Goal: Task Accomplishment & Management: Manage account settings

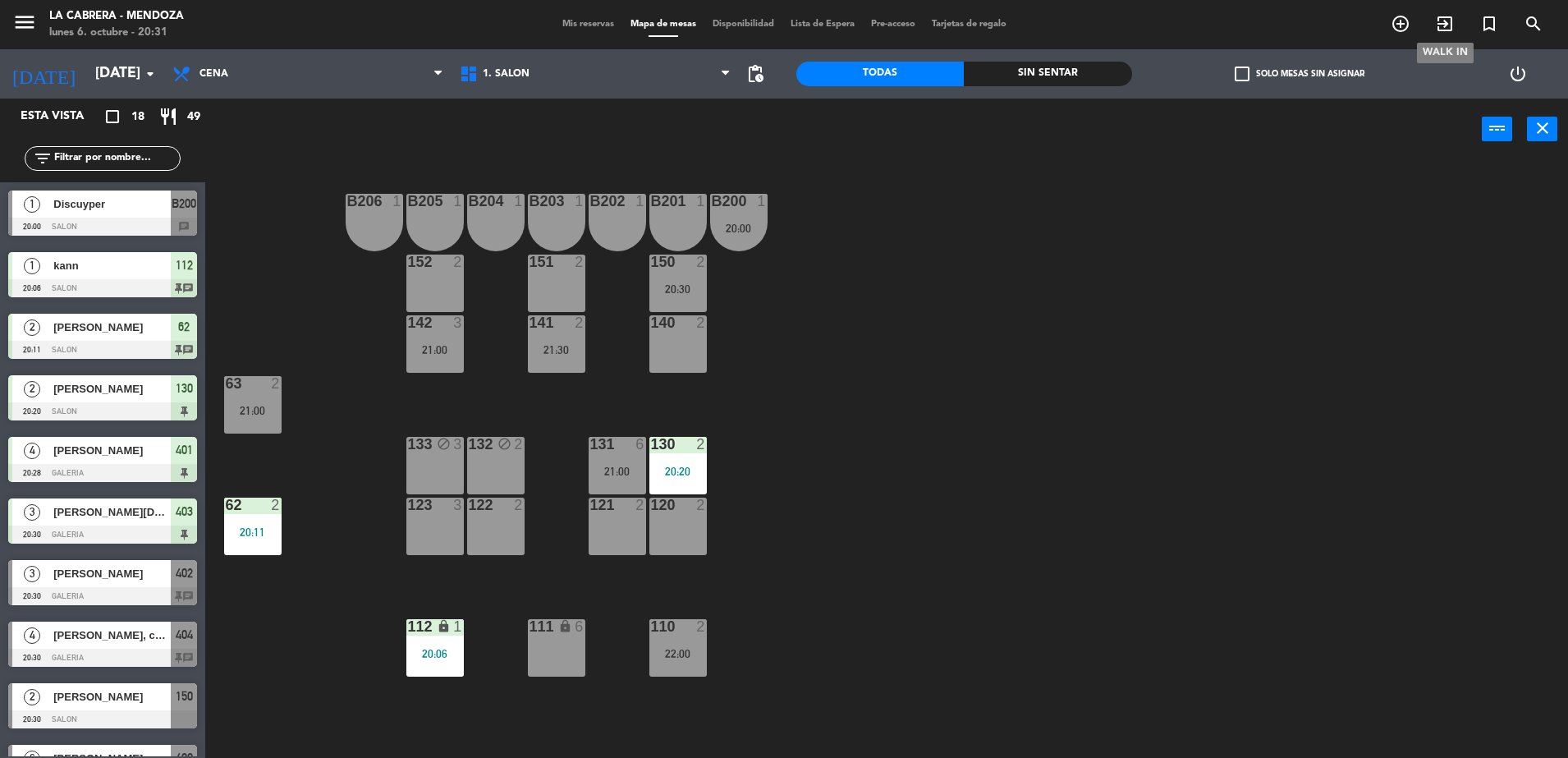
click at [1442, 19] on icon "exit_to_app" at bounding box center [1445, 23] width 19 height 20
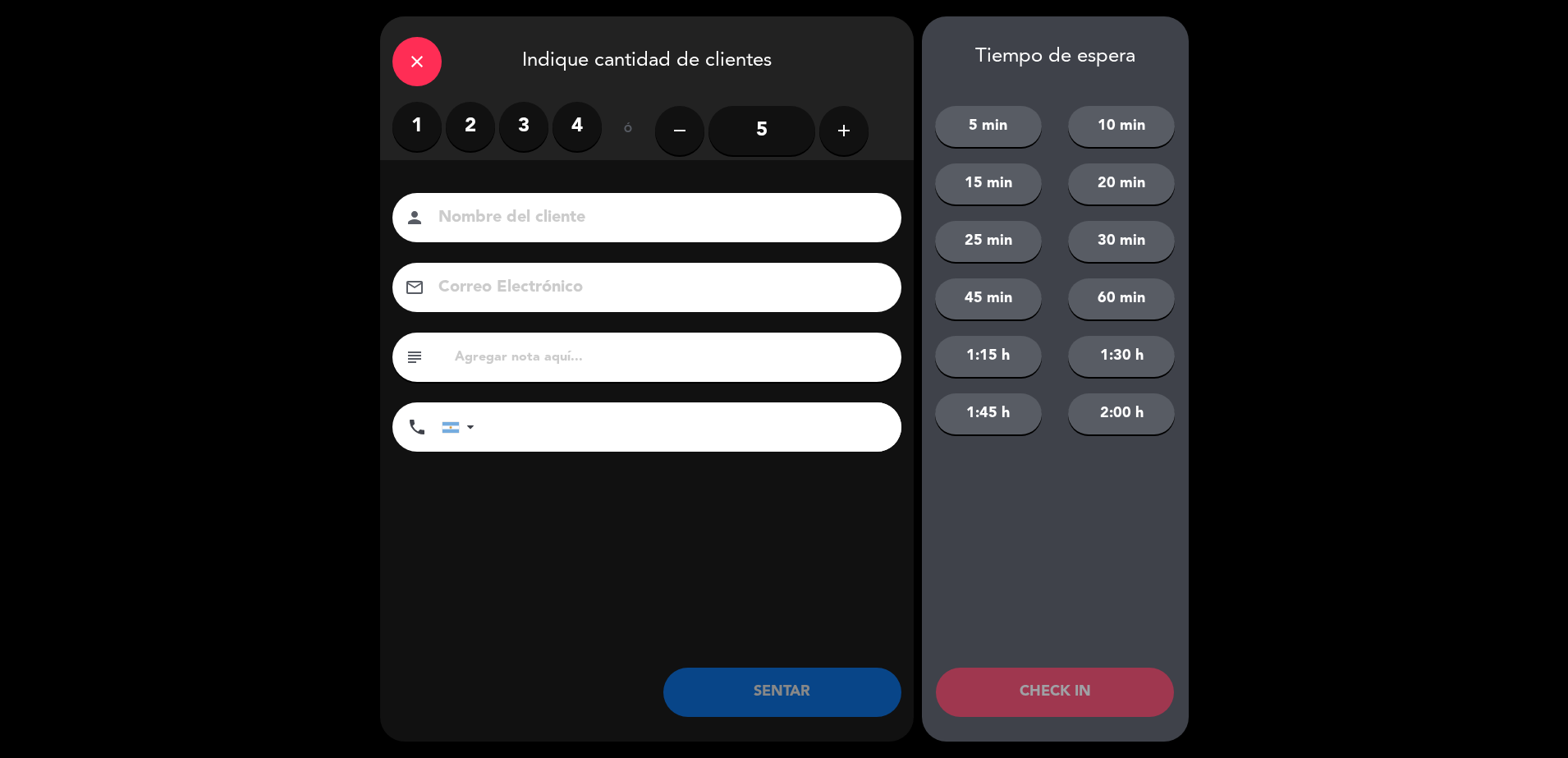
click at [575, 122] on label "4" at bounding box center [577, 126] width 49 height 49
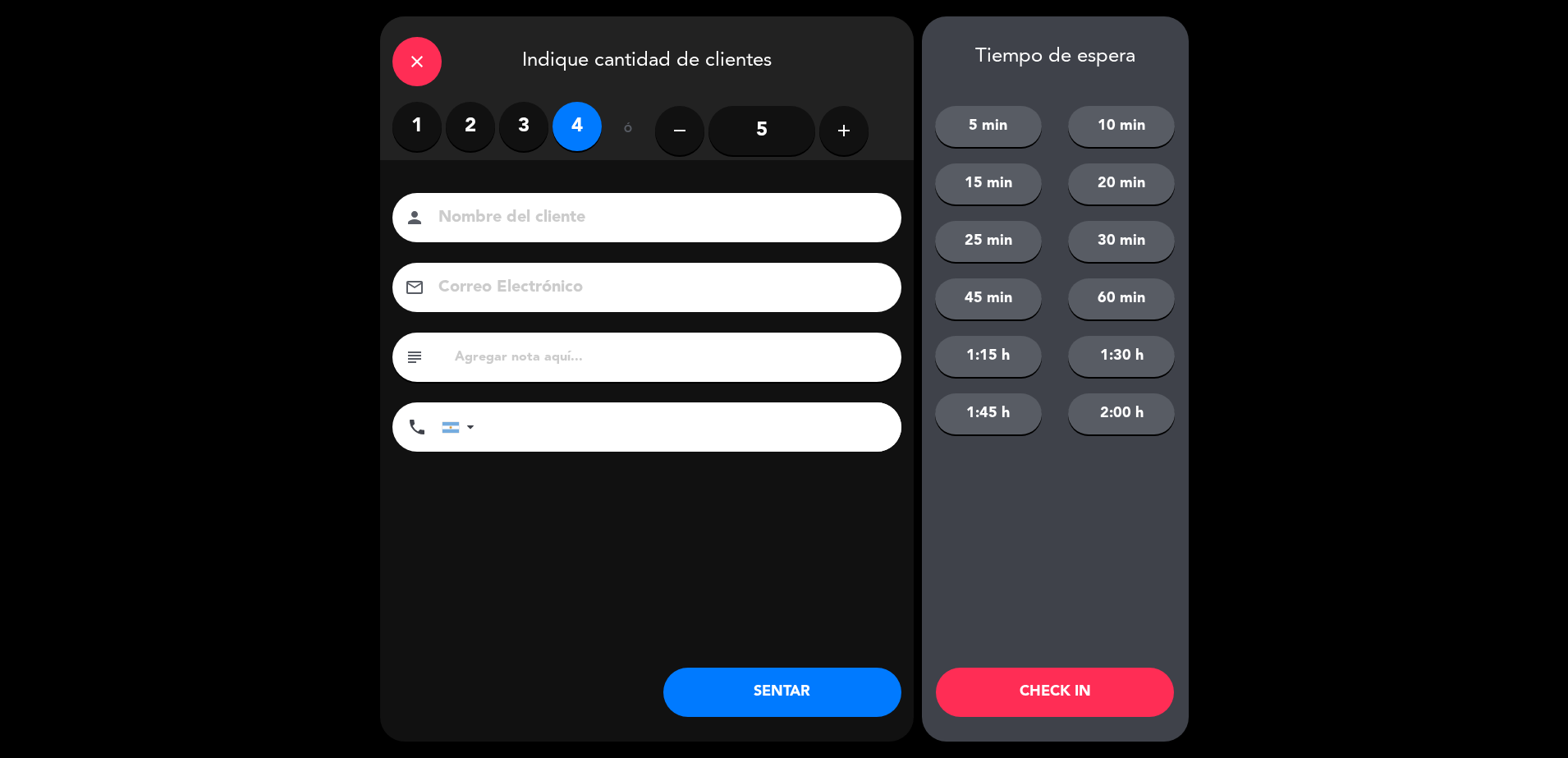
click at [600, 220] on input at bounding box center [657, 217] width 443 height 29
type input "[PERSON_NAME]"
click at [599, 356] on input "text" at bounding box center [671, 357] width 436 height 23
type input "sheraton hab 903"
click at [741, 687] on button "SENTAR" at bounding box center [782, 692] width 238 height 49
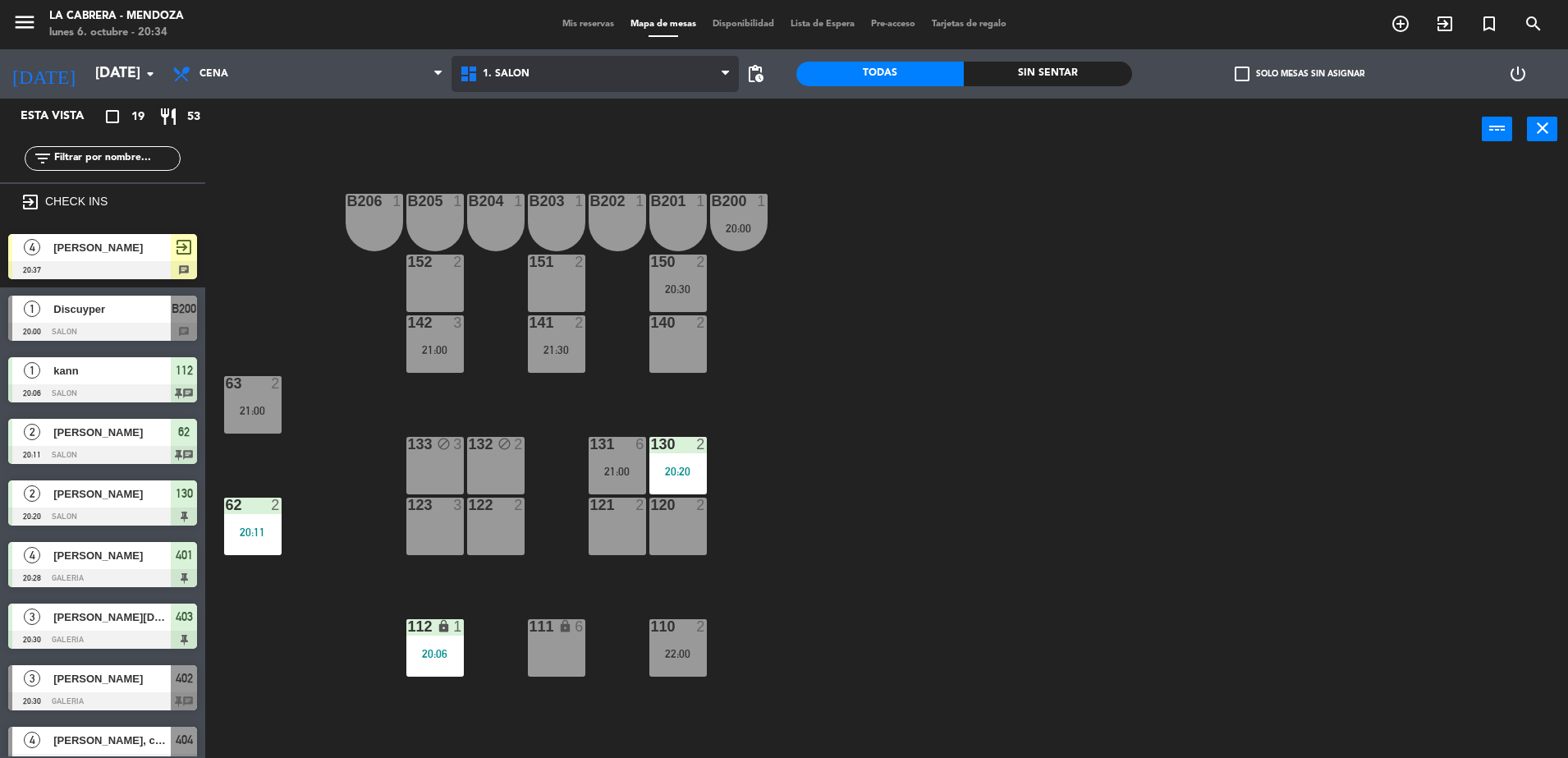
click at [525, 82] on span "1. SALON" at bounding box center [594, 73] width 287 height 36
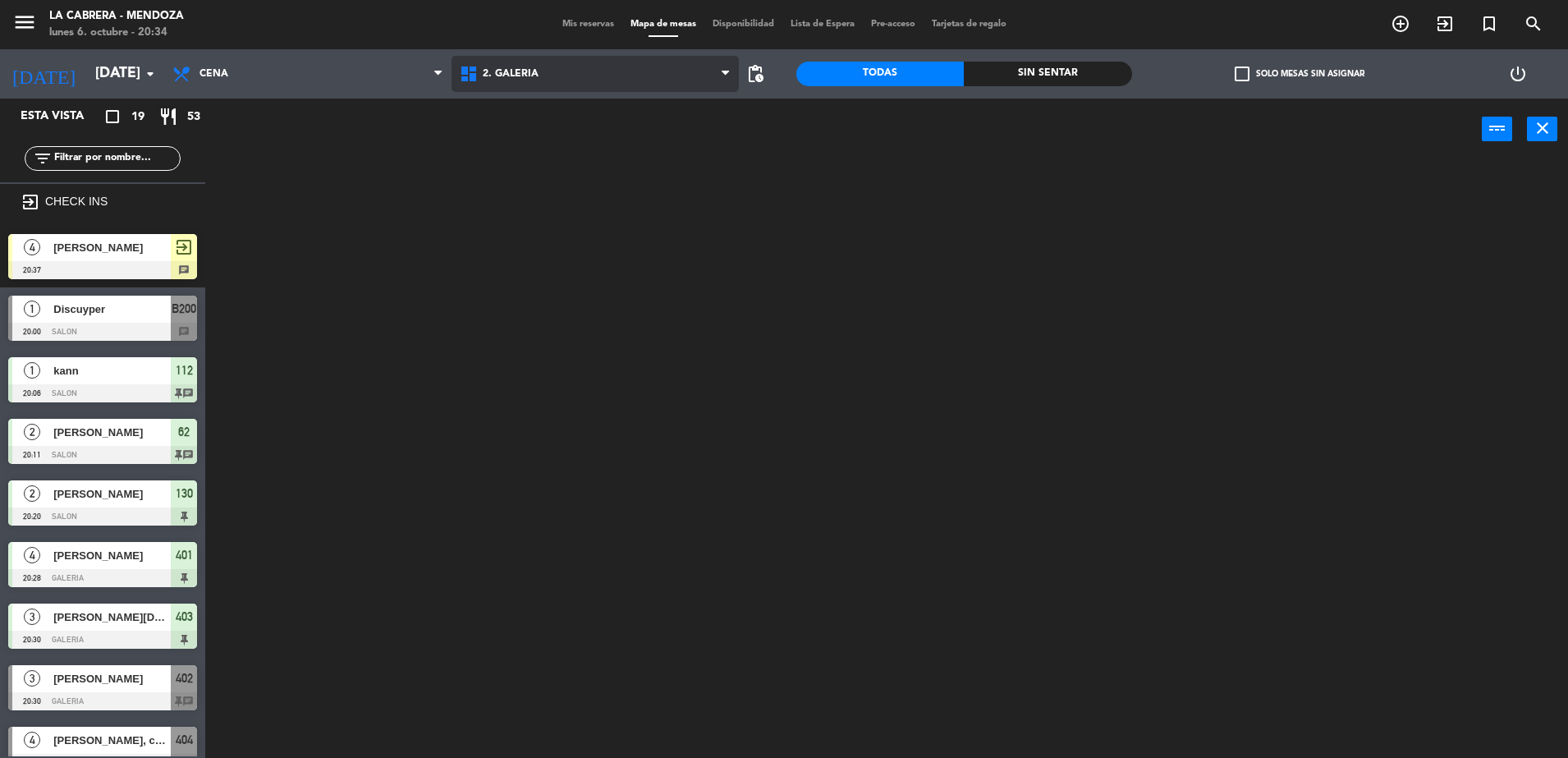
click at [527, 148] on ng-component "menu LA CABRERA - MENDOZA lunes 6. octubre - 20:34 Mis reservas Mapa de mesas D…" at bounding box center [784, 381] width 1568 height 763
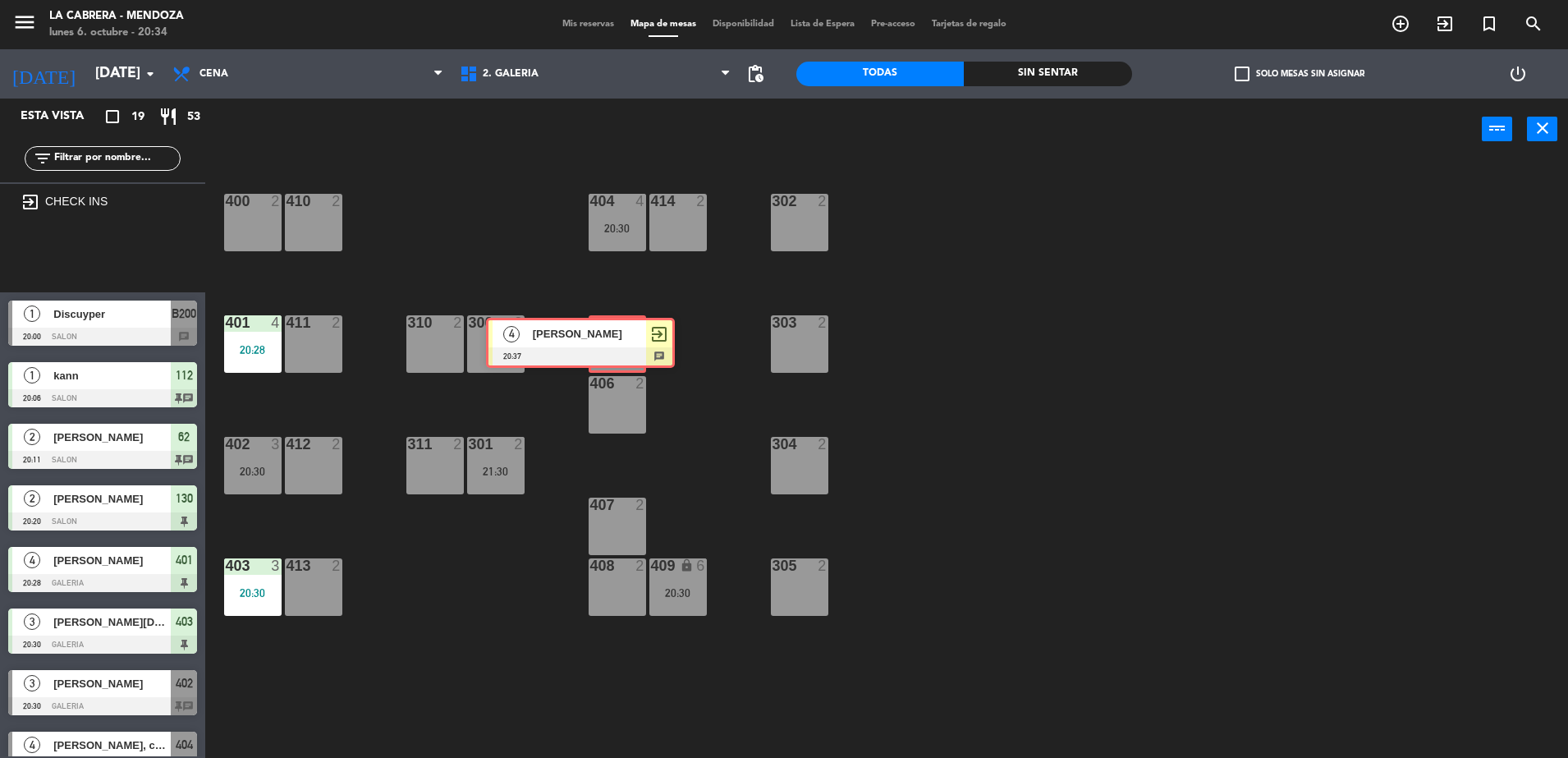
drag, startPoint x: 149, startPoint y: 267, endPoint x: 626, endPoint y: 351, distance: 484.3
click at [626, 351] on div "Esta vista crop_square 19 restaurant 53 filter_list exit_to_app CHECK INS 4 [PE…" at bounding box center [784, 430] width 1568 height 663
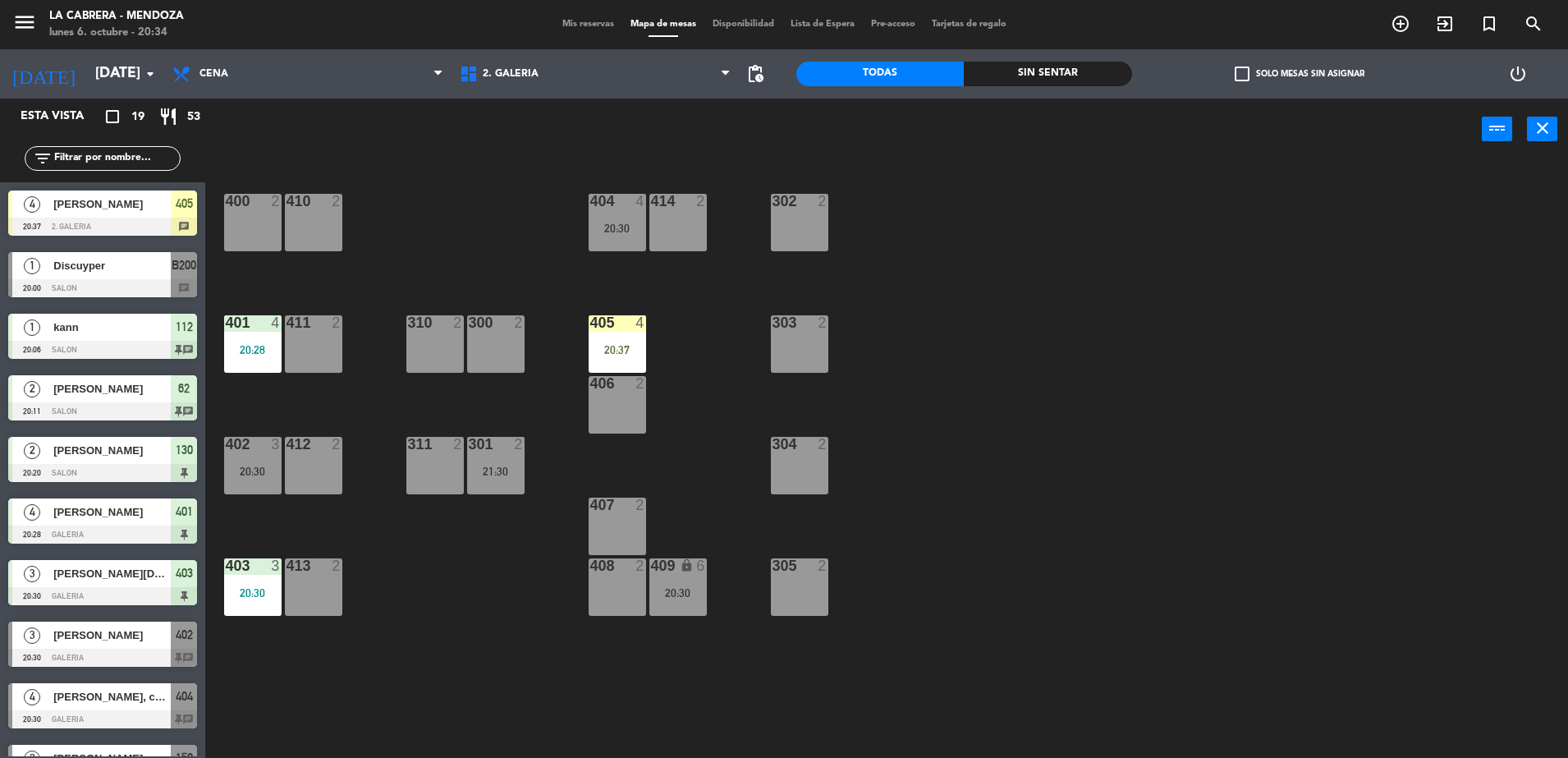
click at [626, 351] on div "20:37" at bounding box center [617, 349] width 58 height 11
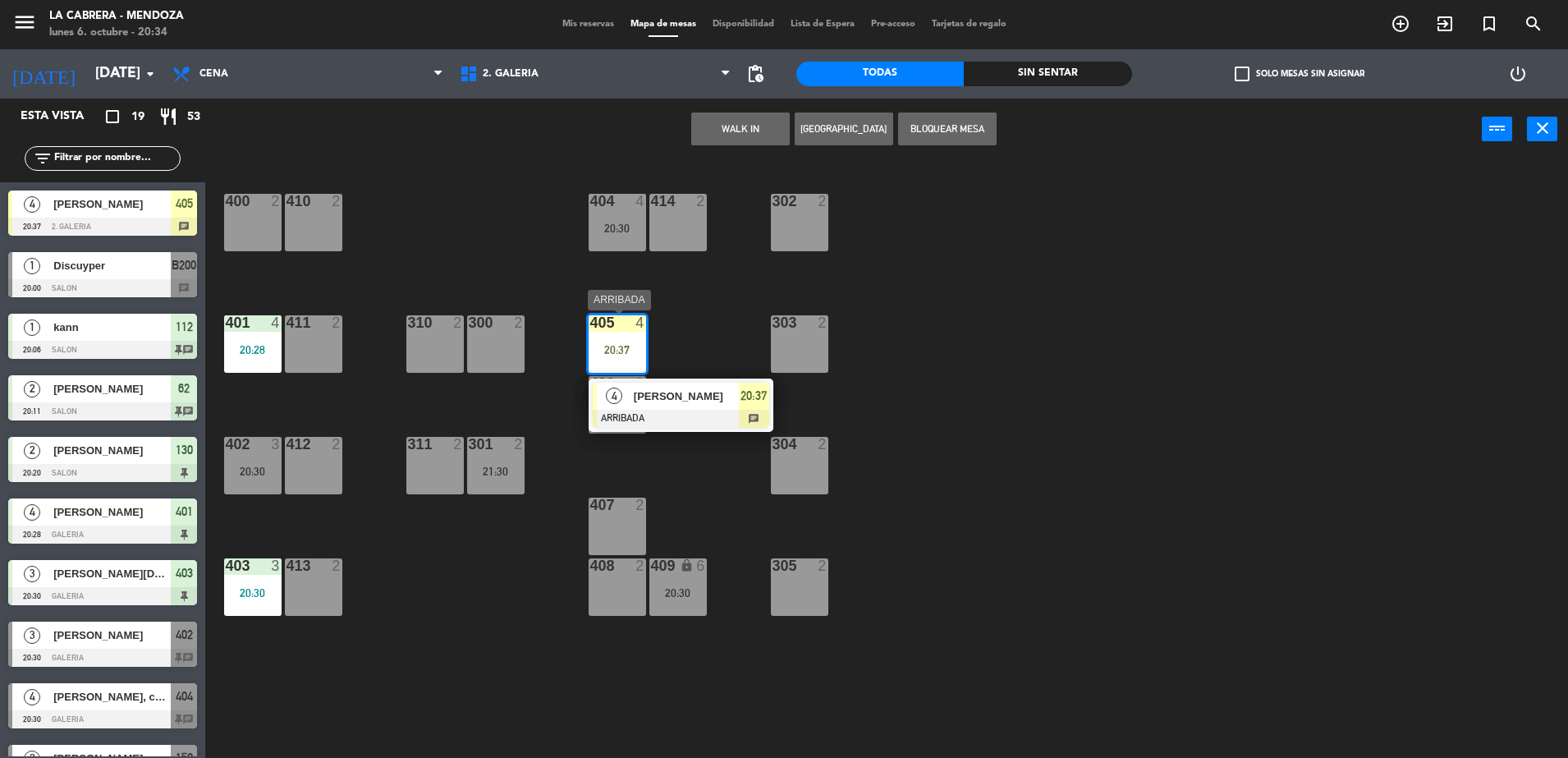
drag, startPoint x: 713, startPoint y: 419, endPoint x: 755, endPoint y: 338, distance: 91.2
click at [714, 419] on div "4 [PERSON_NAME] ARRIBADA 20:37 chat" at bounding box center [680, 405] width 209 height 53
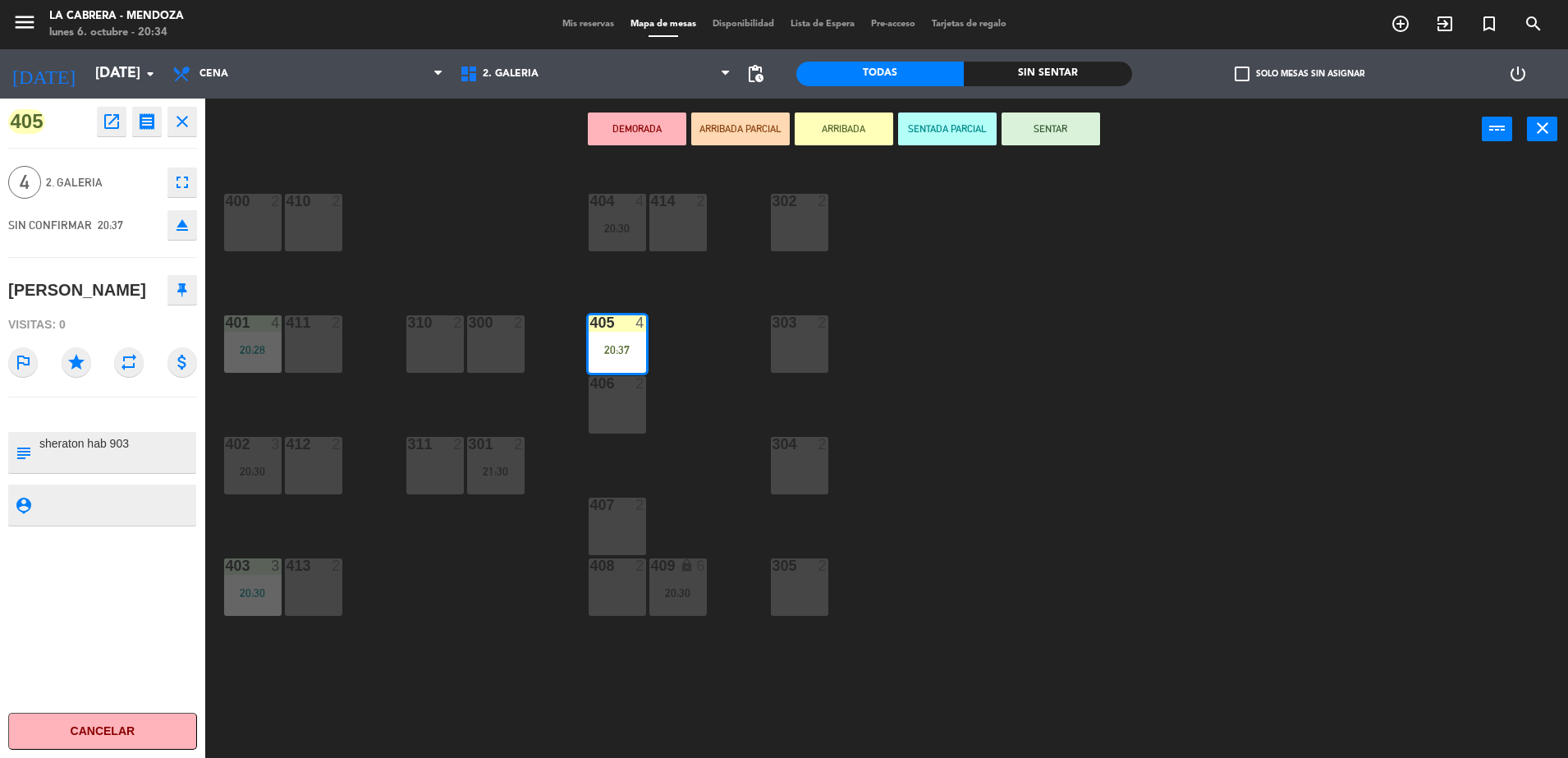
click at [1021, 137] on button "SENTAR" at bounding box center [1051, 128] width 98 height 33
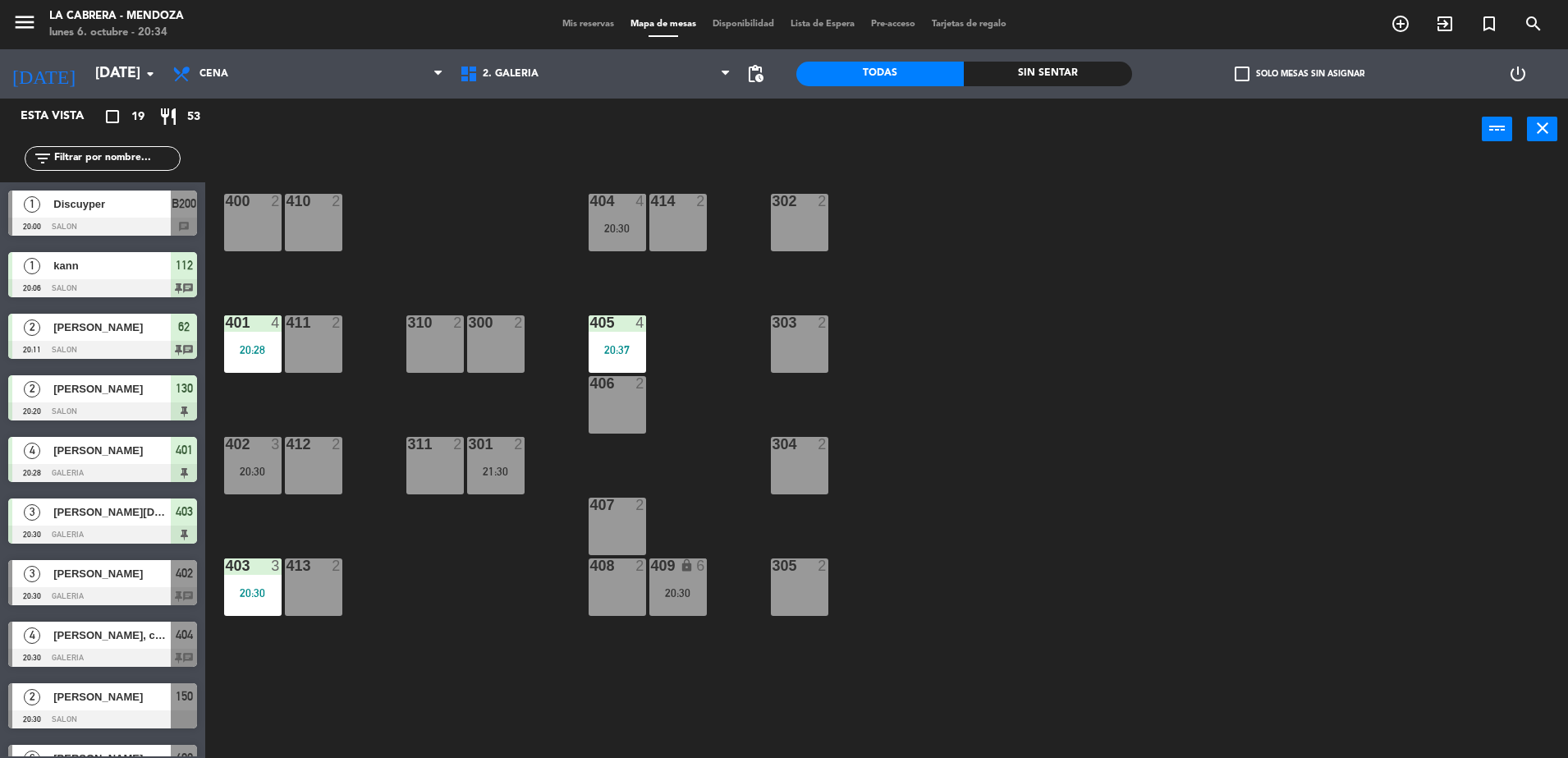
scroll to position [4, 0]
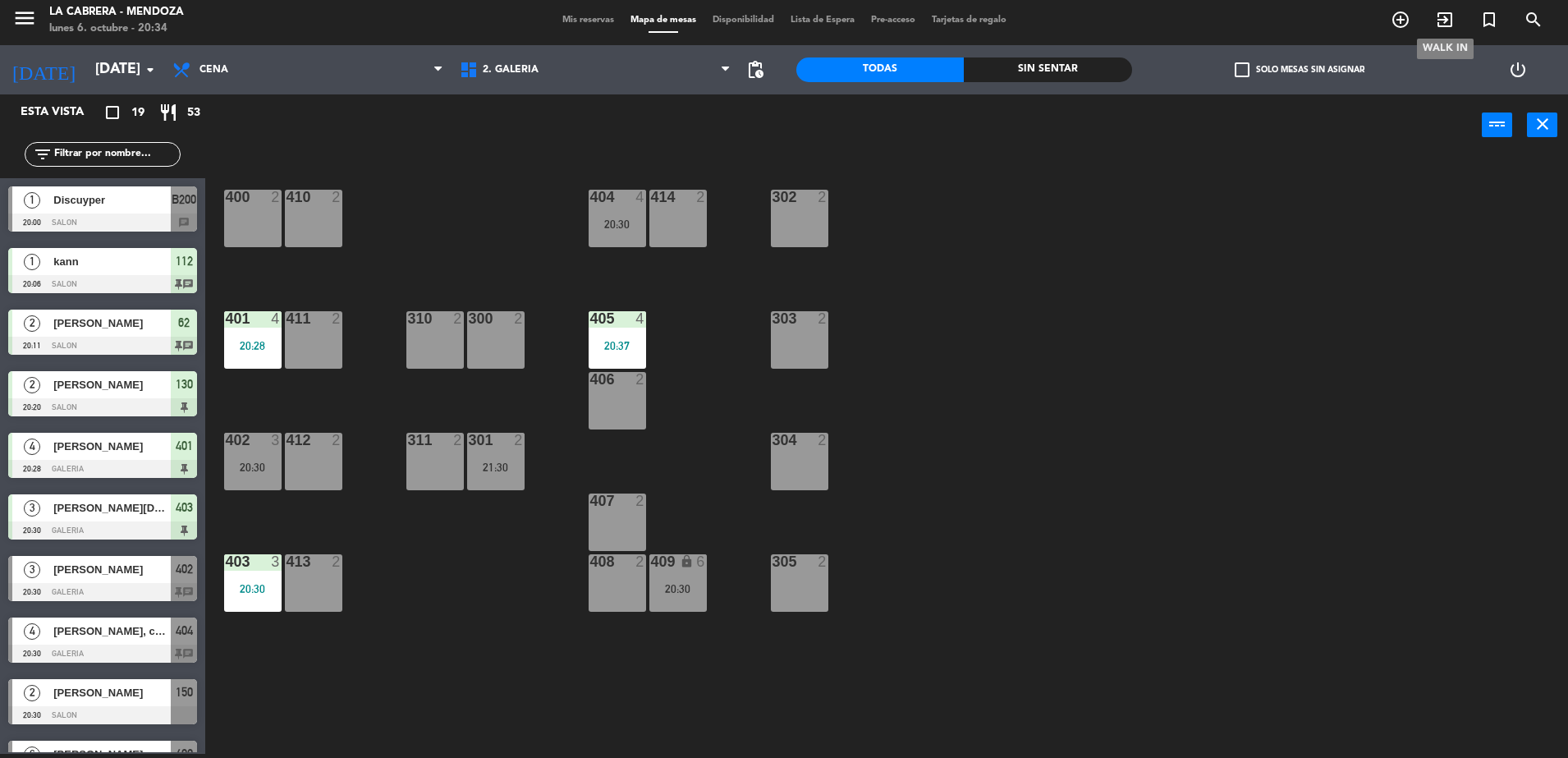
click at [1432, 29] on span "exit_to_app" at bounding box center [1445, 20] width 45 height 28
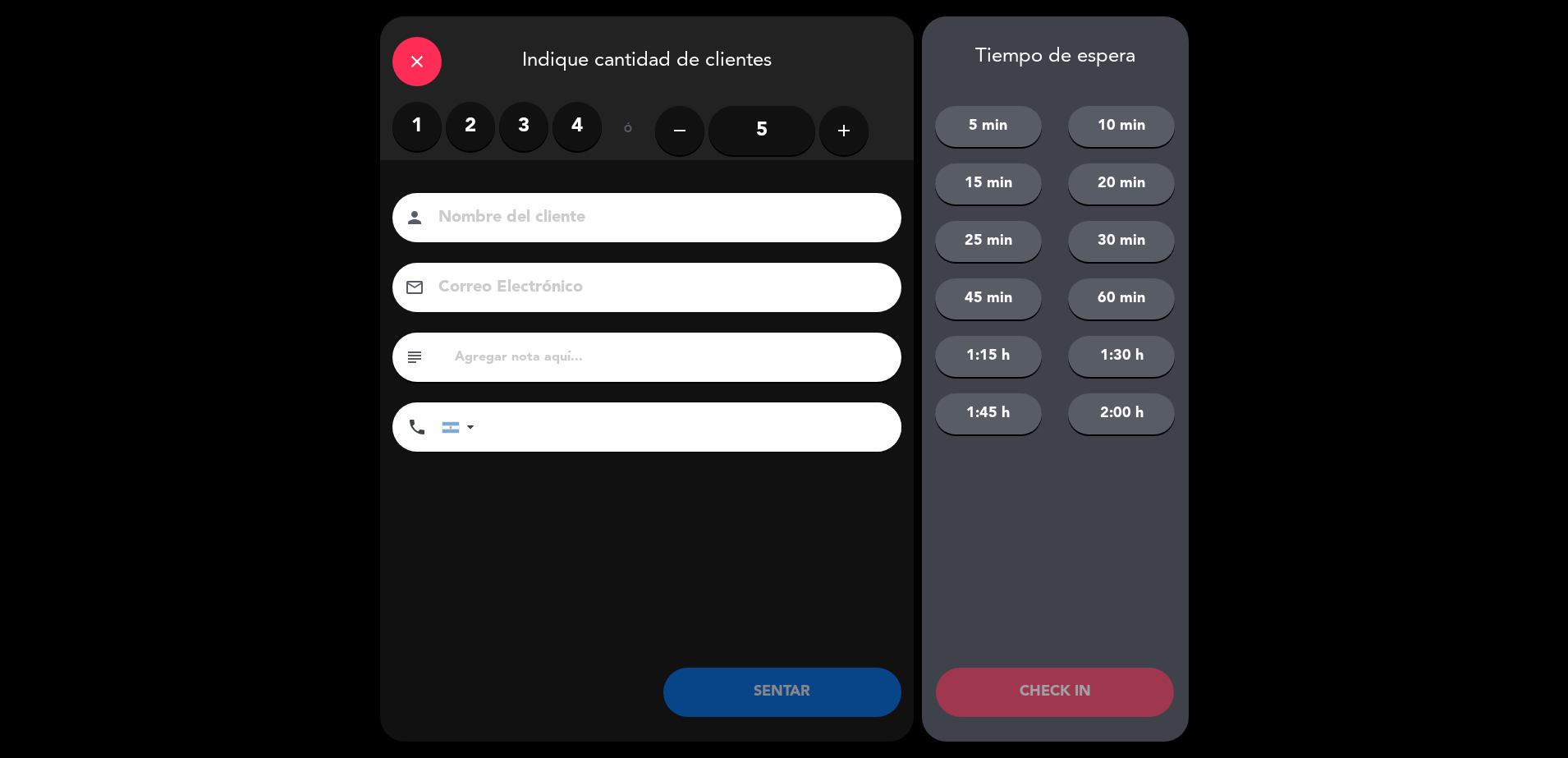
click at [453, 128] on label "2" at bounding box center [470, 126] width 49 height 49
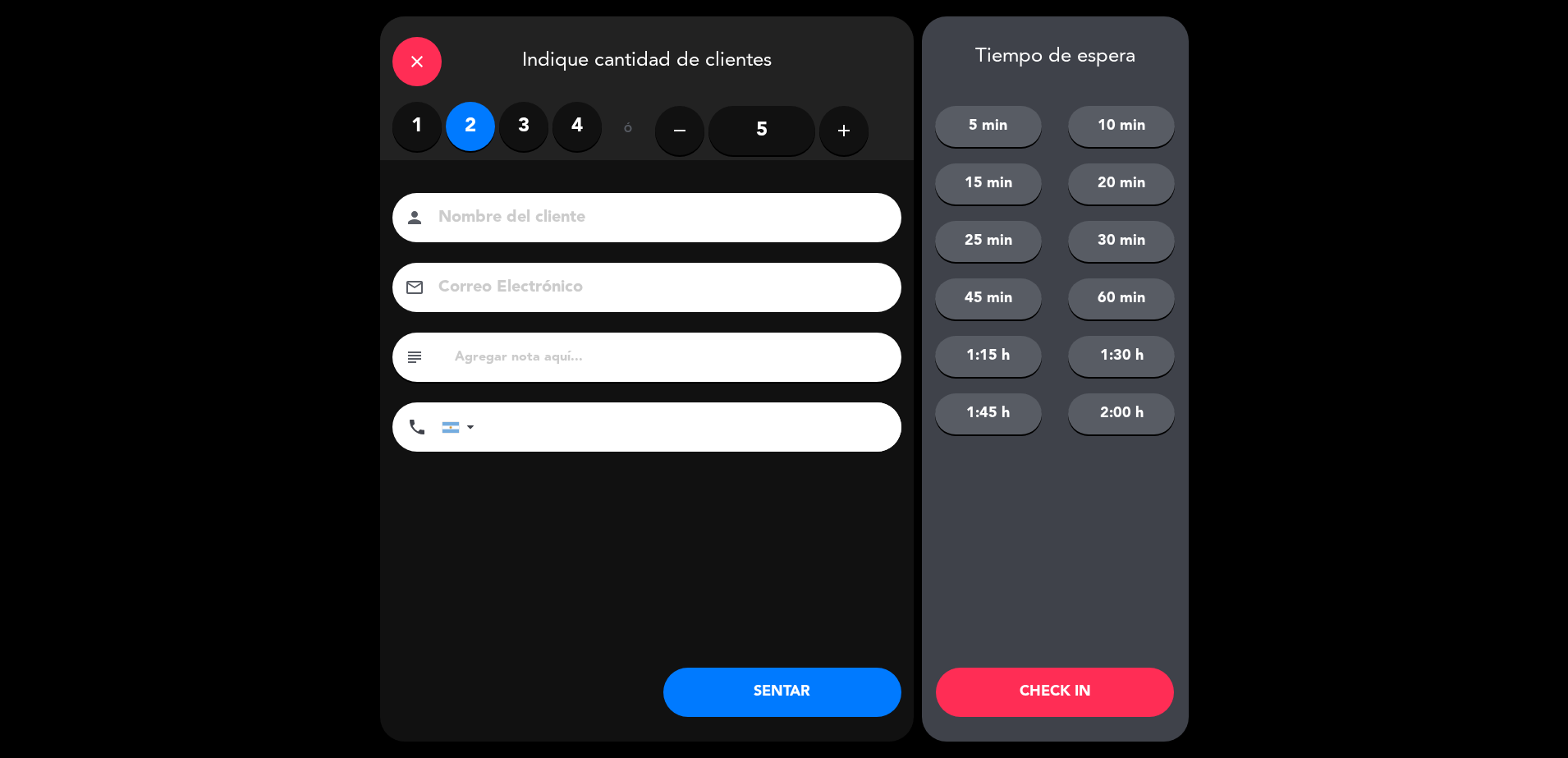
click at [503, 230] on input at bounding box center [657, 217] width 443 height 29
type input "elias persoa"
click at [497, 357] on input "text" at bounding box center [671, 357] width 436 height 23
type input "sheraton hab 1404"
click at [797, 676] on button "SENTAR" at bounding box center [782, 692] width 238 height 49
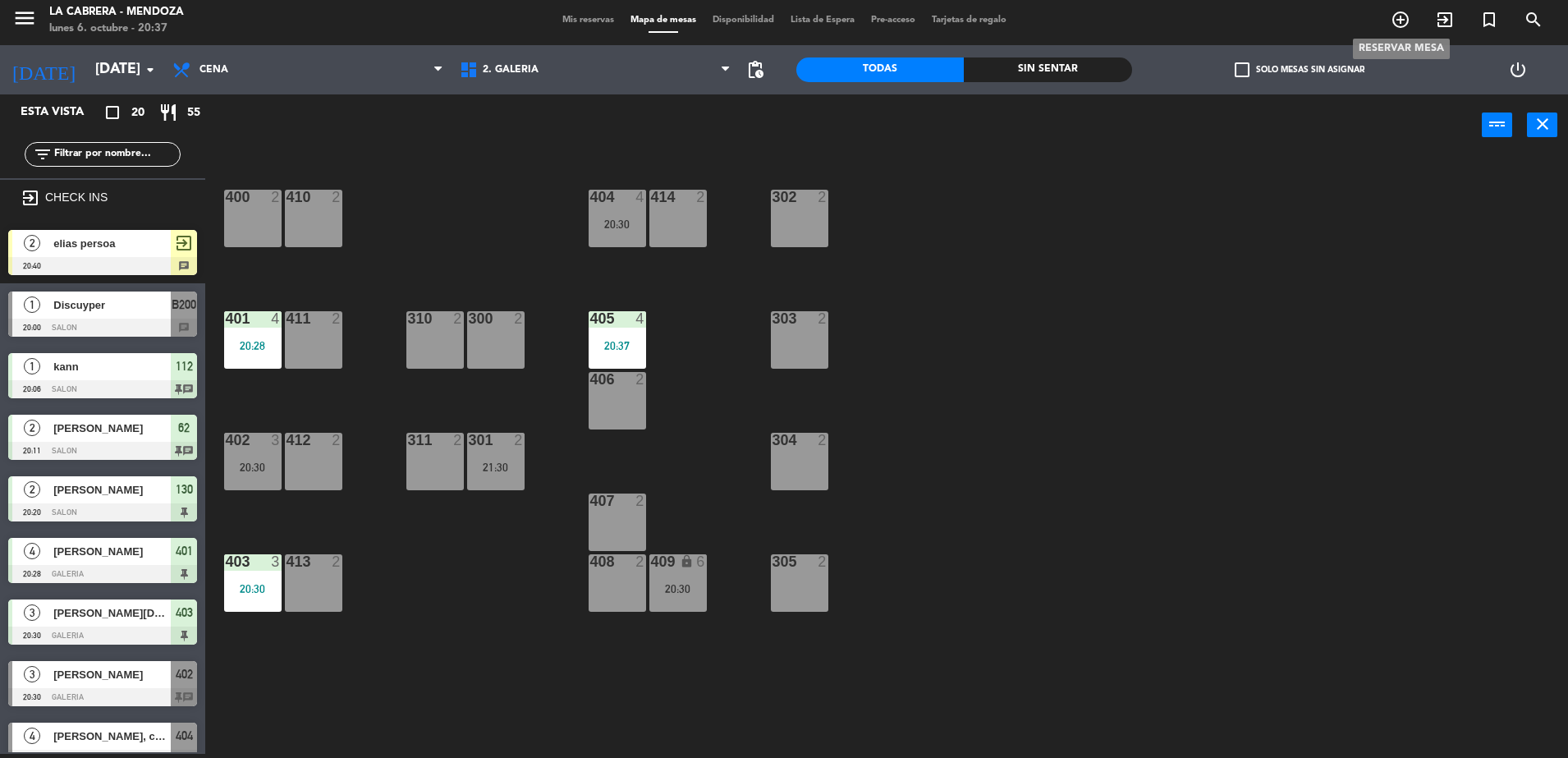
click at [1393, 17] on icon "add_circle_outline" at bounding box center [1400, 20] width 19 height 20
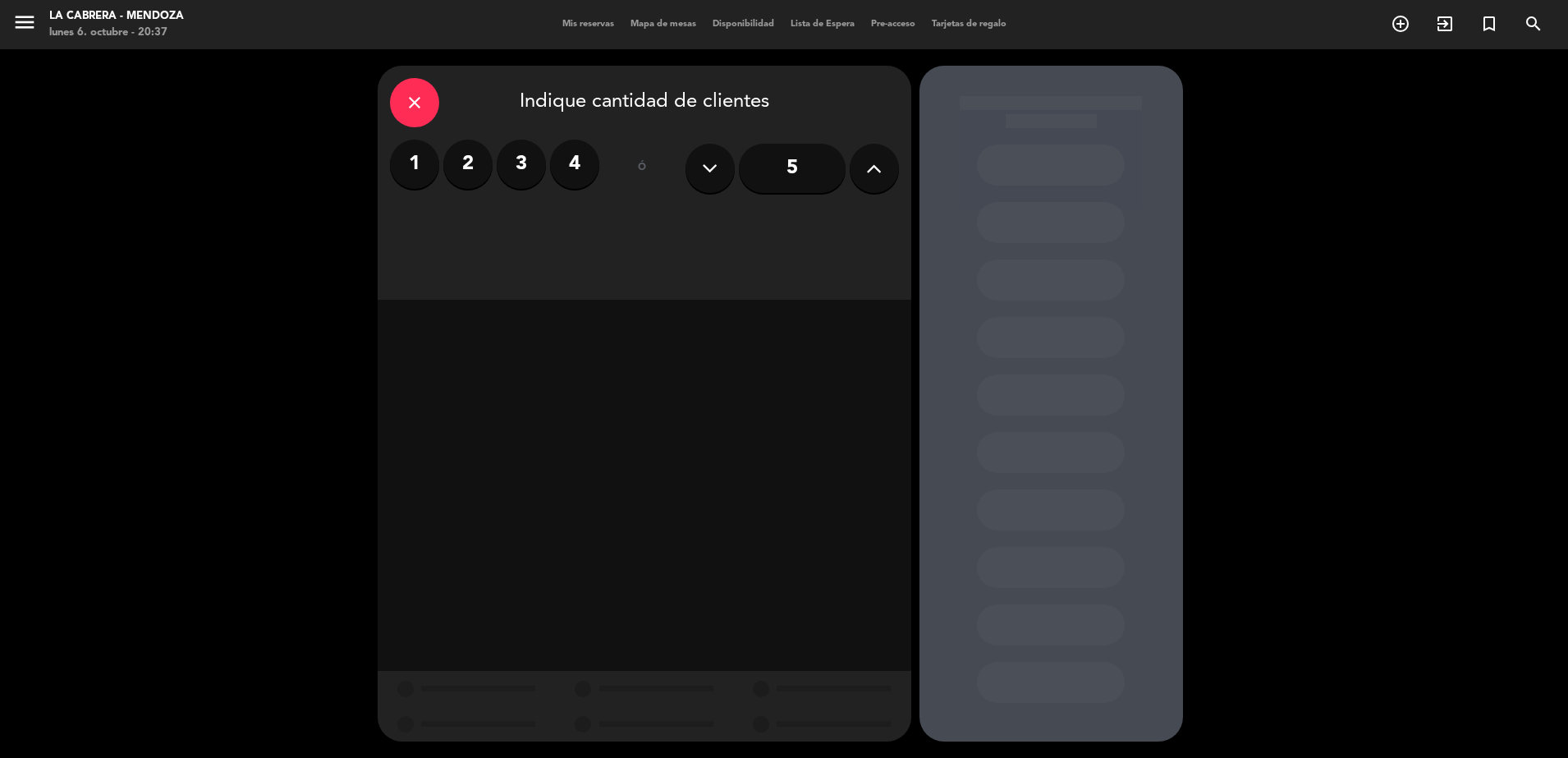
click at [477, 169] on label "2" at bounding box center [467, 163] width 49 height 49
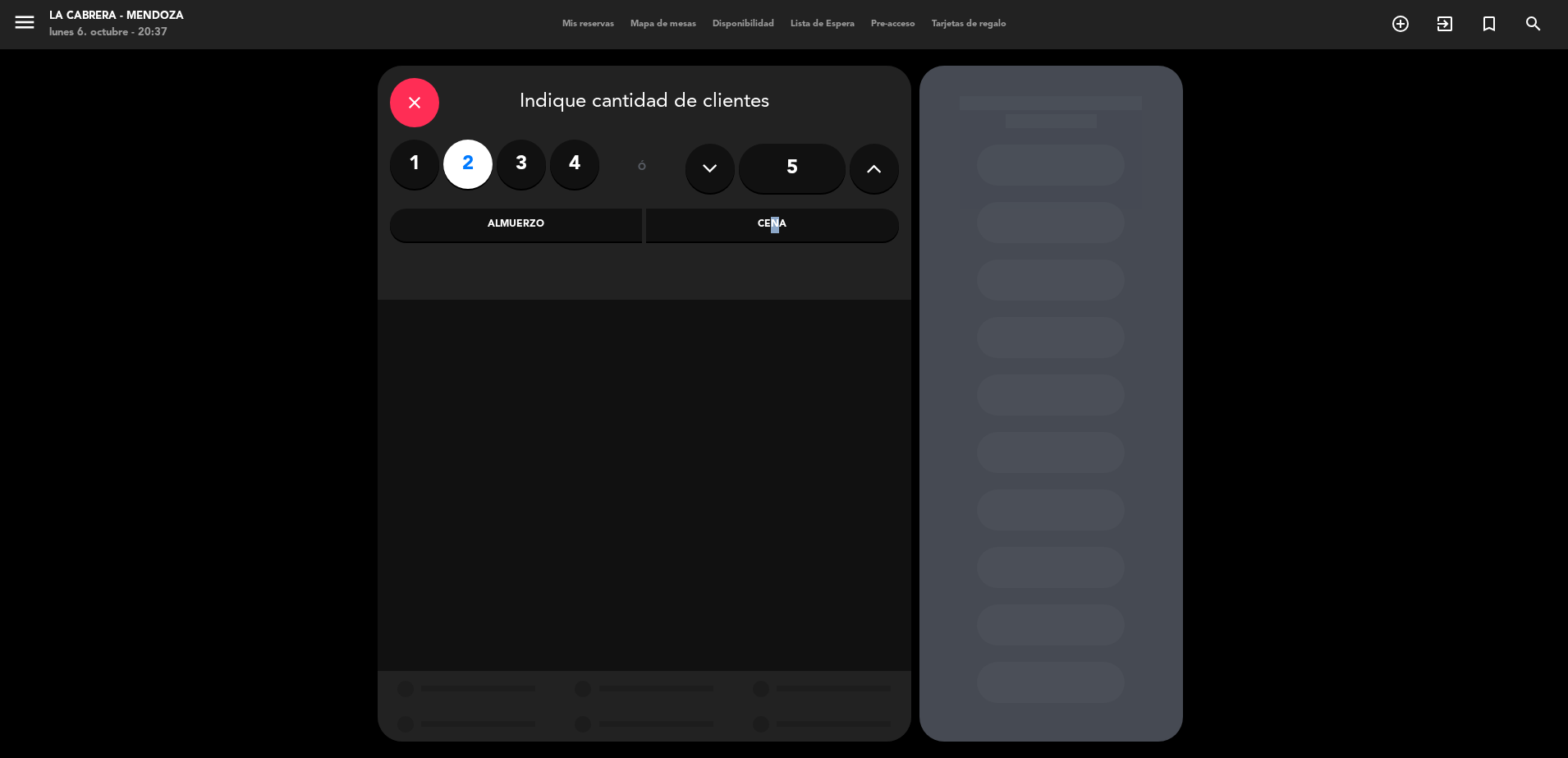
click at [770, 216] on div "Cena" at bounding box center [772, 225] width 253 height 33
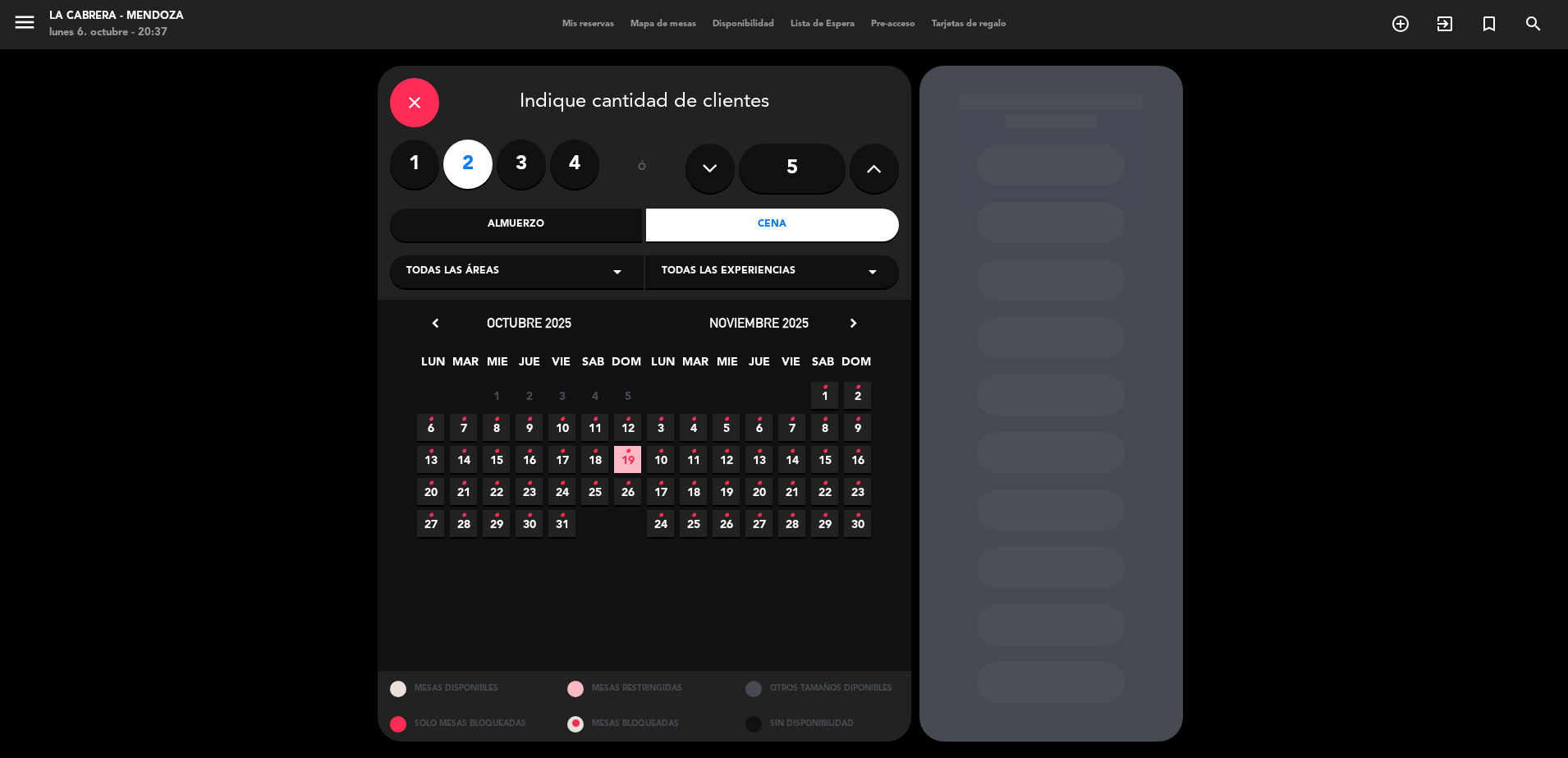
click at [421, 424] on span "6 •" at bounding box center [430, 427] width 27 height 27
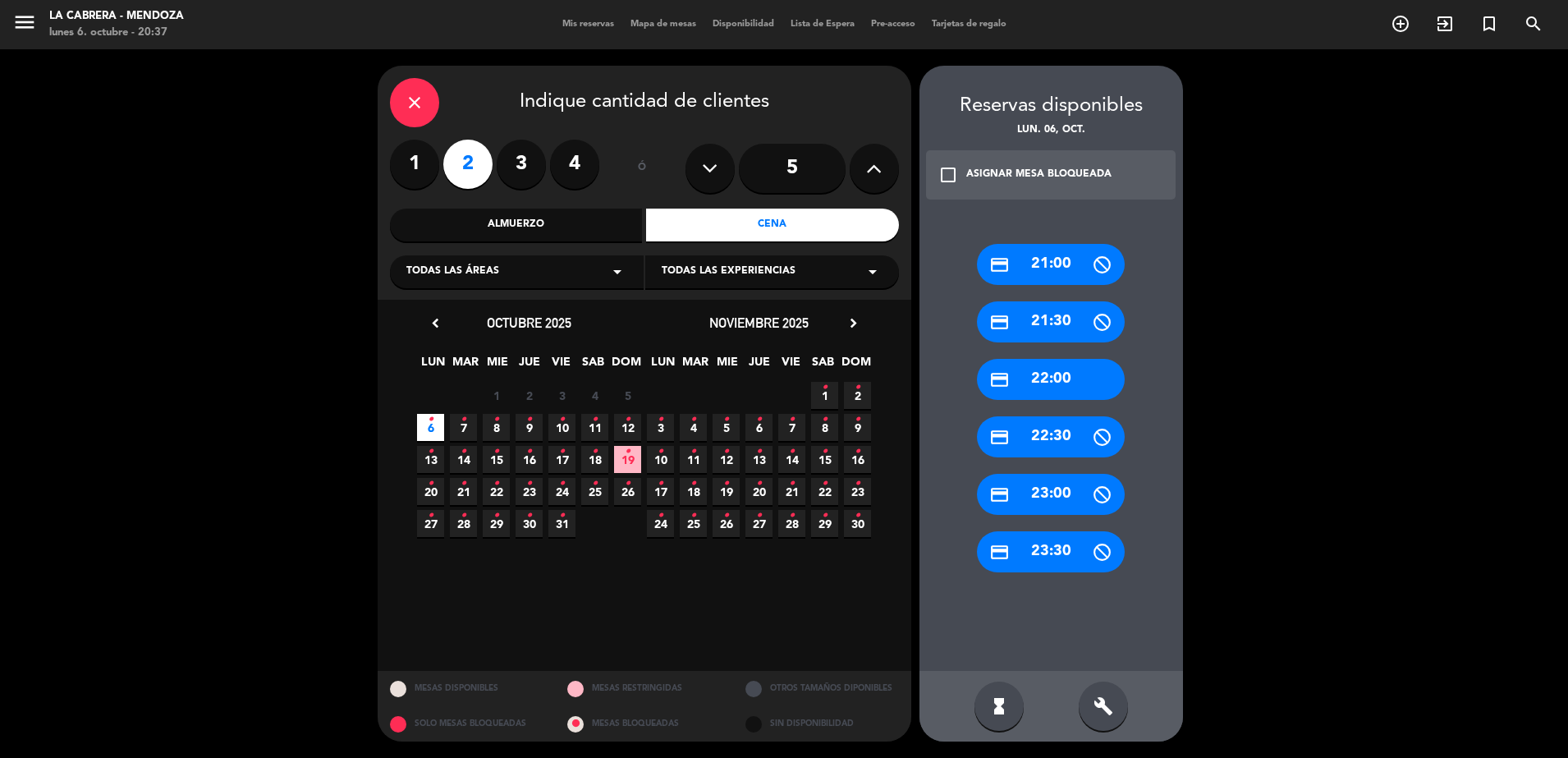
click at [1072, 383] on div "credit_card 22:00" at bounding box center [1050, 379] width 148 height 41
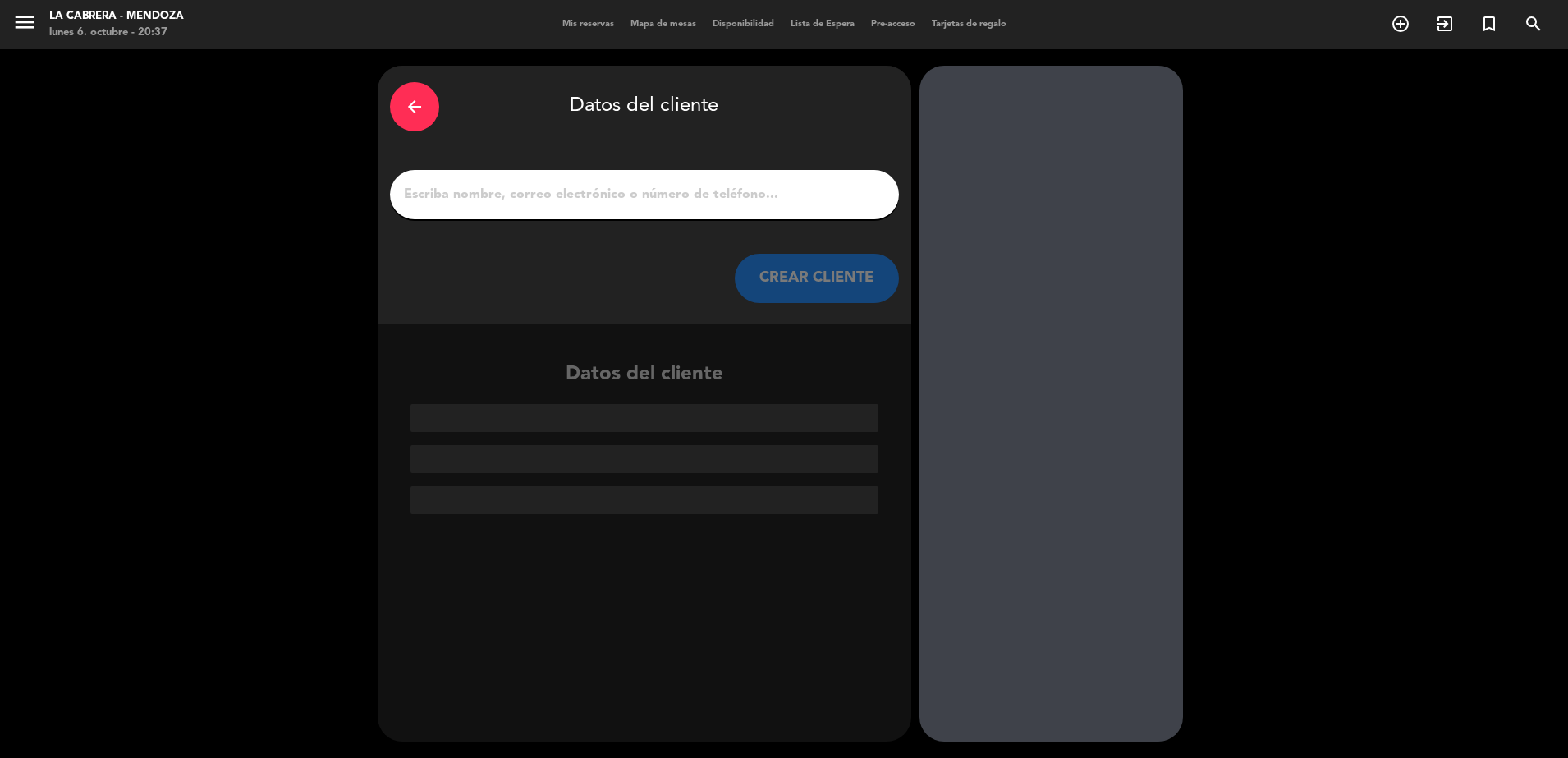
click at [577, 195] on input "1" at bounding box center [644, 194] width 485 height 23
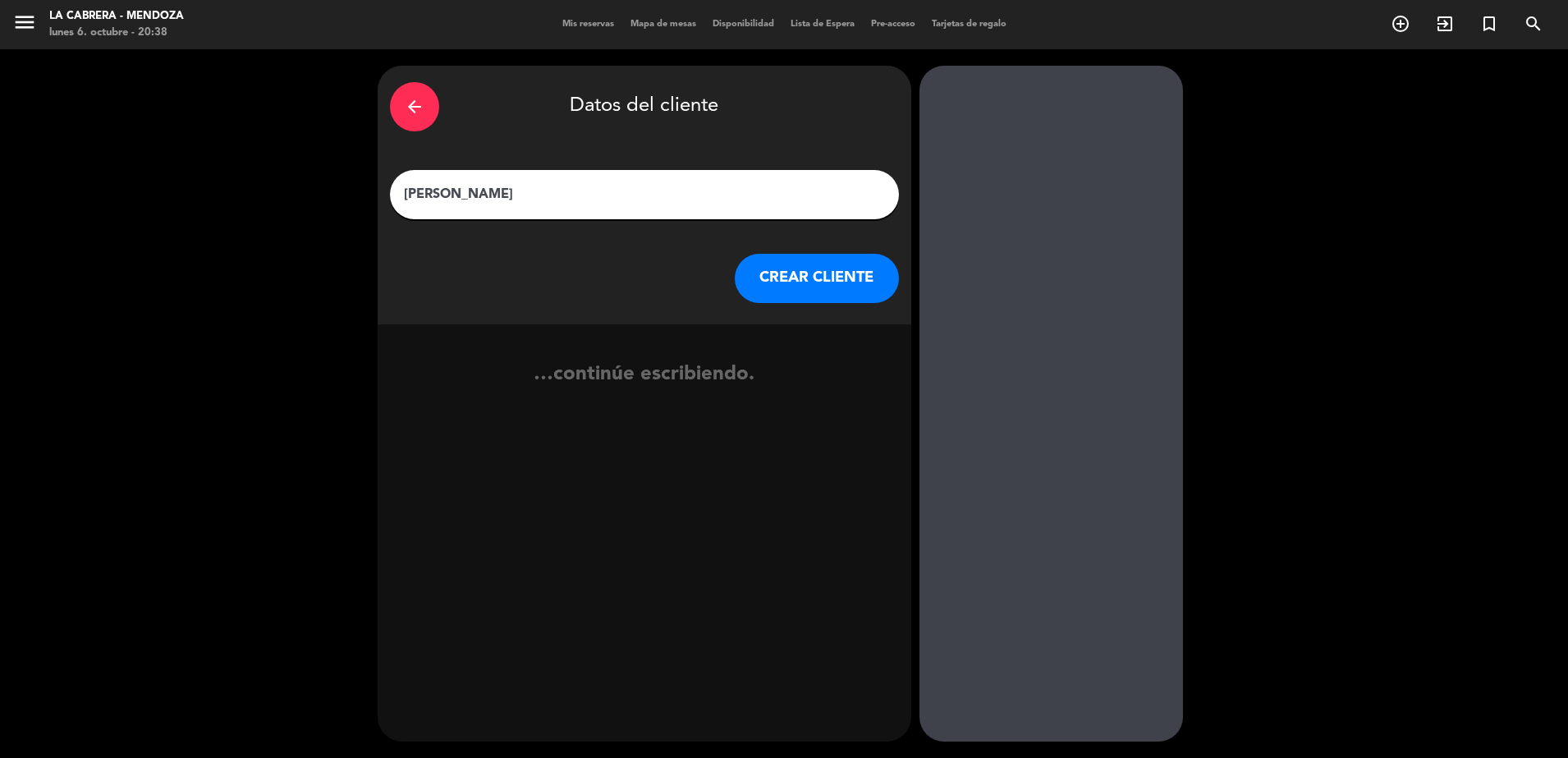
type input "[PERSON_NAME]"
click at [784, 280] on button "CREAR CLIENTE" at bounding box center [816, 278] width 164 height 49
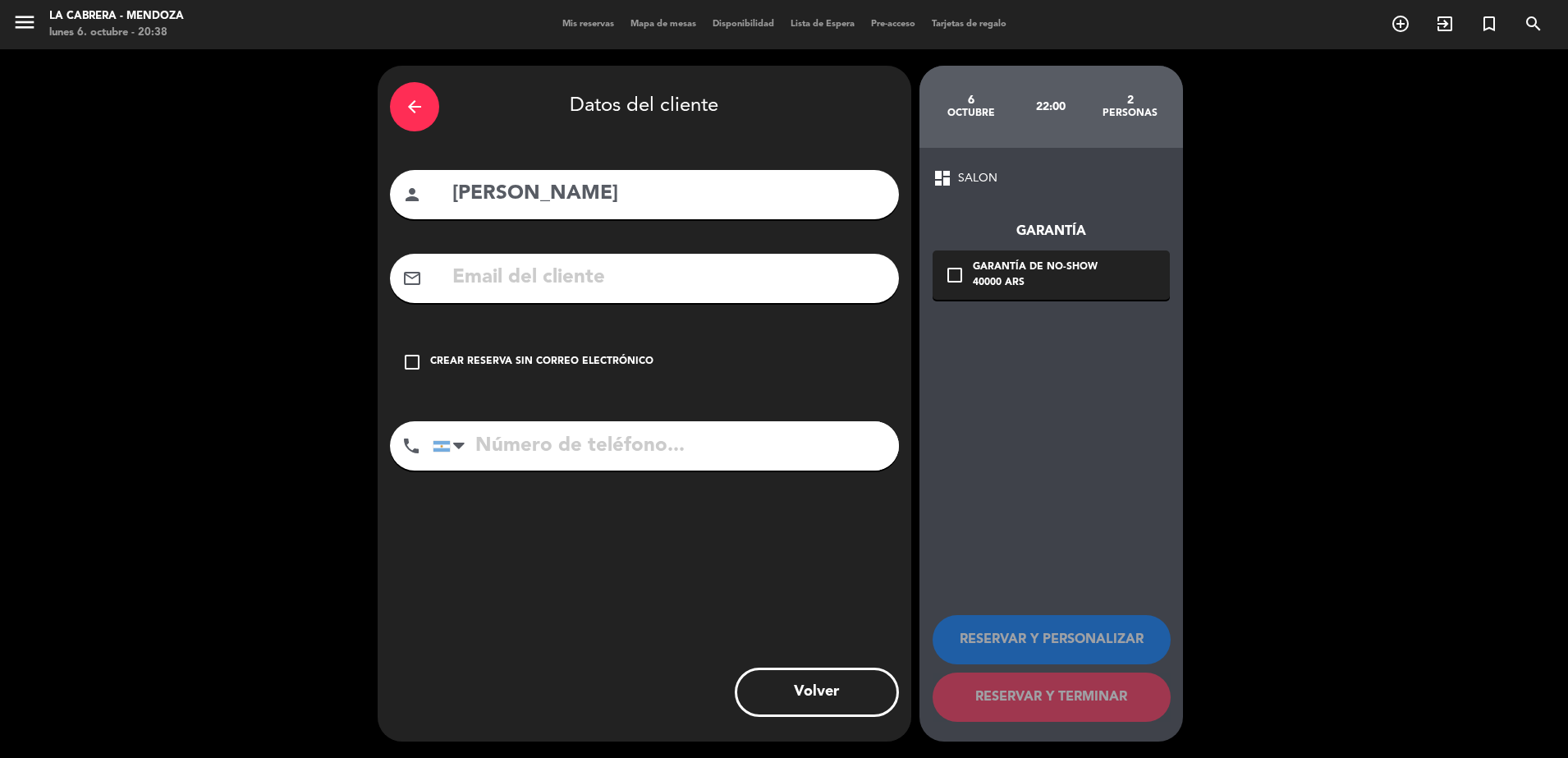
click at [612, 367] on div "Crear reserva sin correo electrónico" at bounding box center [541, 362] width 224 height 17
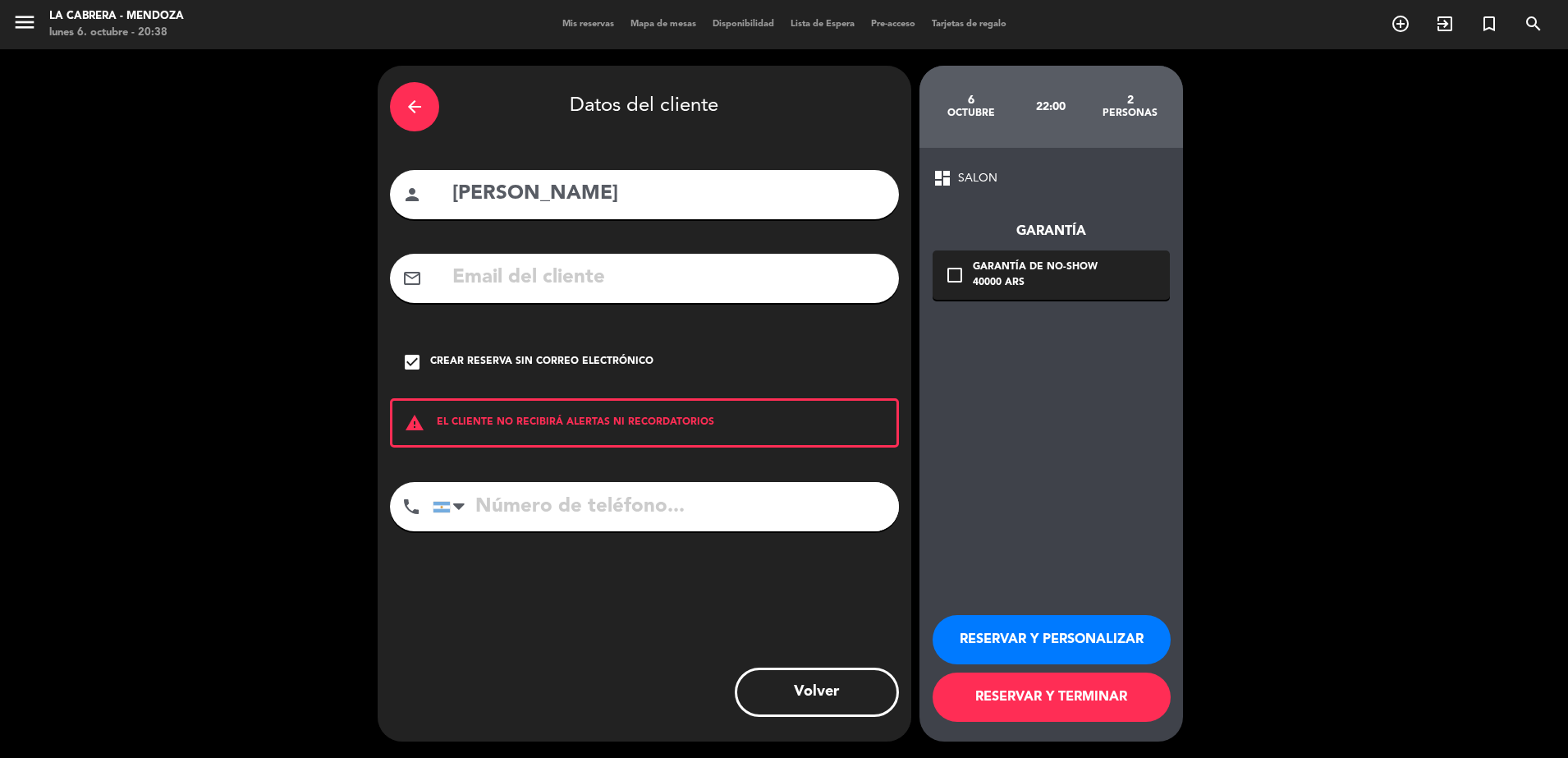
click at [1004, 633] on button "RESERVAR Y PERSONALIZAR" at bounding box center [1051, 639] width 238 height 49
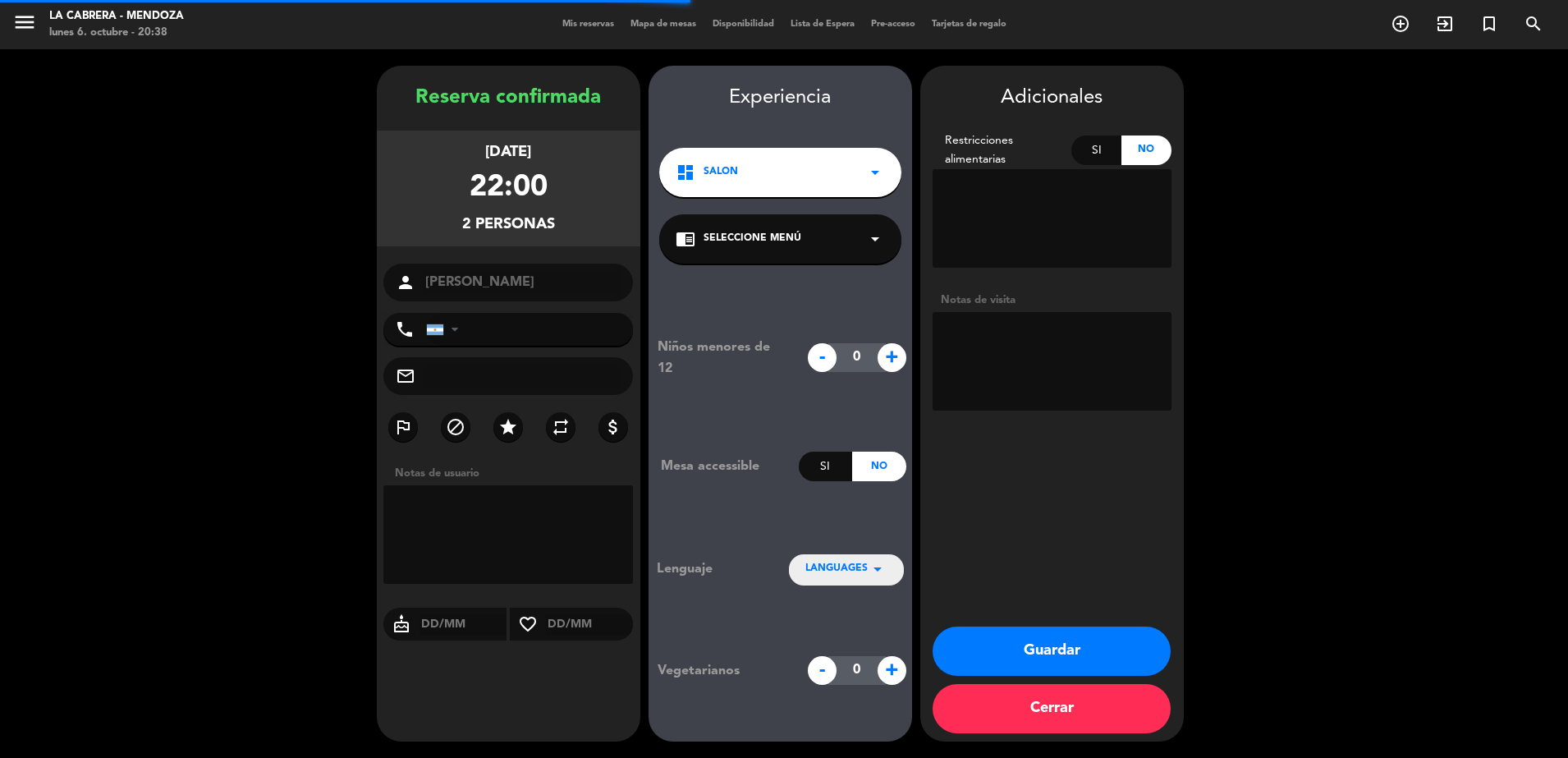
click at [1095, 342] on textarea at bounding box center [1051, 361] width 239 height 98
type textarea "hualta hab 708"
click at [1045, 640] on button "Guardar" at bounding box center [1051, 651] width 238 height 49
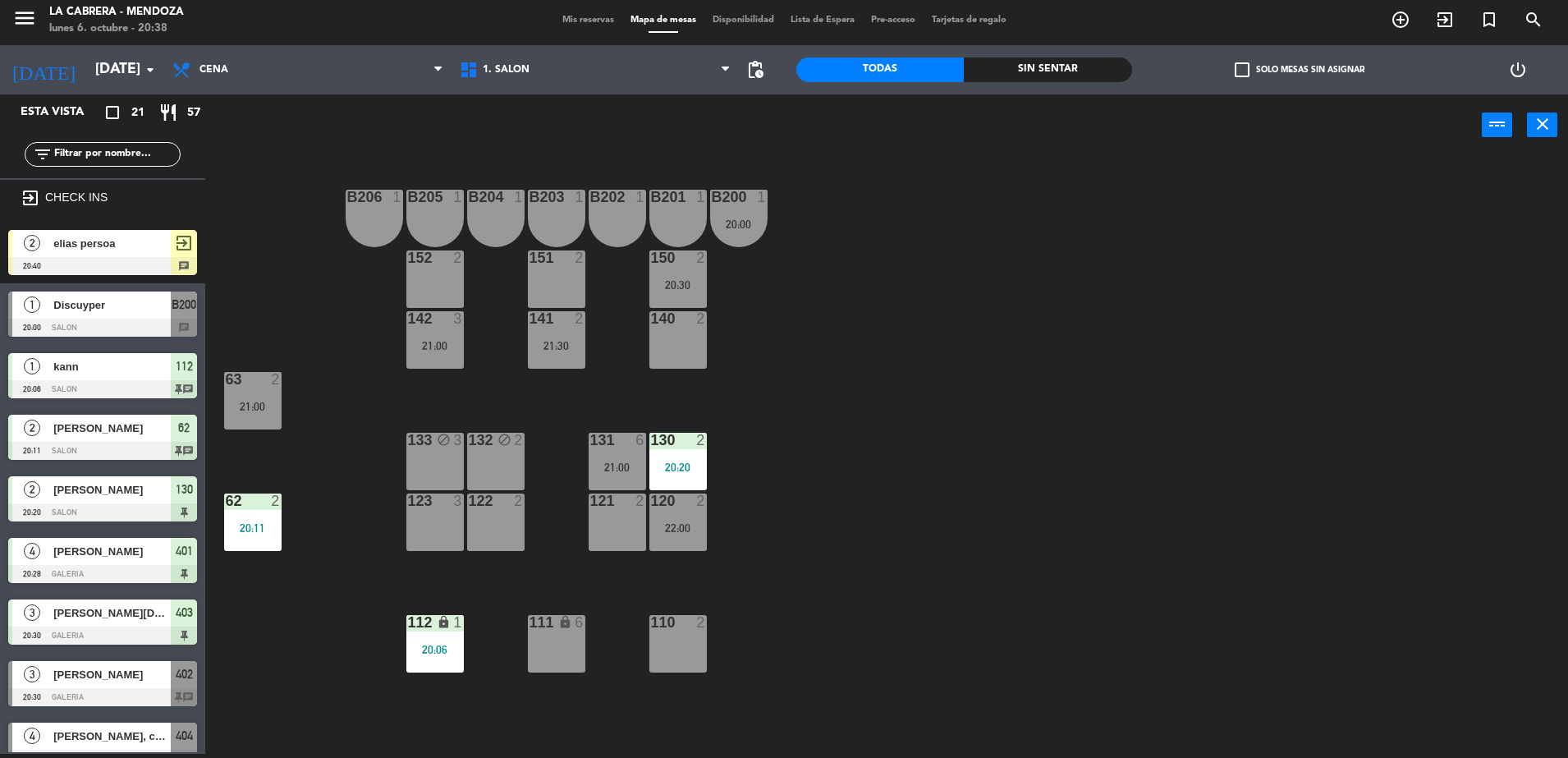
click at [116, 314] on span "Discuyper" at bounding box center [111, 305] width 117 height 18
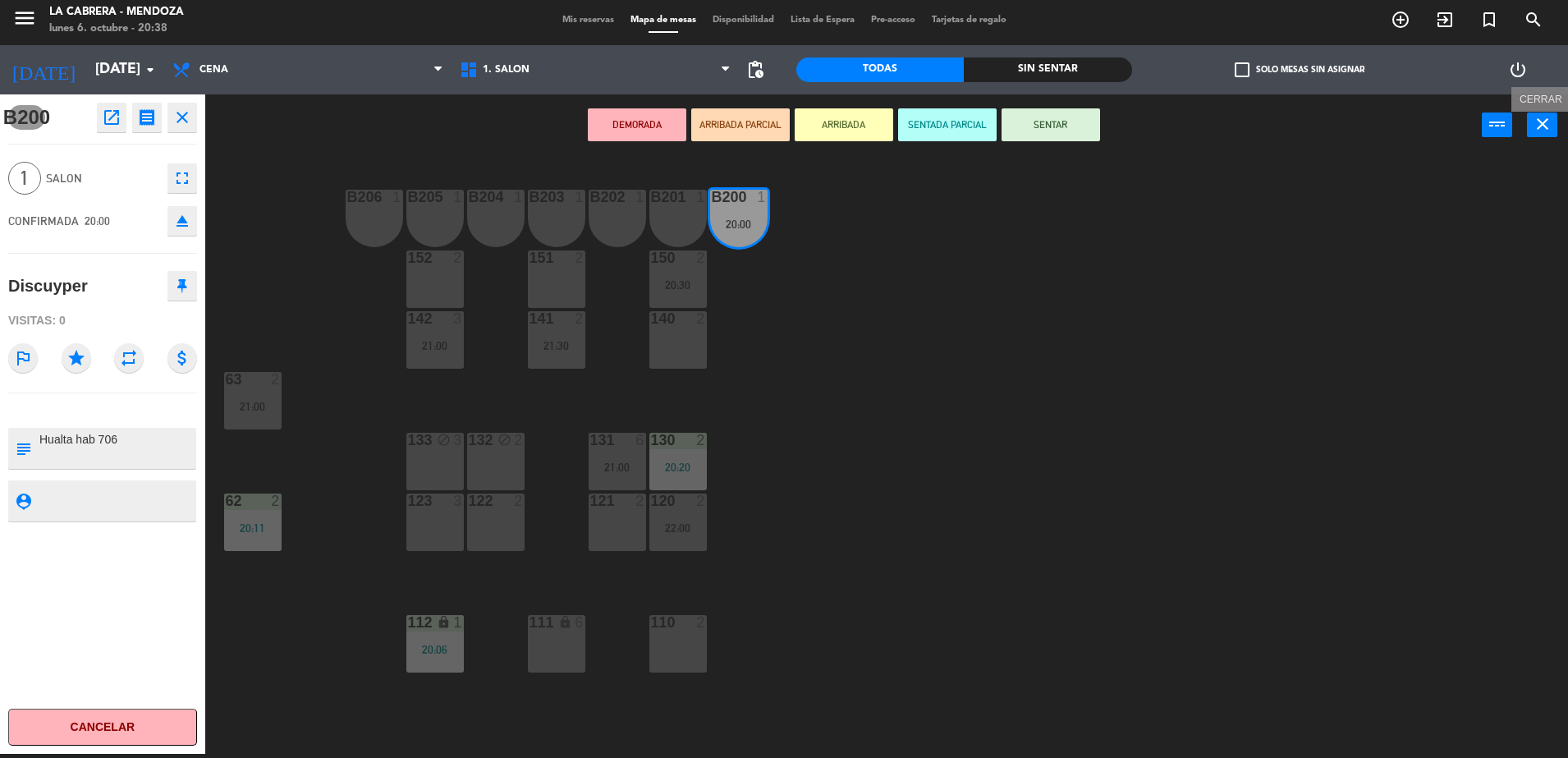
click at [1553, 126] on button "close" at bounding box center [1542, 124] width 31 height 25
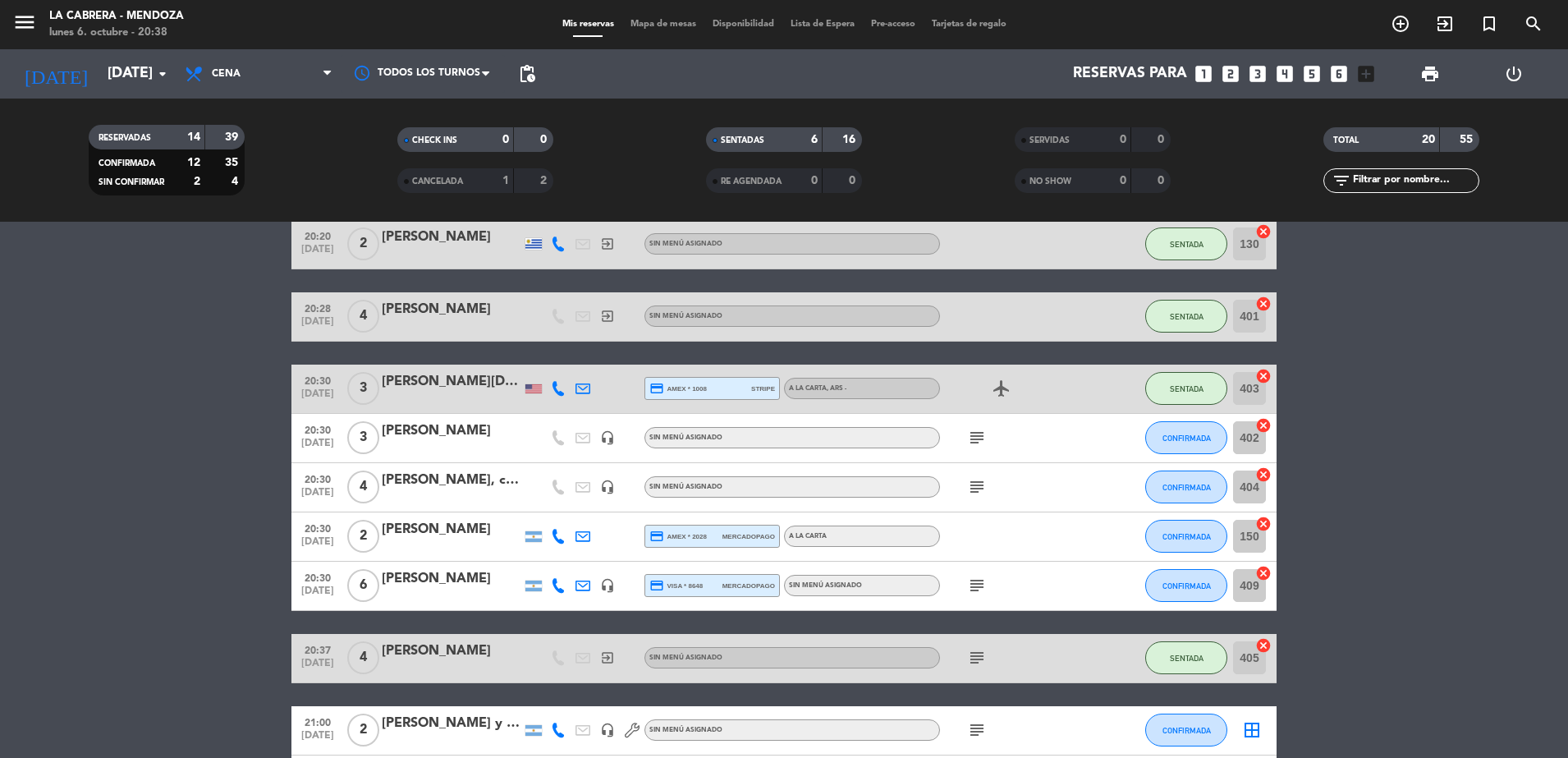
scroll to position [514, 0]
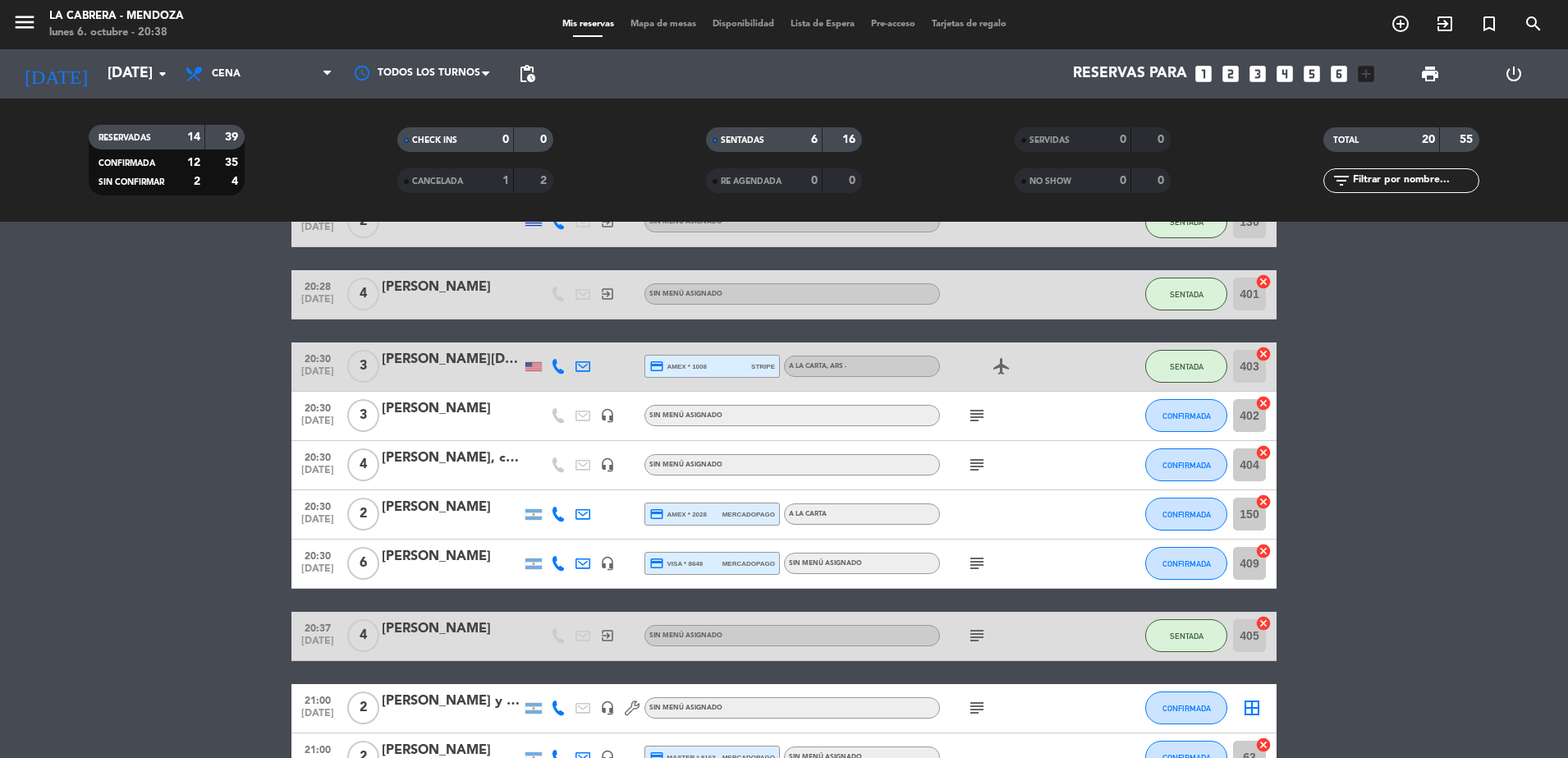
click at [562, 518] on icon at bounding box center [558, 515] width 15 height 15
click at [682, 520] on span "credit_card amex * 2028" at bounding box center [678, 515] width 58 height 15
click at [959, 514] on div at bounding box center [1013, 515] width 148 height 48
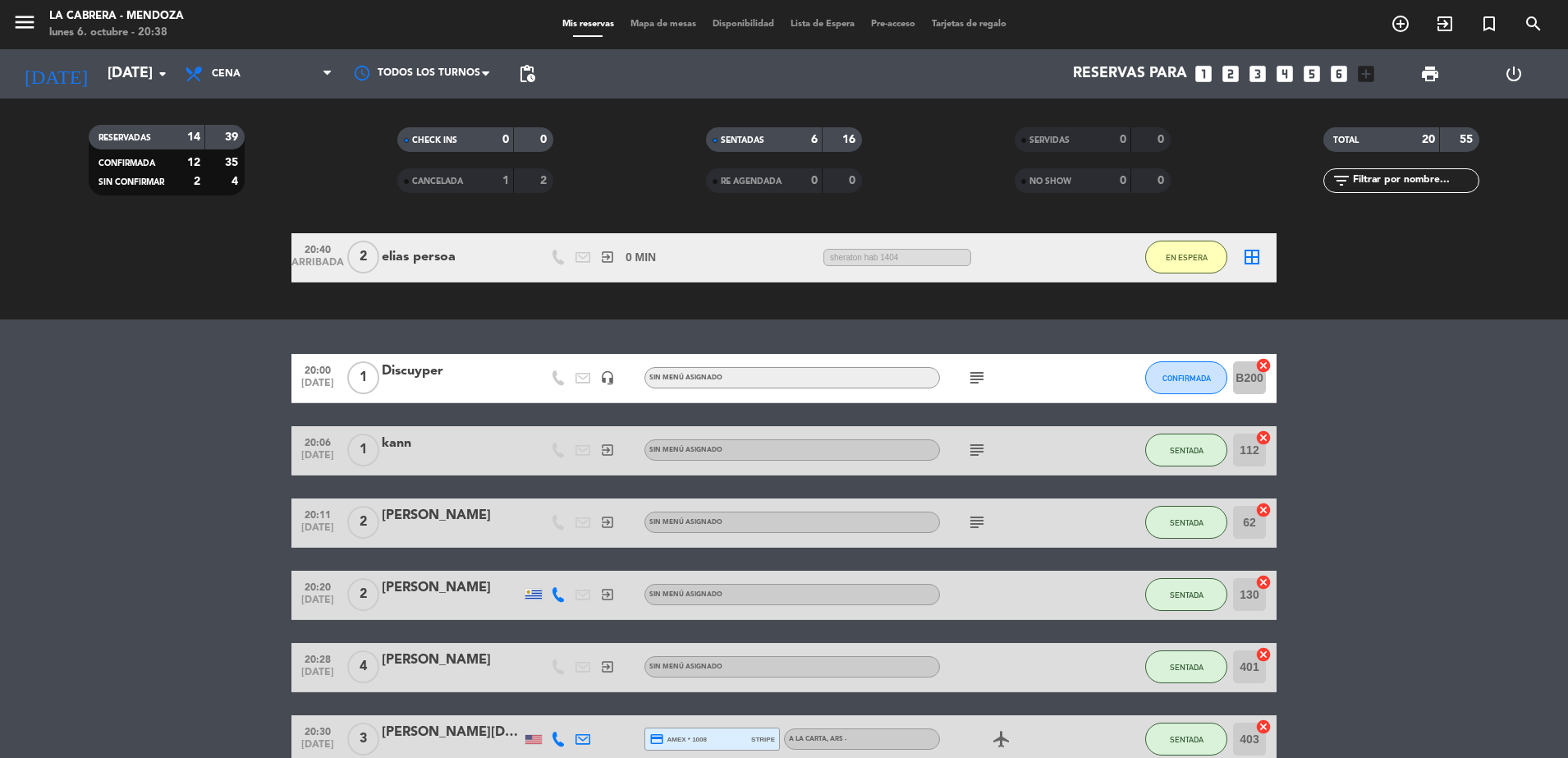
scroll to position [0, 0]
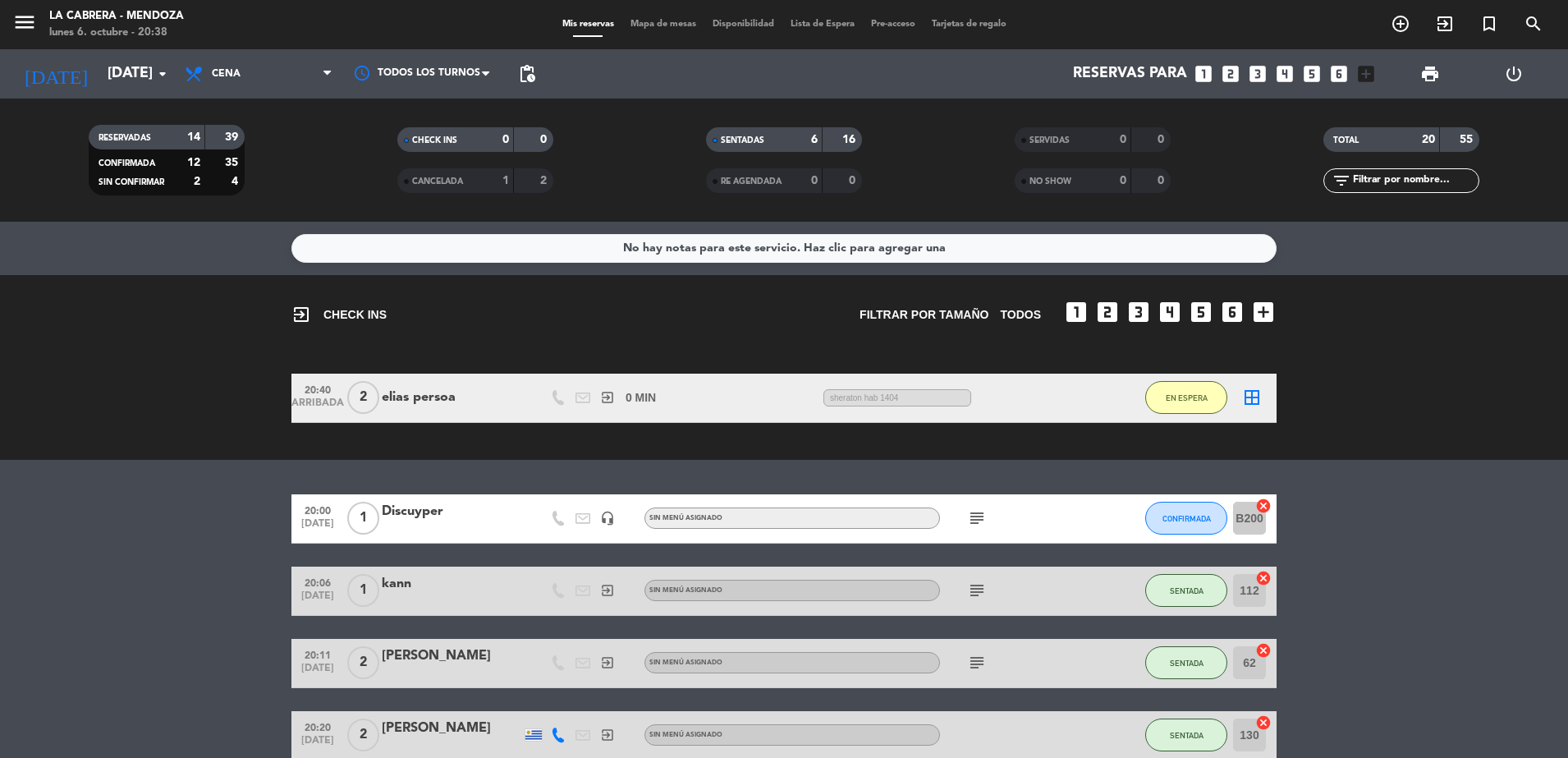
click at [1244, 396] on icon "border_all" at bounding box center [1251, 397] width 19 height 20
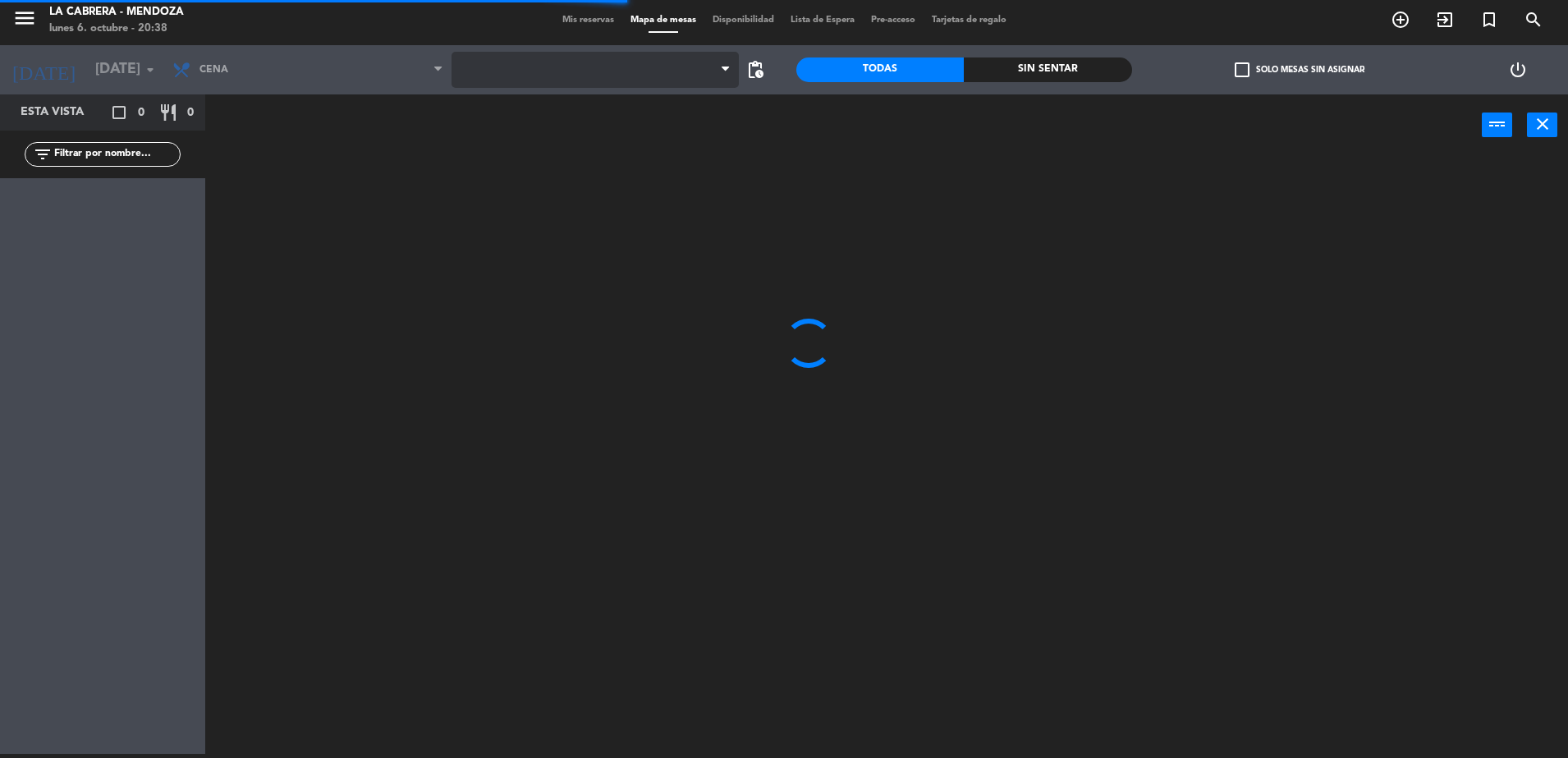
click at [574, 80] on span at bounding box center [594, 70] width 287 height 36
click at [577, 88] on span "1. SALON" at bounding box center [594, 70] width 287 height 36
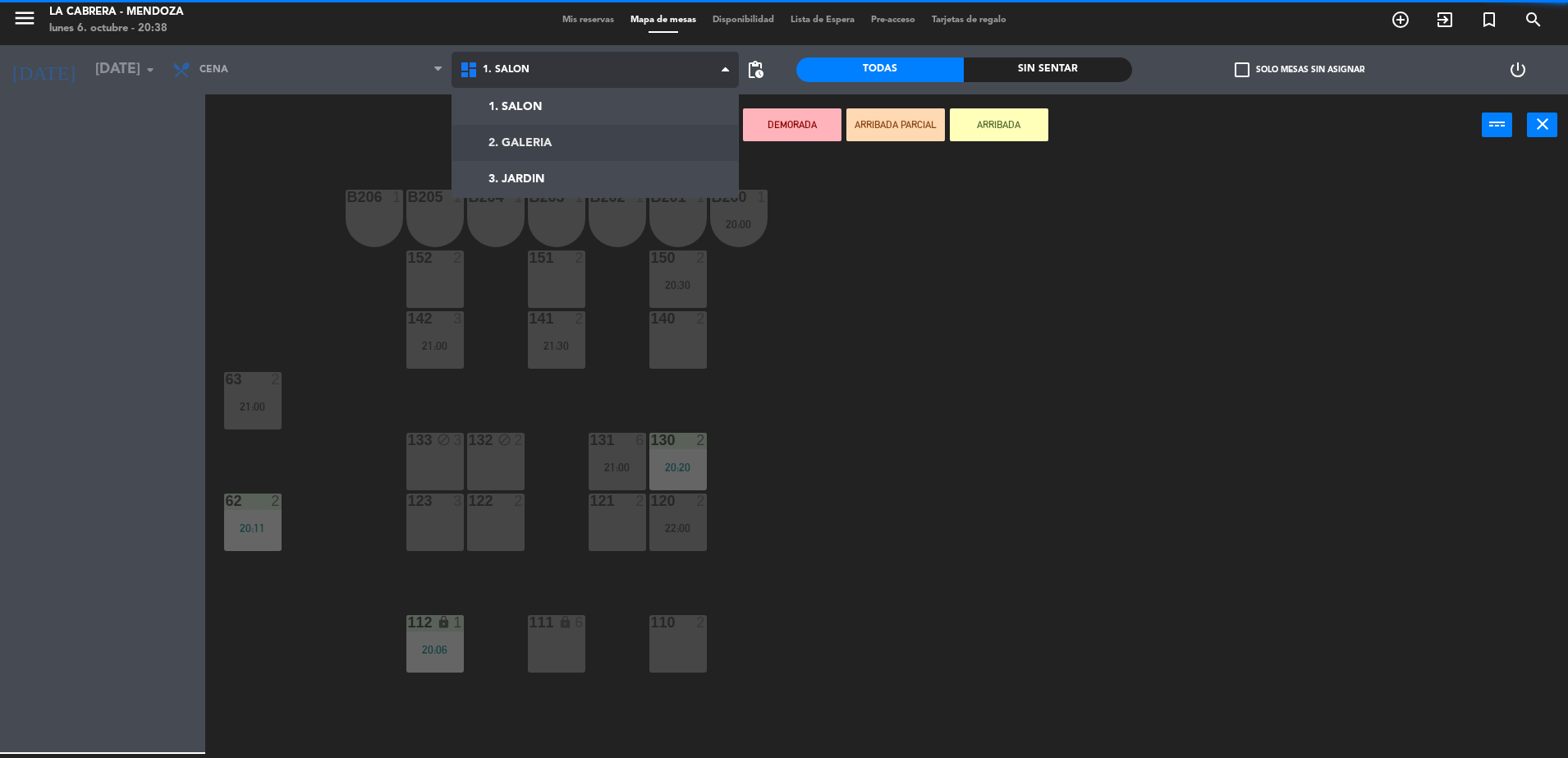
click at [592, 143] on ng-component "menu LA CABRERA - MENDOZA lunes 6. octubre - 20:38 Mis reservas Mapa de mesas D…" at bounding box center [784, 377] width 1568 height 763
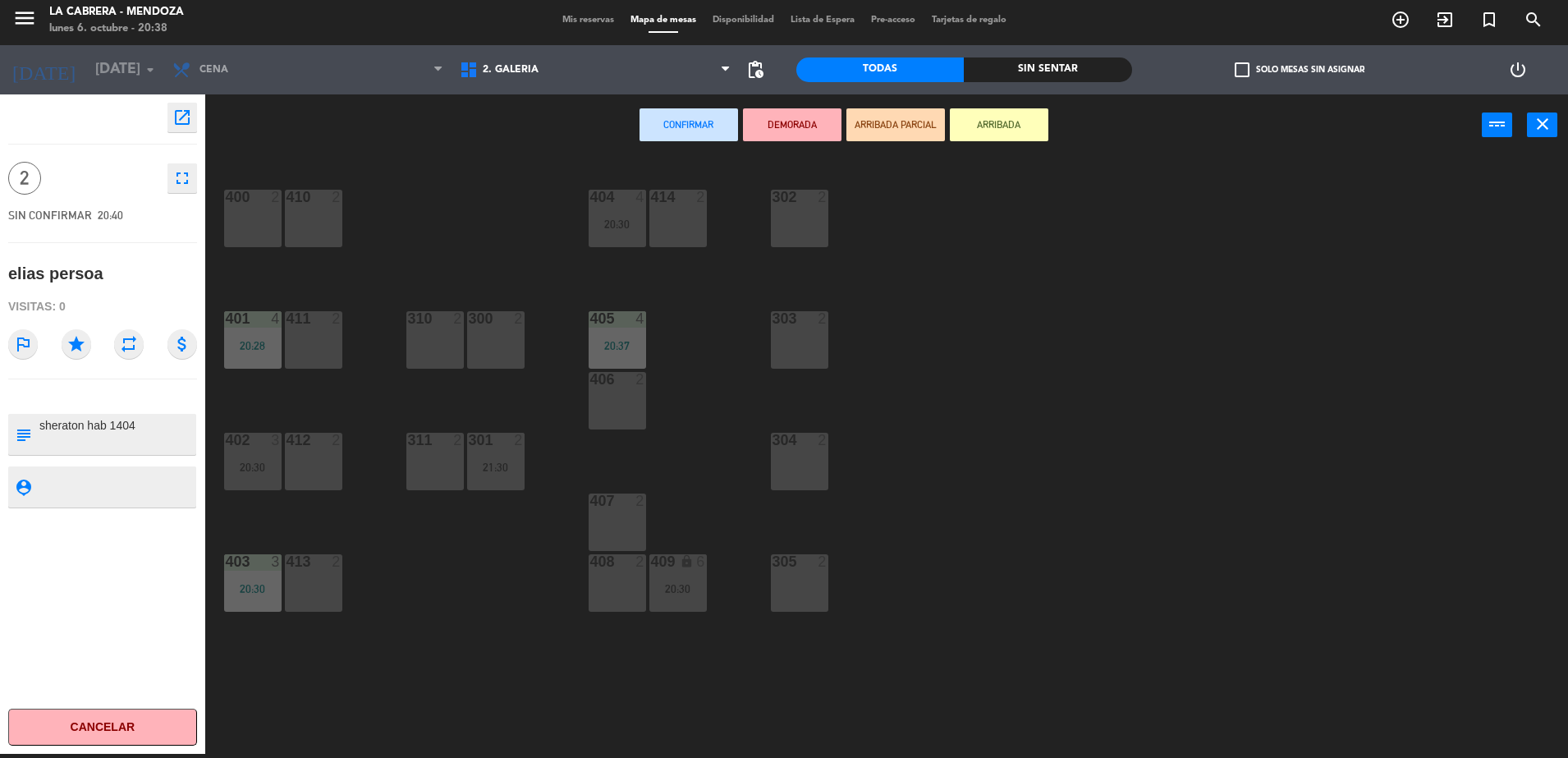
drag, startPoint x: 789, startPoint y: 230, endPoint x: 776, endPoint y: 193, distance: 39.2
click at [789, 230] on div "302 2" at bounding box center [799, 218] width 58 height 58
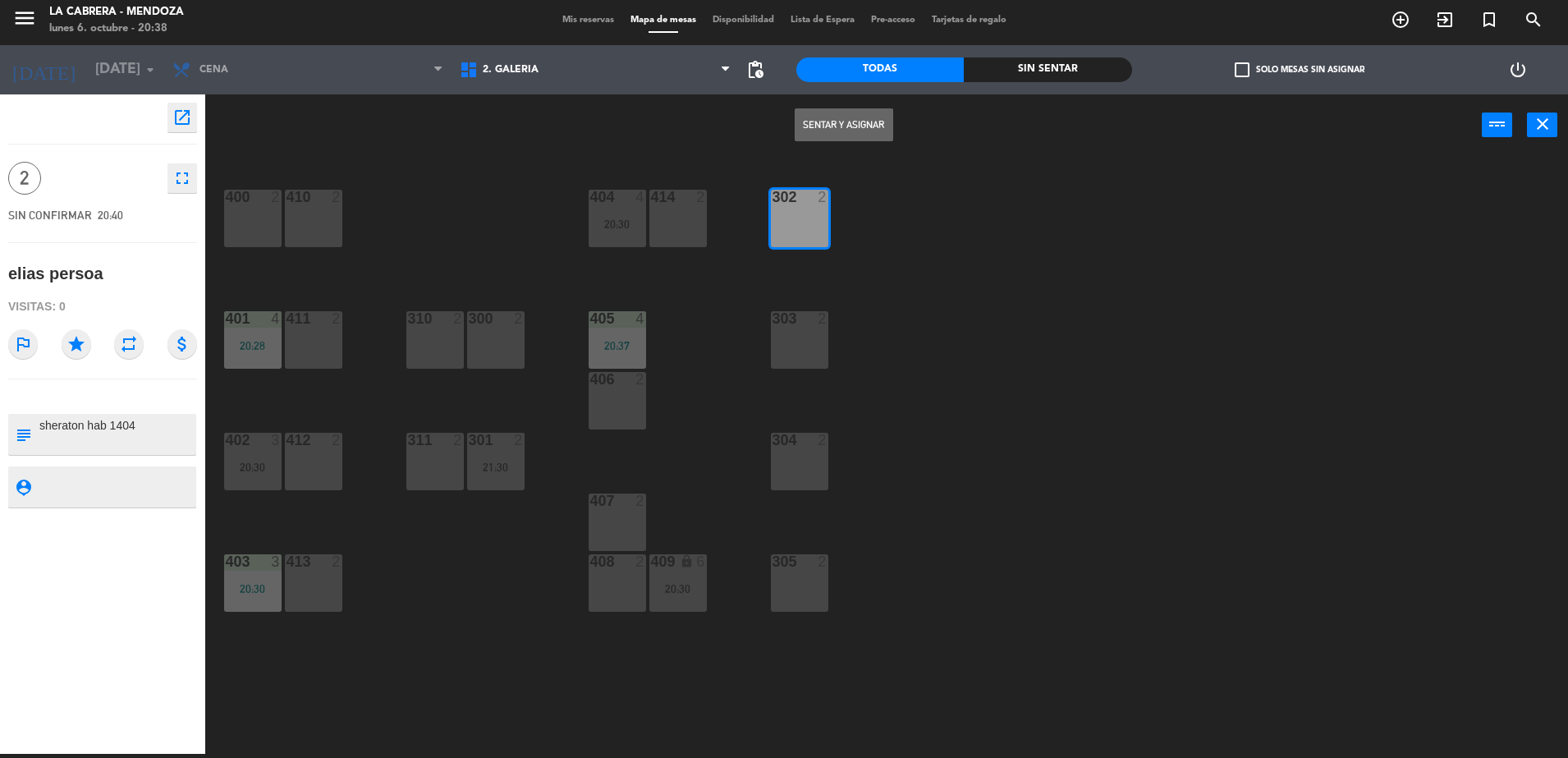
click at [826, 124] on button "Sentar y Asignar" at bounding box center [844, 124] width 98 height 33
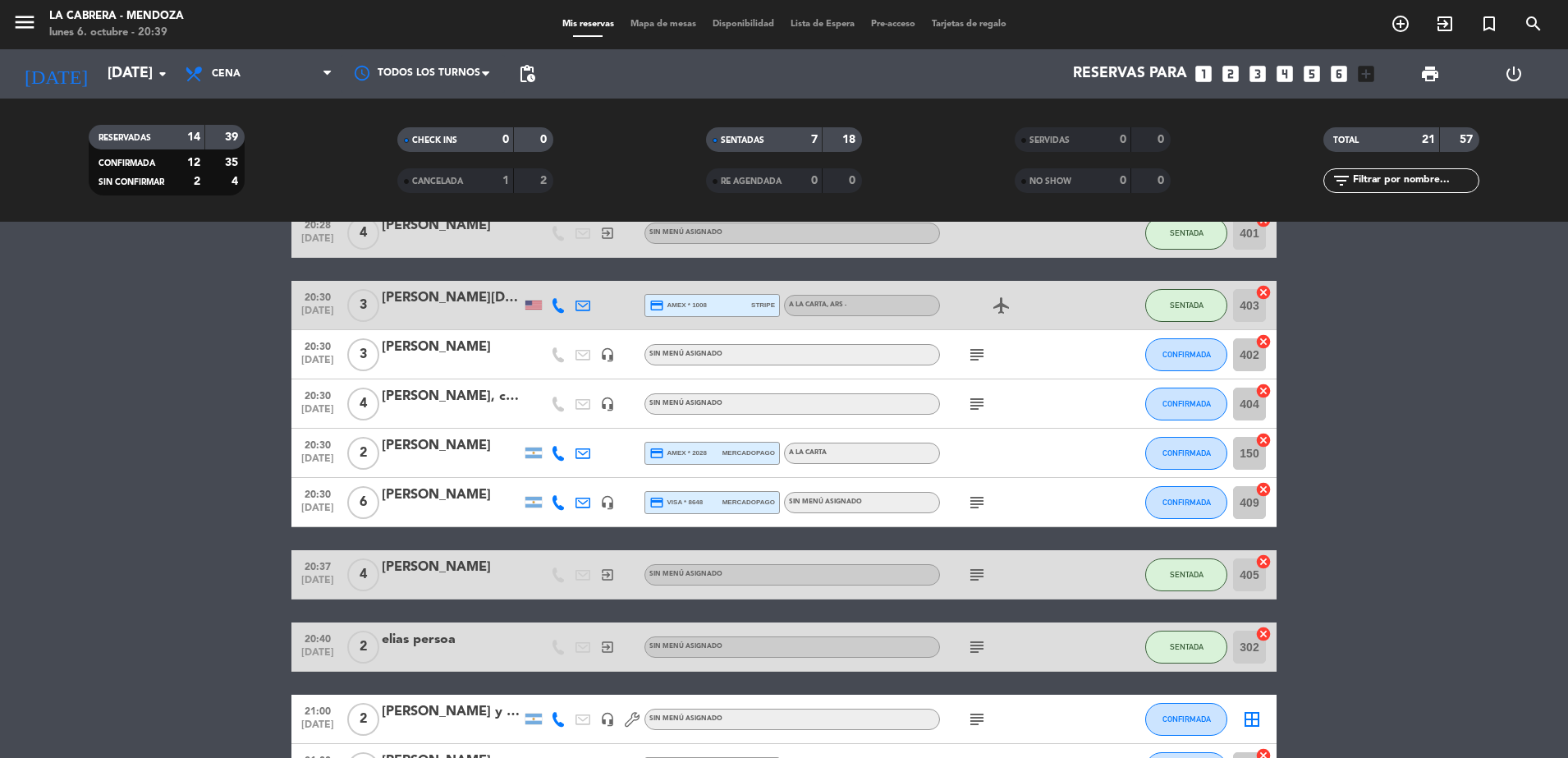
scroll to position [411, 0]
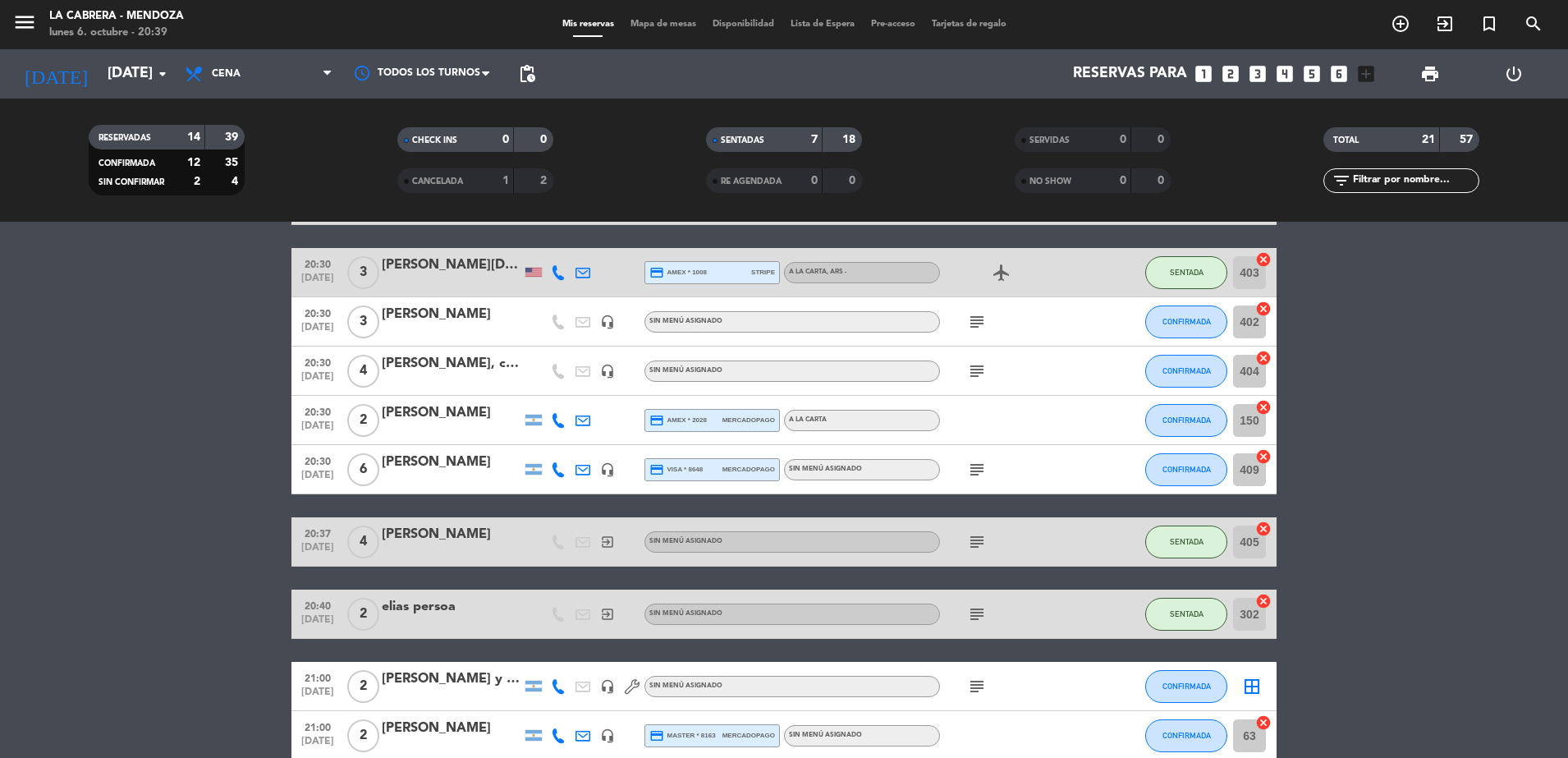
click at [560, 422] on icon at bounding box center [558, 421] width 15 height 15
click at [427, 411] on div "[PERSON_NAME]" at bounding box center [451, 412] width 139 height 21
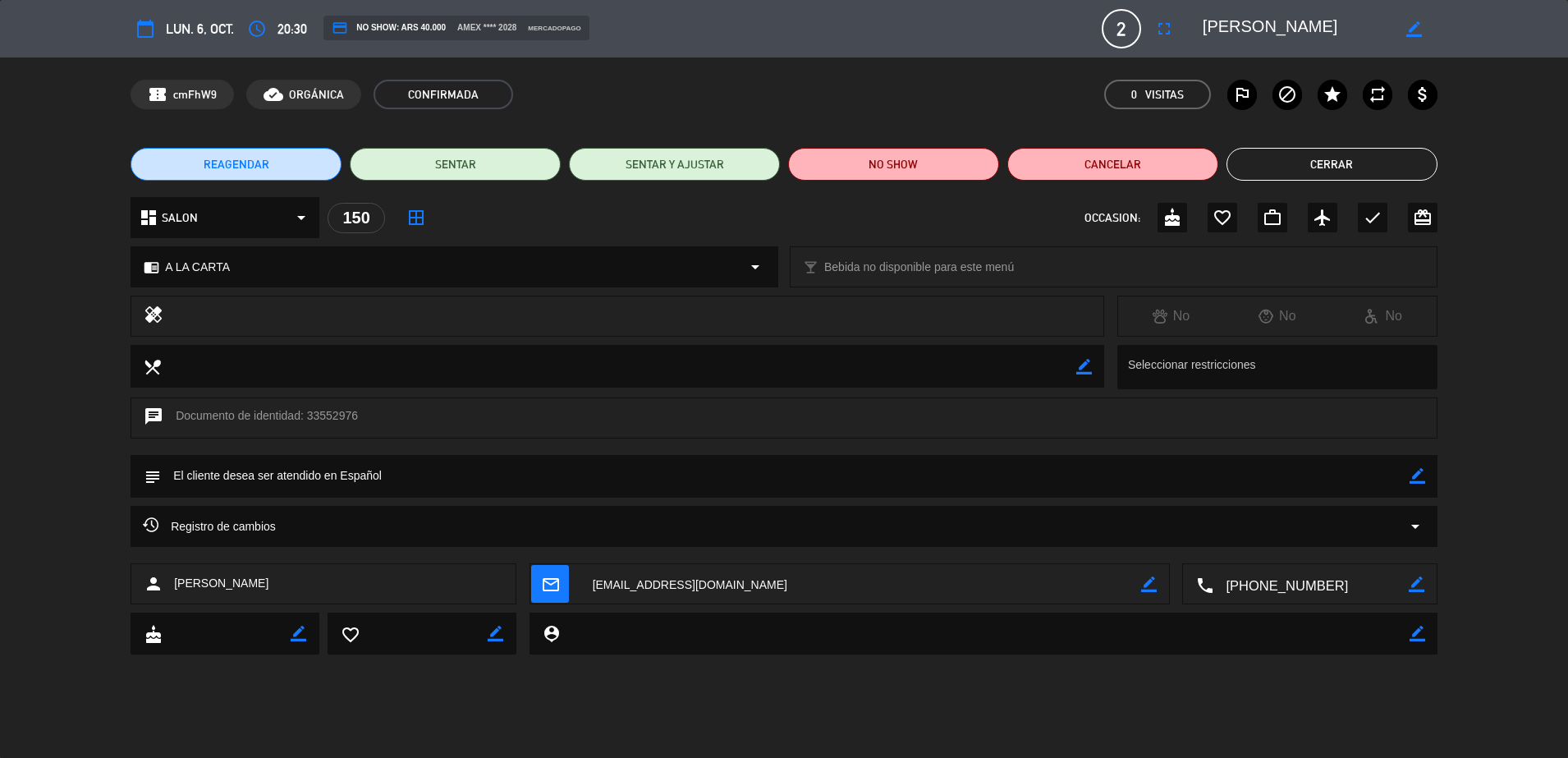
click at [1302, 156] on button "Cerrar" at bounding box center [1331, 163] width 211 height 33
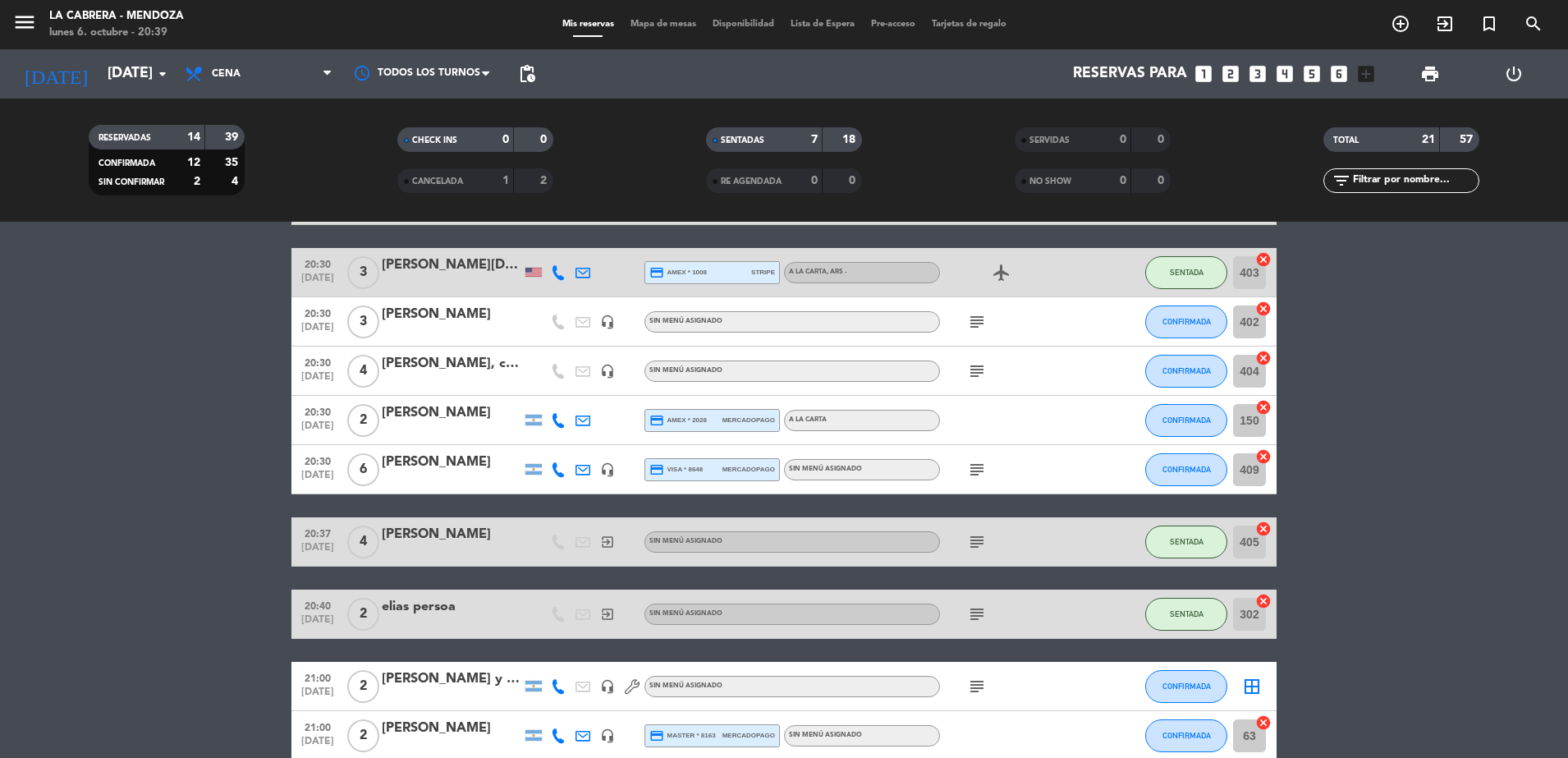
click at [1263, 407] on icon "cancel" at bounding box center [1263, 408] width 17 height 17
click at [439, 404] on div "[PERSON_NAME]" at bounding box center [451, 412] width 139 height 21
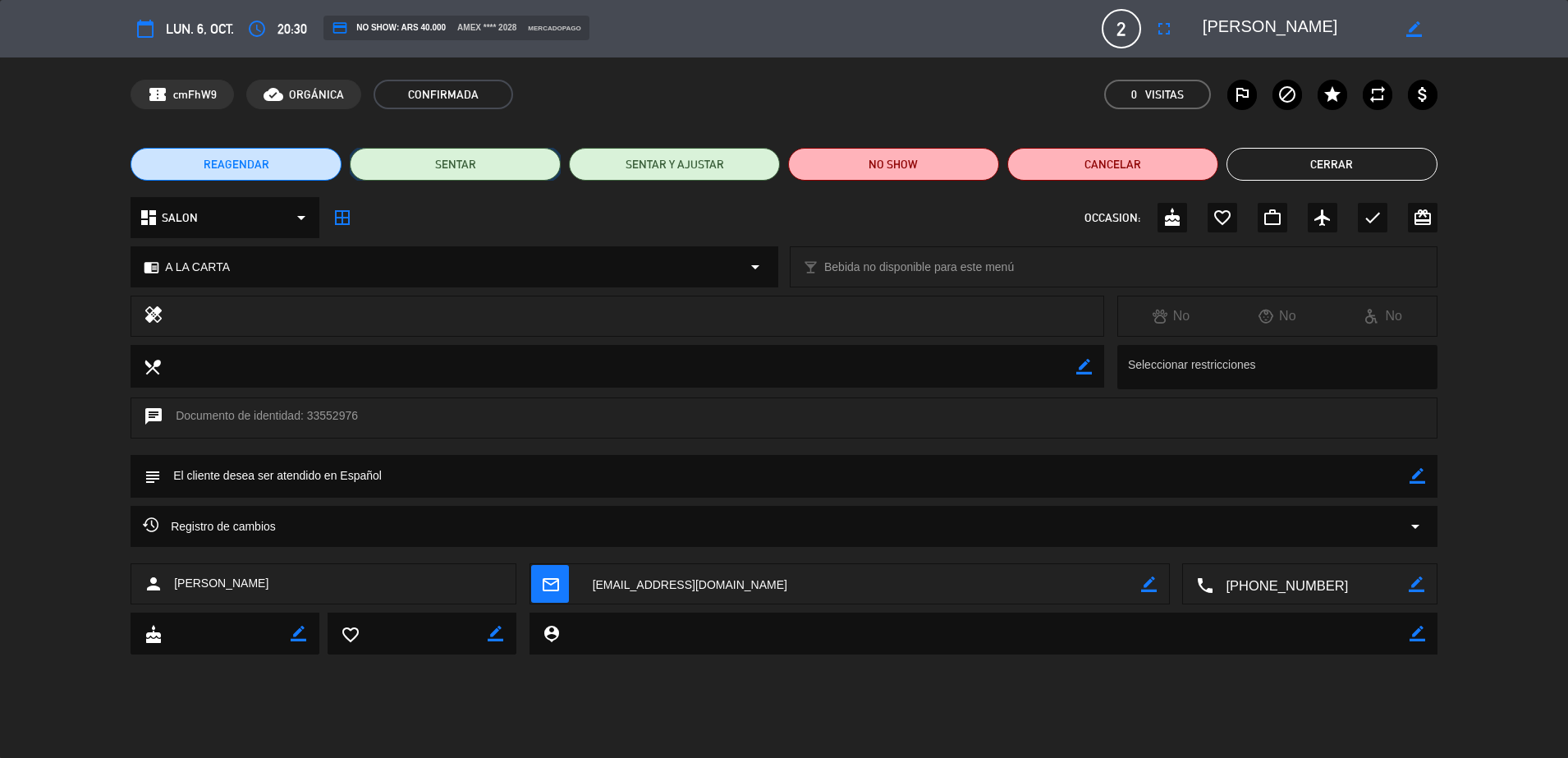
click at [473, 159] on button "SENTAR" at bounding box center [455, 163] width 211 height 33
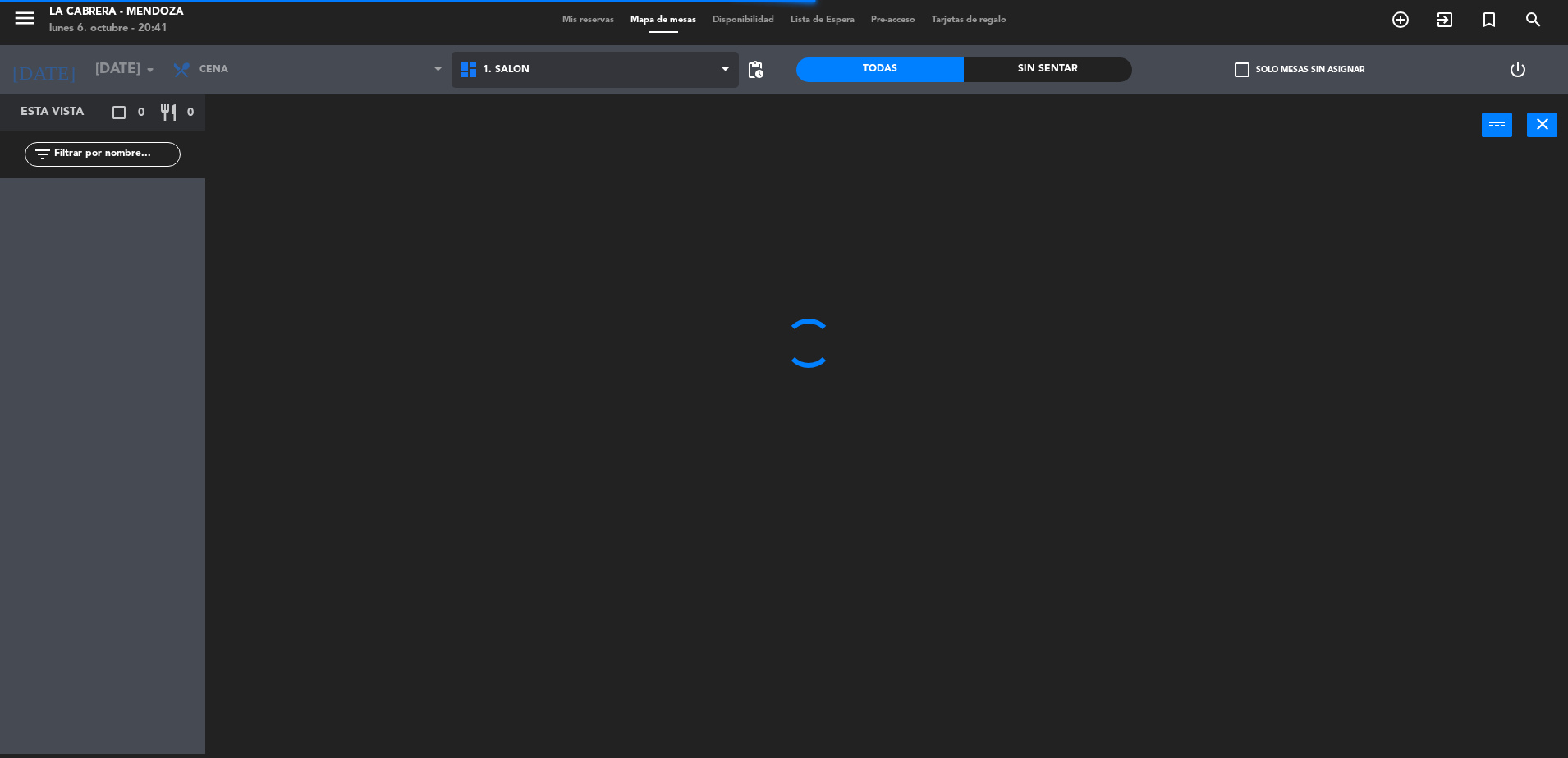
click at [507, 71] on span "1. SALON" at bounding box center [506, 70] width 46 height 11
click at [544, 133] on ng-component "menu LA CABRERA - MENDOZA lunes 6. octubre - 20:41 Mis reservas Mapa de mesas D…" at bounding box center [784, 377] width 1568 height 763
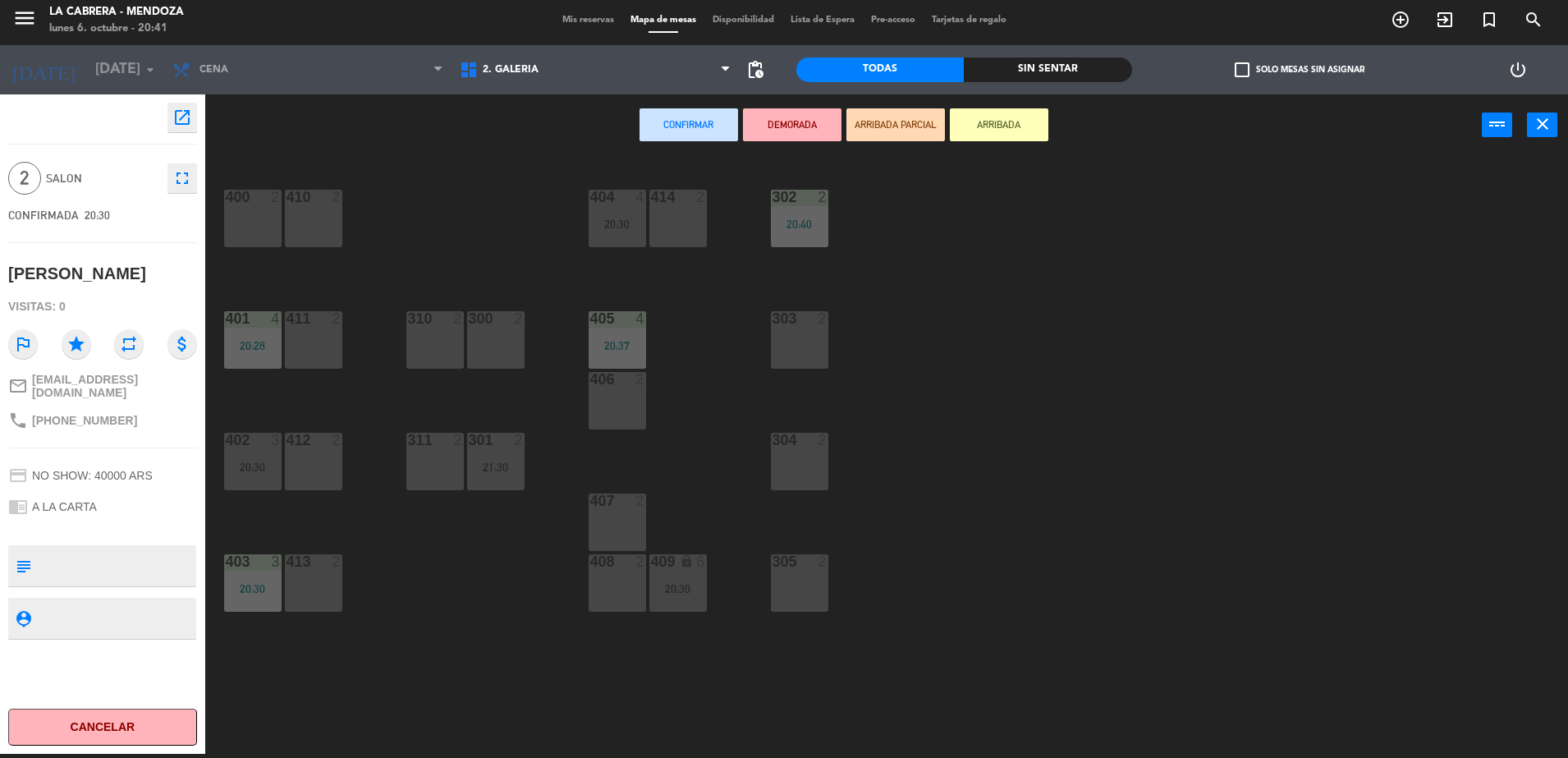
click at [487, 336] on div "300 2" at bounding box center [496, 340] width 58 height 58
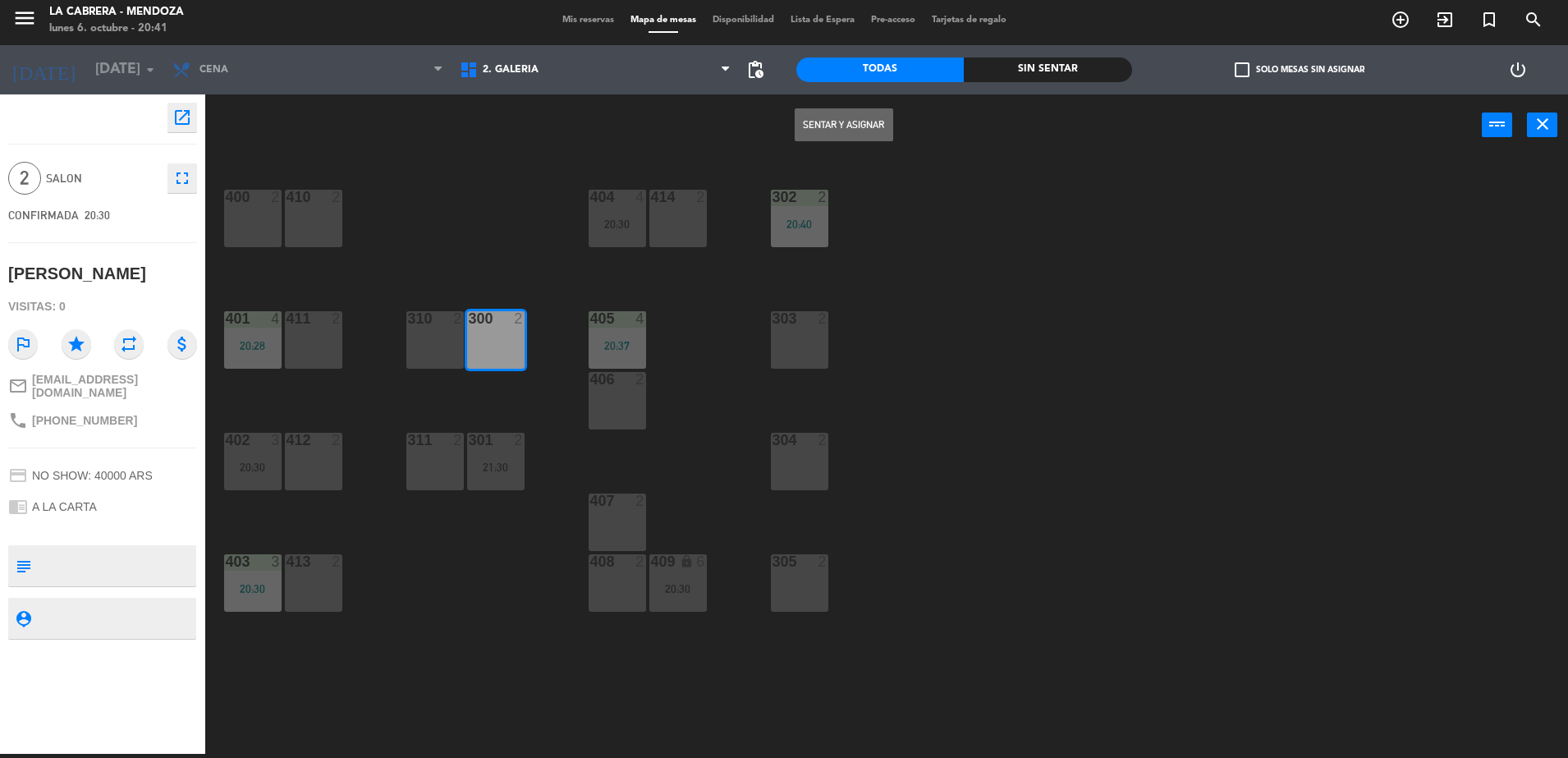
click at [805, 131] on button "Sentar y Asignar" at bounding box center [844, 124] width 98 height 33
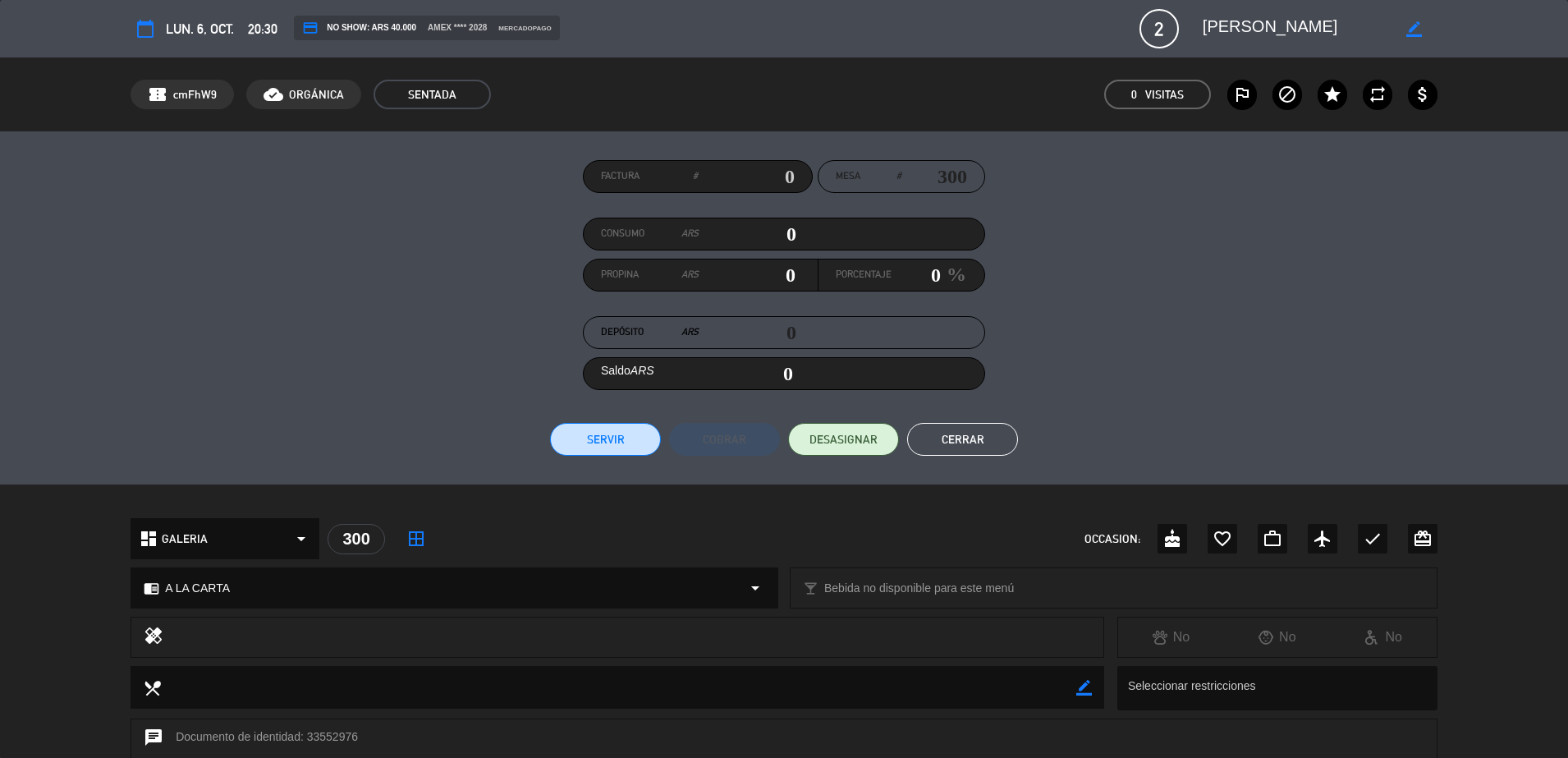
click at [986, 425] on button "Cerrar" at bounding box center [962, 438] width 110 height 33
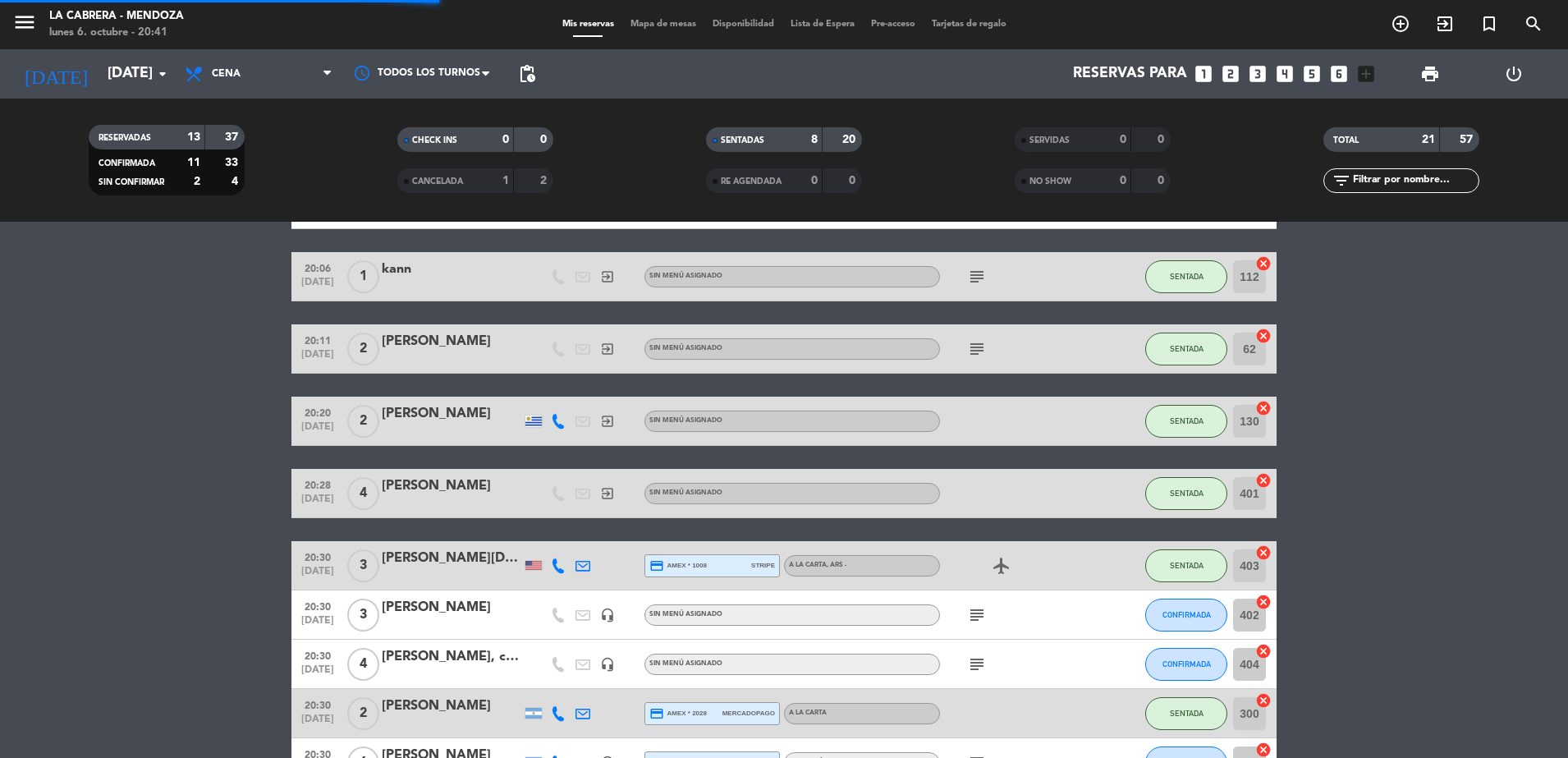
scroll to position [308, 0]
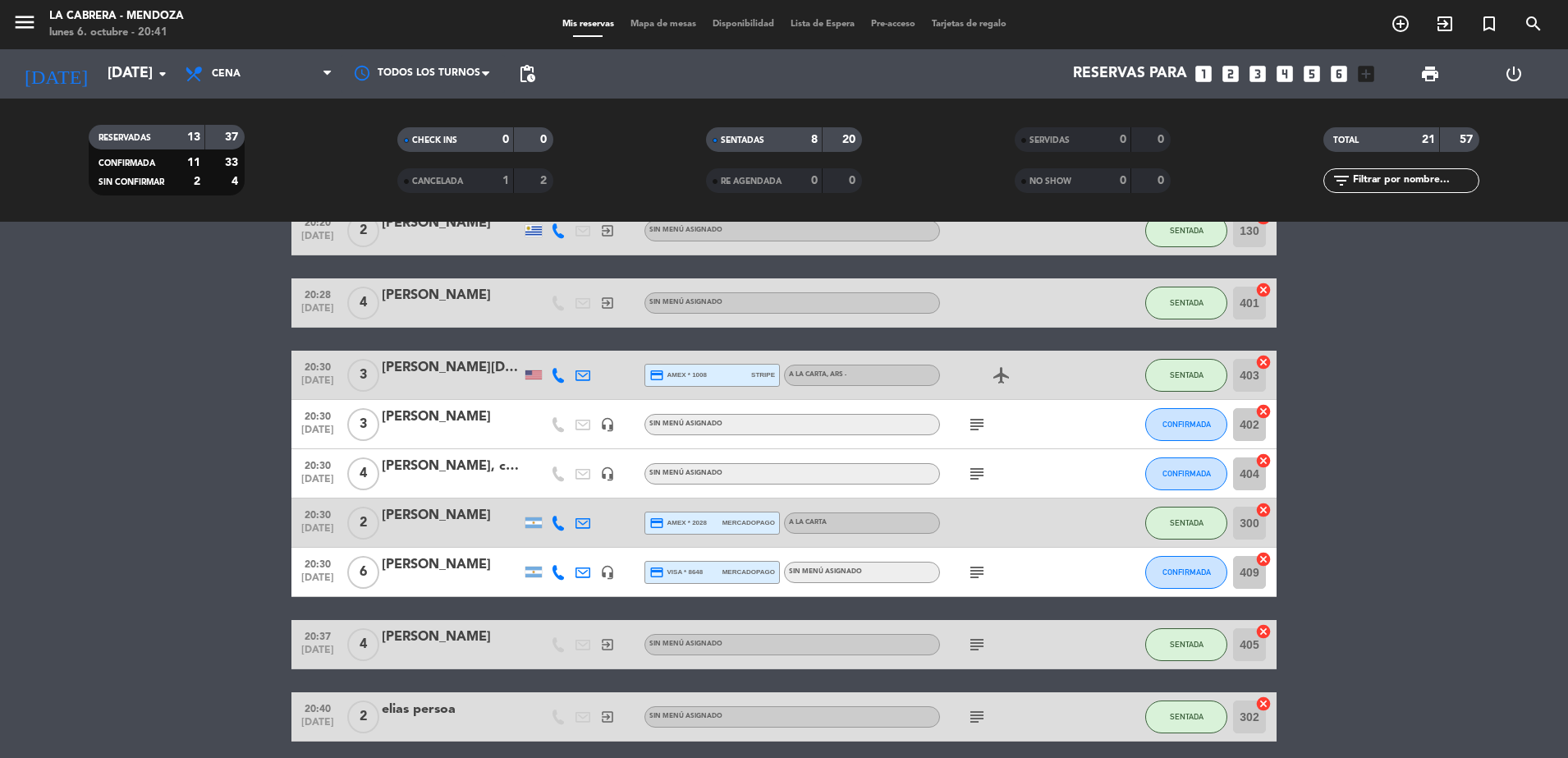
click at [976, 427] on icon "subject" at bounding box center [977, 425] width 19 height 20
click at [1031, 425] on div "subject hualta hab 109" at bounding box center [1013, 425] width 148 height 48
click at [978, 468] on icon "subject" at bounding box center [977, 474] width 19 height 20
click at [676, 22] on span "Mapa de mesas" at bounding box center [663, 24] width 82 height 9
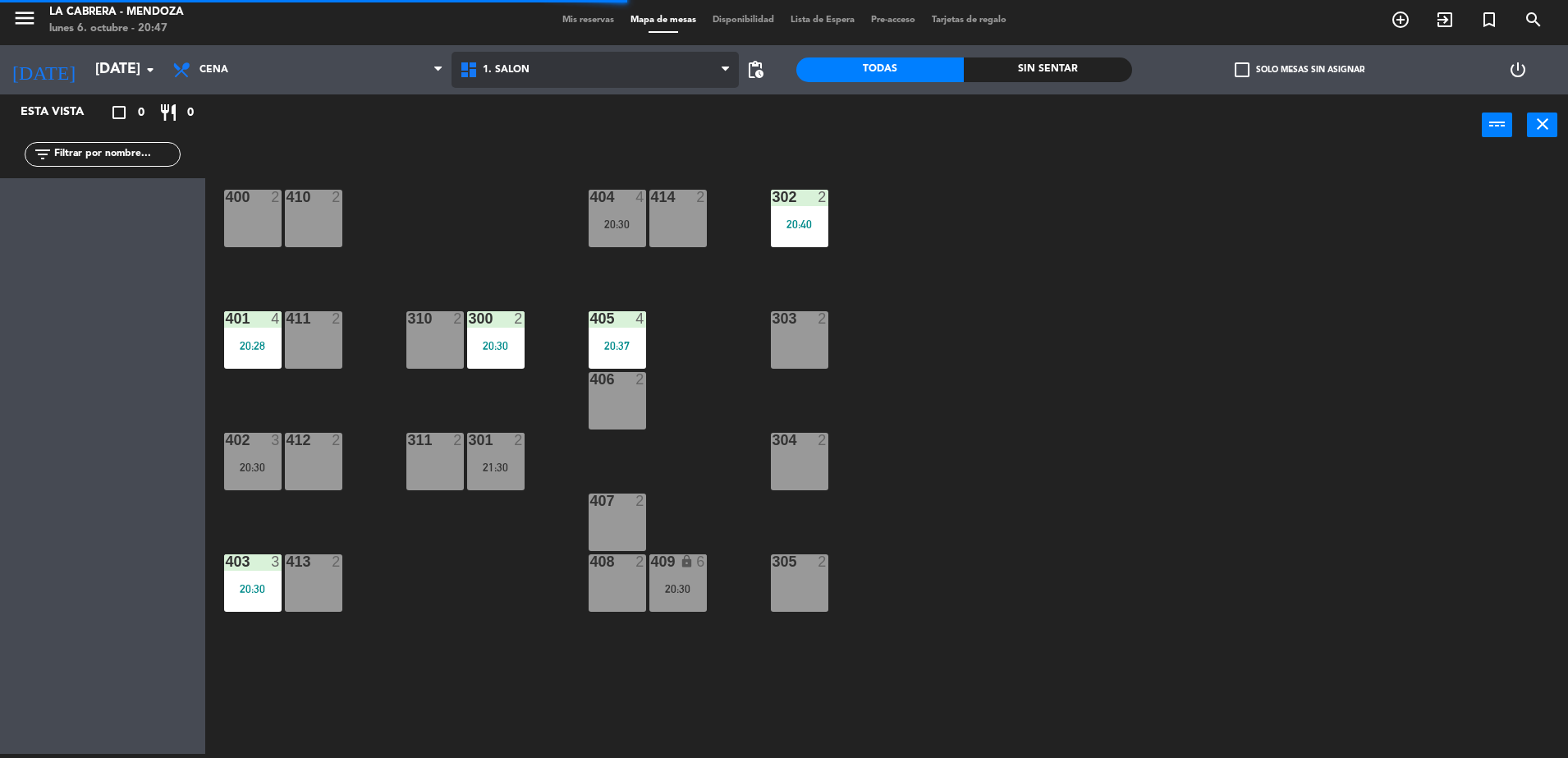
click at [539, 85] on span "1. SALON" at bounding box center [594, 70] width 287 height 36
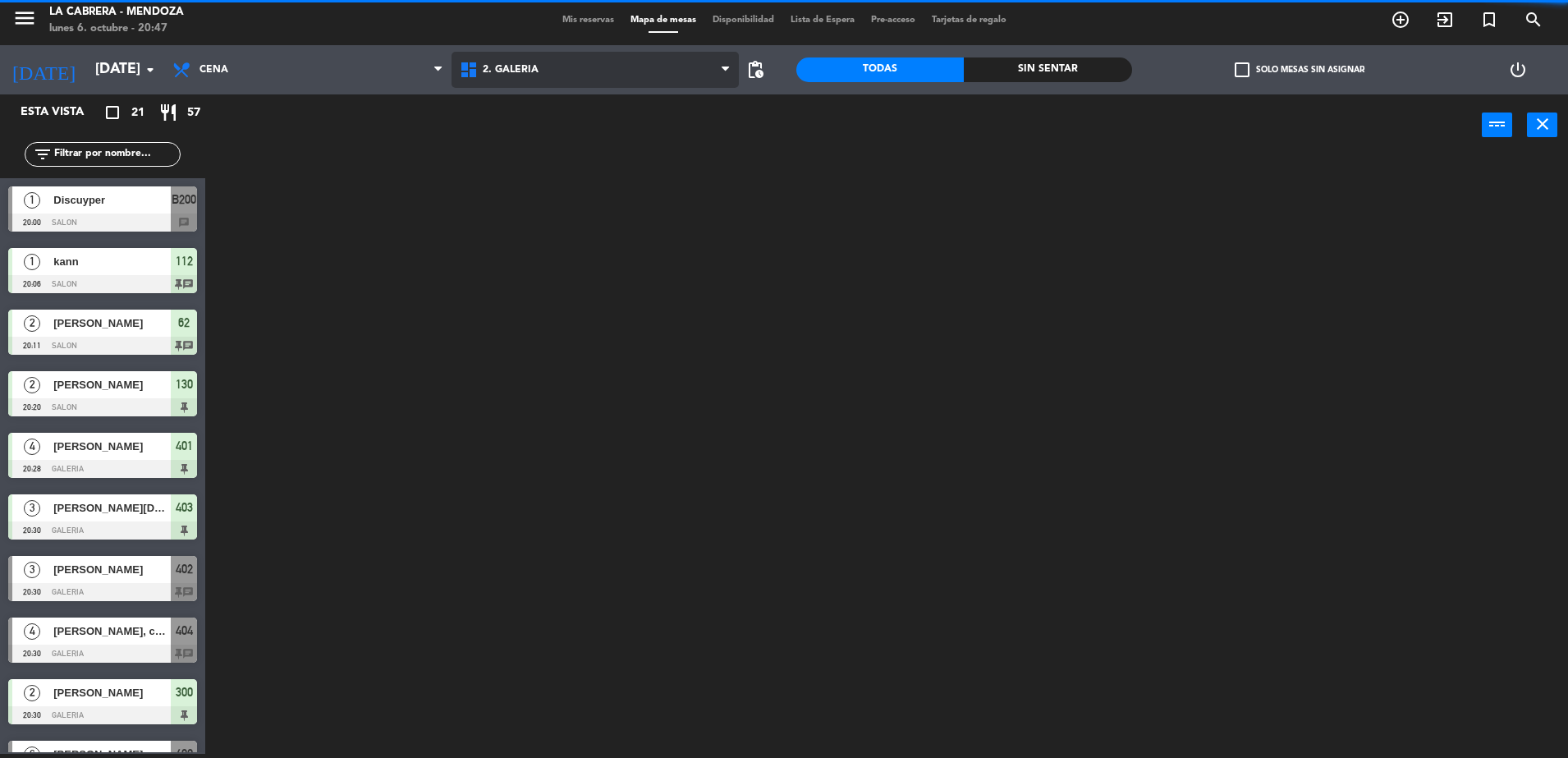
click at [551, 131] on ng-component "menu LA CABRERA - MENDOZA lunes 6. octubre - 20:47 Mis reservas Mapa de mesas D…" at bounding box center [784, 377] width 1568 height 763
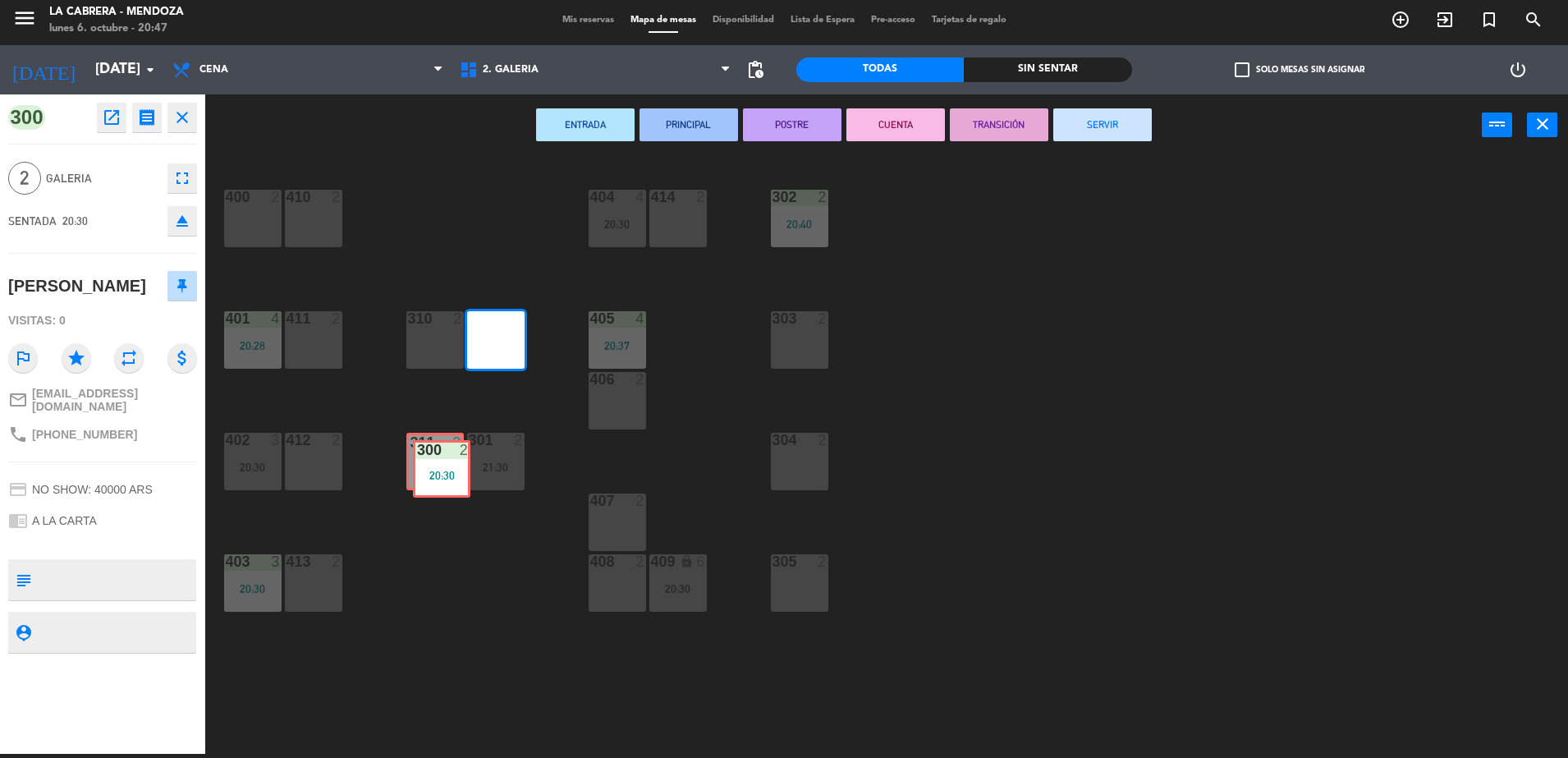
drag, startPoint x: 504, startPoint y: 320, endPoint x: 450, endPoint y: 445, distance: 136.2
click at [450, 445] on div "400 2 410 2 404 4 20:30 414 2 302 2 20:40 401 4 20:28 411 2 310 2 300 2 20:30 3…" at bounding box center [894, 459] width 1347 height 598
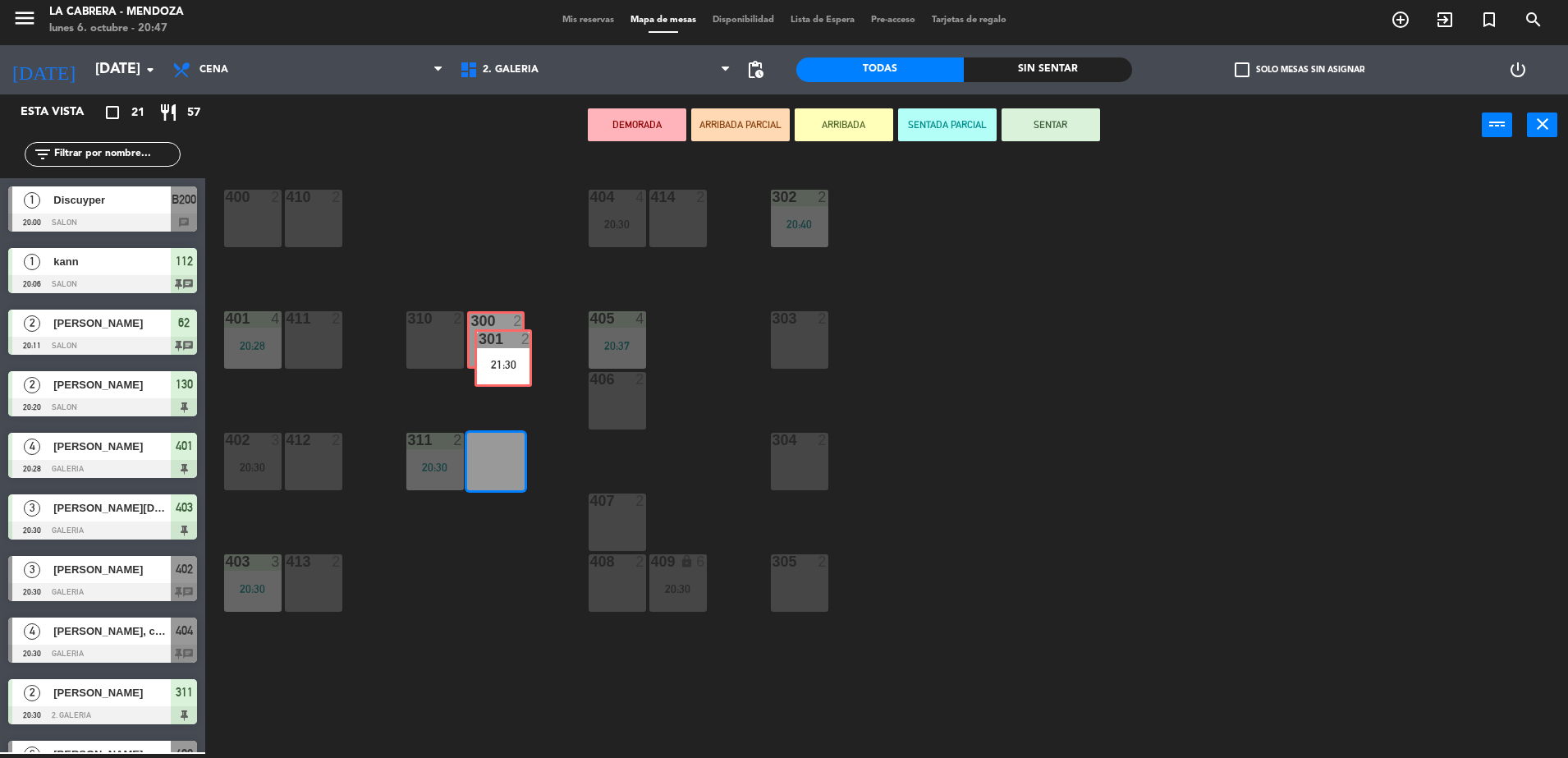
drag, startPoint x: 493, startPoint y: 453, endPoint x: 500, endPoint y: 346, distance: 107.2
click at [500, 346] on div "400 2 410 2 404 4 20:30 414 2 302 2 20:40 401 4 20:28 411 2 310 2 300 2 303 2 4…" at bounding box center [894, 459] width 1347 height 598
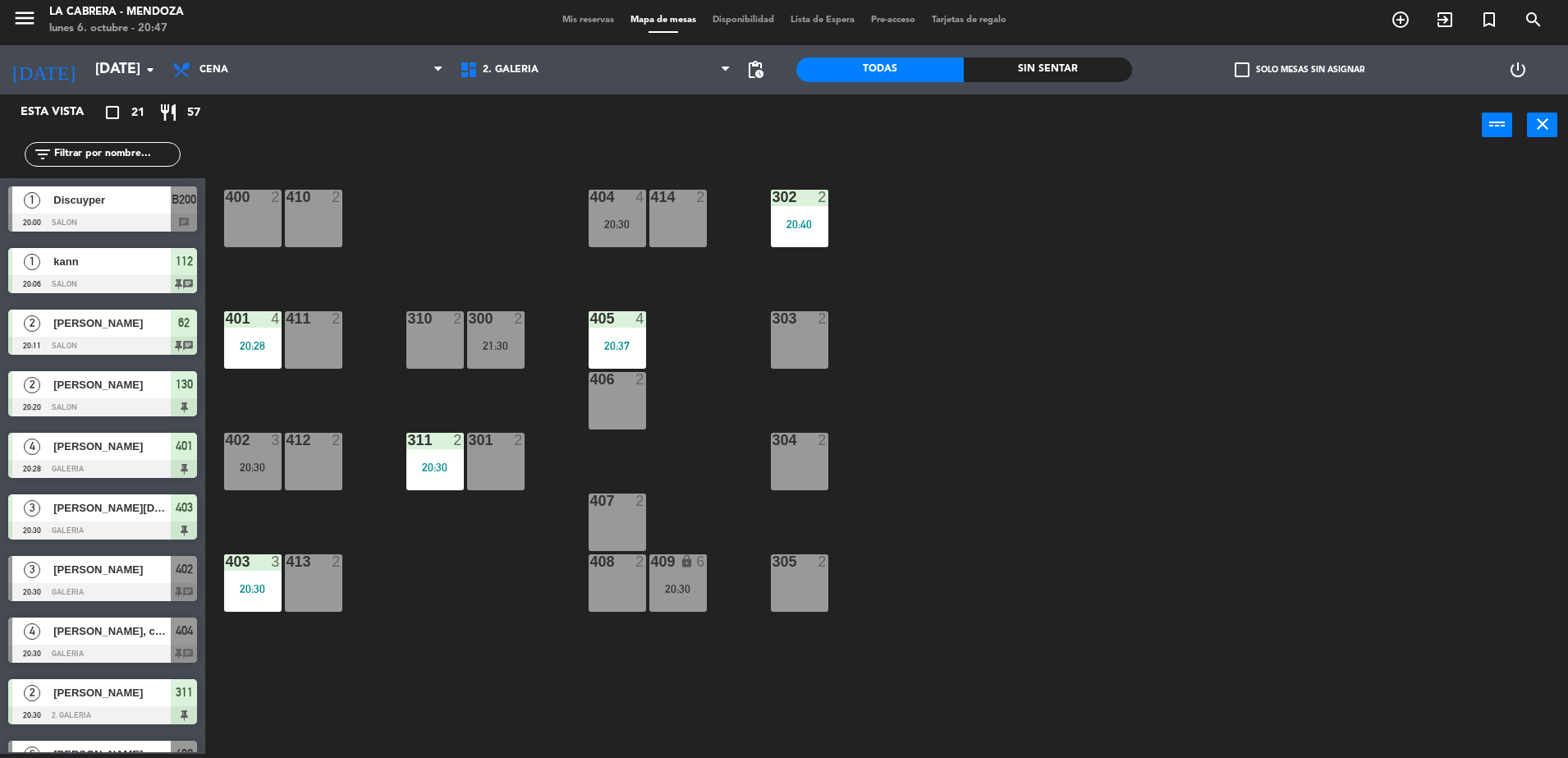
scroll to position [275, 0]
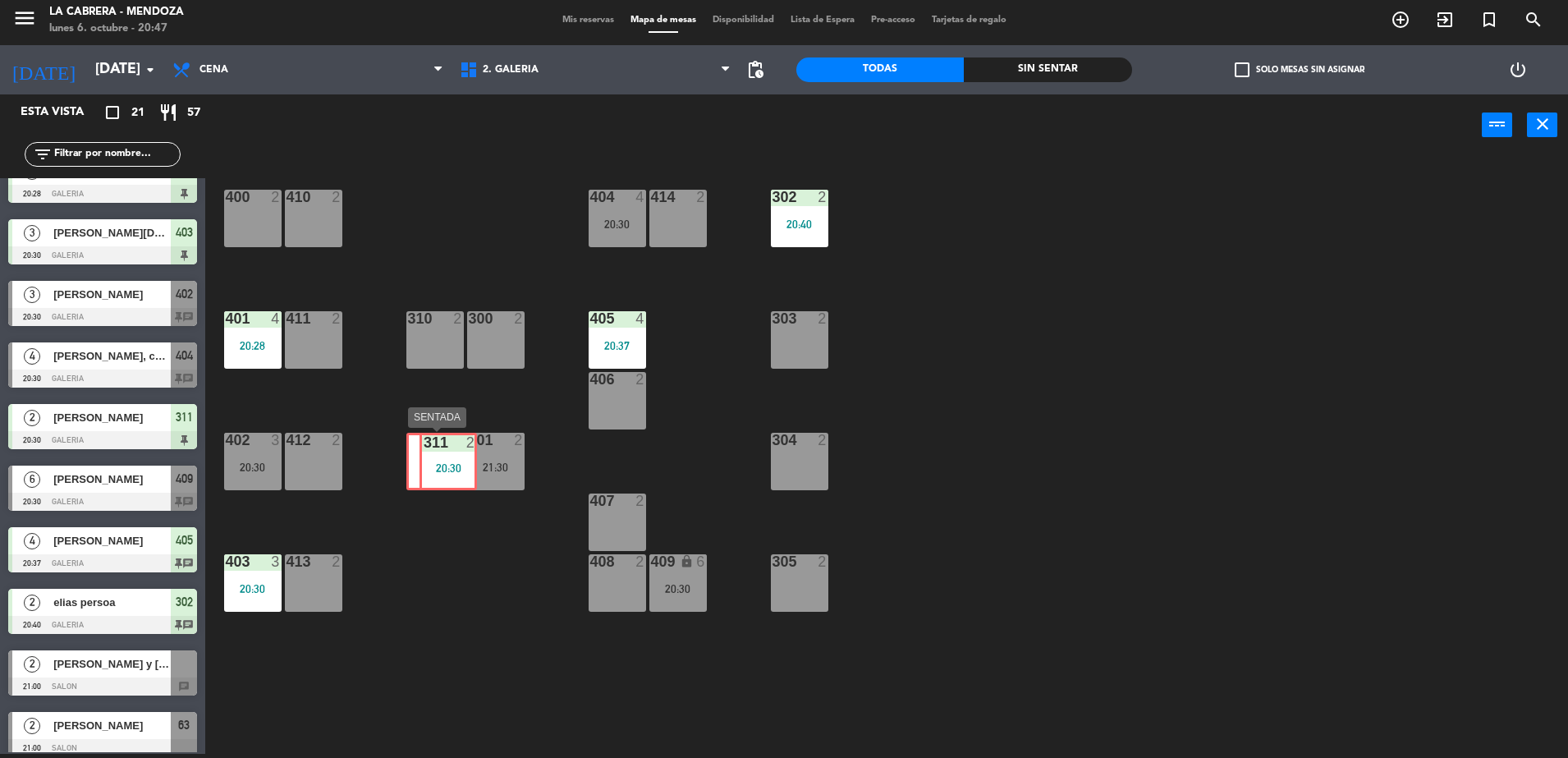
drag, startPoint x: 428, startPoint y: 451, endPoint x: 441, endPoint y: 451, distance: 13.0
click at [441, 451] on div "311 2 20:30 311 2 20:30" at bounding box center [435, 462] width 58 height 58
click at [472, 329] on div "400 2 410 2 404 4 20:30 414 2 302 2 20:40 401 4 20:28 411 2 310 2 300 2 21:30 3…" at bounding box center [894, 459] width 1347 height 598
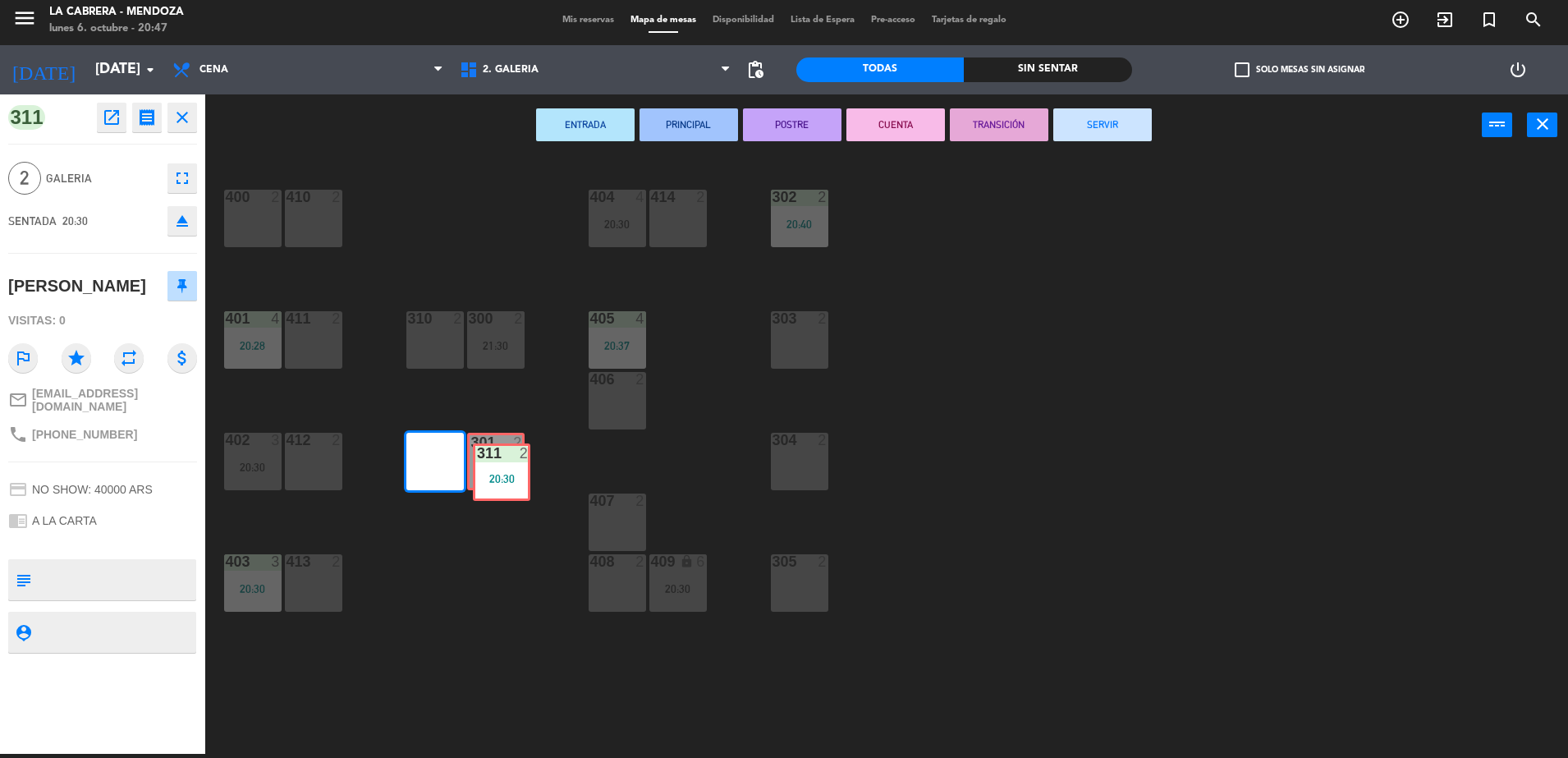
drag, startPoint x: 431, startPoint y: 445, endPoint x: 499, endPoint y: 457, distance: 69.1
click at [499, 457] on div "400 2 410 2 404 4 20:30 414 2 302 2 20:40 401 4 20:28 411 2 310 2 300 2 21:30 3…" at bounding box center [894, 459] width 1347 height 598
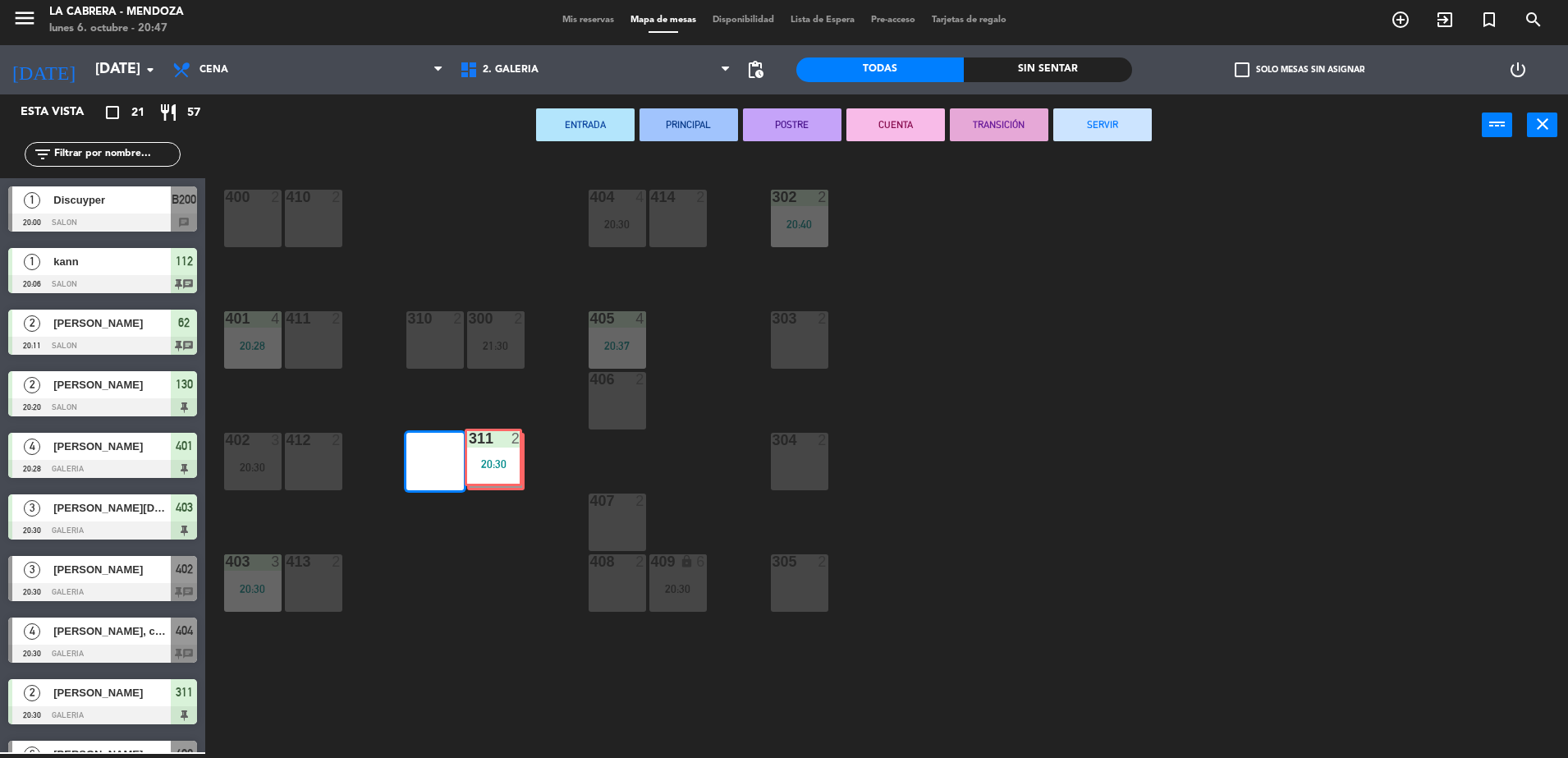
drag, startPoint x: 434, startPoint y: 451, endPoint x: 492, endPoint y: 446, distance: 58.2
click at [492, 446] on div "400 2 410 2 404 4 20:30 414 2 302 2 20:40 401 4 20:28 411 2 310 2 300 2 21:30 3…" at bounding box center [894, 459] width 1347 height 598
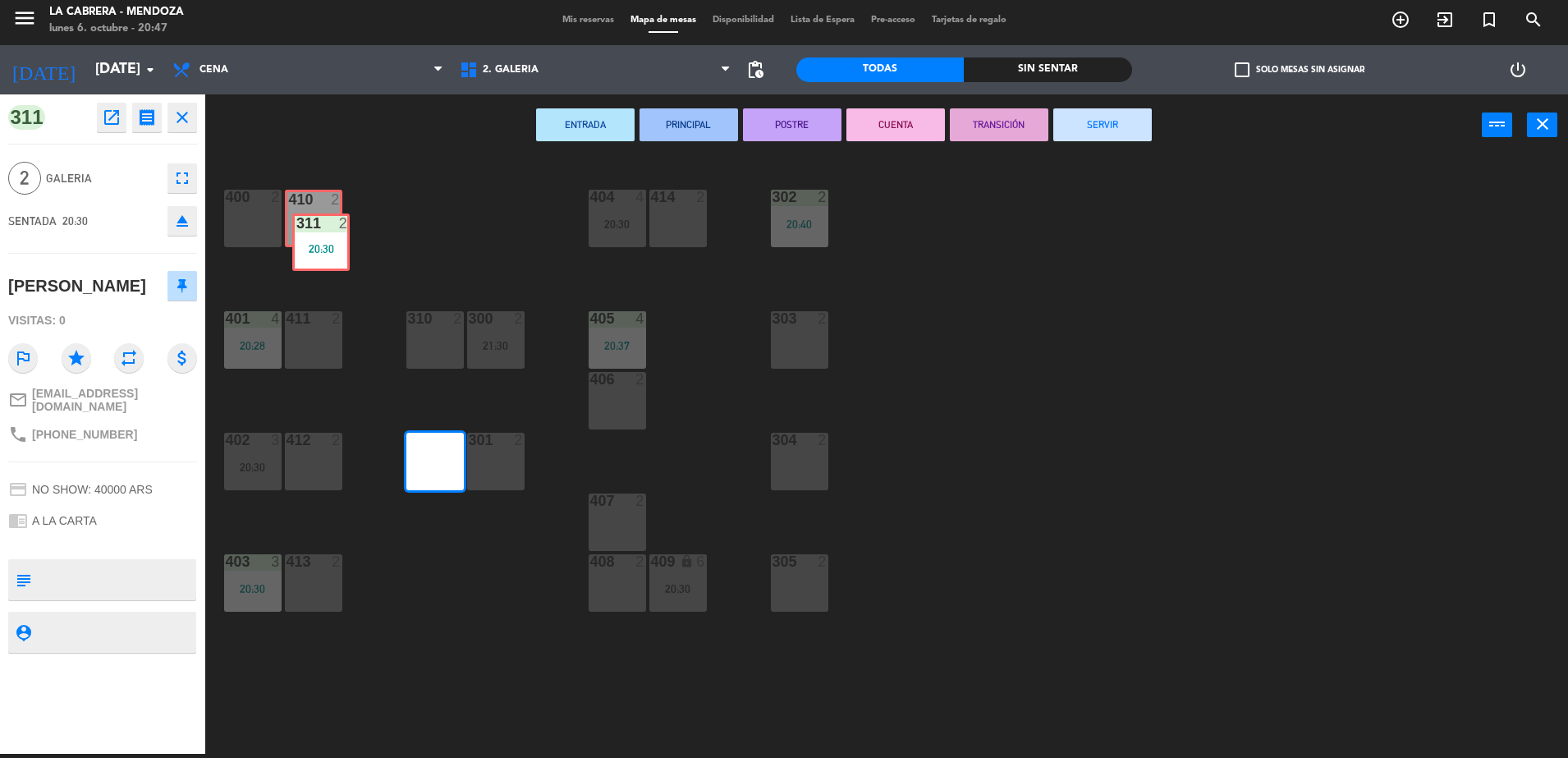
drag, startPoint x: 446, startPoint y: 449, endPoint x: 330, endPoint y: 212, distance: 263.9
click at [330, 212] on div "400 2 410 2 404 4 20:30 414 2 302 2 20:40 401 4 20:28 411 2 310 2 300 2 21:30 3…" at bounding box center [894, 459] width 1347 height 598
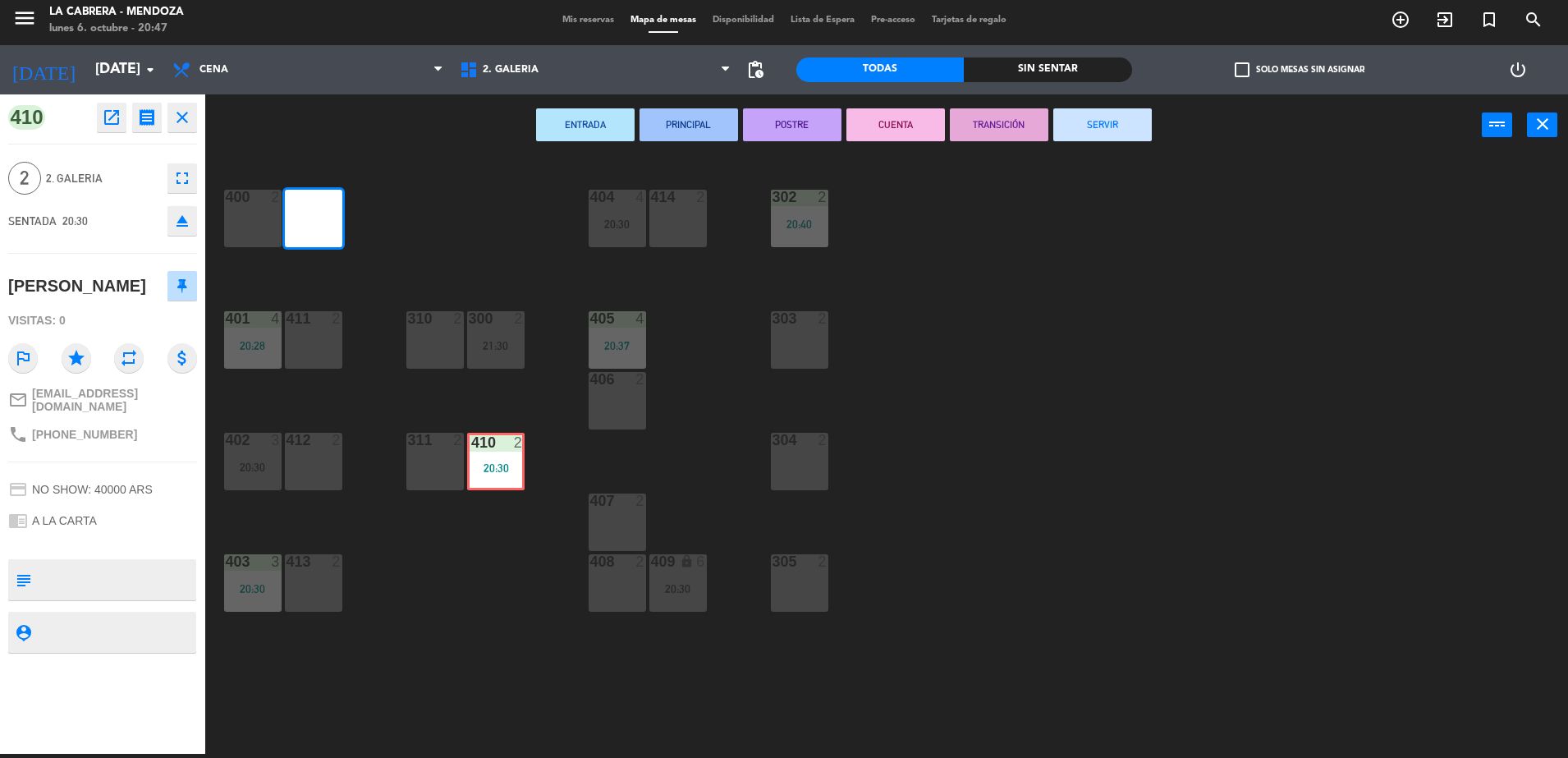
drag, startPoint x: 311, startPoint y: 197, endPoint x: 493, endPoint y: 440, distance: 303.6
click at [493, 440] on div "400 2 410 2 20:30 410 2 20:30 404 4 20:30 414 2 302 2 20:40 401 4 20:28 411 2 3…" at bounding box center [894, 459] width 1347 height 598
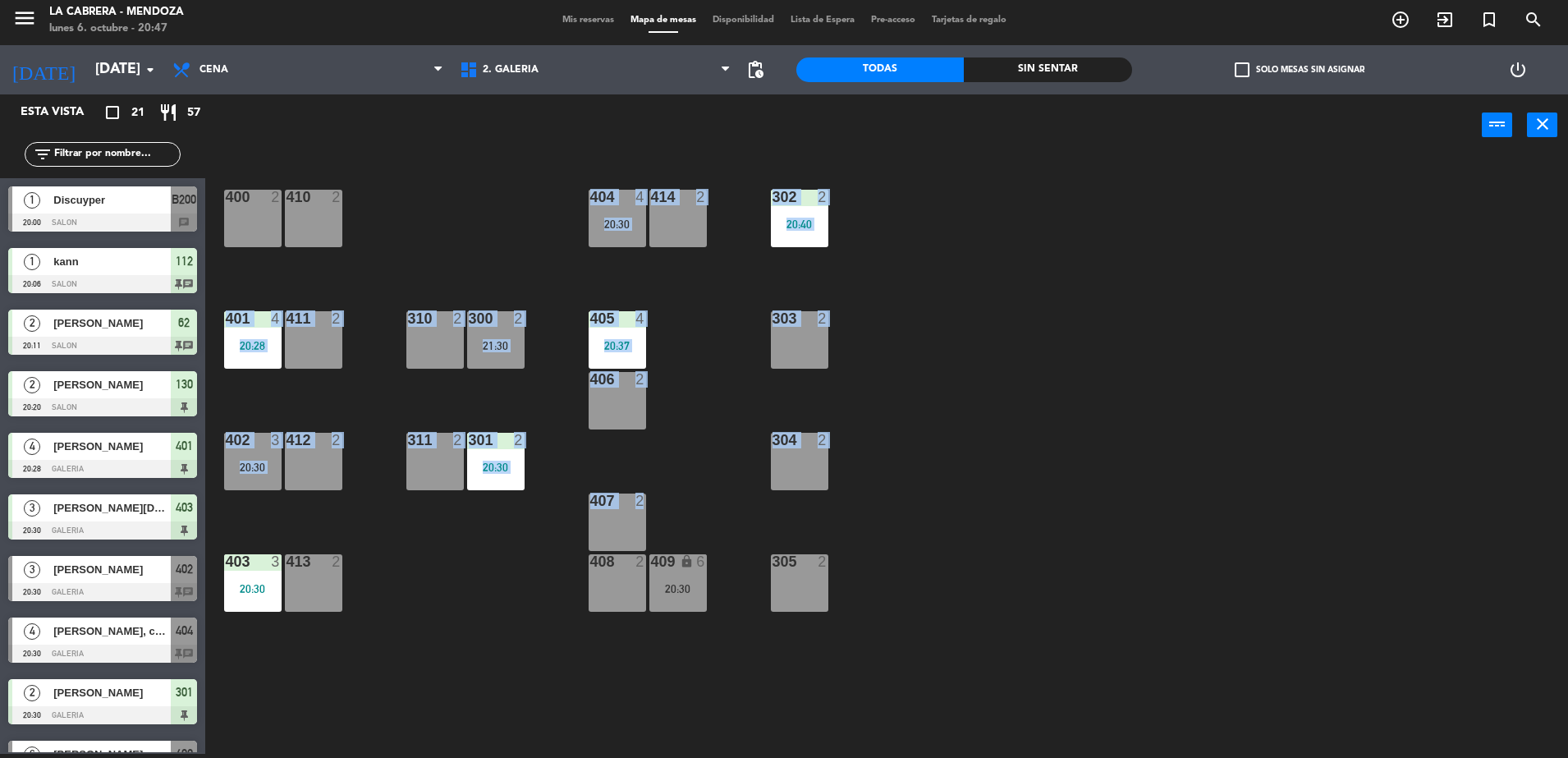
drag, startPoint x: 330, startPoint y: 218, endPoint x: 547, endPoint y: 527, distance: 377.6
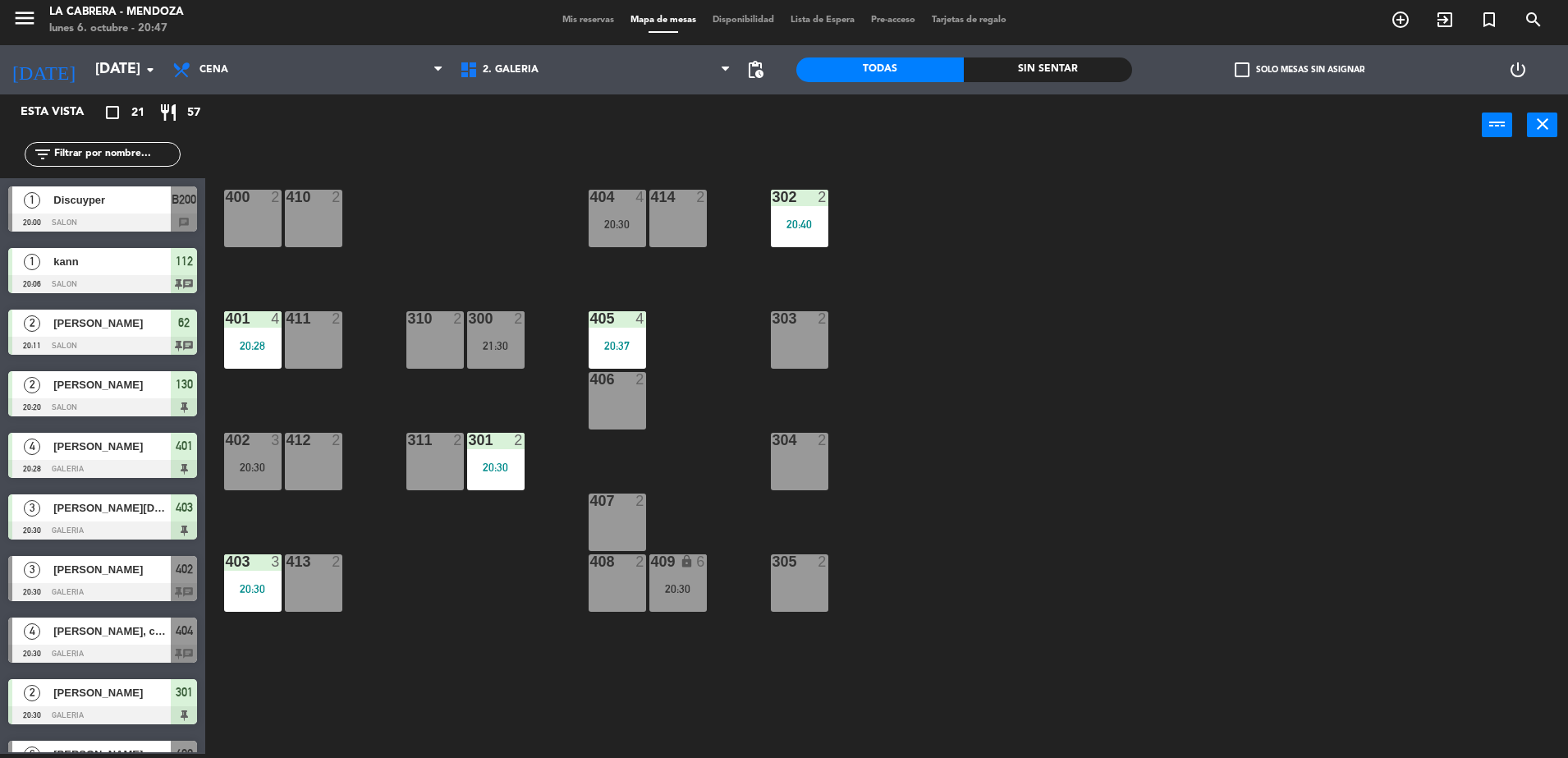
drag, startPoint x: 547, startPoint y: 527, endPoint x: 434, endPoint y: 635, distance: 156.3
click at [434, 635] on div "400 2 410 2 404 4 20:30 414 2 302 2 20:40 401 4 20:28 411 2 310 2 300 2 21:30 3…" at bounding box center [894, 459] width 1347 height 598
click at [514, 68] on span "2. GALERIA" at bounding box center [511, 70] width 56 height 11
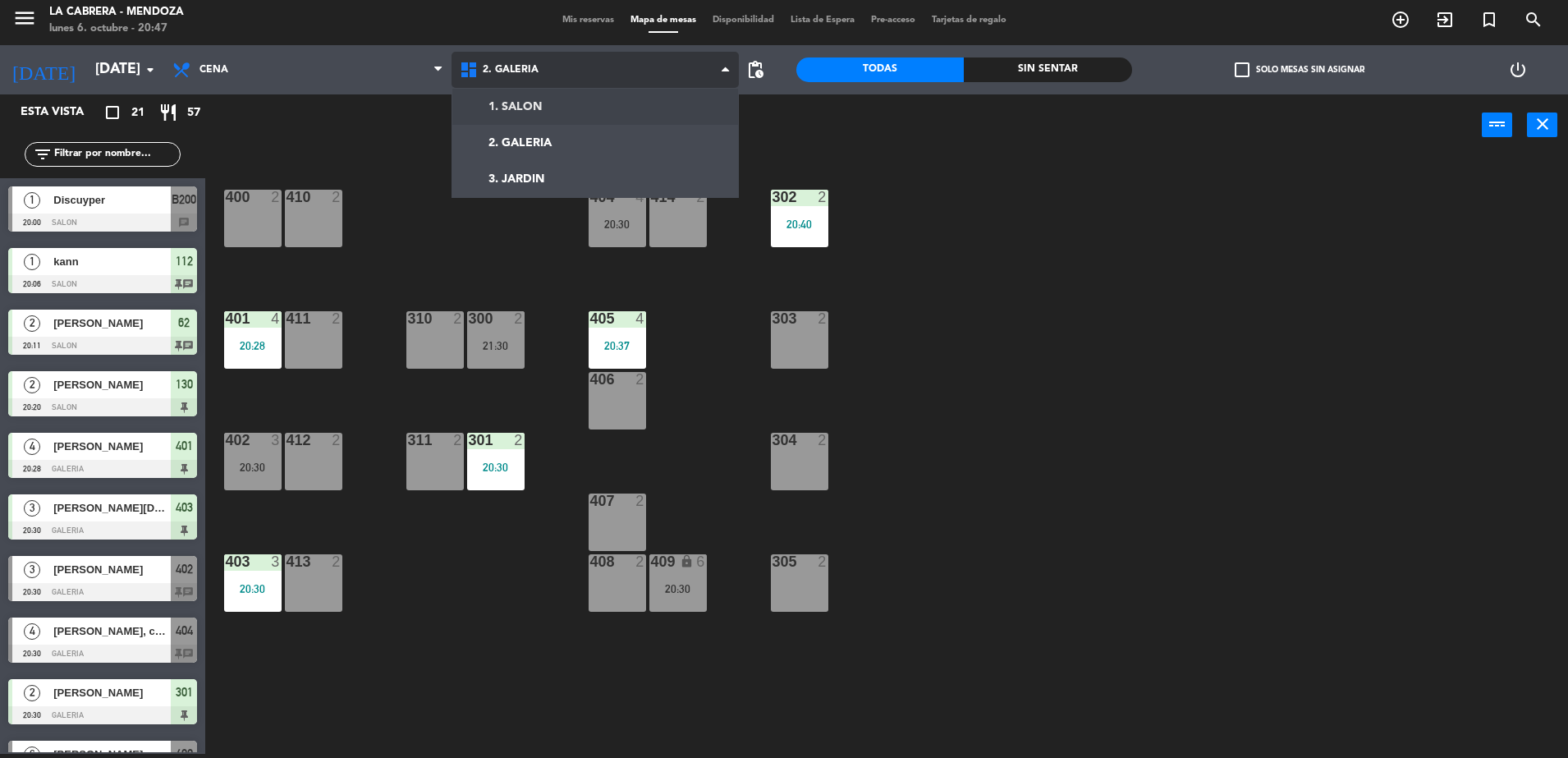
click at [509, 104] on ng-component "menu LA CABRERA - MENDOZA lunes 6. octubre - 20:47 Mis reservas Mapa de mesas D…" at bounding box center [784, 377] width 1568 height 763
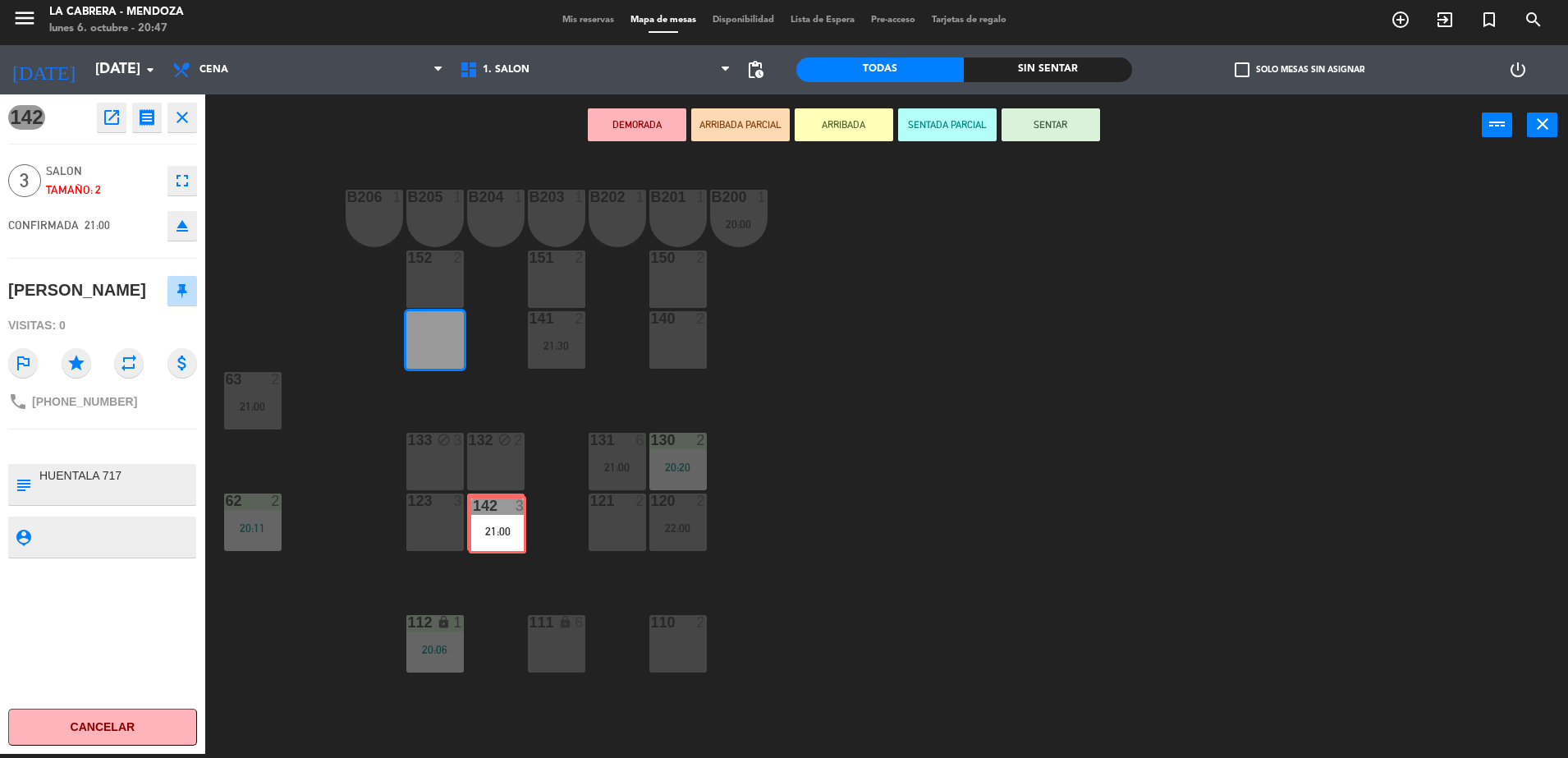
drag, startPoint x: 434, startPoint y: 331, endPoint x: 499, endPoint y: 515, distance: 195.1
click at [498, 515] on div "B206 1 B205 1 B204 1 B203 1 B202 1 B201 1 B200 1 20:00 150 2 151 2 152 2 140 2 …" at bounding box center [894, 459] width 1347 height 598
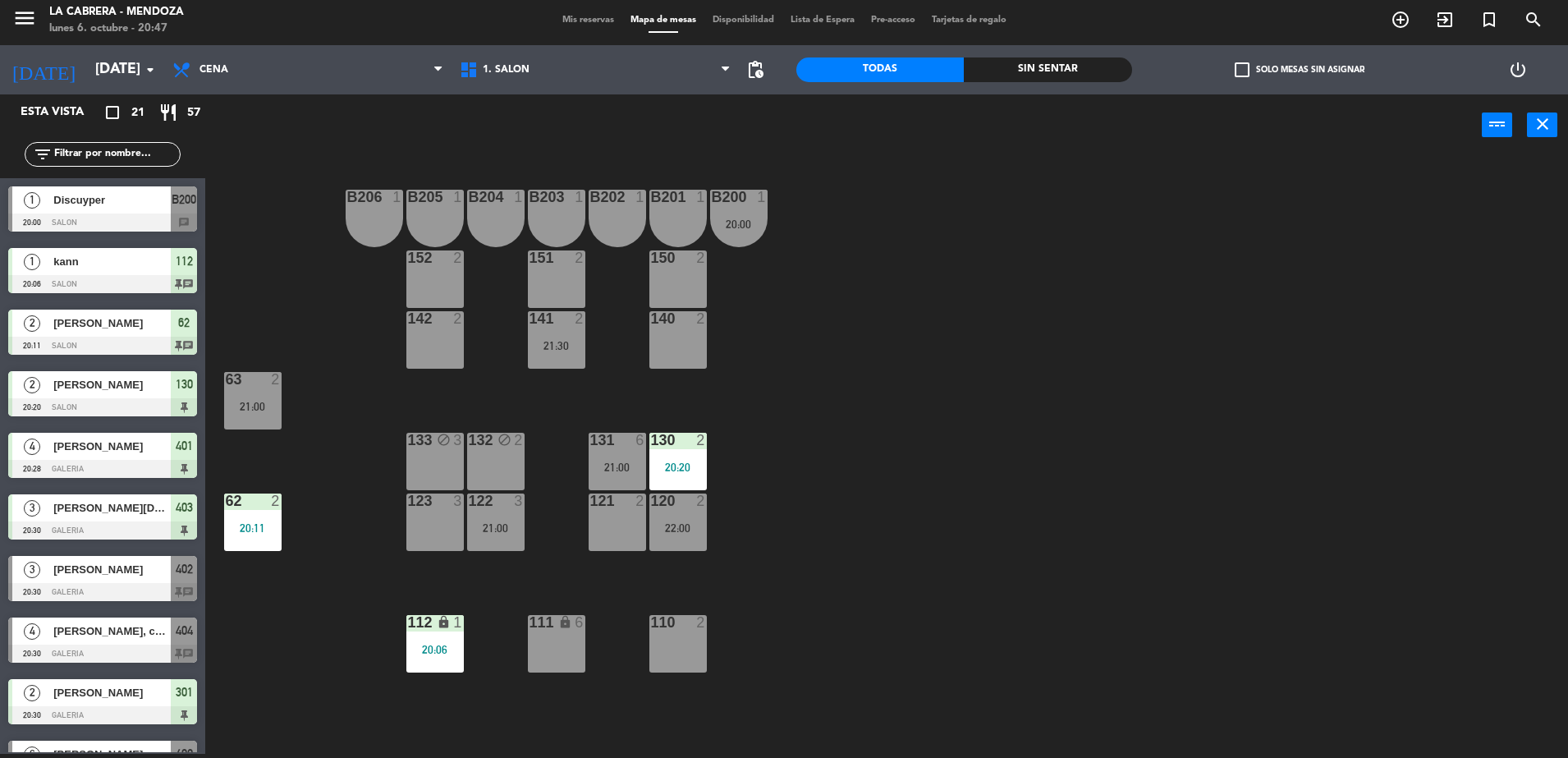
scroll to position [29, 0]
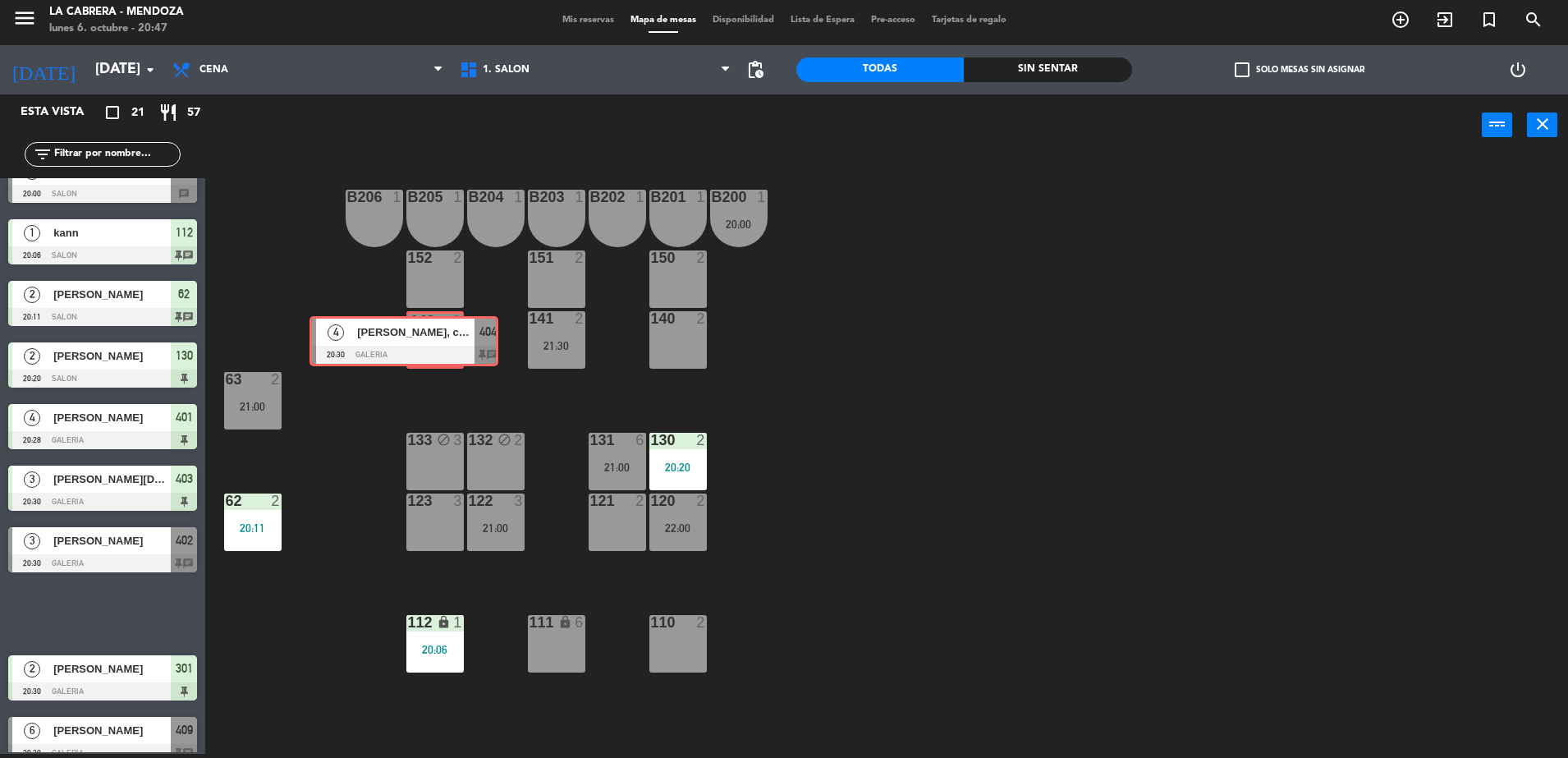
drag, startPoint x: 117, startPoint y: 608, endPoint x: 421, endPoint y: 337, distance: 407.3
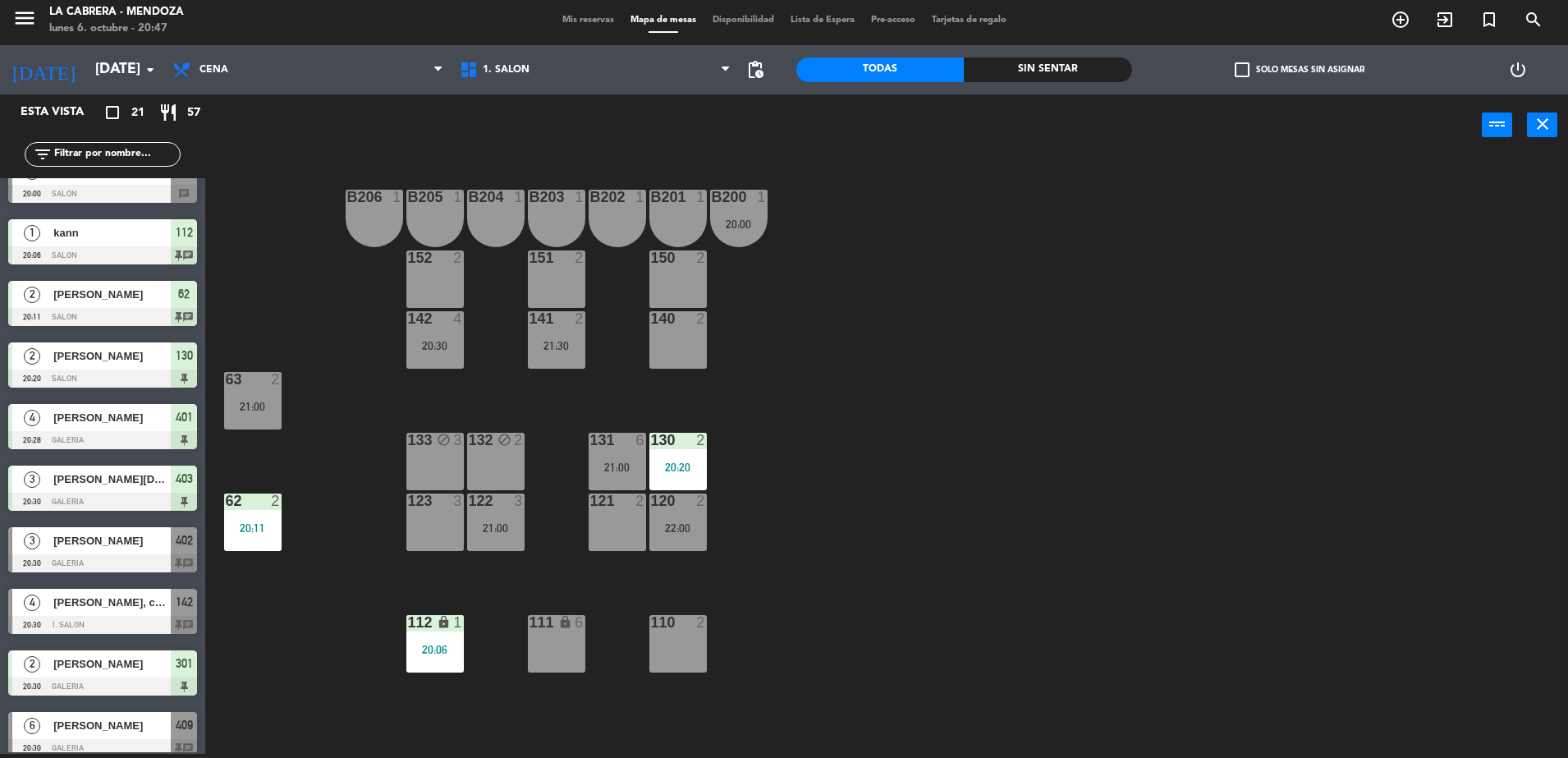
click at [435, 331] on div "142 4 20:30" at bounding box center [435, 340] width 58 height 58
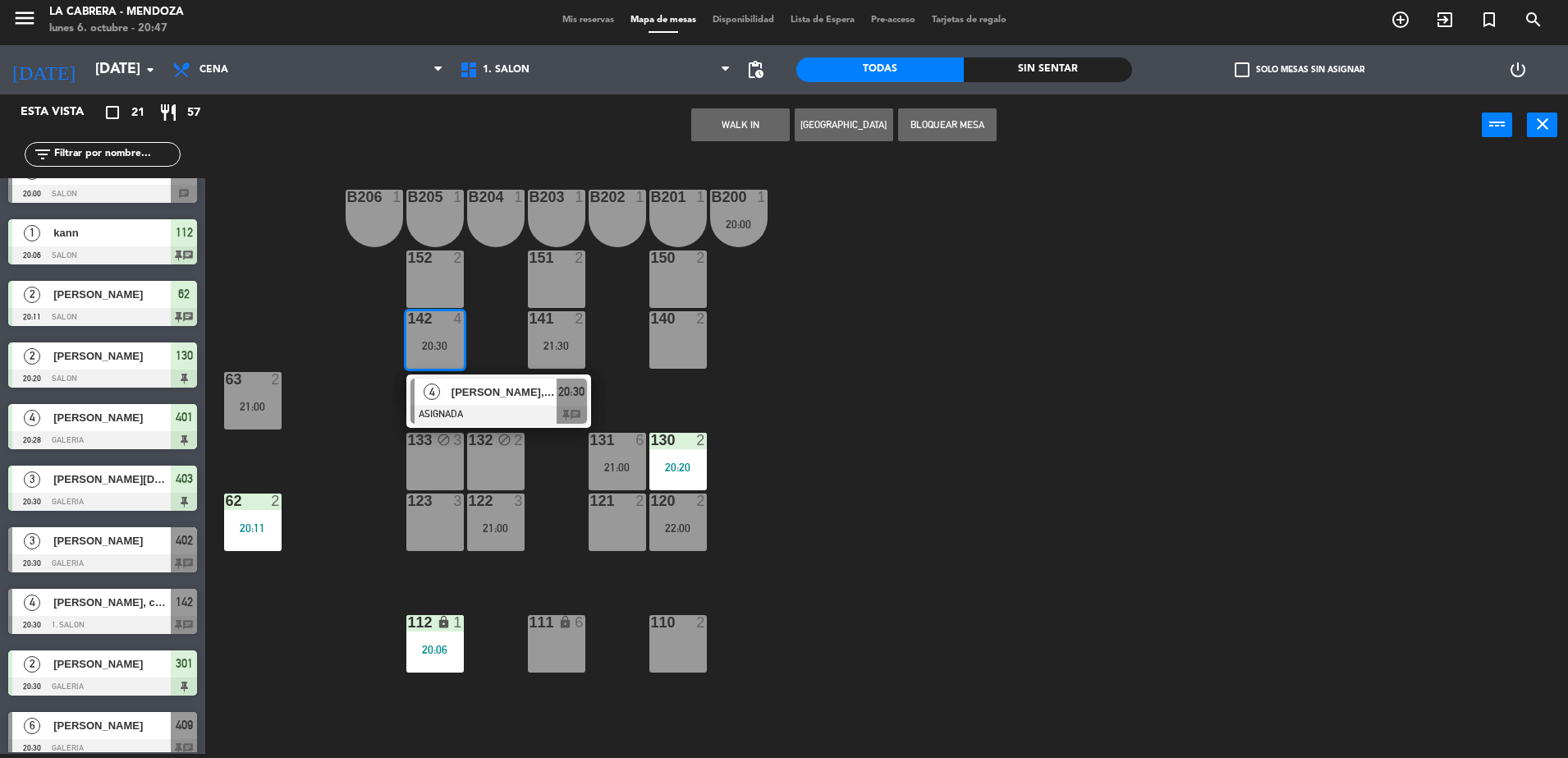
click at [565, 397] on span "20:30" at bounding box center [571, 391] width 26 height 20
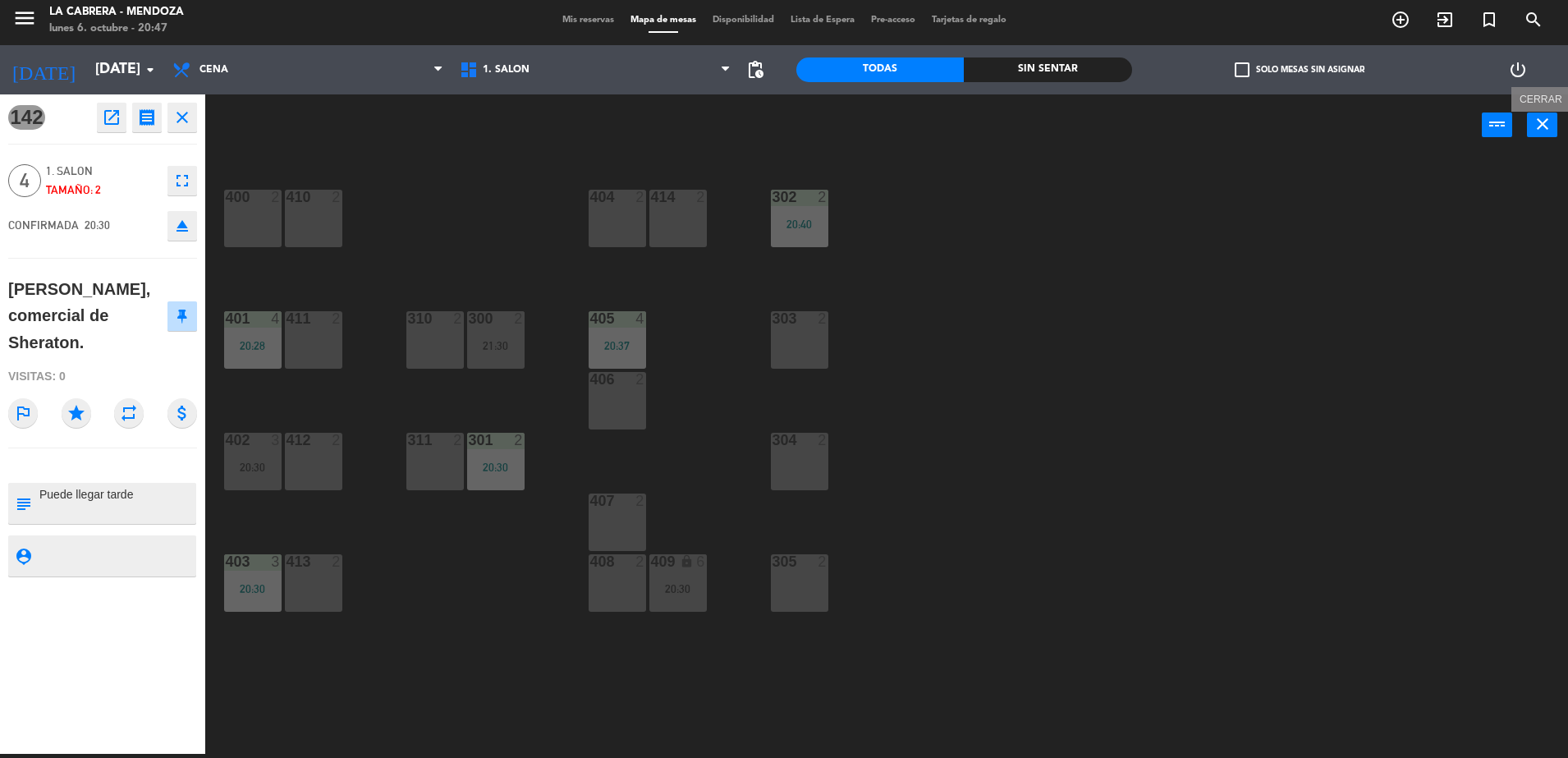
click at [1552, 130] on button "close" at bounding box center [1542, 124] width 31 height 25
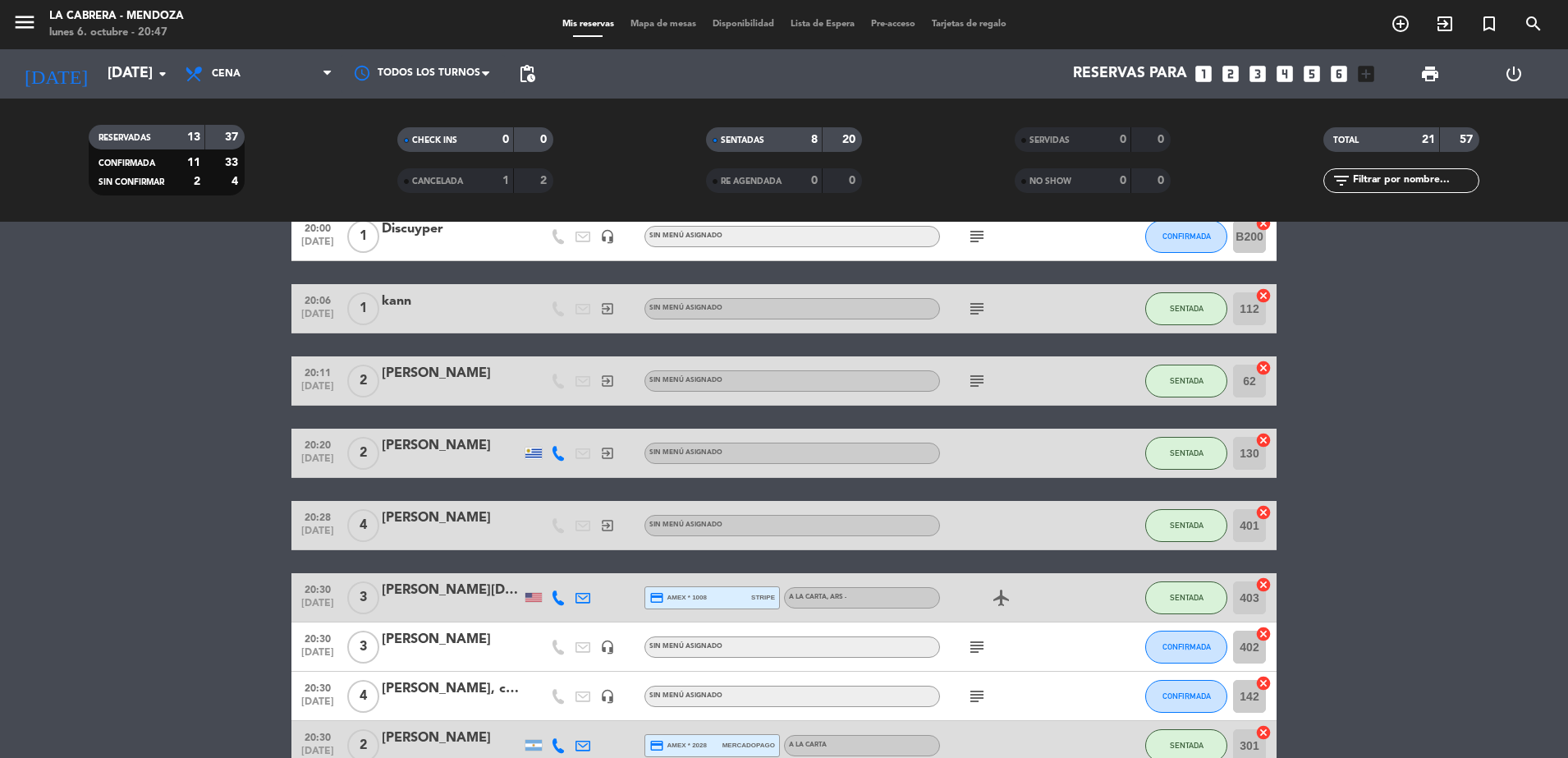
scroll to position [308, 0]
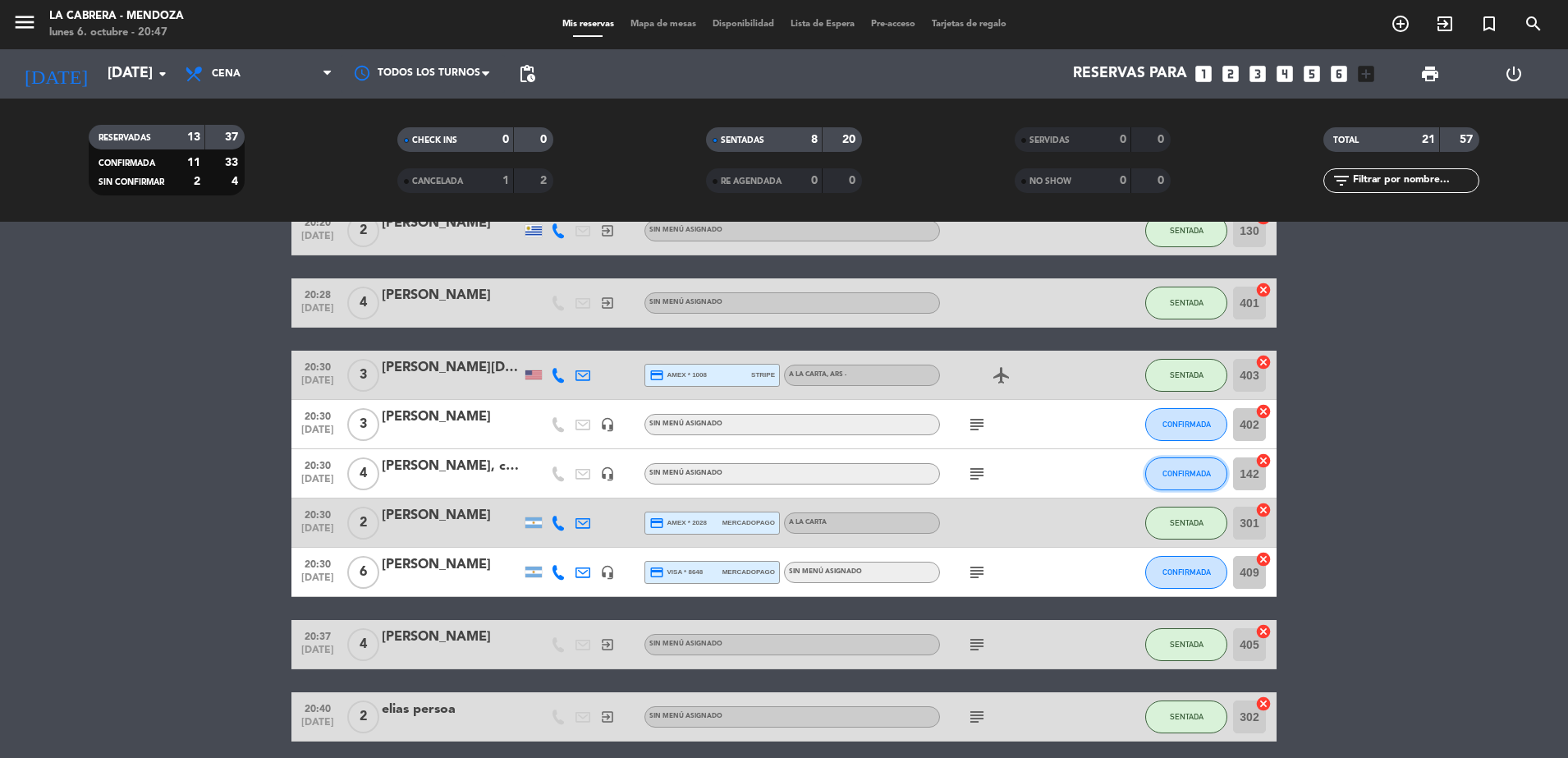
click at [1184, 474] on span "CONFIRMADA" at bounding box center [1186, 474] width 48 height 9
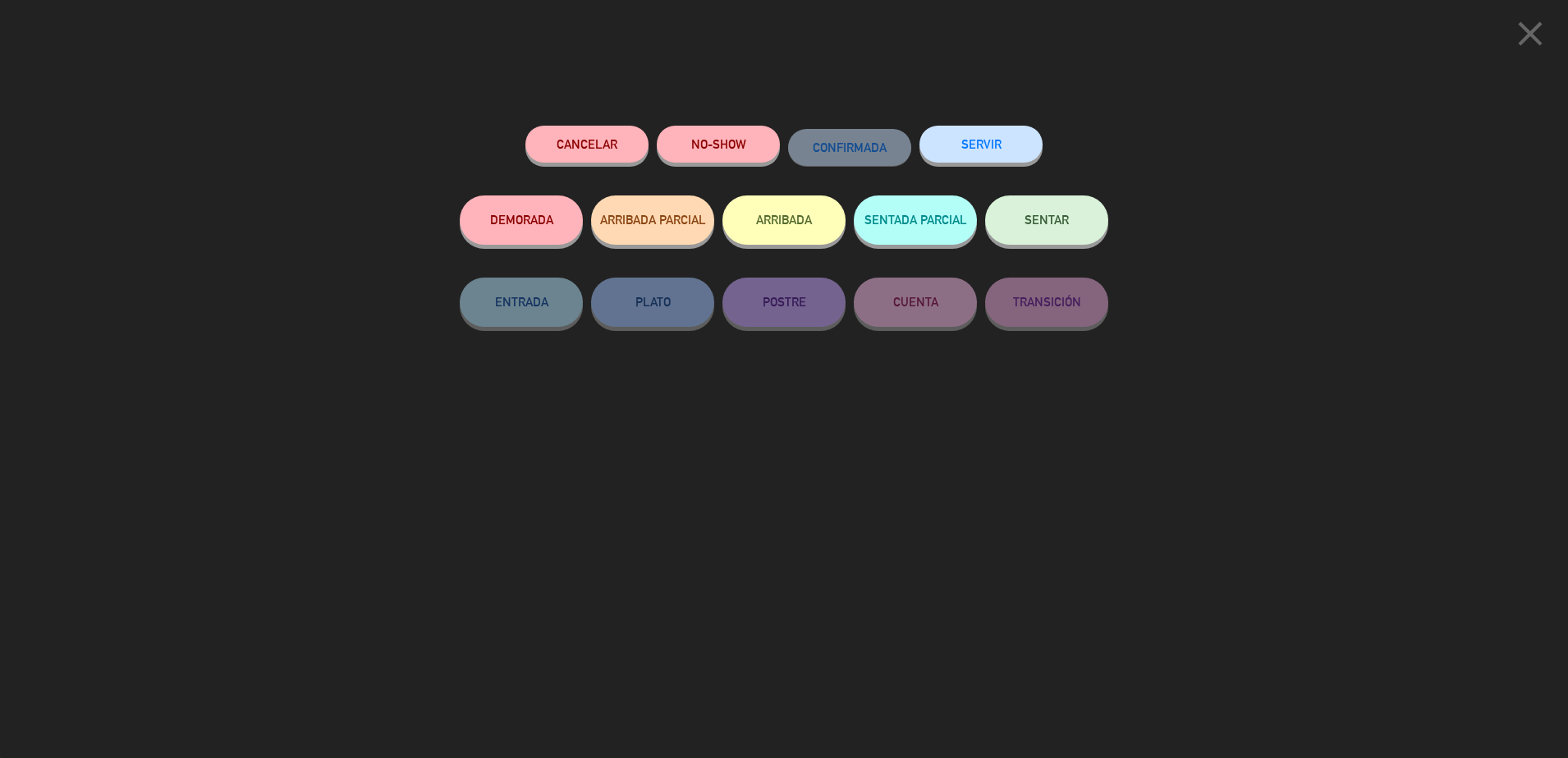
click at [1025, 212] on button "SENTAR" at bounding box center [1046, 219] width 123 height 49
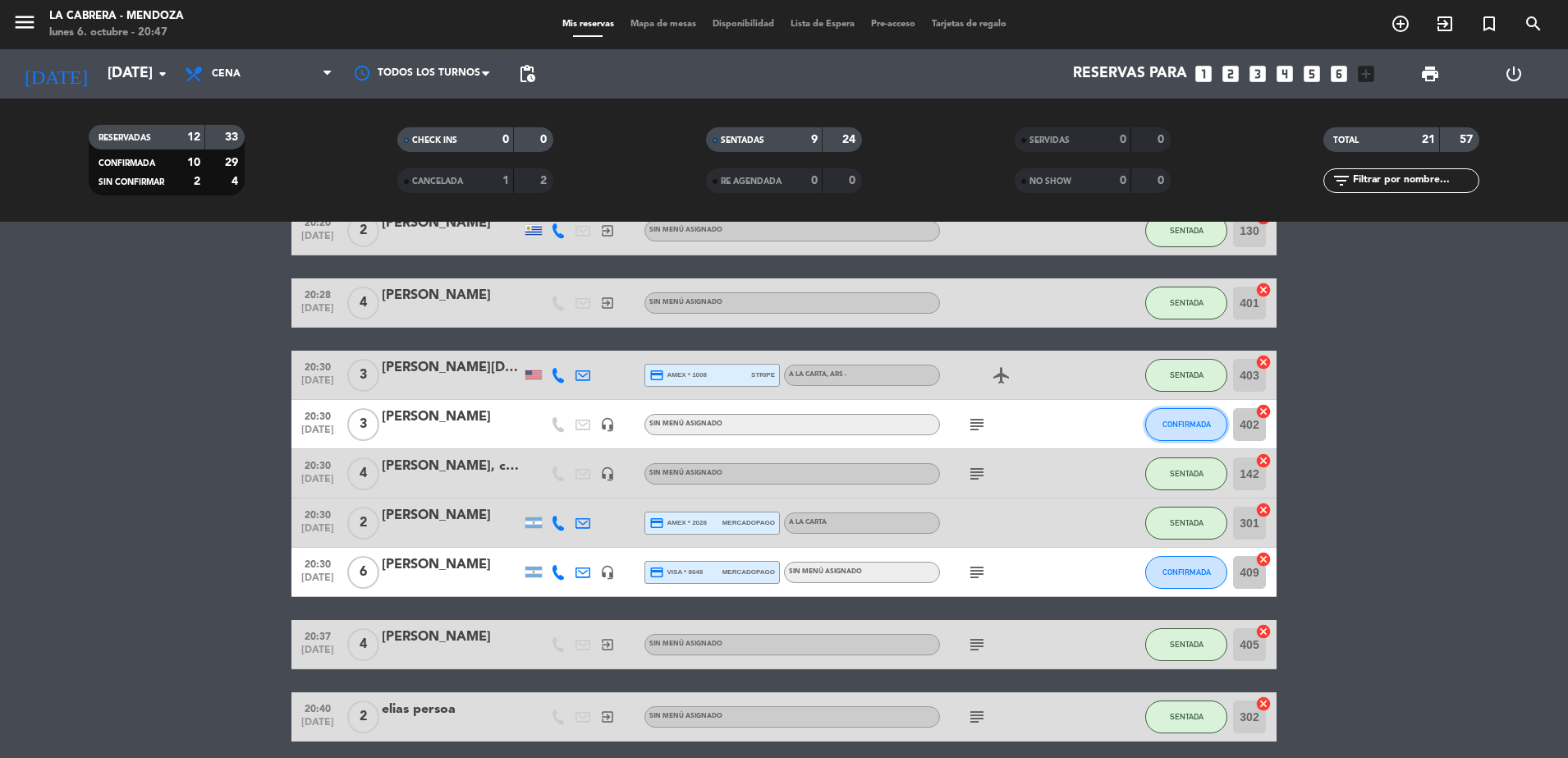
click at [1181, 418] on button "CONFIRMADA" at bounding box center [1186, 424] width 82 height 33
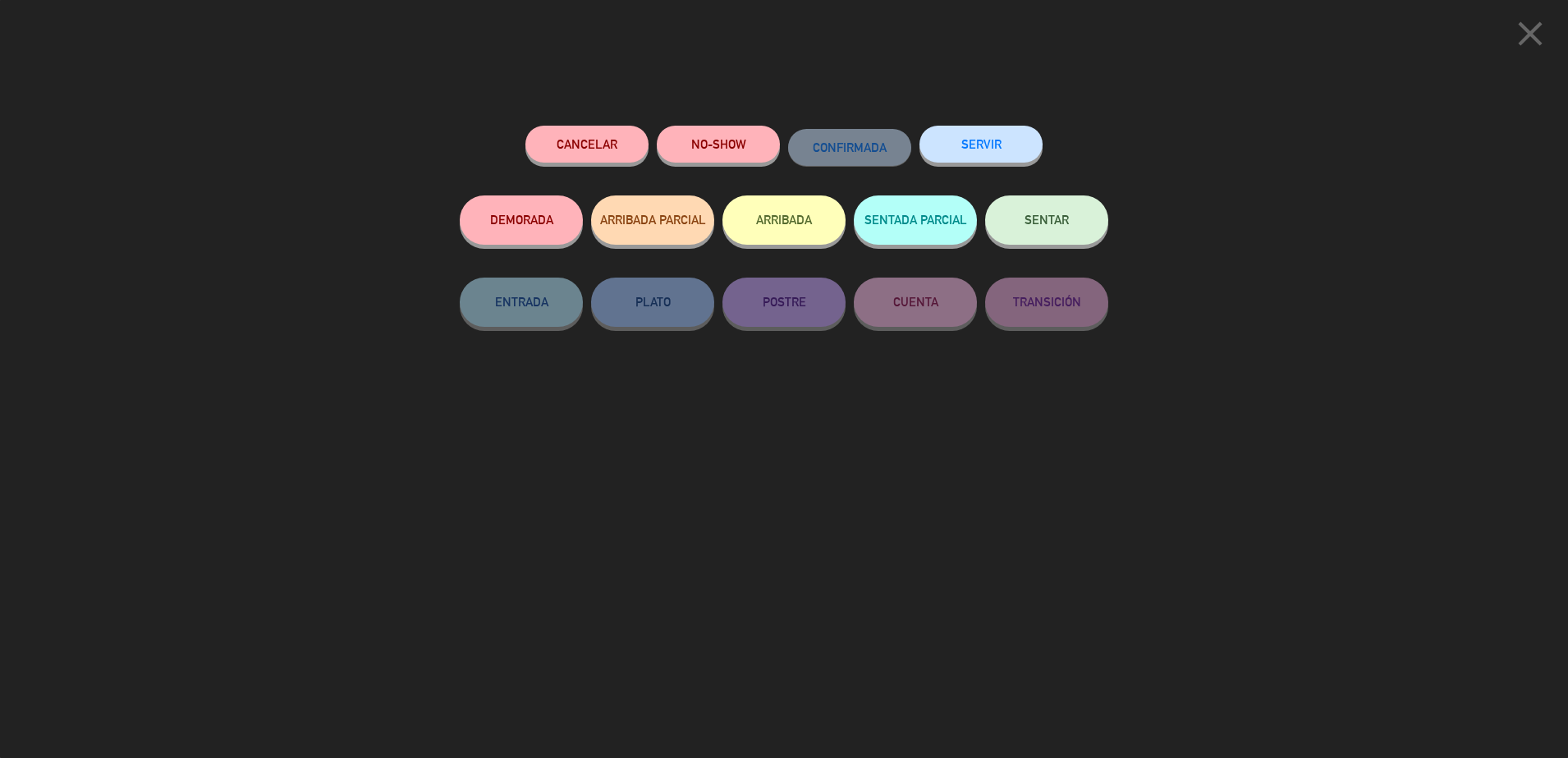
click at [1059, 224] on span "SENTAR" at bounding box center [1047, 219] width 45 height 14
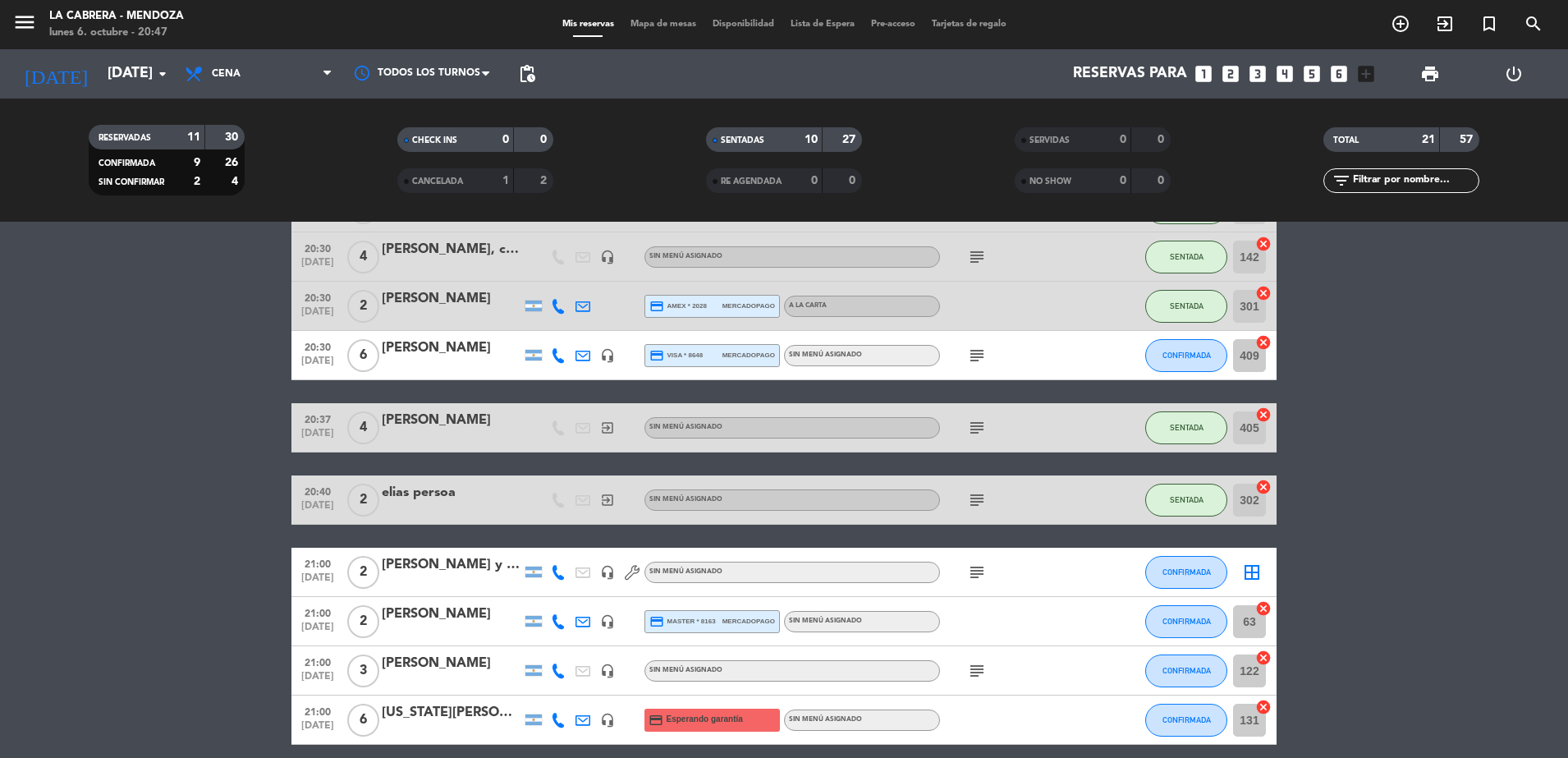
scroll to position [476, 0]
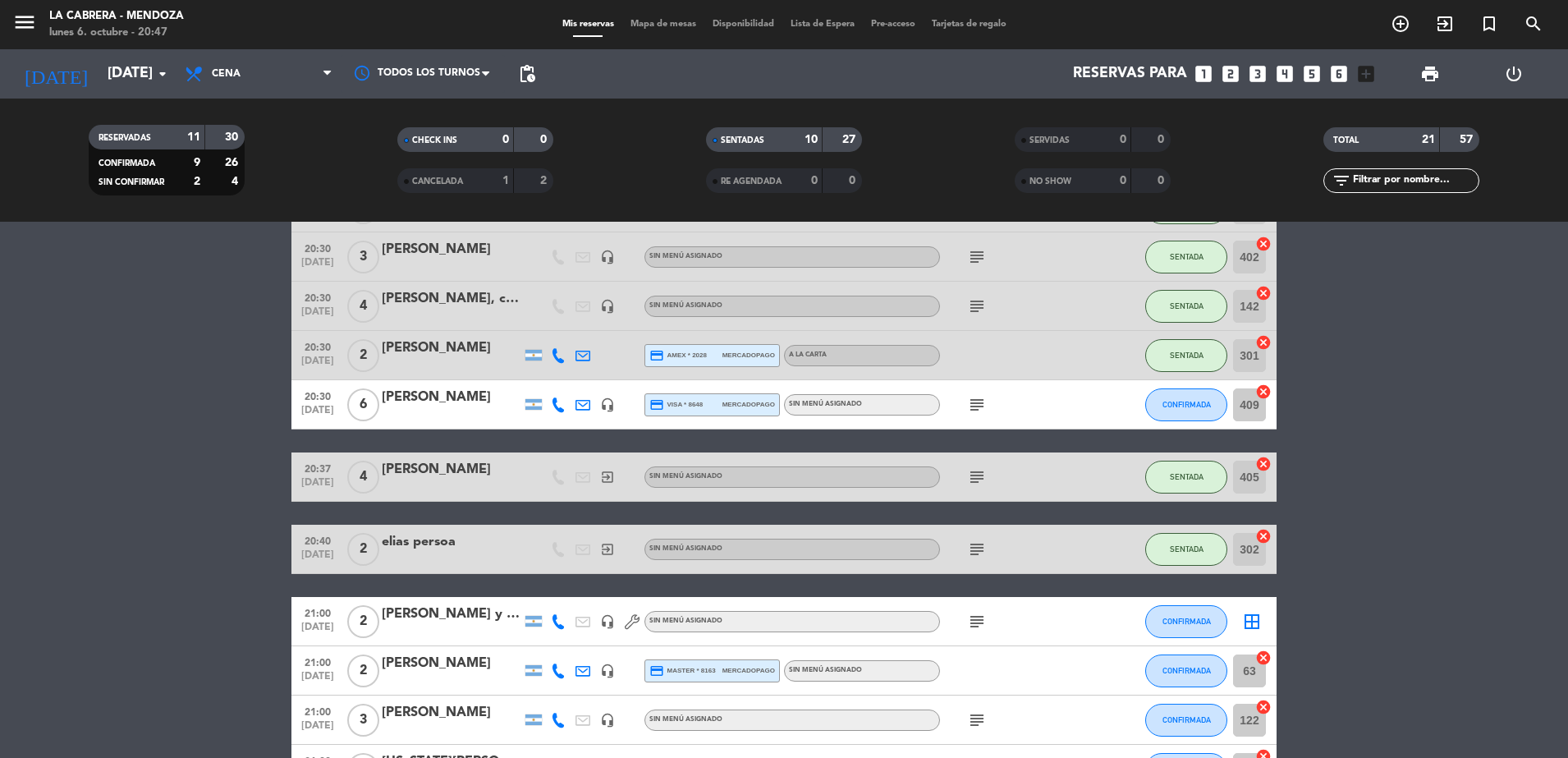
click at [972, 406] on icon "subject" at bounding box center [977, 404] width 19 height 20
click at [1266, 387] on icon "cancel" at bounding box center [1263, 392] width 17 height 17
click at [402, 406] on div "[PERSON_NAME]" at bounding box center [451, 397] width 139 height 21
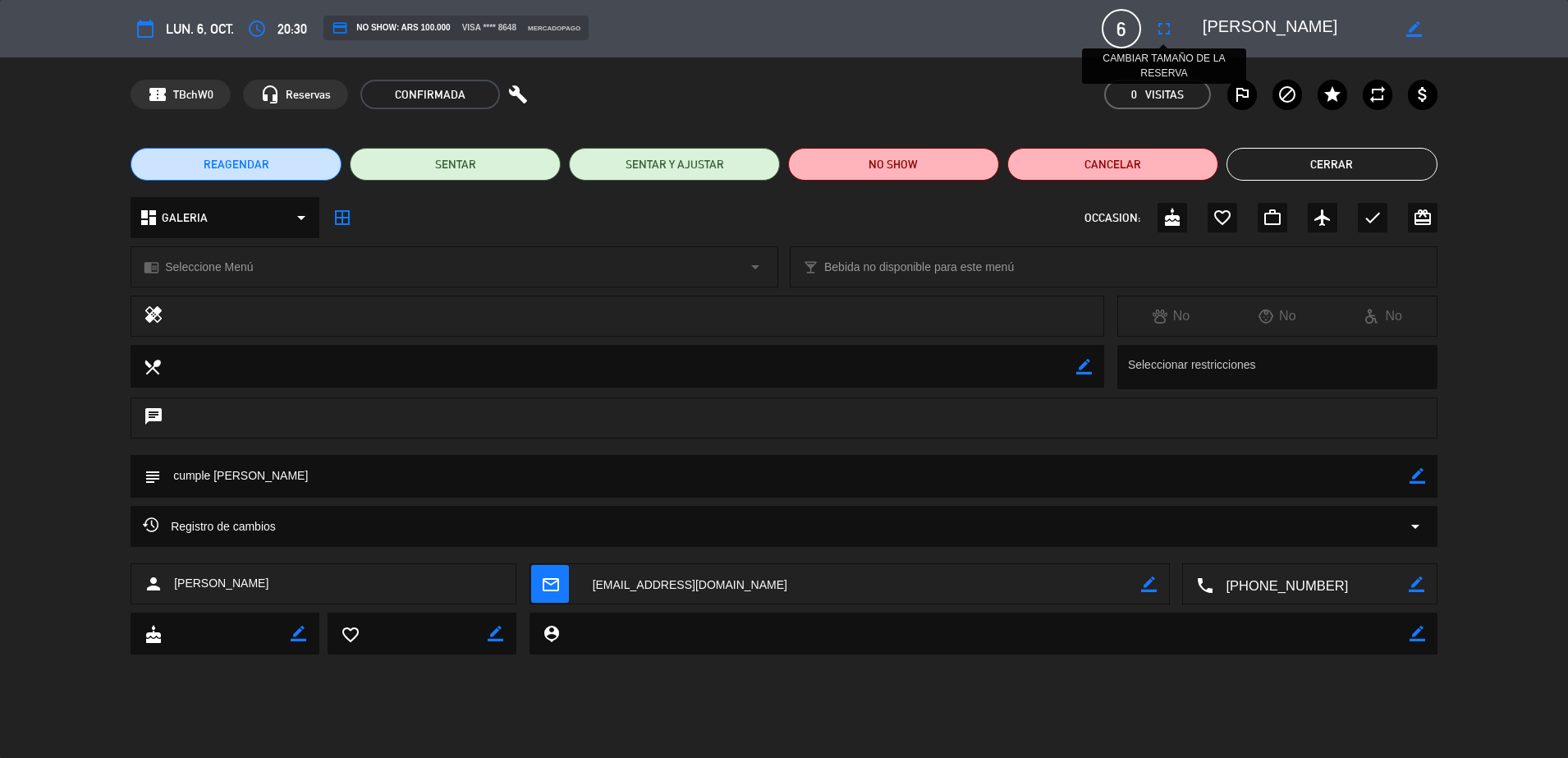
click at [1172, 22] on icon "fullscreen" at bounding box center [1163, 28] width 19 height 20
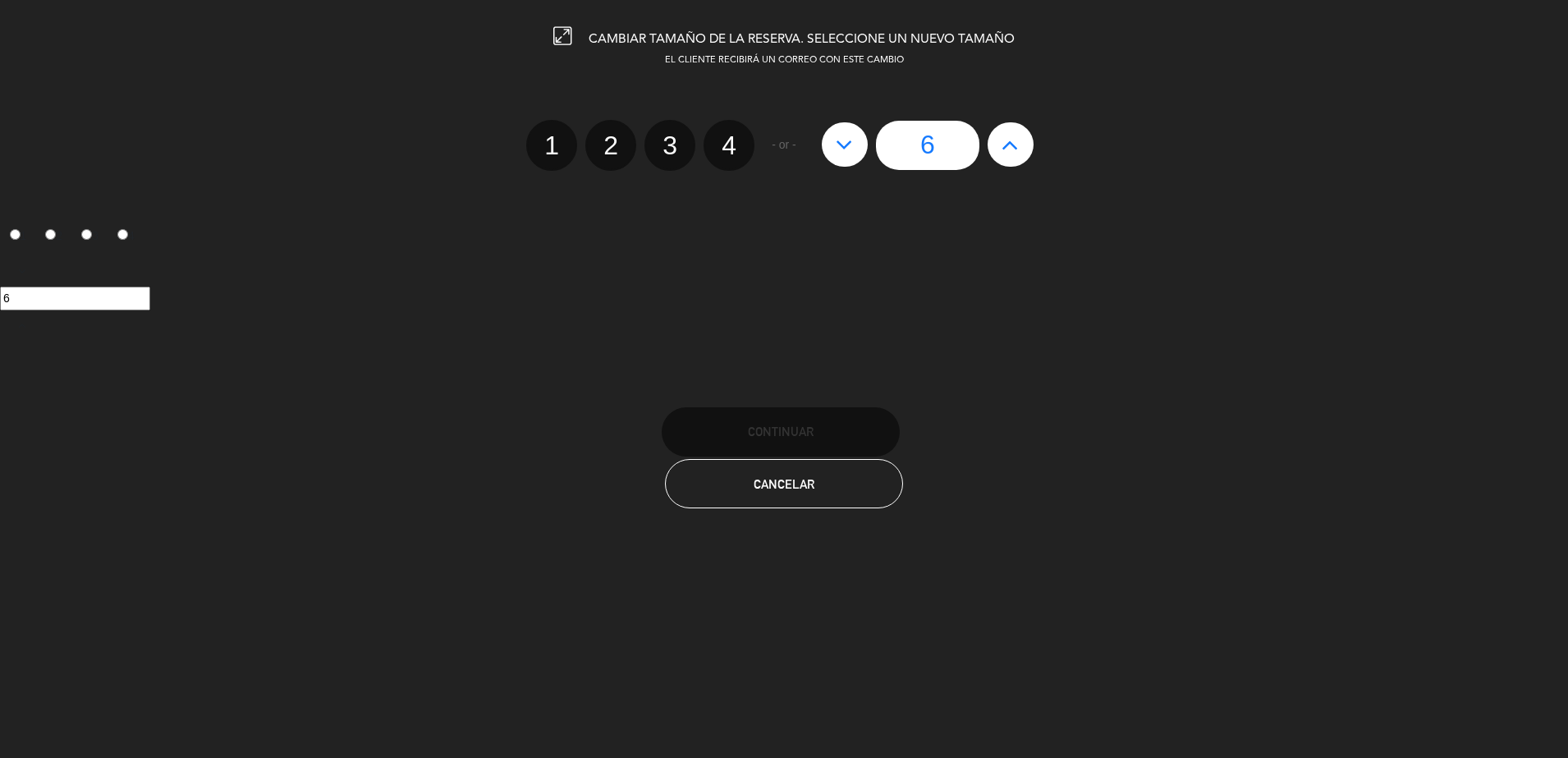
click at [732, 142] on label "4" at bounding box center [729, 145] width 51 height 51
click at [732, 137] on input "4" at bounding box center [726, 130] width 10 height 10
radio input "true"
radio input "false"
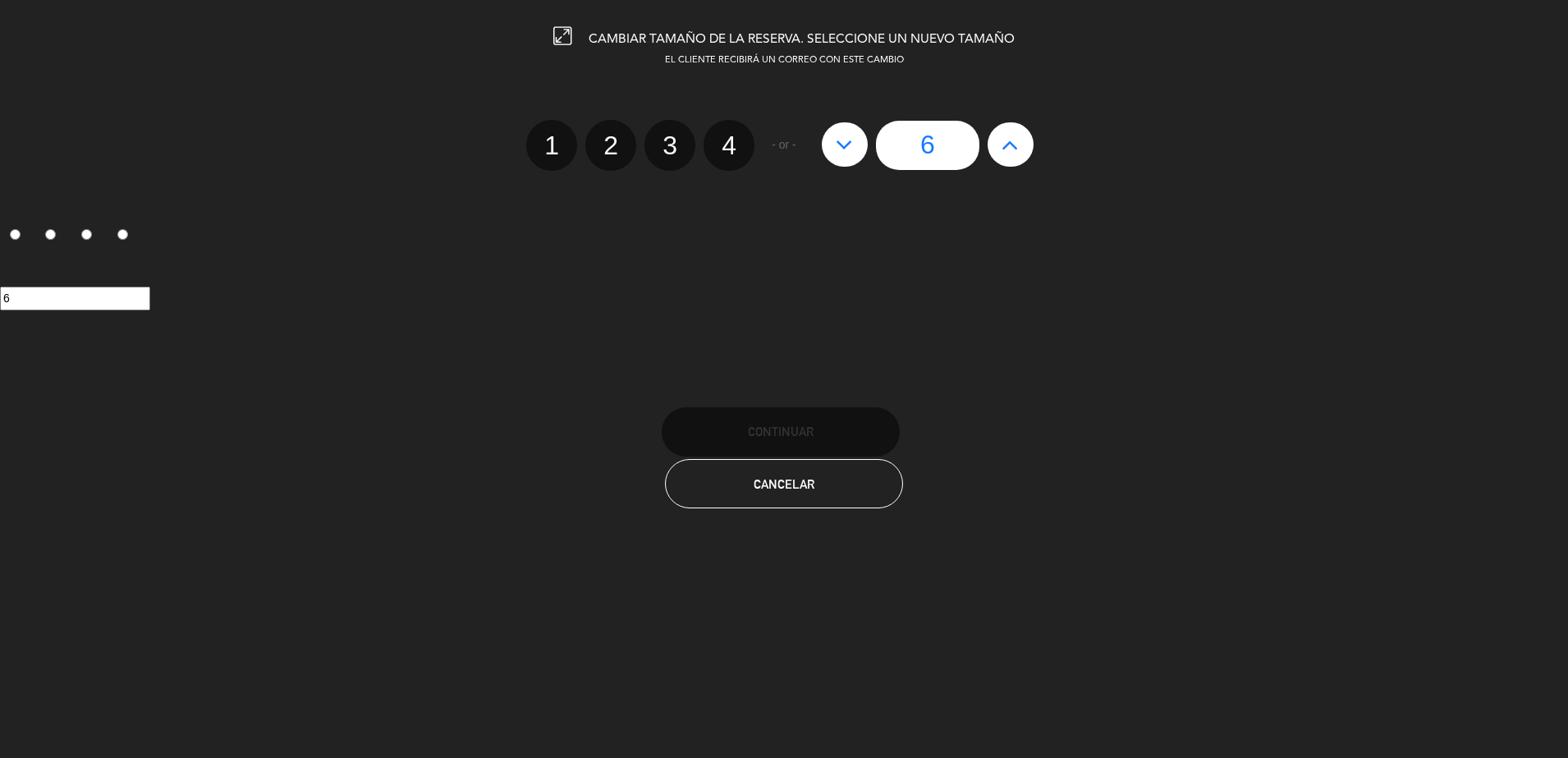
radio input "false"
radio input "true"
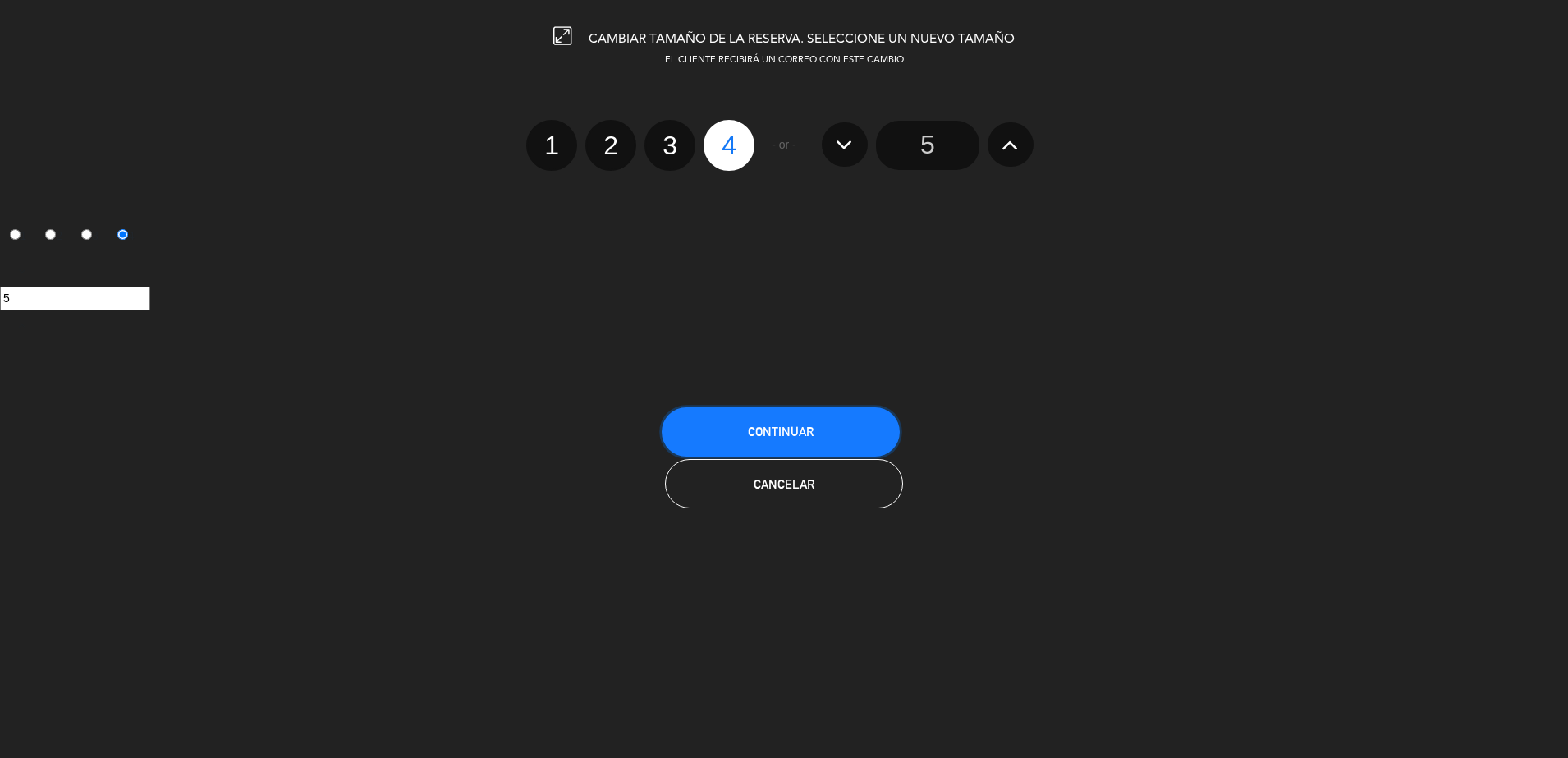
click at [842, 425] on button "Continuar" at bounding box center [781, 432] width 238 height 49
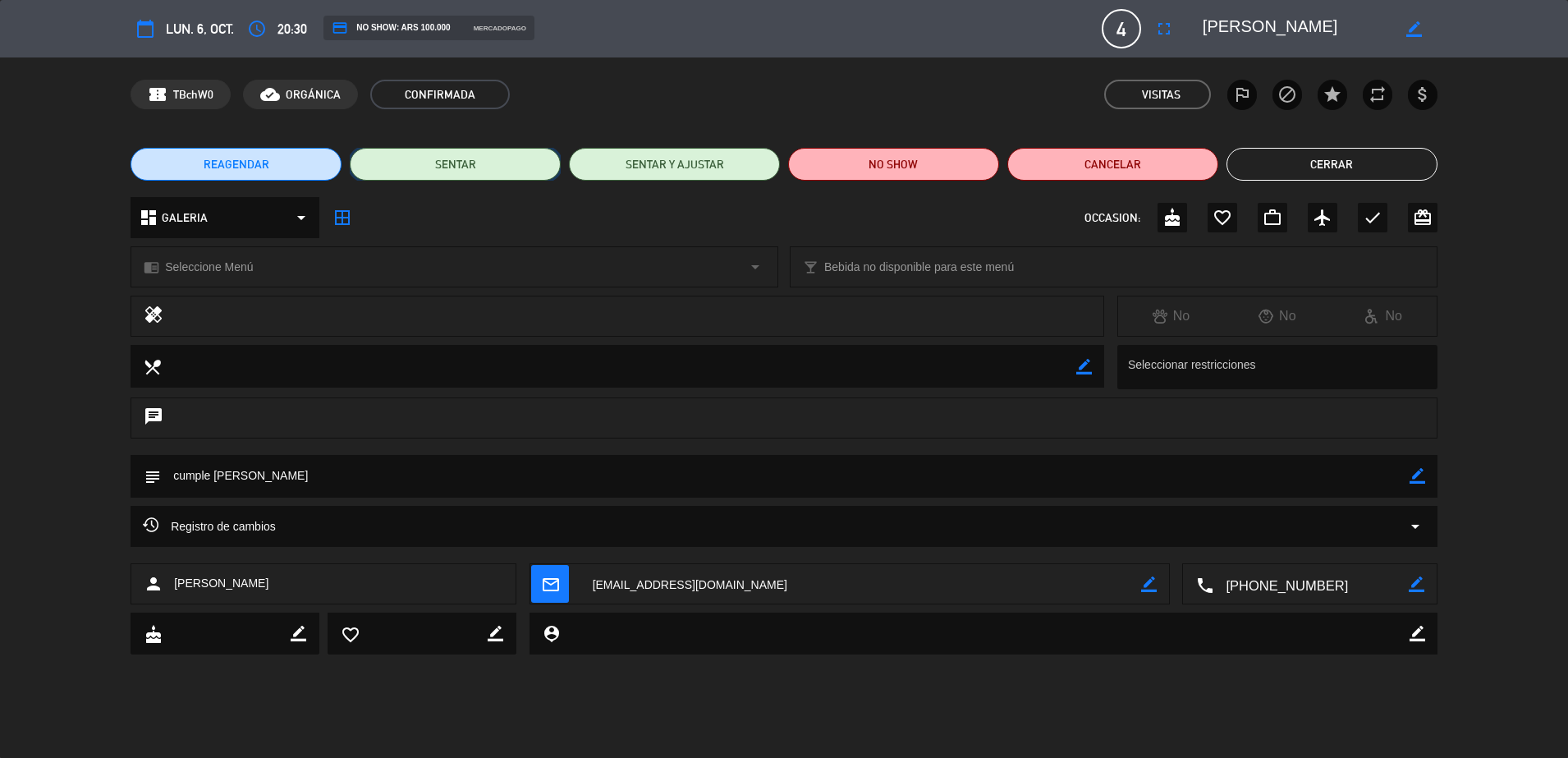
click at [509, 171] on button "SENTAR" at bounding box center [455, 163] width 211 height 33
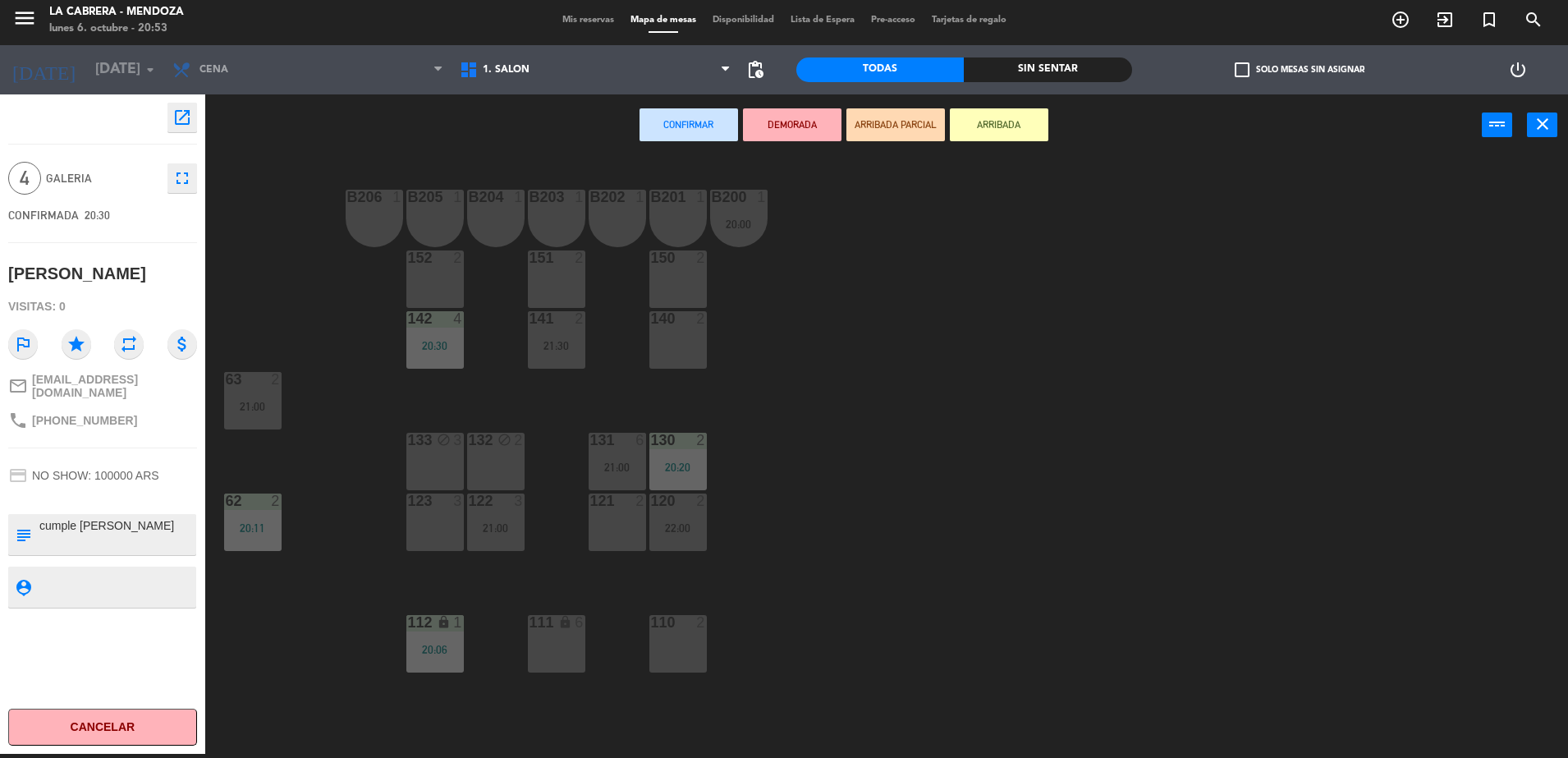
click at [700, 326] on div "2" at bounding box center [701, 319] width 10 height 15
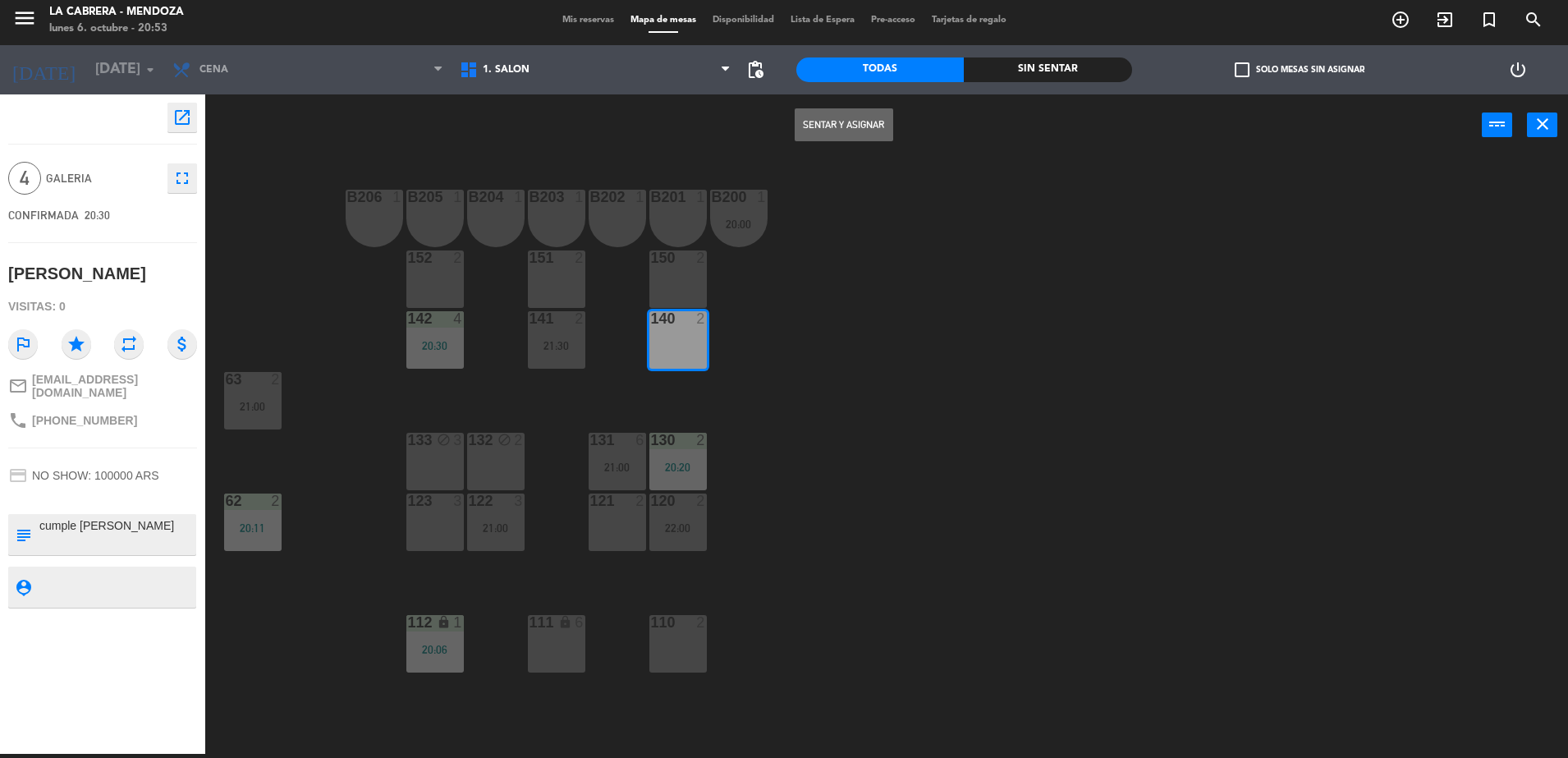
click at [690, 282] on div "150 2" at bounding box center [678, 280] width 58 height 58
click at [871, 126] on button "Sentar y Asignar" at bounding box center [844, 124] width 98 height 33
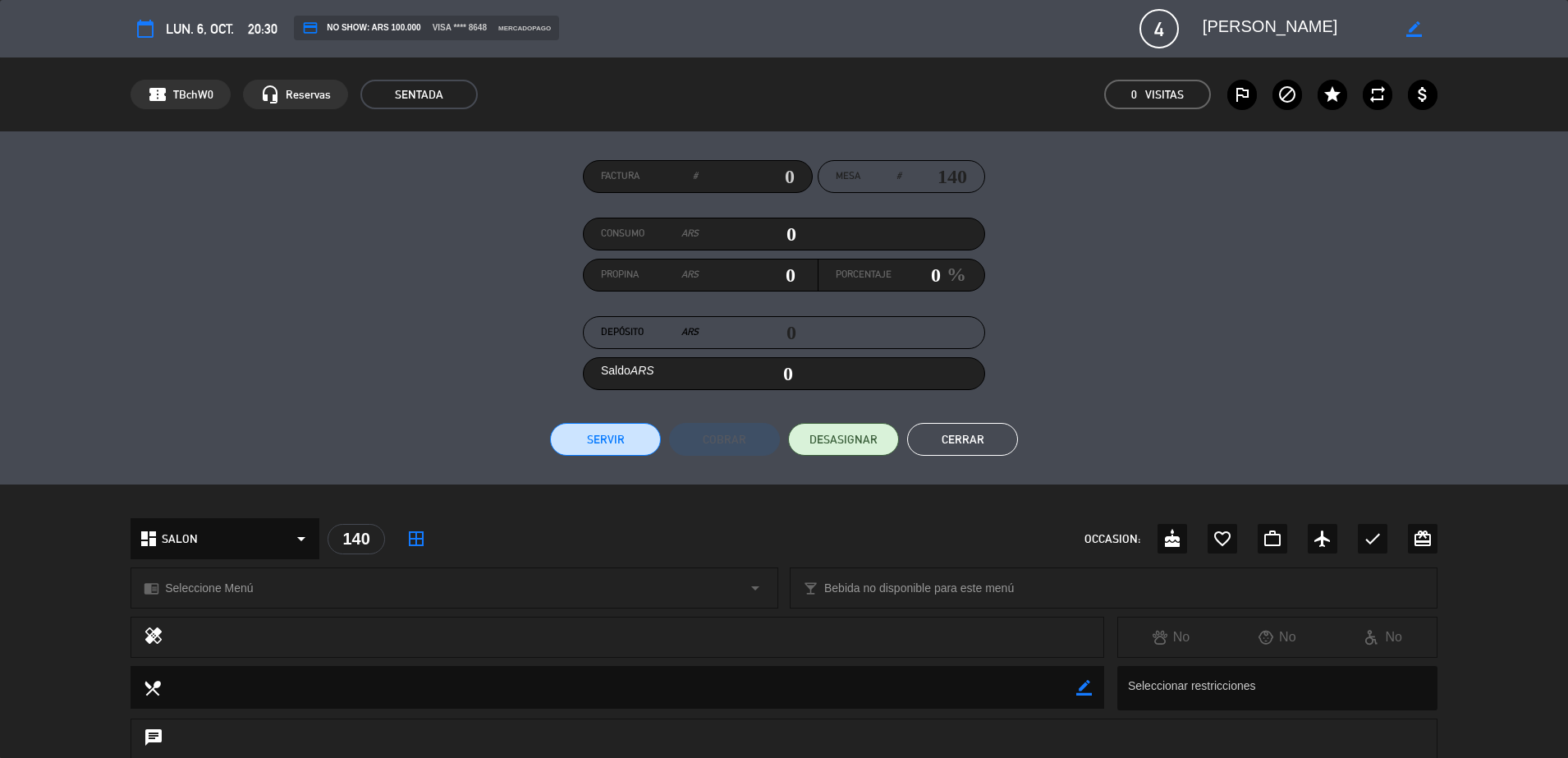
click at [953, 438] on button "Cerrar" at bounding box center [962, 438] width 110 height 33
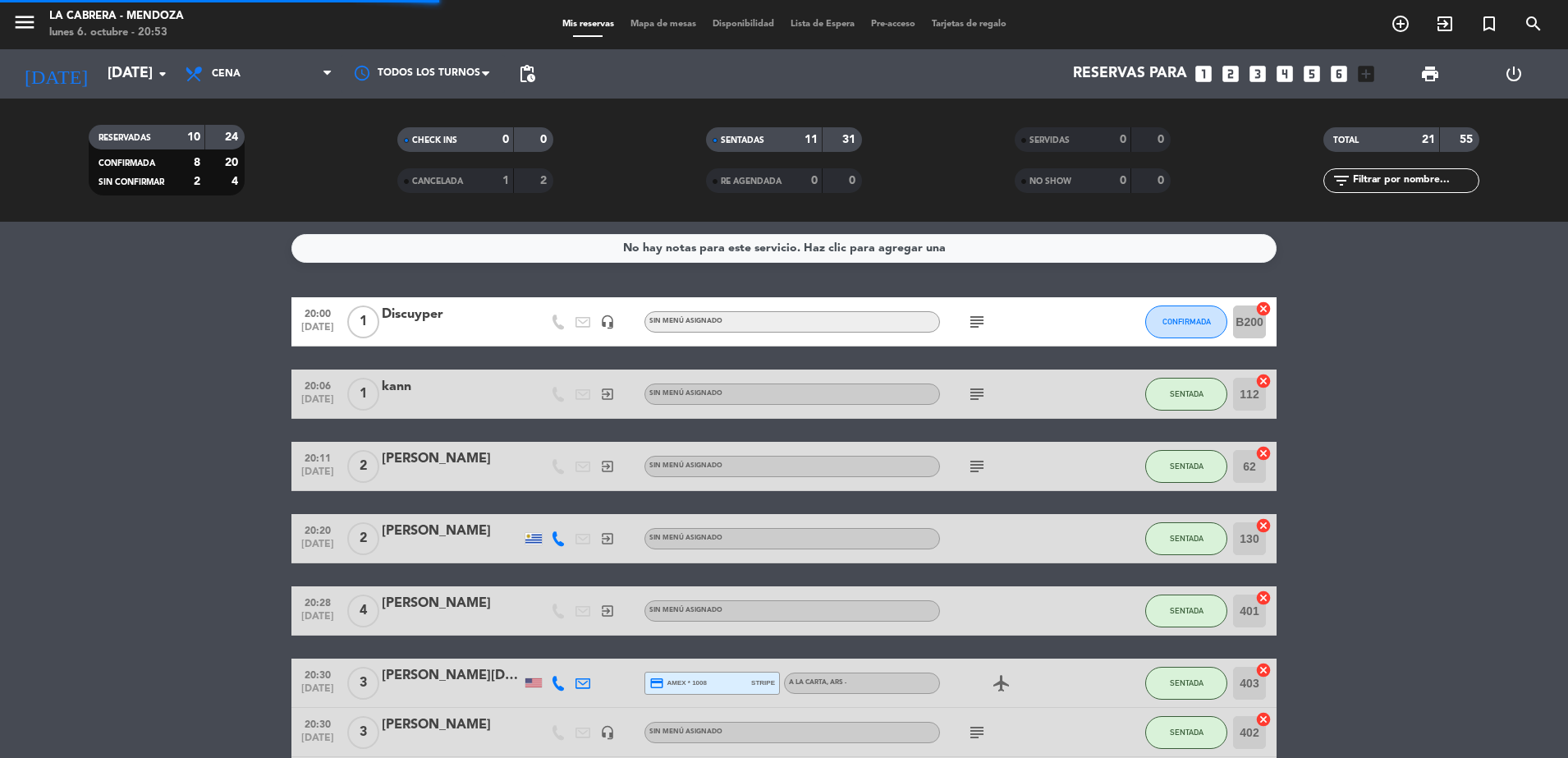
click at [637, 23] on span "Mapa de mesas" at bounding box center [663, 24] width 82 height 9
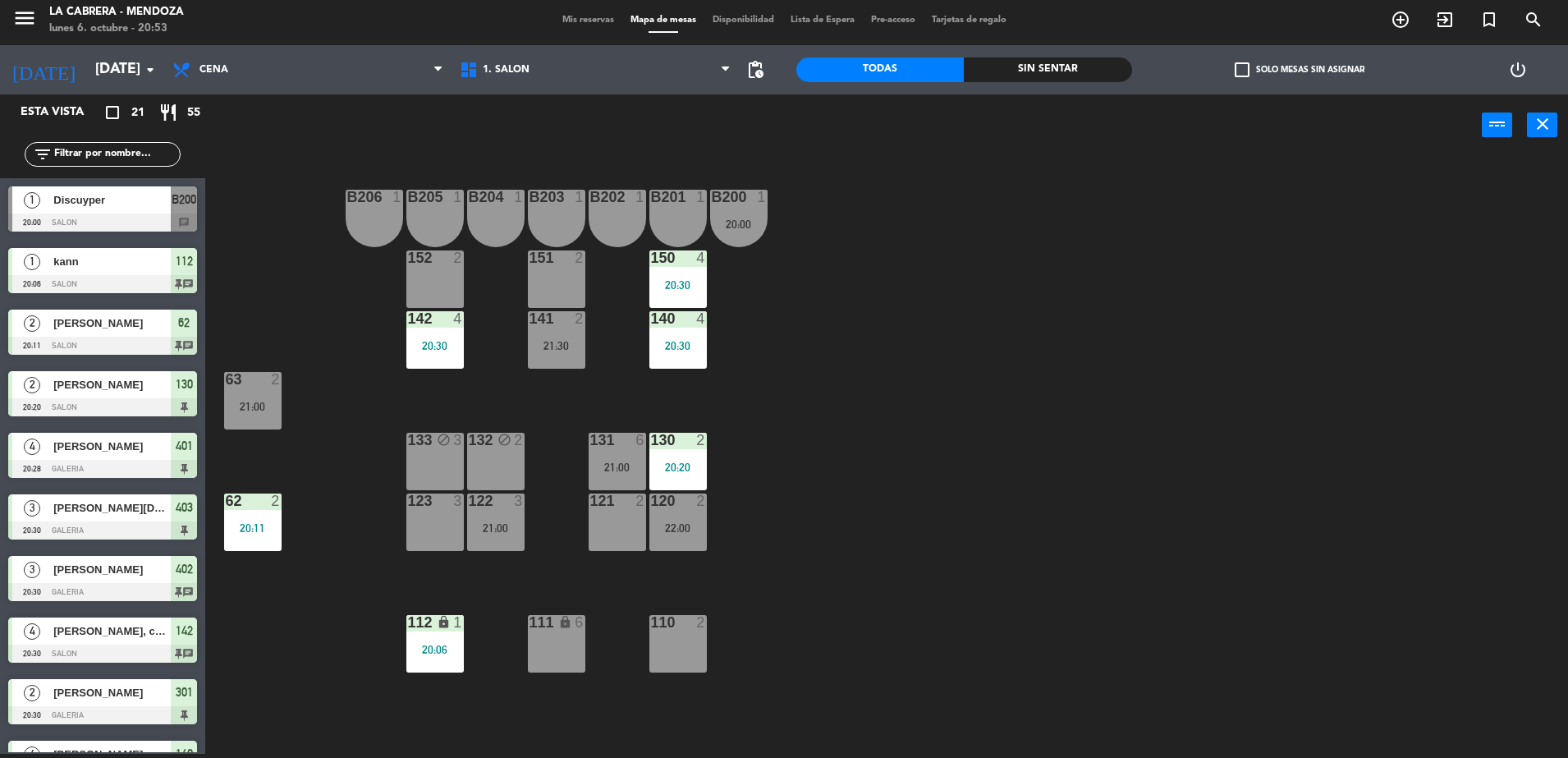
click at [496, 455] on div "132 block 2" at bounding box center [496, 462] width 58 height 58
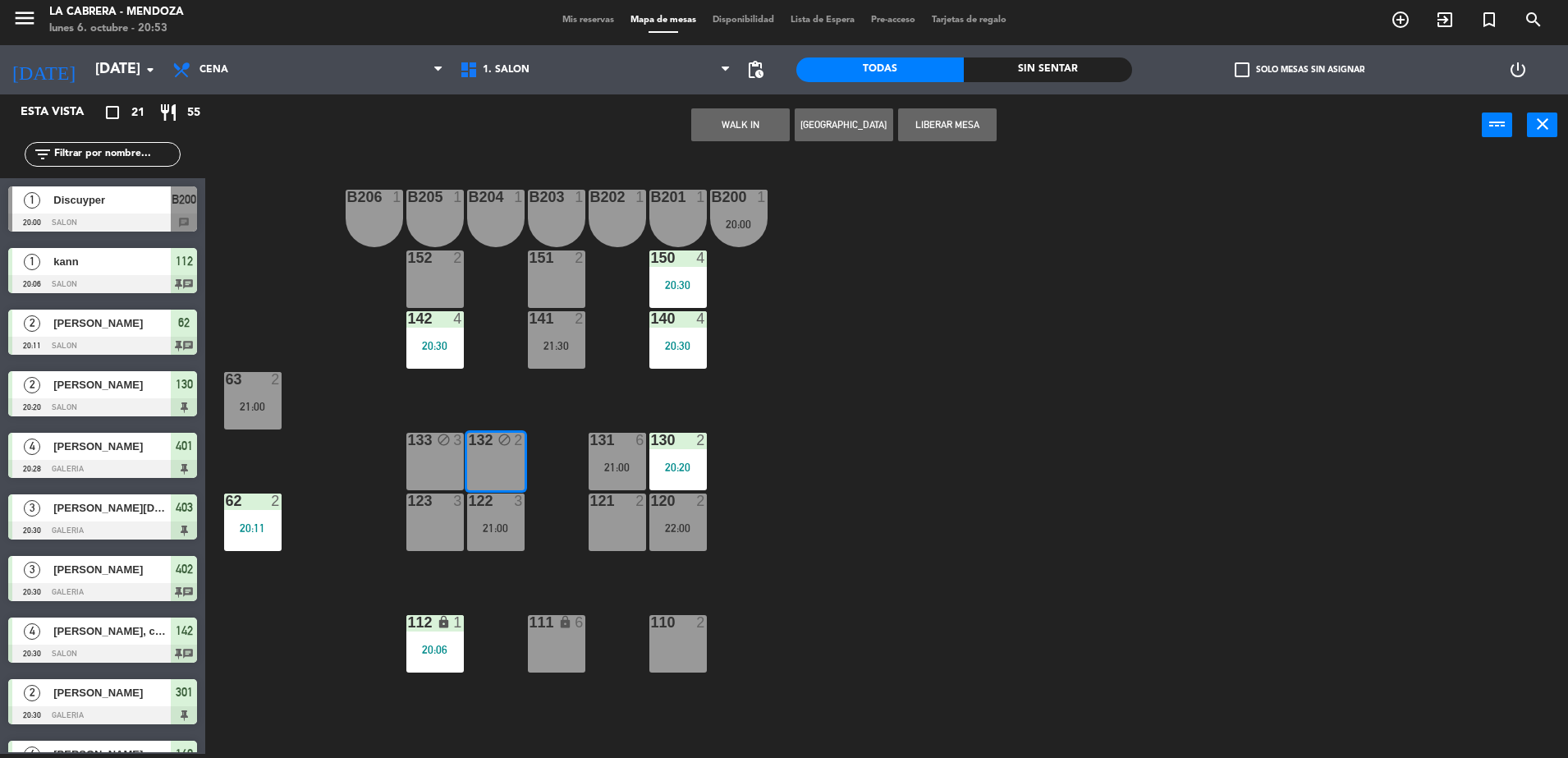
click at [408, 443] on div "133" at bounding box center [408, 440] width 1 height 15
click at [960, 121] on button "Liberar Mesa" at bounding box center [947, 124] width 98 height 33
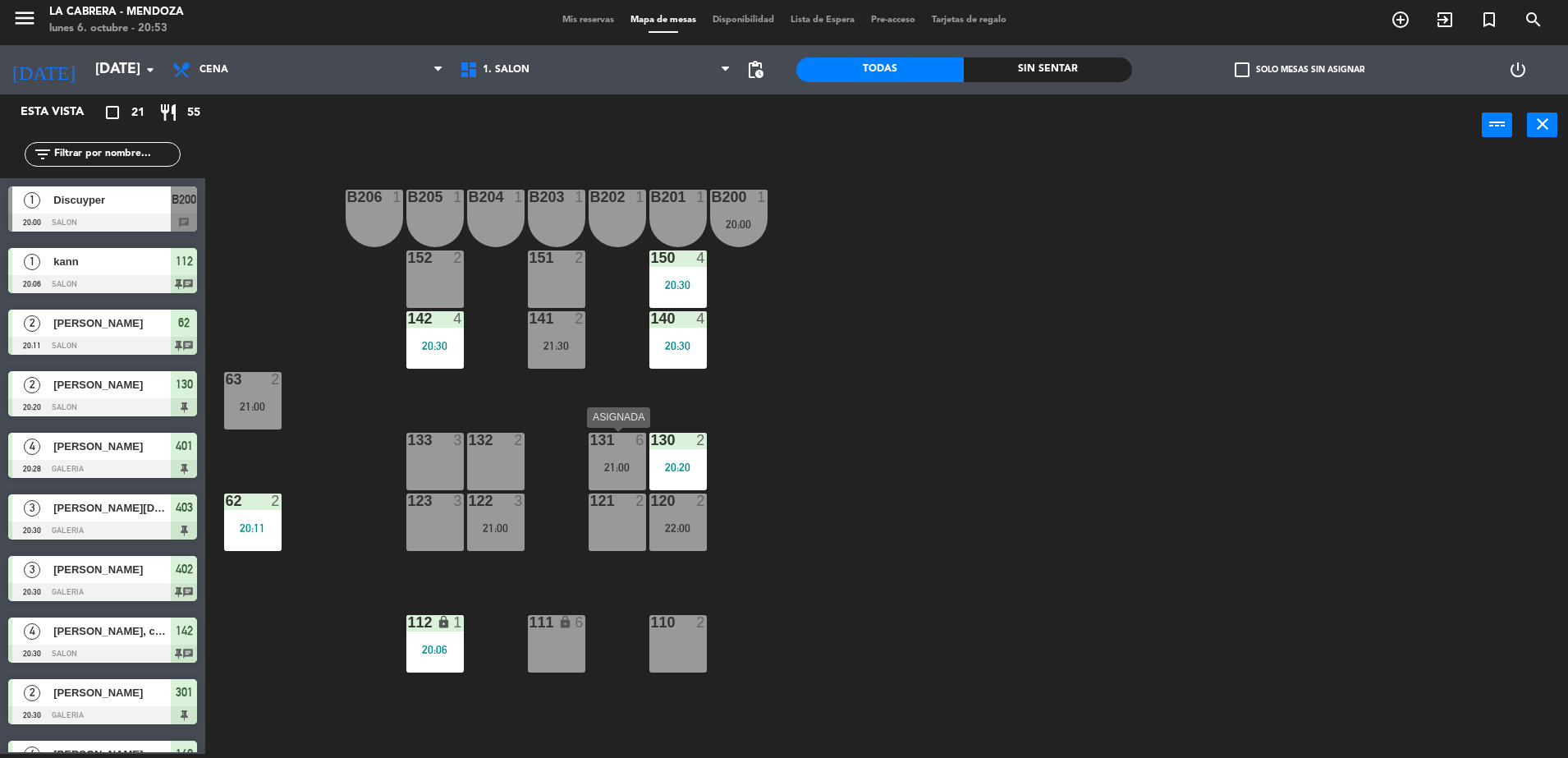
click at [609, 447] on div at bounding box center [616, 440] width 27 height 15
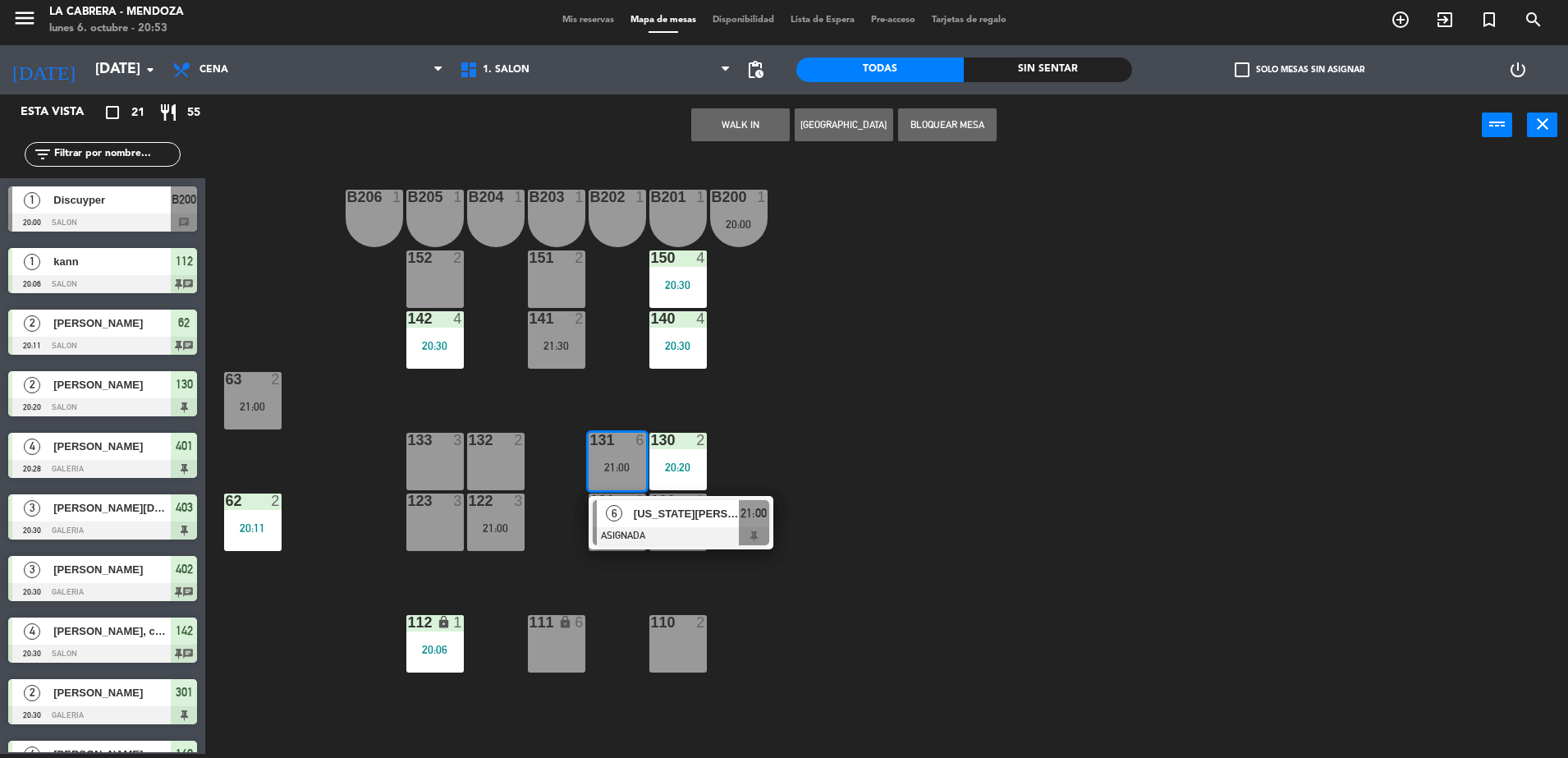
click at [878, 557] on div "B206 1 B205 1 B204 1 B203 1 B202 1 B201 1 B200 1 20:00 150 4 20:30 151 2 152 2 …" at bounding box center [894, 459] width 1347 height 598
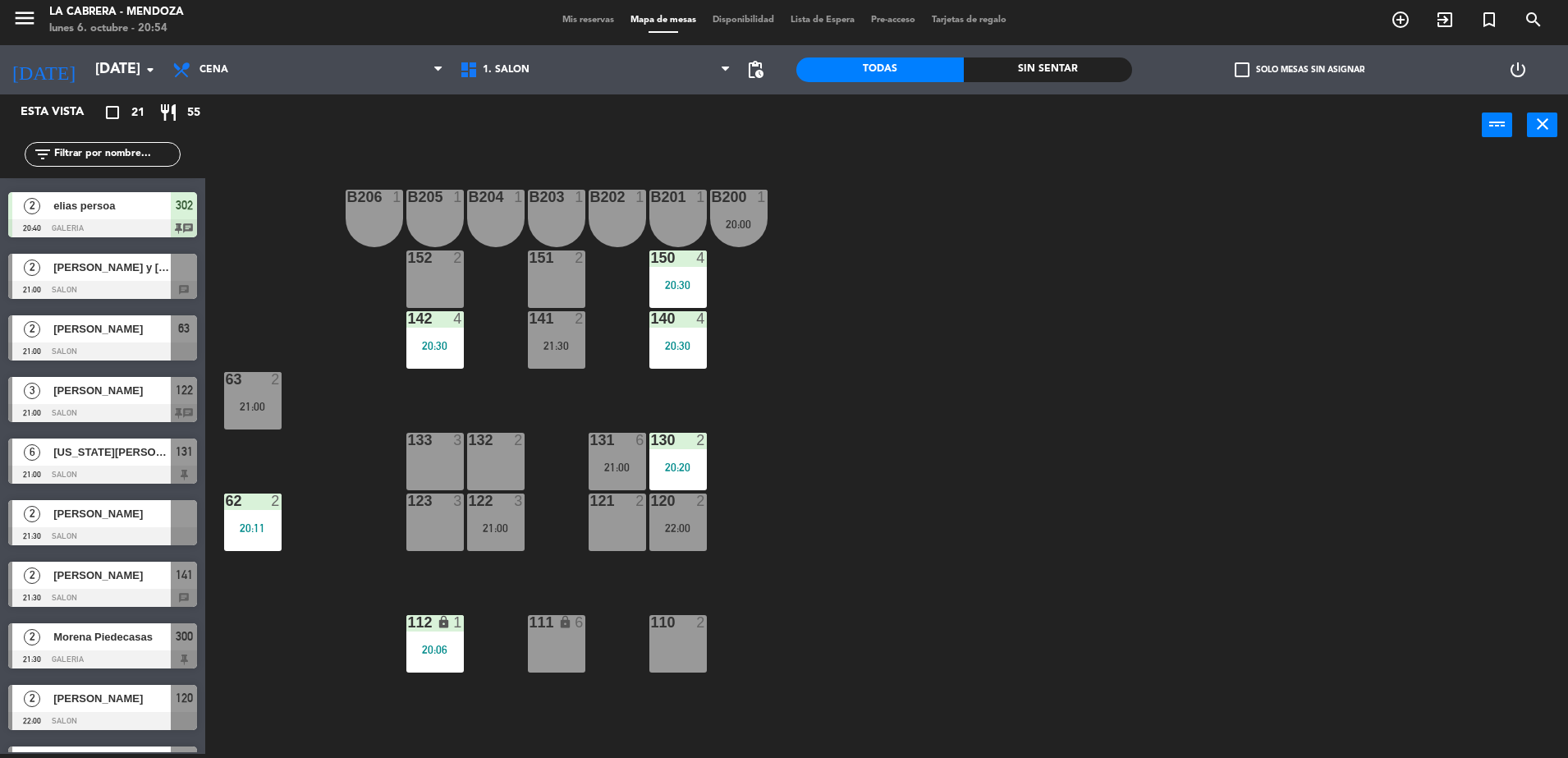
scroll to position [720, 0]
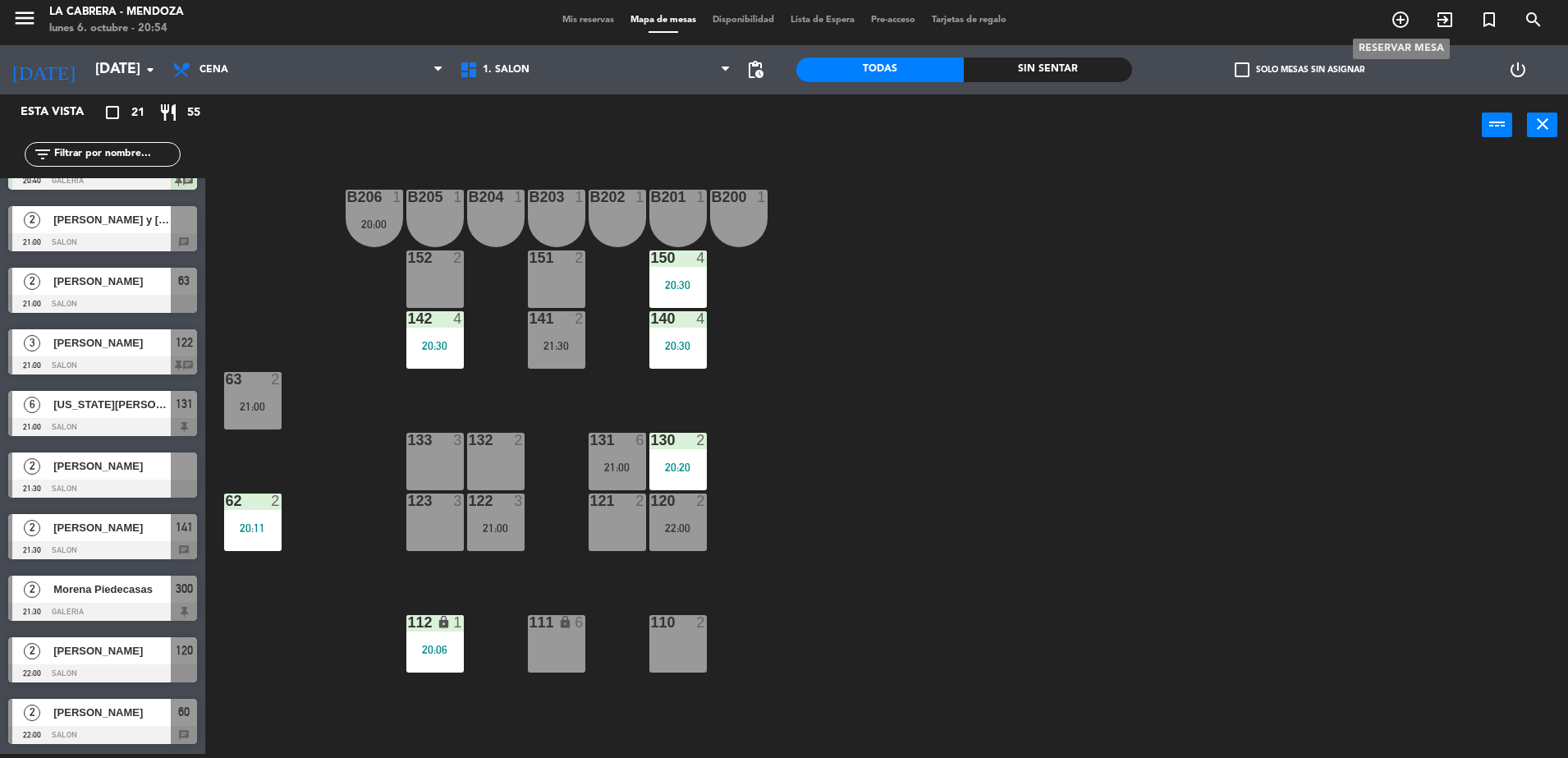
click at [1402, 19] on icon "add_circle_outline" at bounding box center [1400, 20] width 19 height 20
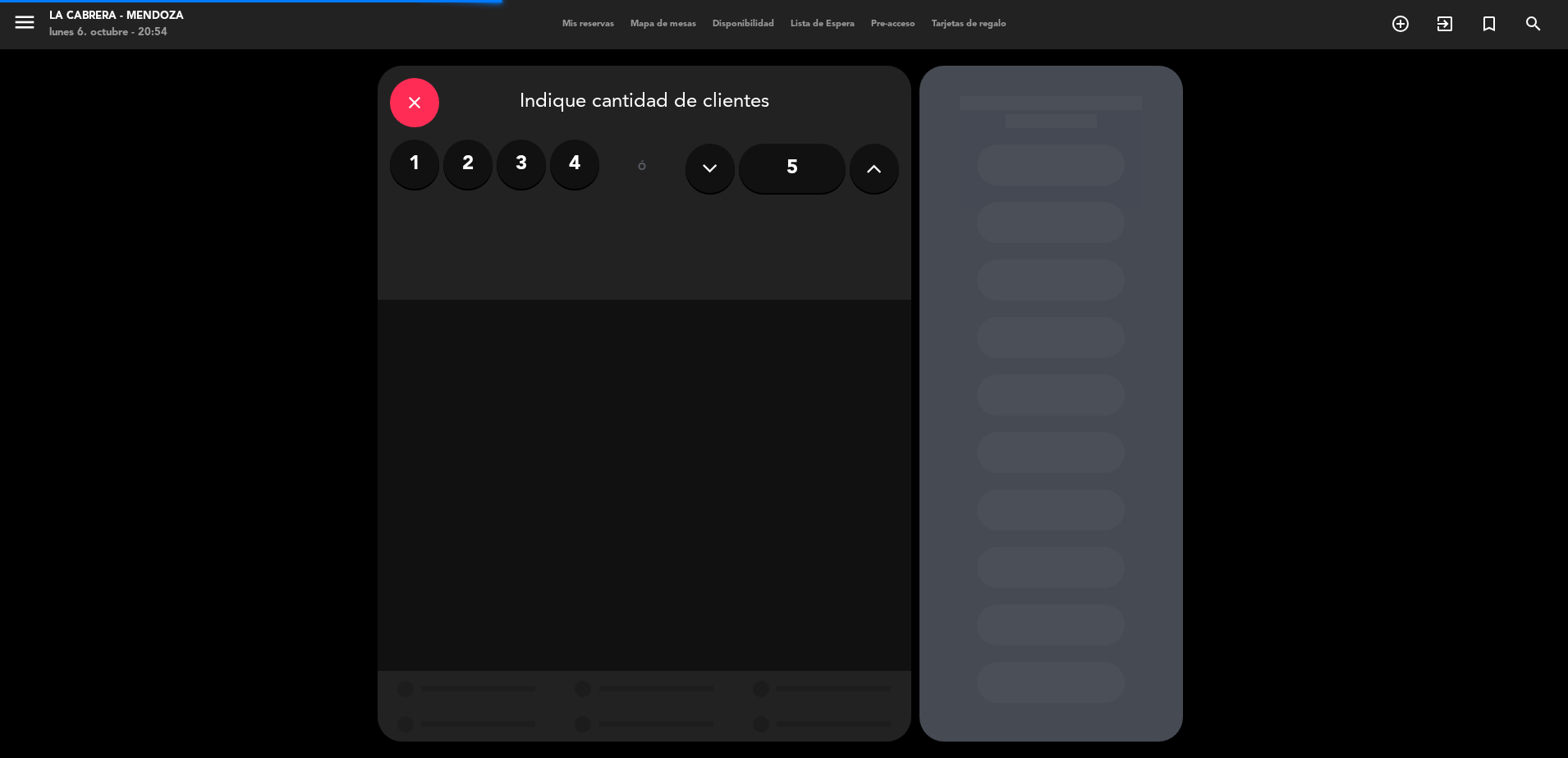
click at [474, 167] on label "2" at bounding box center [467, 163] width 49 height 49
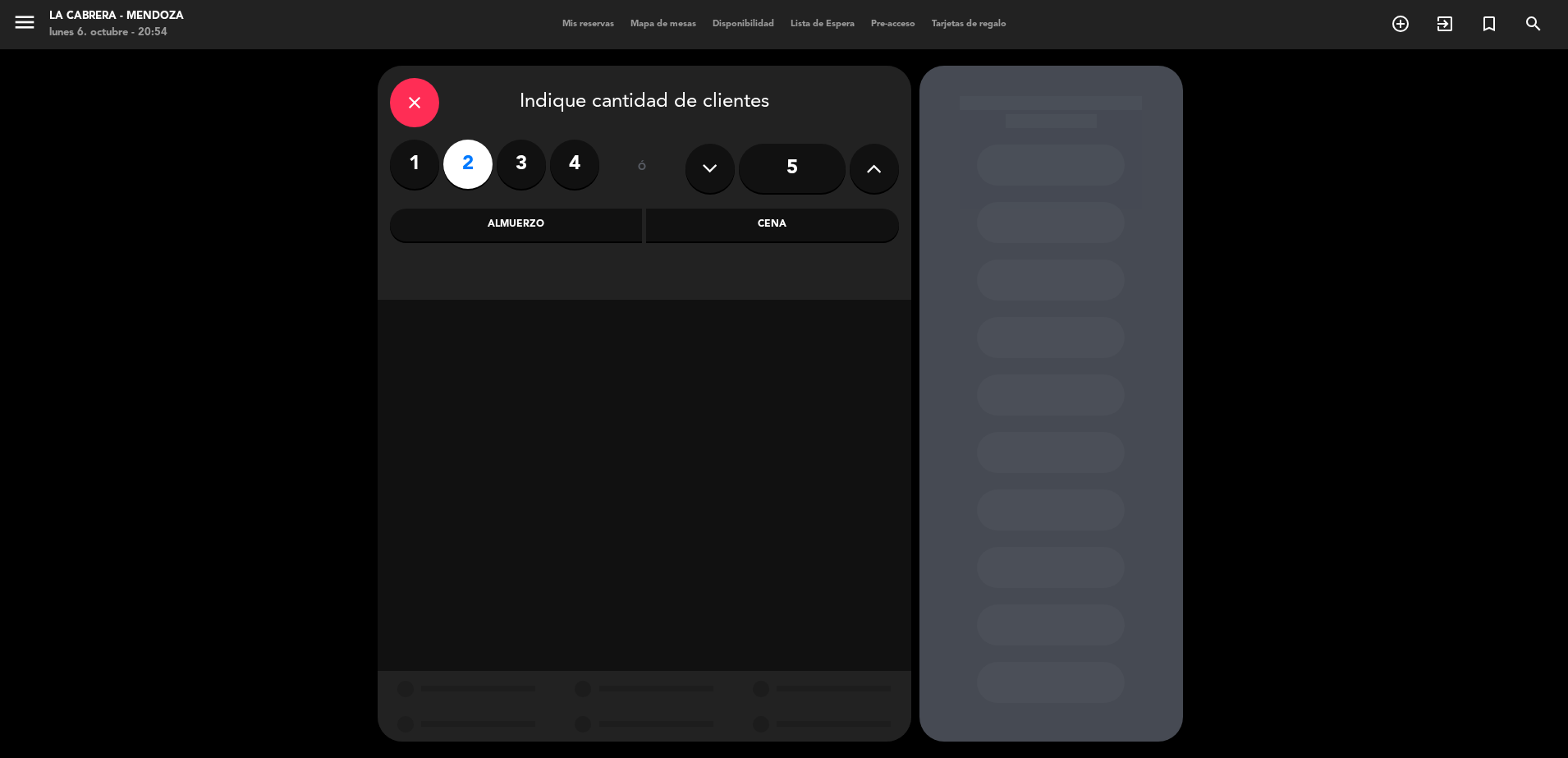
click at [669, 220] on div "Cena" at bounding box center [772, 225] width 253 height 33
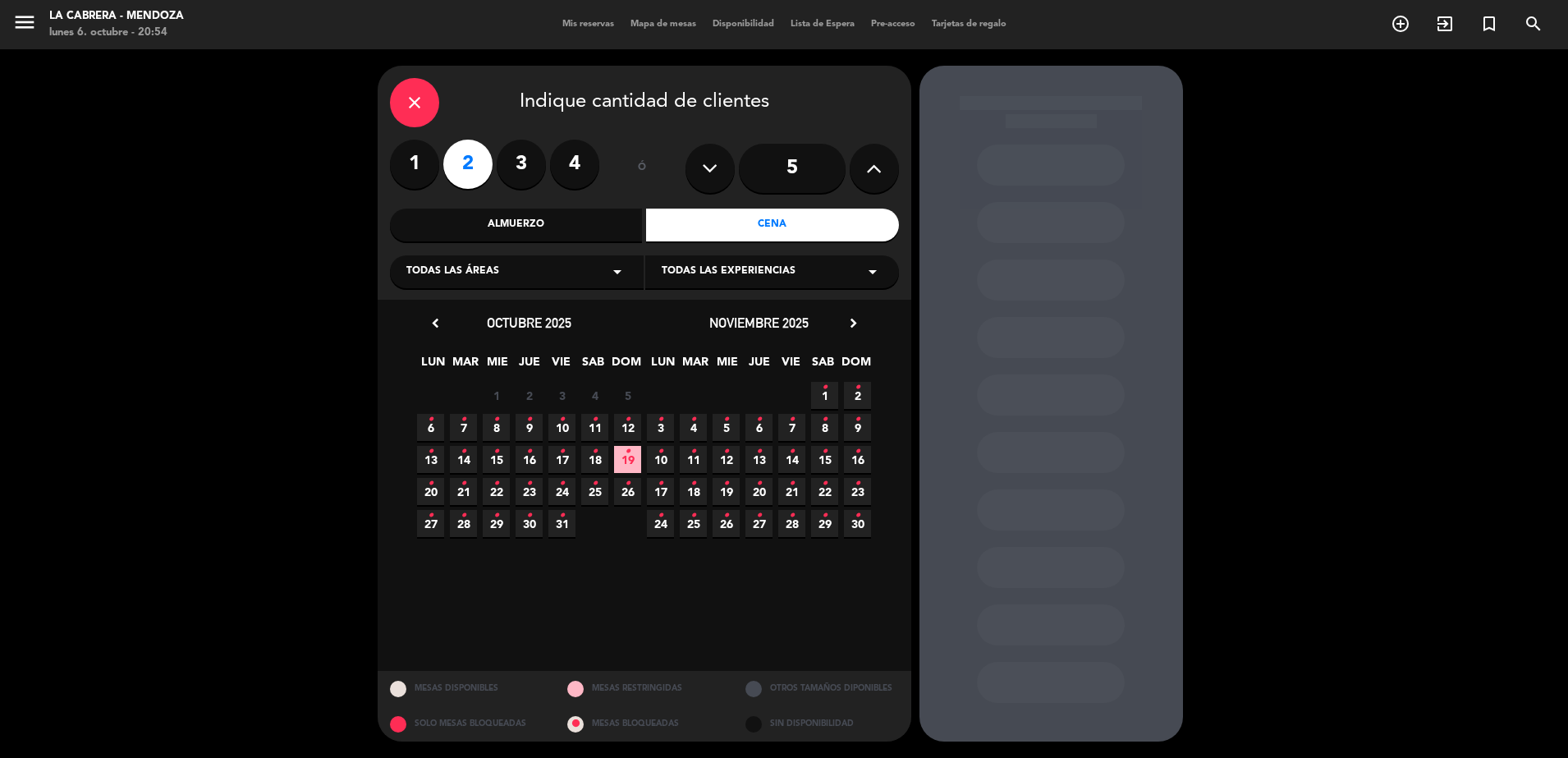
click at [437, 423] on span "6 •" at bounding box center [430, 427] width 27 height 27
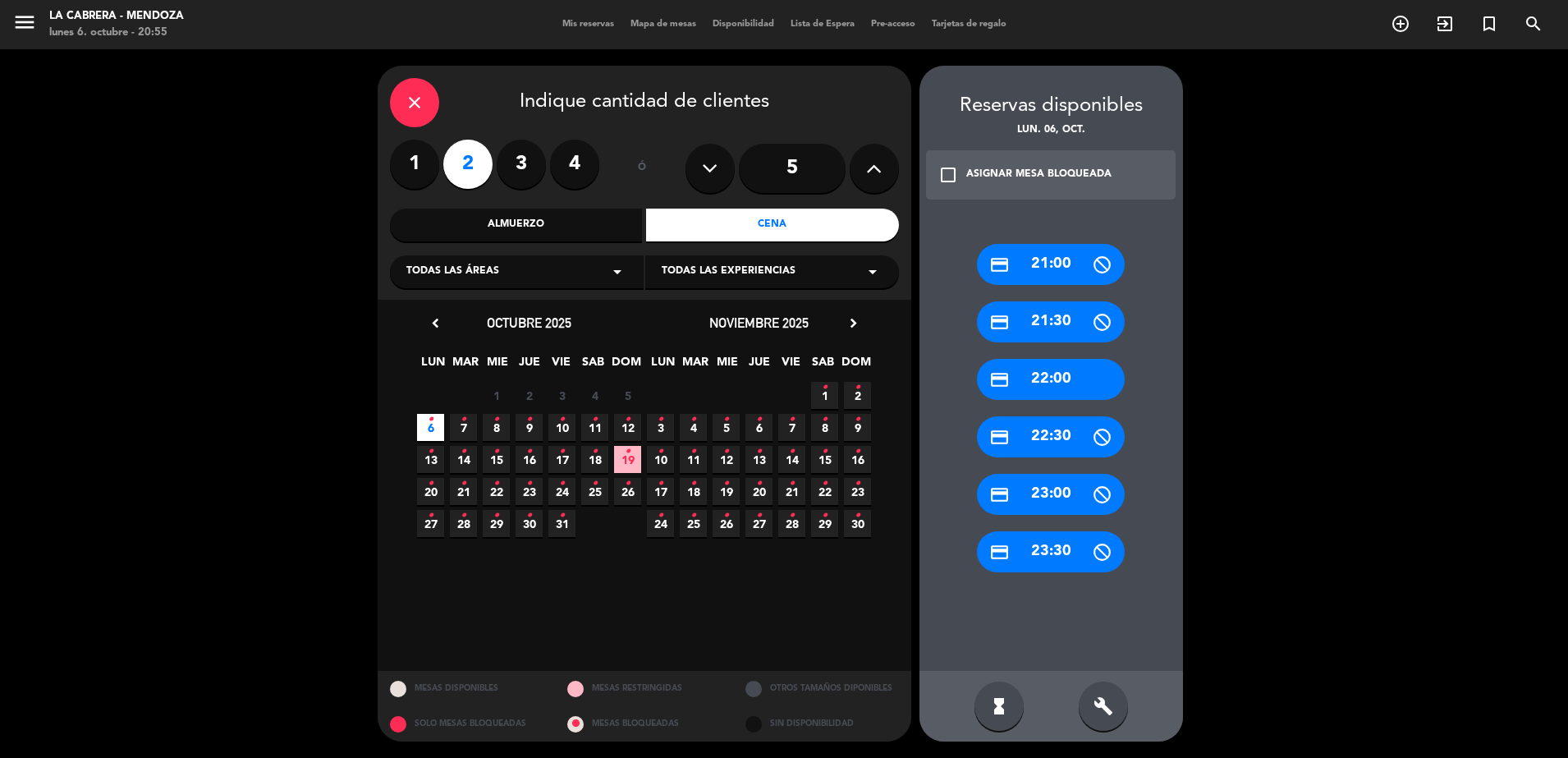
click at [1101, 688] on div "build" at bounding box center [1103, 706] width 49 height 49
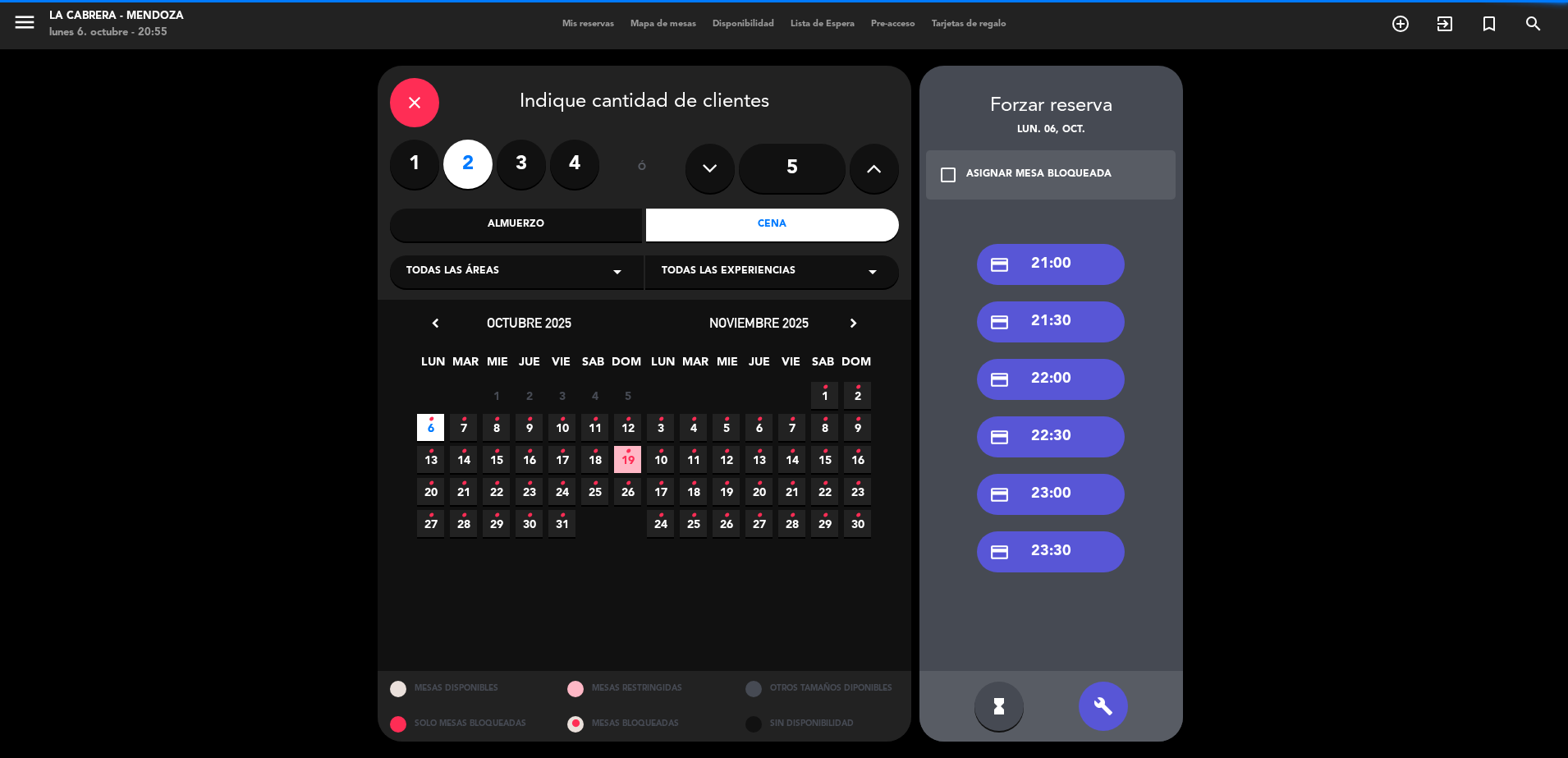
click at [1069, 302] on div "credit_card 21:30" at bounding box center [1050, 322] width 148 height 41
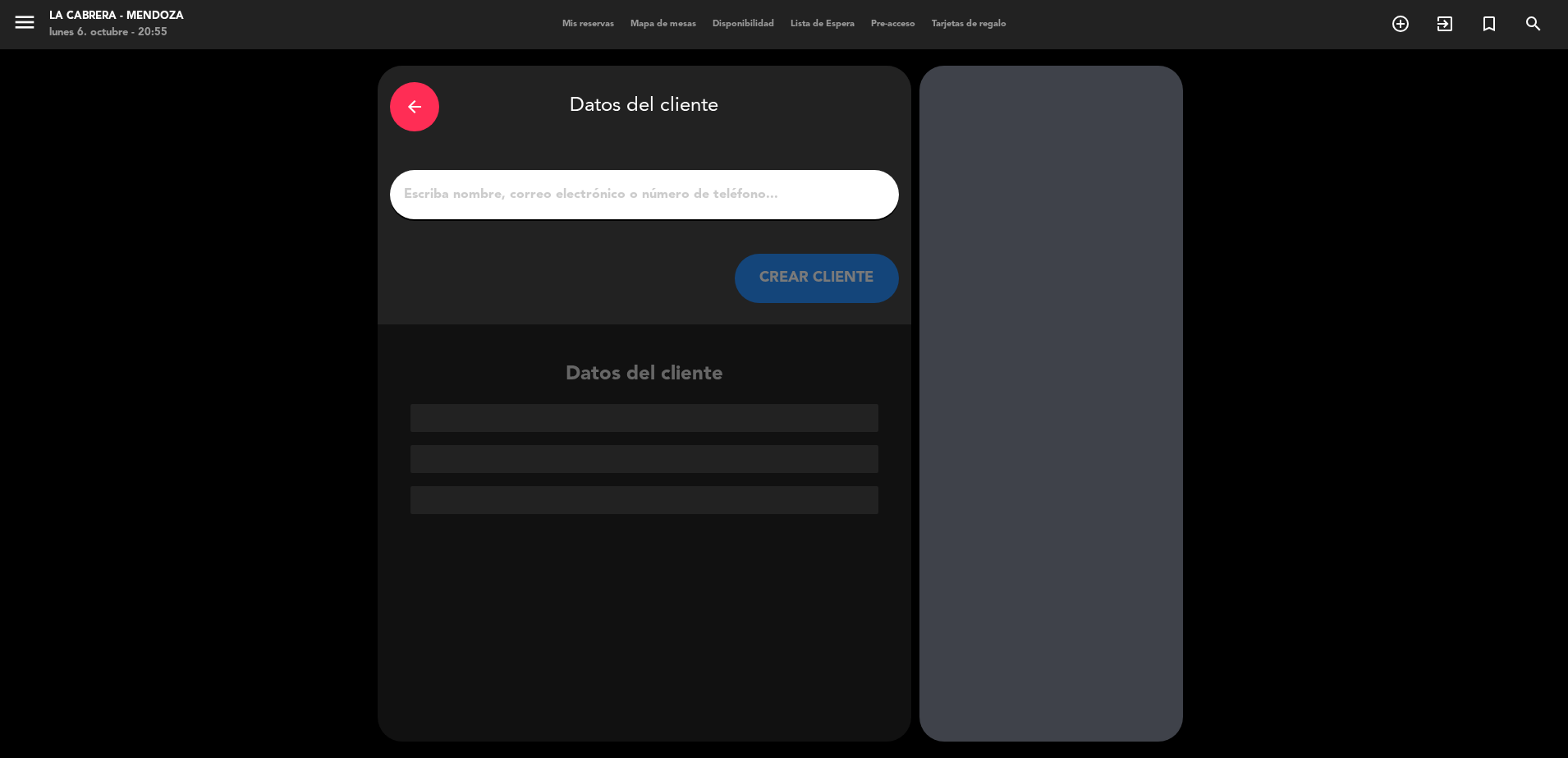
click at [683, 192] on input "1" at bounding box center [644, 194] width 485 height 23
paste input "1. [PERSON_NAME]"
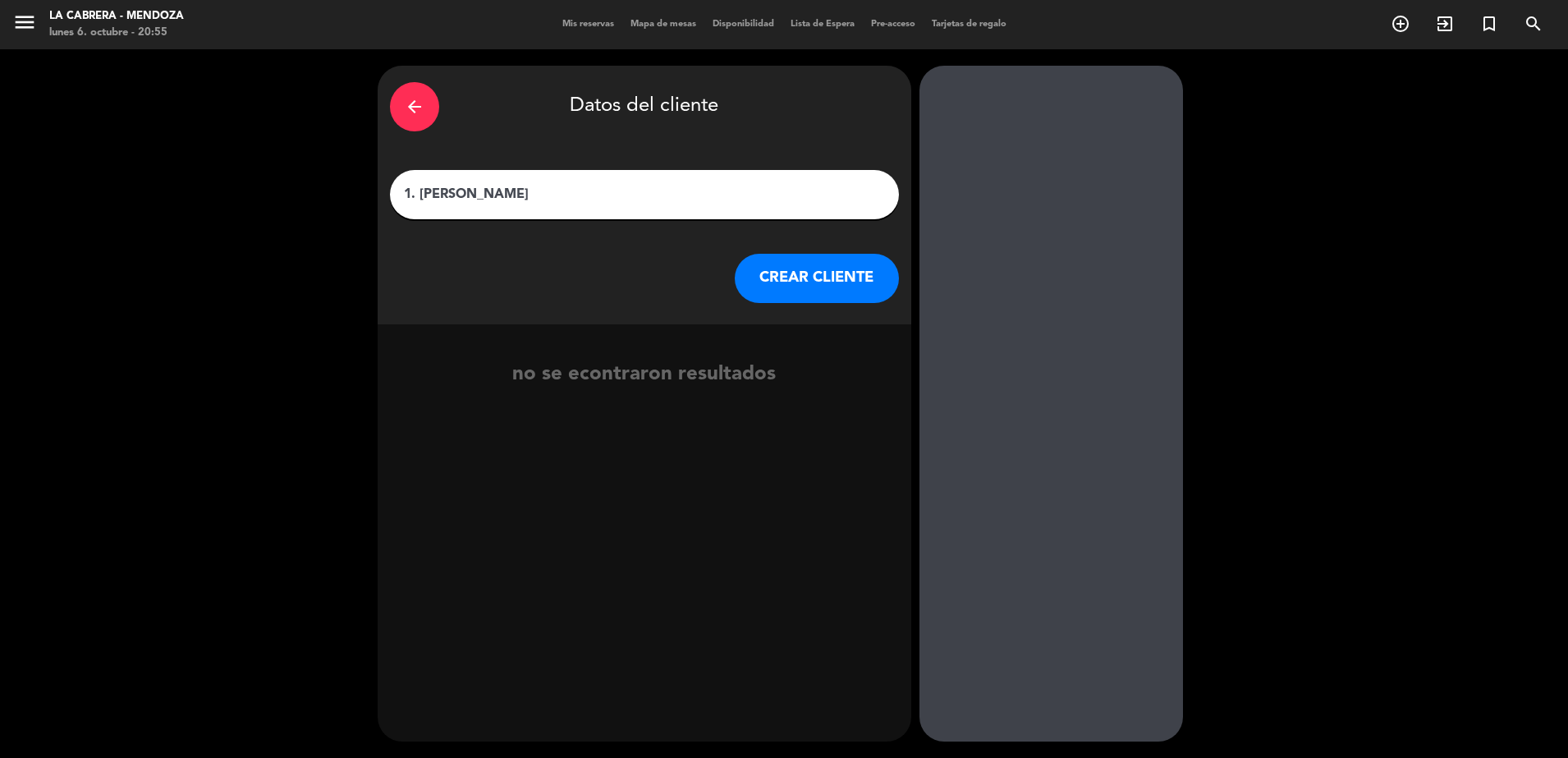
click at [415, 198] on input "1. [PERSON_NAME]" at bounding box center [644, 194] width 485 height 23
type input "[PERSON_NAME]"
click at [810, 288] on button "CREAR CLIENTE" at bounding box center [816, 278] width 164 height 49
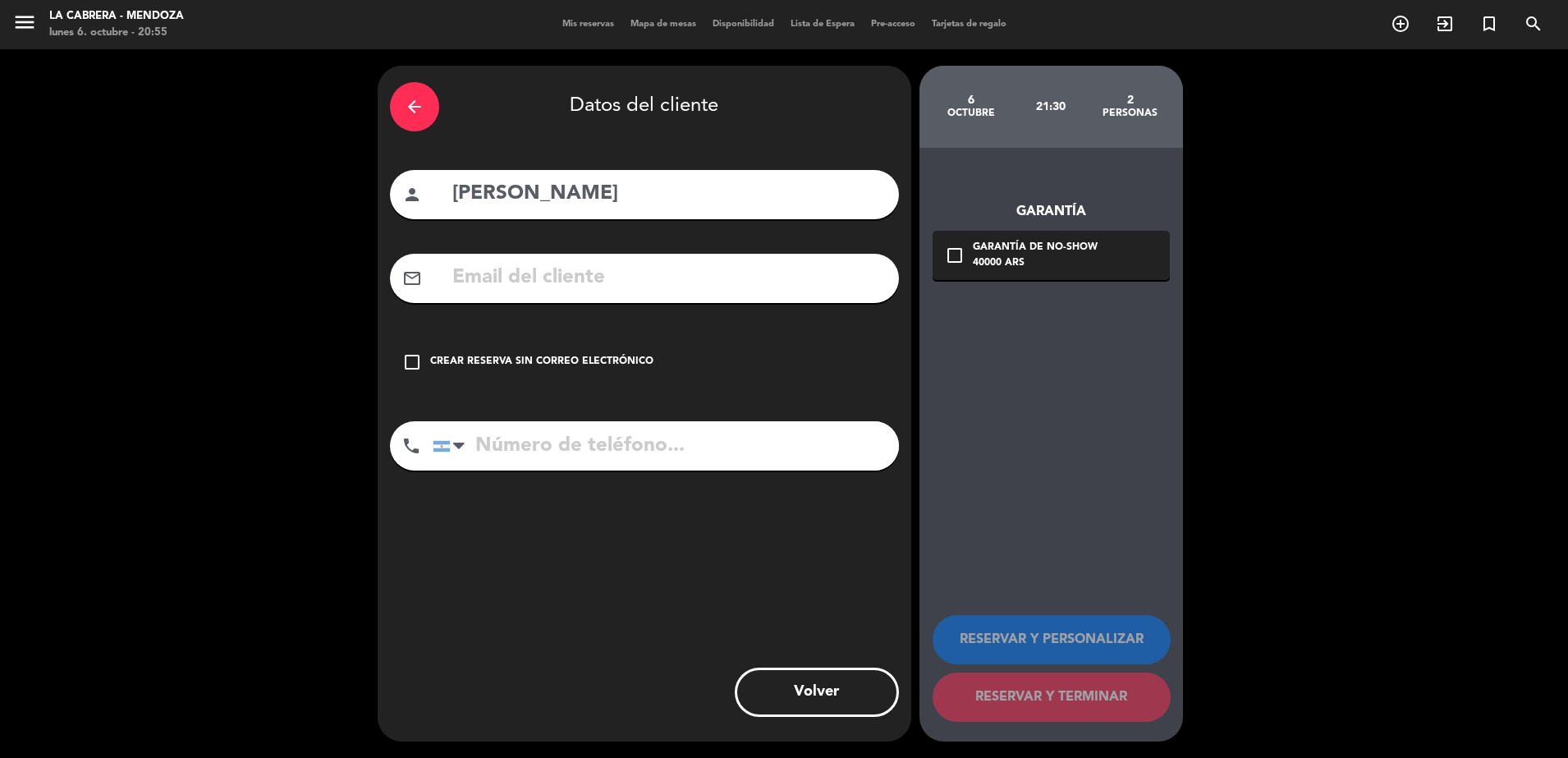
click at [536, 440] on input "tel" at bounding box center [666, 446] width 466 height 49
paste input "2. 1139242870"
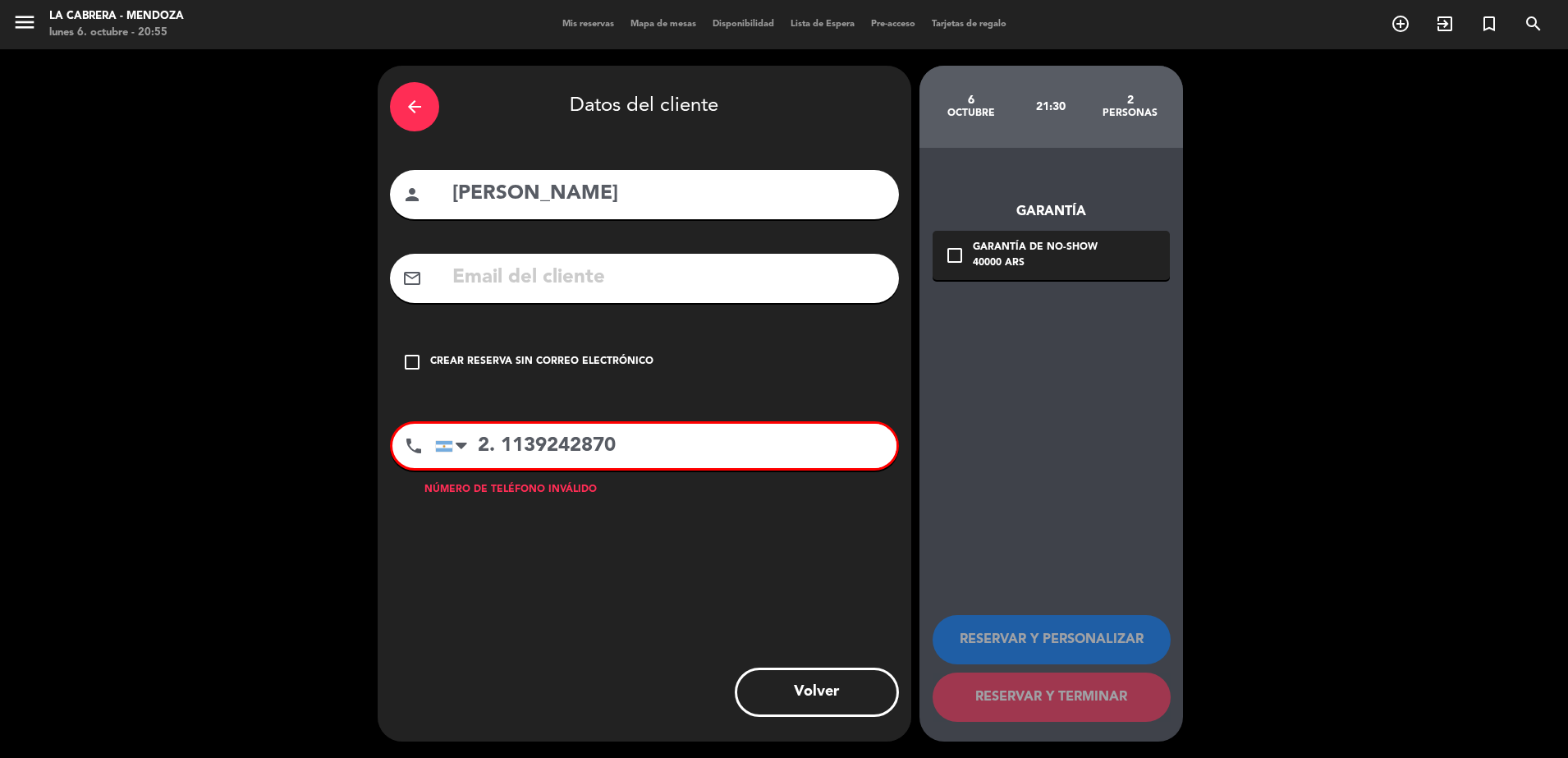
click at [497, 451] on input "2. 1139242870" at bounding box center [666, 446] width 461 height 45
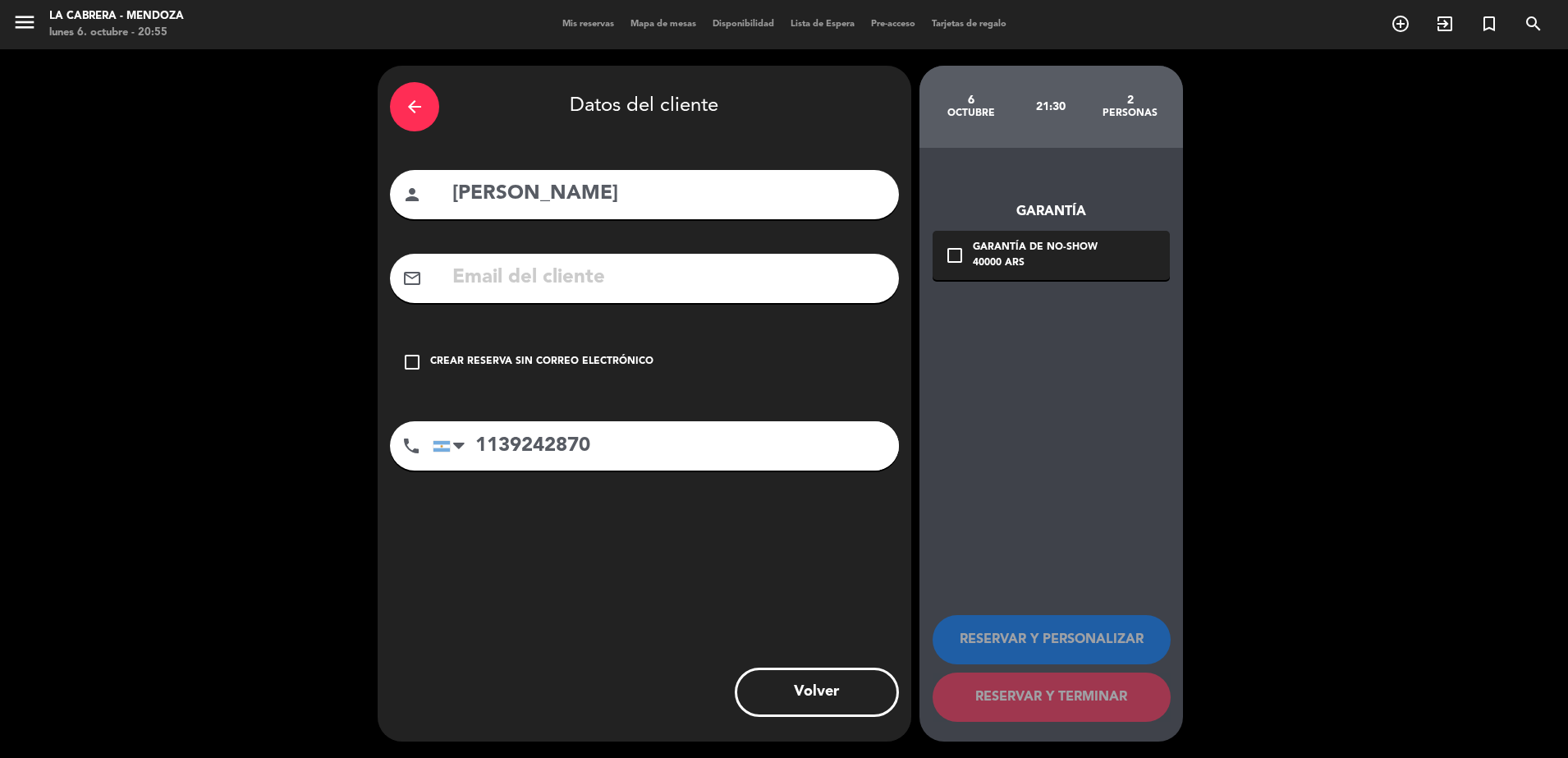
type input "1139242870"
click at [621, 259] on div "mail_outline" at bounding box center [644, 278] width 509 height 49
click at [620, 280] on input "text" at bounding box center [668, 278] width 436 height 33
paste input "[EMAIL_ADDRESS][DOMAIN_NAME]"
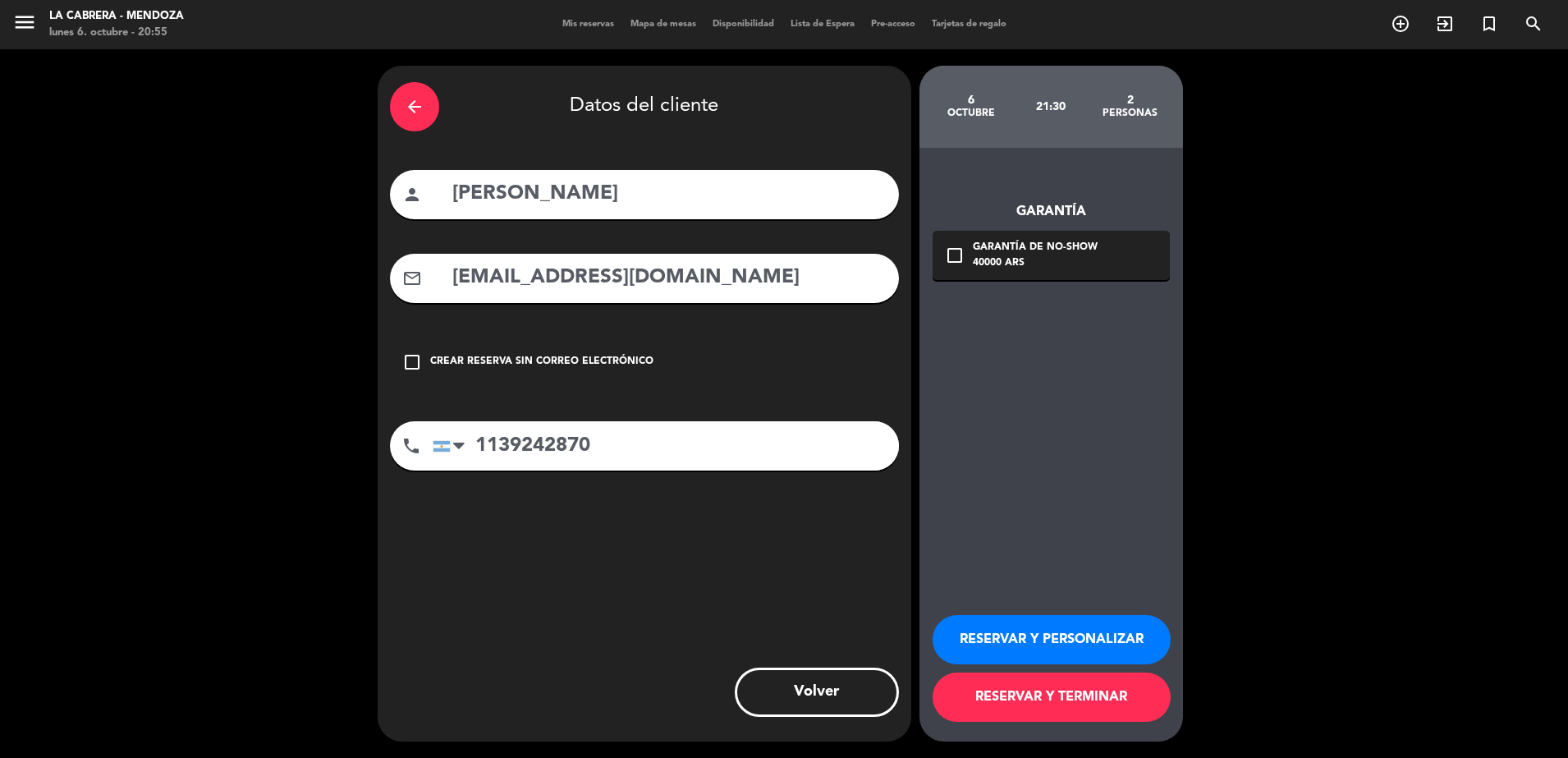
type input "[EMAIL_ADDRESS][DOMAIN_NAME]"
click at [965, 267] on div "check_box_outline_blank Garantía de no-show 40000 ARS" at bounding box center [1051, 255] width 238 height 49
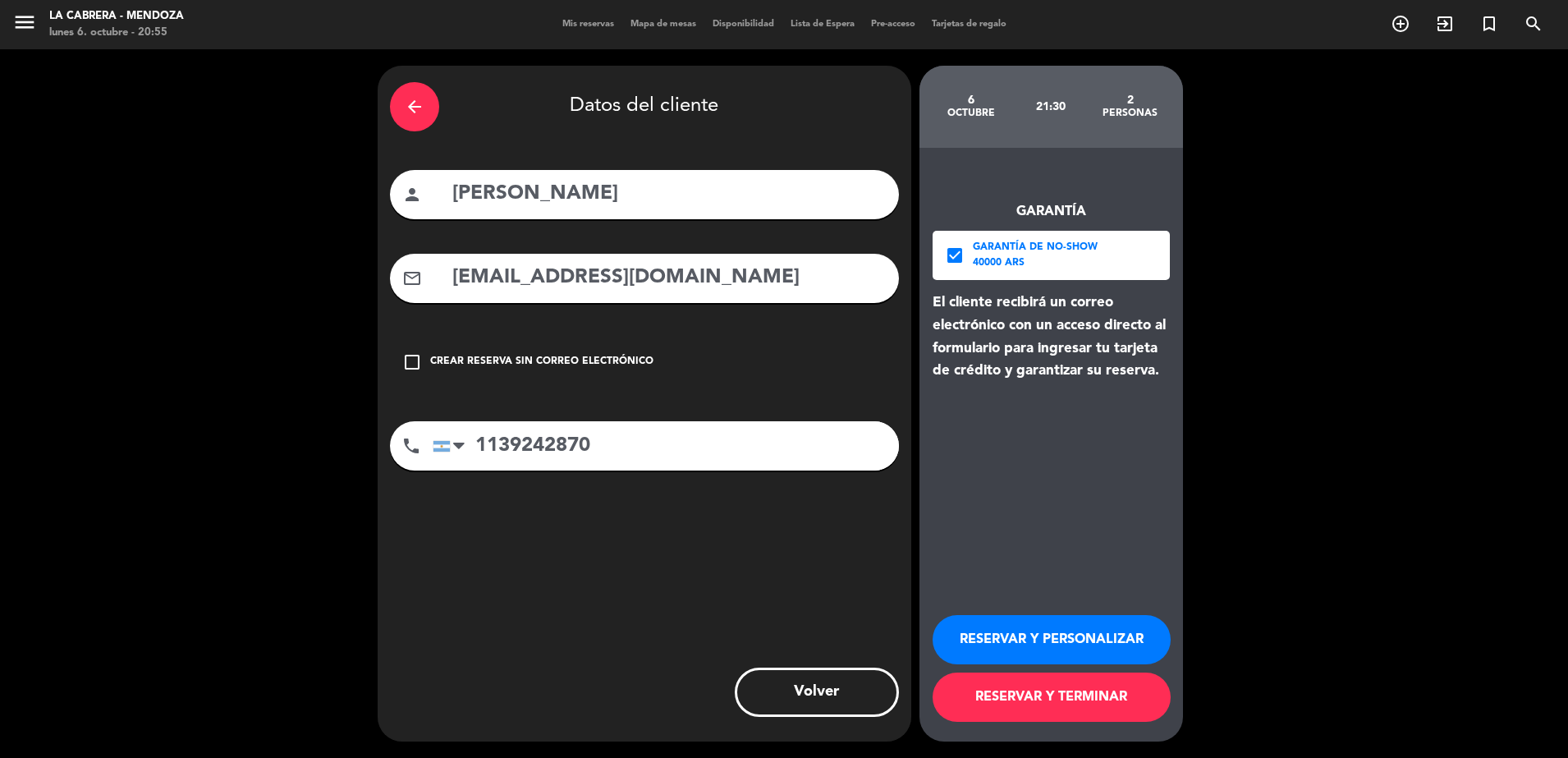
click at [1038, 647] on button "RESERVAR Y PERSONALIZAR" at bounding box center [1051, 639] width 238 height 49
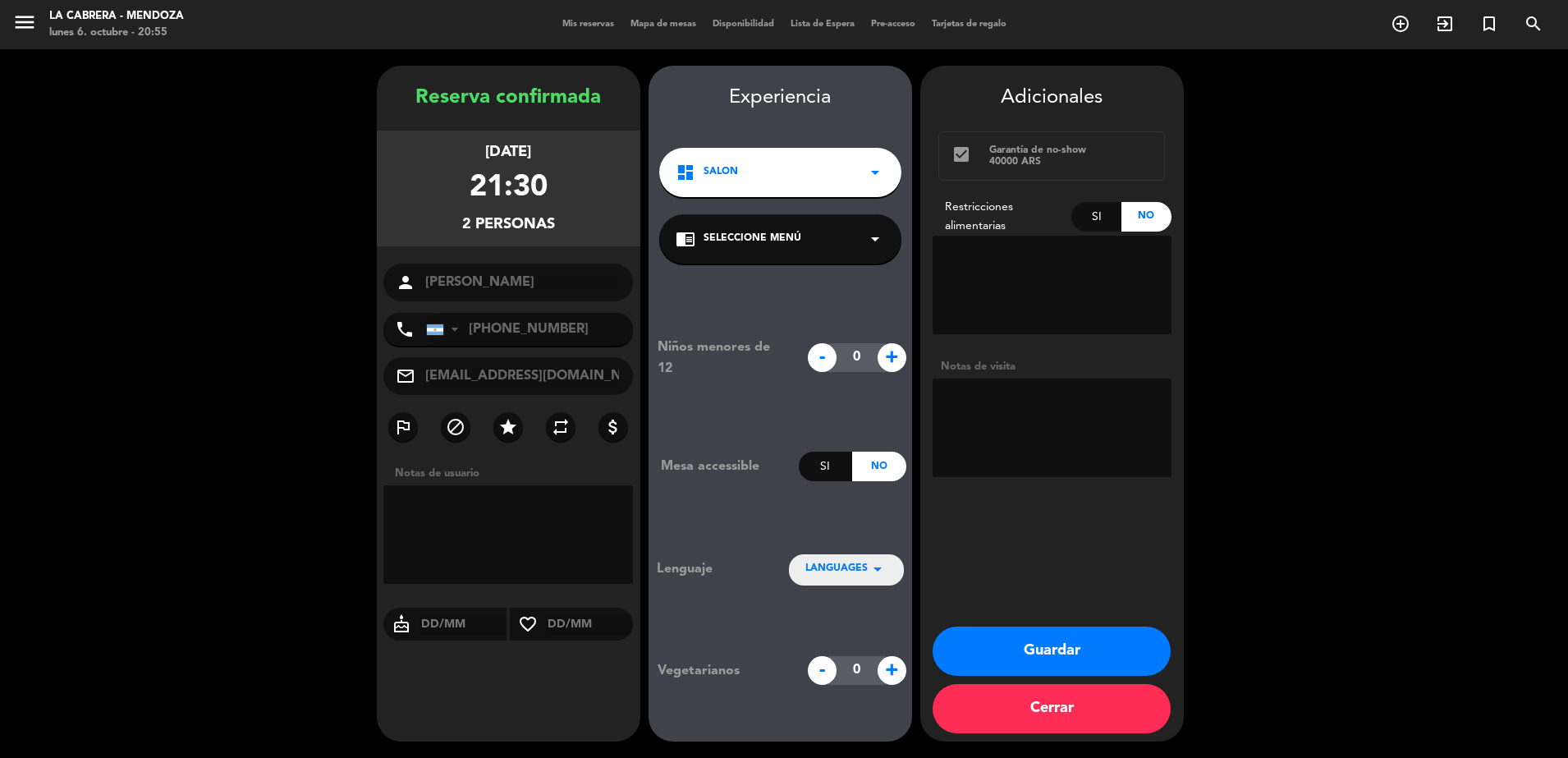
click at [993, 433] on textarea at bounding box center [1051, 428] width 239 height 98
type textarea "vienen con un perrito"
click at [1144, 649] on button "Guardar" at bounding box center [1051, 651] width 238 height 49
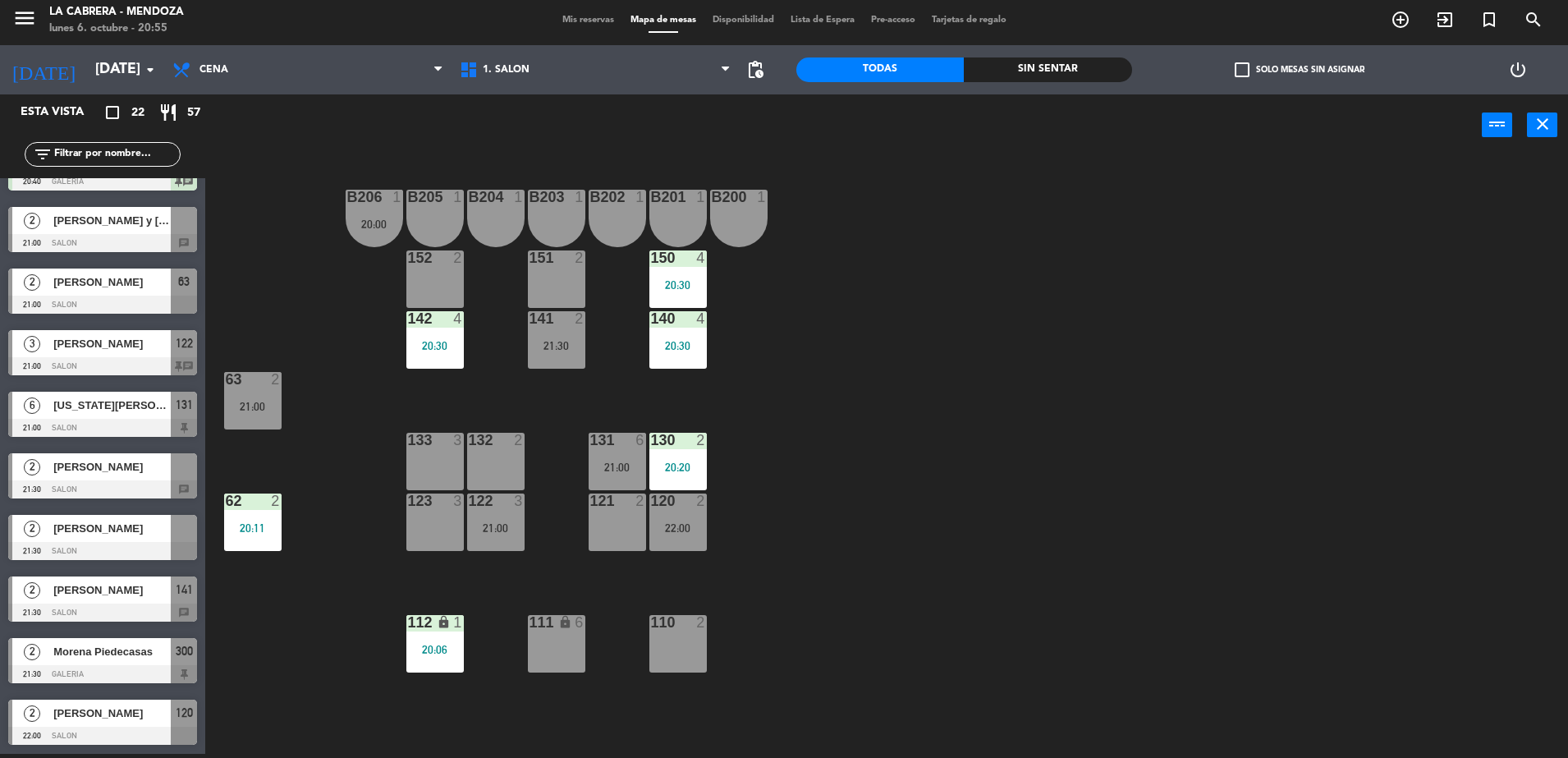
scroll to position [781, 0]
click at [577, 13] on div "menu LA CABRERA - MENDOZA lunes 6. octubre - 21:02 Mis reservas Mapa de mesas D…" at bounding box center [784, 20] width 1568 height 49
click at [585, 25] on span "Mis reservas" at bounding box center [588, 20] width 68 height 9
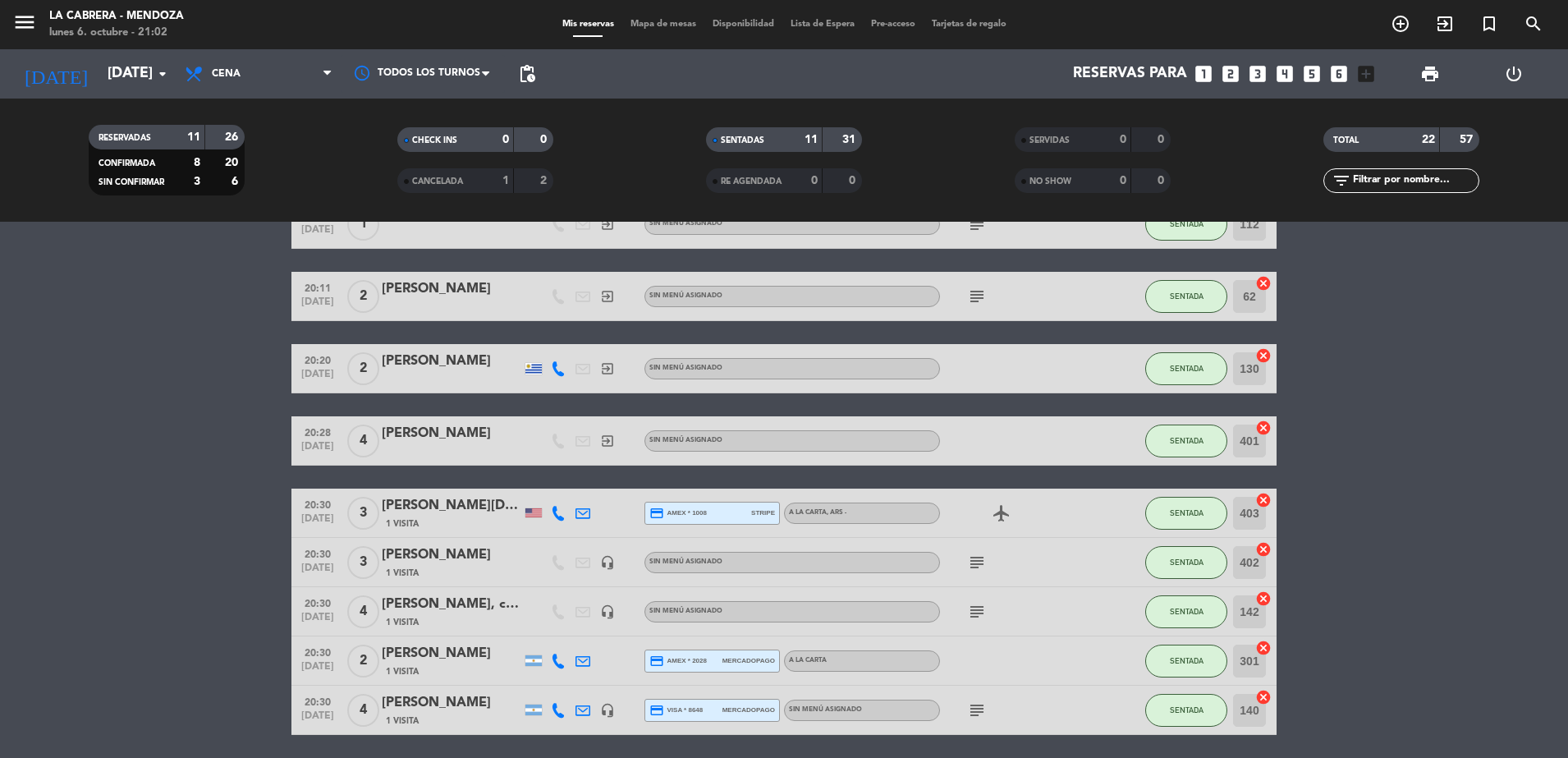
scroll to position [205, 0]
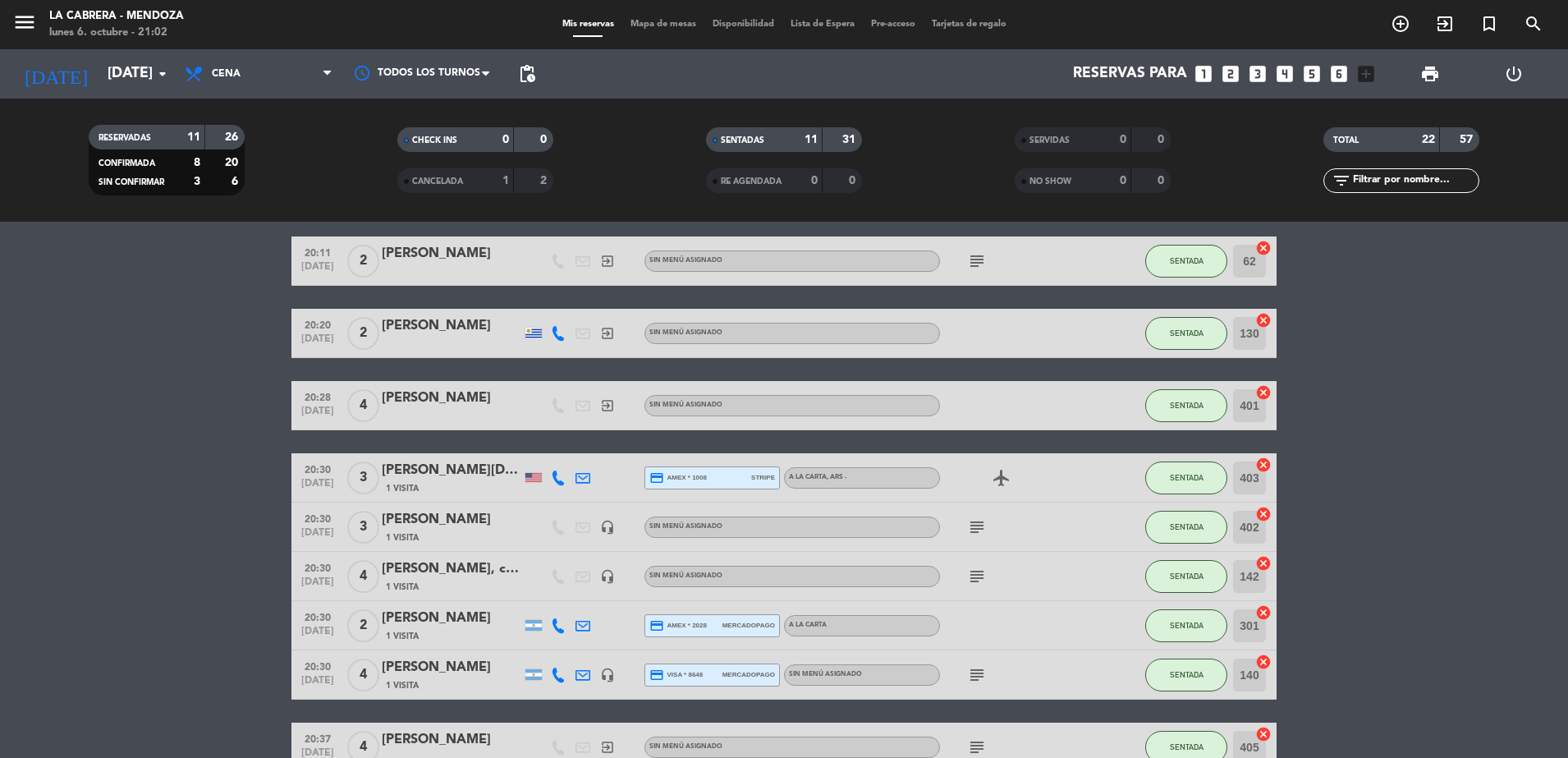
click at [556, 677] on icon at bounding box center [558, 675] width 15 height 15
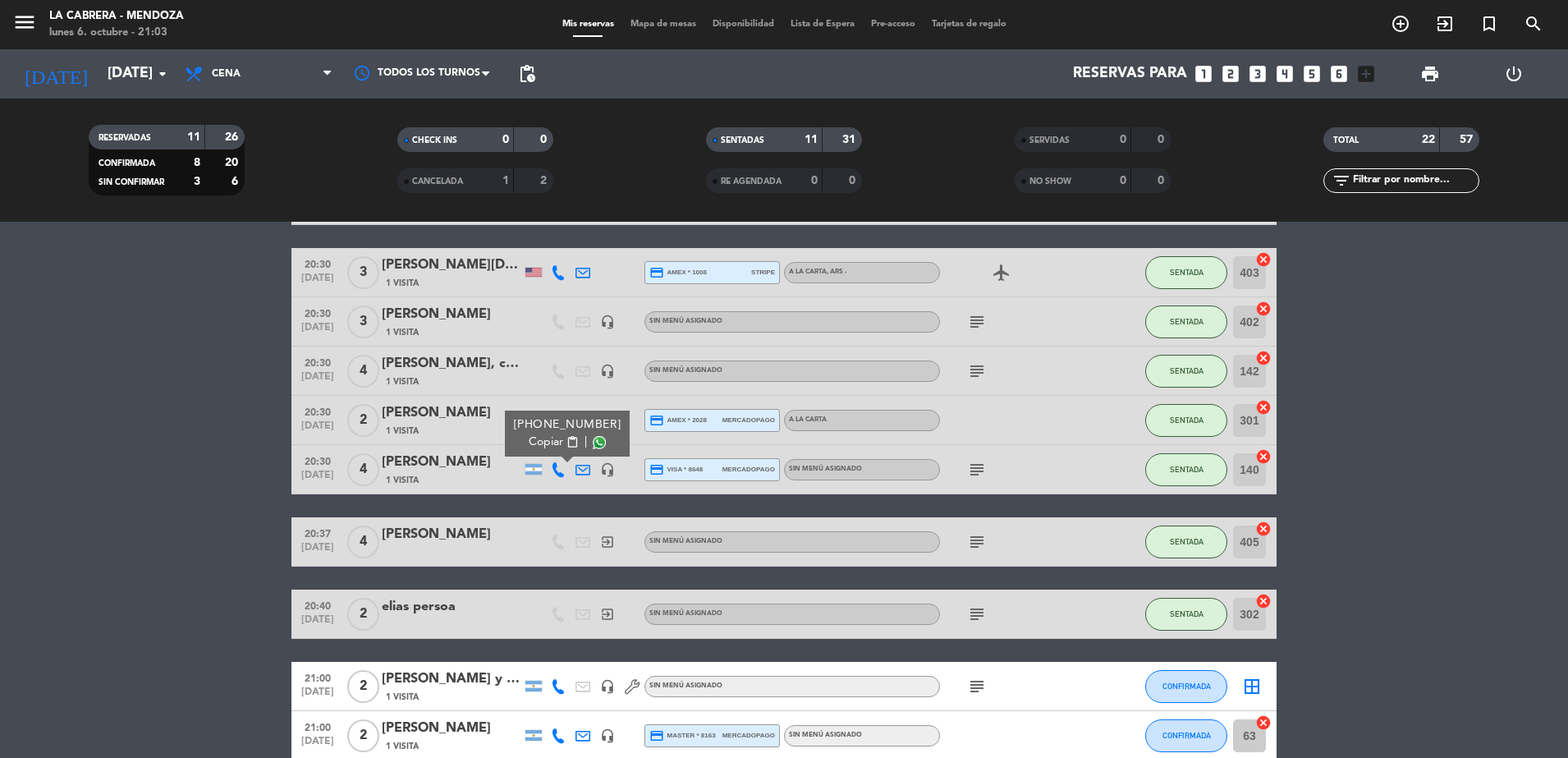
scroll to position [719, 0]
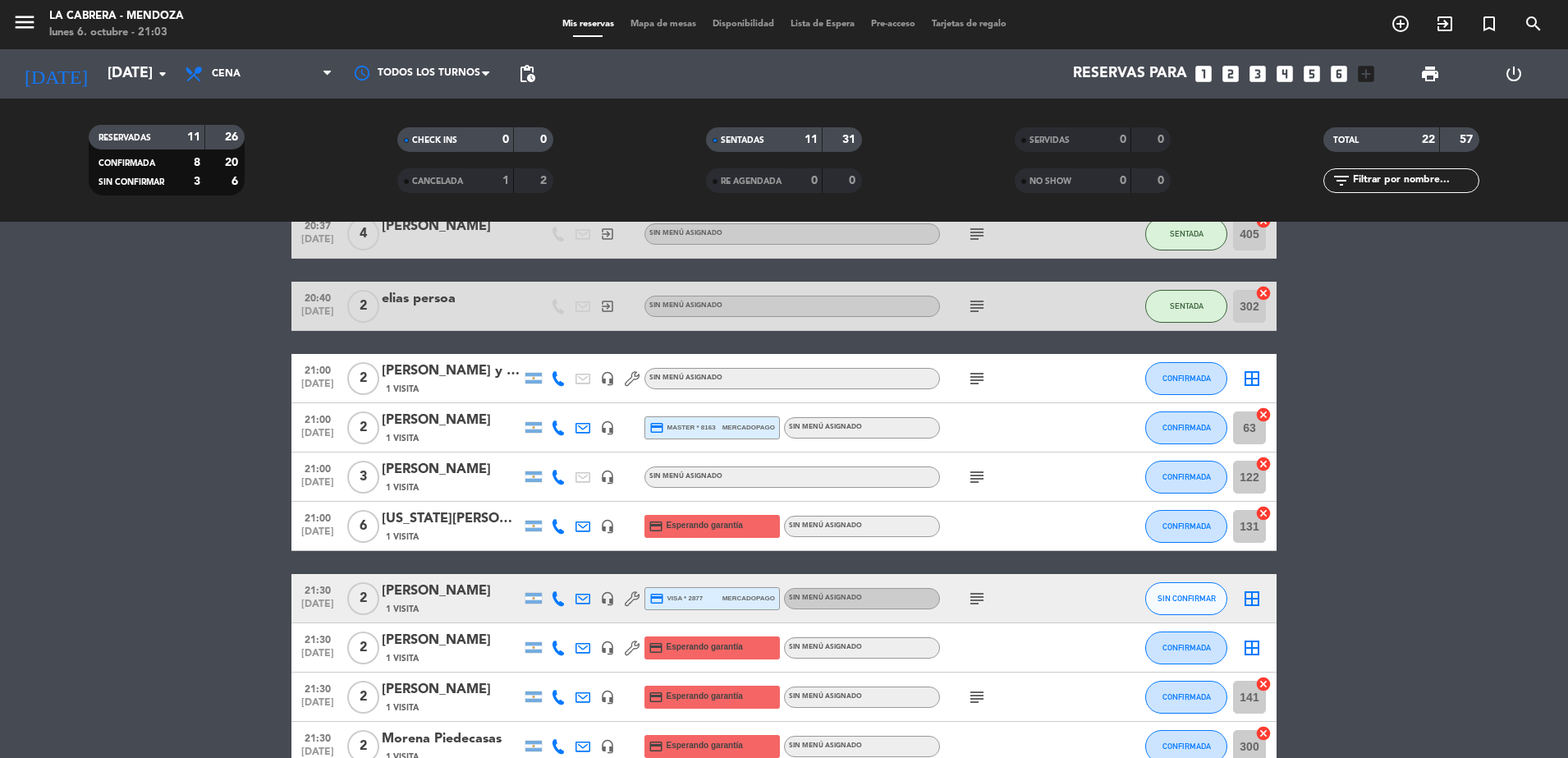
click at [557, 376] on icon at bounding box center [558, 379] width 15 height 15
click at [554, 429] on icon at bounding box center [558, 428] width 15 height 15
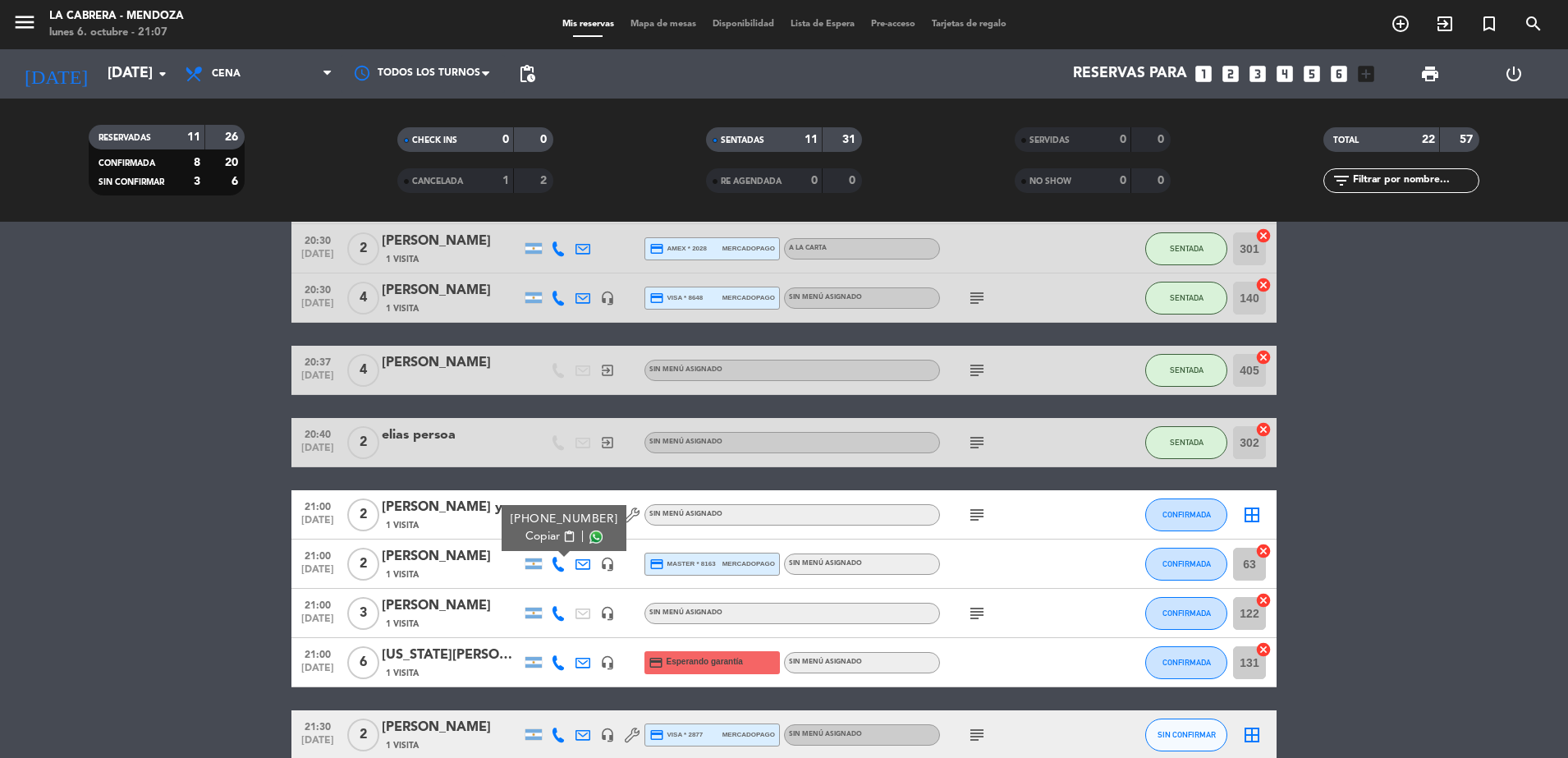
scroll to position [616, 0]
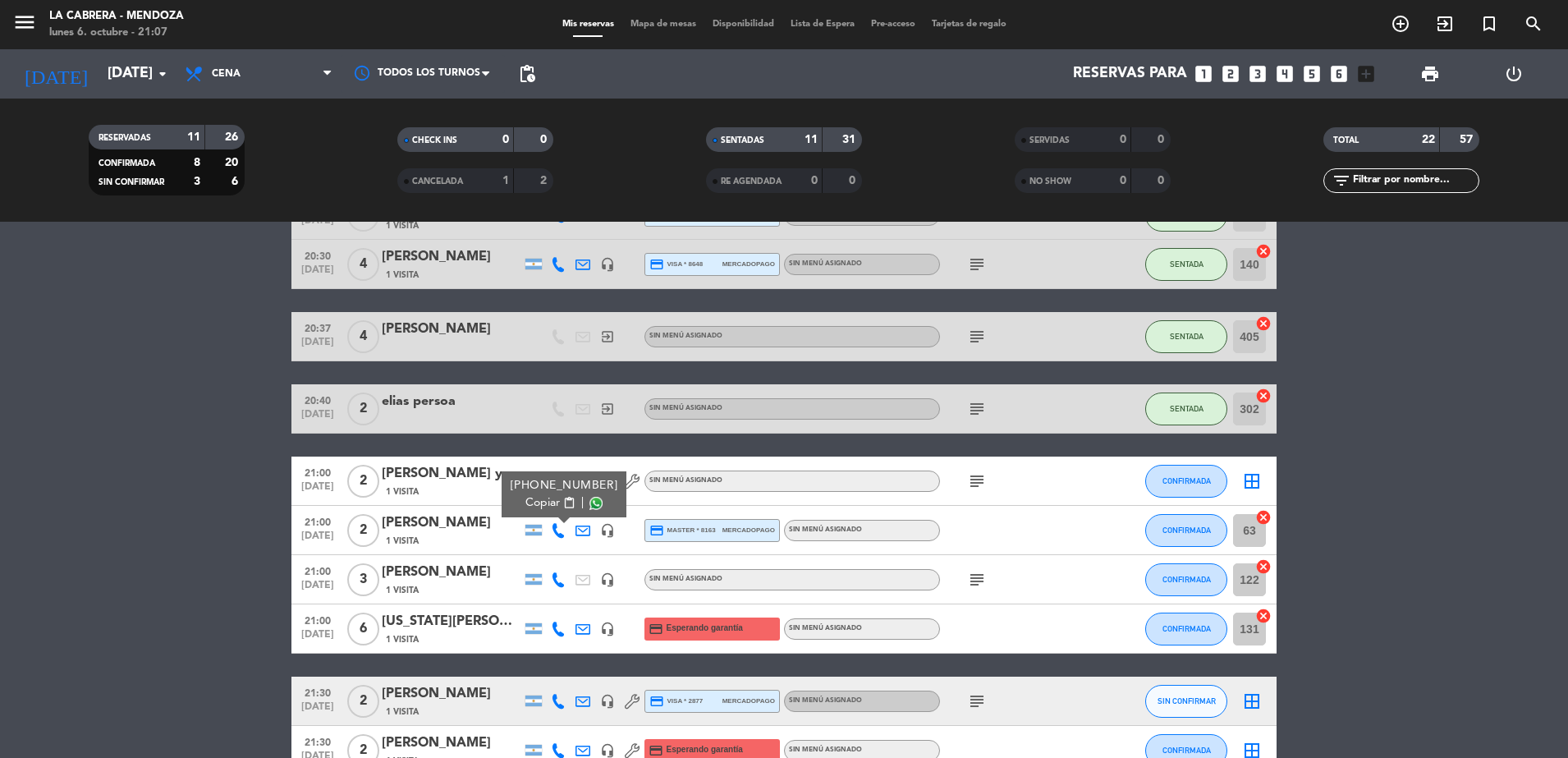
click at [1023, 531] on div at bounding box center [1013, 530] width 148 height 48
click at [561, 529] on icon at bounding box center [558, 530] width 15 height 15
click at [460, 507] on div "21:00 [DATE] 2 [PERSON_NAME] 1 Visita [PHONE_NUMBER] Copiar content_paste | hea…" at bounding box center [784, 530] width 985 height 49
click at [1265, 516] on icon "cancel" at bounding box center [1263, 517] width 17 height 17
click at [444, 519] on div "[PERSON_NAME]" at bounding box center [451, 523] width 139 height 21
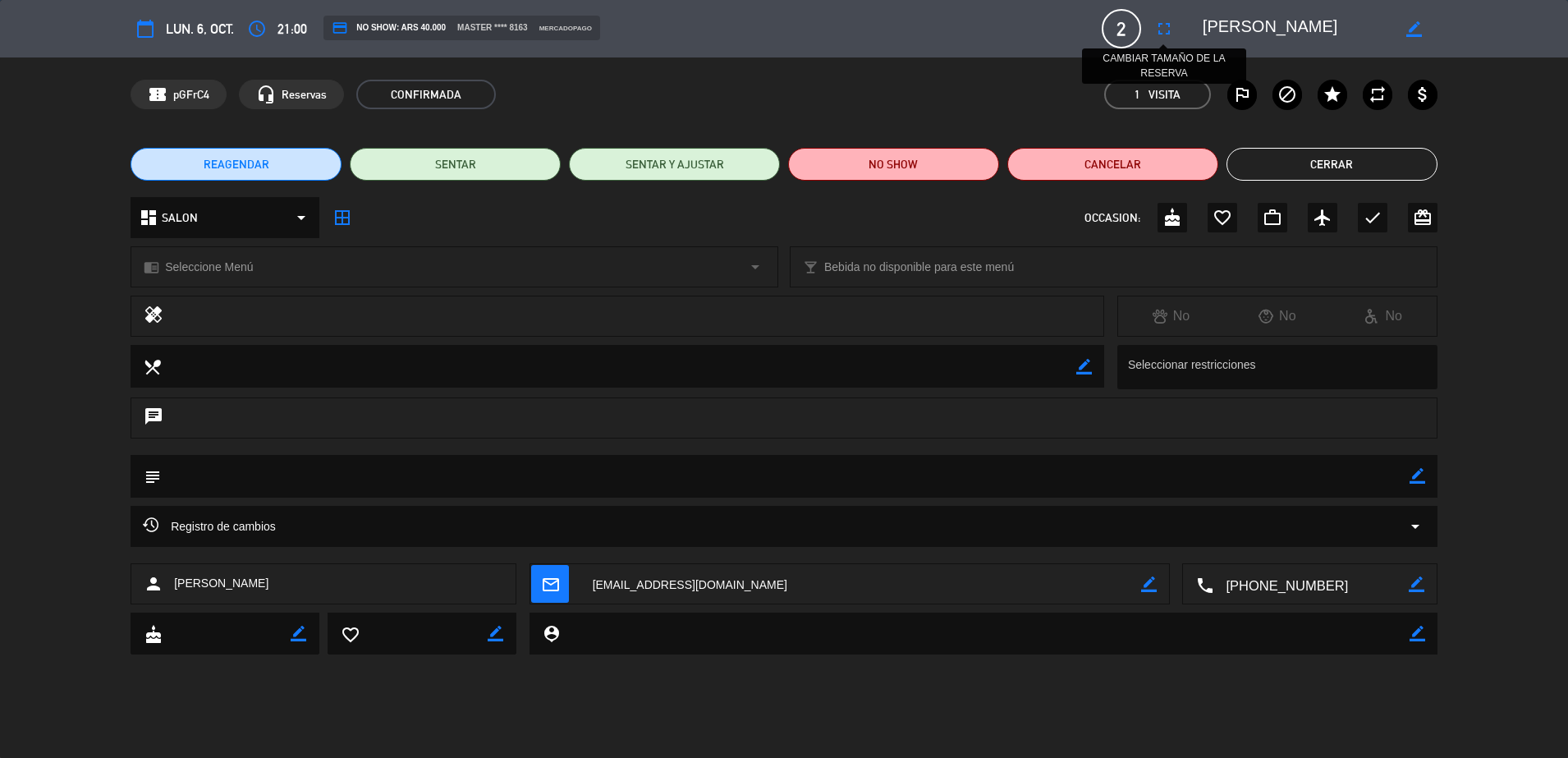
click at [1164, 32] on icon "fullscreen" at bounding box center [1163, 28] width 19 height 20
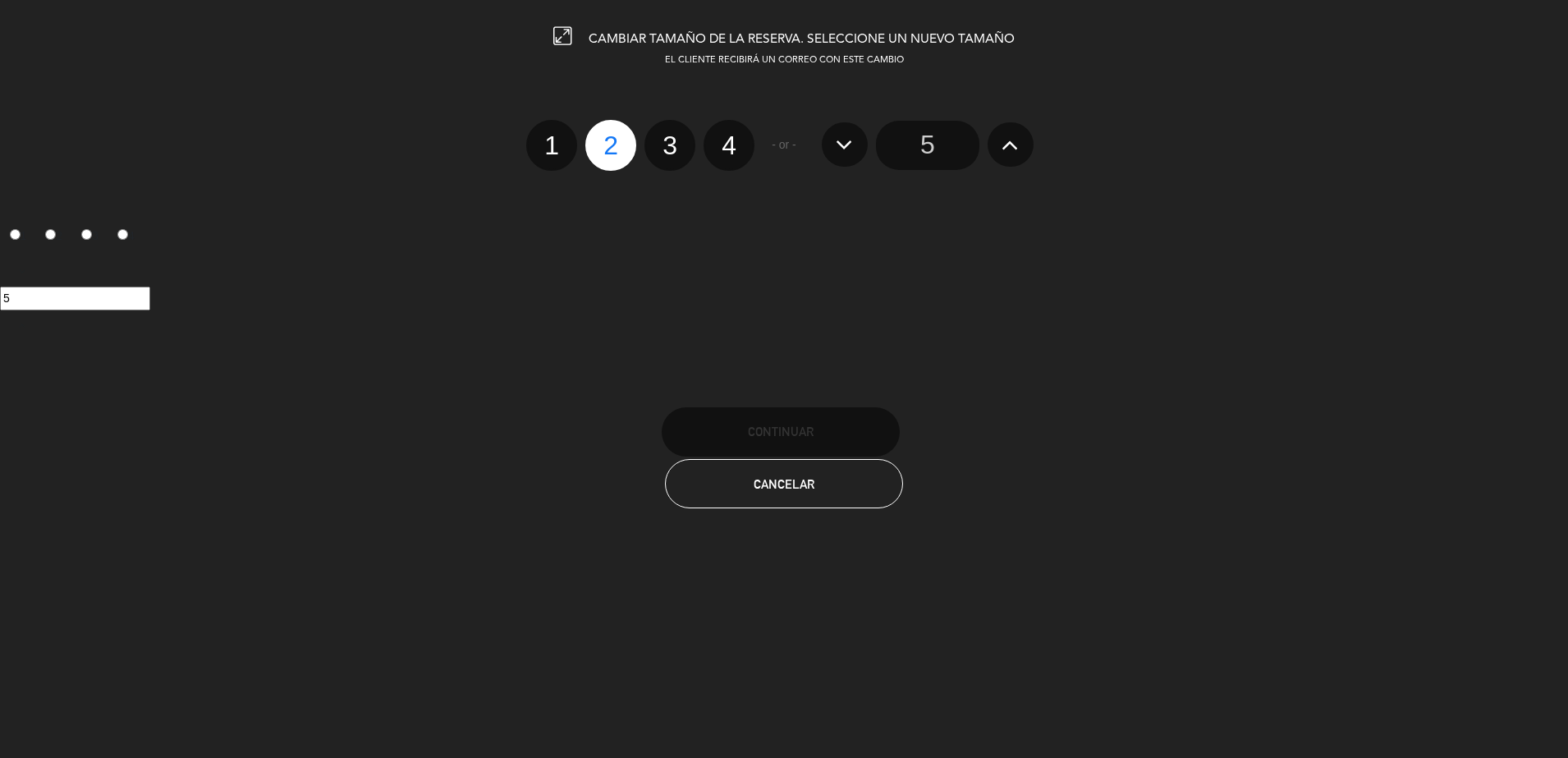
click at [1021, 147] on button at bounding box center [1011, 145] width 46 height 45
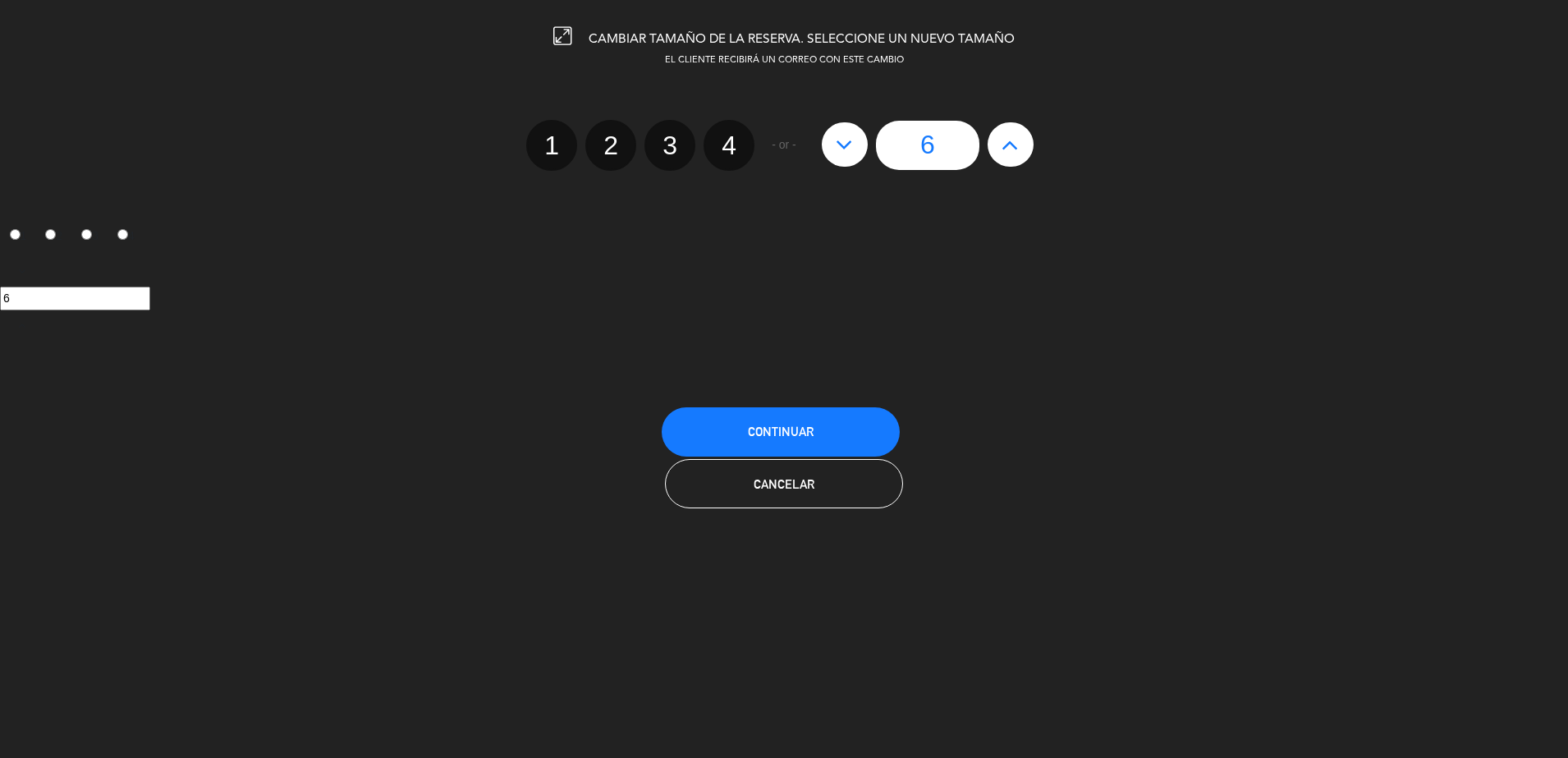
click at [1021, 147] on button at bounding box center [1011, 145] width 46 height 45
type input "7"
click at [828, 117] on div "1 2 3 4 - or - 7" at bounding box center [784, 128] width 1592 height 85
click at [837, 138] on icon at bounding box center [844, 144] width 18 height 26
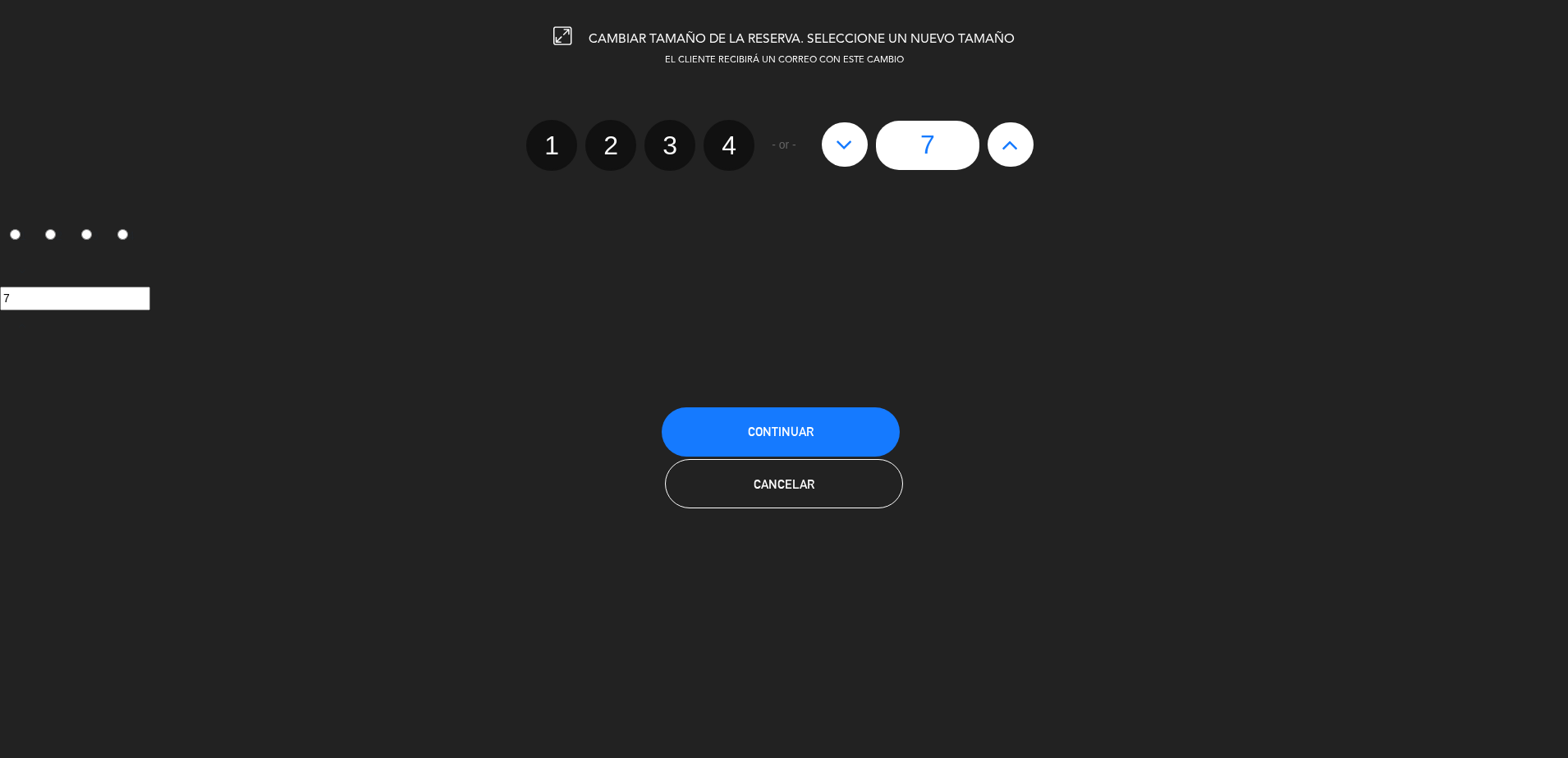
type input "6"
click at [858, 413] on button "Continuar" at bounding box center [781, 432] width 238 height 49
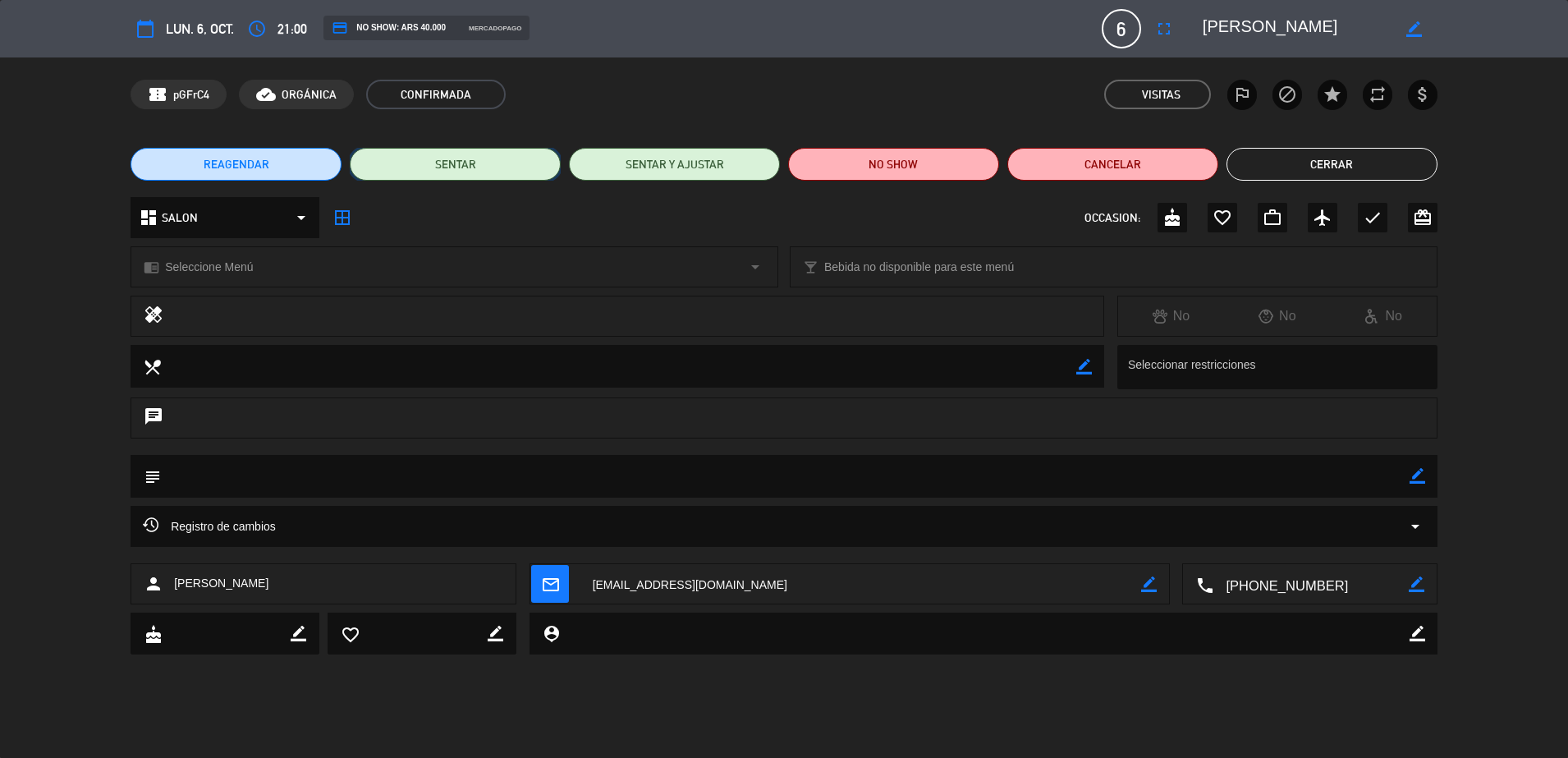
click at [380, 163] on button "SENTAR" at bounding box center [455, 163] width 211 height 33
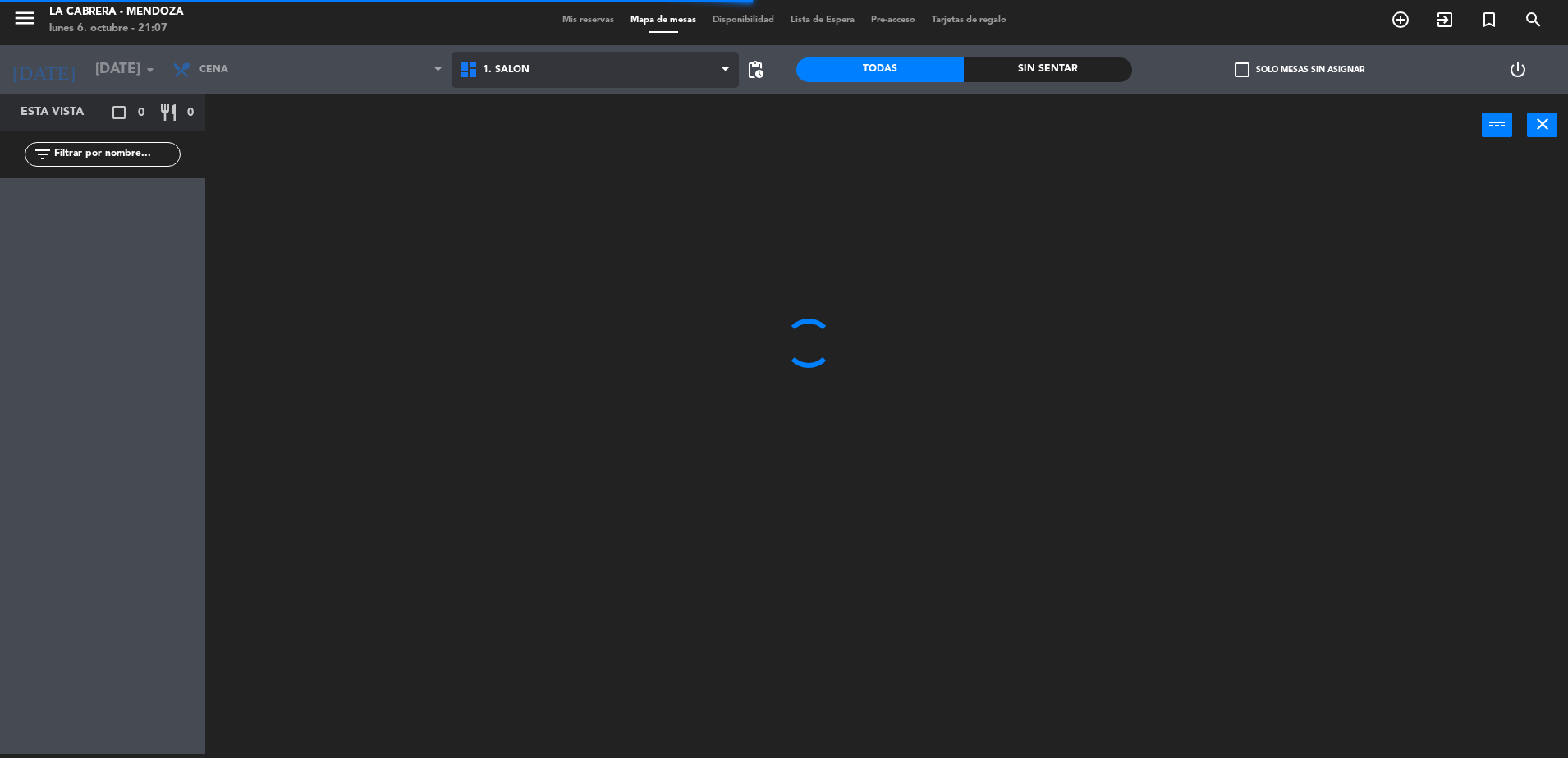
click at [475, 74] on icon at bounding box center [471, 70] width 24 height 20
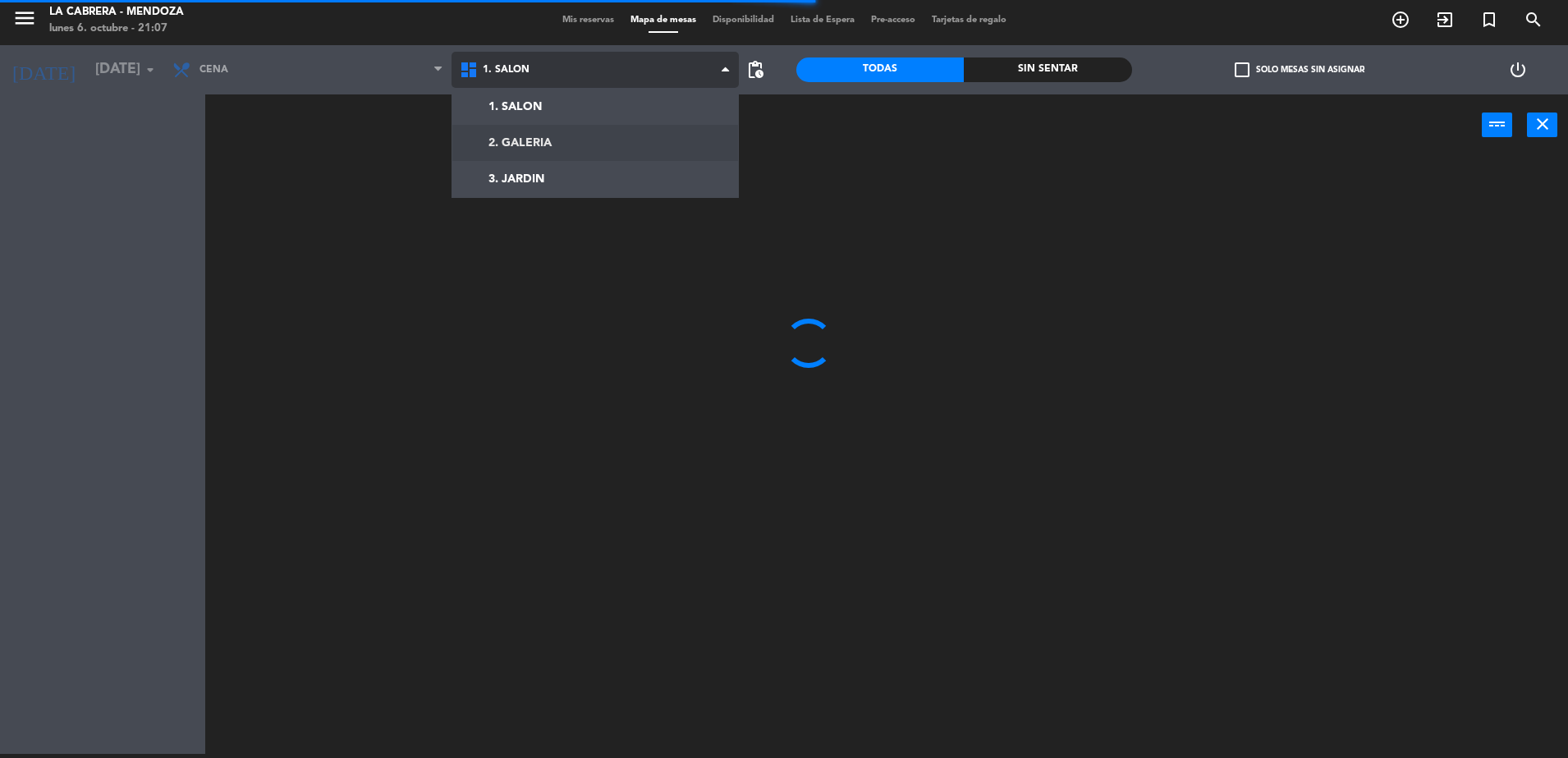
click at [496, 146] on ng-component "menu LA CABRERA - MENDOZA lunes 6. octubre - 21:07 Mis reservas Mapa de mesas D…" at bounding box center [784, 377] width 1568 height 763
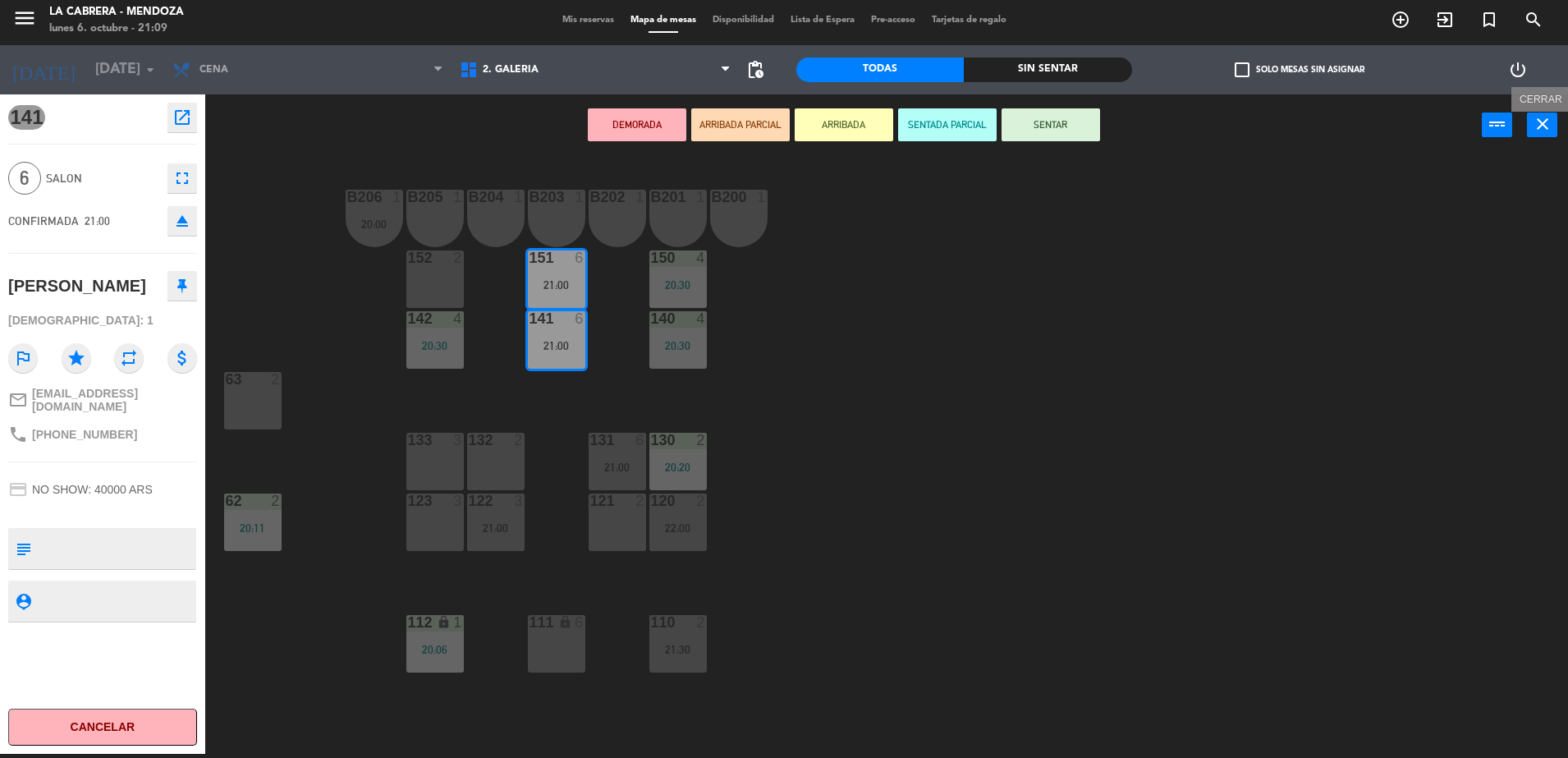
click at [1549, 122] on icon "close" at bounding box center [1542, 124] width 19 height 20
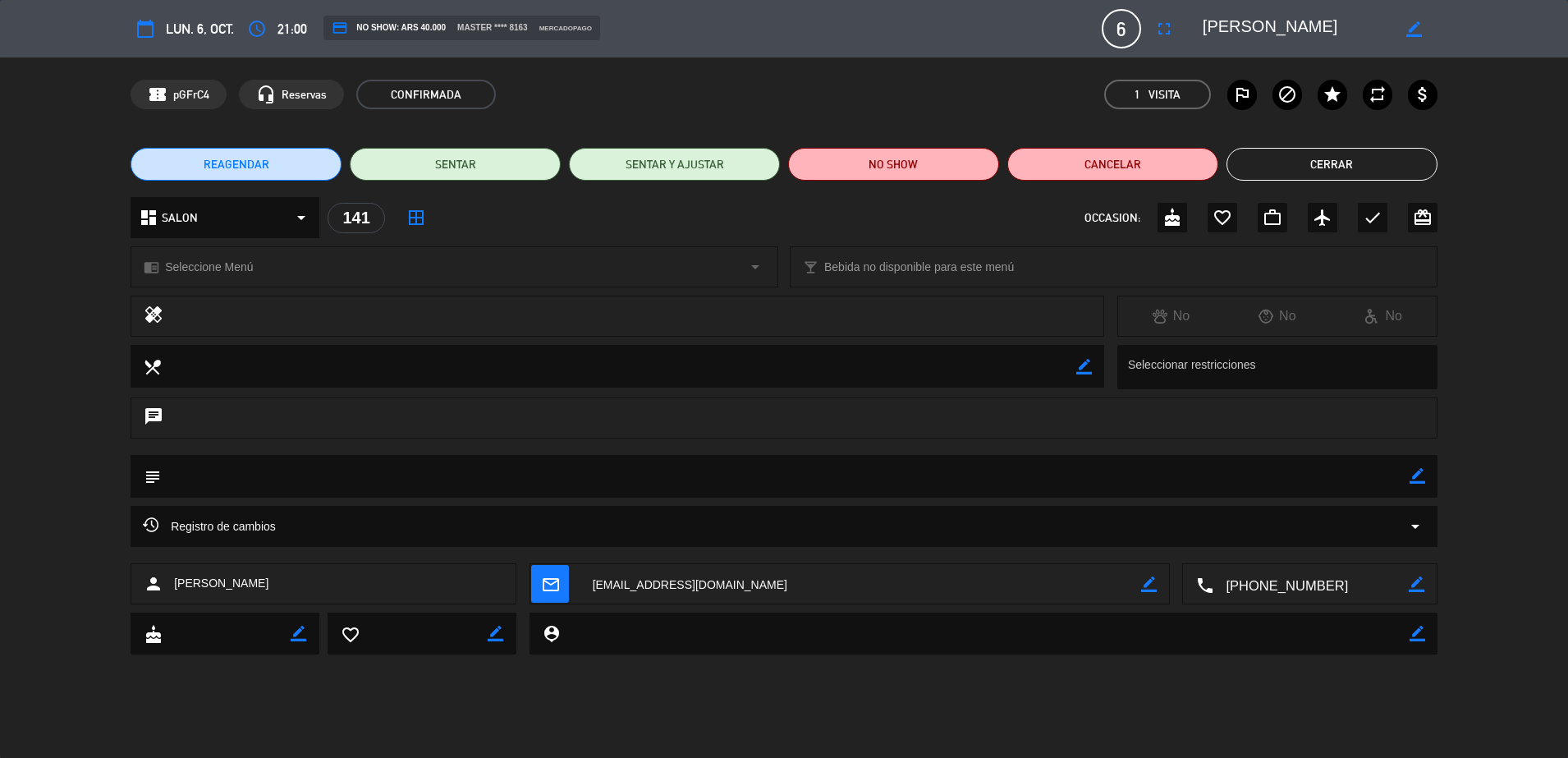
click at [1322, 160] on button "Cerrar" at bounding box center [1331, 163] width 211 height 33
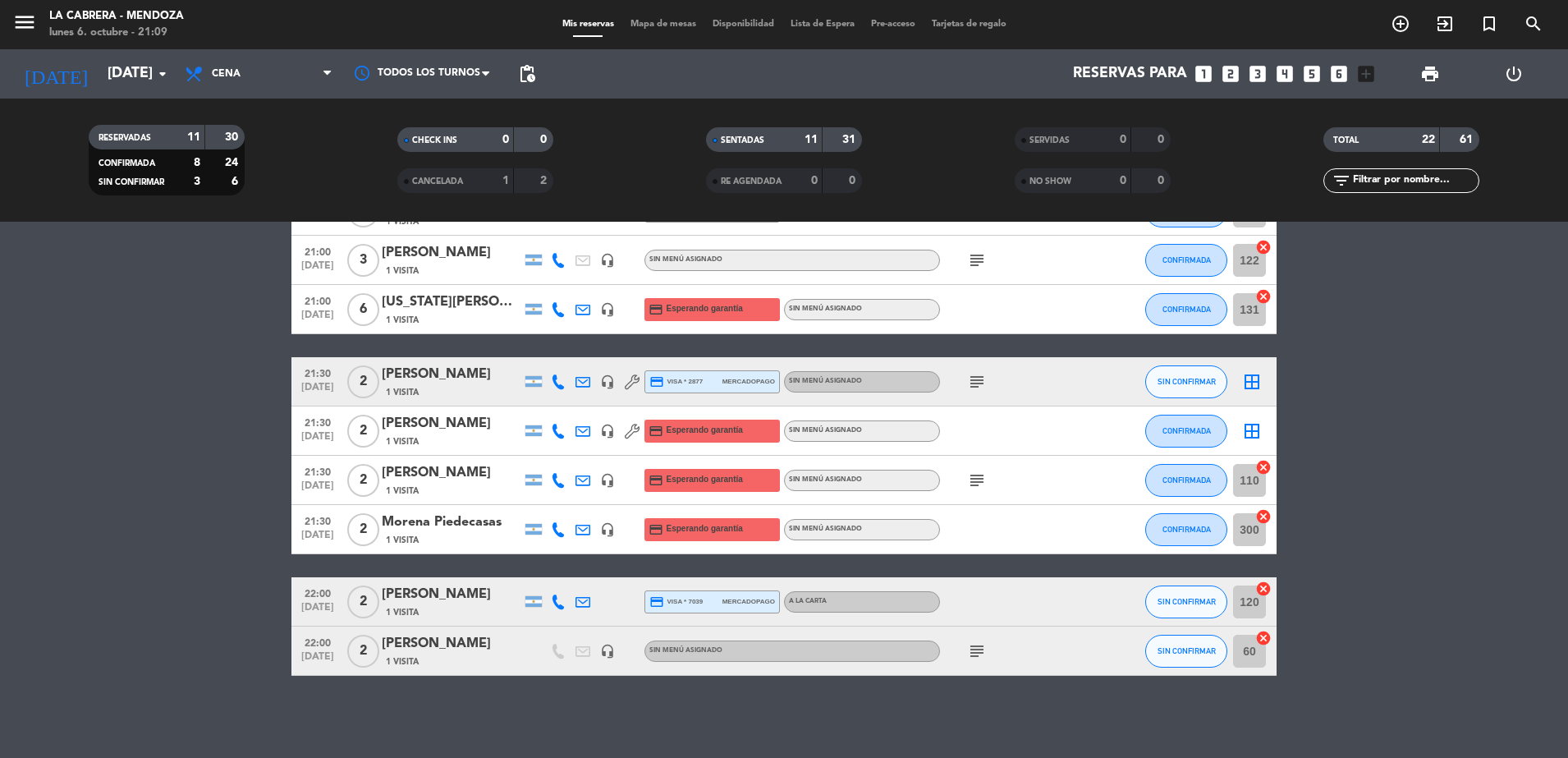
scroll to position [833, 0]
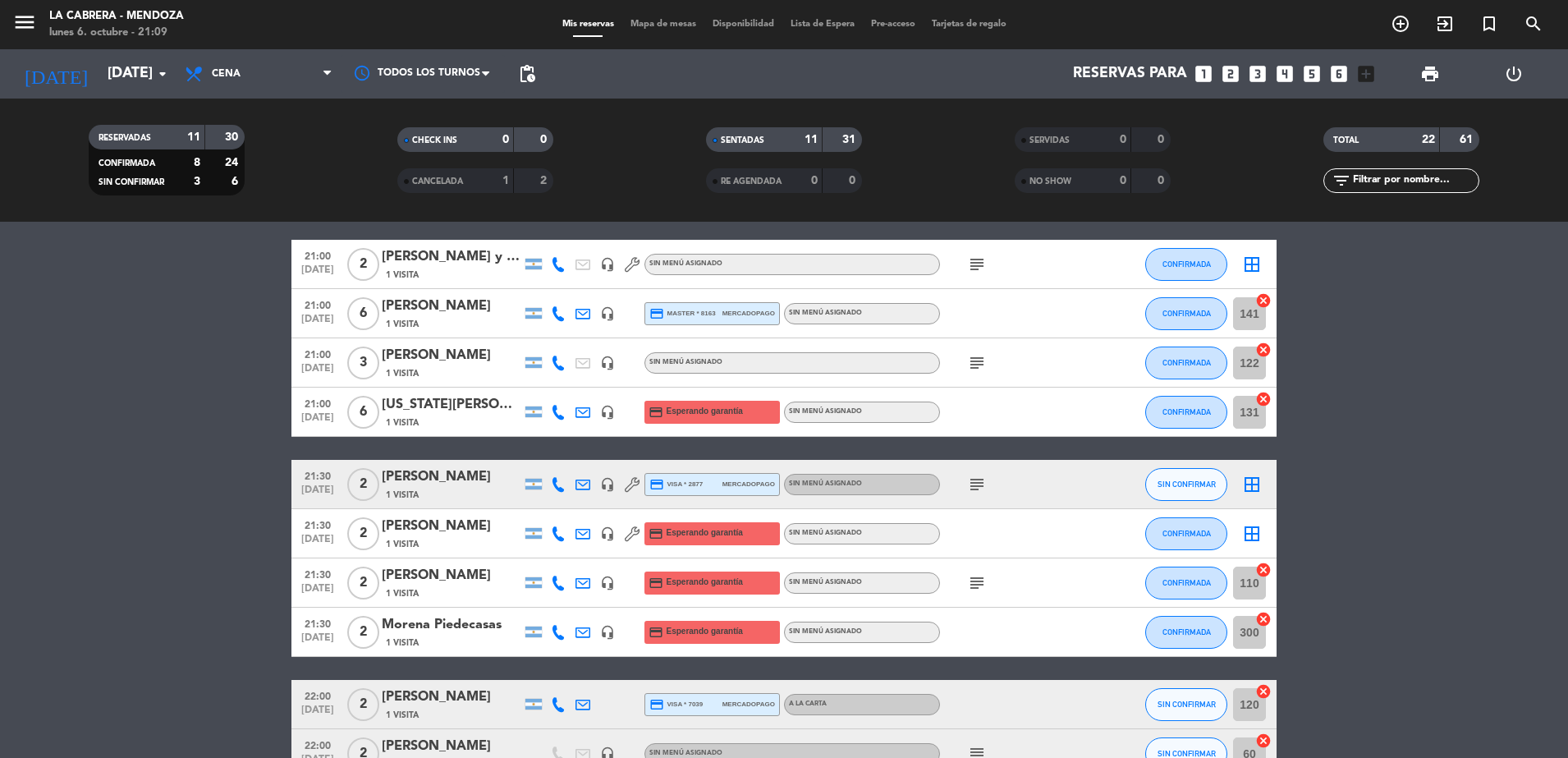
click at [1265, 303] on icon "cancel" at bounding box center [1263, 301] width 17 height 17
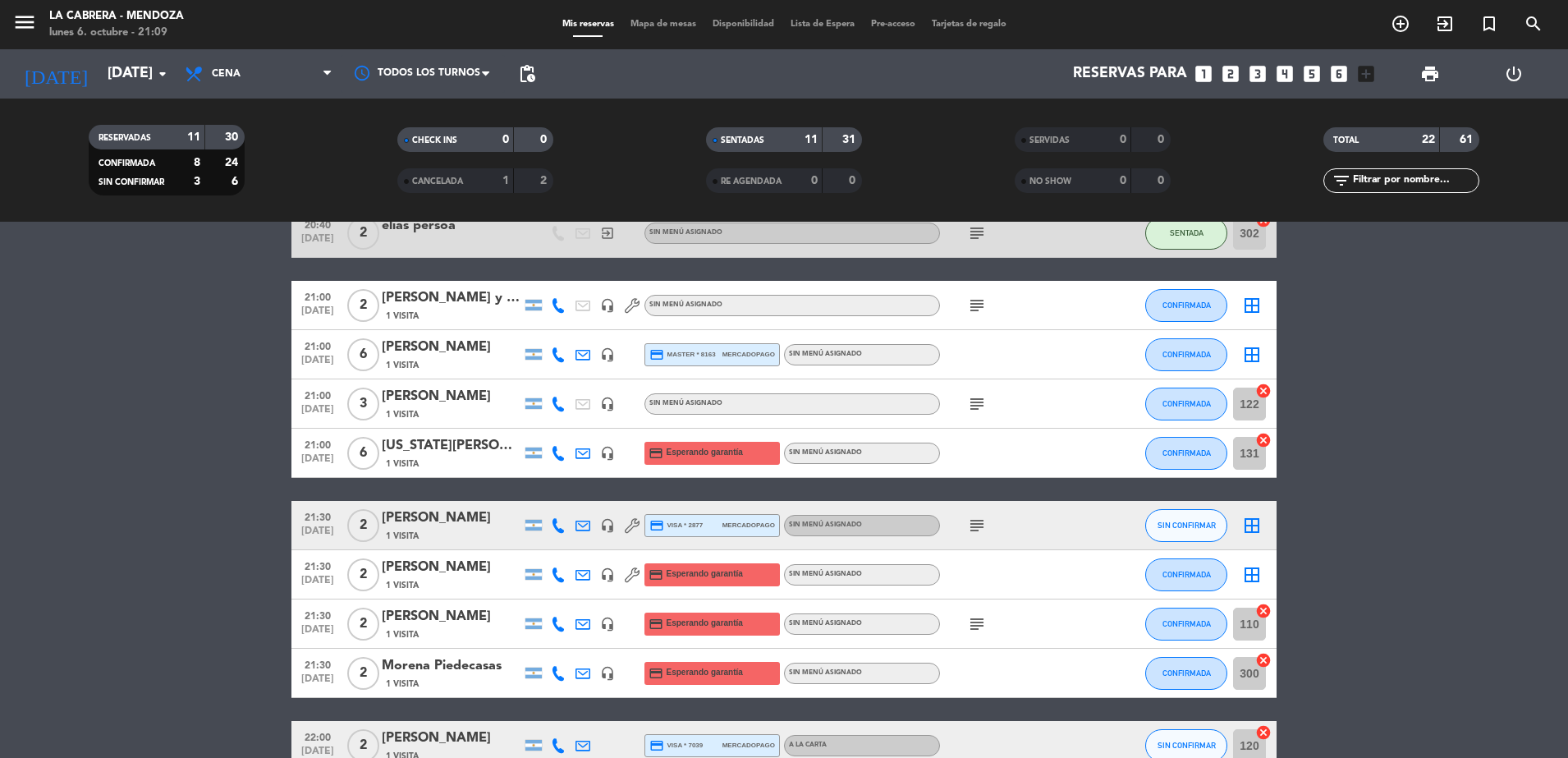
scroll to position [730, 0]
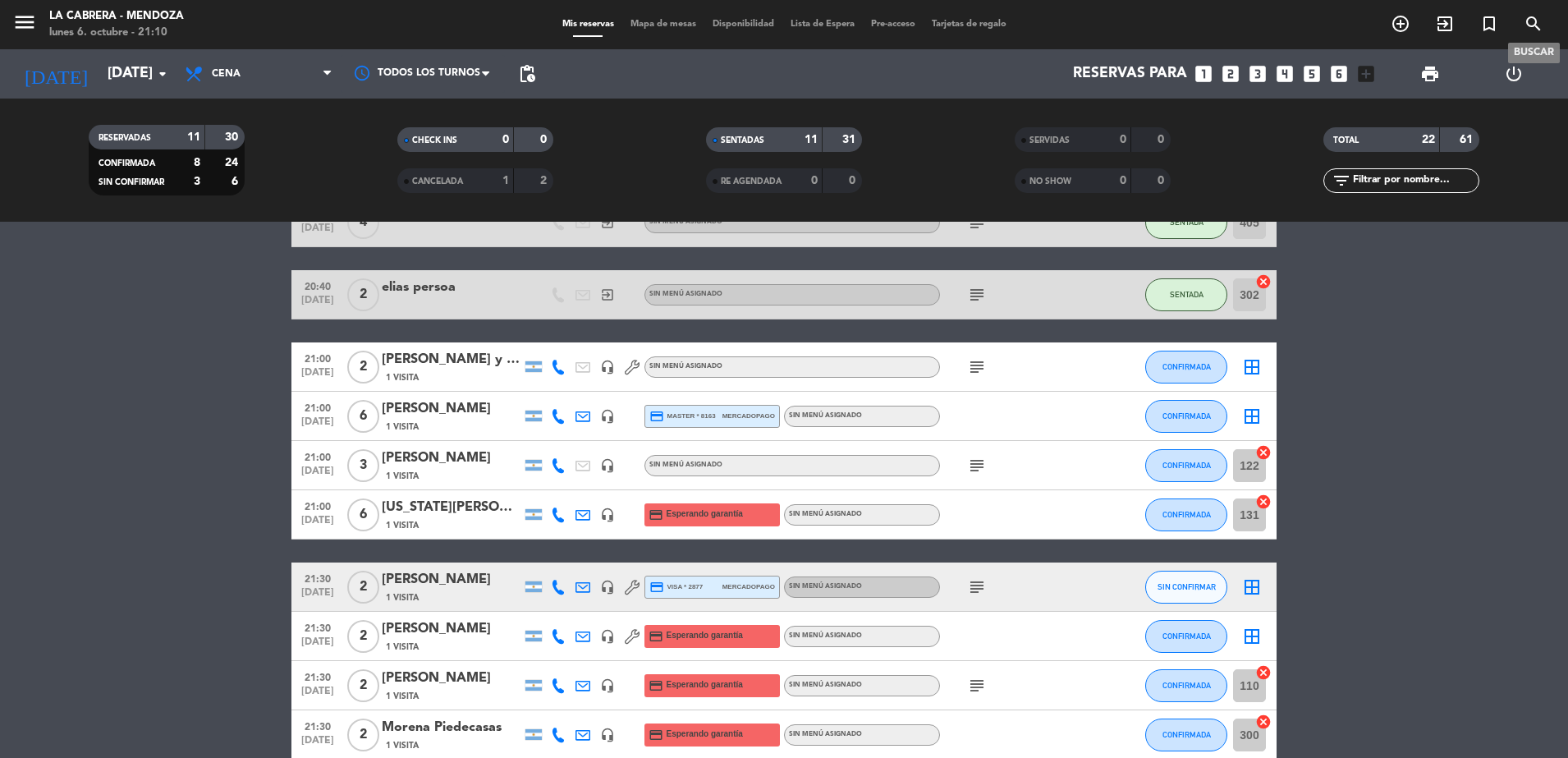
click at [1530, 25] on icon "search" at bounding box center [1533, 23] width 19 height 20
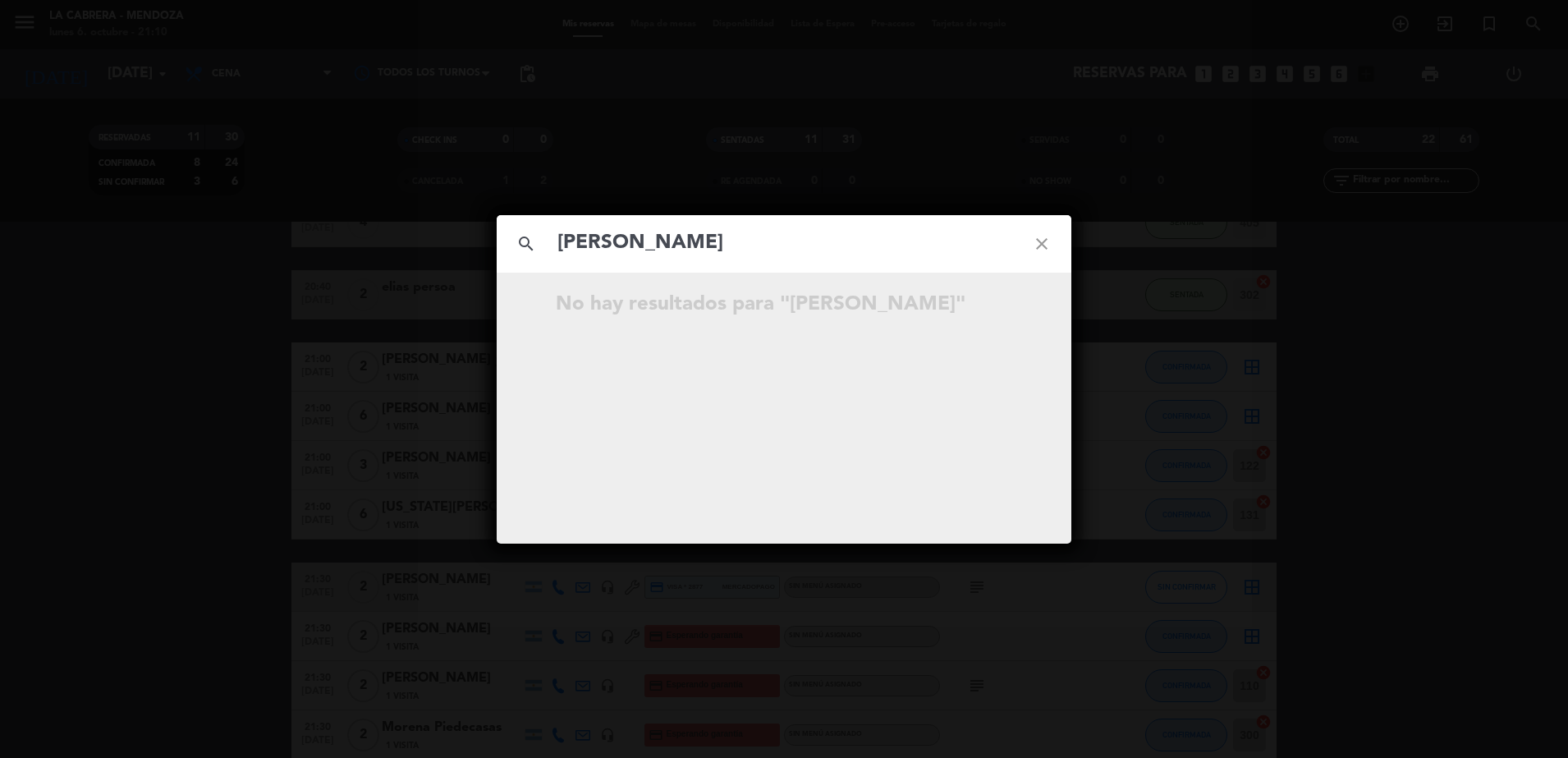
type input "[PERSON_NAME]"
click at [1041, 243] on icon "close" at bounding box center [1042, 244] width 59 height 59
click at [1039, 243] on icon "close" at bounding box center [1042, 244] width 59 height 59
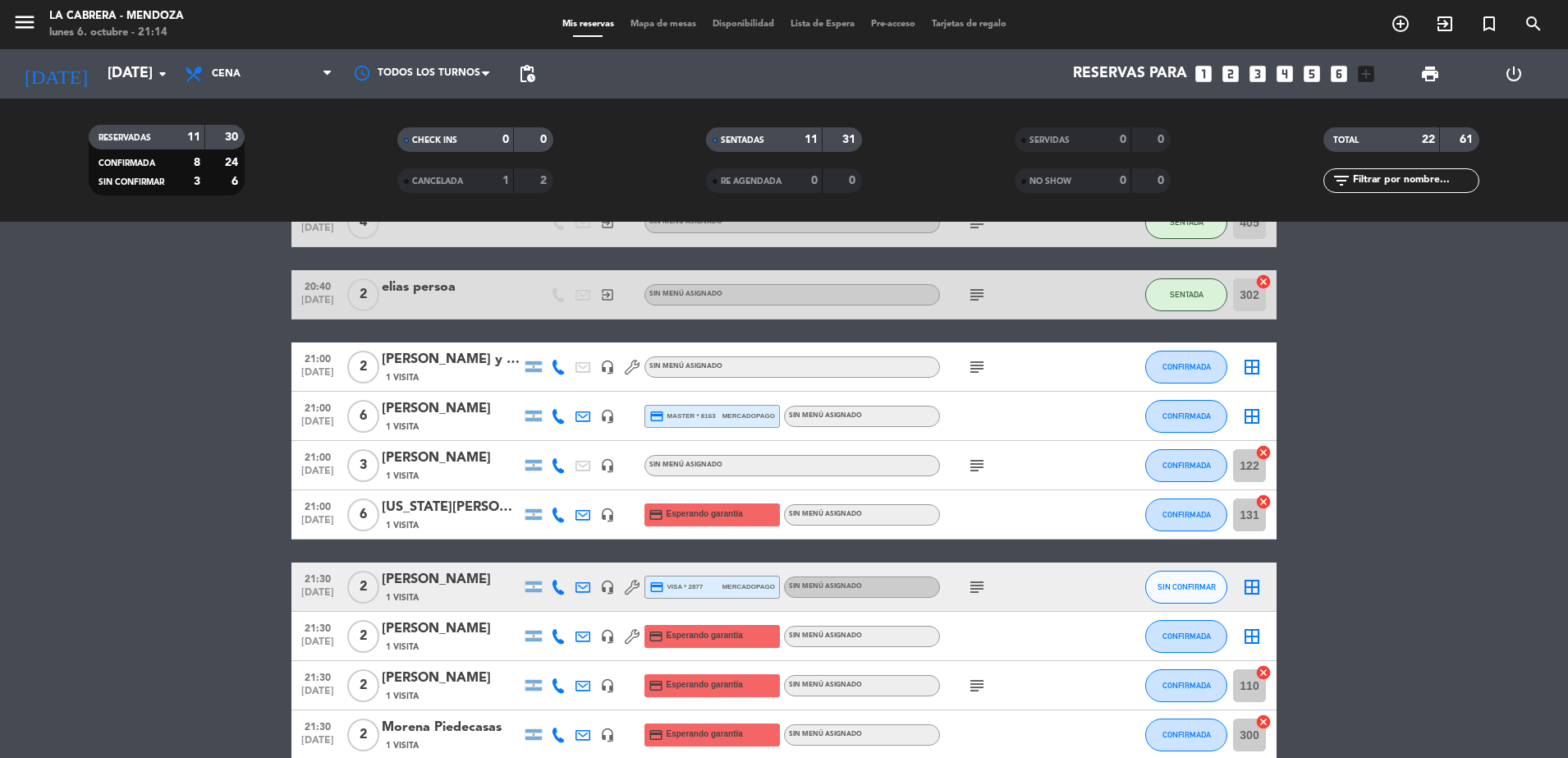
click at [427, 353] on div "[PERSON_NAME] y [PERSON_NAME]" at bounding box center [451, 359] width 139 height 21
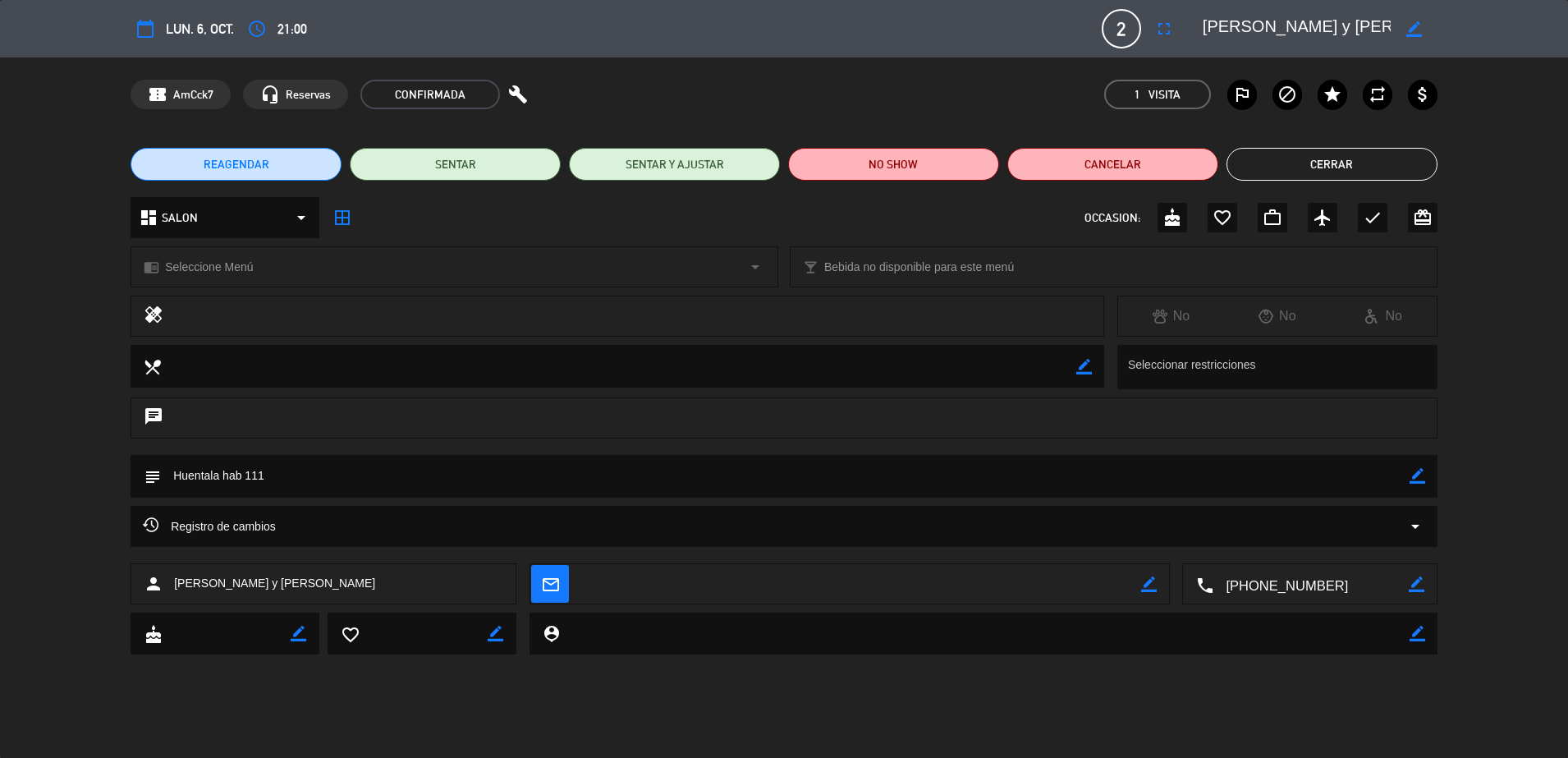
click at [1363, 158] on button "Cerrar" at bounding box center [1331, 163] width 211 height 33
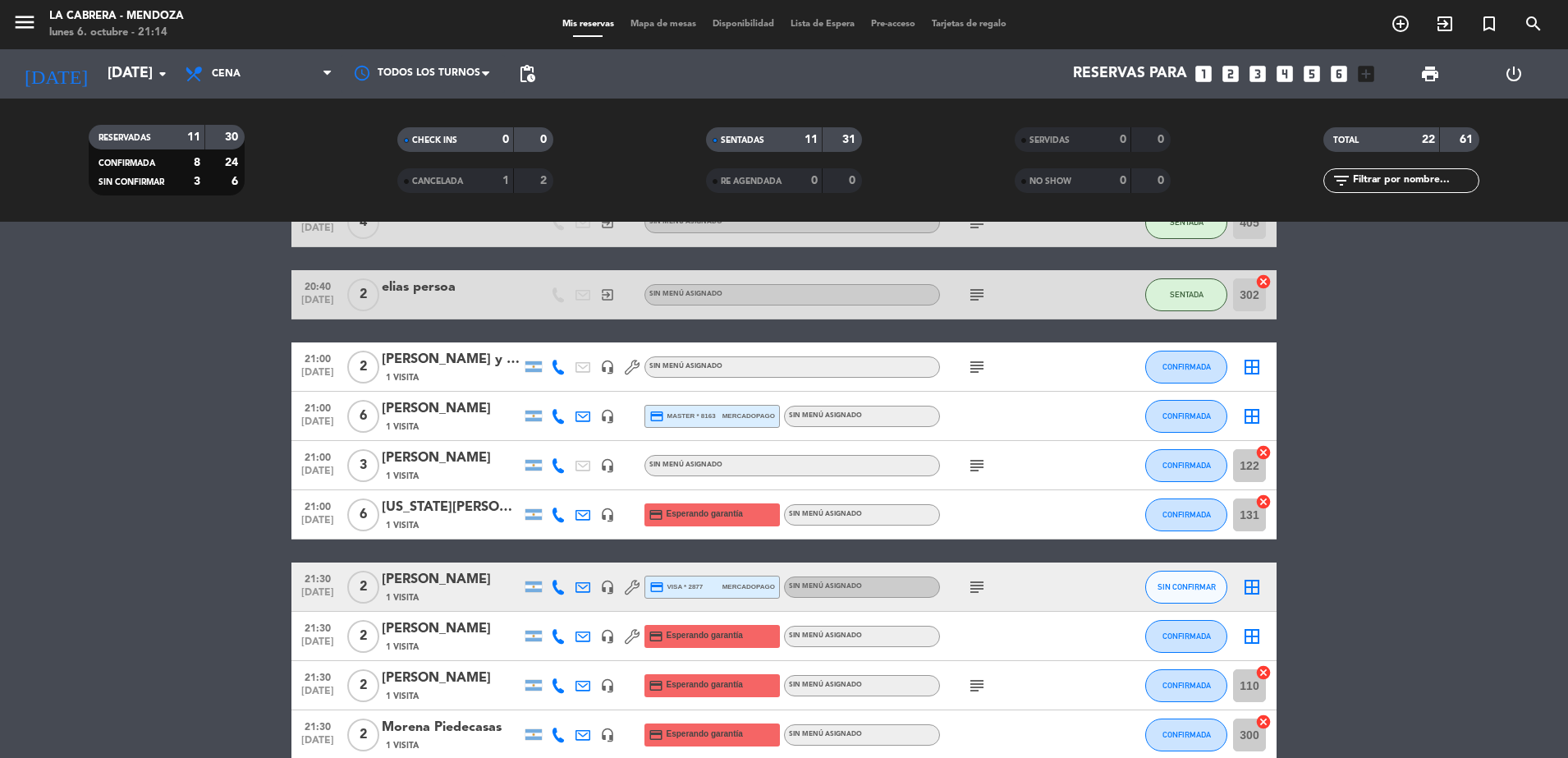
click at [1251, 412] on icon "border_all" at bounding box center [1251, 416] width 19 height 20
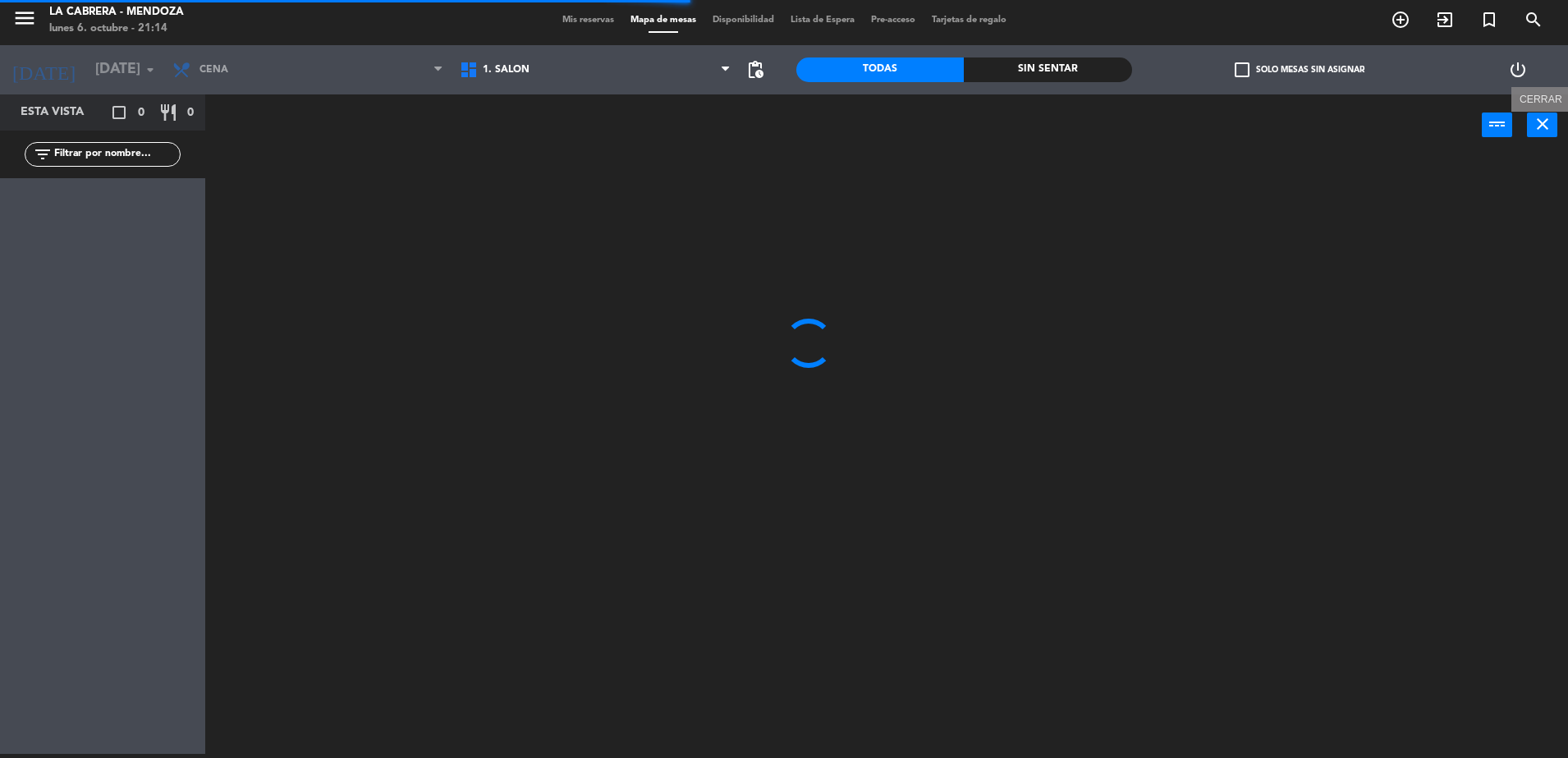
click at [1547, 127] on icon "close" at bounding box center [1542, 124] width 19 height 20
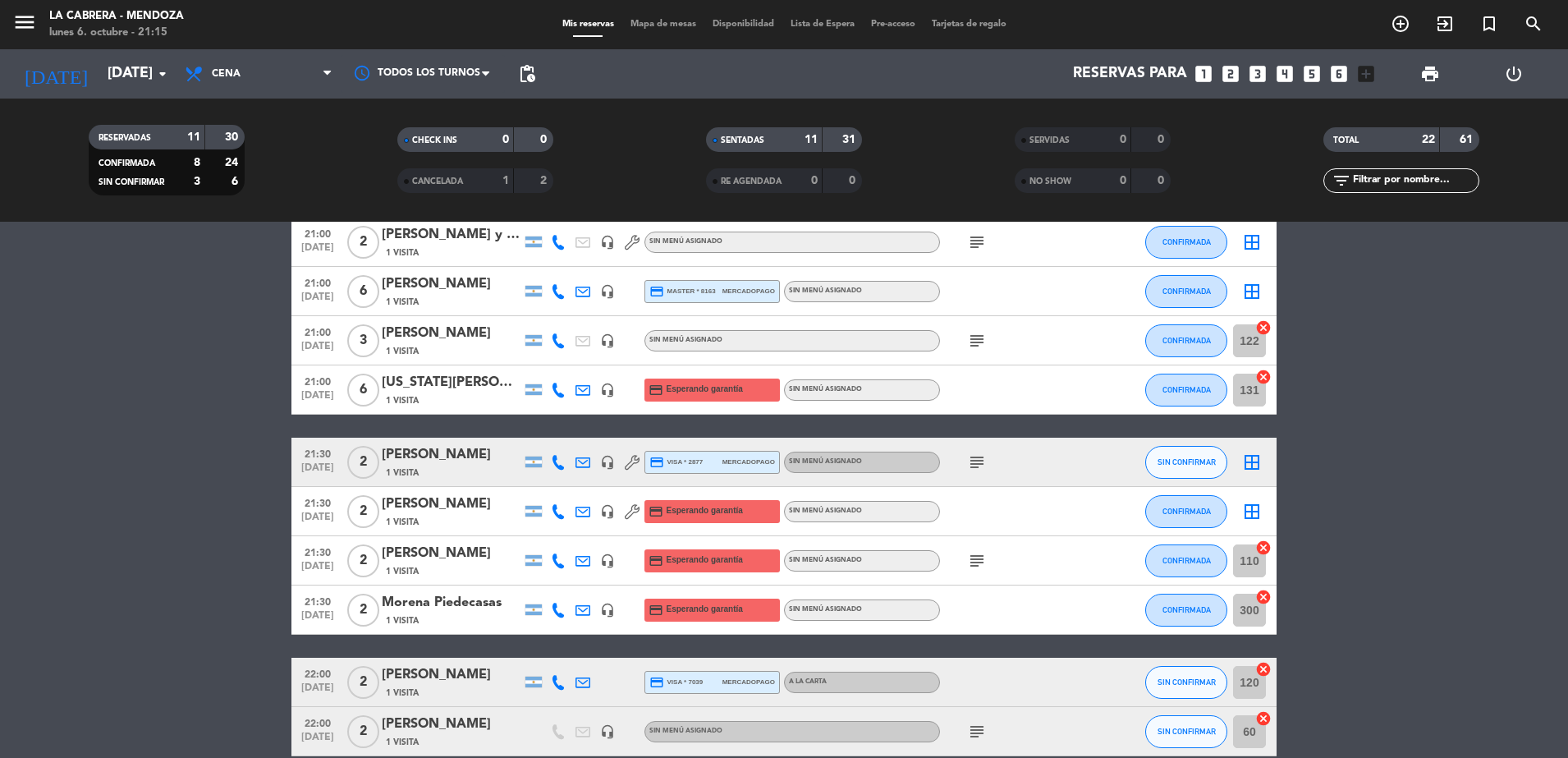
scroll to position [833, 0]
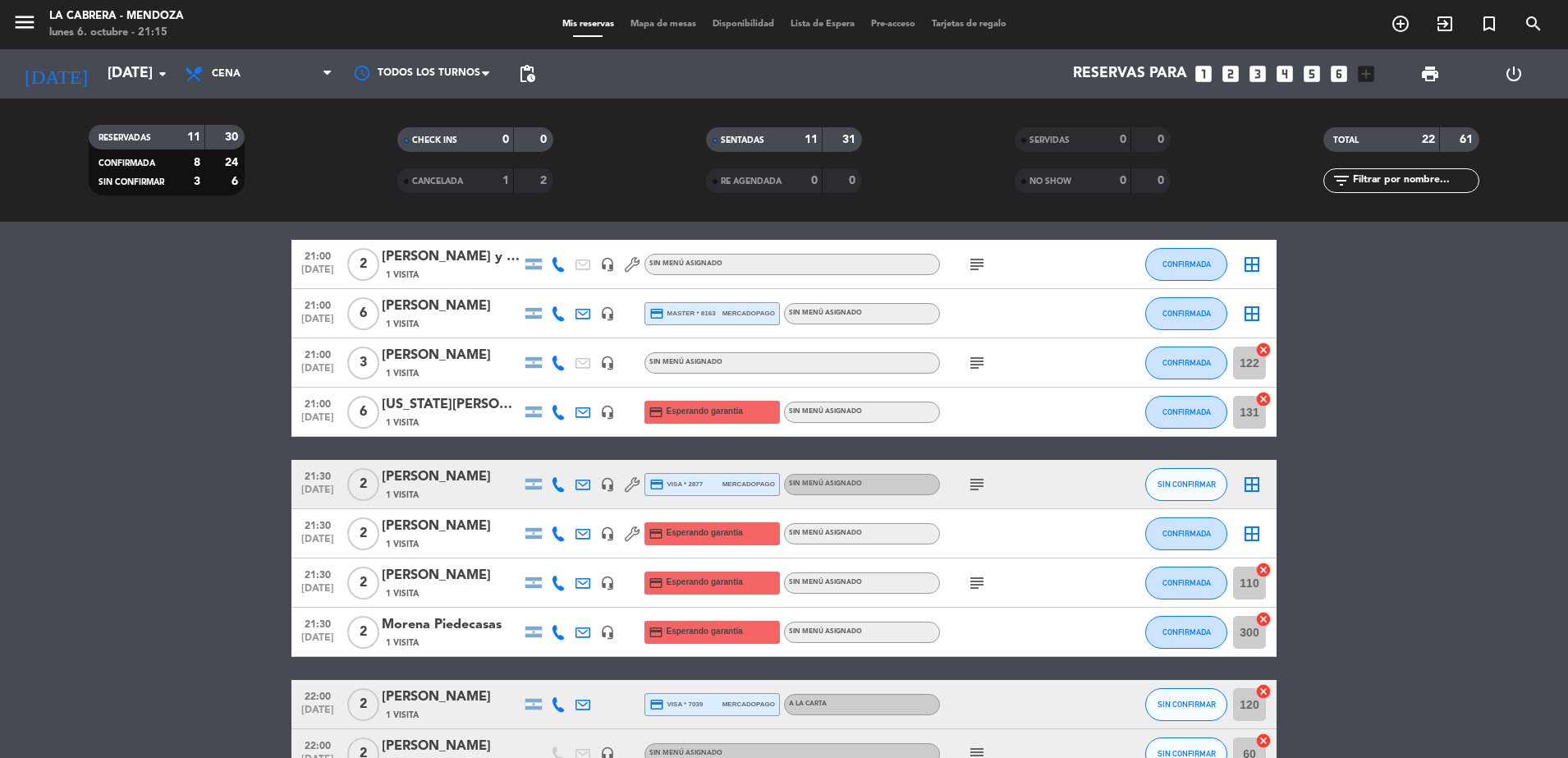
click at [969, 359] on icon "subject" at bounding box center [977, 362] width 19 height 20
click at [998, 366] on div "subject HUENTALA 717" at bounding box center [1013, 362] width 148 height 48
click at [1251, 308] on icon "border_all" at bounding box center [1251, 313] width 19 height 20
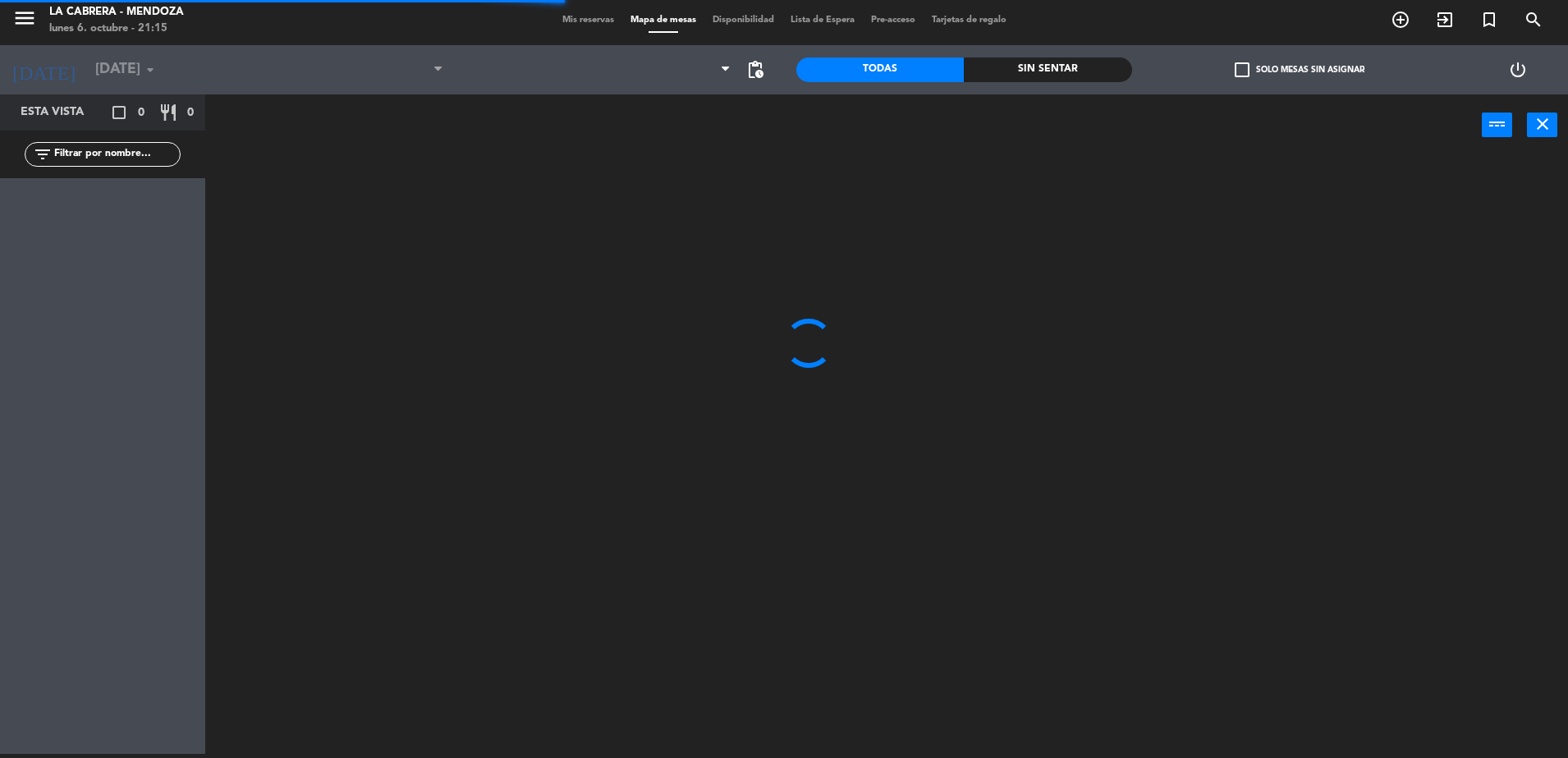
click at [614, 98] on div "power_input close" at bounding box center [843, 125] width 1276 height 62
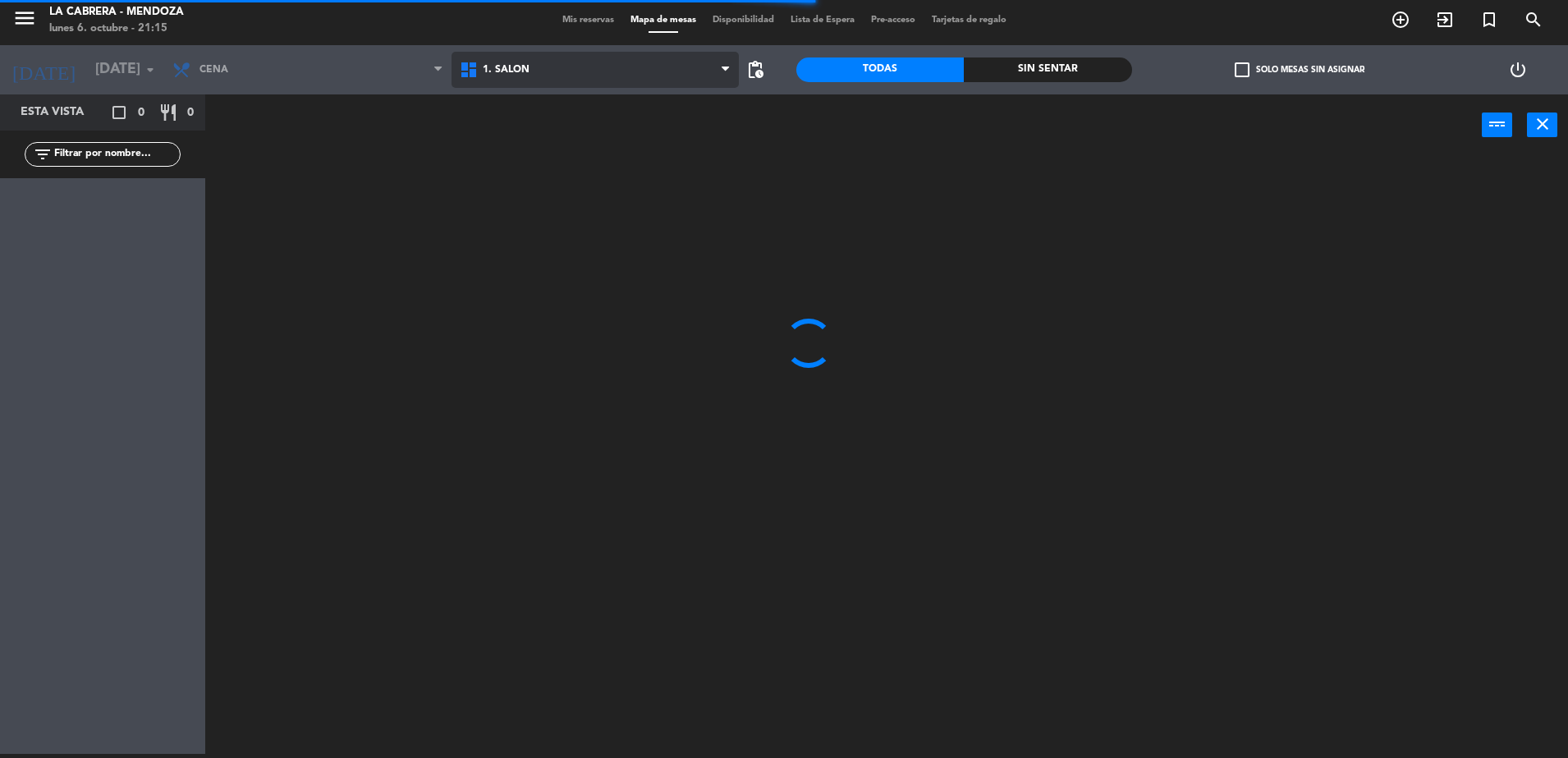
click at [613, 82] on span "1. SALON" at bounding box center [594, 70] width 287 height 36
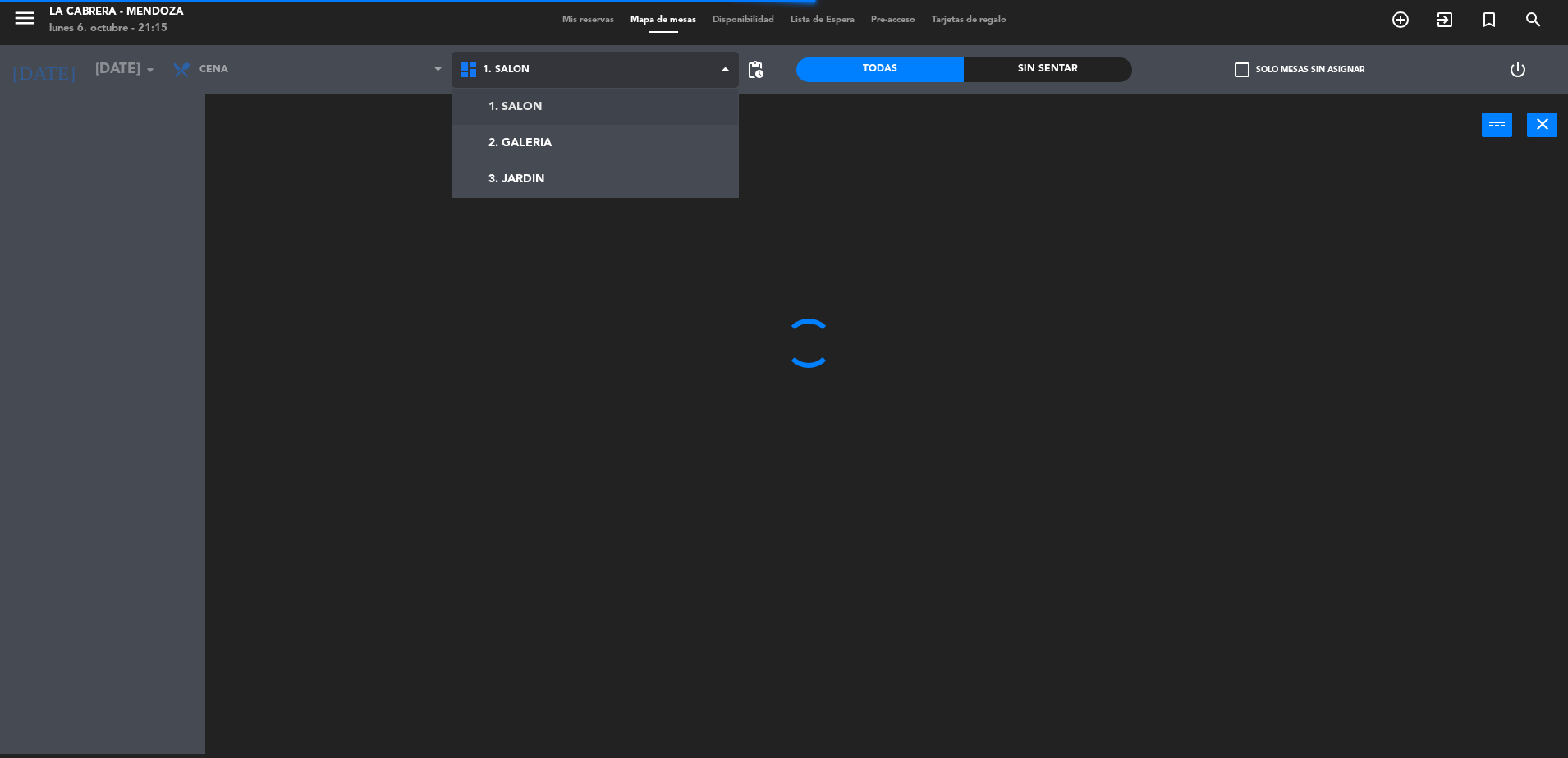
click at [618, 140] on ng-component "menu LA CABRERA - MENDOZA lunes 6. octubre - 21:15 Mis reservas Mapa de mesas D…" at bounding box center [784, 377] width 1568 height 763
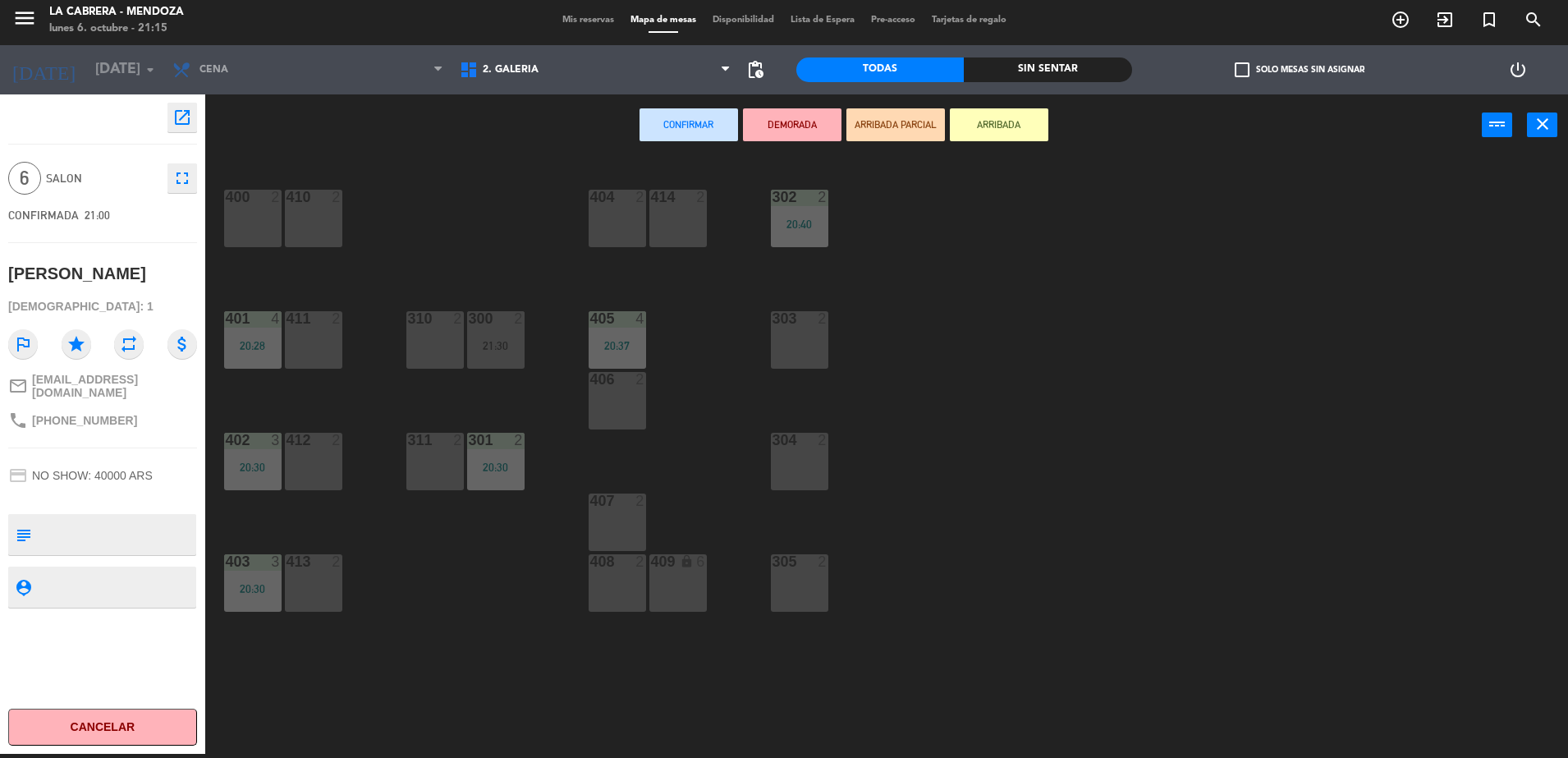
click at [816, 571] on div "305 2" at bounding box center [799, 563] width 58 height 17
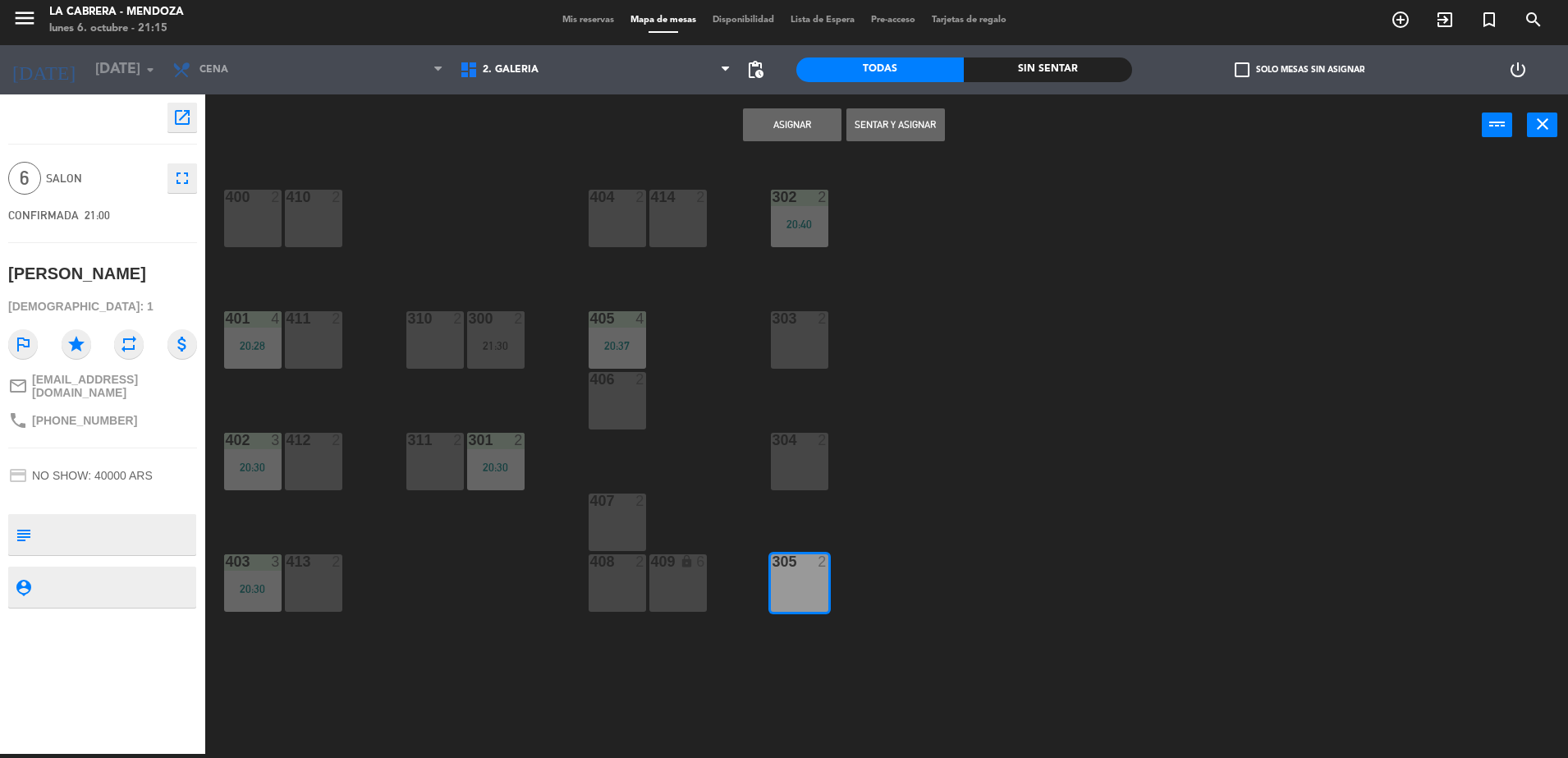
click at [687, 571] on div "409 lock 6" at bounding box center [678, 563] width 58 height 17
click at [804, 565] on div at bounding box center [798, 562] width 27 height 15
click at [898, 126] on button "Sentar y Asignar" at bounding box center [896, 124] width 98 height 33
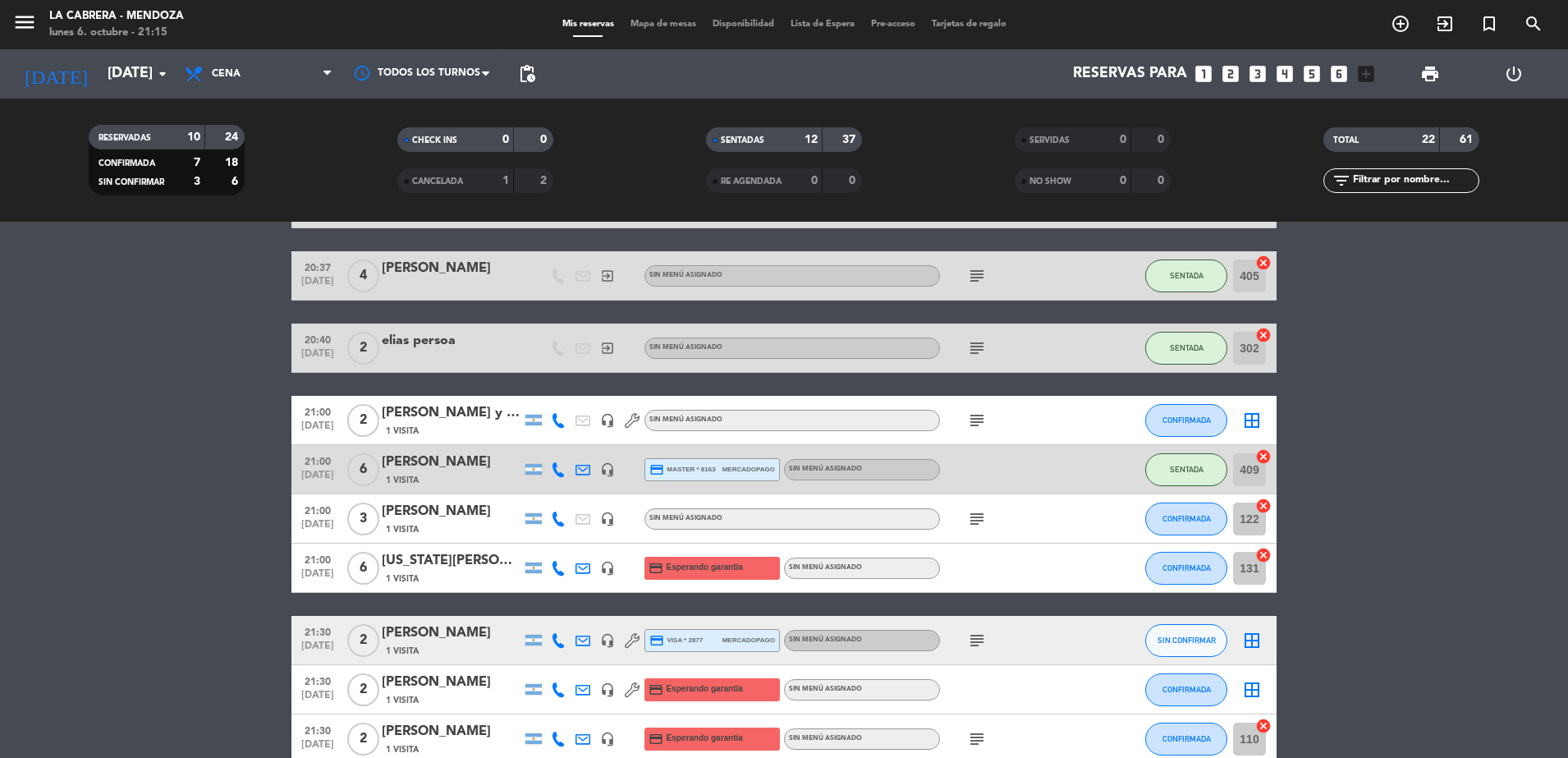
scroll to position [821, 0]
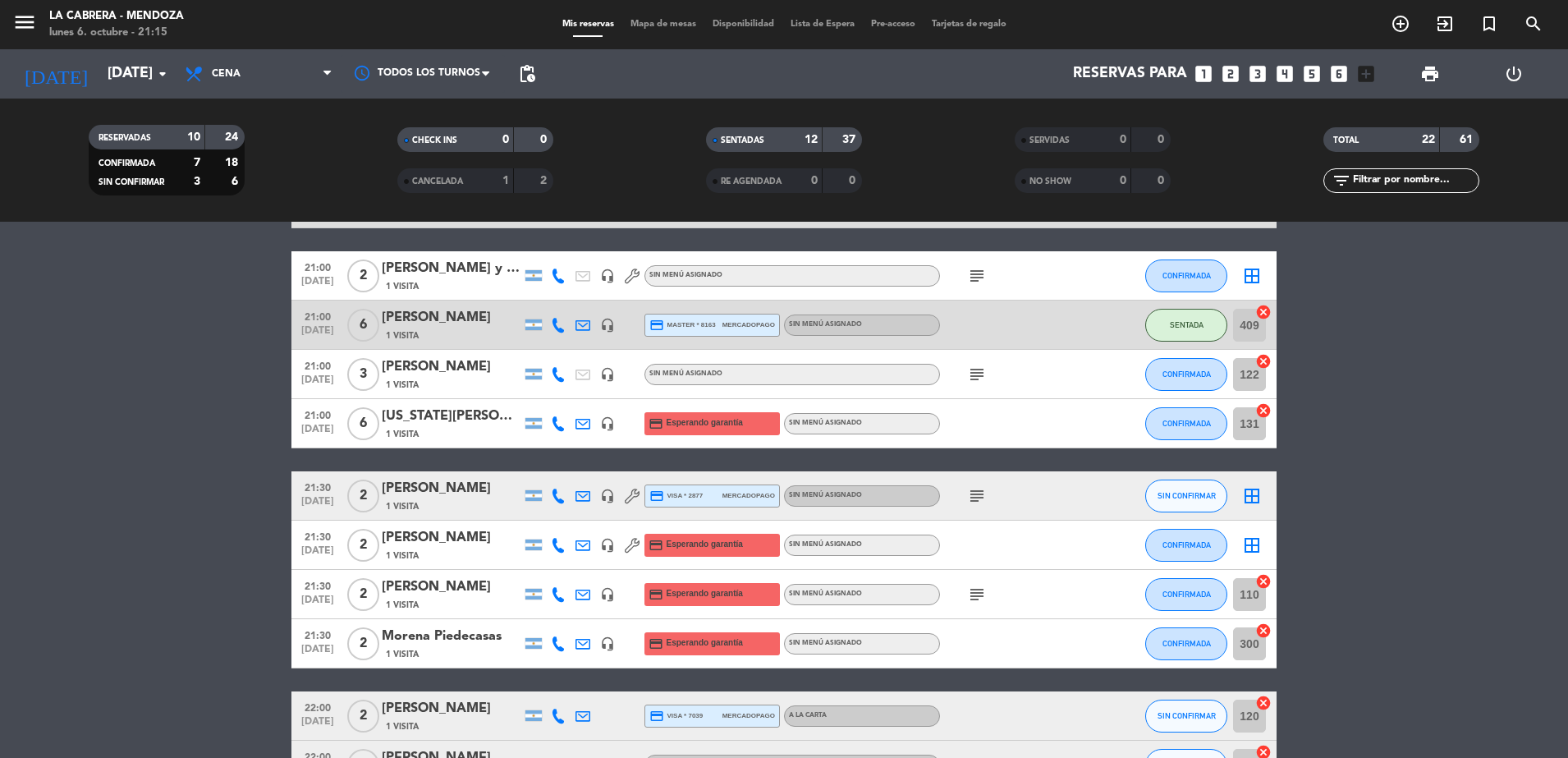
click at [397, 270] on div "[PERSON_NAME] y [PERSON_NAME]" at bounding box center [451, 268] width 139 height 21
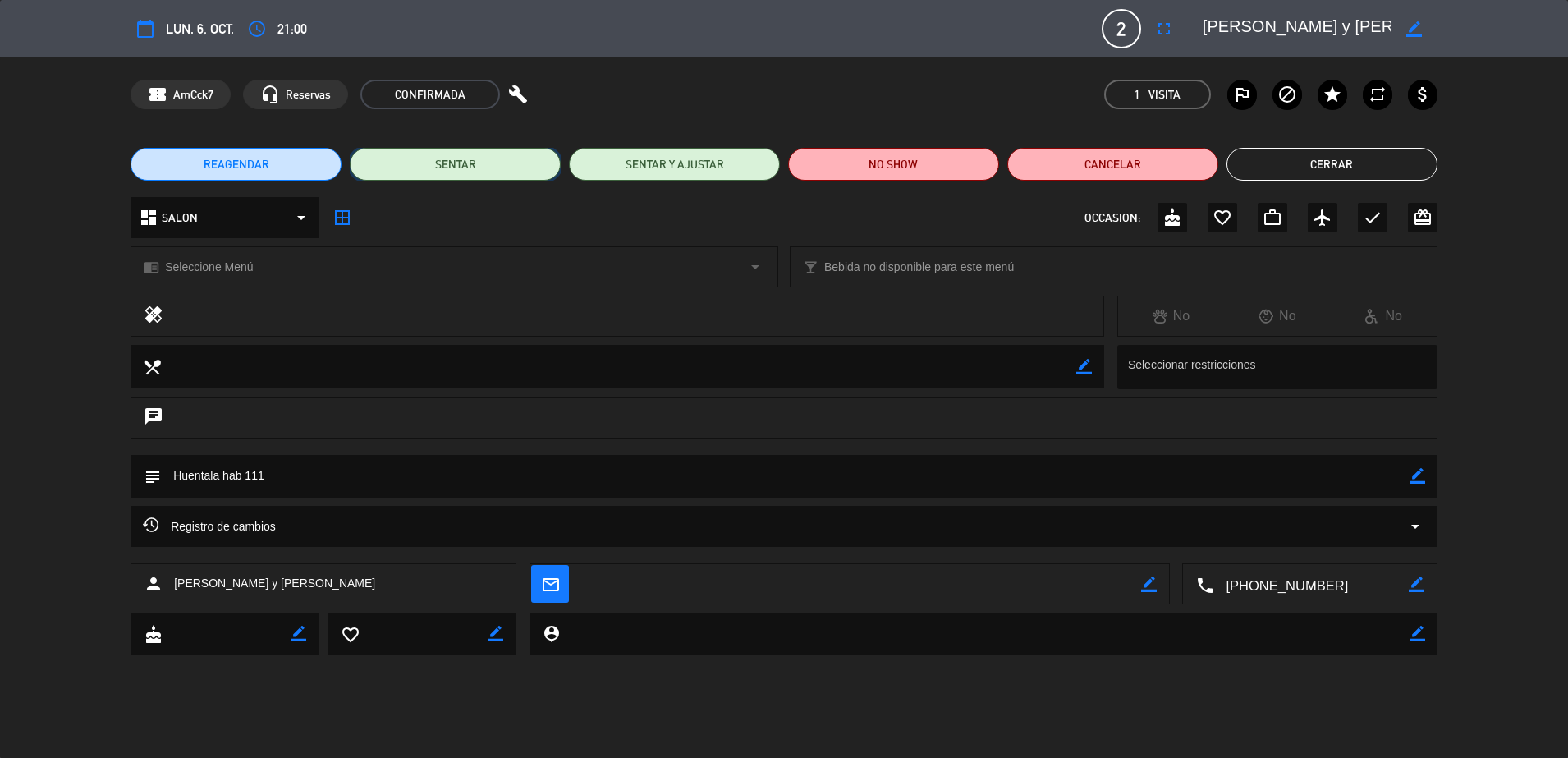
click at [449, 152] on button "SENTAR" at bounding box center [455, 163] width 211 height 33
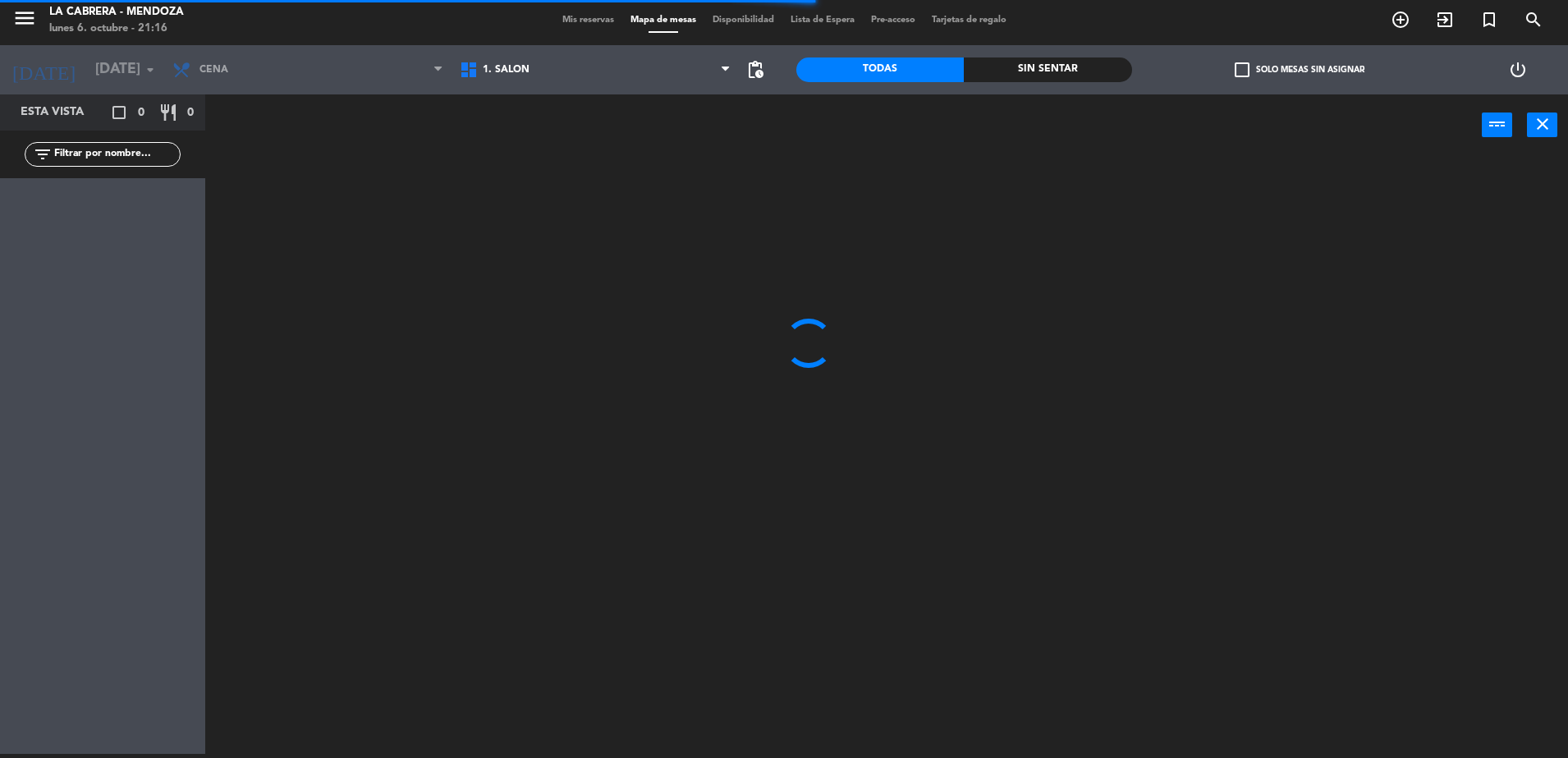
click at [514, 87] on span "1. SALON" at bounding box center [594, 70] width 287 height 36
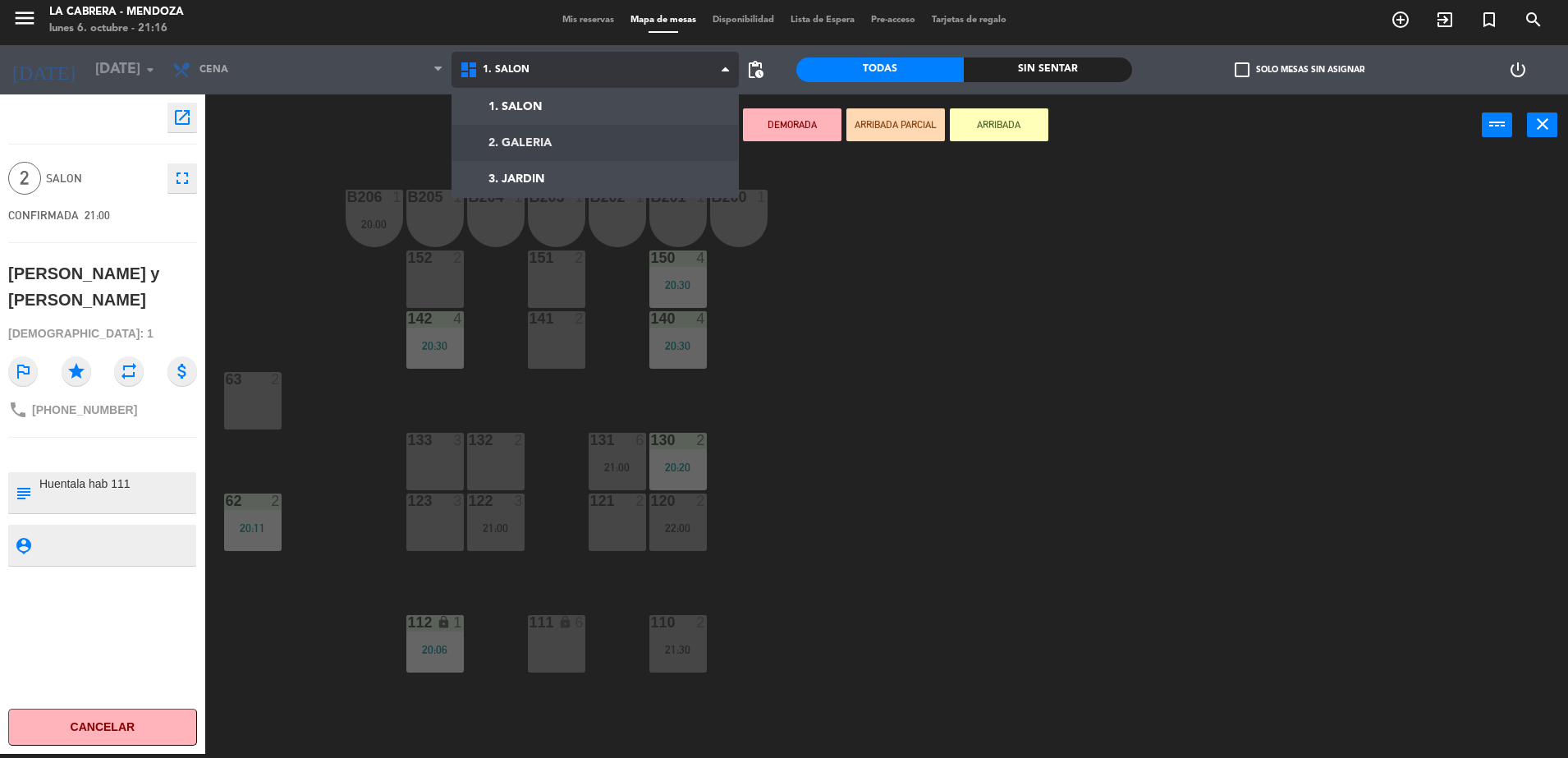
click at [541, 141] on ng-component "menu LA CABRERA - MENDOZA lunes 6. octubre - 21:16 Mis reservas Mapa de mesas D…" at bounding box center [784, 377] width 1568 height 763
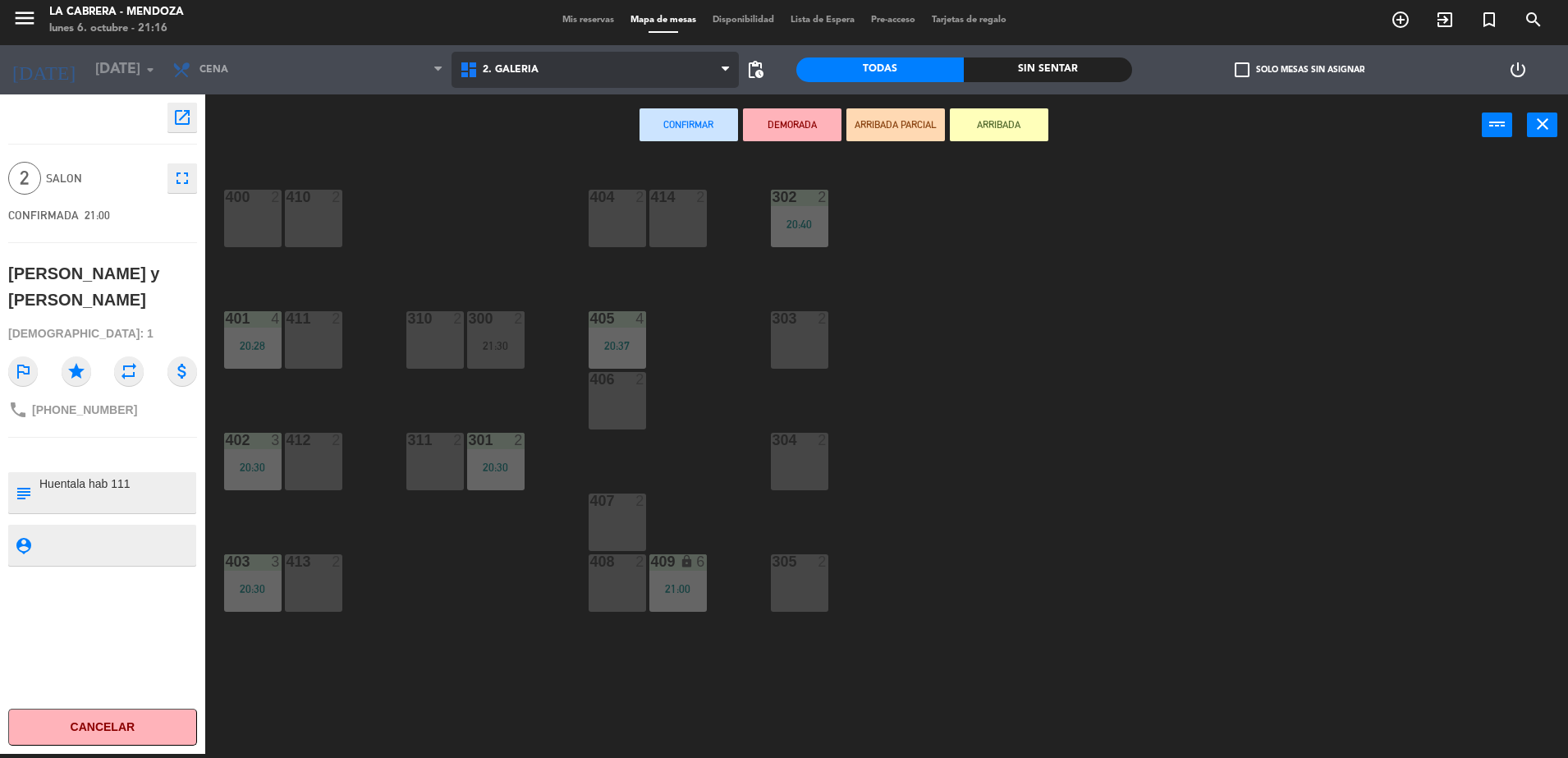
click at [528, 70] on span "2. GALERIA" at bounding box center [511, 70] width 56 height 11
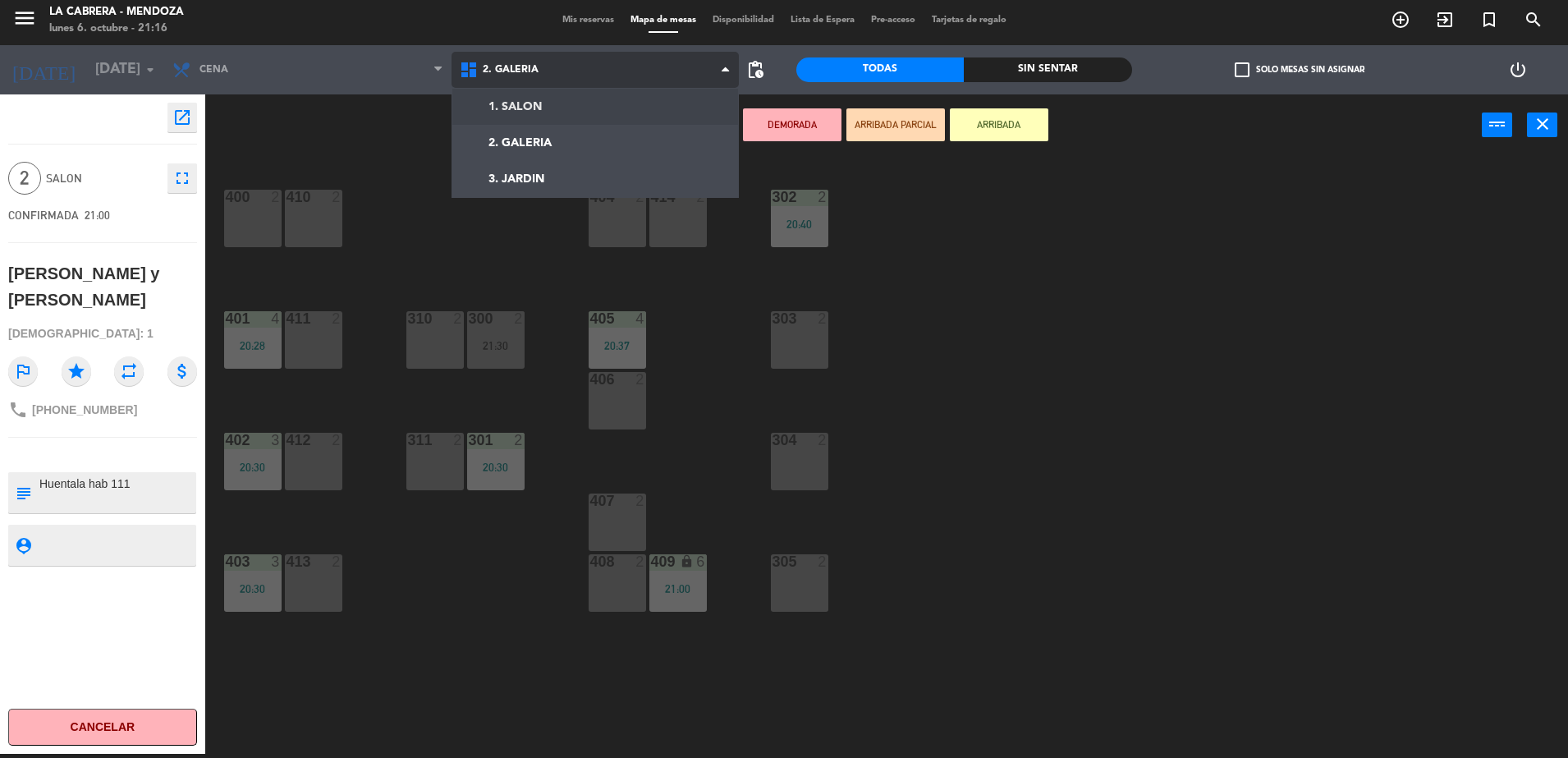
click at [532, 108] on ng-component "menu LA CABRERA - MENDOZA lunes 6. octubre - 21:16 Mis reservas Mapa de mesas D…" at bounding box center [784, 377] width 1568 height 763
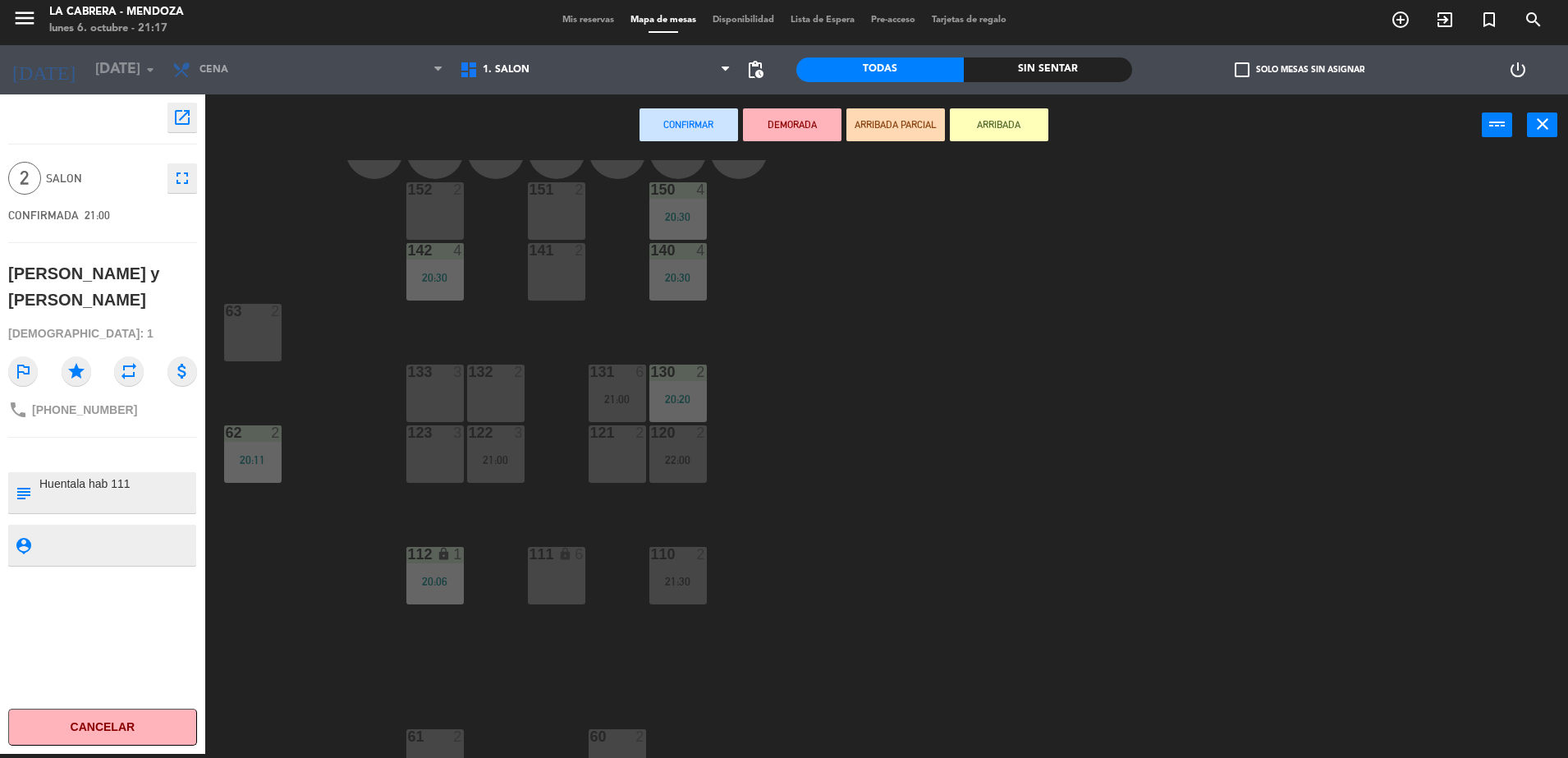
scroll to position [97, 0]
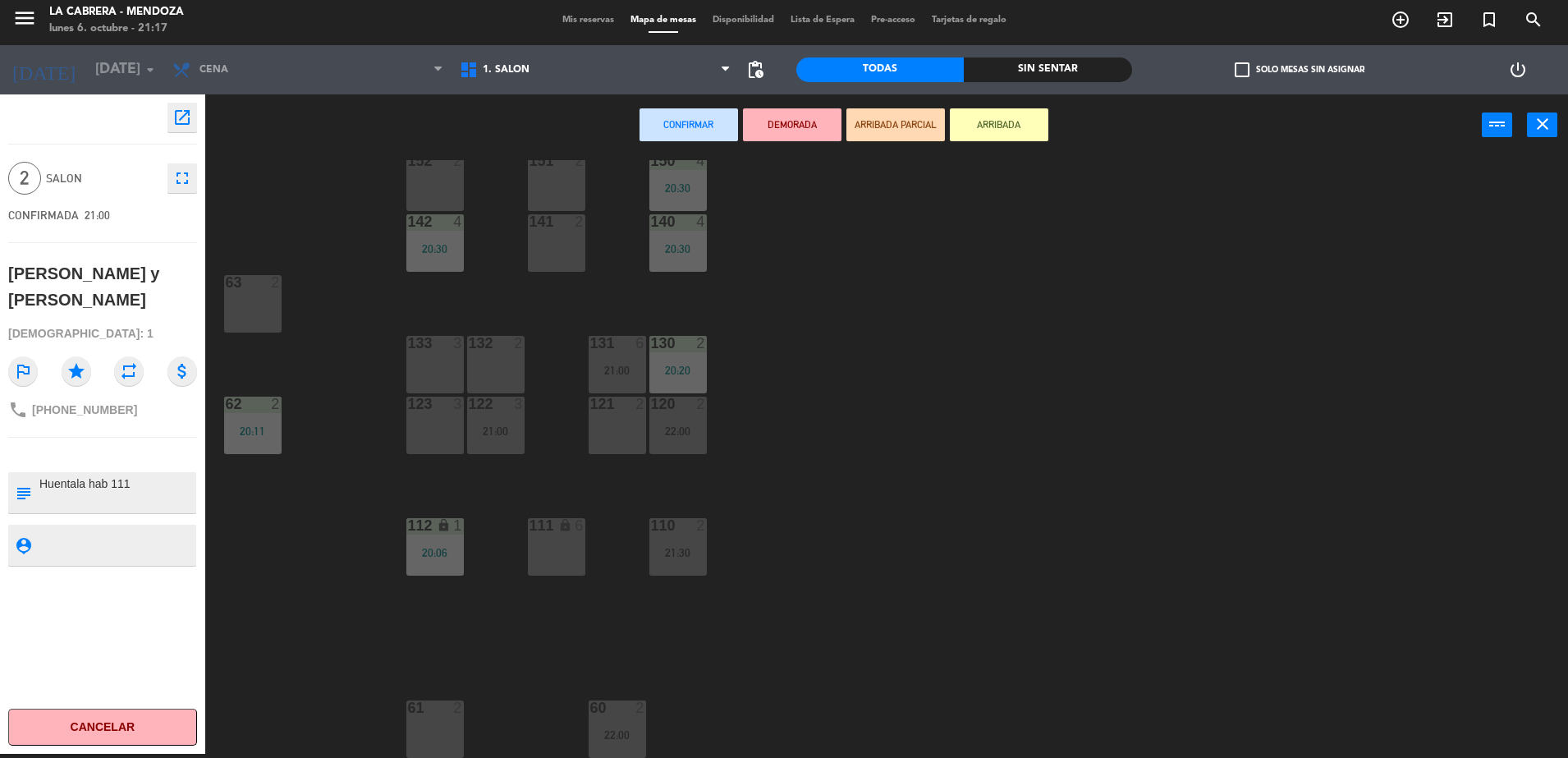
click at [434, 742] on div "61 2" at bounding box center [435, 729] width 58 height 58
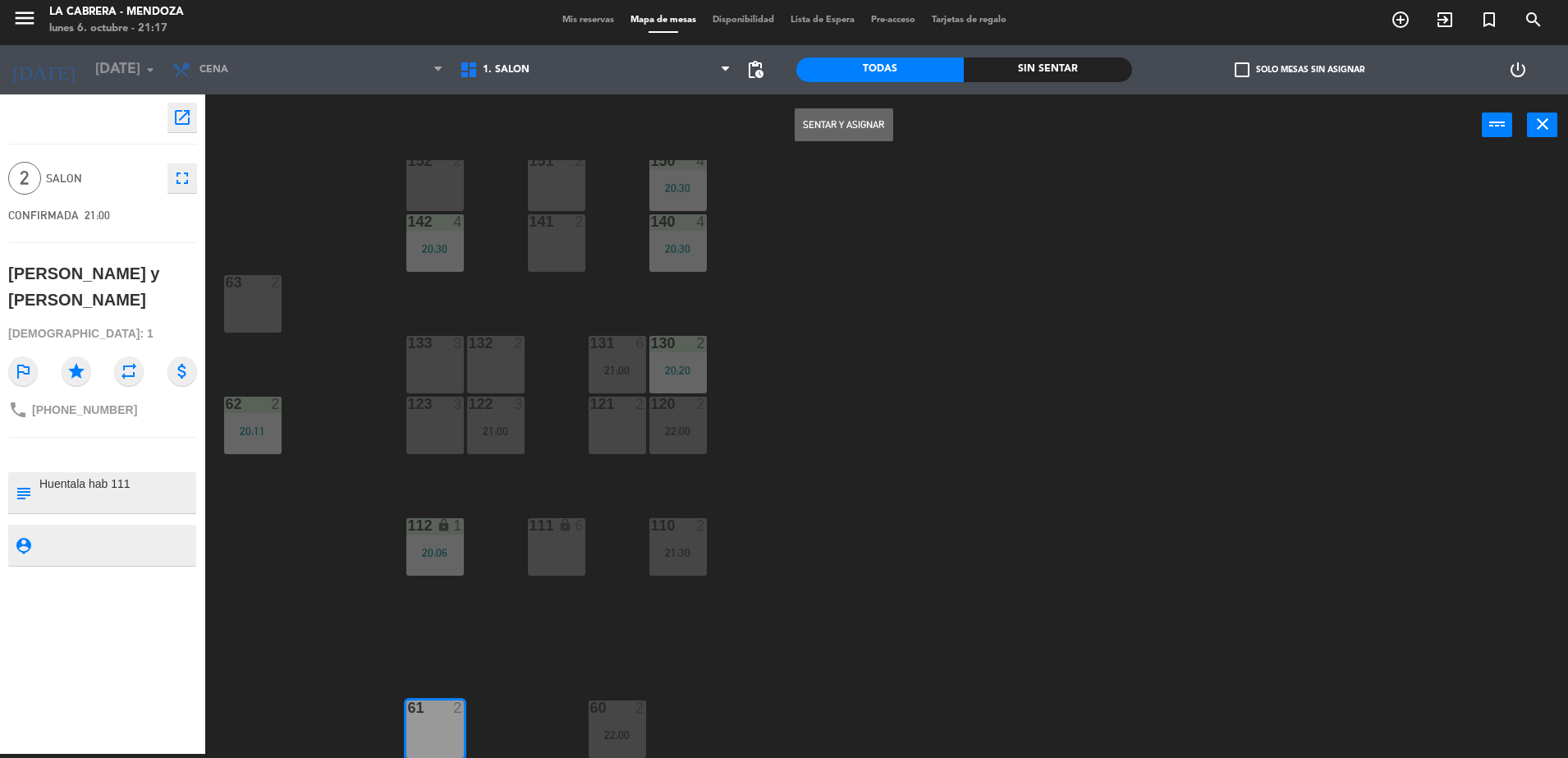
click at [830, 126] on button "Sentar y Asignar" at bounding box center [844, 124] width 98 height 33
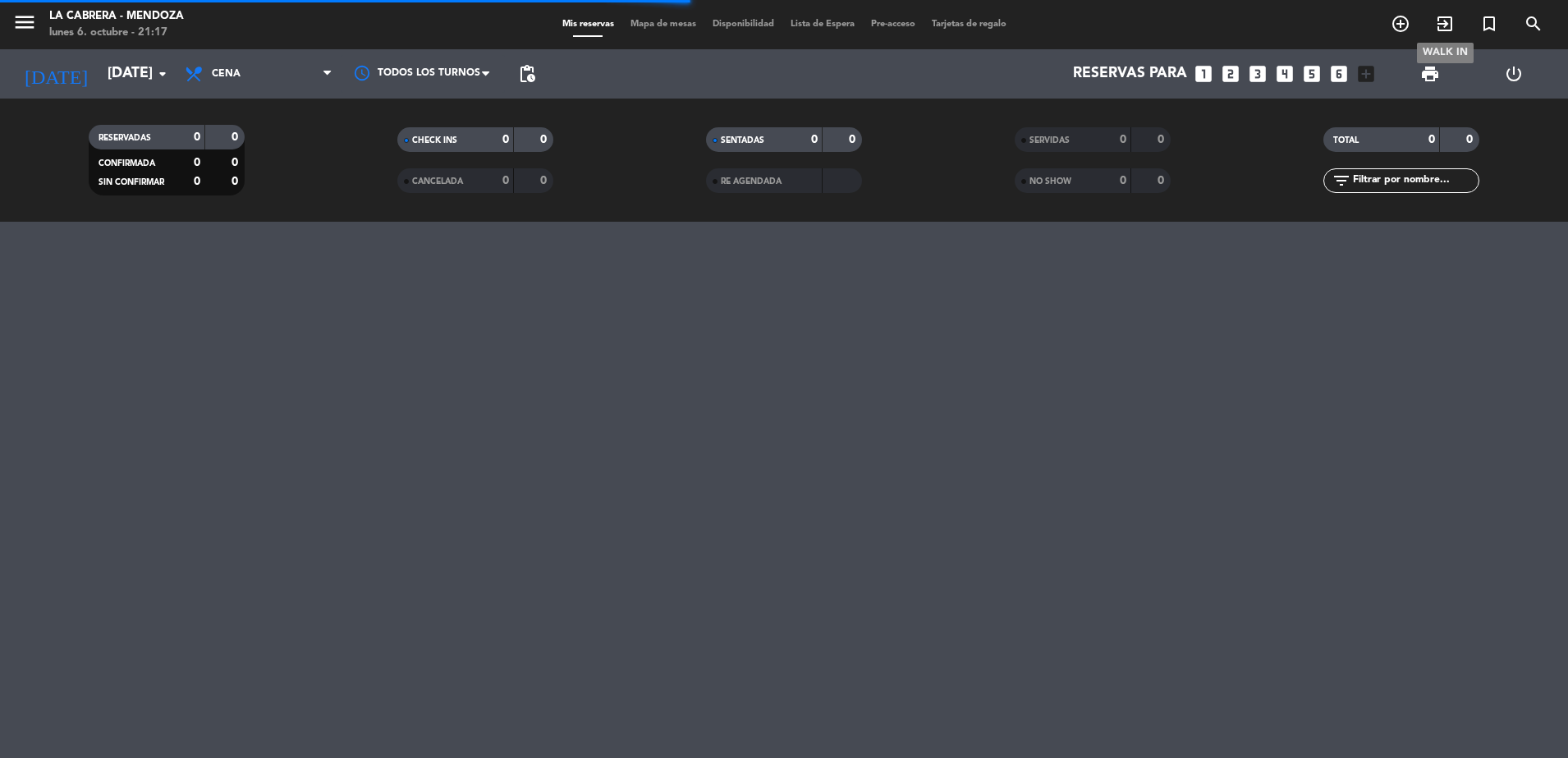
click at [1438, 25] on icon "exit_to_app" at bounding box center [1445, 23] width 19 height 20
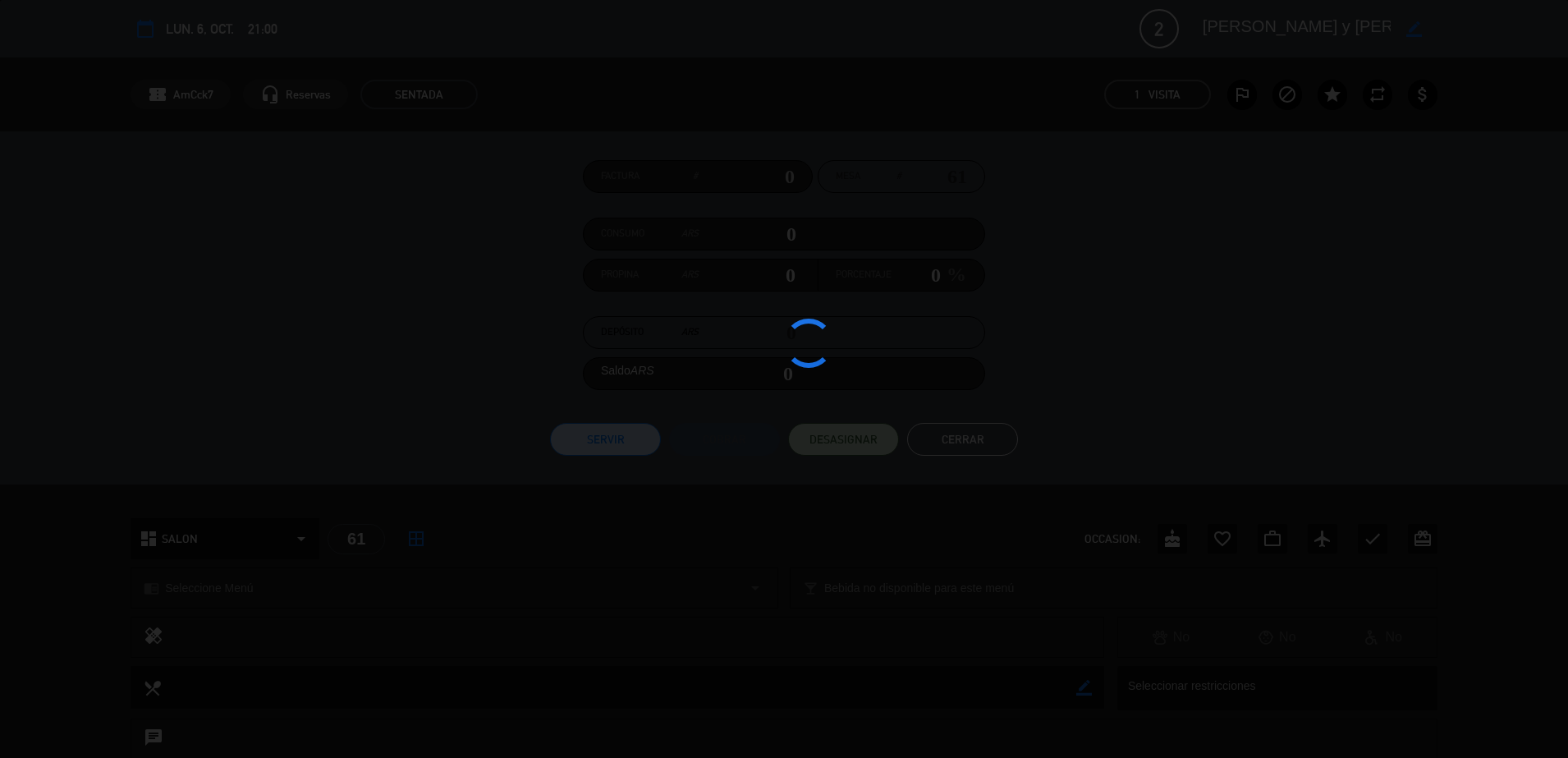
click at [480, 124] on div at bounding box center [784, 379] width 1568 height 758
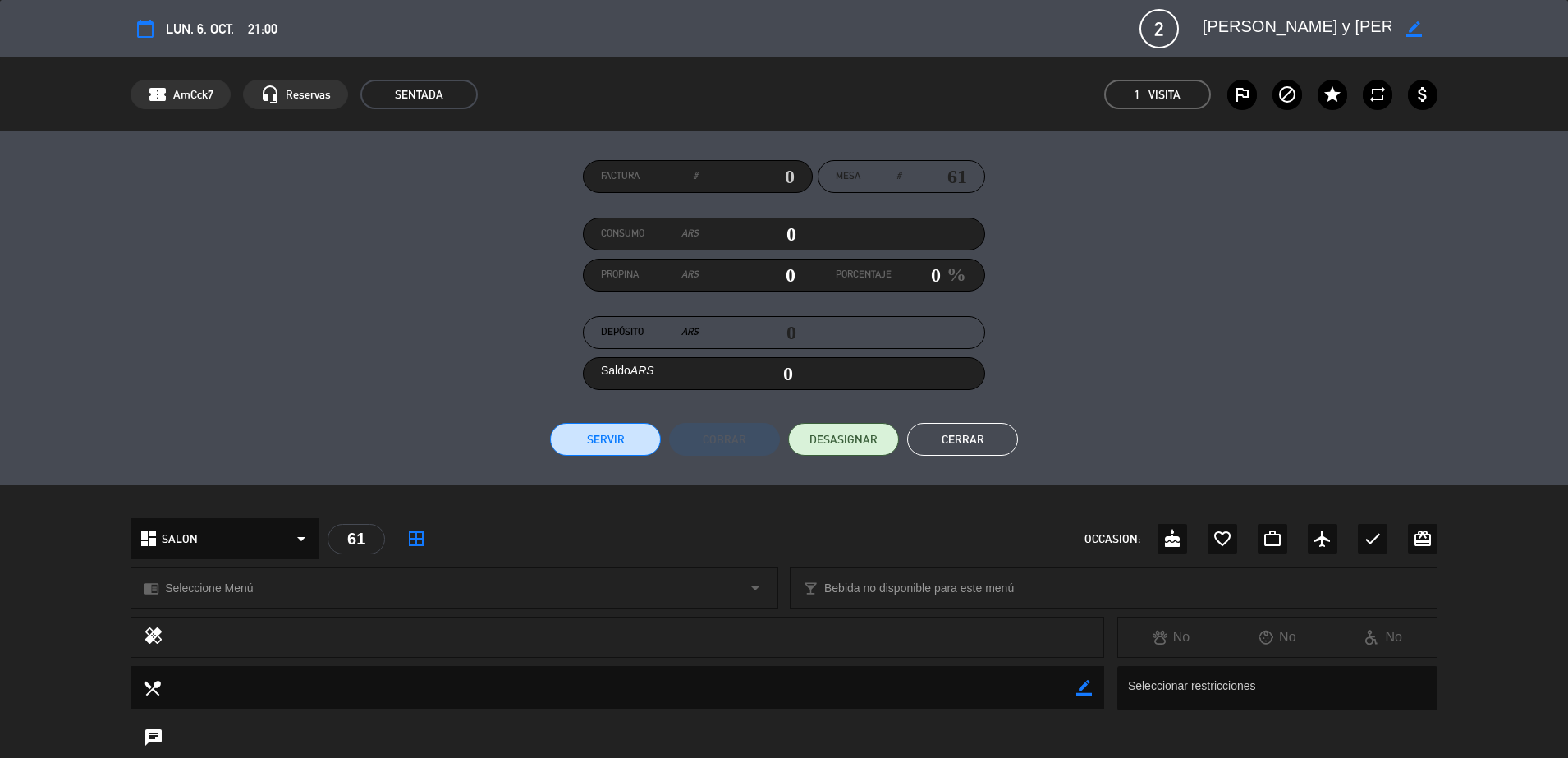
click at [996, 435] on button "Cerrar" at bounding box center [962, 438] width 110 height 33
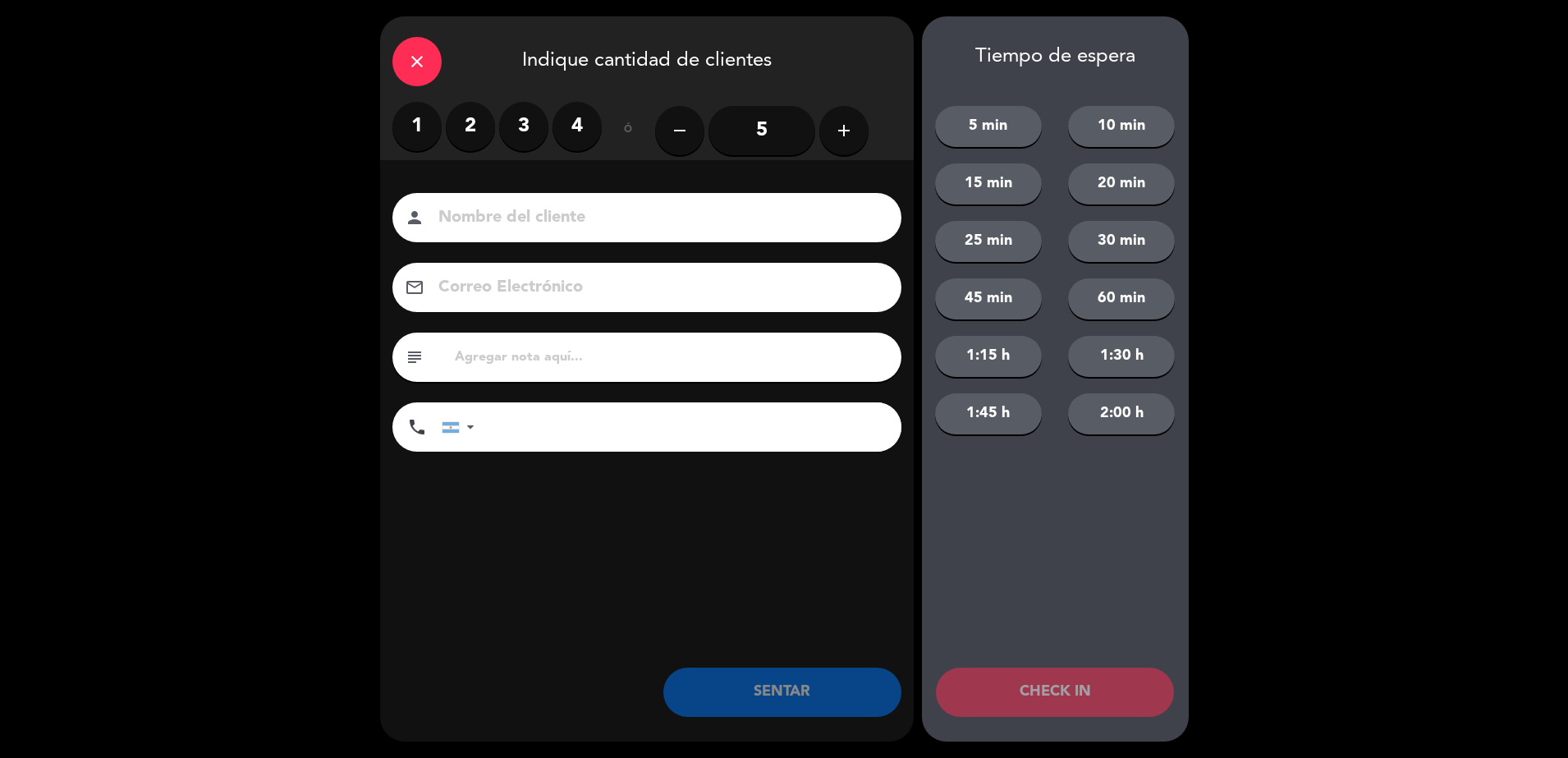
click at [475, 119] on label "2" at bounding box center [470, 126] width 49 height 49
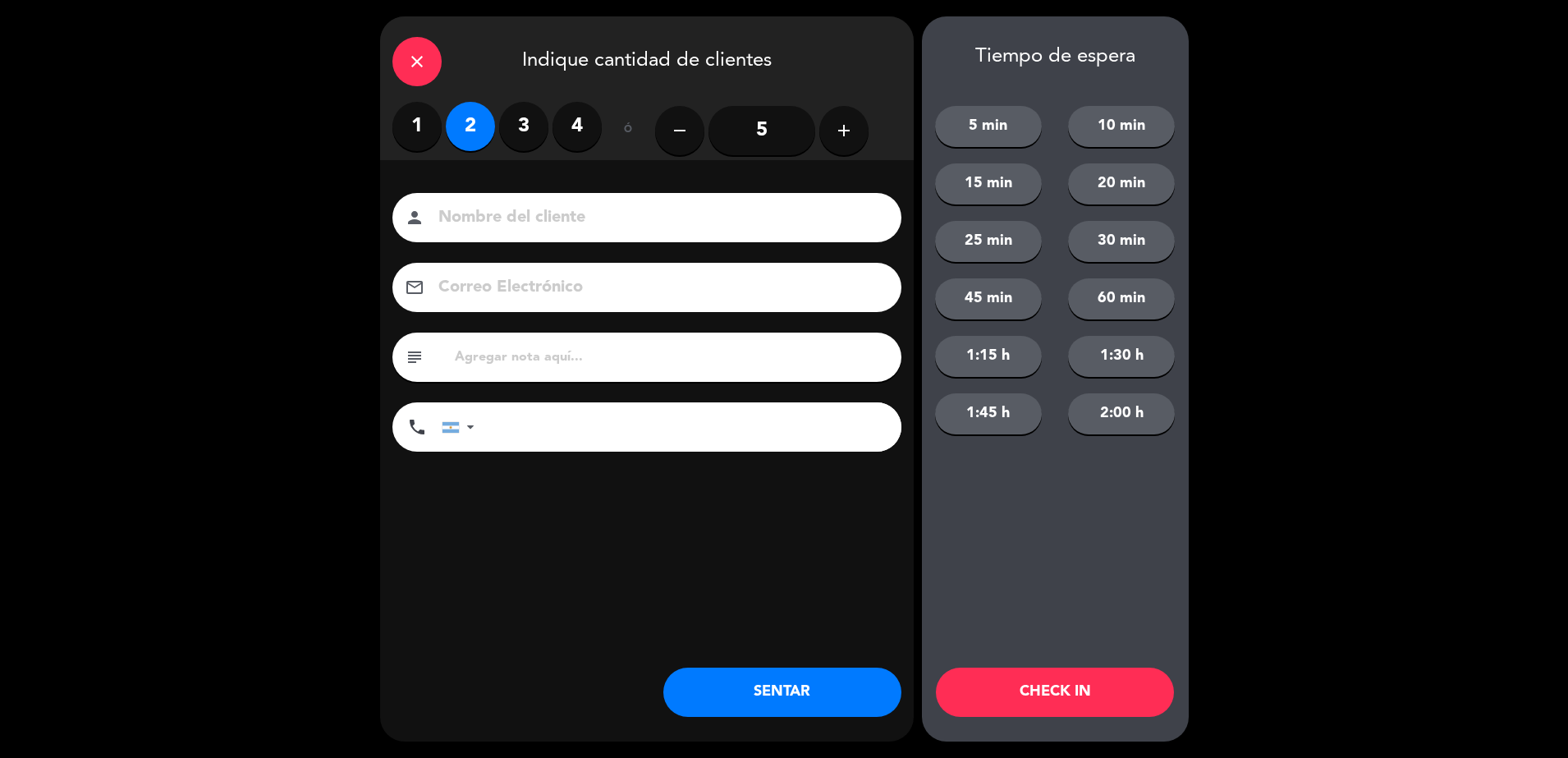
click at [520, 217] on input at bounding box center [657, 217] width 443 height 29
type input "[PERSON_NAME]"
click at [628, 367] on input "text" at bounding box center [671, 357] width 436 height 23
type input "huentala hab 223"
click at [851, 695] on button "SENTAR" at bounding box center [782, 692] width 238 height 49
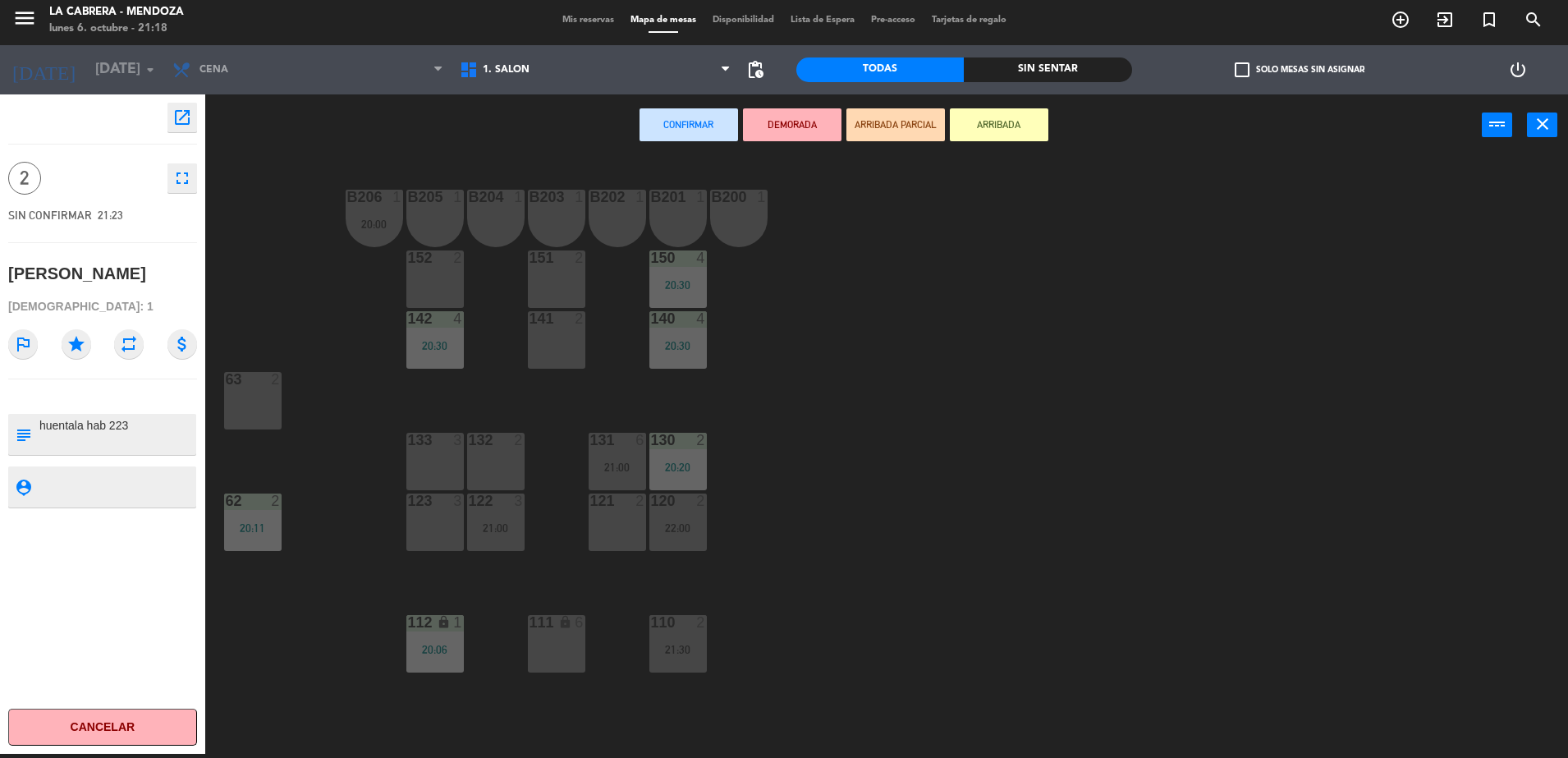
click at [258, 386] on div at bounding box center [252, 380] width 27 height 15
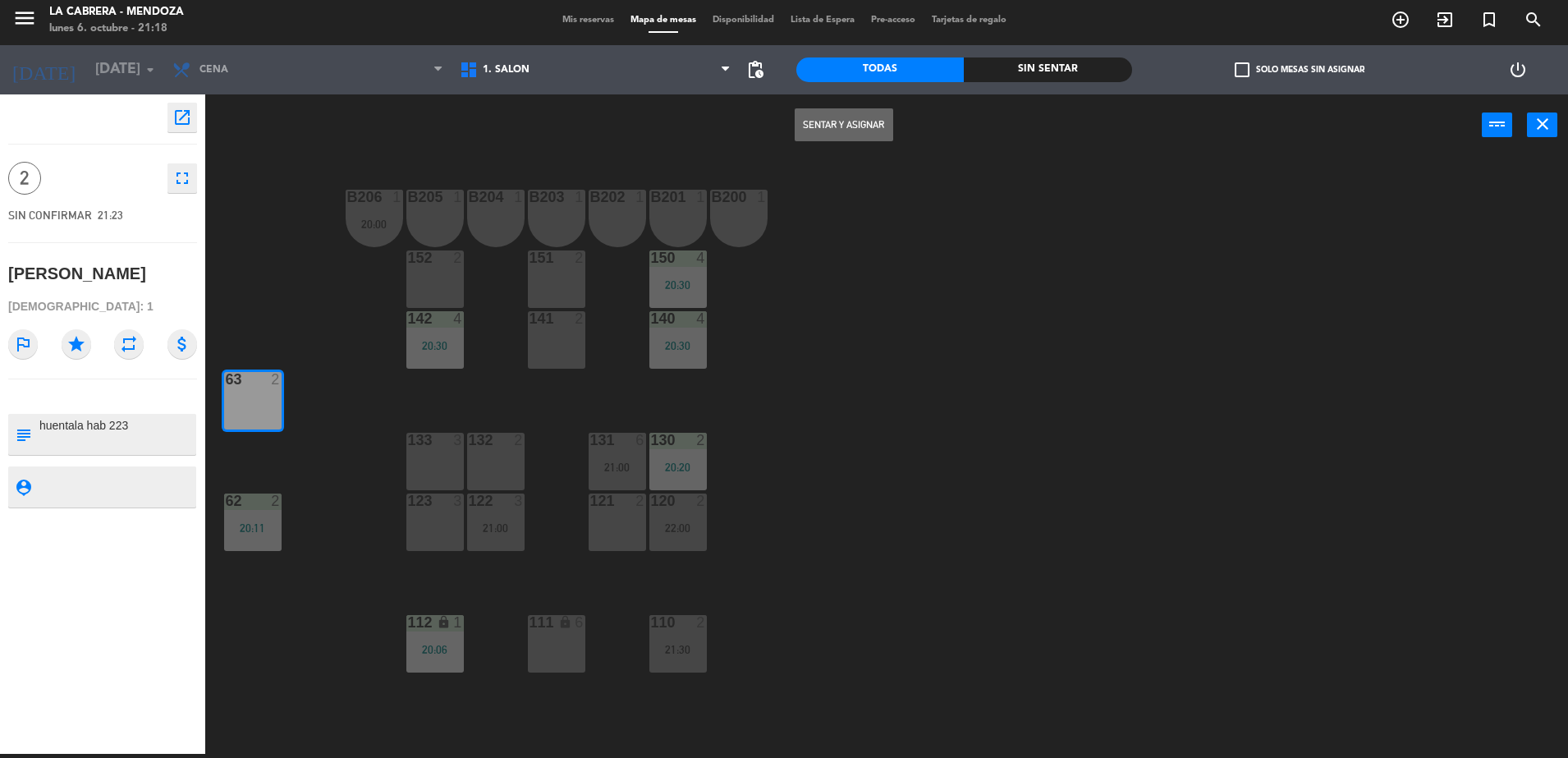
click at [860, 120] on button "Sentar y Asignar" at bounding box center [844, 124] width 98 height 33
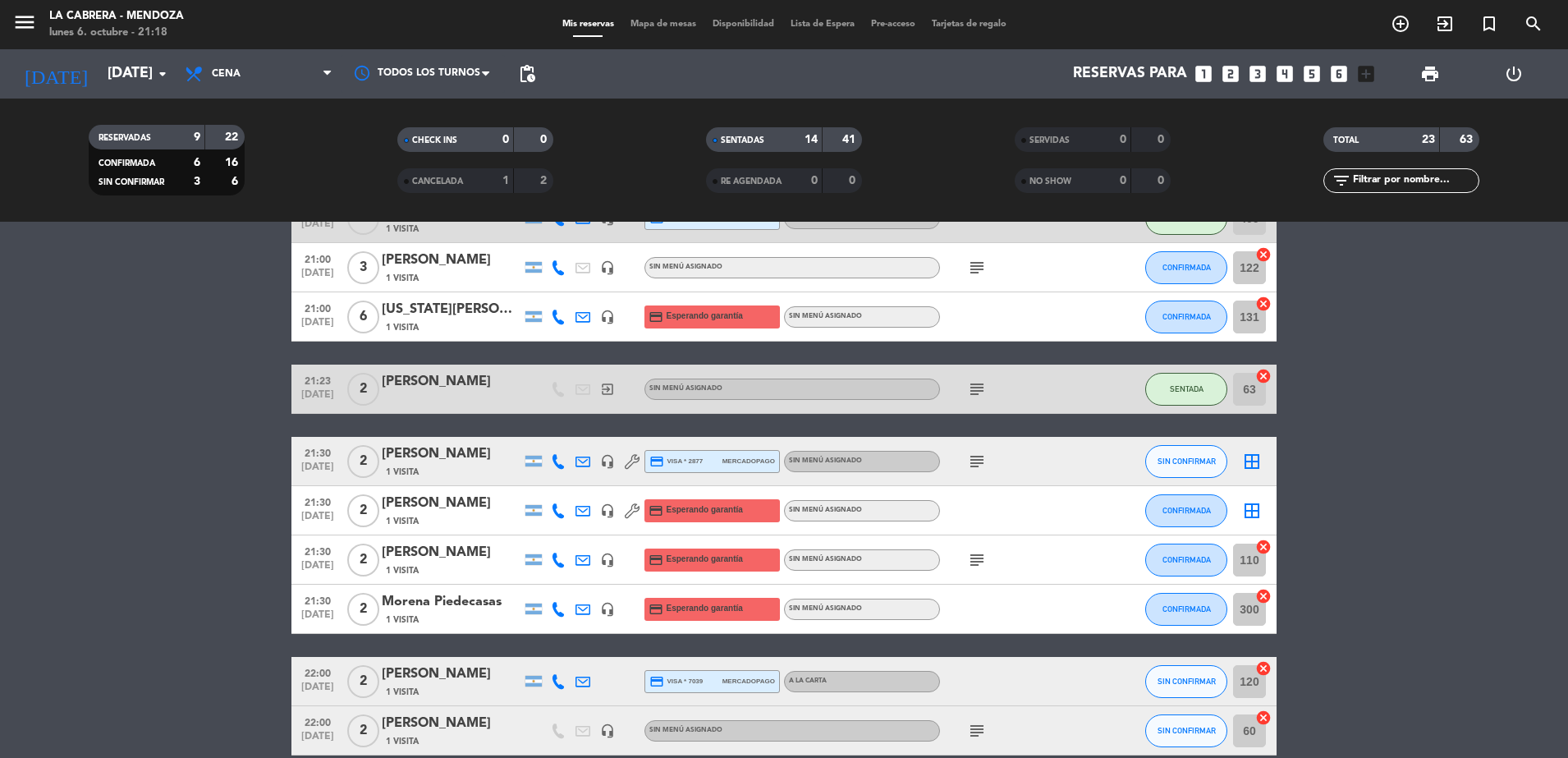
scroll to position [905, 0]
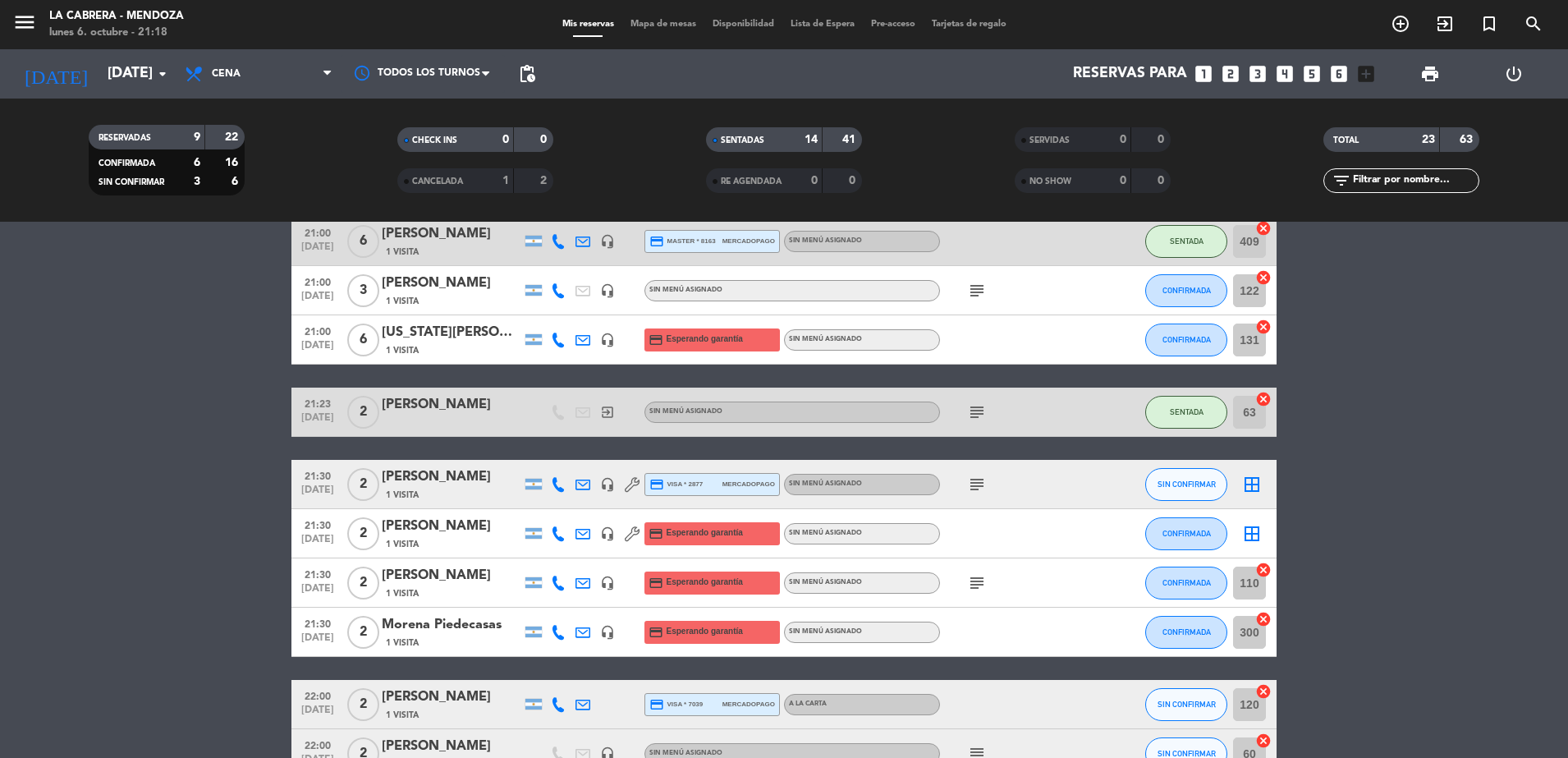
click at [1265, 326] on icon "cancel" at bounding box center [1263, 327] width 17 height 17
click at [419, 329] on div "[US_STATE][PERSON_NAME]" at bounding box center [451, 333] width 139 height 21
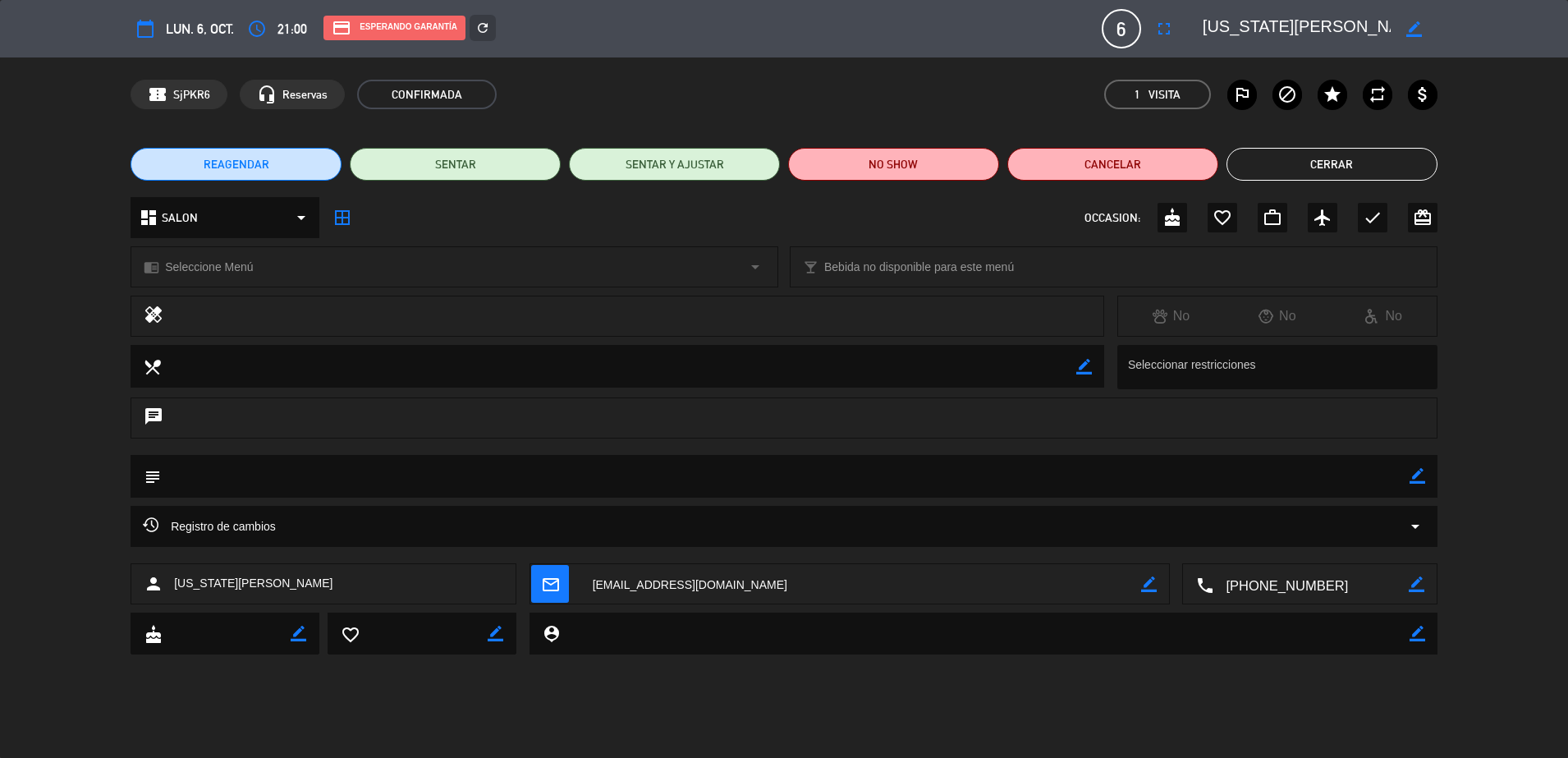
click at [1365, 166] on button "Cerrar" at bounding box center [1331, 163] width 211 height 33
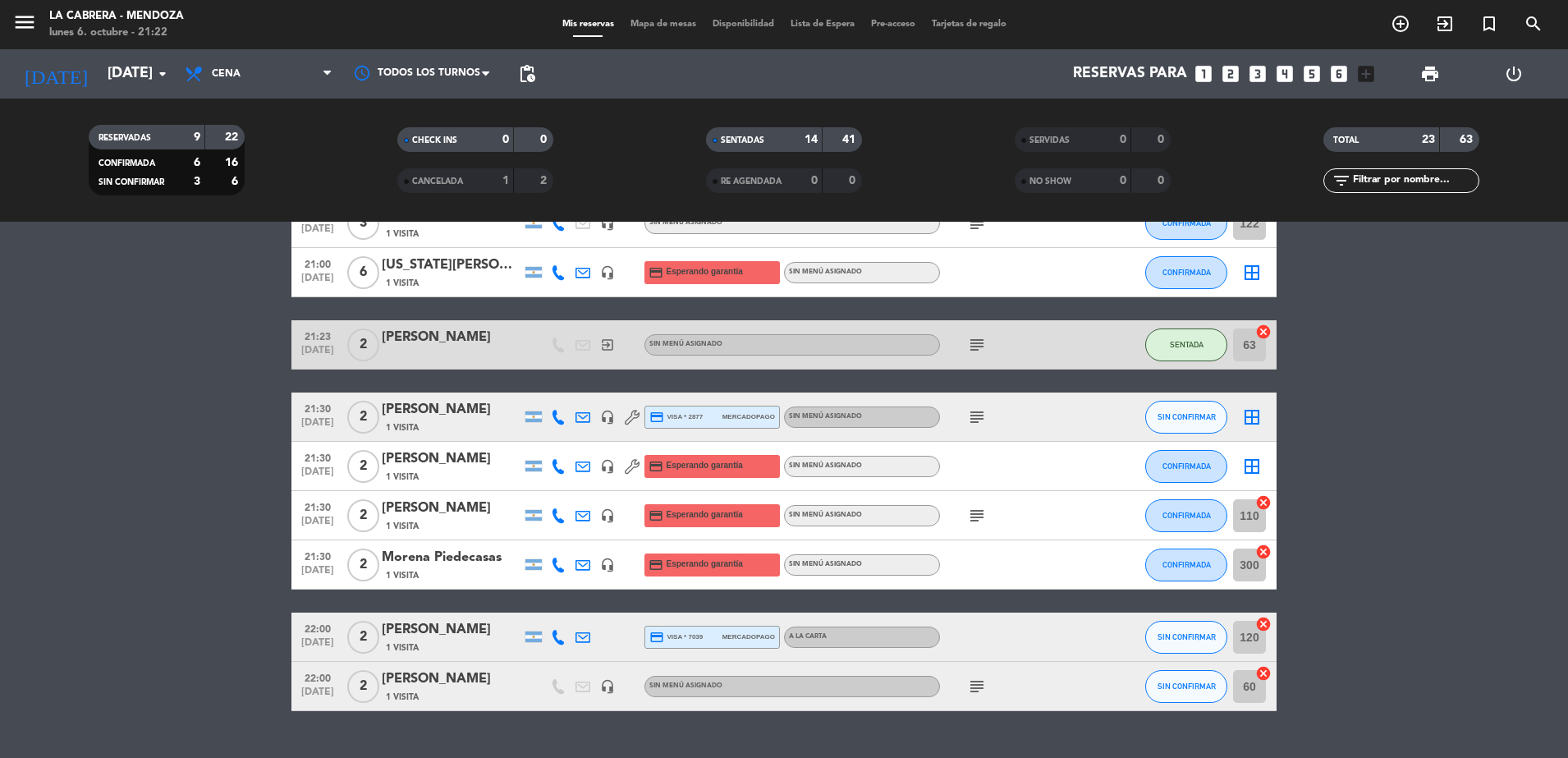
scroll to position [1008, 0]
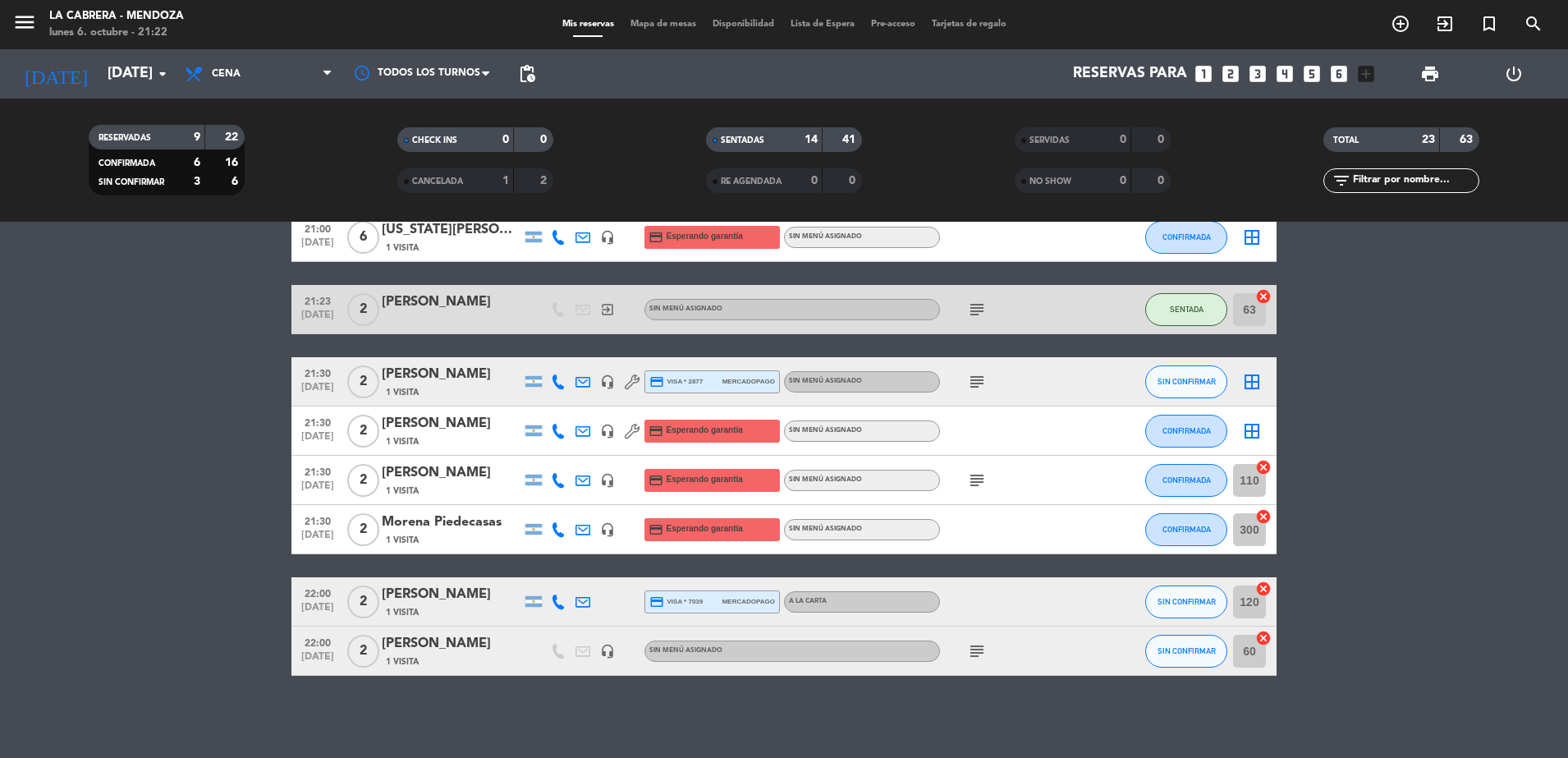
click at [1265, 590] on icon "cancel" at bounding box center [1263, 589] width 17 height 17
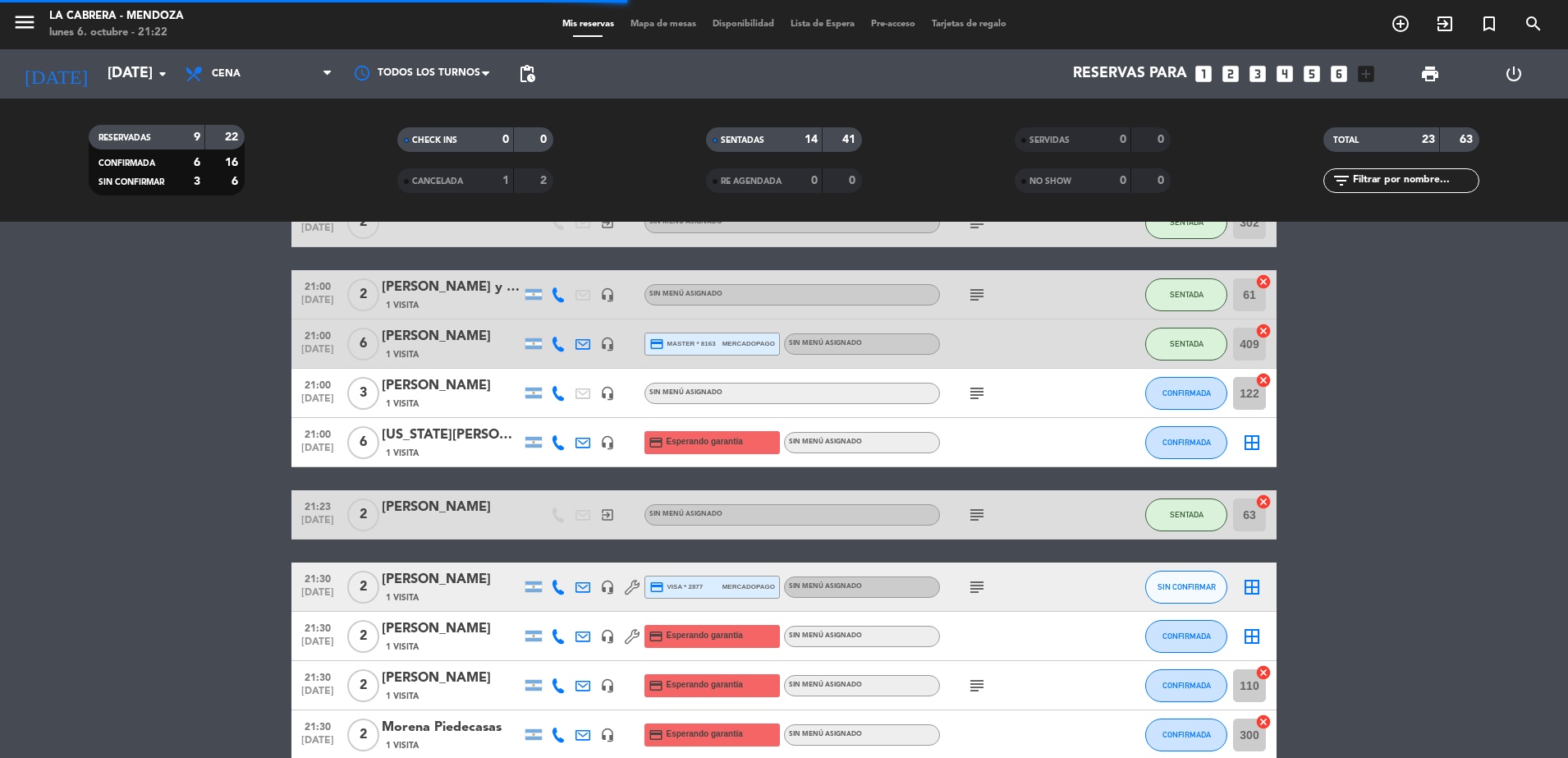
click at [1254, 442] on icon "border_all" at bounding box center [1251, 442] width 19 height 20
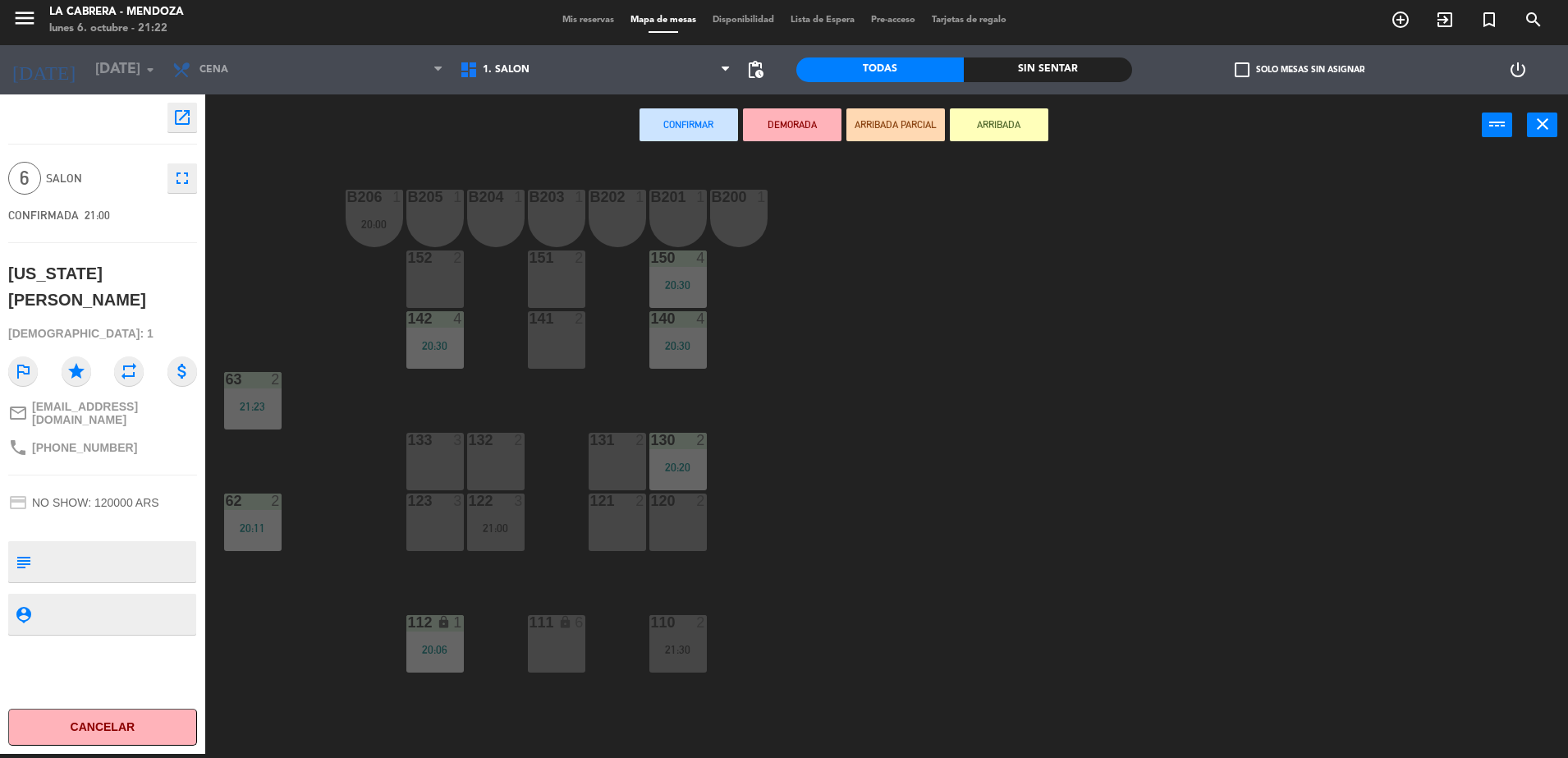
click at [622, 524] on div "121 2" at bounding box center [617, 522] width 58 height 58
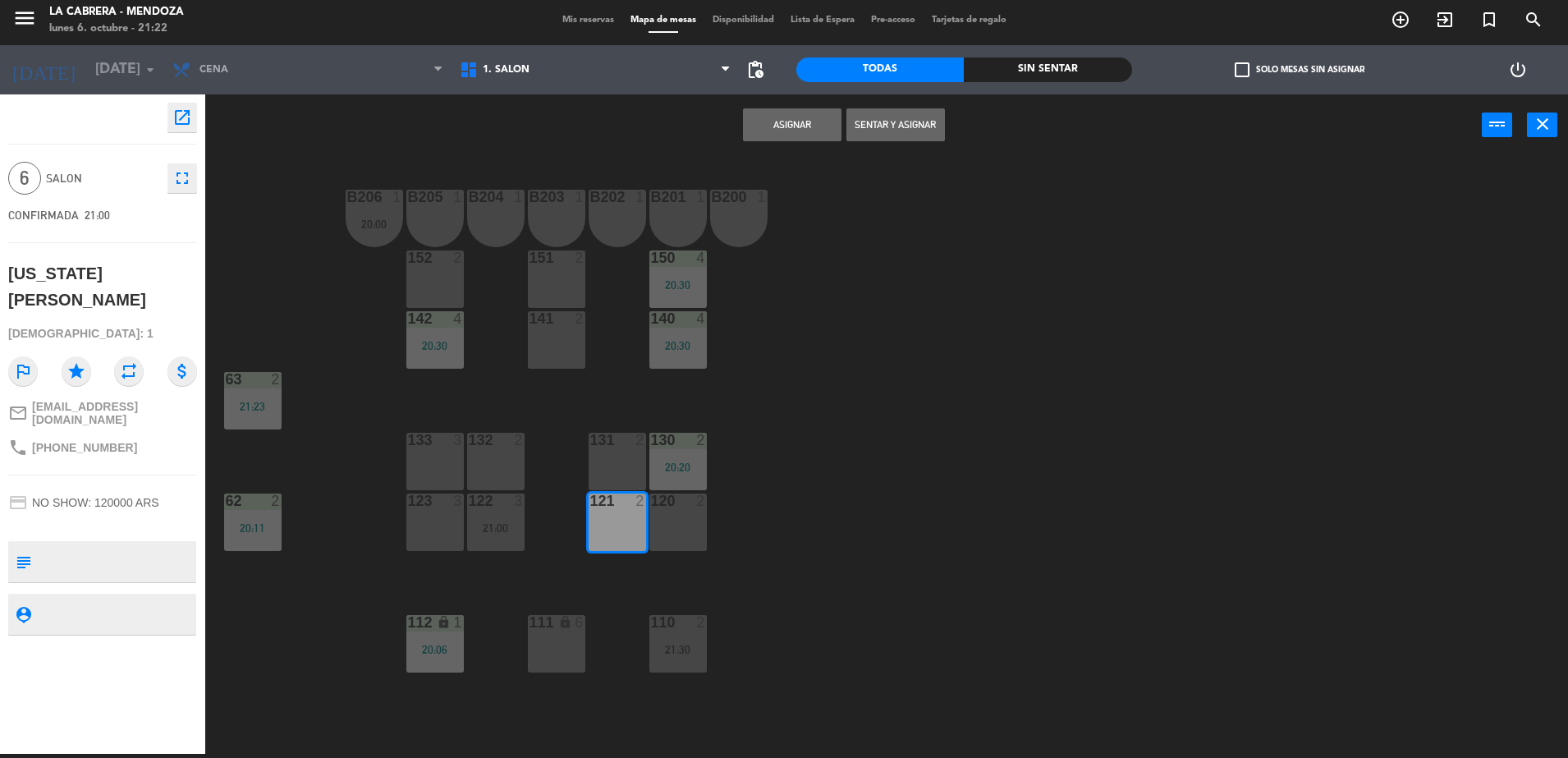
click at [692, 528] on div "120 2" at bounding box center [678, 522] width 58 height 58
click at [882, 128] on button "Sentar y Asignar" at bounding box center [896, 124] width 98 height 33
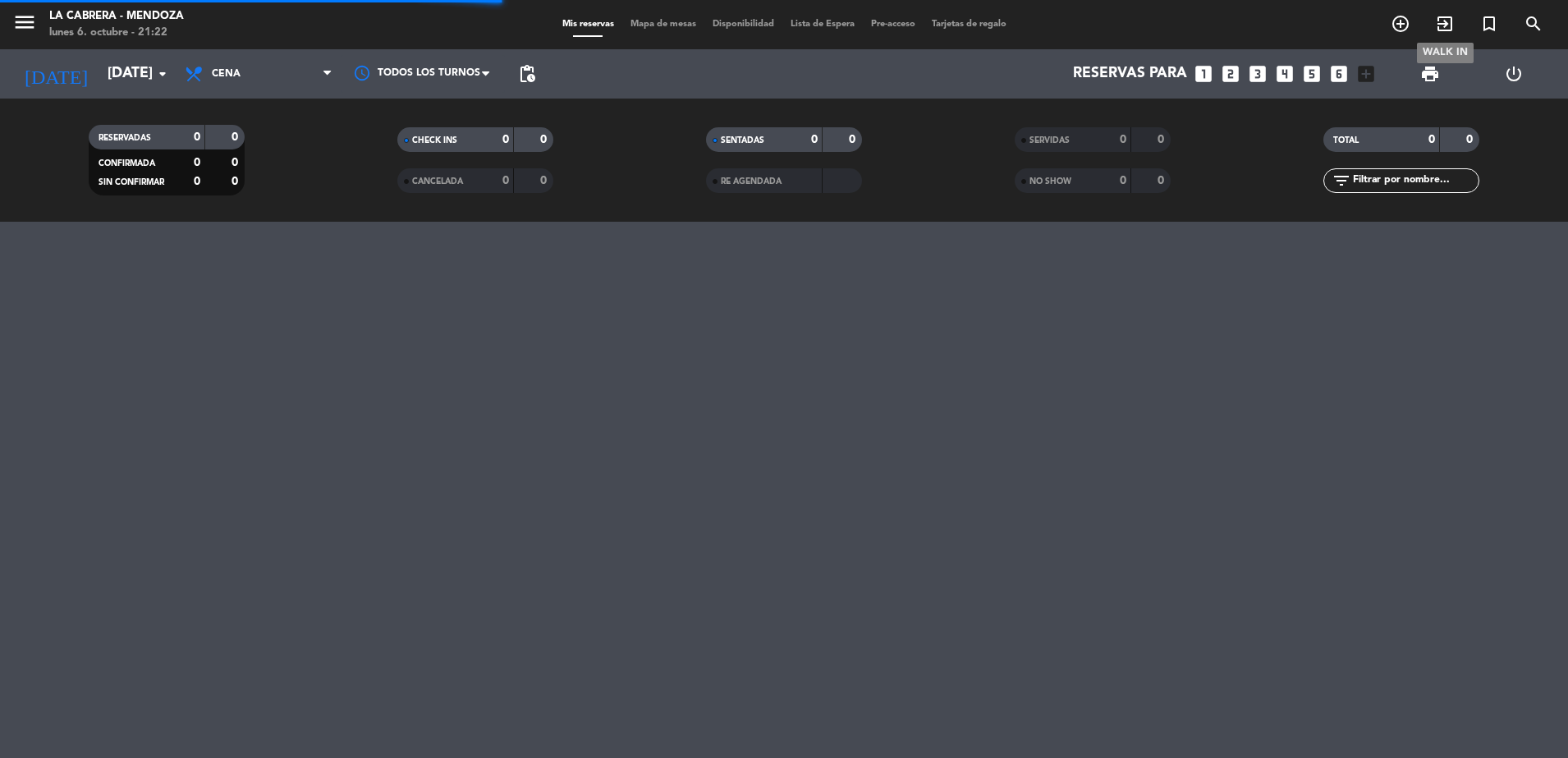
click at [1444, 15] on icon "exit_to_app" at bounding box center [1445, 23] width 19 height 20
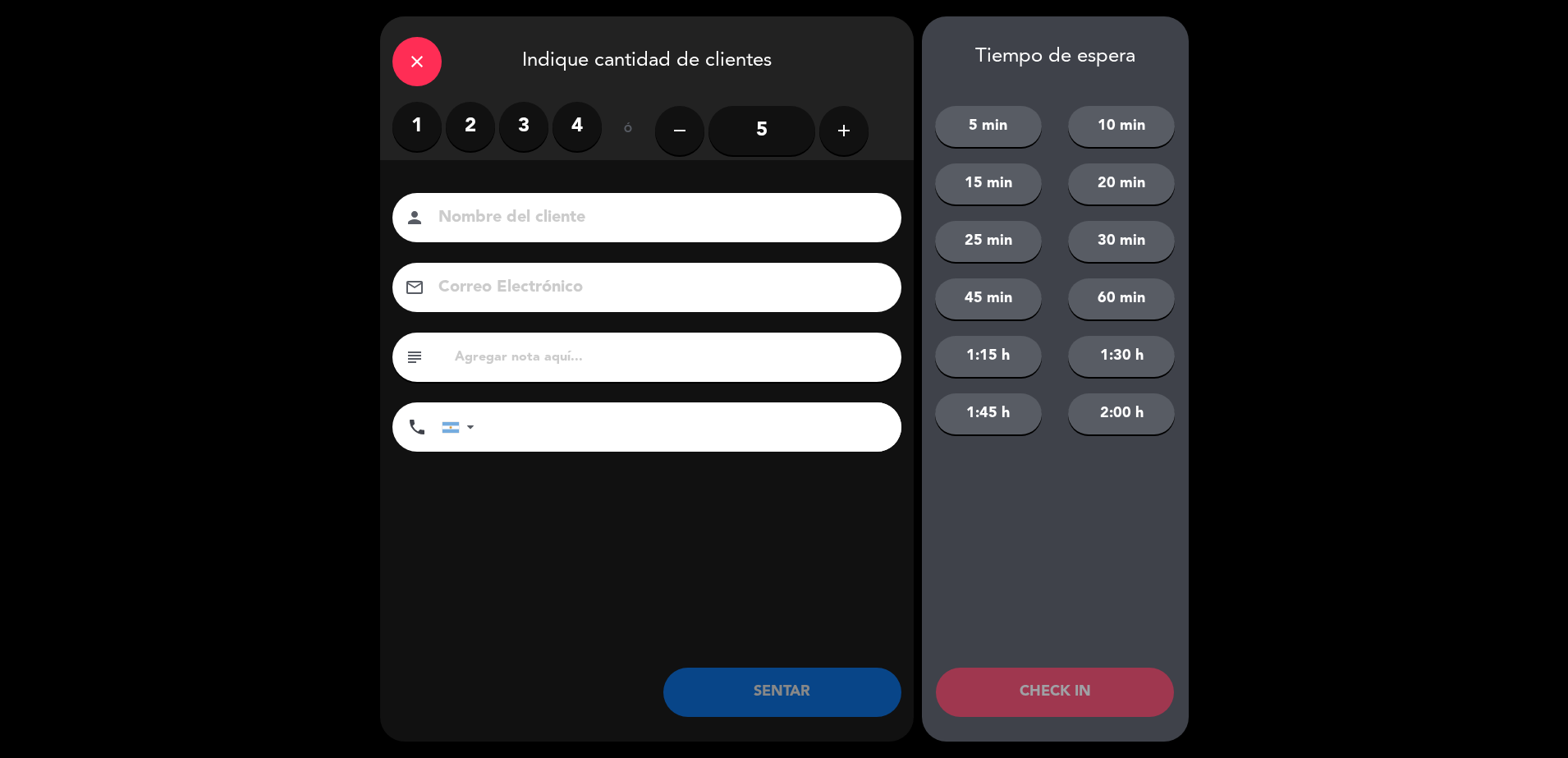
click at [458, 117] on label "2" at bounding box center [470, 126] width 49 height 49
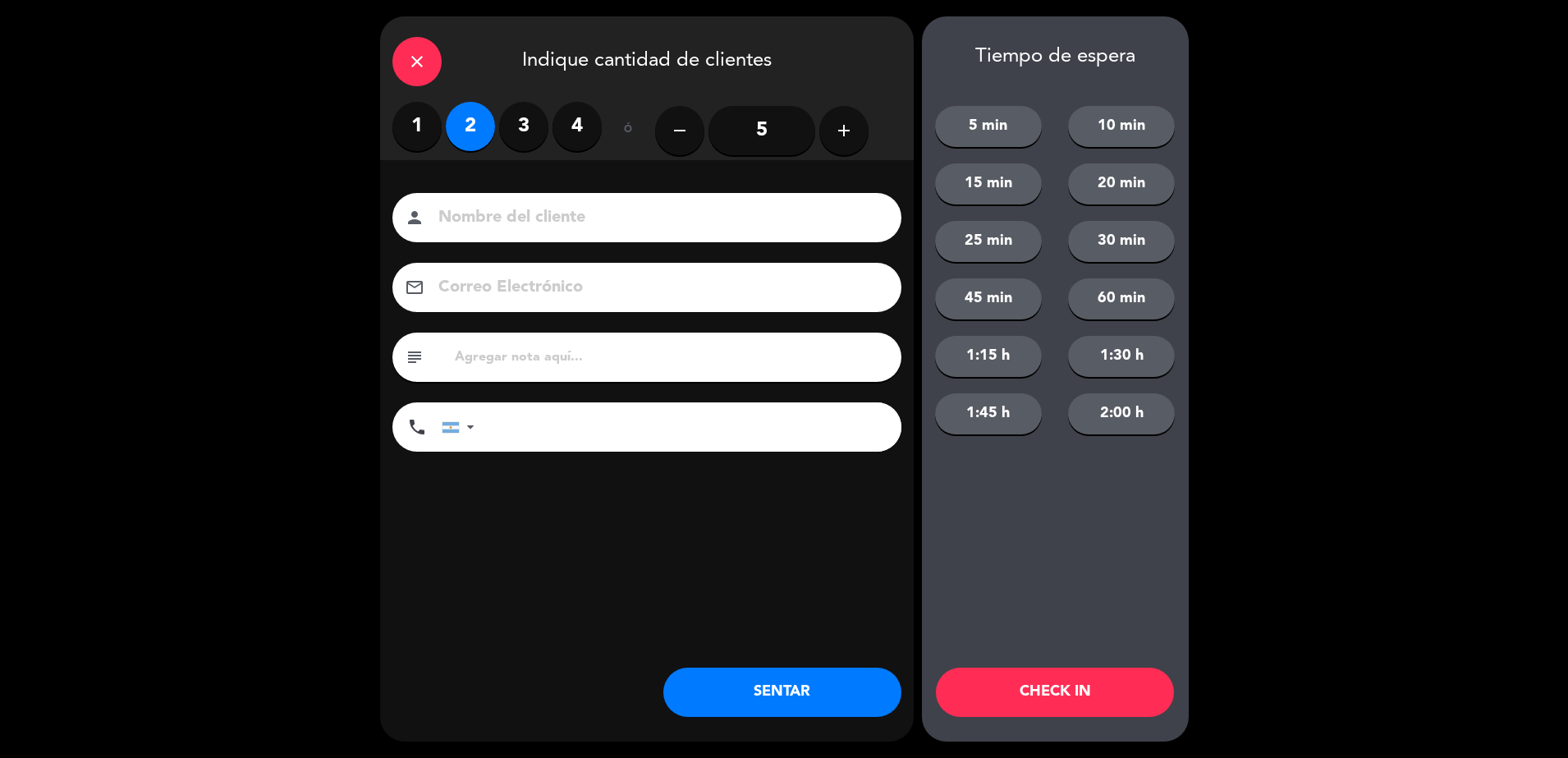
click at [484, 200] on div "person" at bounding box center [647, 217] width 509 height 49
click at [493, 207] on input at bounding box center [657, 217] width 443 height 29
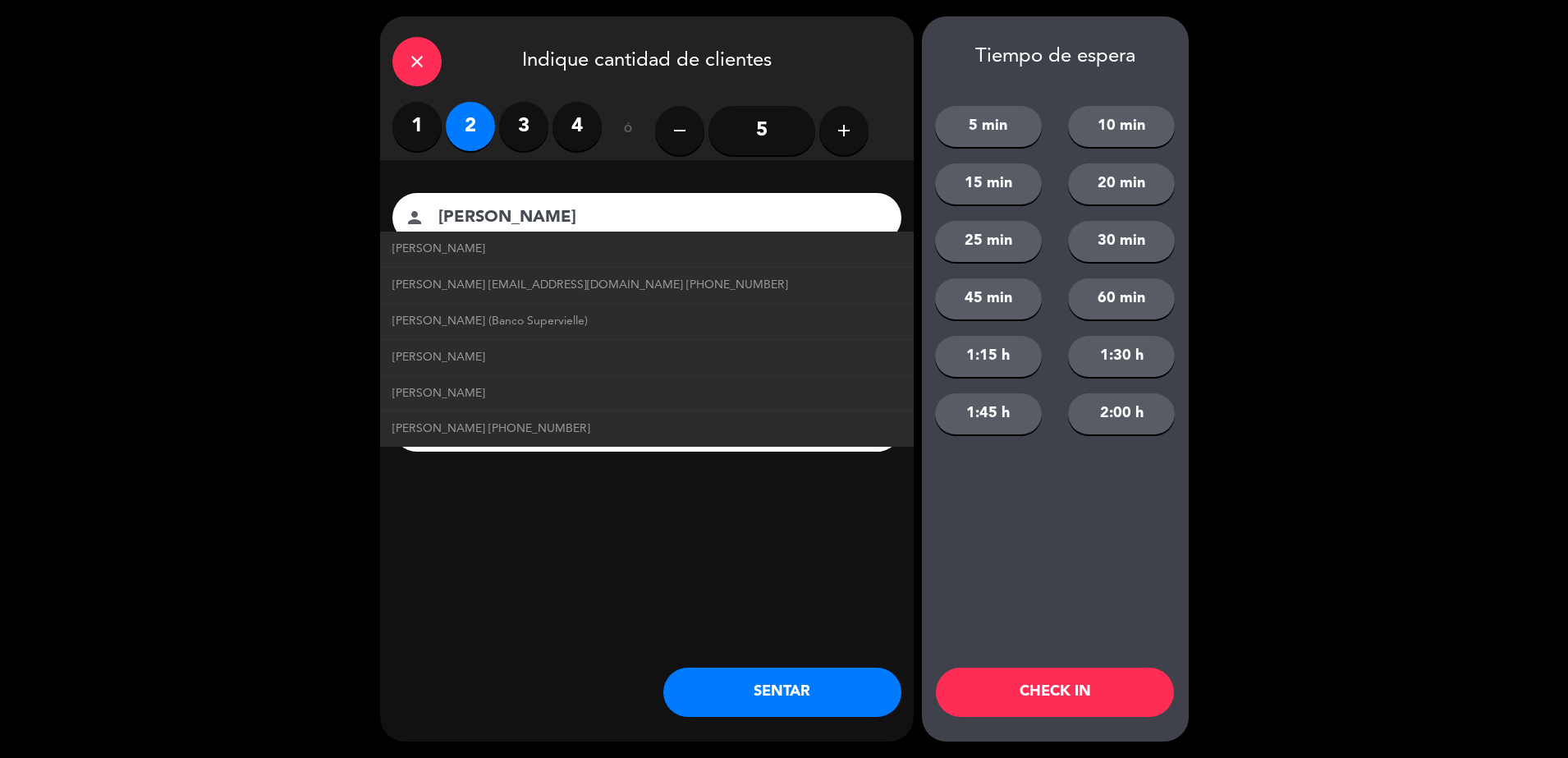
click at [536, 350] on link "[PERSON_NAME]" at bounding box center [647, 358] width 509 height 19
type input "[PERSON_NAME]"
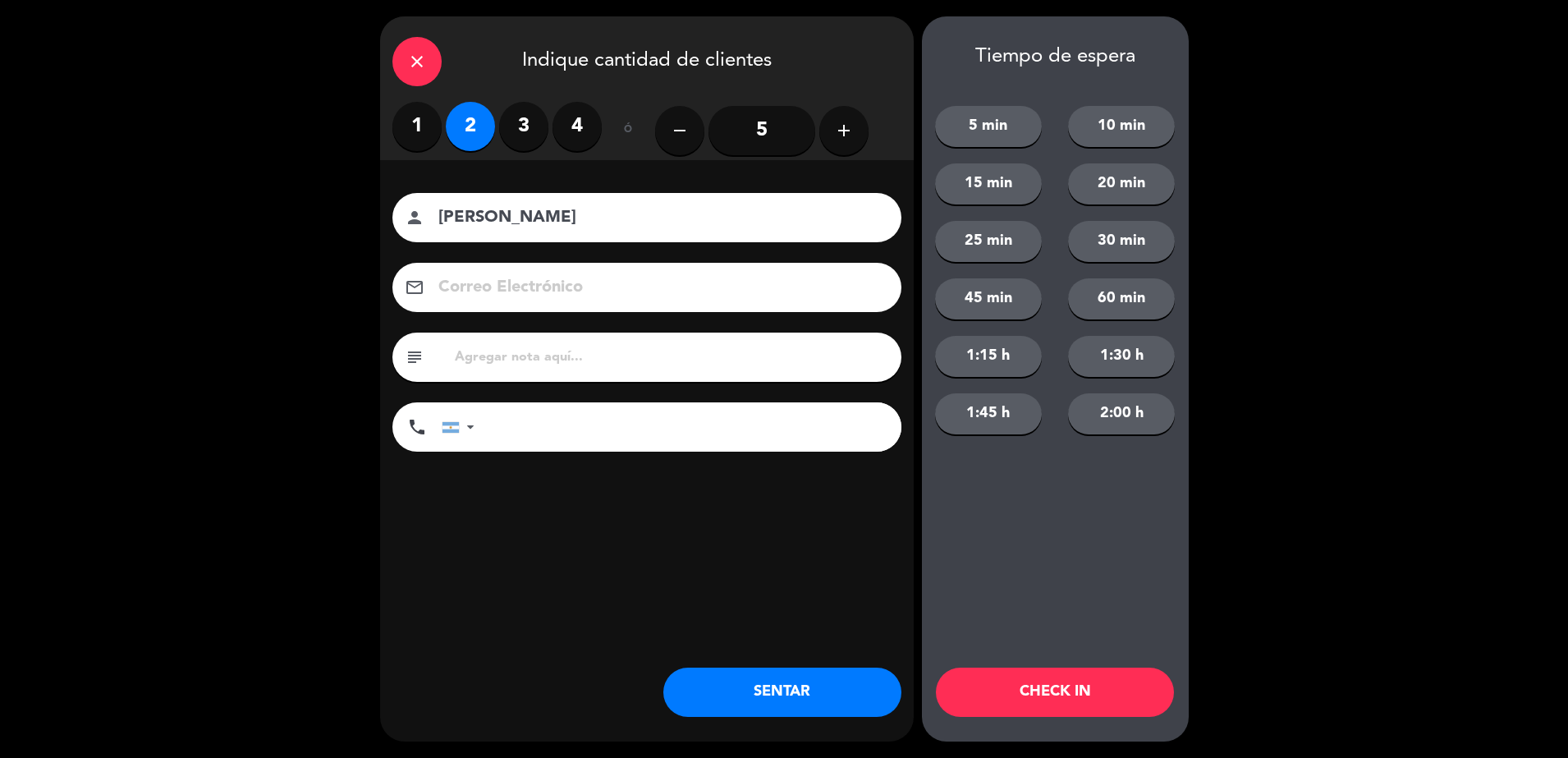
click at [536, 350] on input "text" at bounding box center [671, 357] width 436 height 23
click at [574, 365] on input "text" at bounding box center [671, 357] width 436 height 23
click at [590, 413] on input "tel" at bounding box center [696, 426] width 410 height 49
type input "2616985635"
click at [747, 705] on button "SENTAR" at bounding box center [782, 692] width 238 height 49
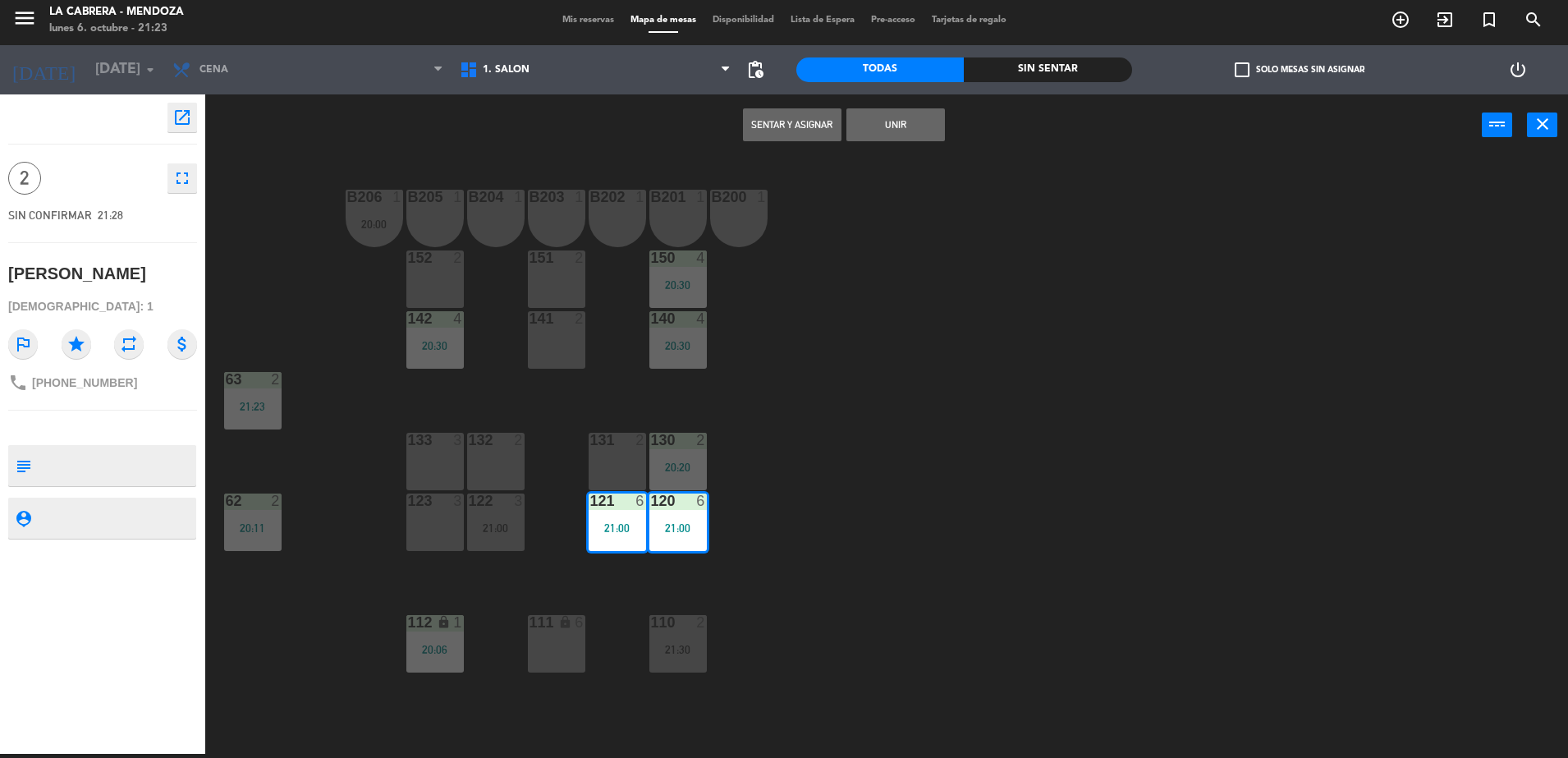
click at [844, 520] on div "B206 1 20:00 B205 1 B204 1 B203 1 B202 1 B201 1 B200 1 150 4 20:30 151 2 152 2 …" at bounding box center [894, 459] width 1347 height 598
click at [614, 84] on span "1. SALON" at bounding box center [594, 70] width 287 height 36
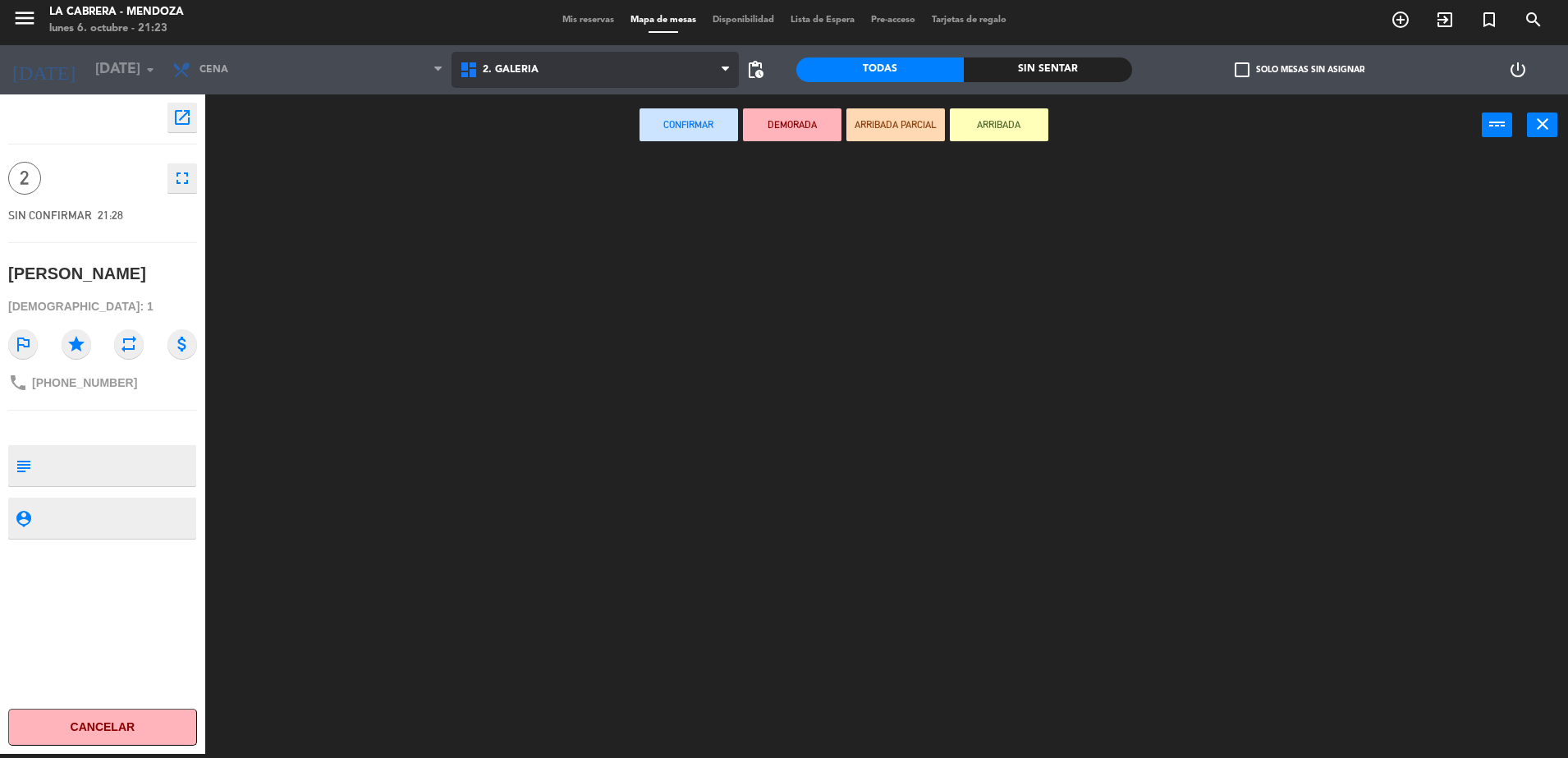
click at [598, 144] on ng-component "menu LA CABRERA - MENDOZA lunes 6. octubre - 21:23 Mis reservas Mapa de mesas D…" at bounding box center [784, 377] width 1568 height 763
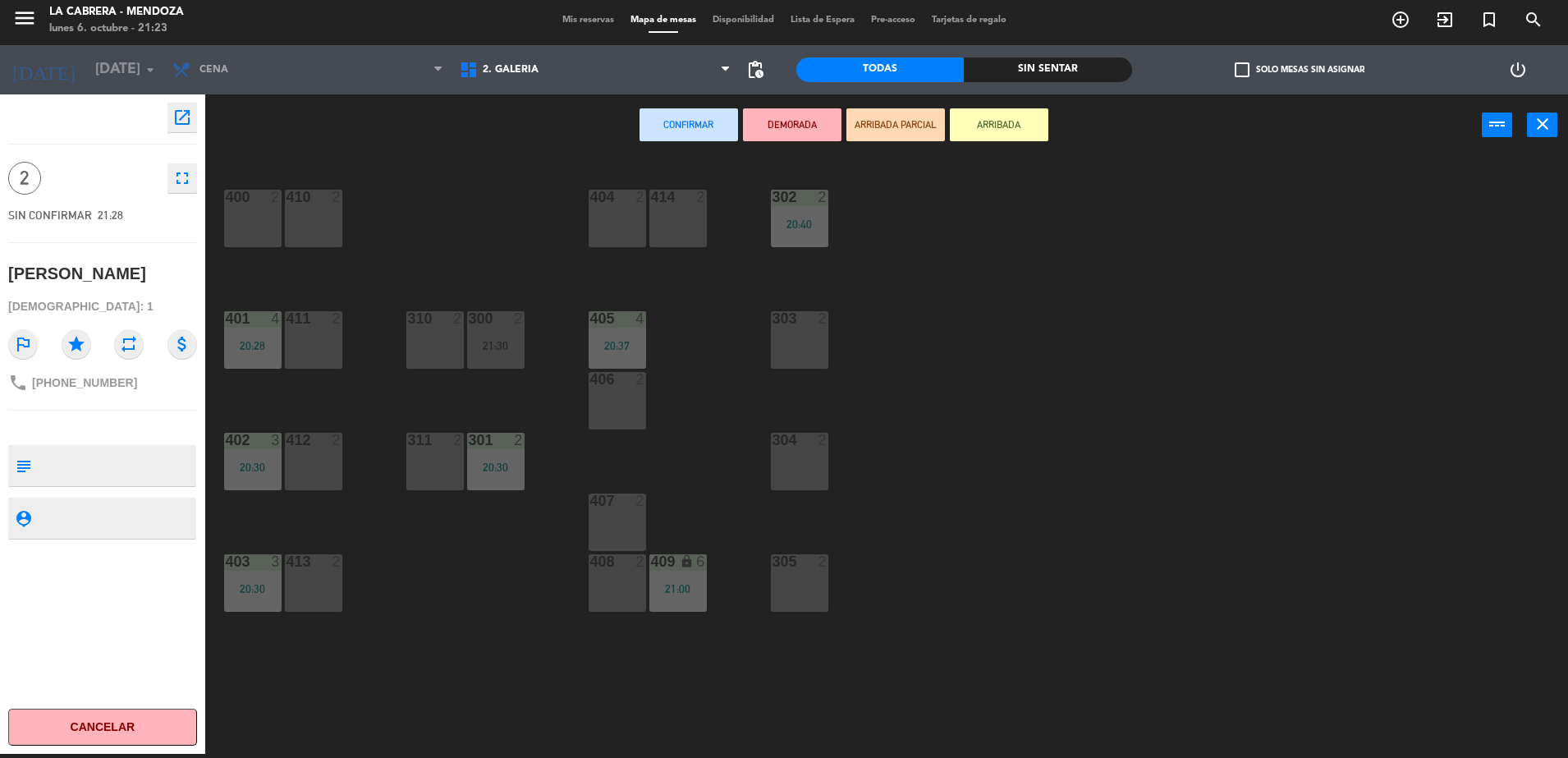
click at [426, 482] on div "311 2" at bounding box center [435, 462] width 58 height 58
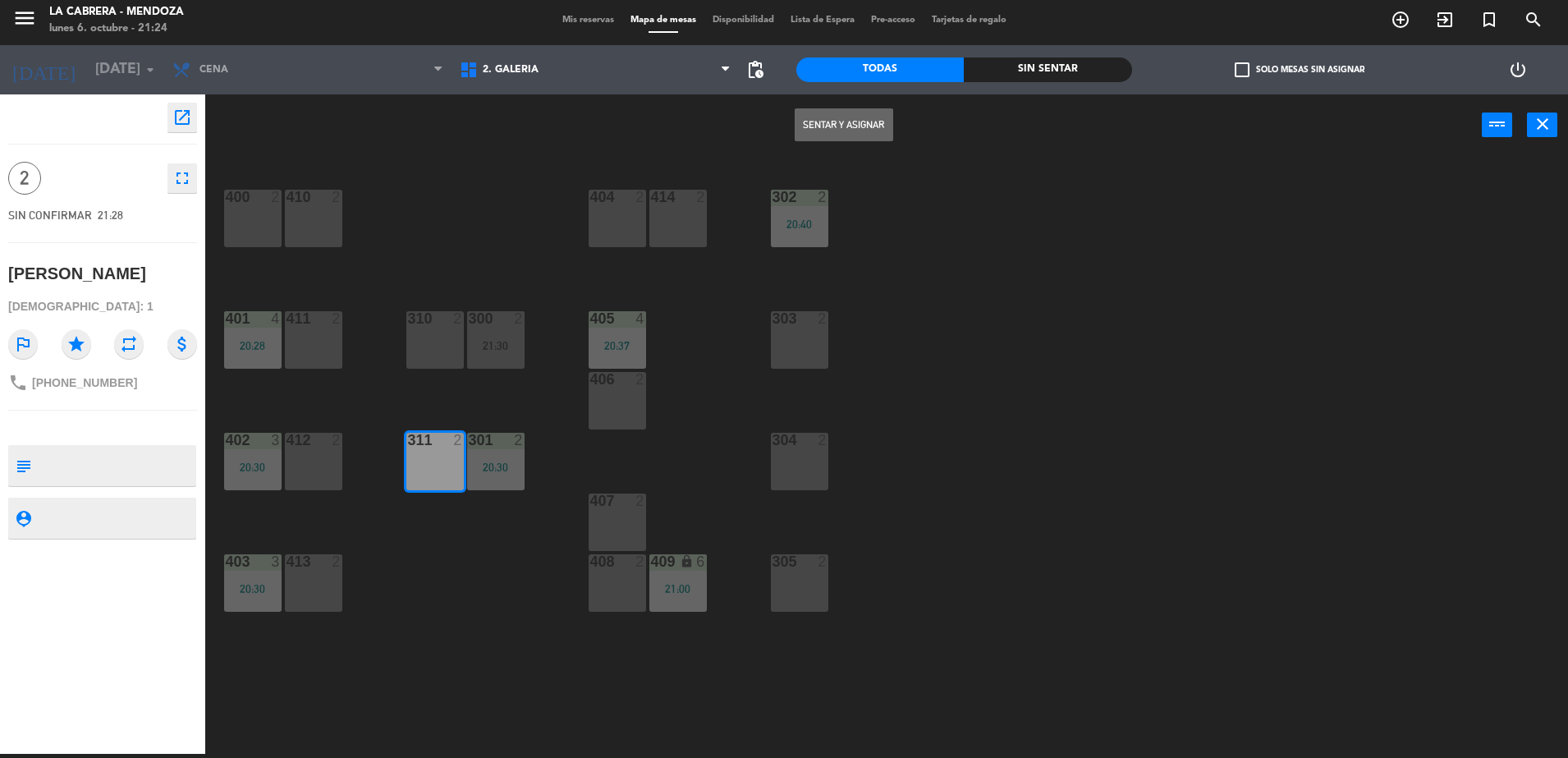
click at [853, 127] on button "Sentar y Asignar" at bounding box center [844, 124] width 98 height 33
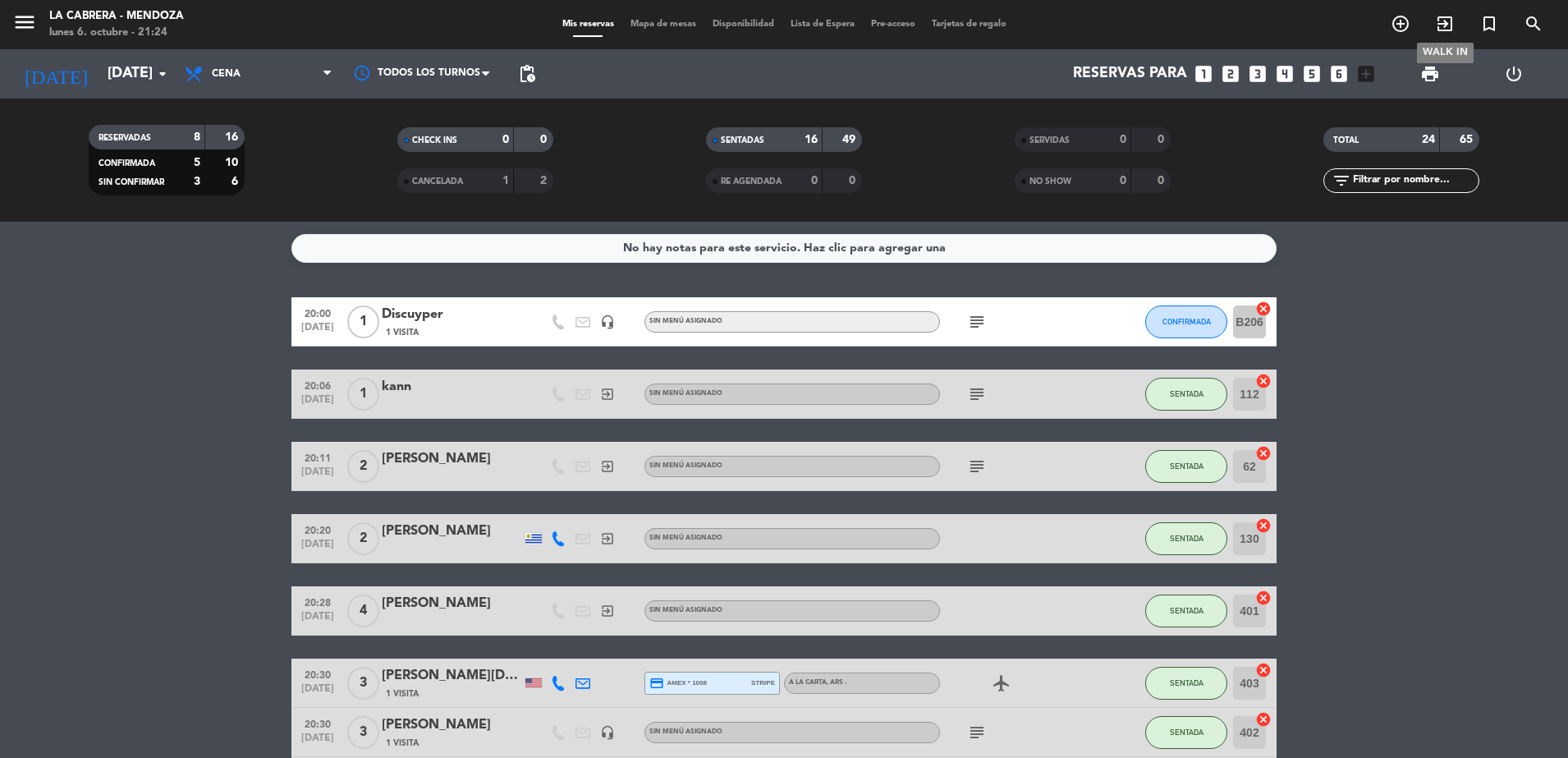
click at [1452, 27] on icon "exit_to_app" at bounding box center [1445, 23] width 19 height 20
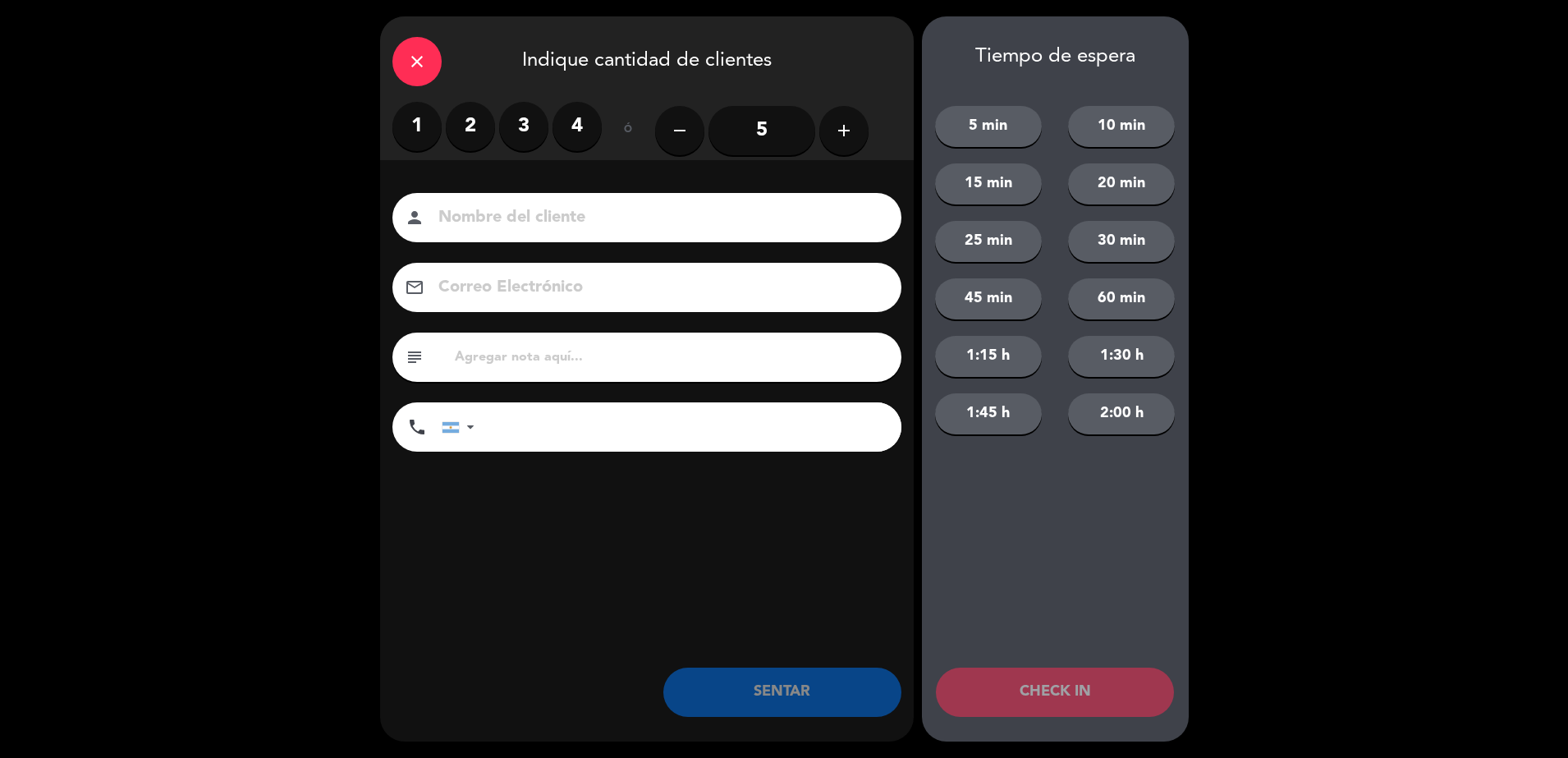
click at [471, 122] on label "2" at bounding box center [470, 126] width 49 height 49
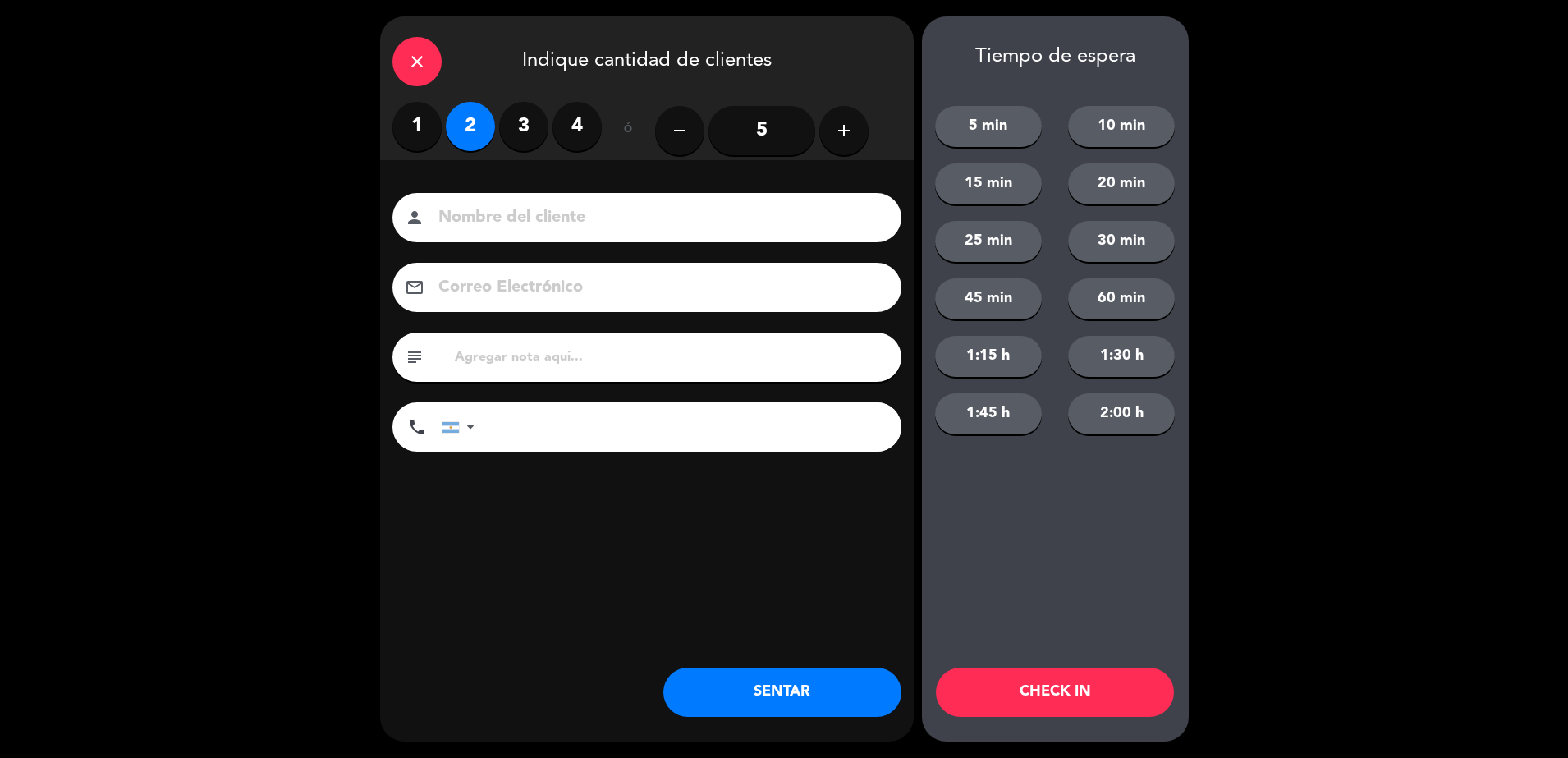
click at [512, 218] on input at bounding box center [657, 217] width 443 height 29
type input "[PERSON_NAME]"
click at [600, 347] on div "subject" at bounding box center [647, 357] width 509 height 49
click at [601, 354] on input "text" at bounding box center [671, 357] width 436 height 23
type input "hualta hab 209"
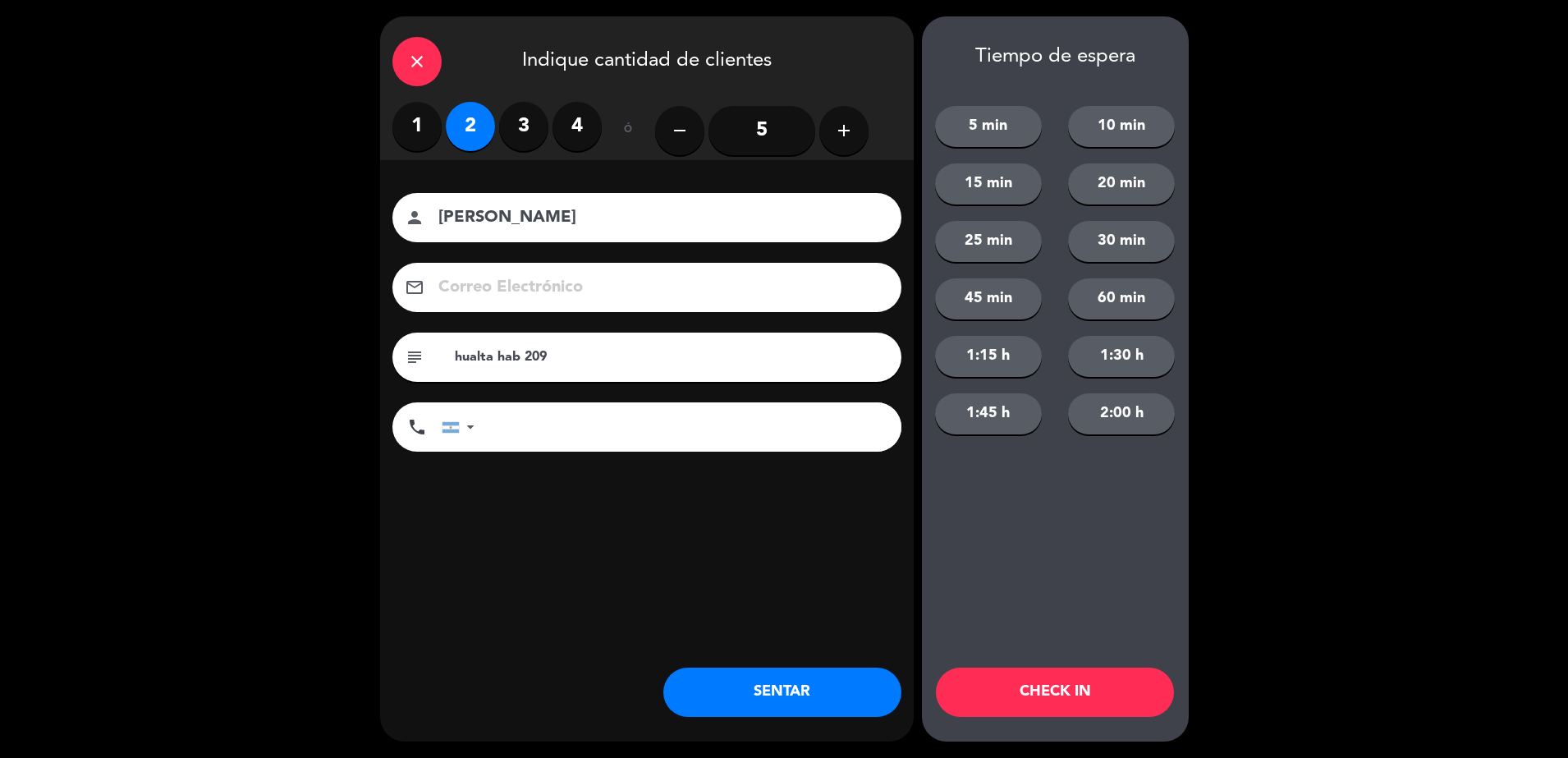
click at [750, 673] on button "SENTAR" at bounding box center [782, 692] width 238 height 49
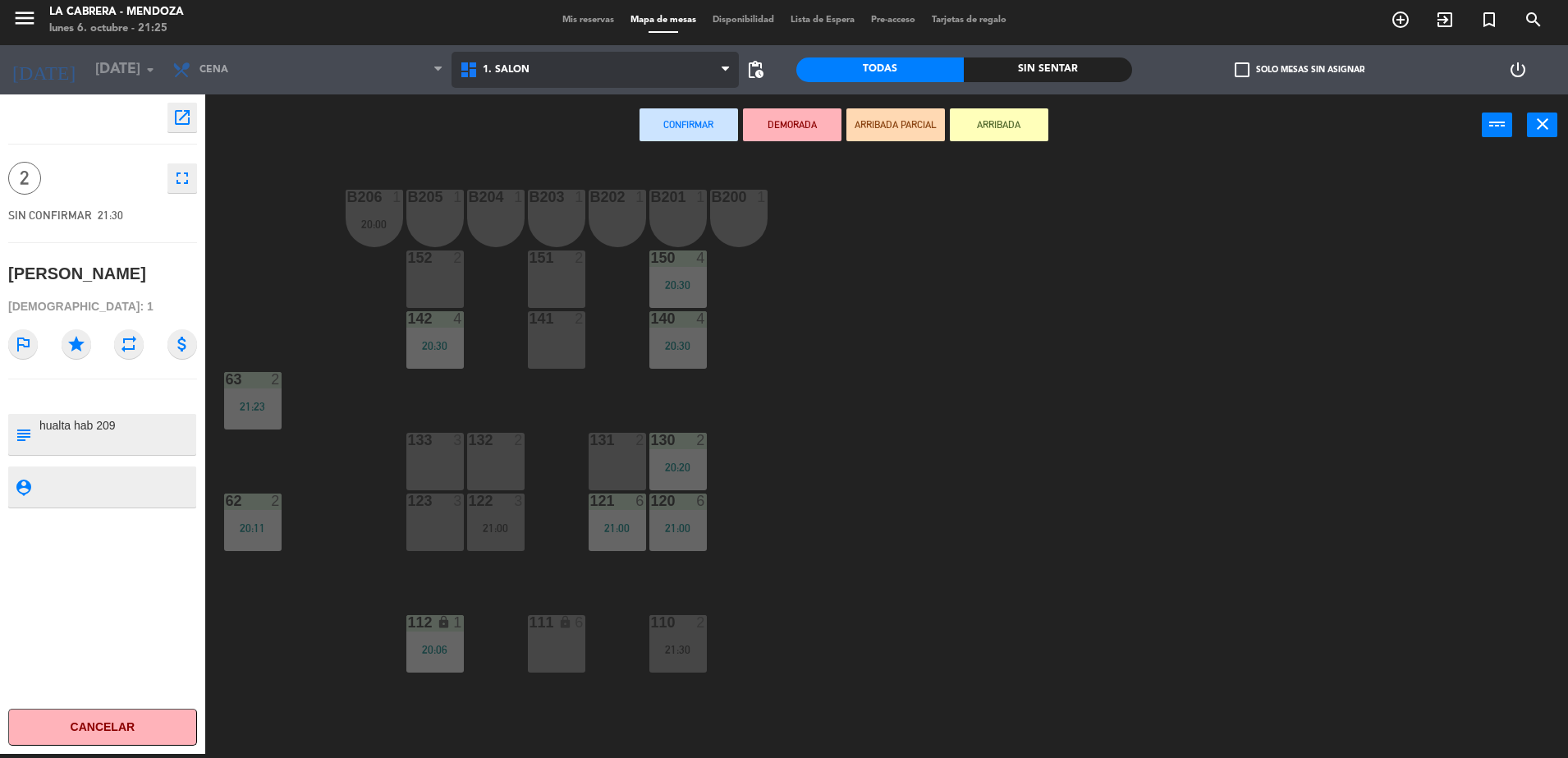
click at [542, 74] on span "1. SALON" at bounding box center [594, 70] width 287 height 36
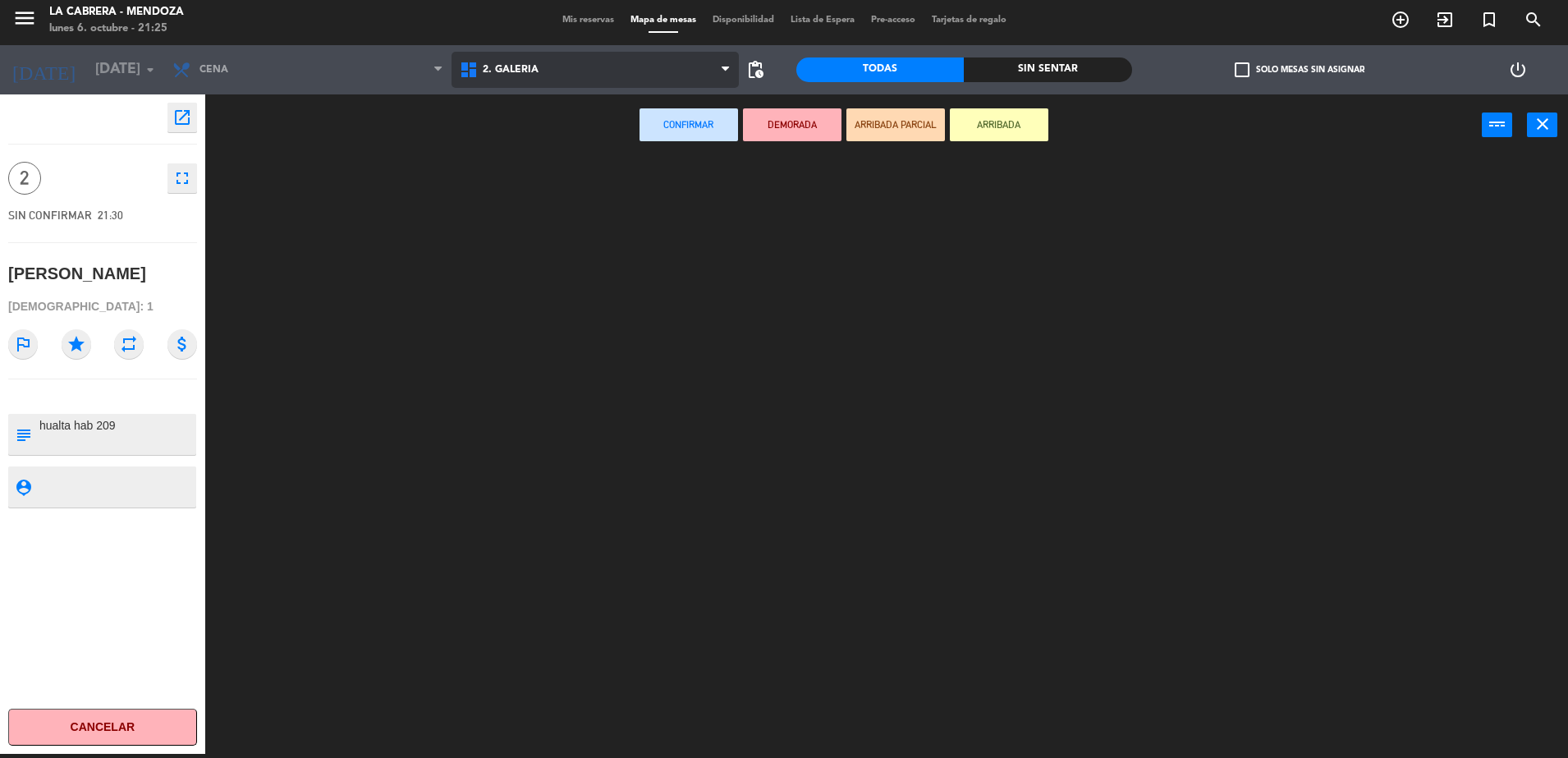
click at [536, 135] on ng-component "menu LA CABRERA - MENDOZA lunes 6. octubre - 21:25 Mis reservas Mapa de mesas D…" at bounding box center [784, 377] width 1568 height 763
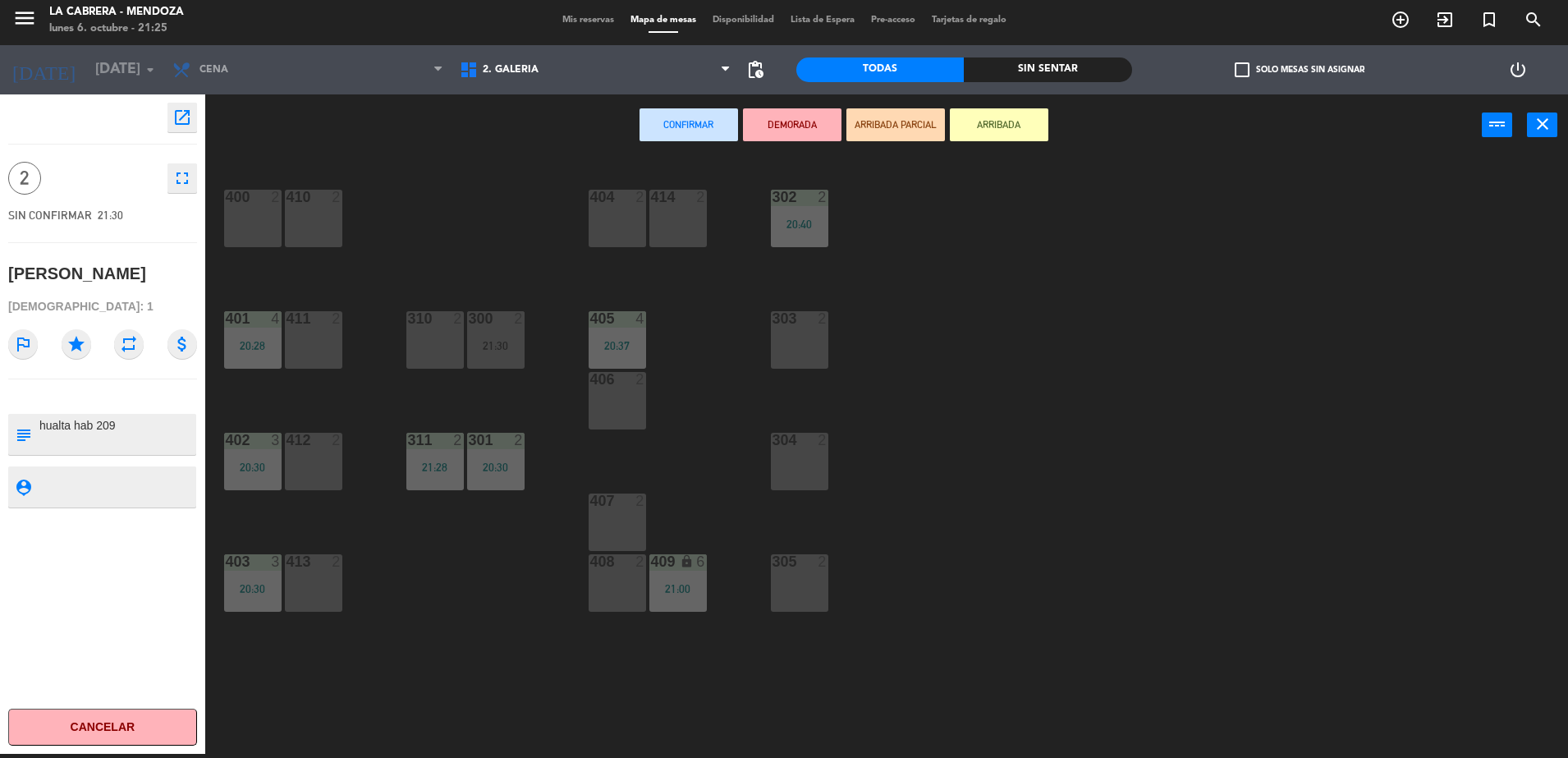
click at [797, 353] on div "303 2" at bounding box center [799, 340] width 58 height 58
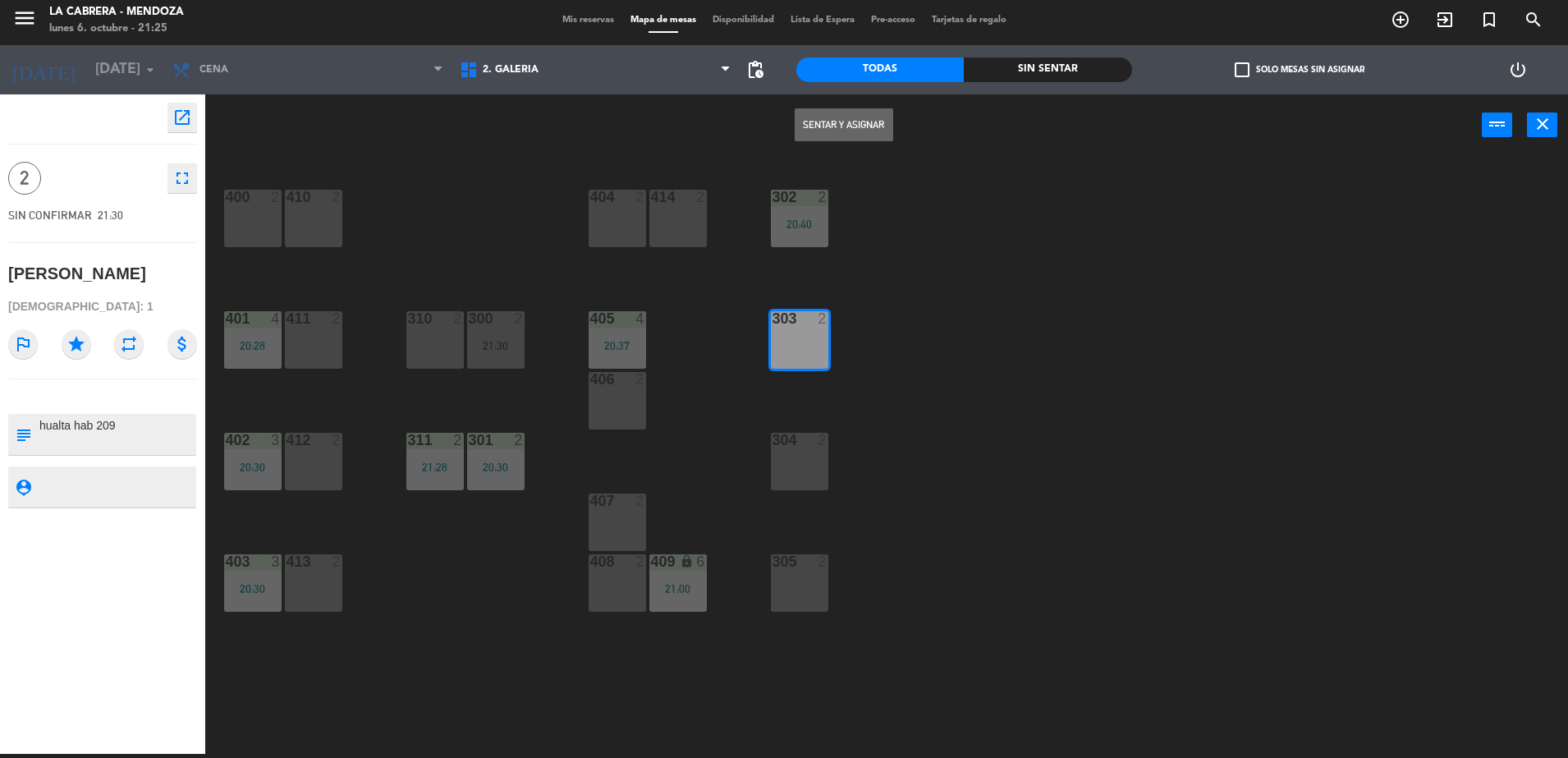
click at [823, 132] on button "Sentar y Asignar" at bounding box center [844, 124] width 98 height 33
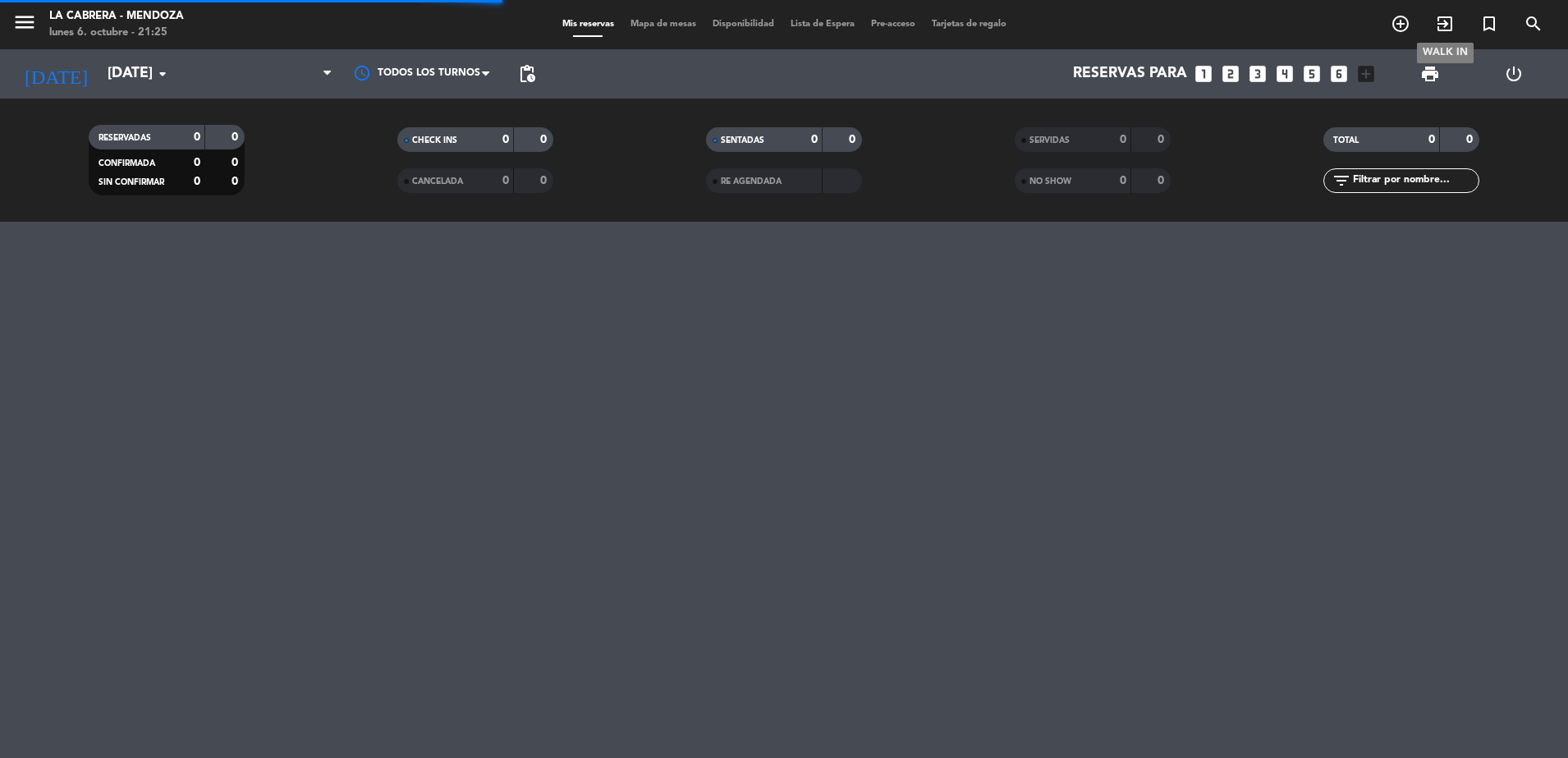
click at [1445, 21] on icon "exit_to_app" at bounding box center [1445, 23] width 19 height 20
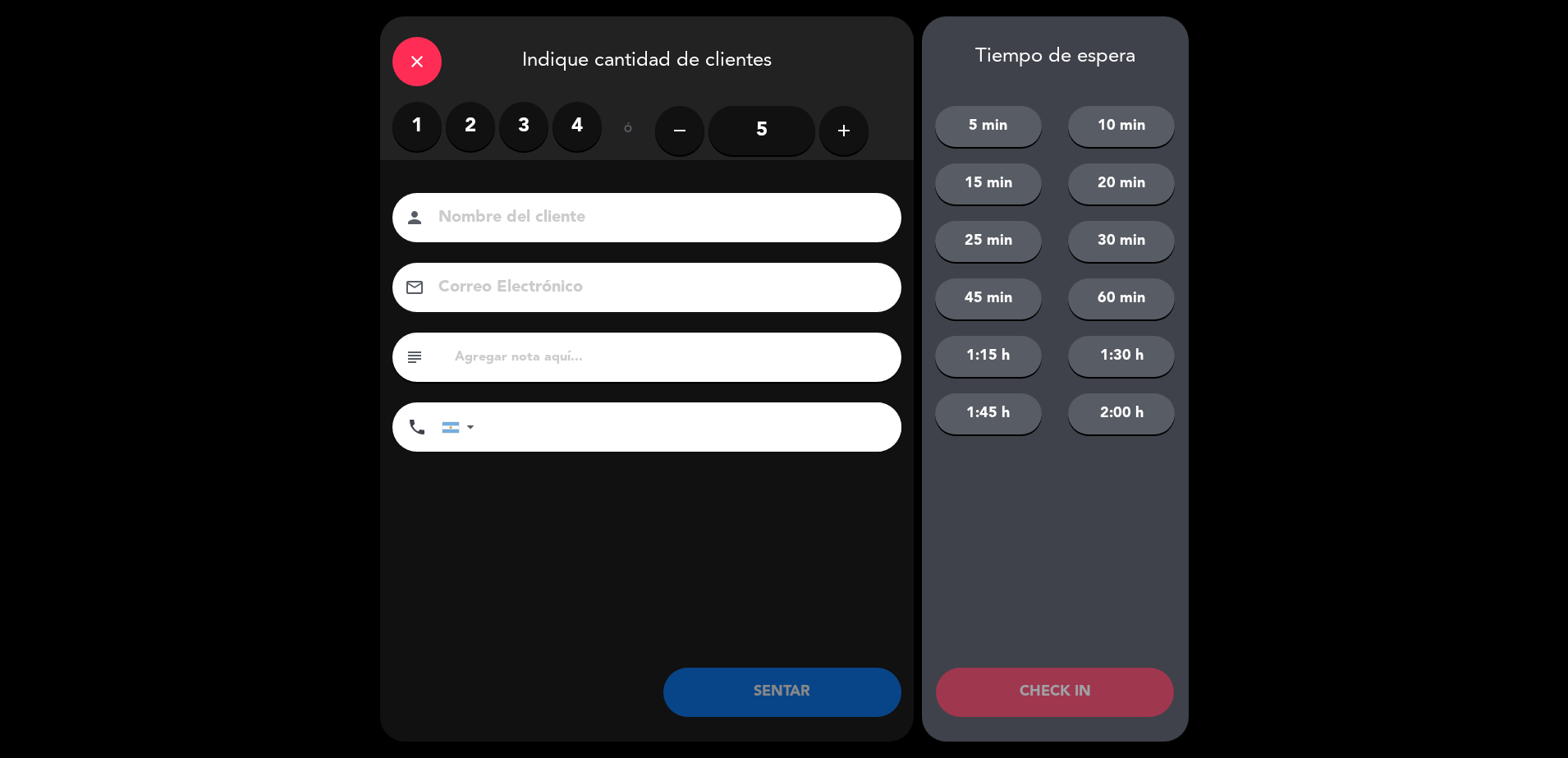
click at [483, 121] on label "2" at bounding box center [470, 126] width 49 height 49
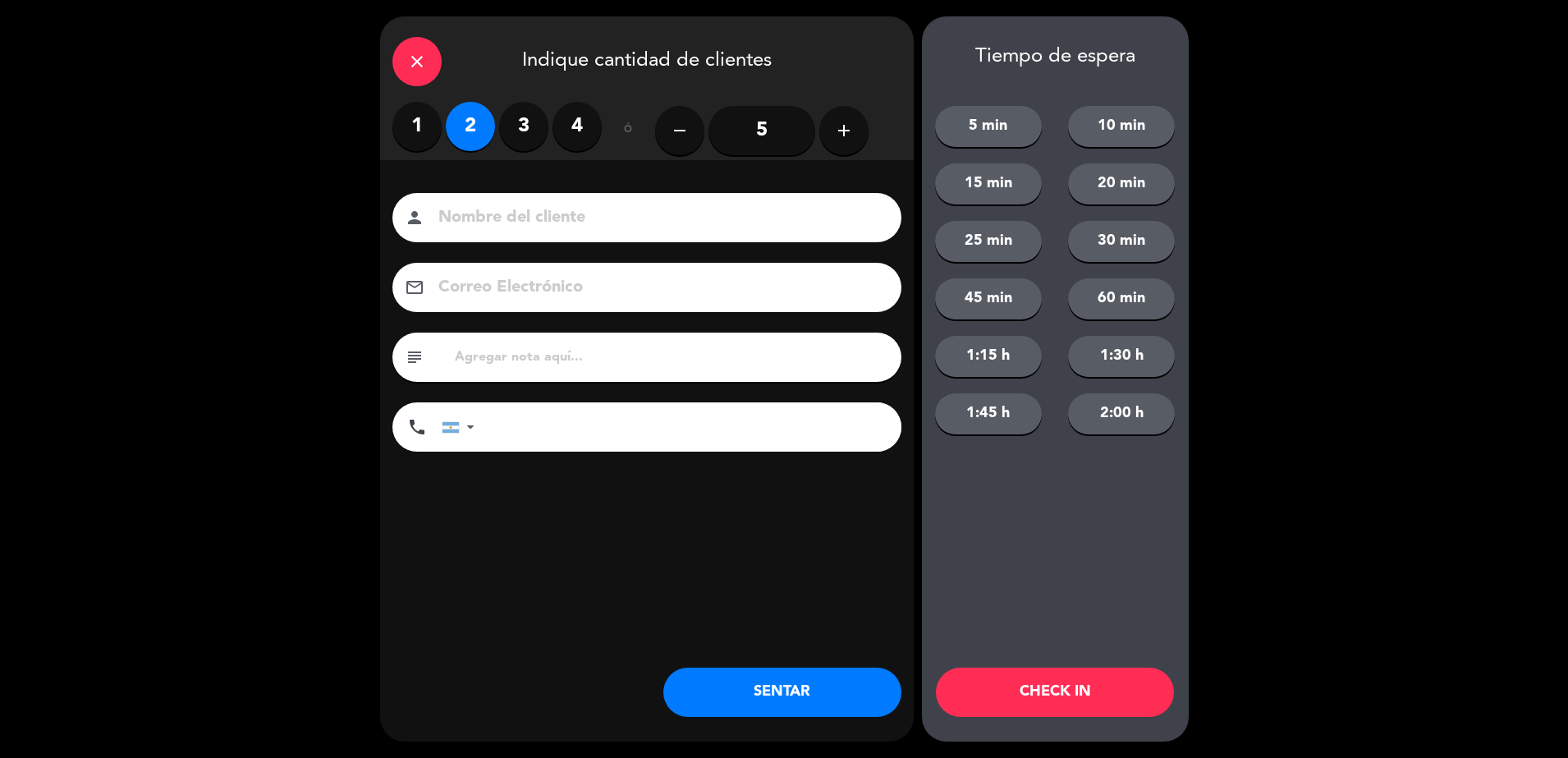
click at [518, 219] on input at bounding box center [657, 217] width 443 height 29
type input "[PERSON_NAME]"
click at [664, 359] on input "text" at bounding box center [671, 357] width 436 height 23
type input "sheraton hab 1007"
click at [736, 684] on button "SENTAR" at bounding box center [782, 692] width 238 height 49
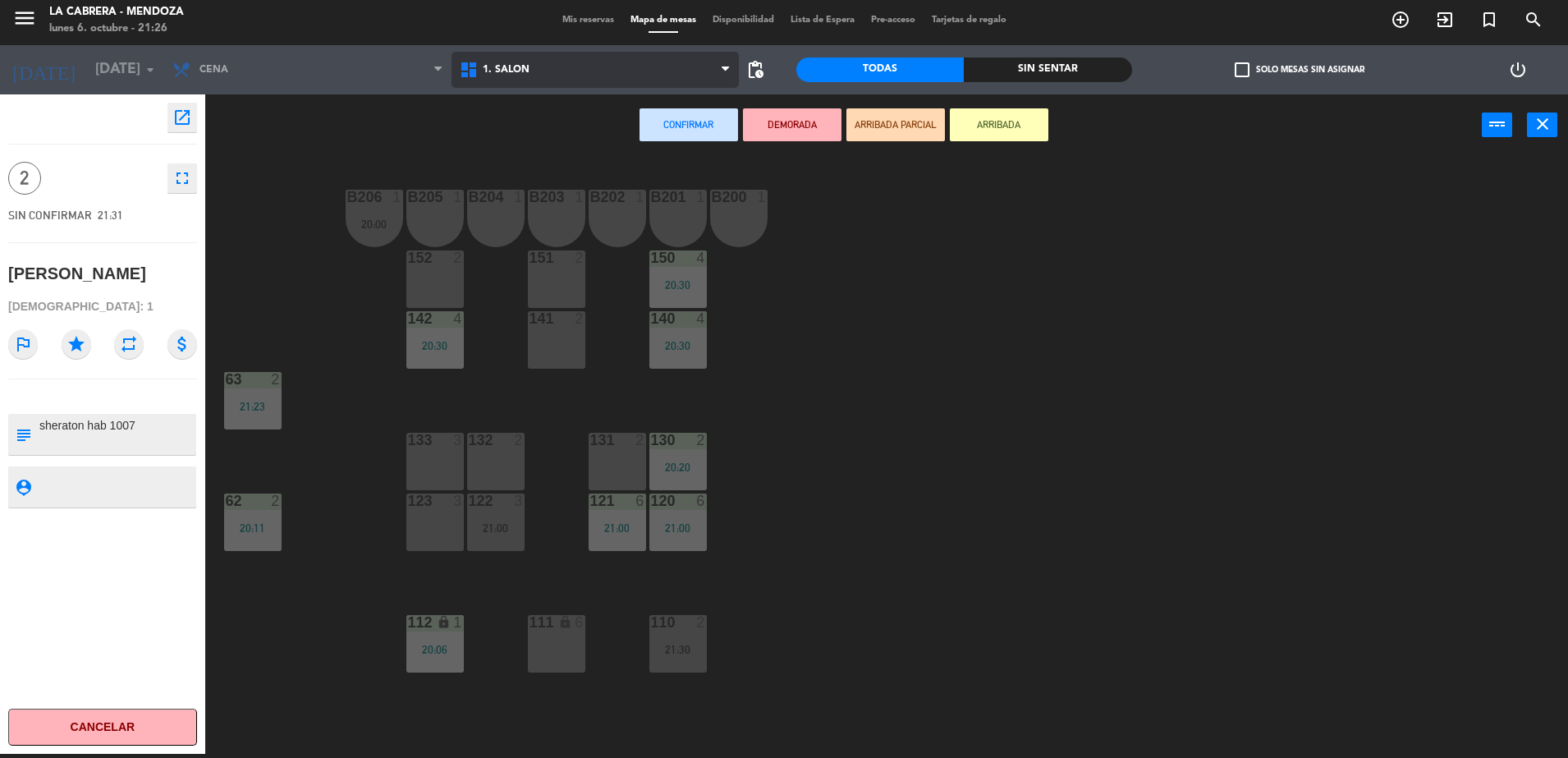
click at [523, 70] on span "1. SALON" at bounding box center [506, 70] width 46 height 11
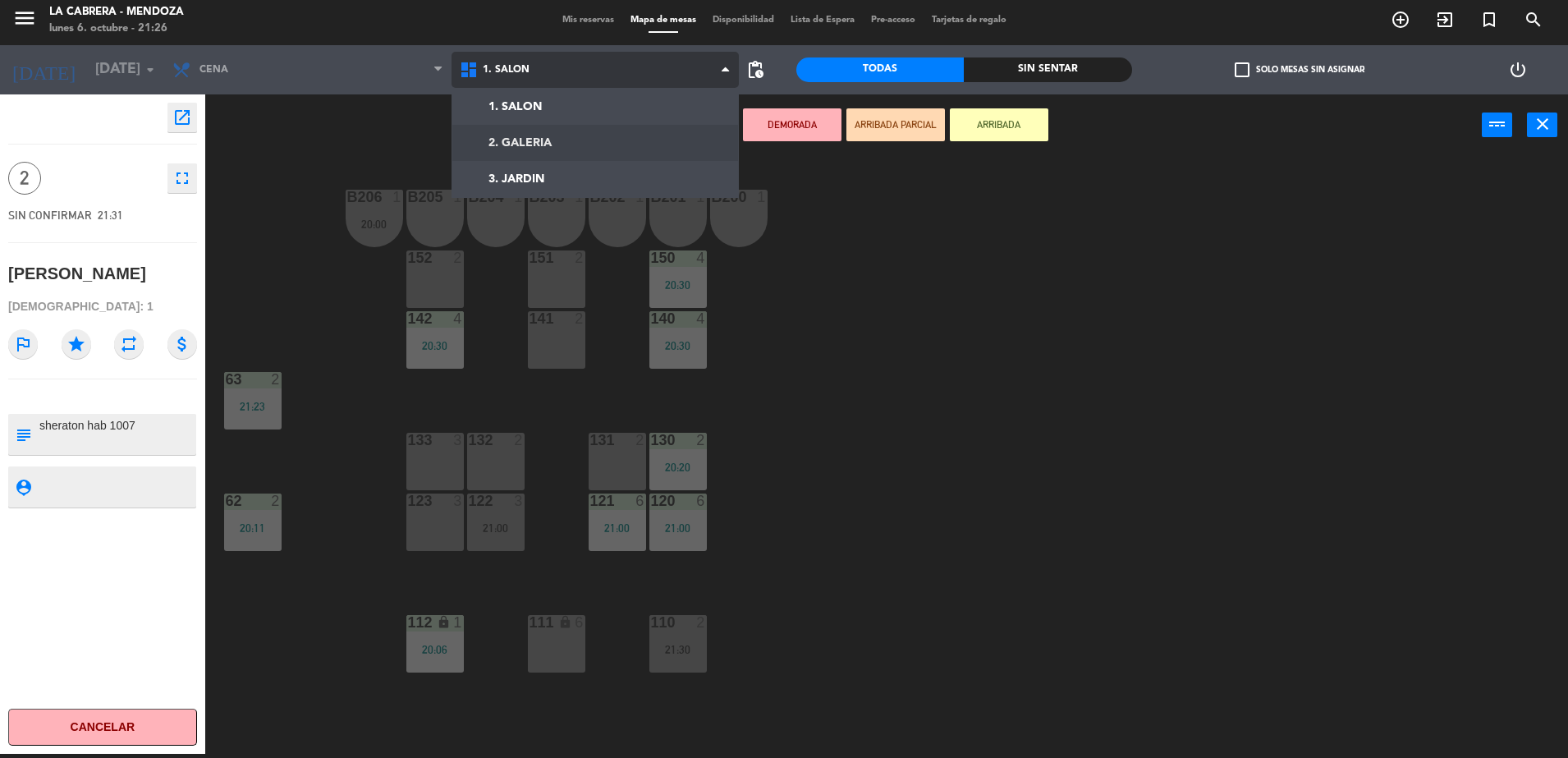
click at [592, 148] on ng-component "menu LA CABRERA - MENDOZA lunes 6. octubre - 21:26 Mis reservas Mapa de mesas D…" at bounding box center [784, 377] width 1568 height 763
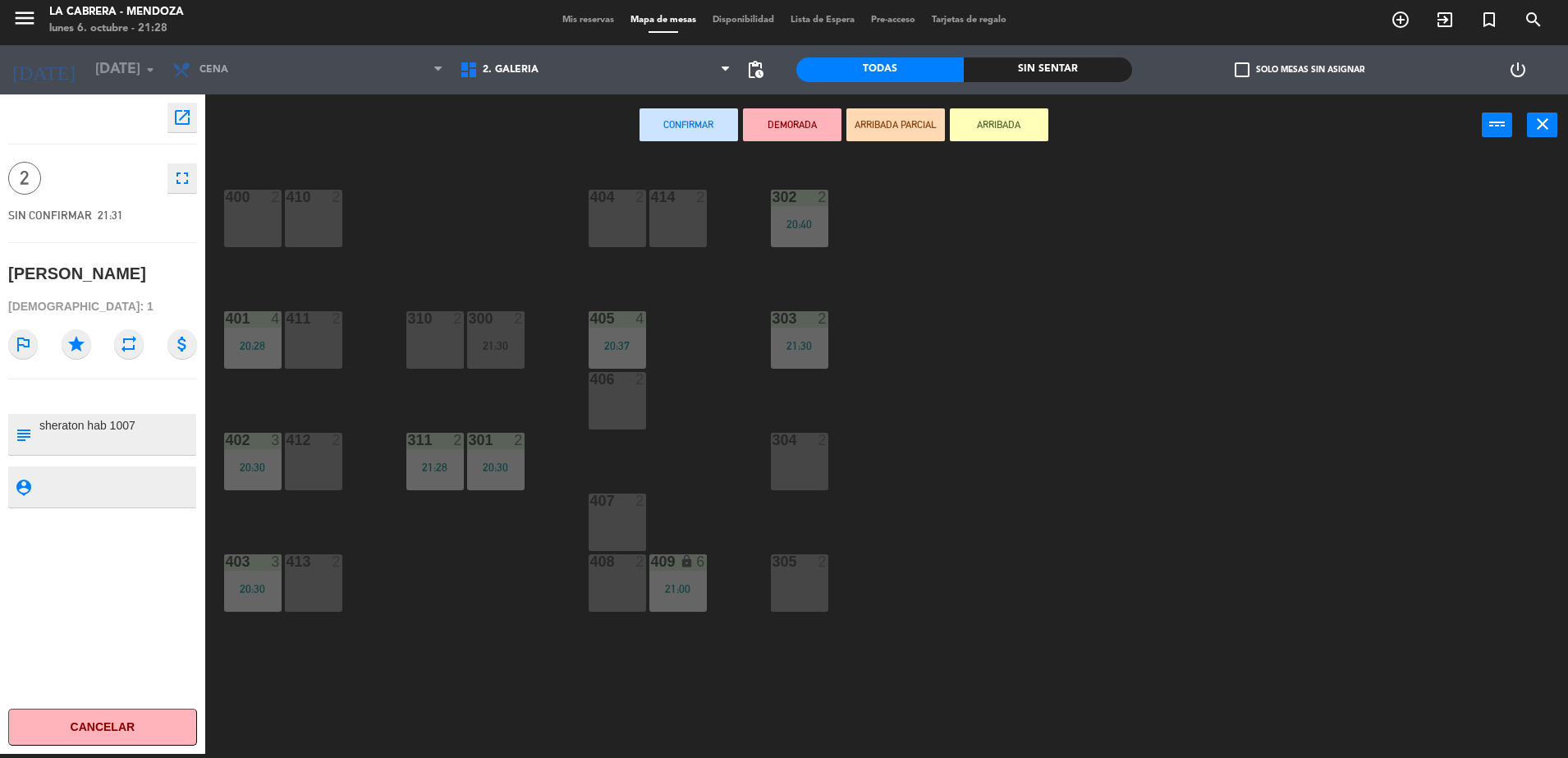
click at [793, 460] on div "304 2" at bounding box center [799, 462] width 58 height 58
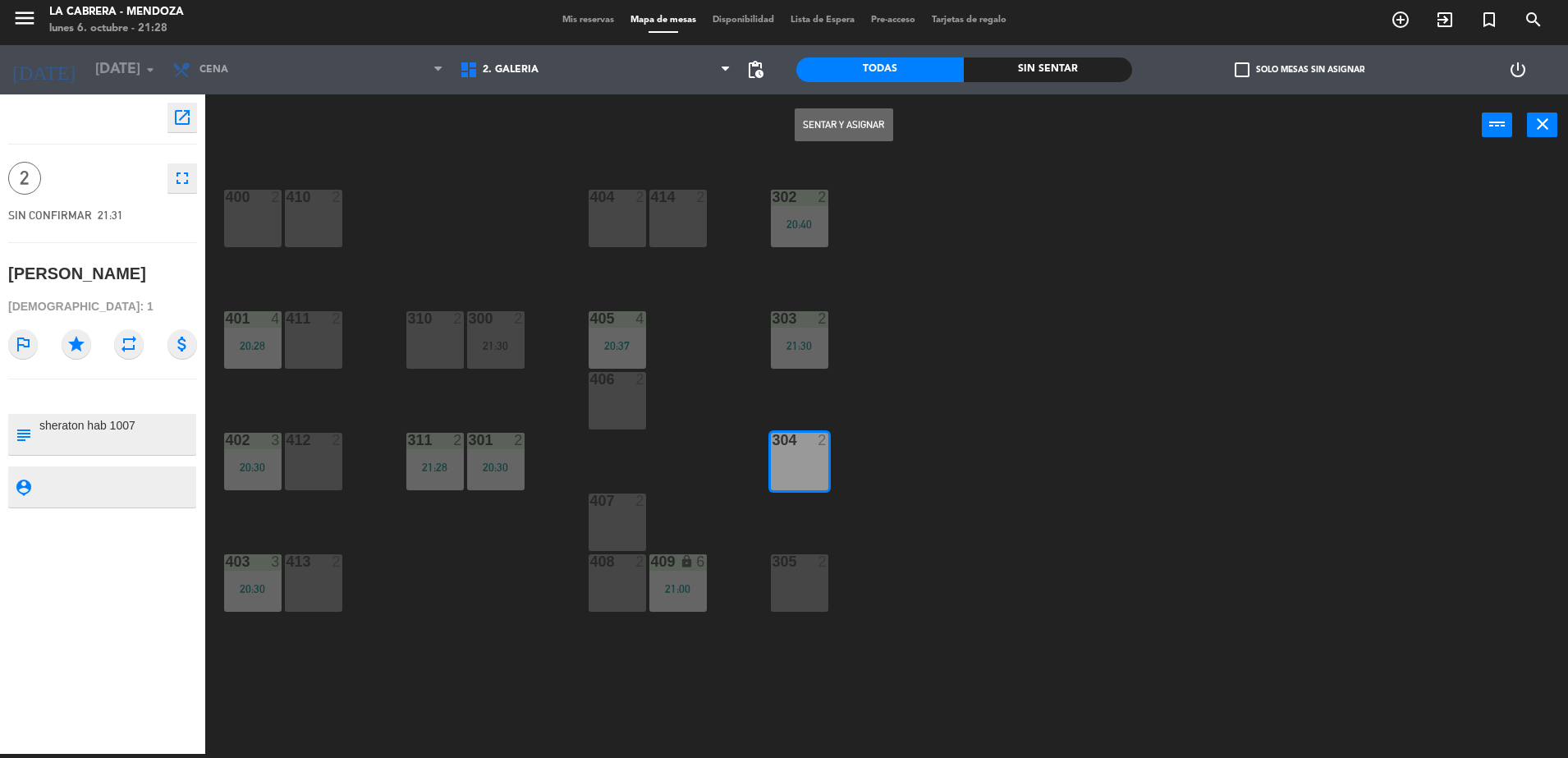
click at [867, 127] on button "Sentar y Asignar" at bounding box center [844, 124] width 98 height 33
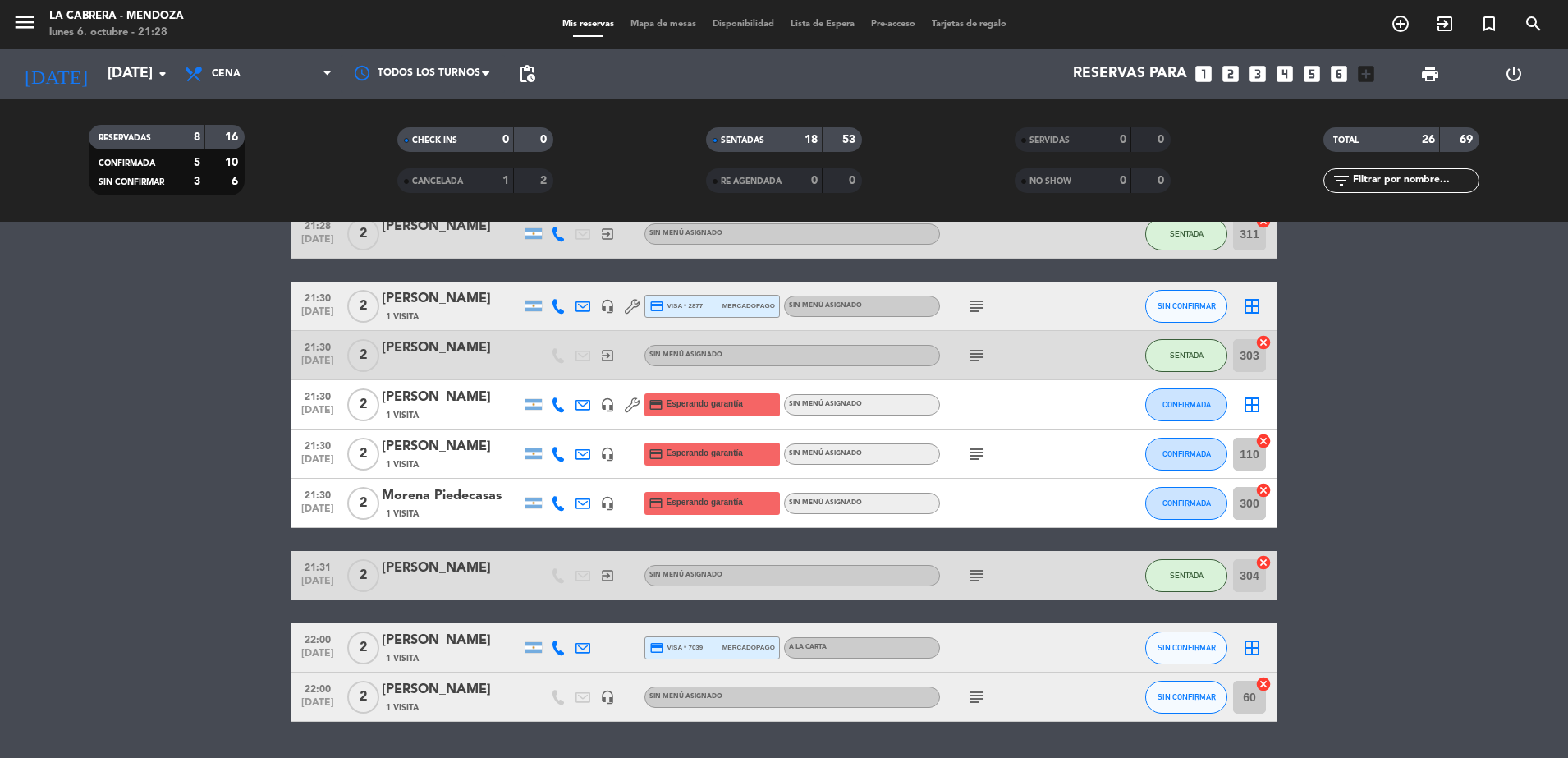
scroll to position [1202, 0]
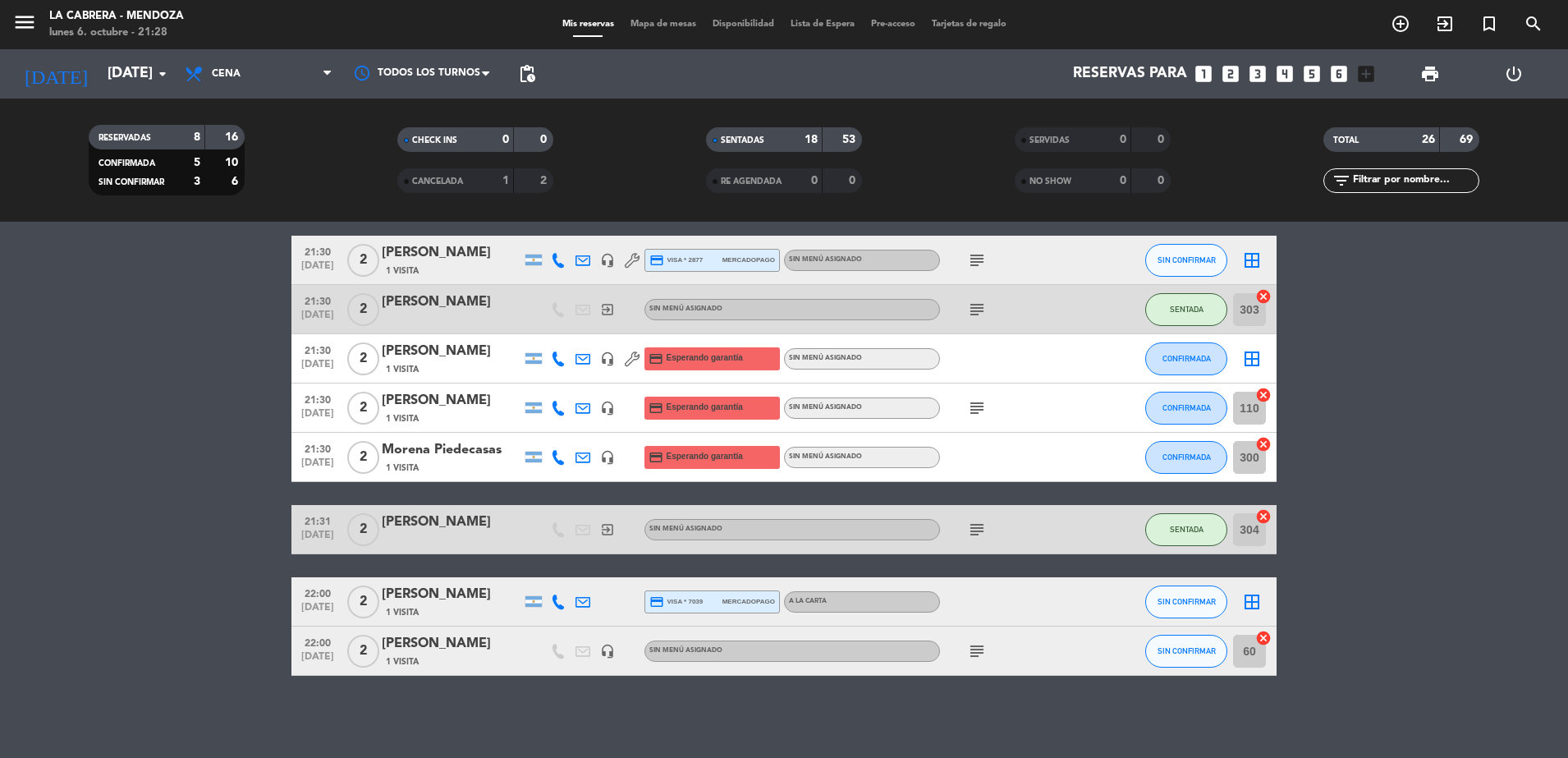
click at [1266, 397] on icon "cancel" at bounding box center [1263, 395] width 17 height 17
click at [1267, 443] on icon "cancel" at bounding box center [1263, 445] width 17 height 17
click at [422, 264] on div "1 Visita" at bounding box center [451, 270] width 139 height 14
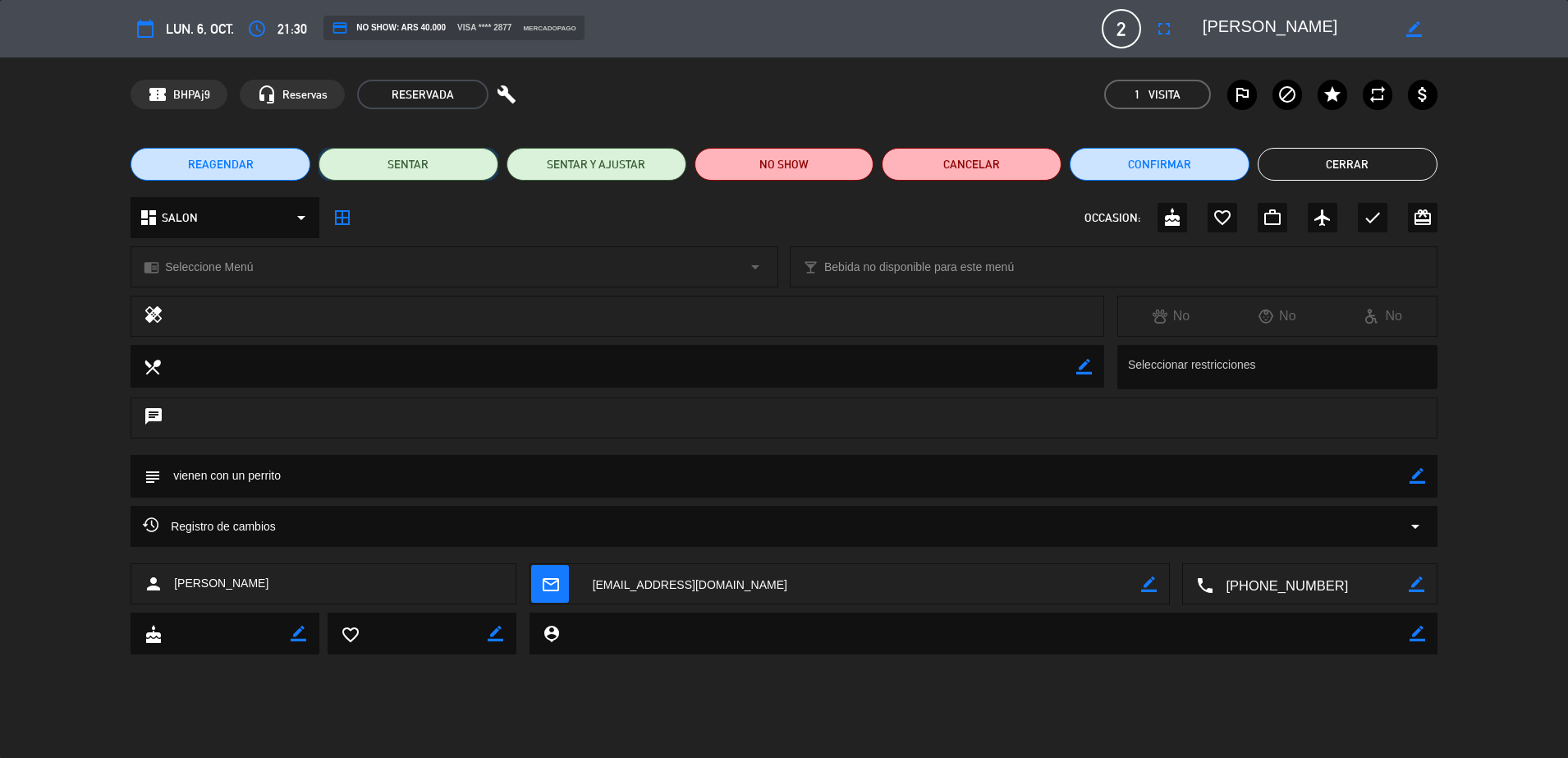
click at [460, 166] on button "SENTAR" at bounding box center [408, 163] width 180 height 33
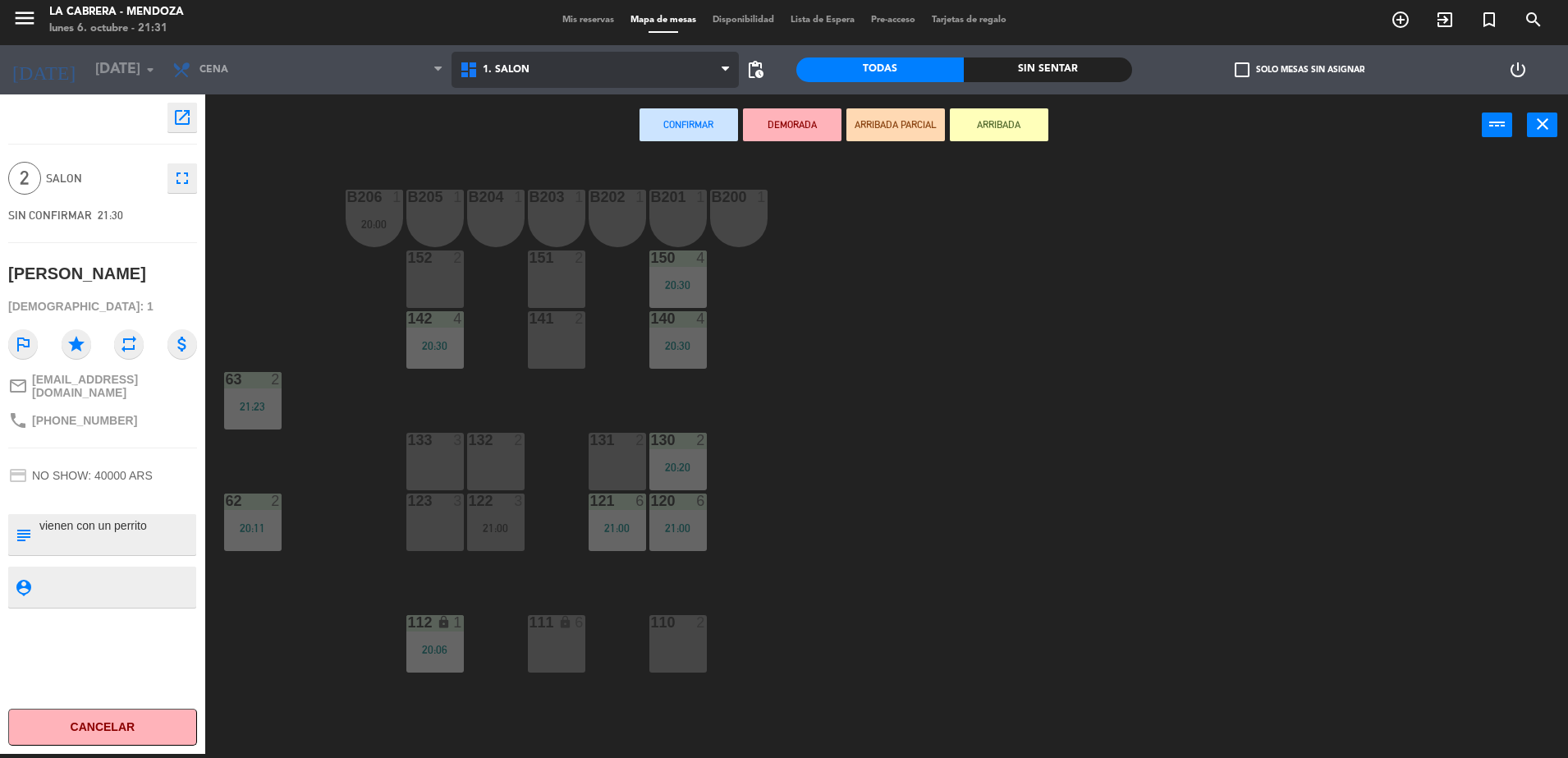
click at [611, 75] on span "1. SALON" at bounding box center [594, 70] width 287 height 36
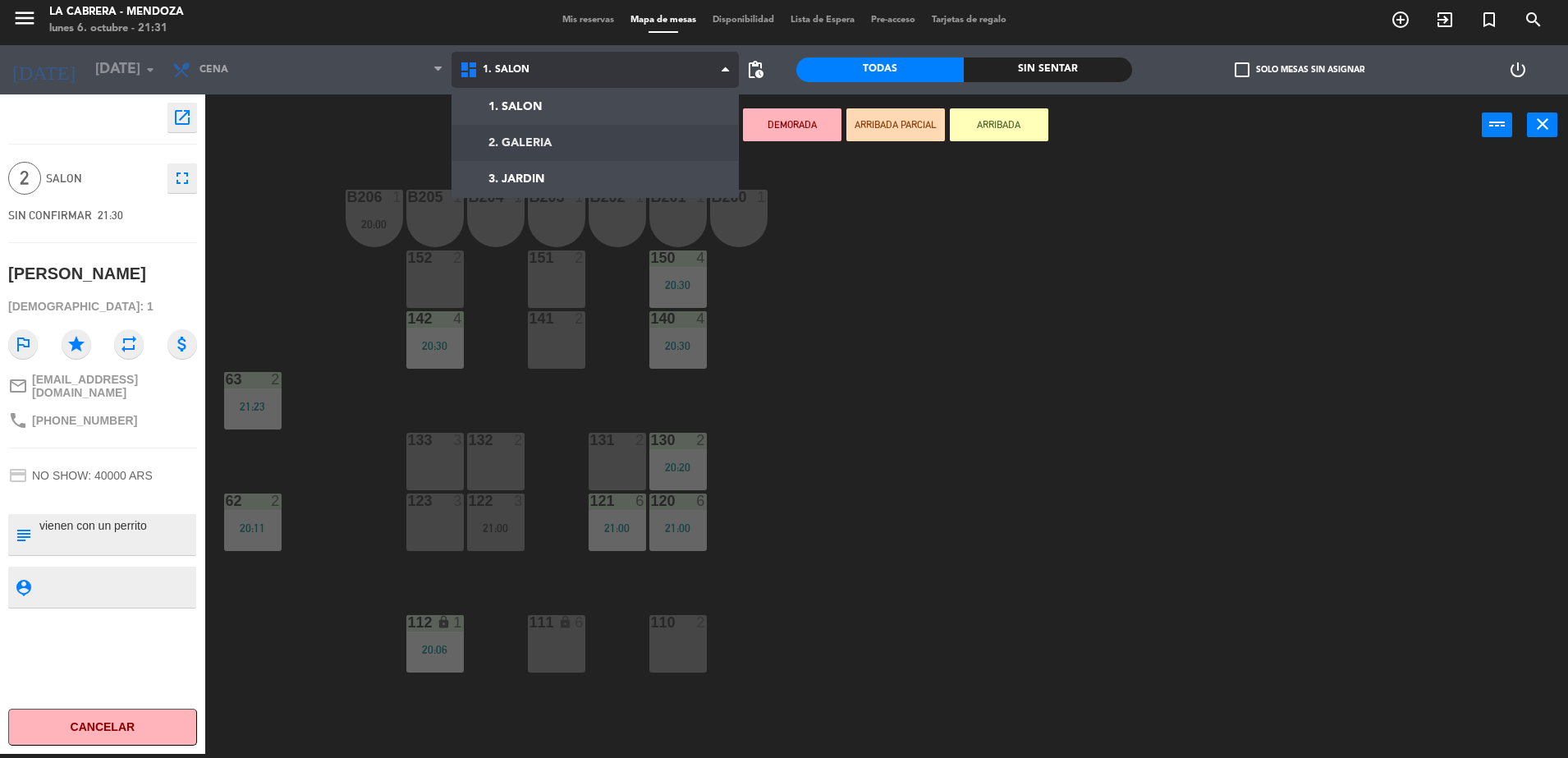
click at [615, 135] on ng-component "menu LA CABRERA - MENDOZA lunes 6. octubre - 21:31 Mis reservas Mapa de mesas D…" at bounding box center [784, 377] width 1568 height 763
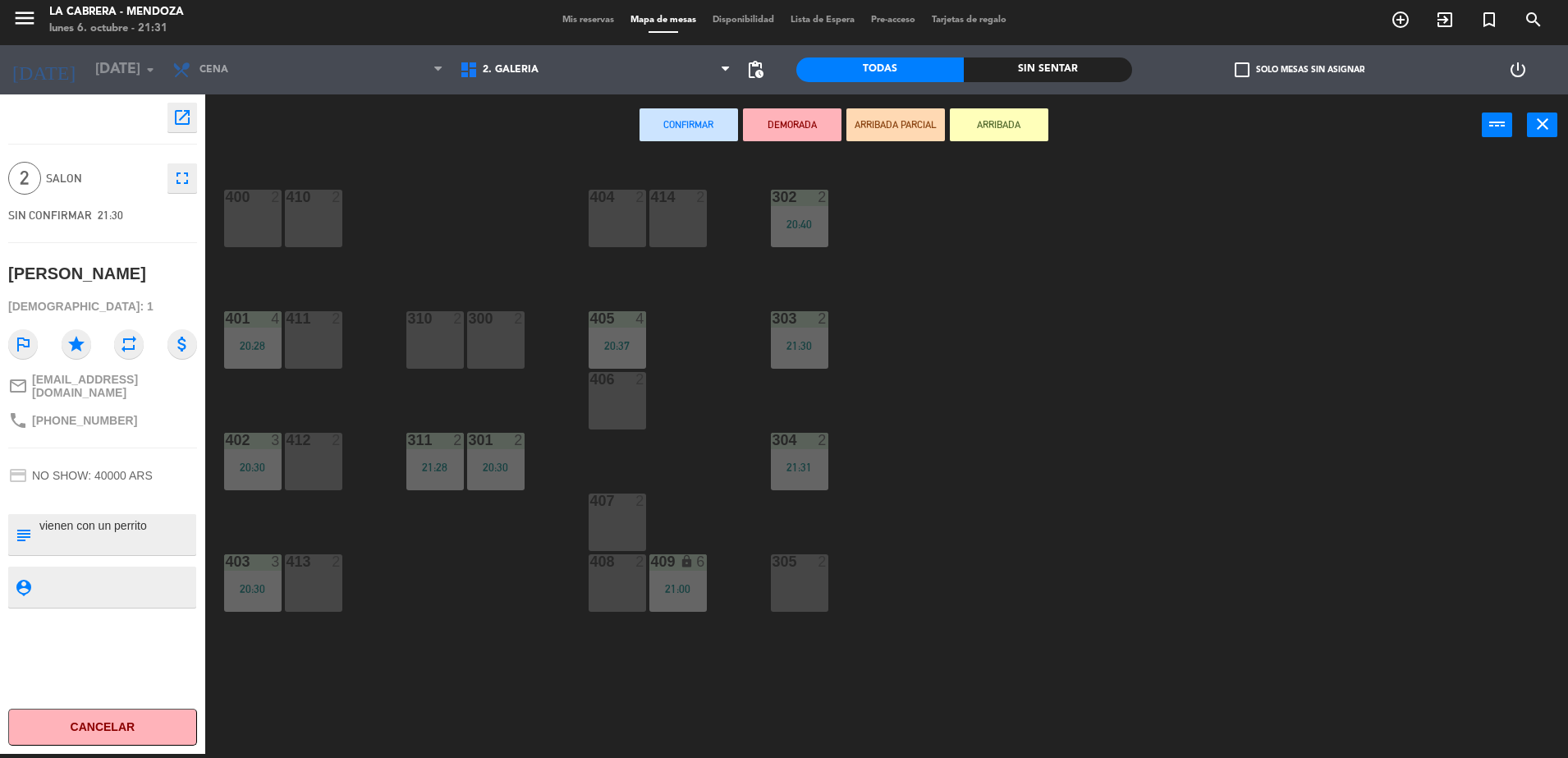
click at [611, 221] on div "404 2" at bounding box center [617, 218] width 58 height 58
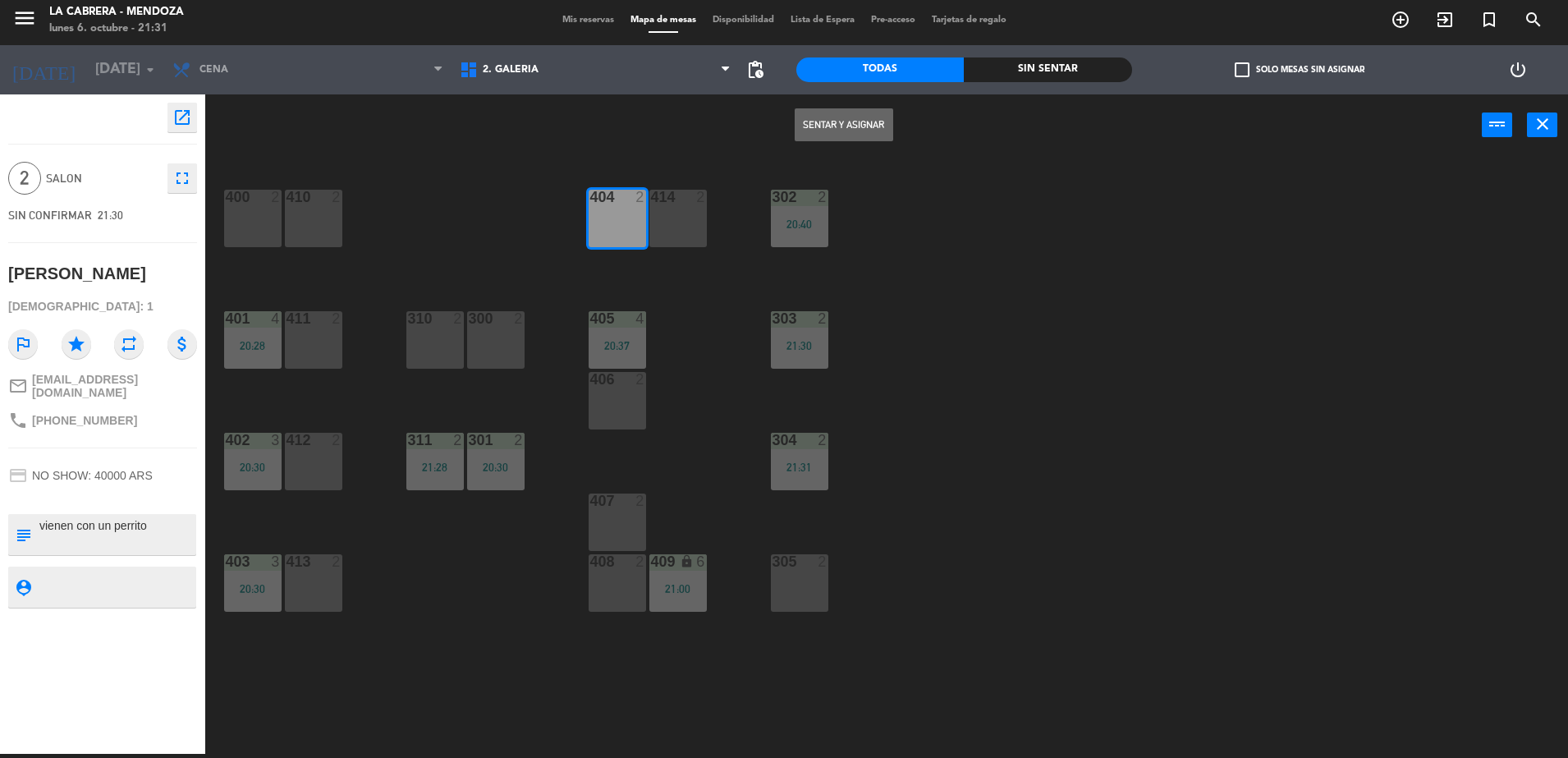
click at [854, 132] on button "Sentar y Asignar" at bounding box center [844, 124] width 98 height 33
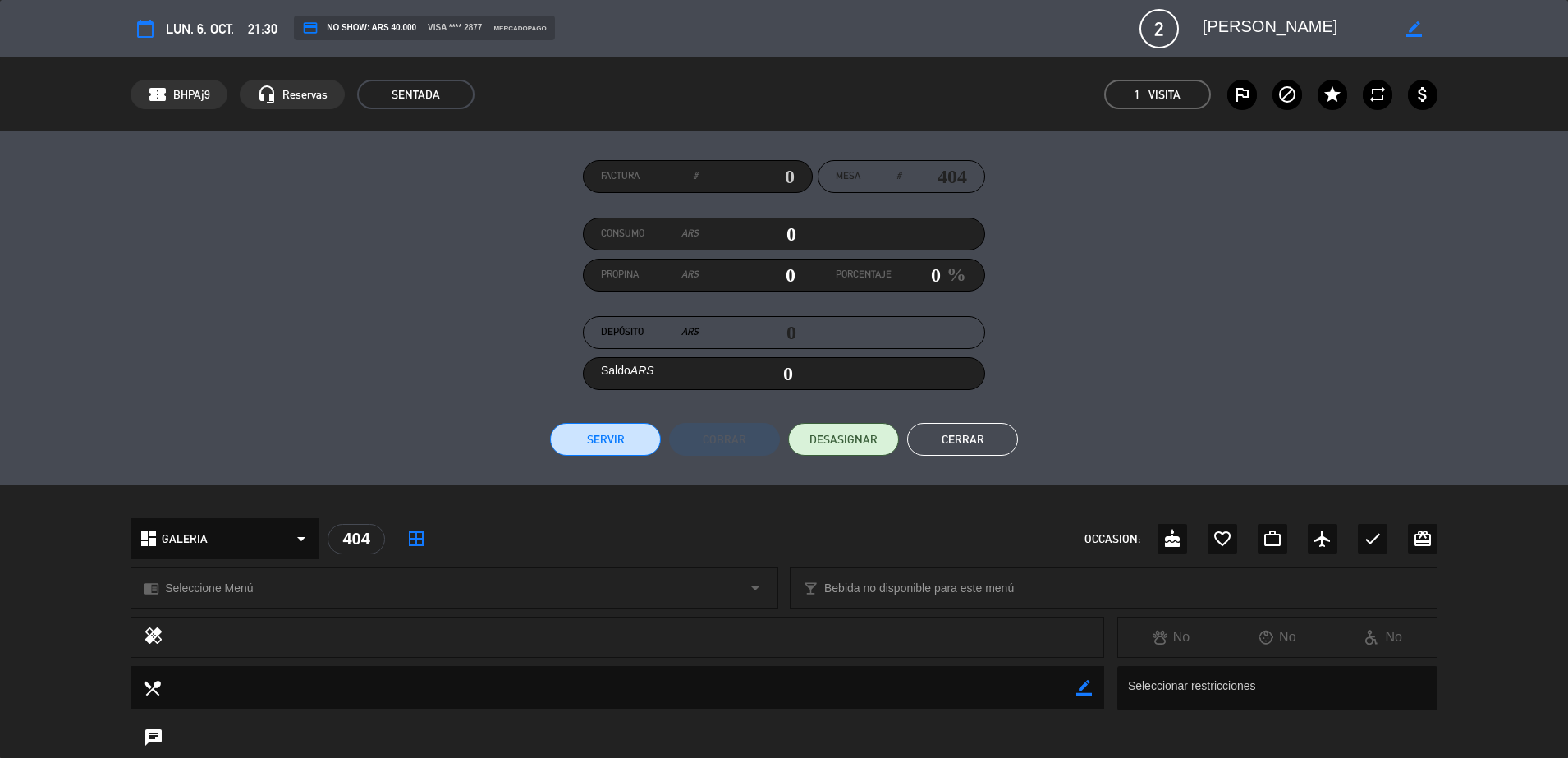
click at [931, 429] on button "Cerrar" at bounding box center [962, 438] width 110 height 33
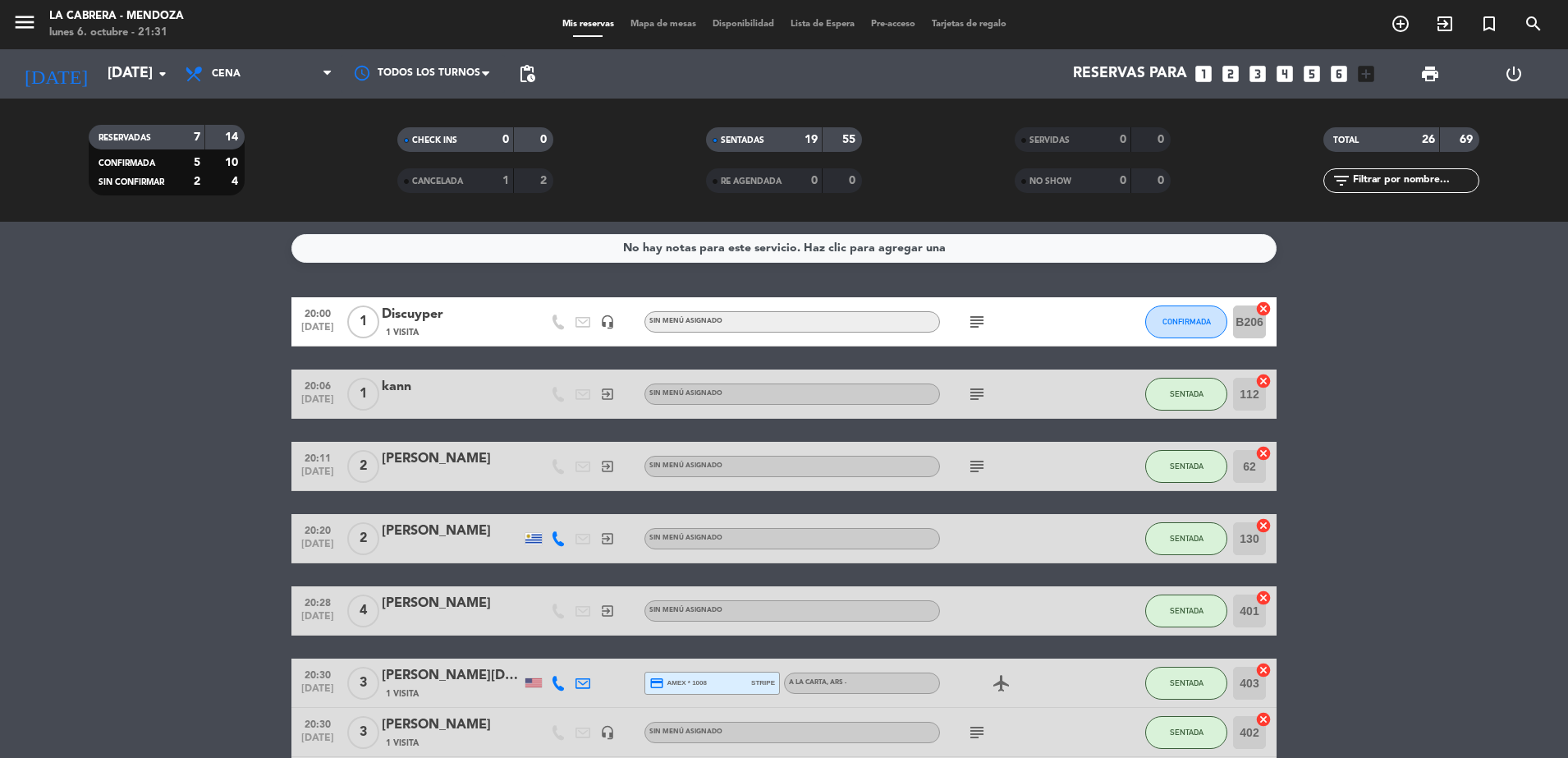
click at [406, 315] on div "Discuyper" at bounding box center [451, 314] width 139 height 21
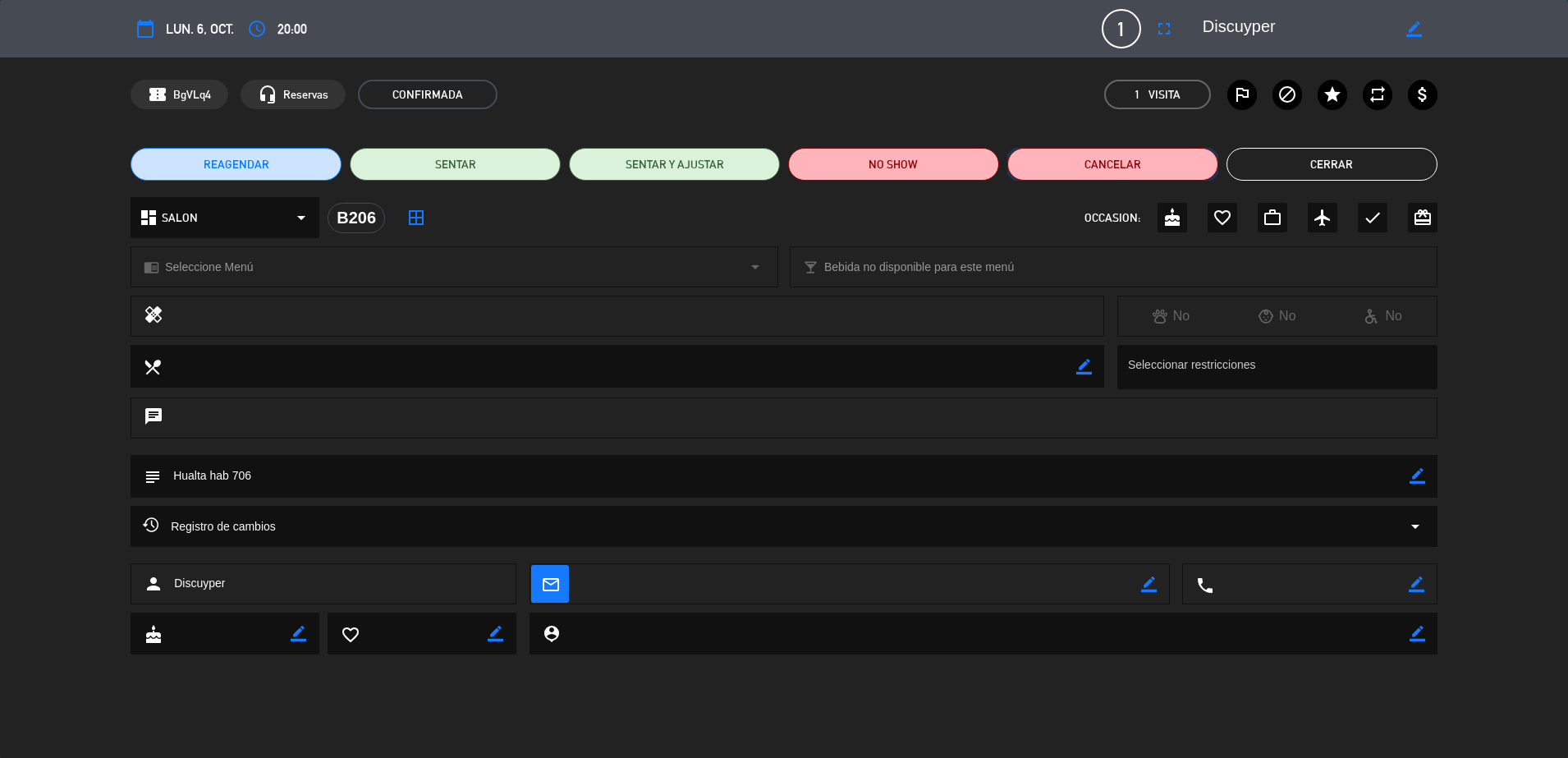
click at [1120, 175] on button "Cancelar" at bounding box center [1112, 163] width 211 height 33
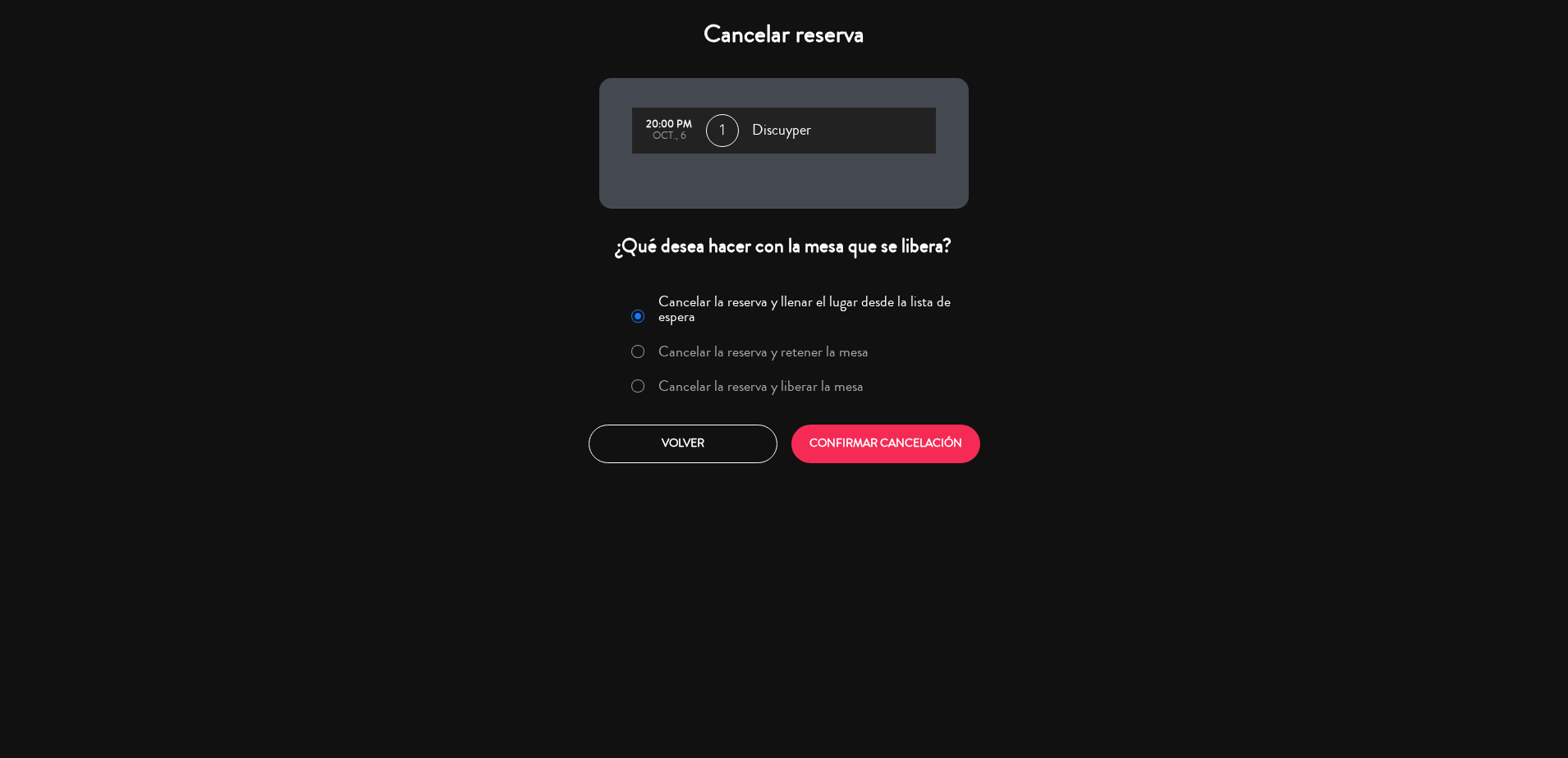
click at [786, 383] on label "Cancelar la reserva y liberar la mesa" at bounding box center [760, 386] width 205 height 15
click at [840, 427] on button "CONFIRMAR CANCELACIÓN" at bounding box center [885, 444] width 188 height 39
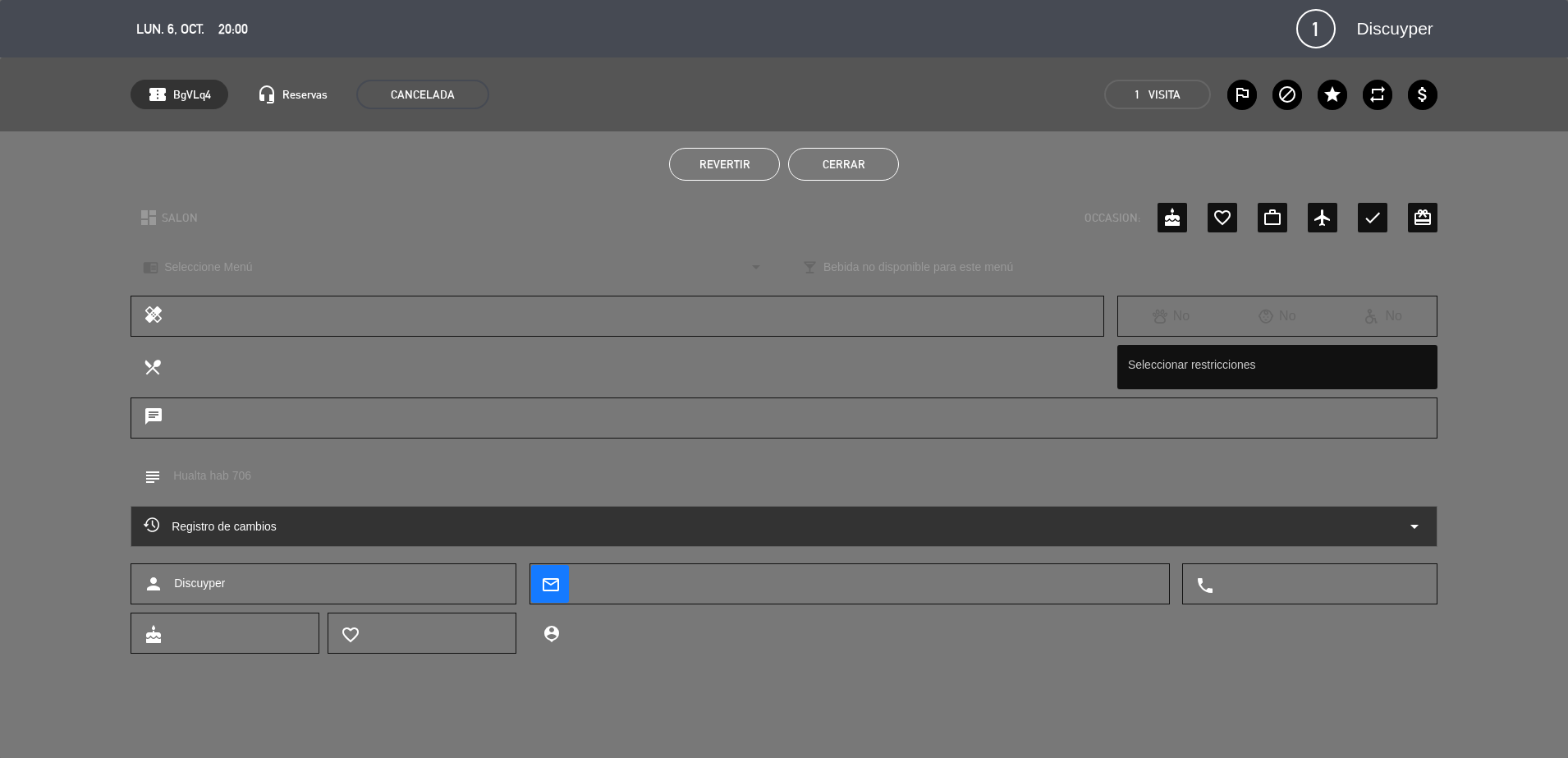
click at [807, 169] on button "Cerrar" at bounding box center [843, 163] width 110 height 33
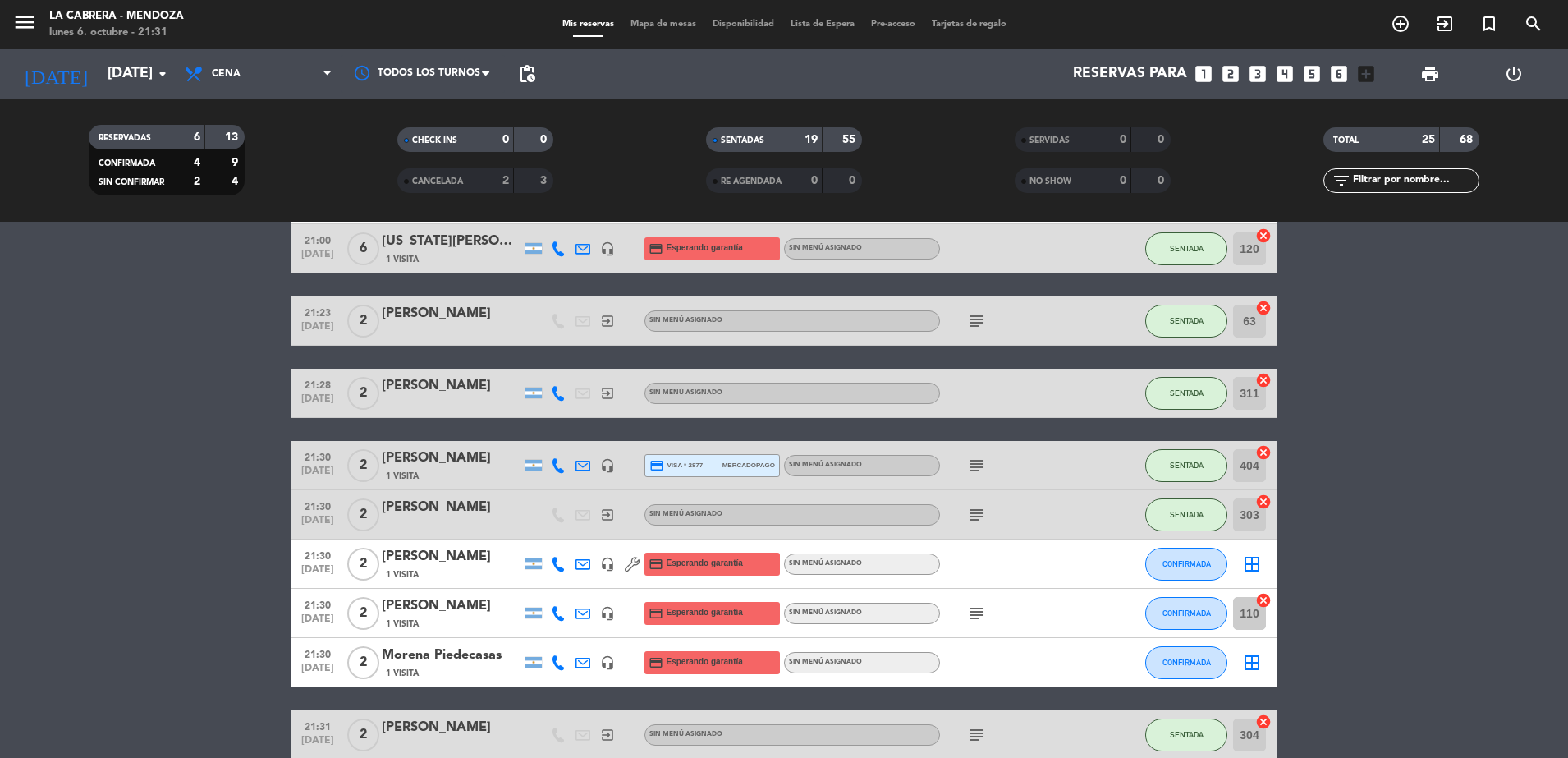
scroll to position [719, 0]
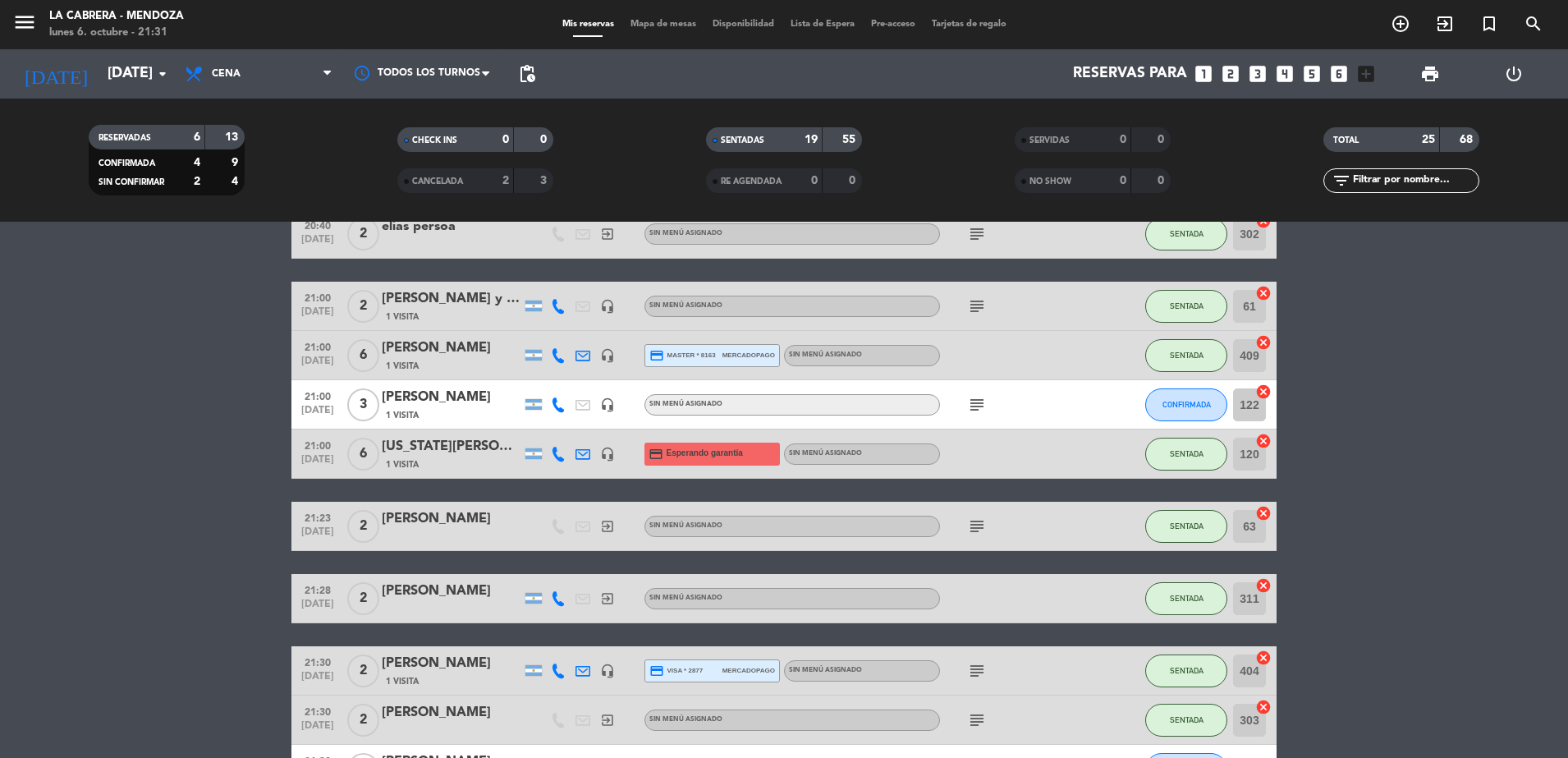
click at [980, 412] on icon "subject" at bounding box center [977, 404] width 19 height 20
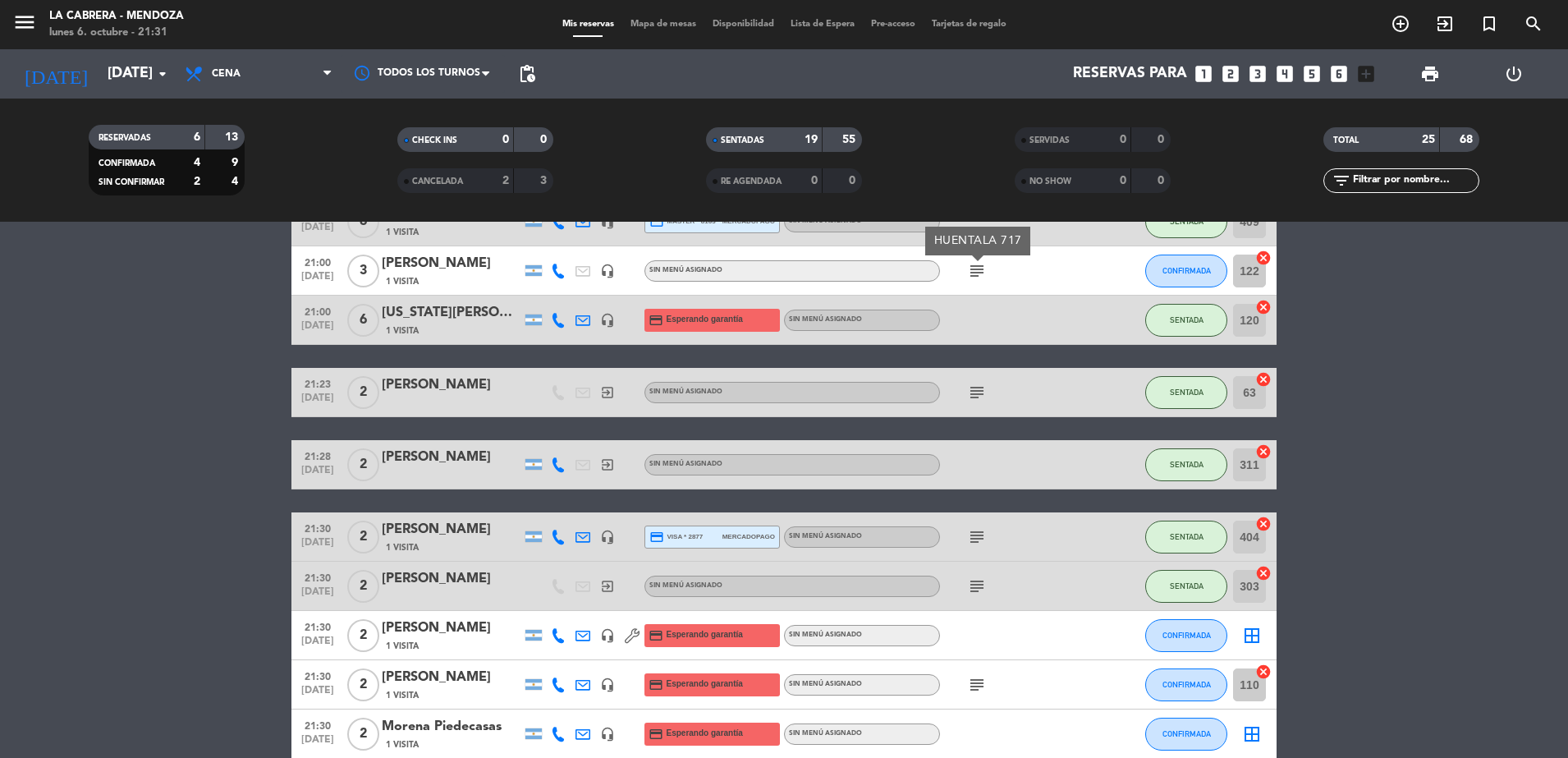
scroll to position [821, 0]
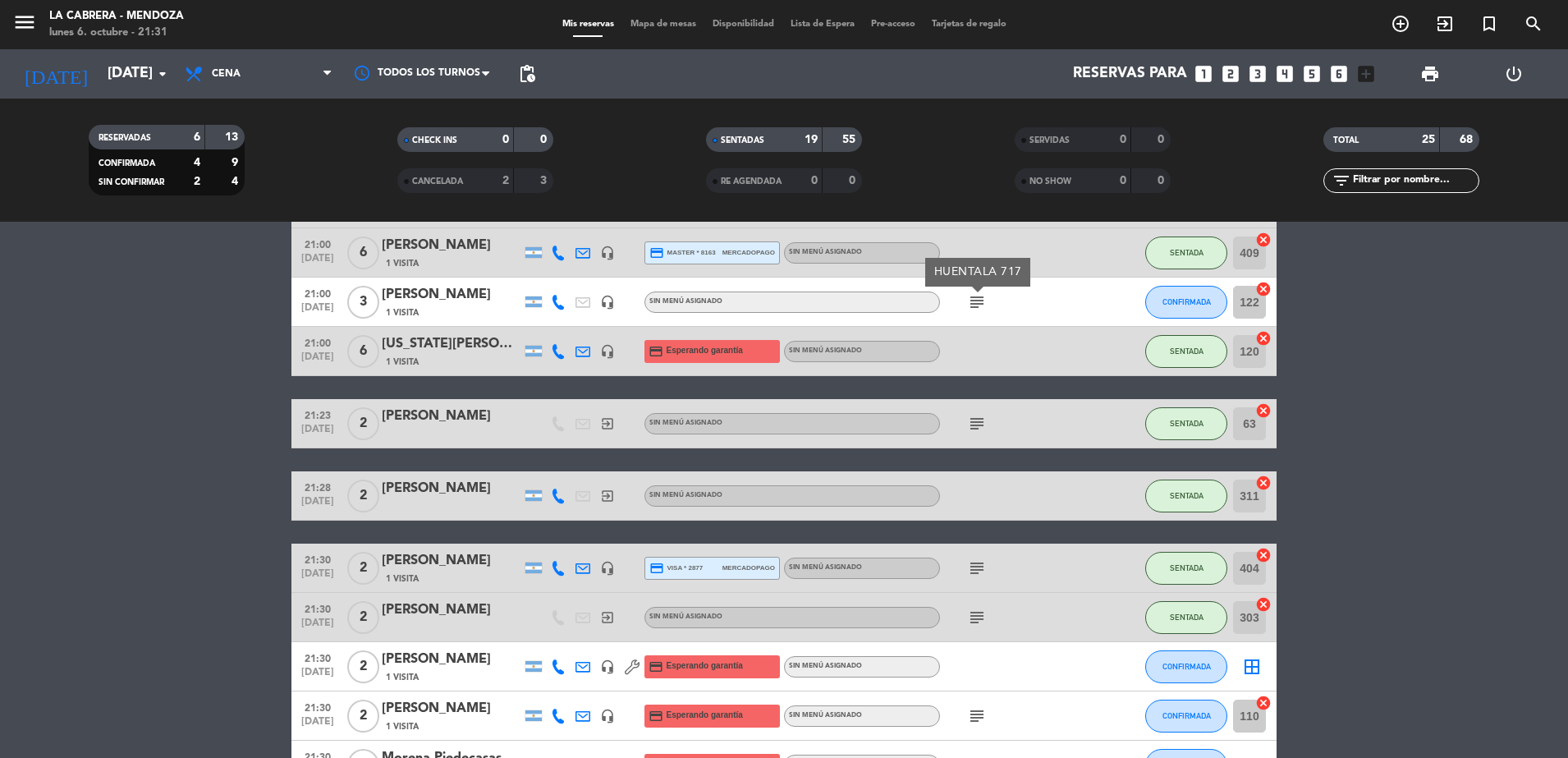
click at [410, 294] on div "[PERSON_NAME]" at bounding box center [451, 294] width 139 height 21
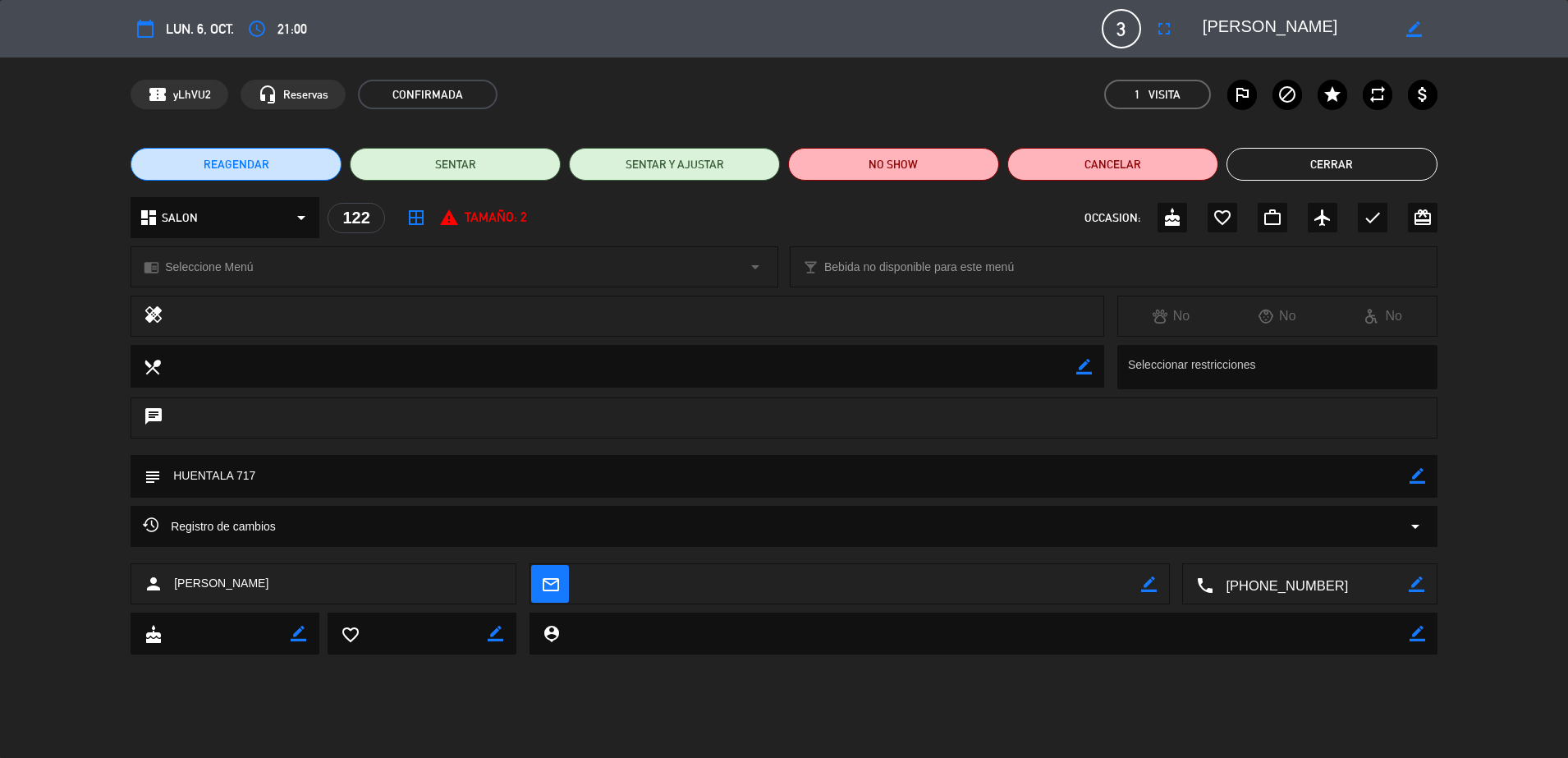
click at [1398, 152] on button "Cerrar" at bounding box center [1331, 163] width 211 height 33
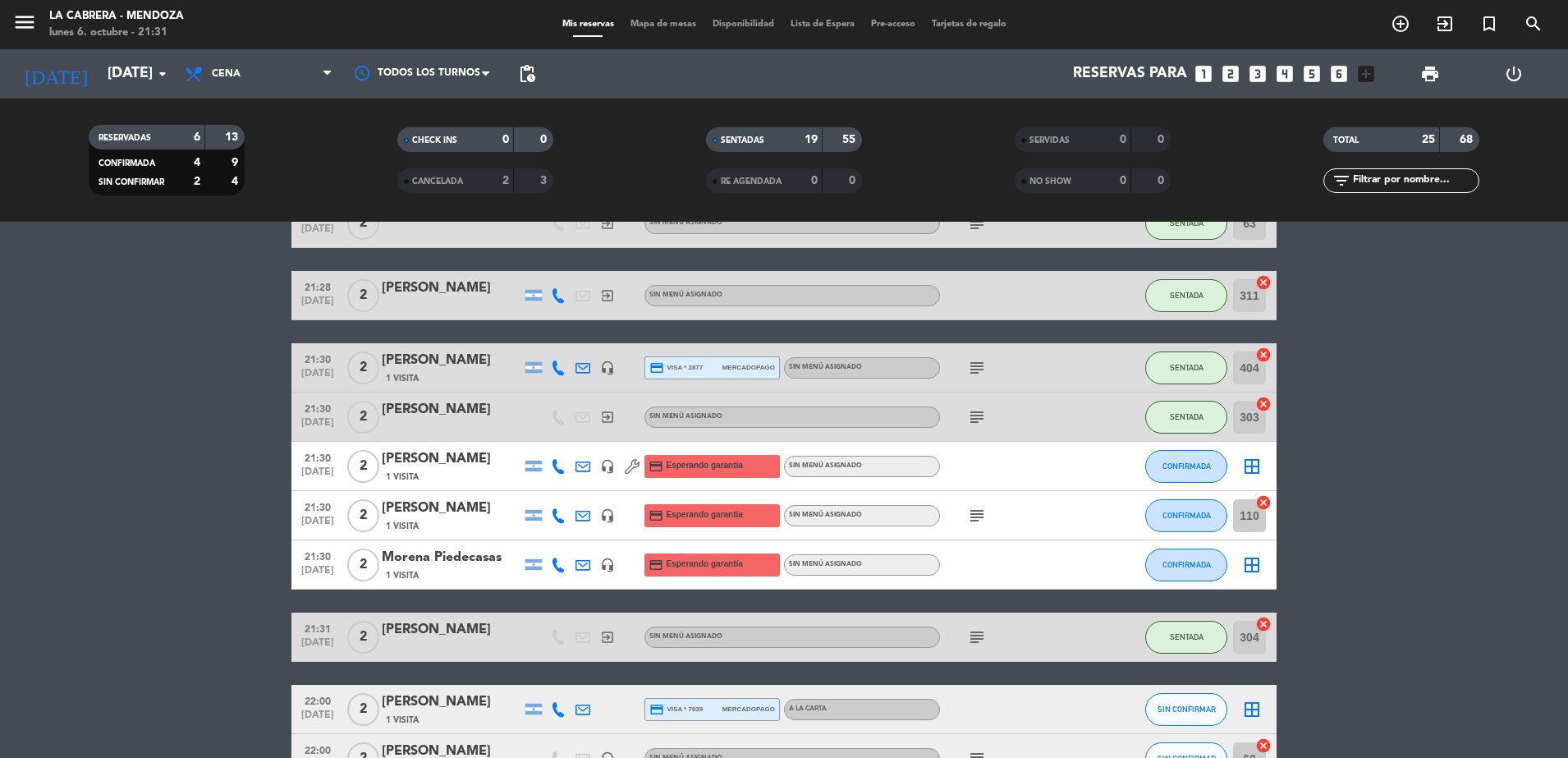
scroll to position [1130, 0]
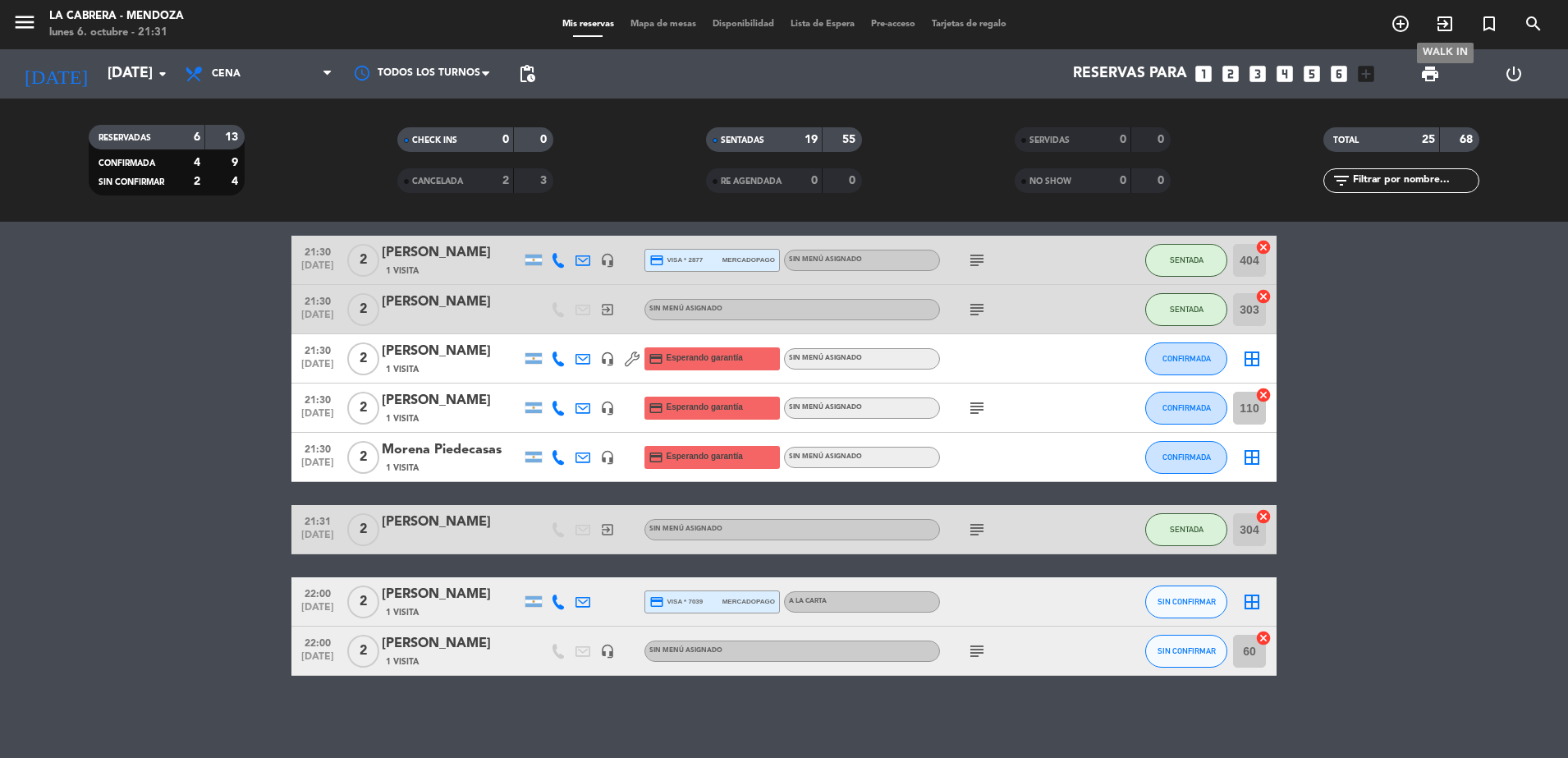
click at [1451, 23] on icon "exit_to_app" at bounding box center [1445, 23] width 19 height 20
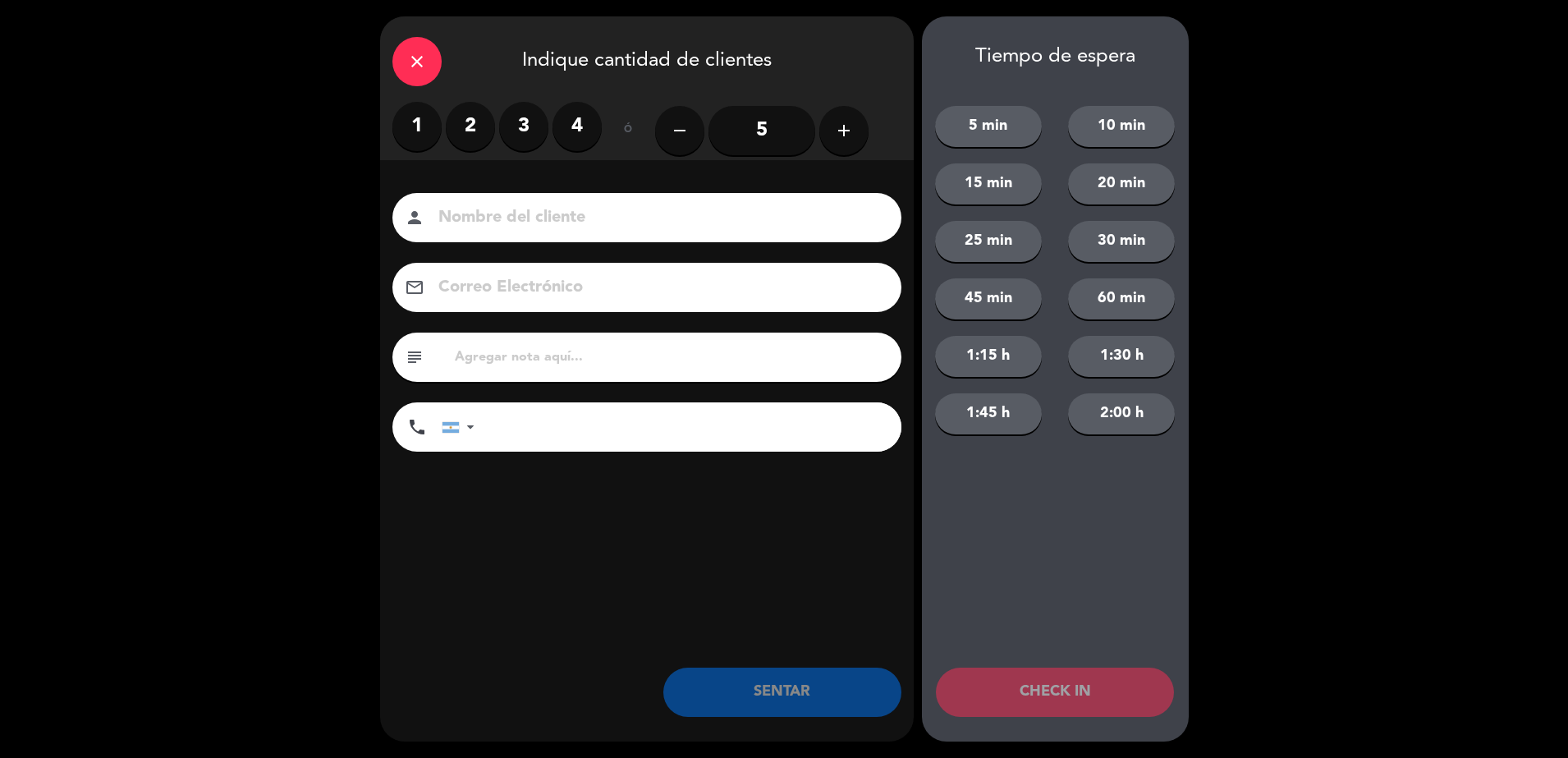
click at [557, 129] on label "4" at bounding box center [577, 126] width 49 height 49
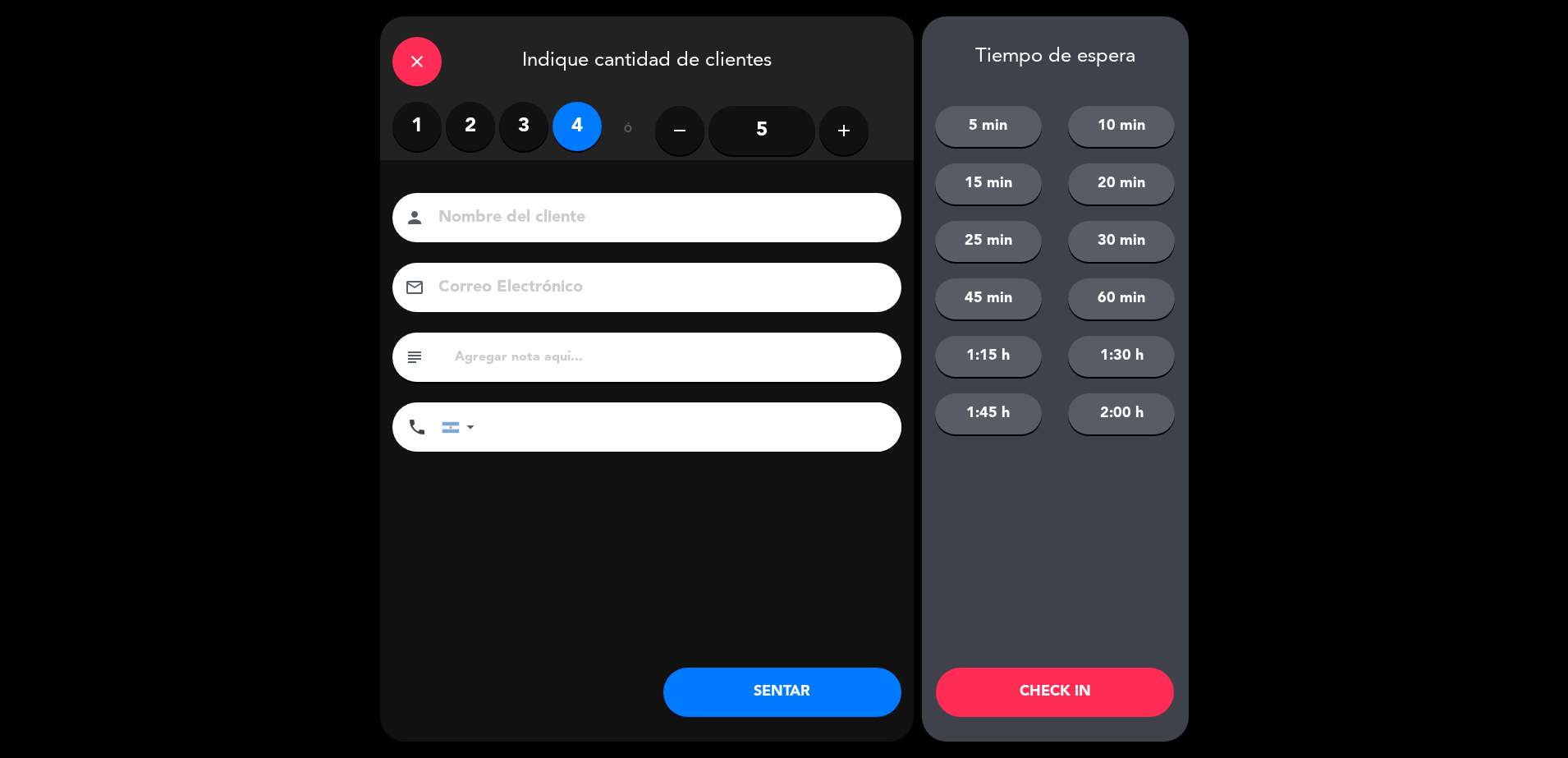
click at [586, 211] on input at bounding box center [657, 217] width 443 height 29
type input "[PERSON_NAME]"
click at [597, 356] on input "text" at bounding box center [671, 357] width 436 height 23
type input "sheraton hab 902"
click at [794, 693] on button "SENTAR" at bounding box center [782, 692] width 238 height 49
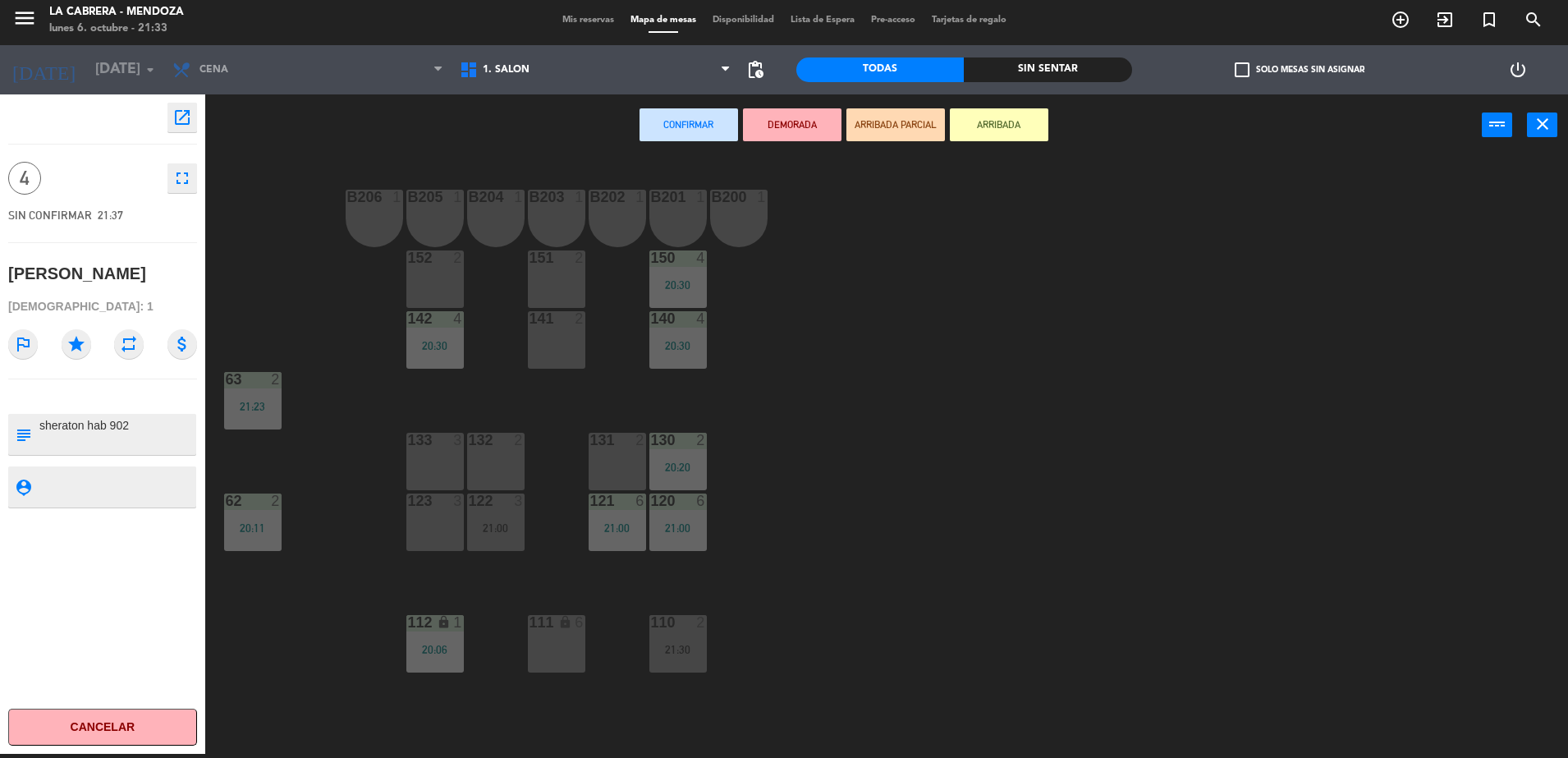
click at [568, 308] on div "151 2" at bounding box center [557, 280] width 58 height 58
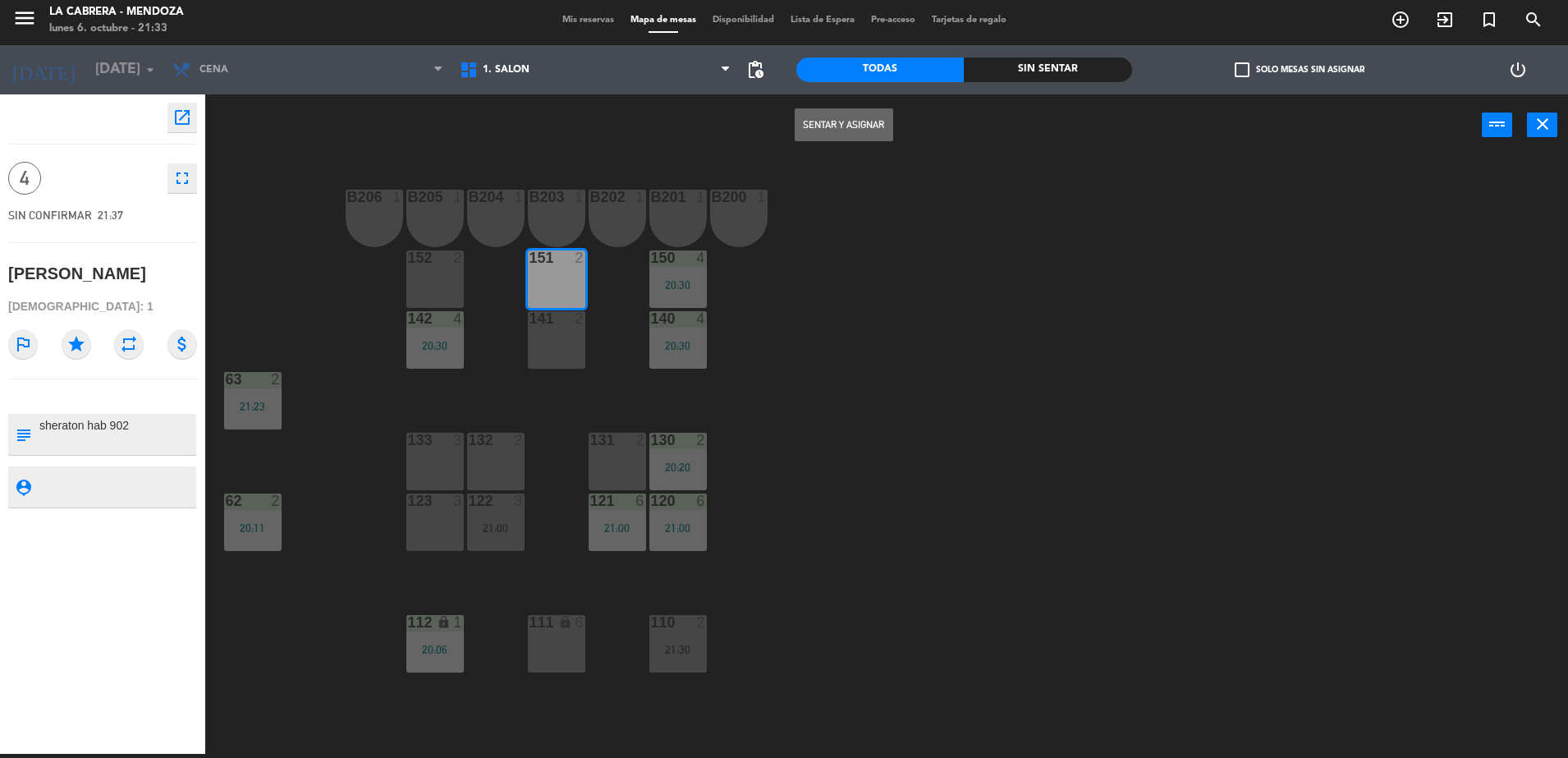
click at [551, 346] on div "141 2" at bounding box center [557, 340] width 58 height 58
click at [849, 128] on button "Sentar y Asignar" at bounding box center [844, 124] width 98 height 33
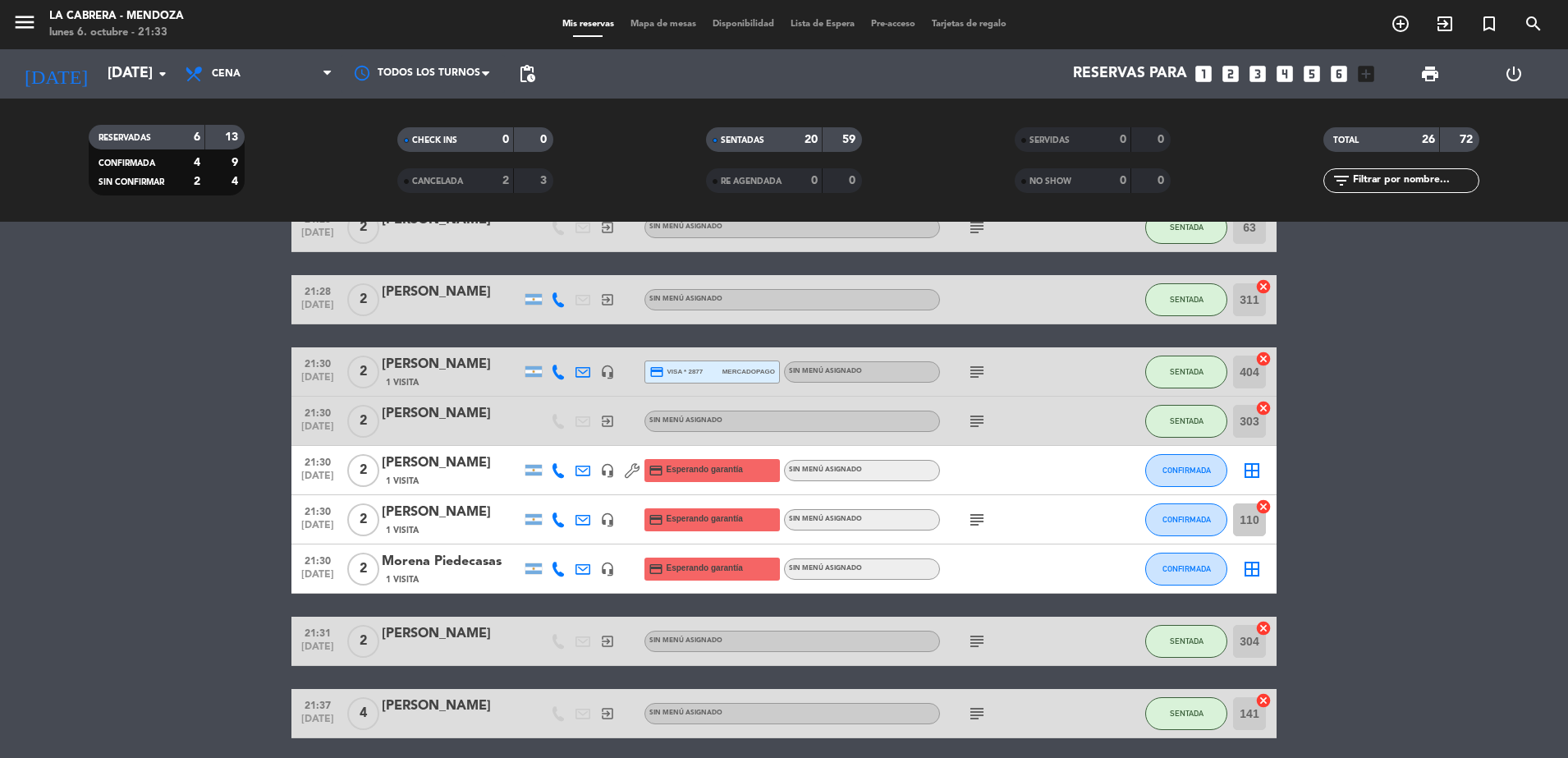
scroll to position [1026, 0]
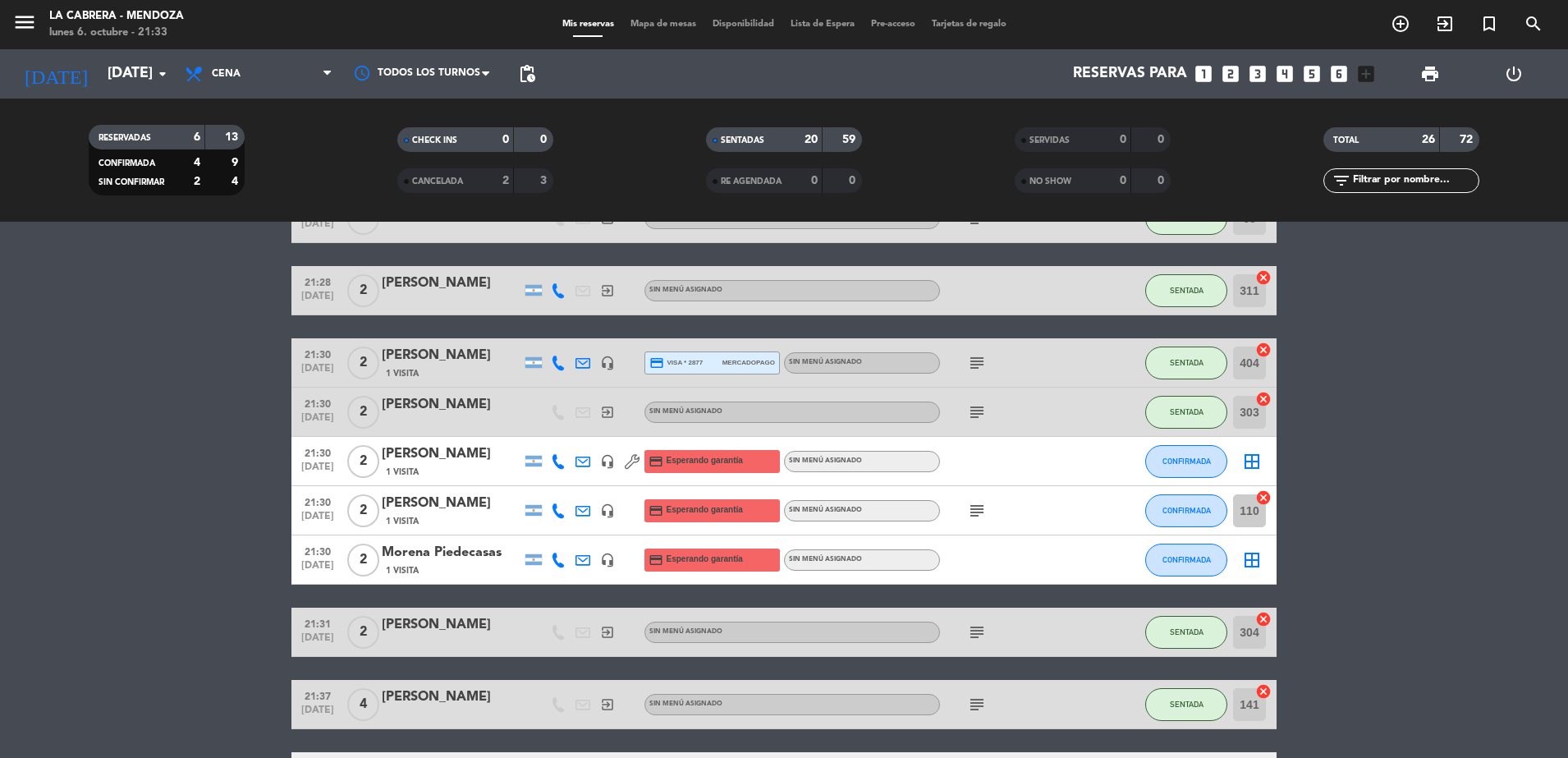
click at [1265, 498] on icon "cancel" at bounding box center [1263, 498] width 17 height 17
click at [970, 511] on icon "subject" at bounding box center [977, 510] width 19 height 20
click at [1008, 507] on div "subject manso menú" at bounding box center [1013, 510] width 148 height 48
click at [980, 506] on icon "subject" at bounding box center [977, 510] width 19 height 20
click at [976, 634] on icon "subject" at bounding box center [977, 632] width 19 height 20
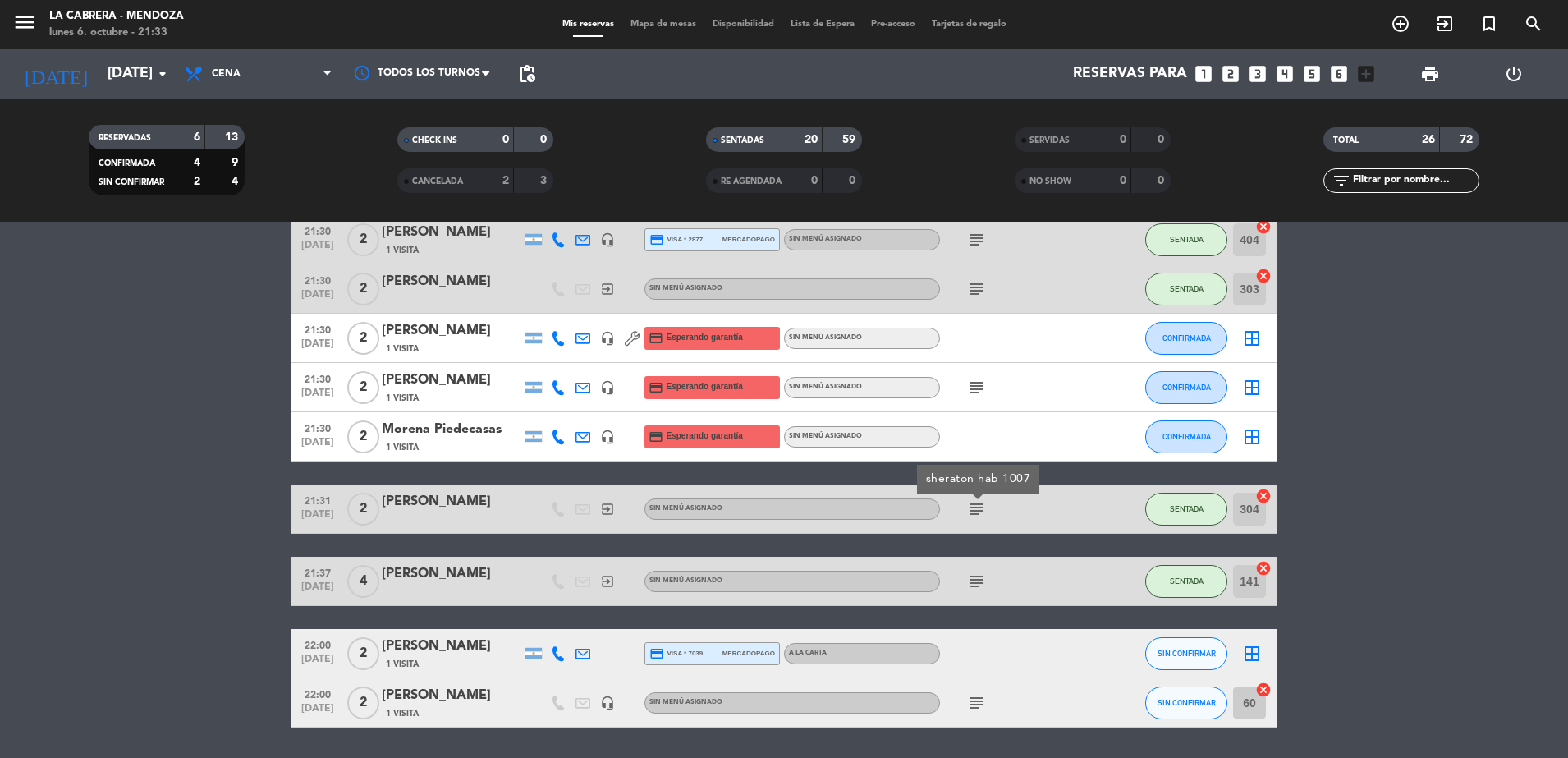
scroll to position [1202, 0]
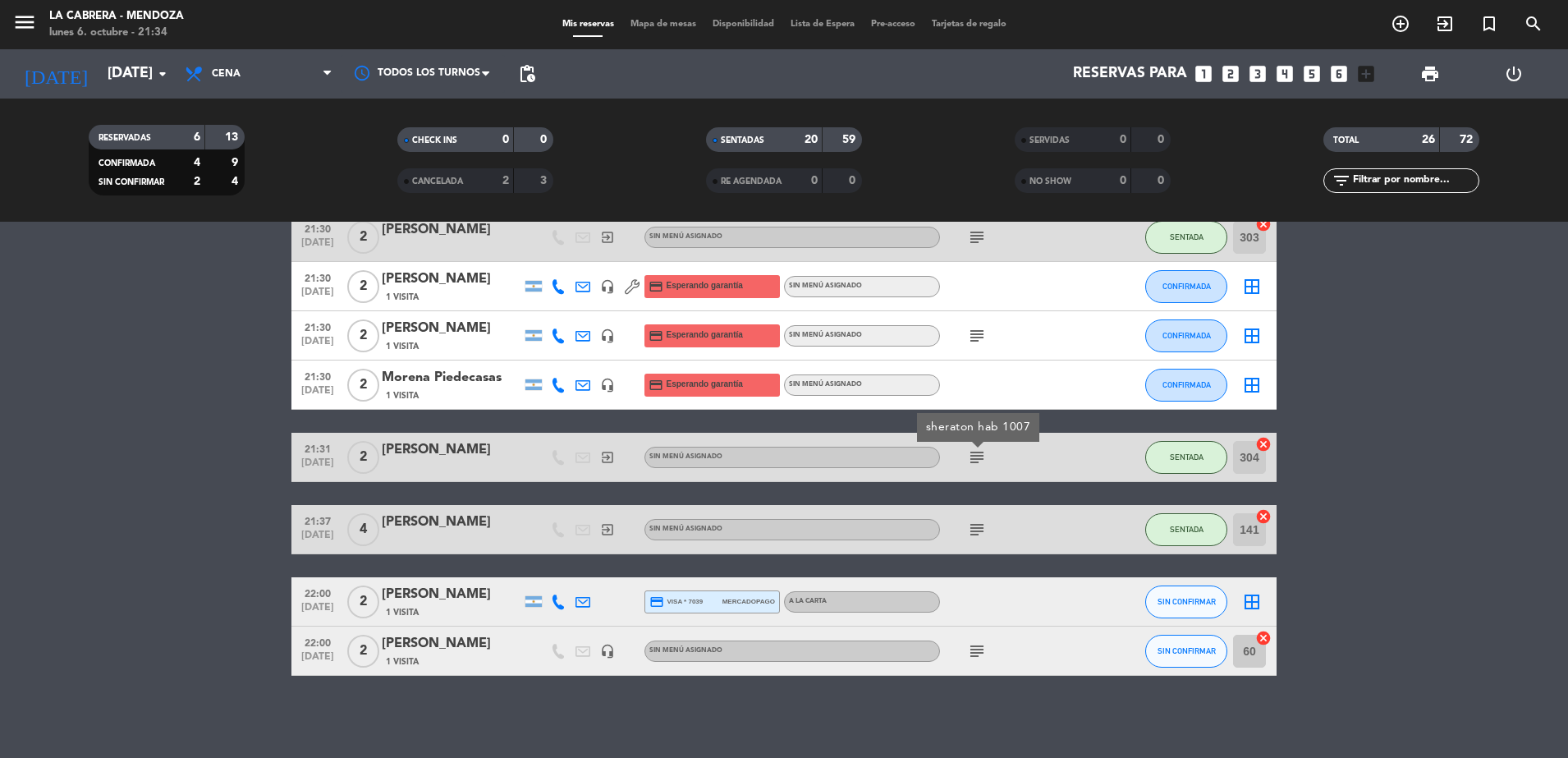
click at [660, 13] on div "menu LA CABRERA - MENDOZA lunes 6. octubre - 21:34 Mis reservas Mapa de mesas D…" at bounding box center [784, 24] width 1568 height 49
click at [670, 20] on span "Mapa de mesas" at bounding box center [663, 24] width 82 height 9
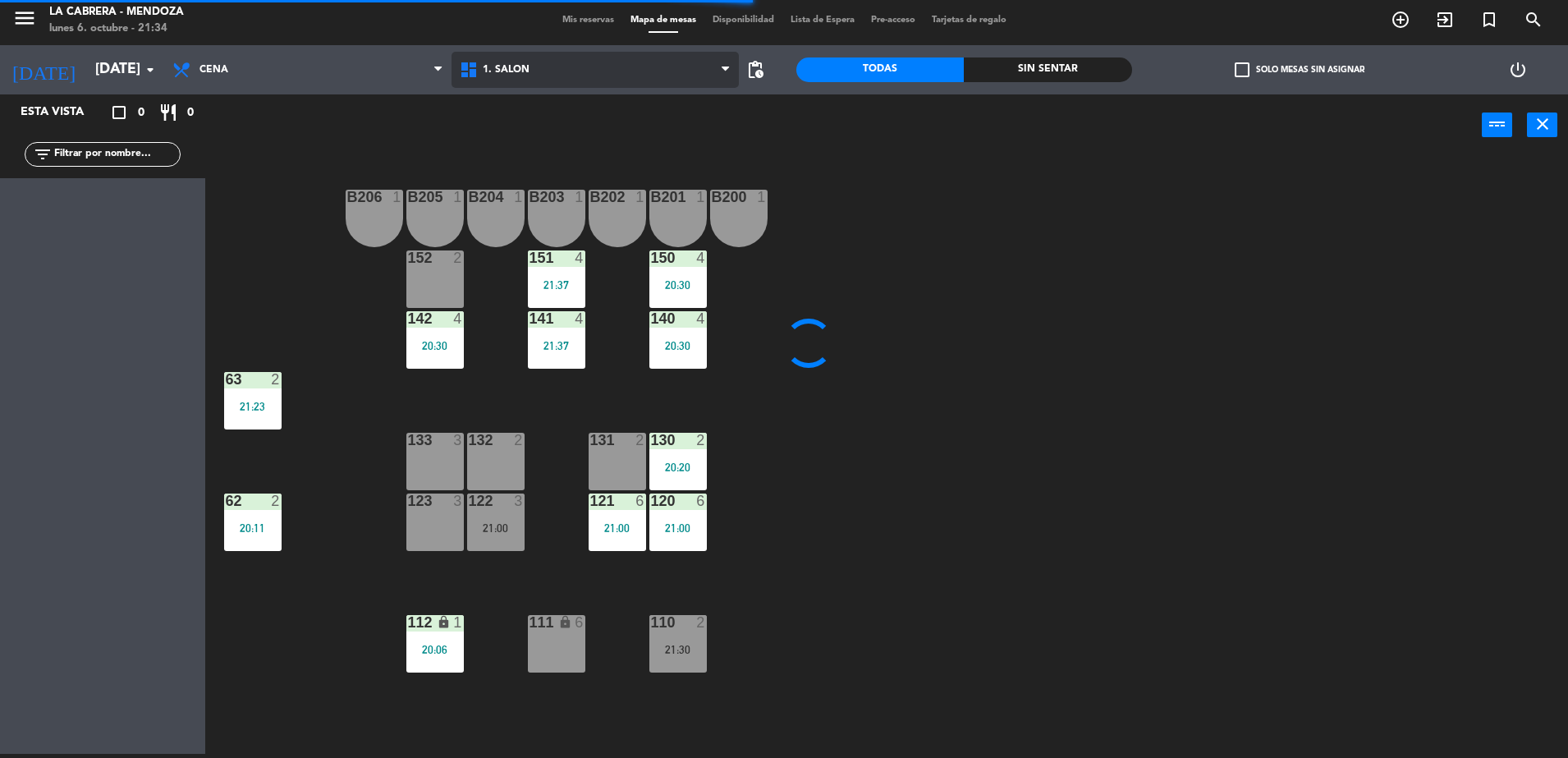
click at [522, 80] on span "1. SALON" at bounding box center [594, 70] width 287 height 36
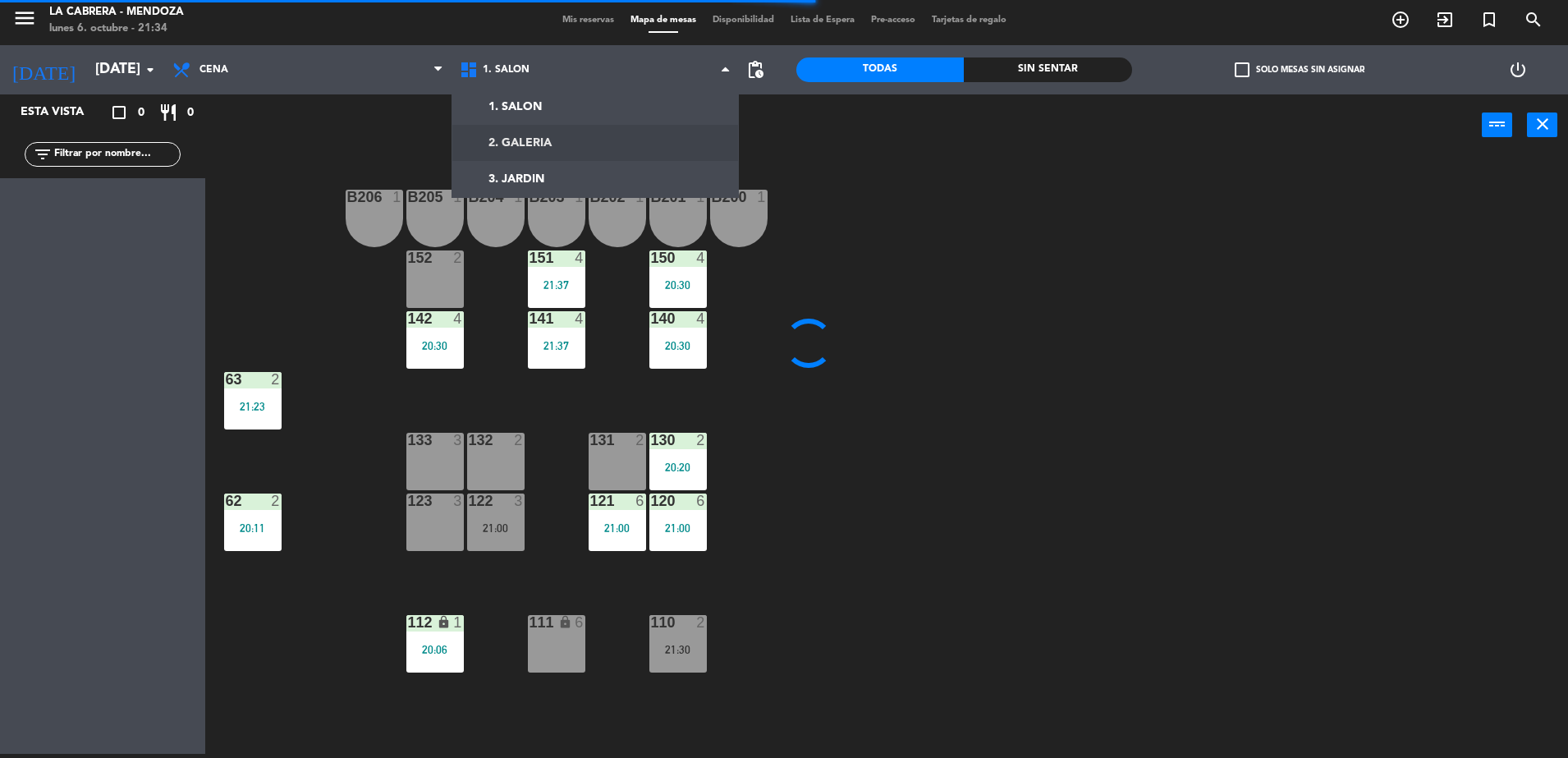
click at [551, 142] on ng-component "menu LA CABRERA - MENDOZA lunes 6. octubre - 21:34 Mis reservas Mapa de mesas D…" at bounding box center [784, 377] width 1568 height 763
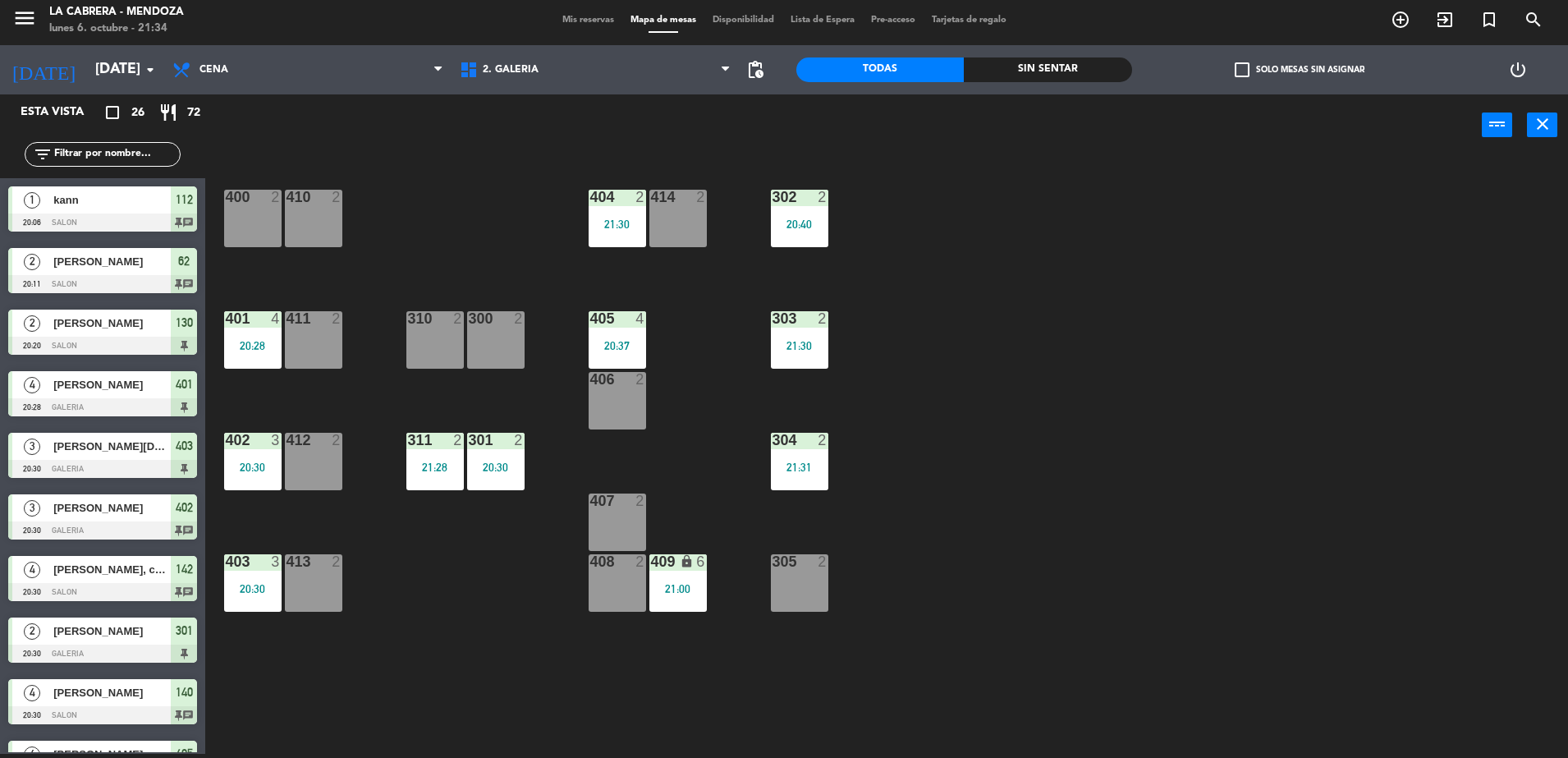
click at [158, 200] on span "kann" at bounding box center [111, 200] width 117 height 18
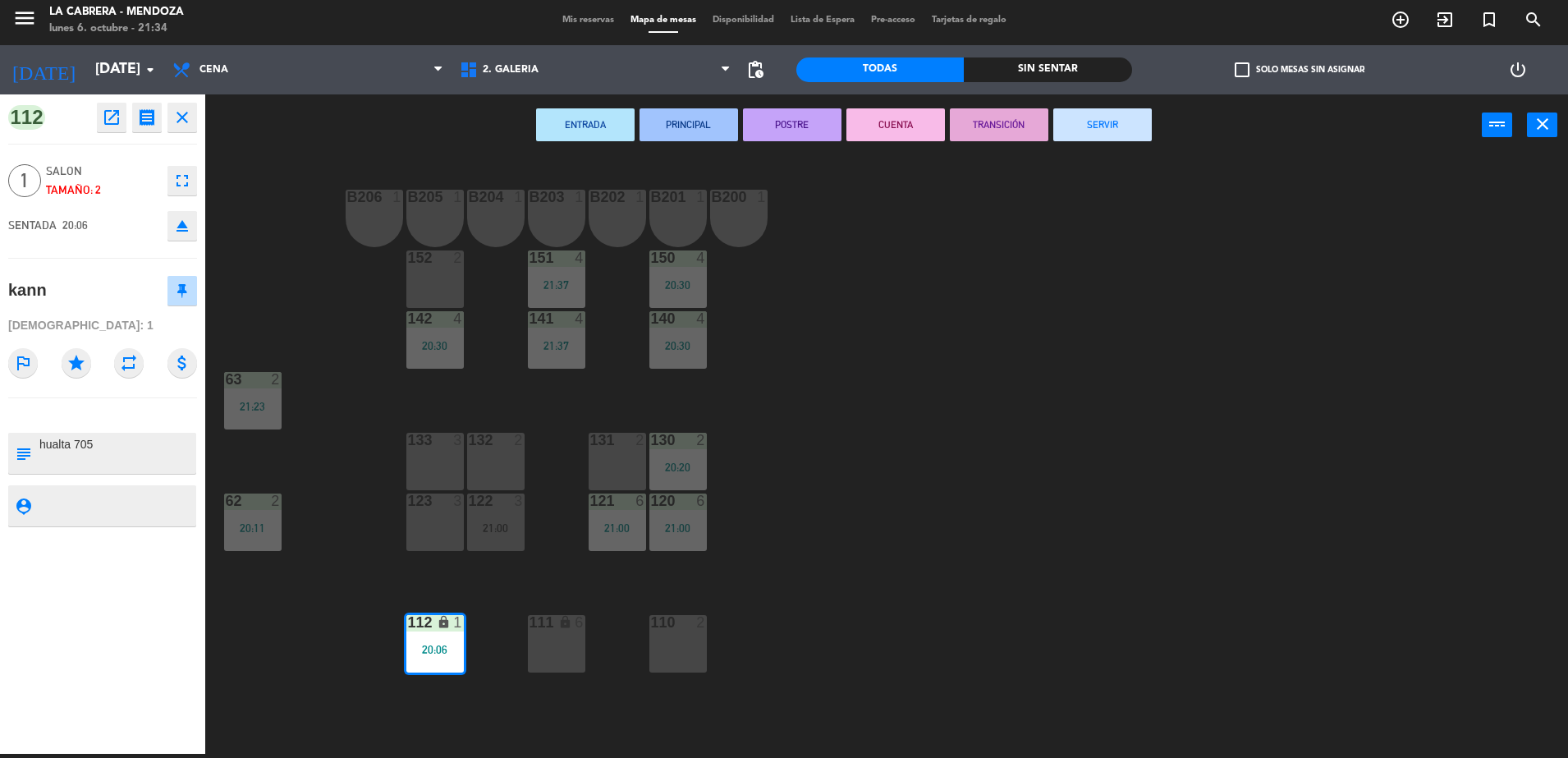
click at [1115, 135] on button "SERVIR" at bounding box center [1102, 124] width 98 height 33
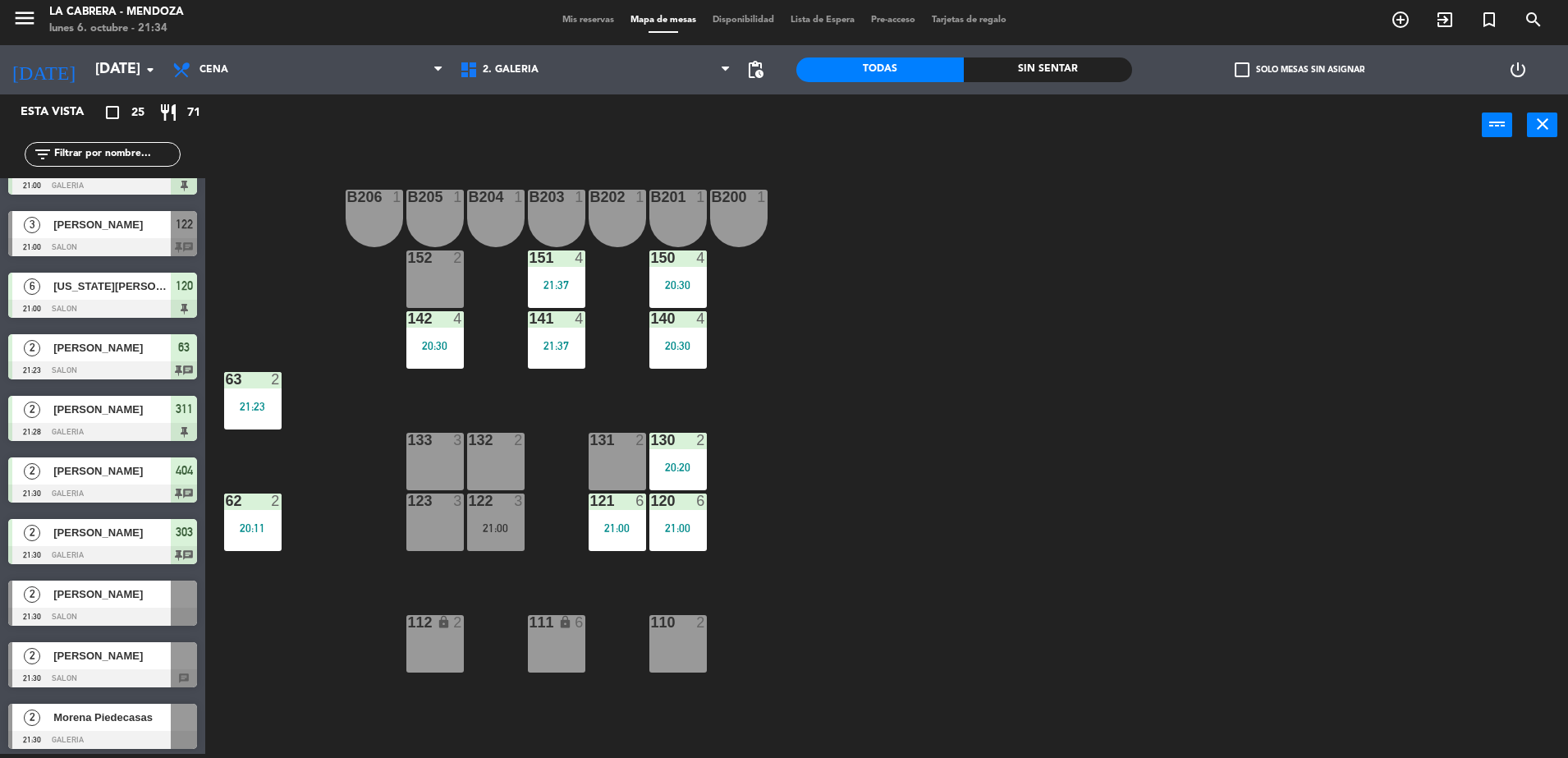
scroll to position [719, 0]
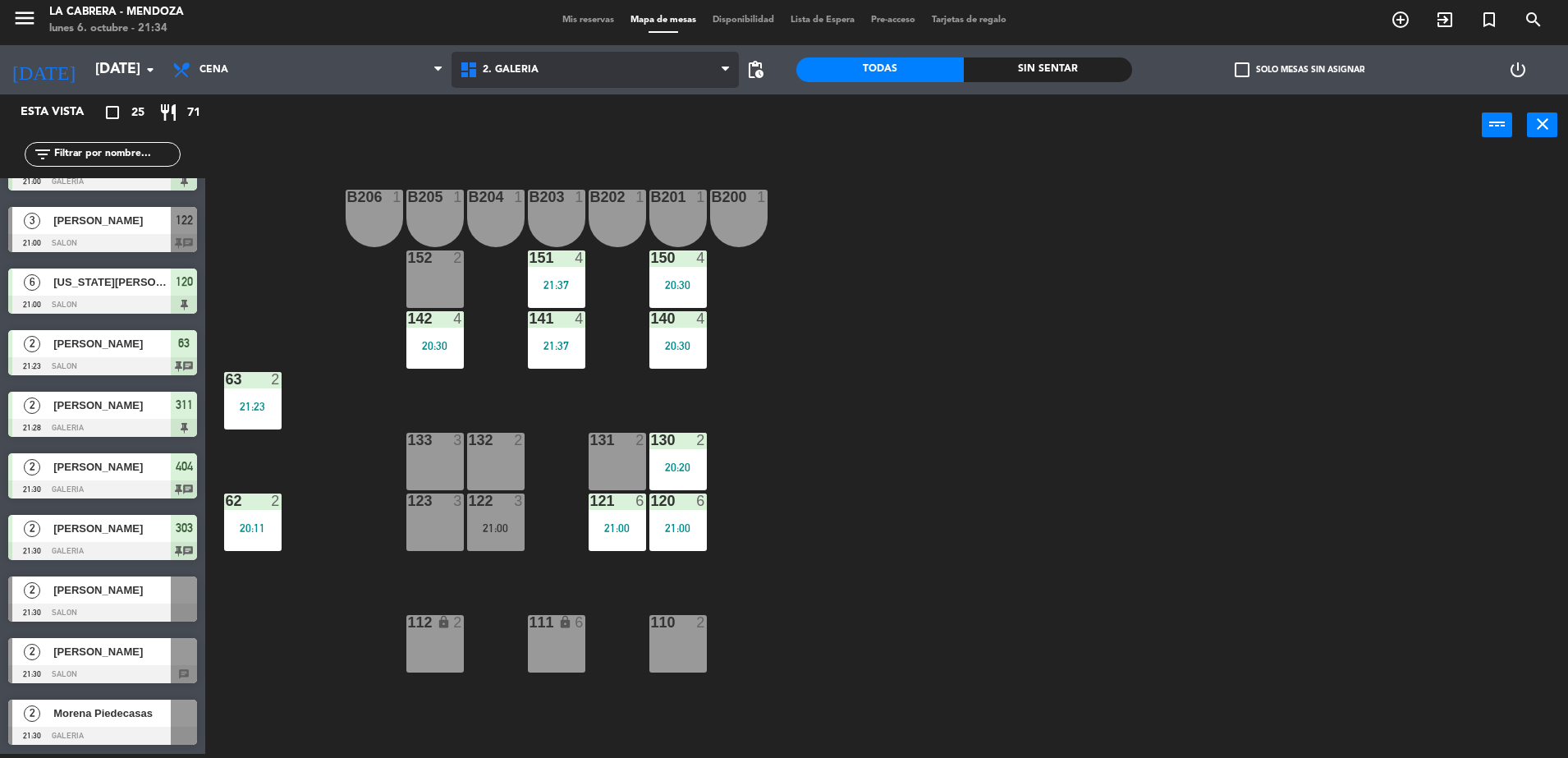
click at [564, 83] on span "2. GALERIA" at bounding box center [594, 70] width 287 height 36
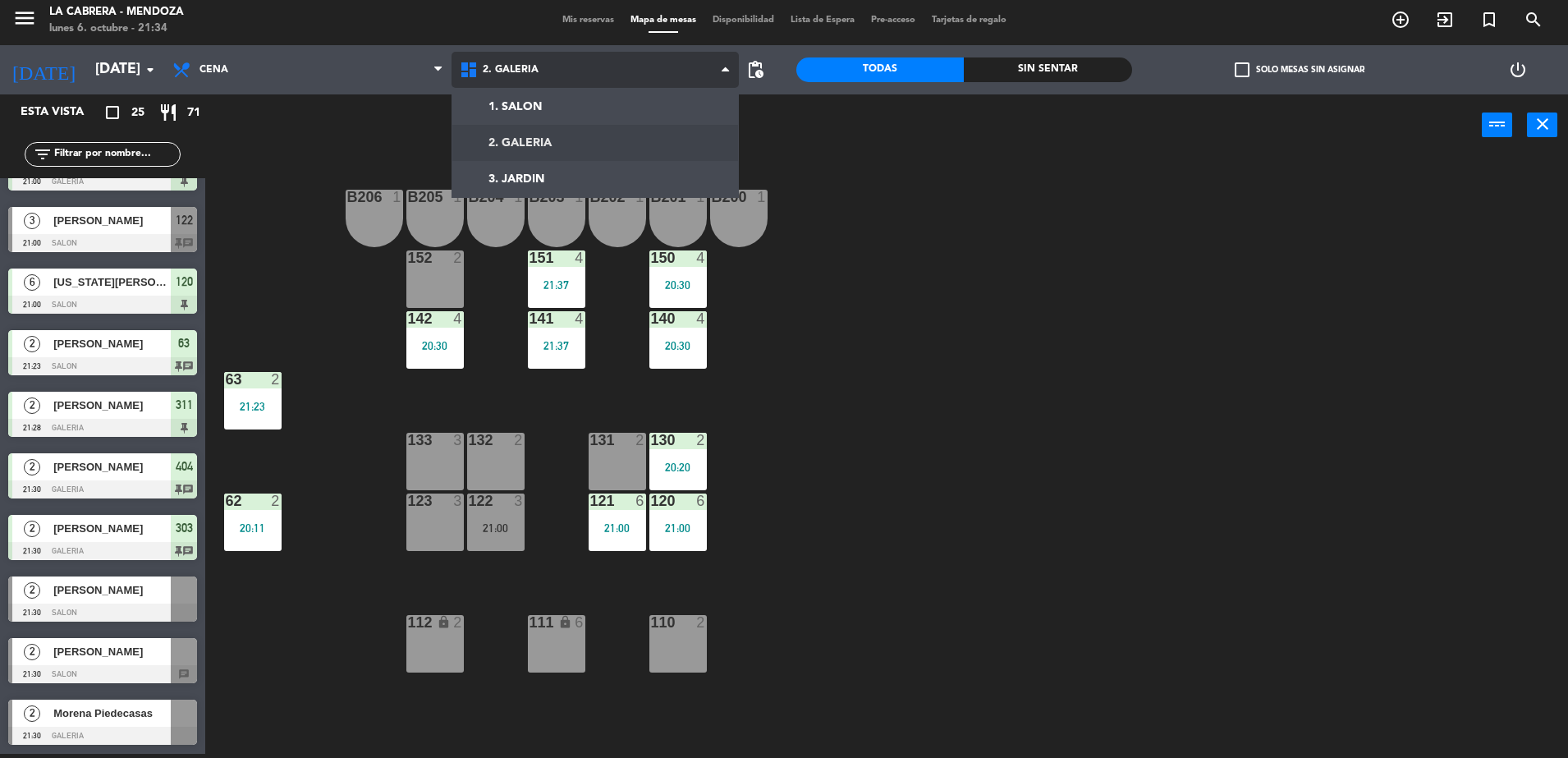
click at [577, 140] on ng-component "menu LA CABRERA - MENDOZA lunes 6. octubre - 21:34 Mis reservas Mapa de mesas D…" at bounding box center [784, 377] width 1568 height 763
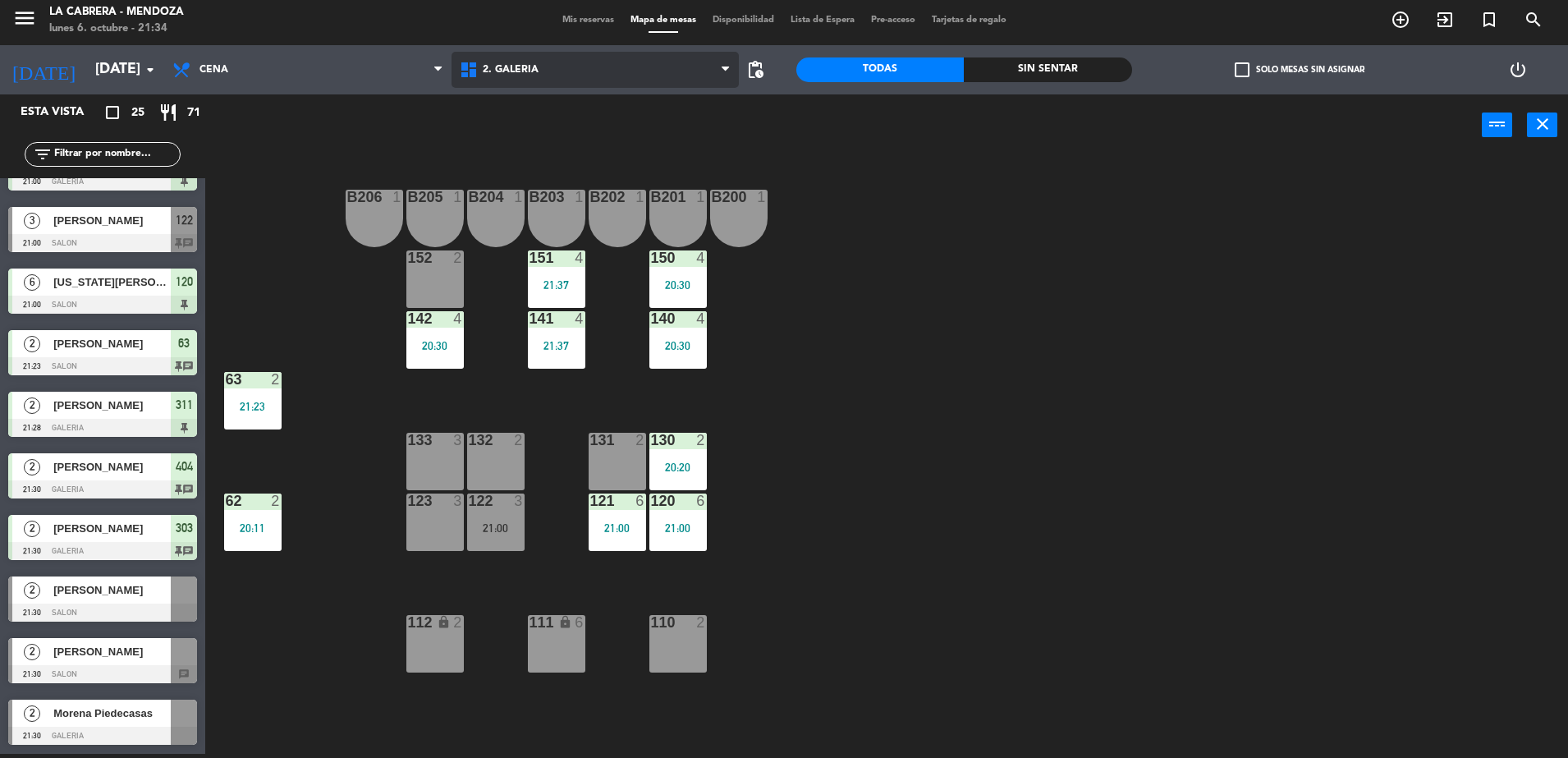
click at [538, 85] on span "2. GALERIA" at bounding box center [594, 70] width 287 height 36
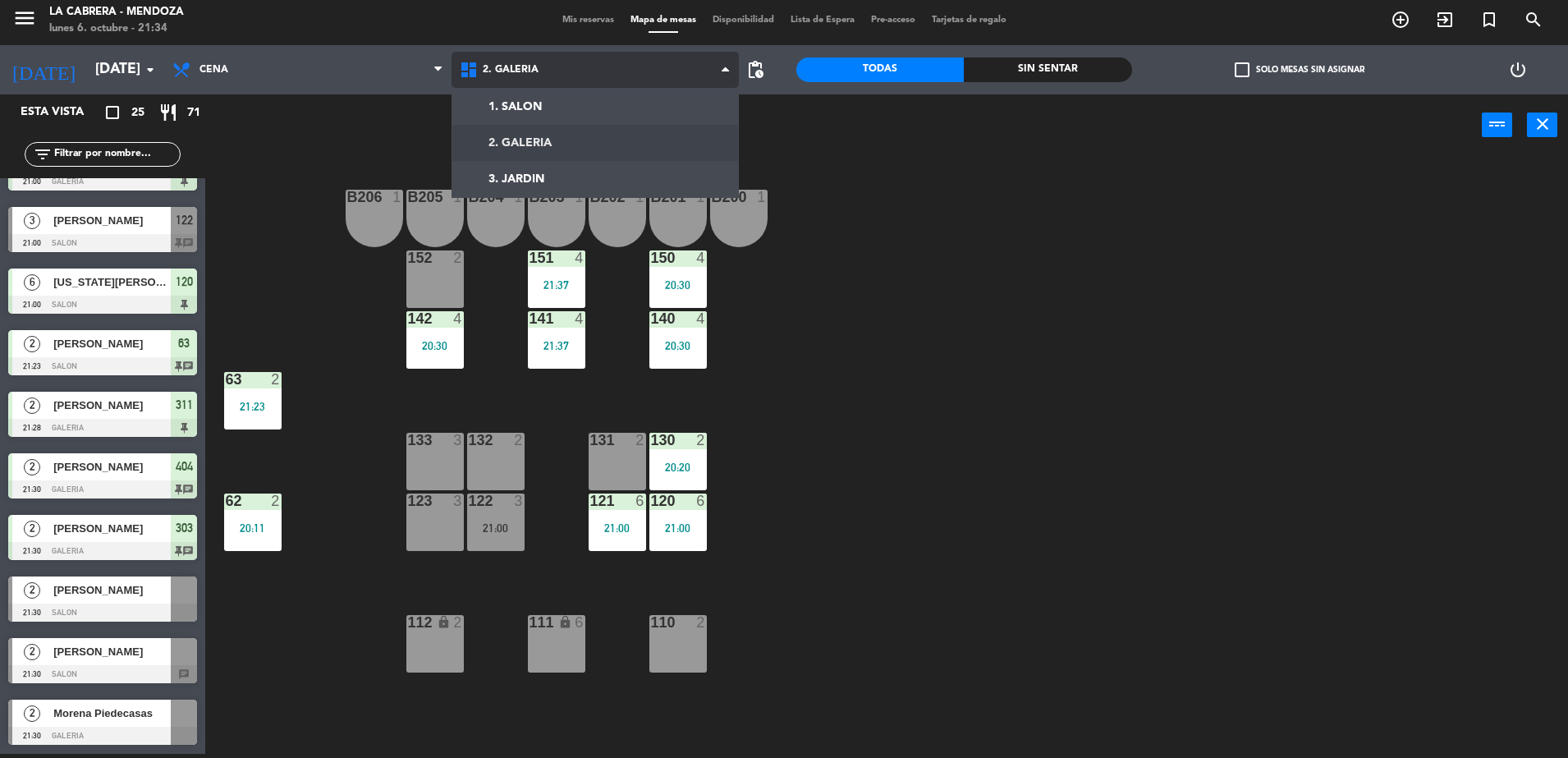
click at [537, 148] on ng-component "menu LA CABRERA - MENDOZA lunes 6. octubre - 21:34 Mis reservas Mapa de mesas D…" at bounding box center [784, 377] width 1568 height 763
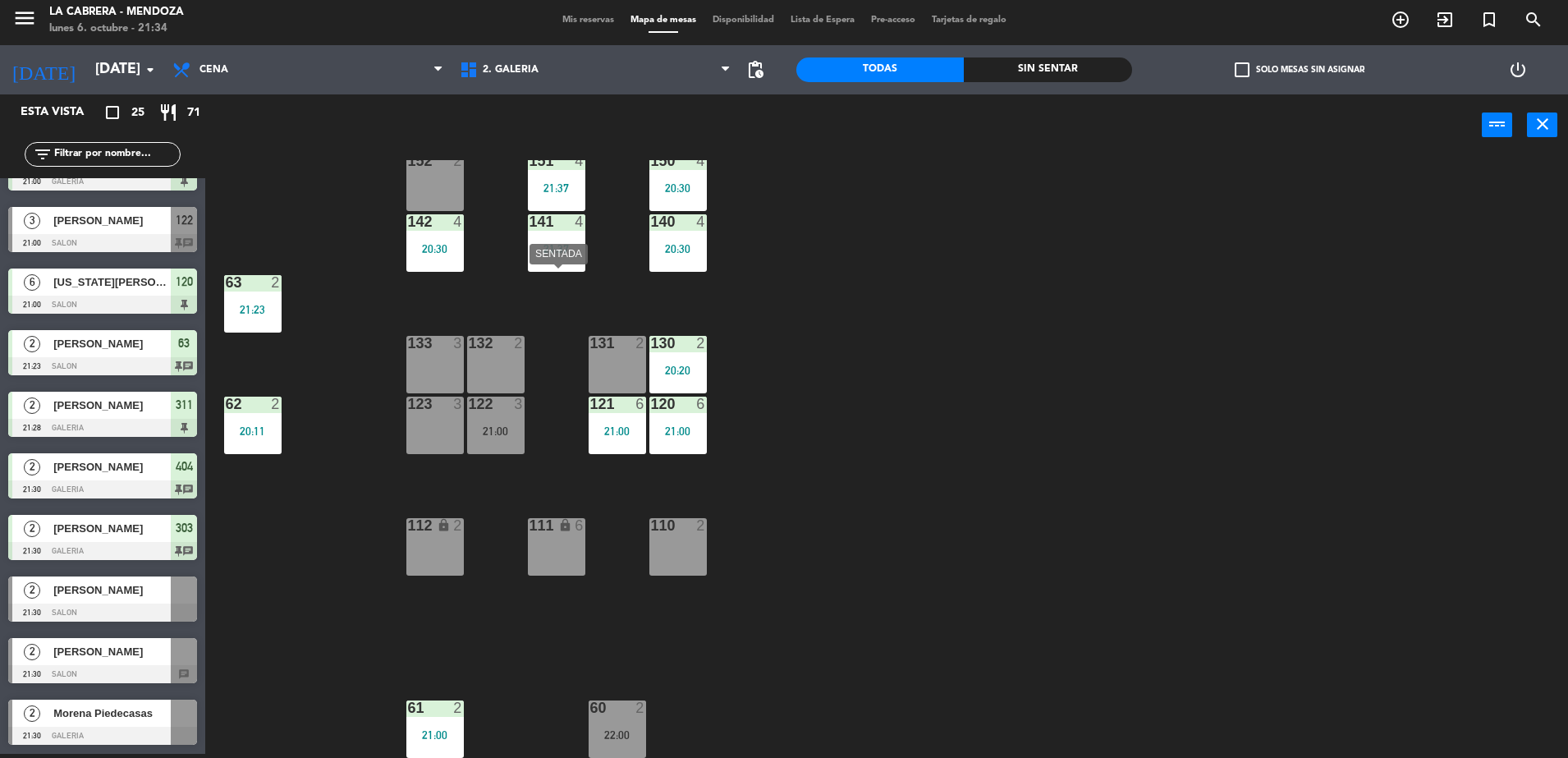
scroll to position [0, 0]
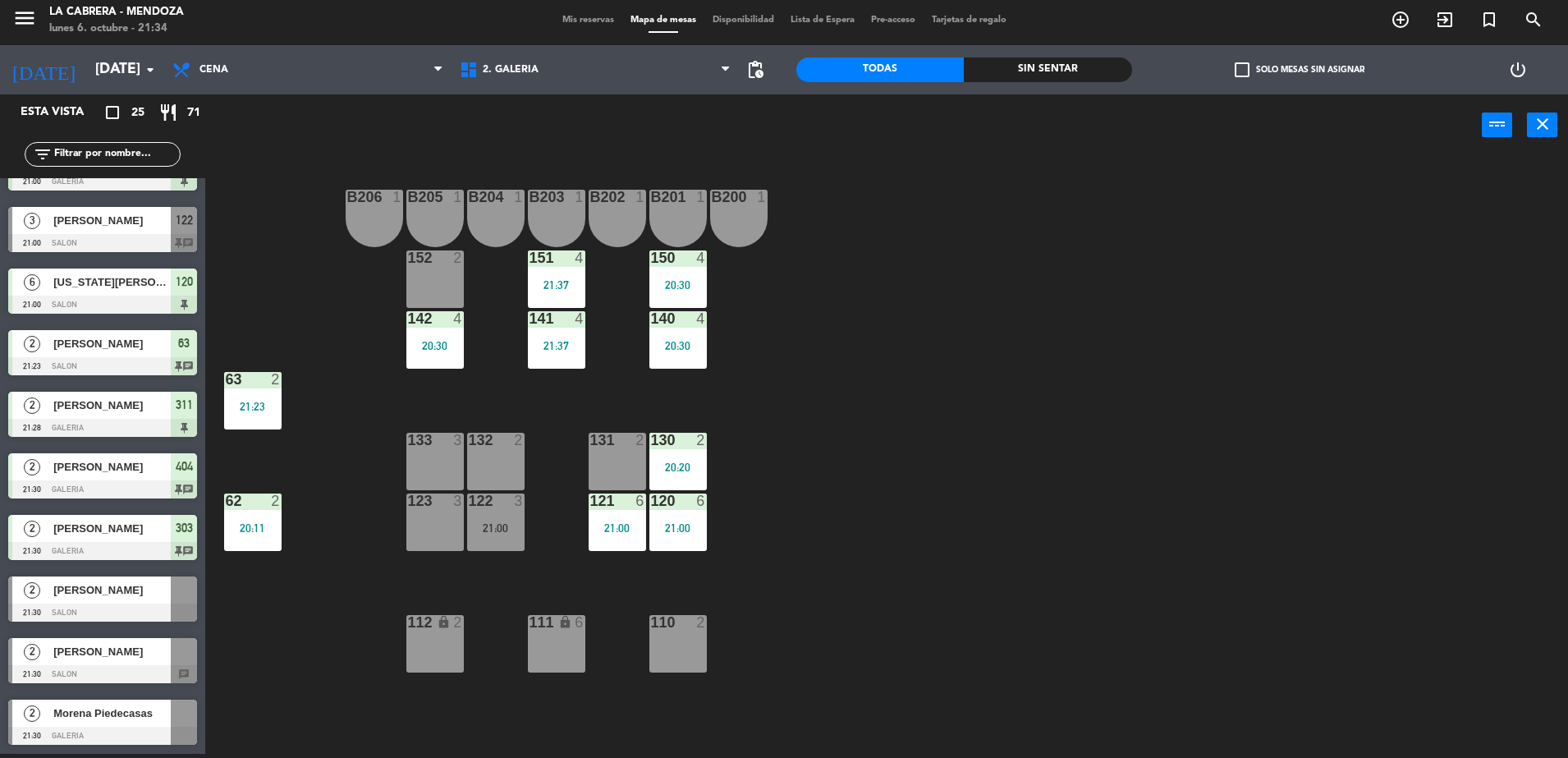
click at [503, 51] on div "1. SALON 2. GALERIA 3. JARDIN 2. GALERIA 1. SALON 2. GALERIA 3. JARDIN" at bounding box center [594, 70] width 287 height 49
click at [515, 75] on span "2. GALERIA" at bounding box center [511, 70] width 56 height 11
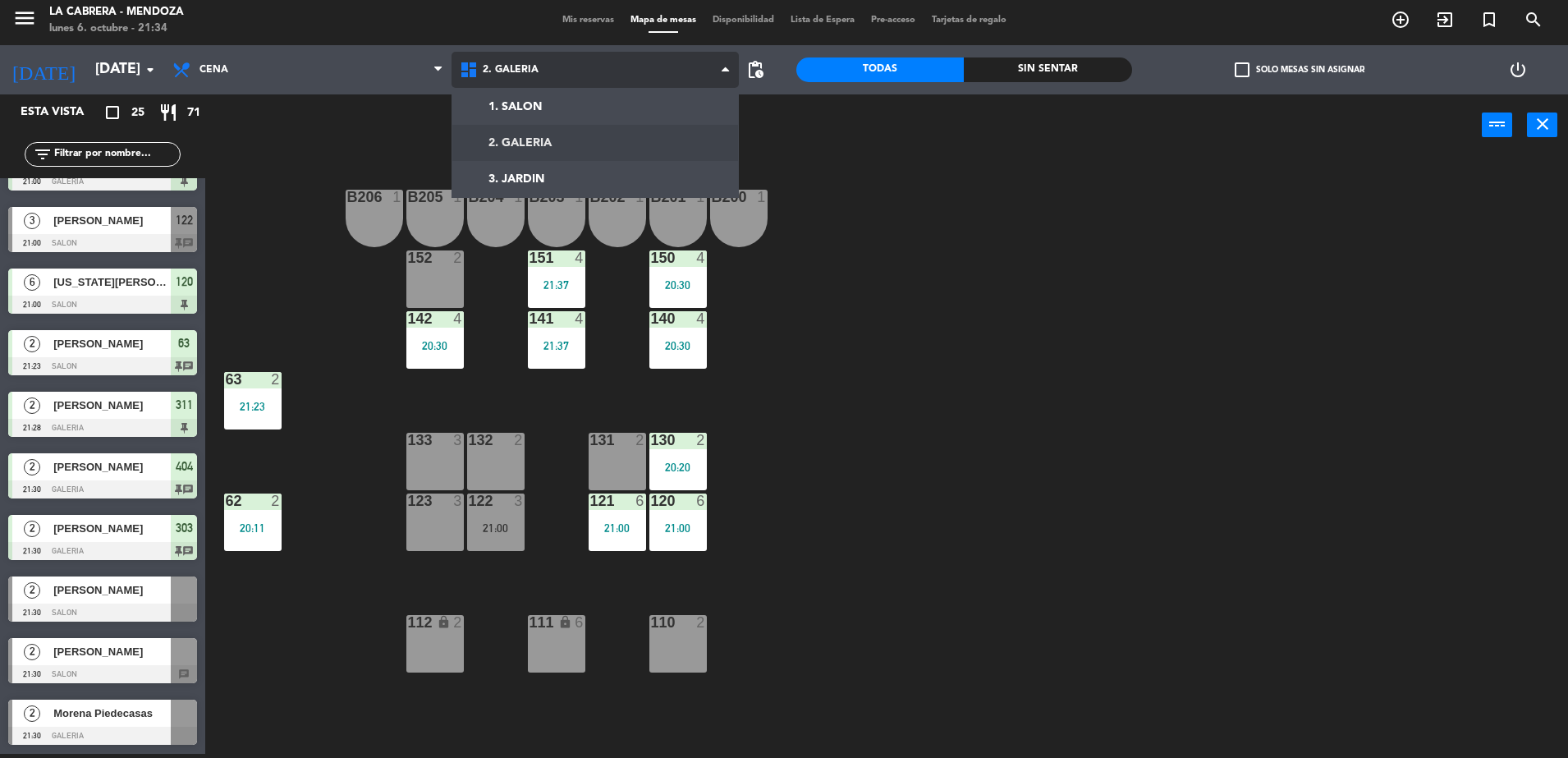
click at [500, 141] on ng-component "menu LA CABRERA - MENDOZA lunes 6. octubre - 21:34 Mis reservas Mapa de mesas D…" at bounding box center [784, 377] width 1568 height 763
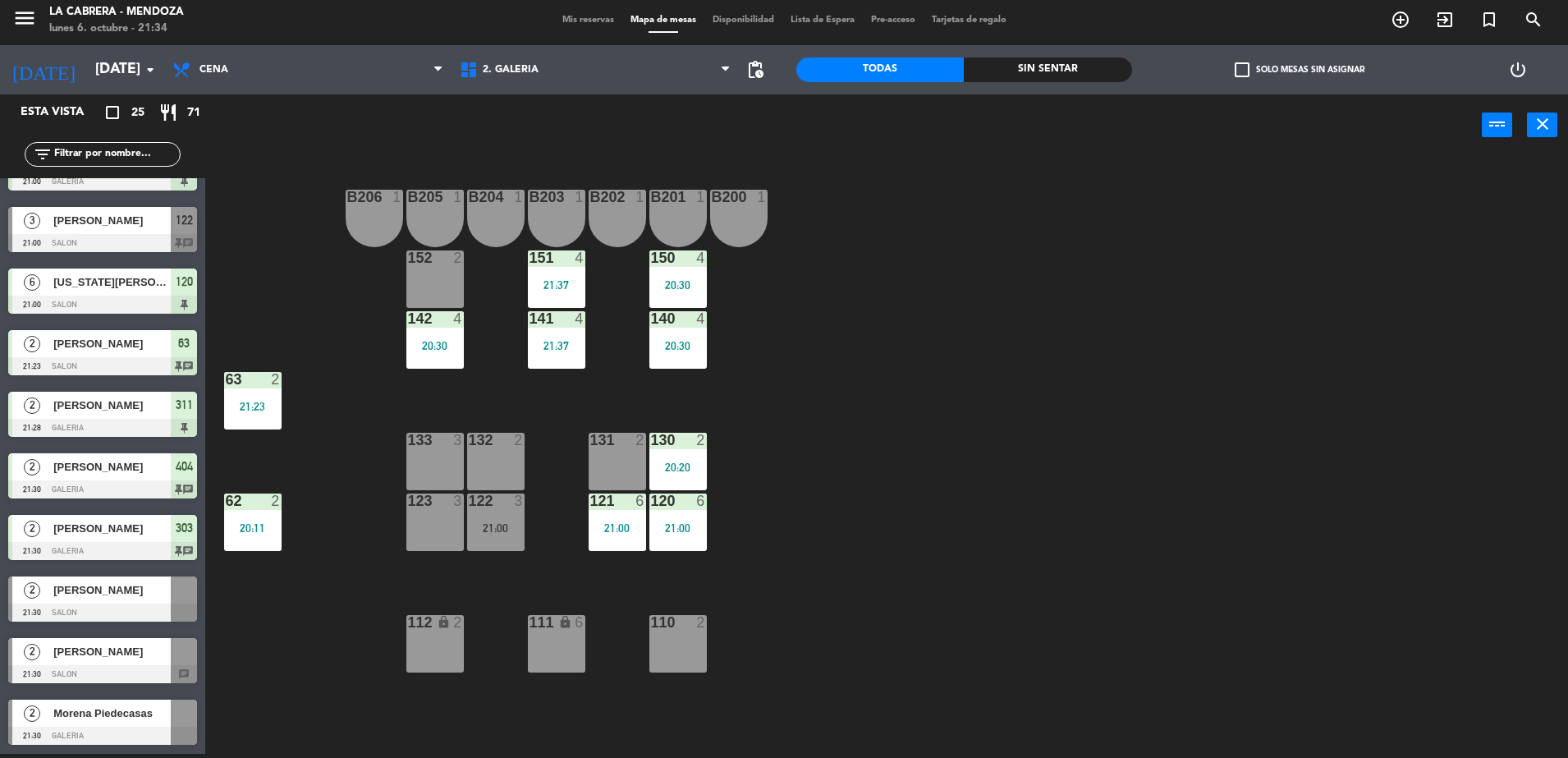
scroll to position [966, 0]
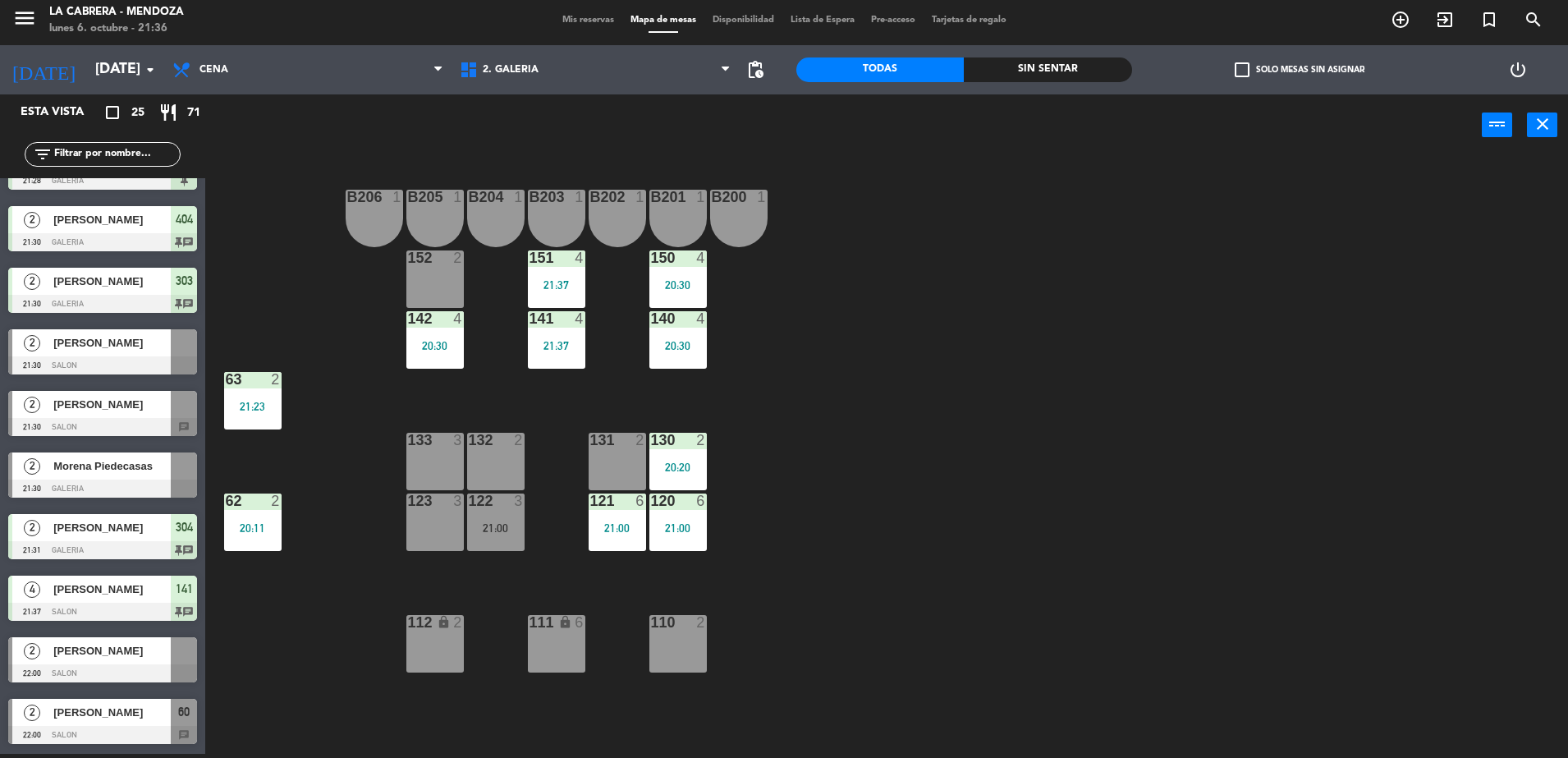
click at [138, 409] on span "[PERSON_NAME]" at bounding box center [111, 404] width 117 height 18
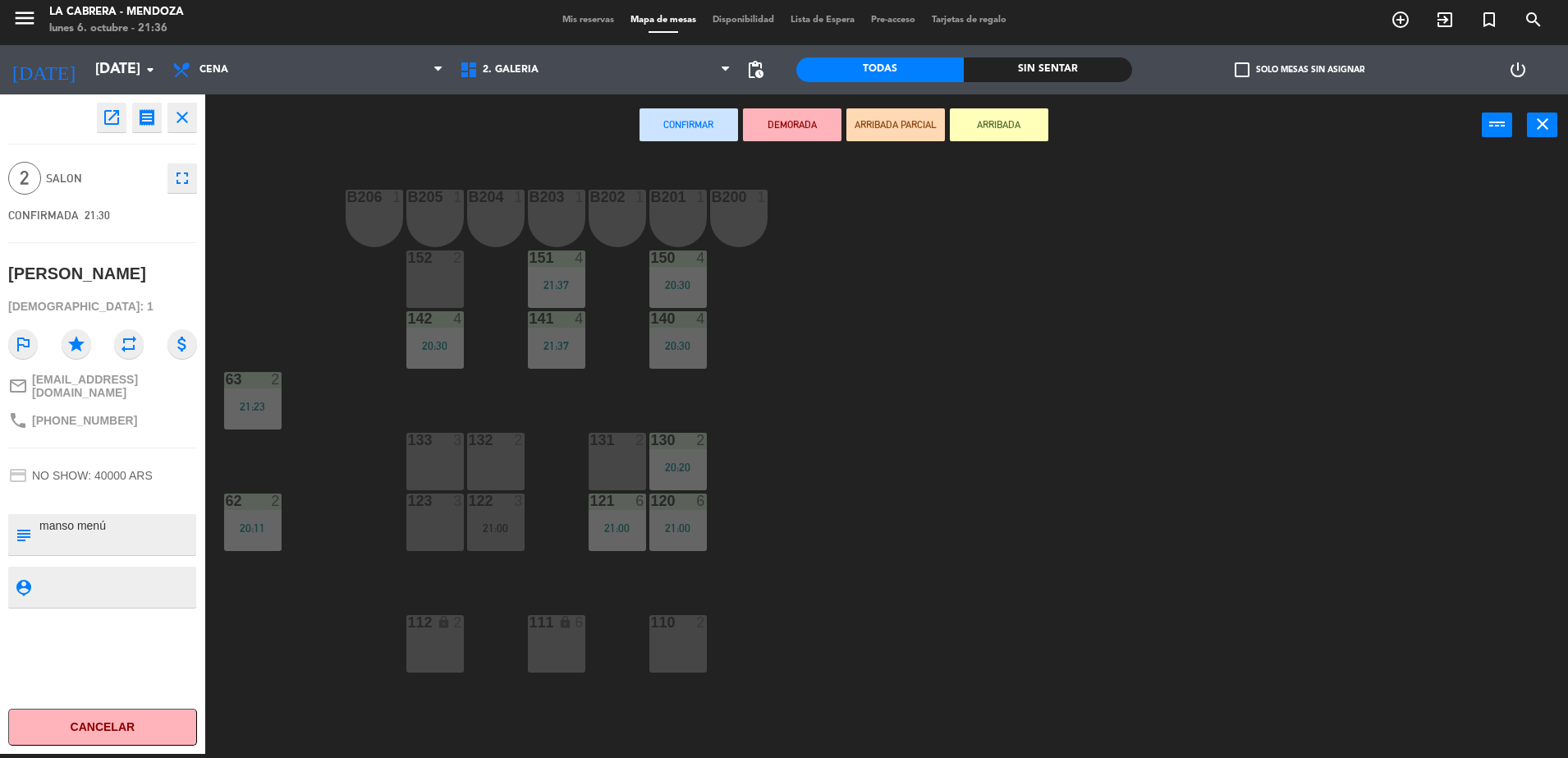
click at [421, 525] on div "123 3" at bounding box center [435, 522] width 58 height 58
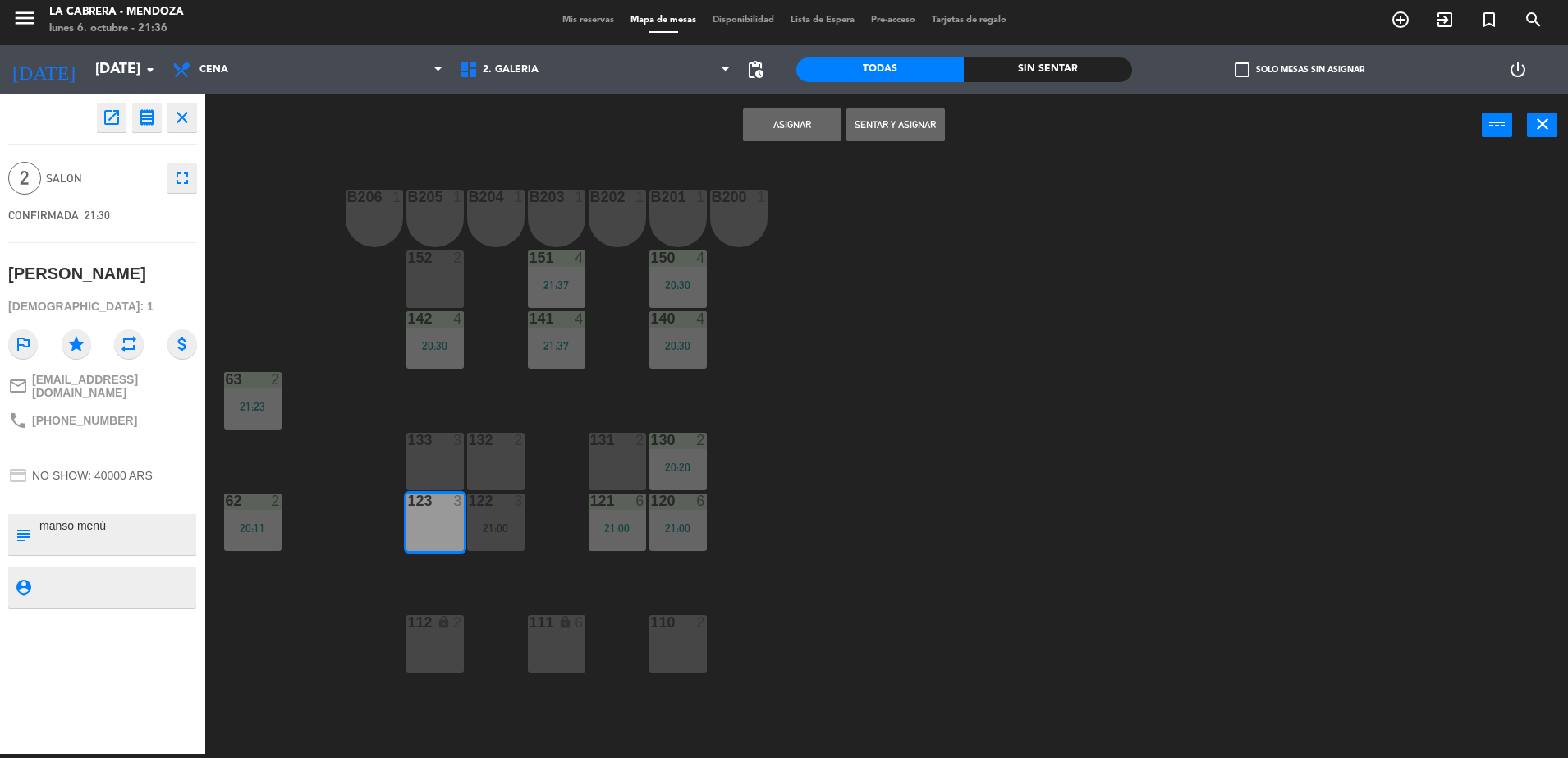
click at [860, 133] on button "Sentar y Asignar" at bounding box center [896, 124] width 98 height 33
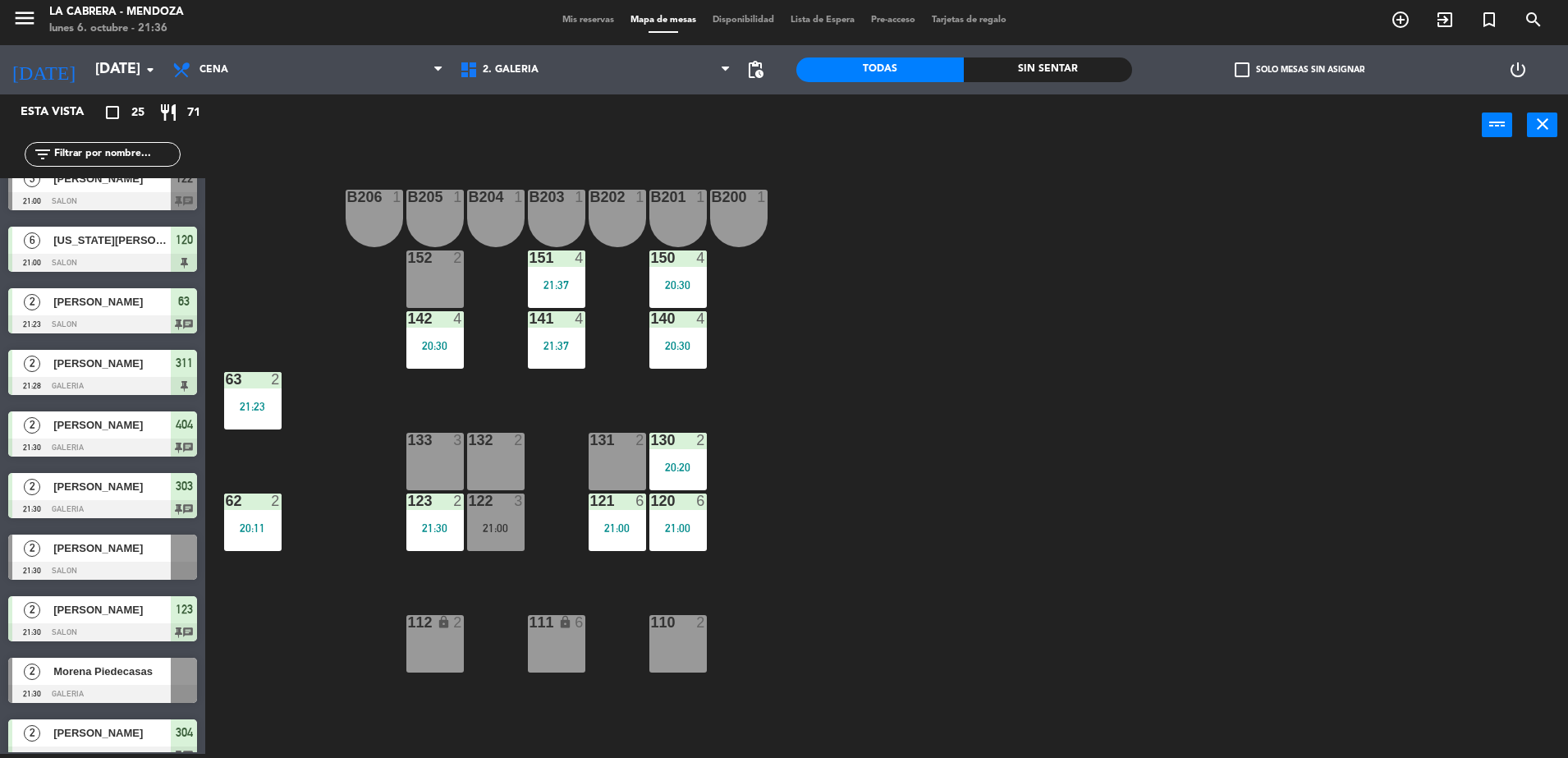
scroll to position [658, 0]
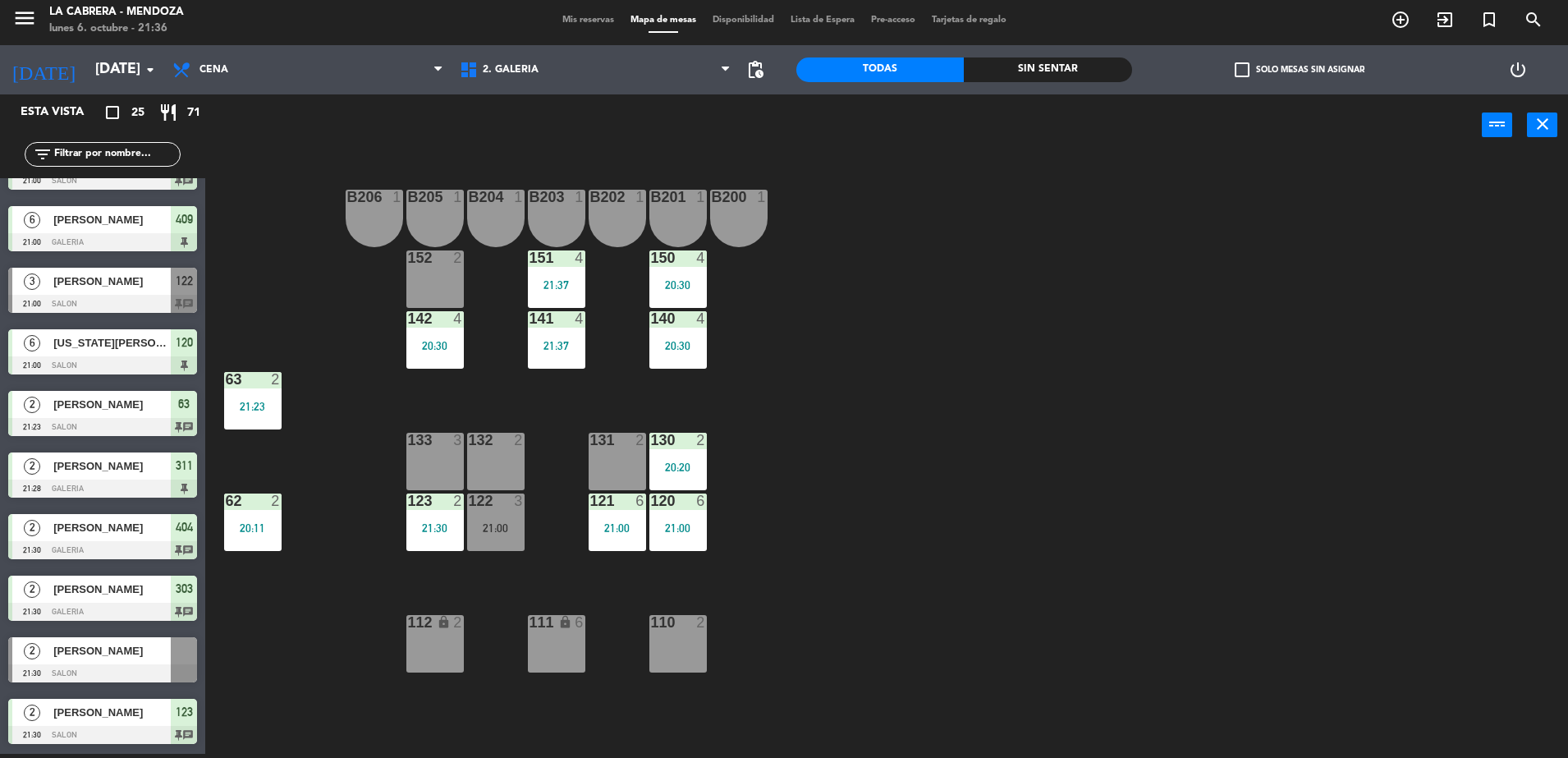
click at [172, 291] on div "3 [PERSON_NAME] 21:00 SALON 122 chat" at bounding box center [102, 290] width 205 height 61
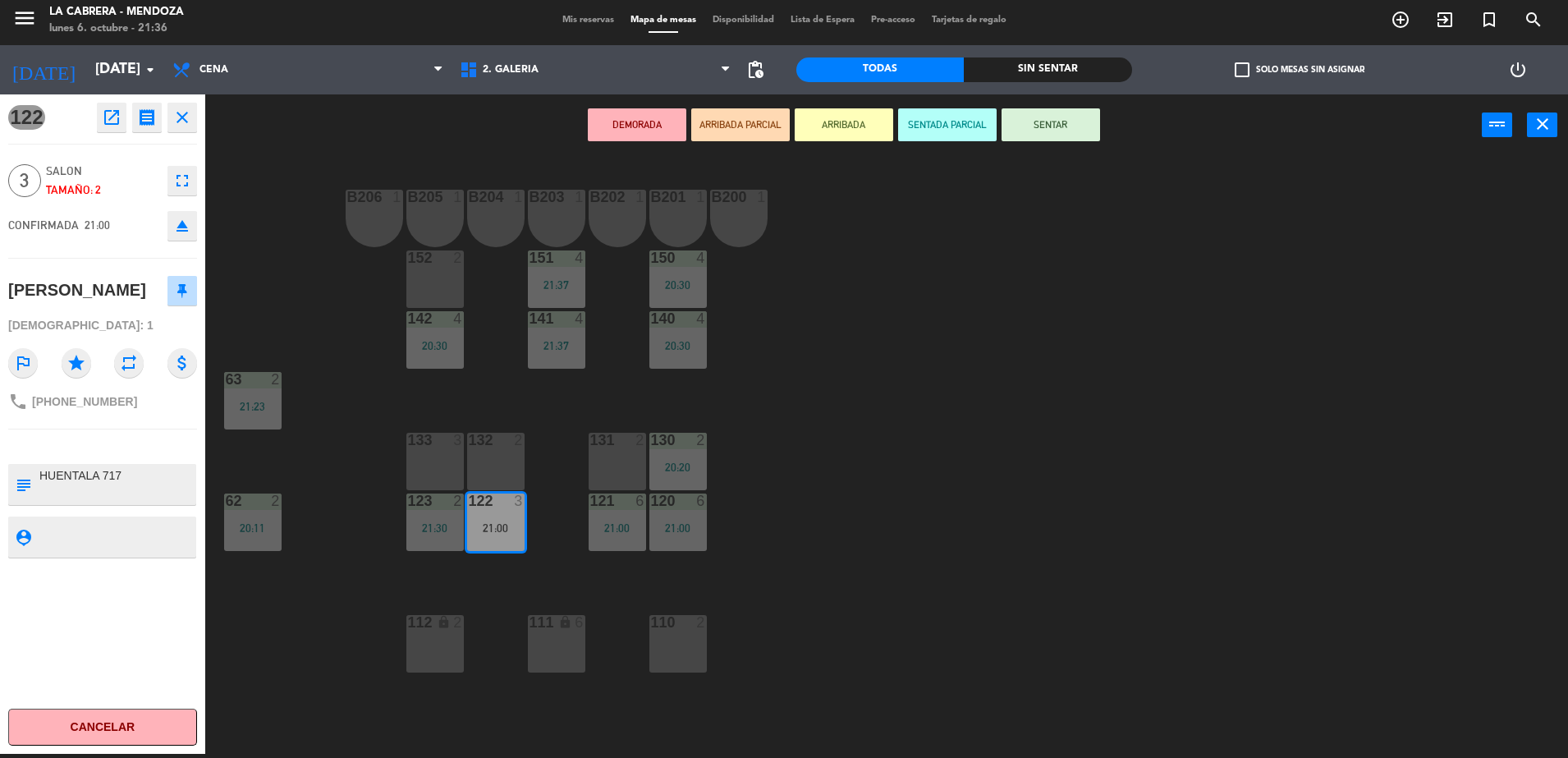
click at [173, 227] on icon "eject" at bounding box center [182, 226] width 19 height 20
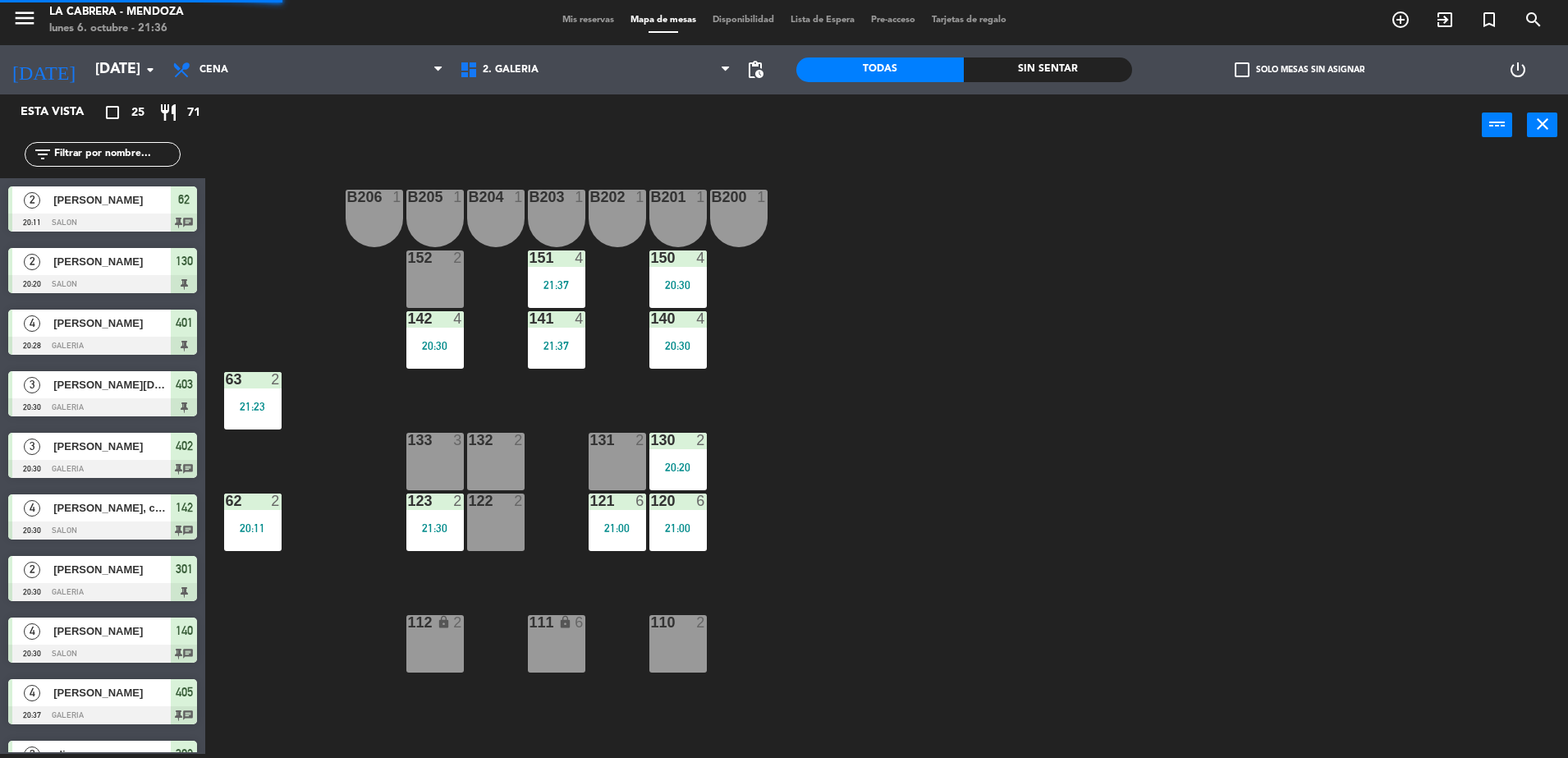
scroll to position [4, 0]
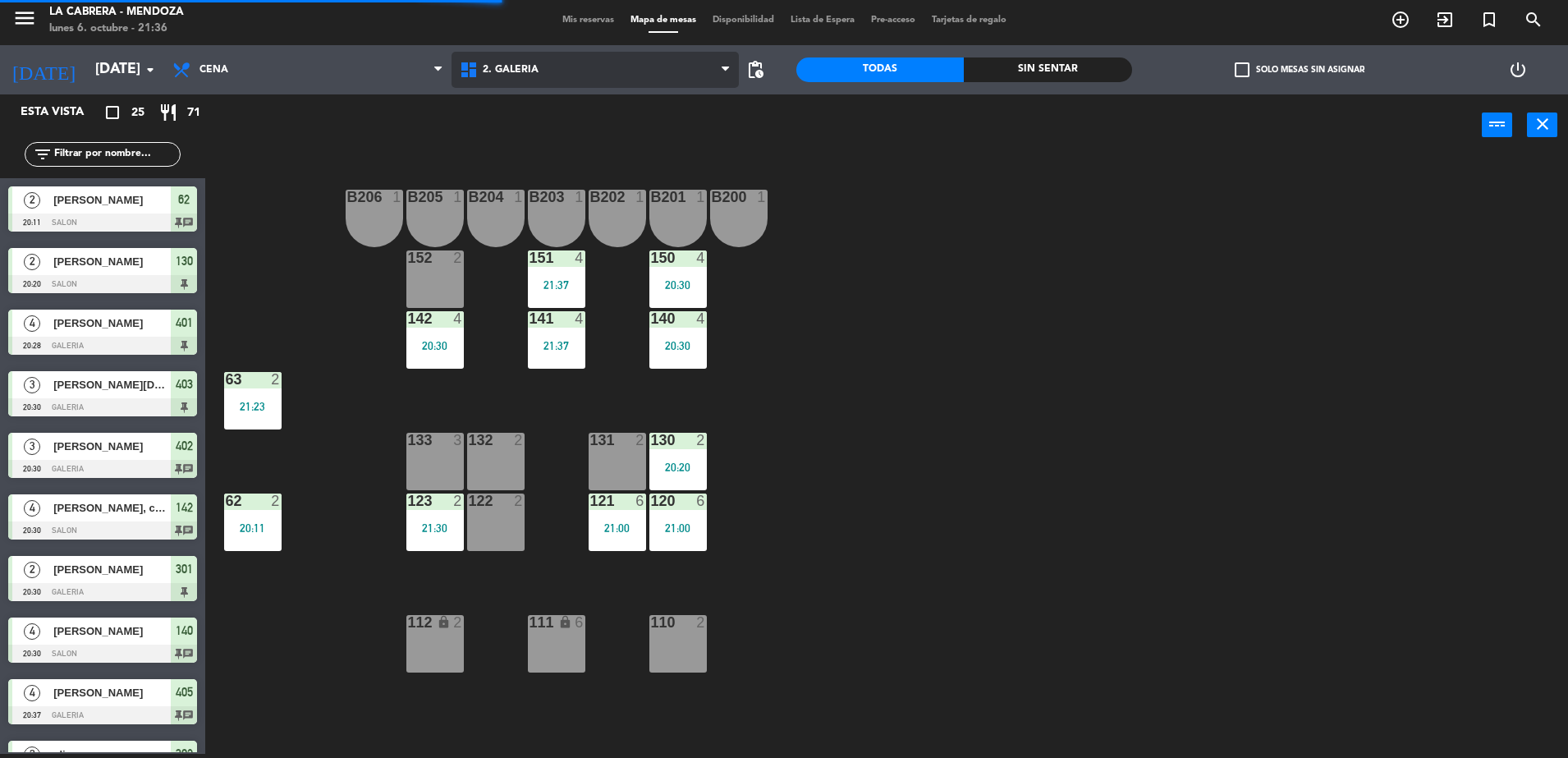
click at [502, 72] on span "2. GALERIA" at bounding box center [511, 70] width 56 height 11
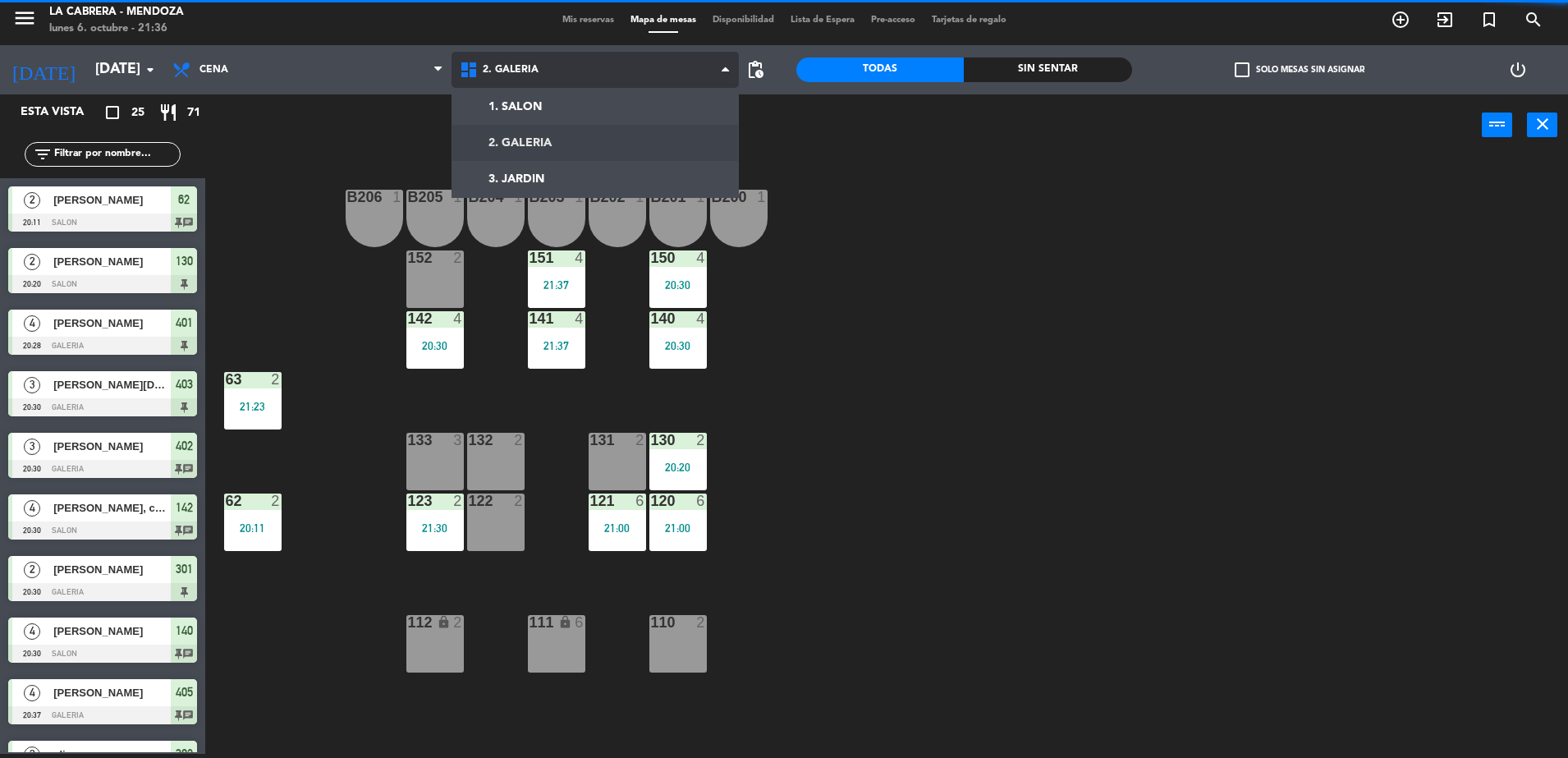
click at [522, 135] on ng-component "menu LA CABRERA - MENDOZA lunes 6. octubre - 21:36 Mis reservas Mapa de mesas D…" at bounding box center [784, 377] width 1568 height 763
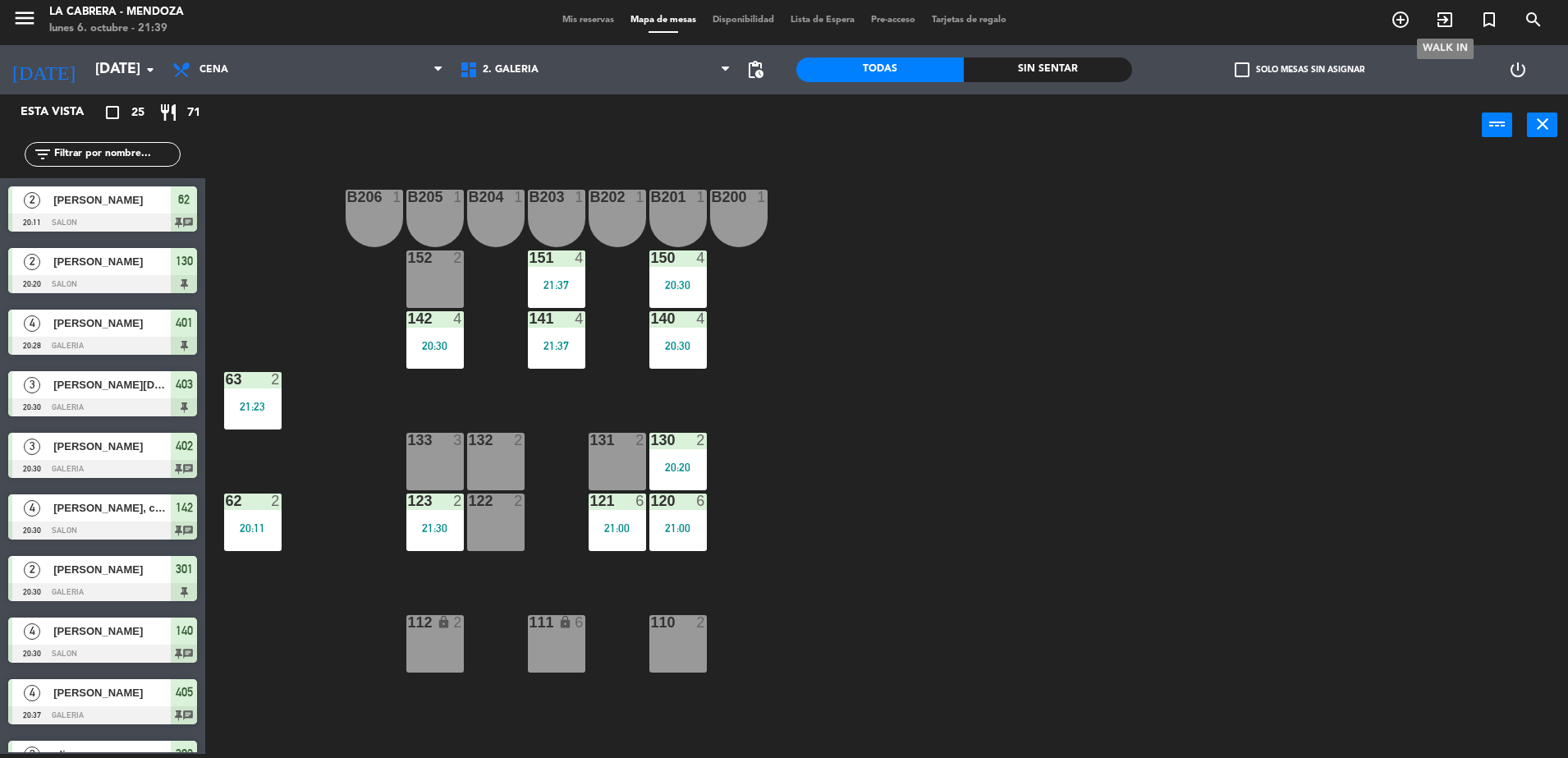
click at [1445, 25] on icon "exit_to_app" at bounding box center [1445, 20] width 19 height 20
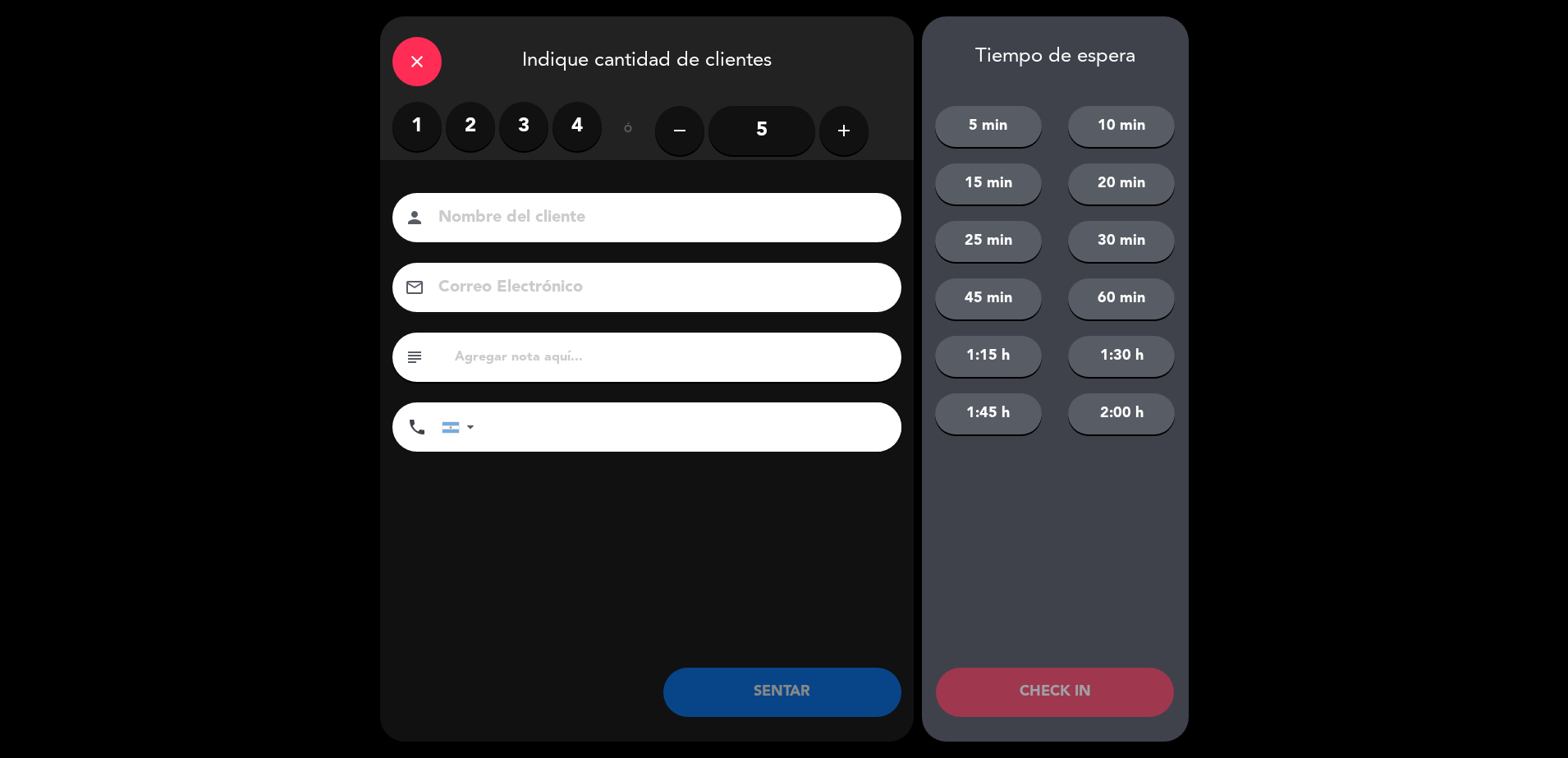
click at [421, 117] on label "1" at bounding box center [417, 126] width 49 height 49
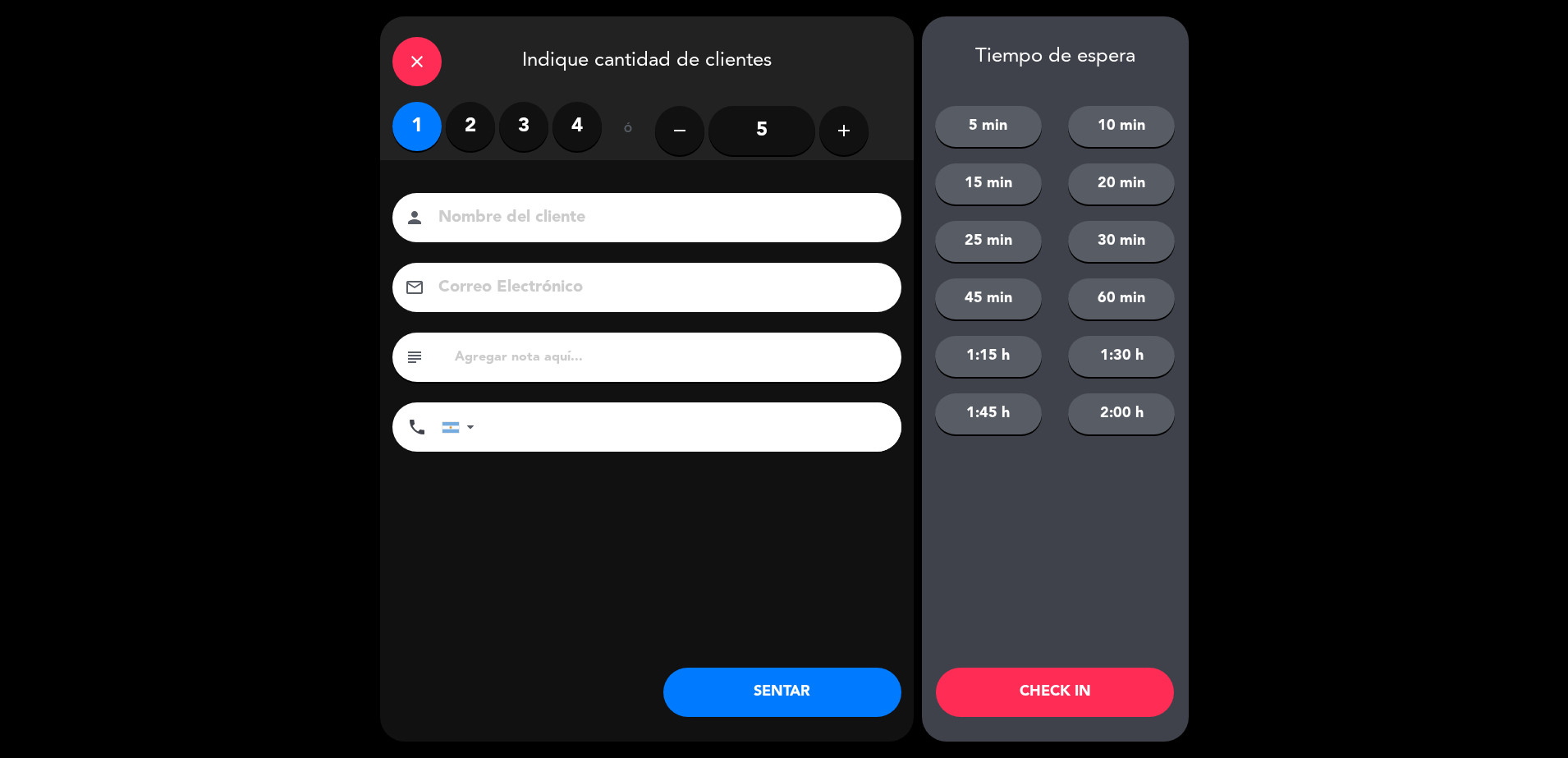
click at [485, 221] on input at bounding box center [657, 217] width 443 height 29
type input "[PERSON_NAME]"
click at [566, 359] on input "text" at bounding box center [671, 357] width 436 height 23
click at [581, 439] on input "tel" at bounding box center [696, 426] width 410 height 49
click at [778, 691] on button "SENTAR" at bounding box center [782, 692] width 238 height 49
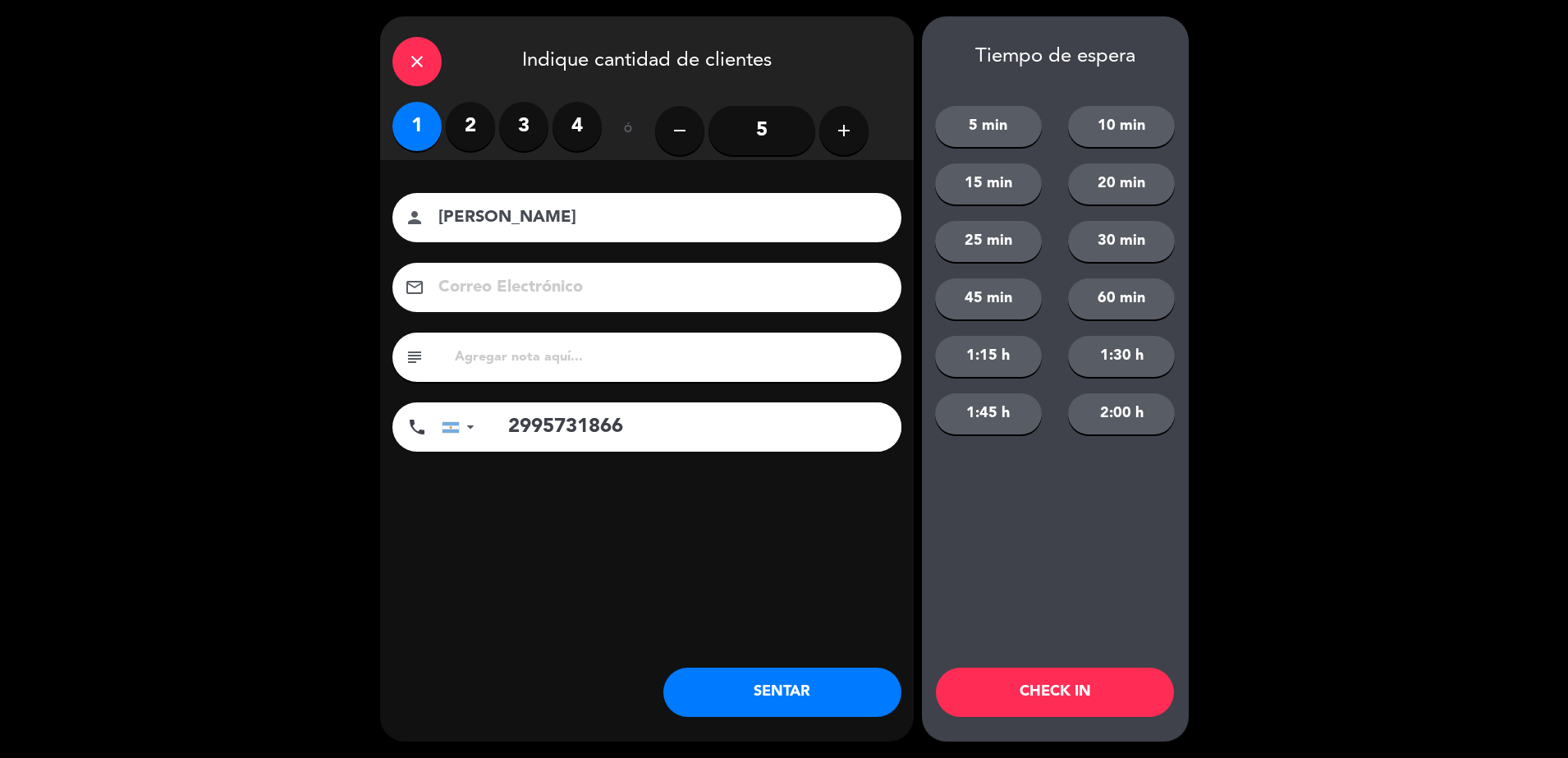
click at [641, 437] on input "2995731866" at bounding box center [696, 426] width 410 height 49
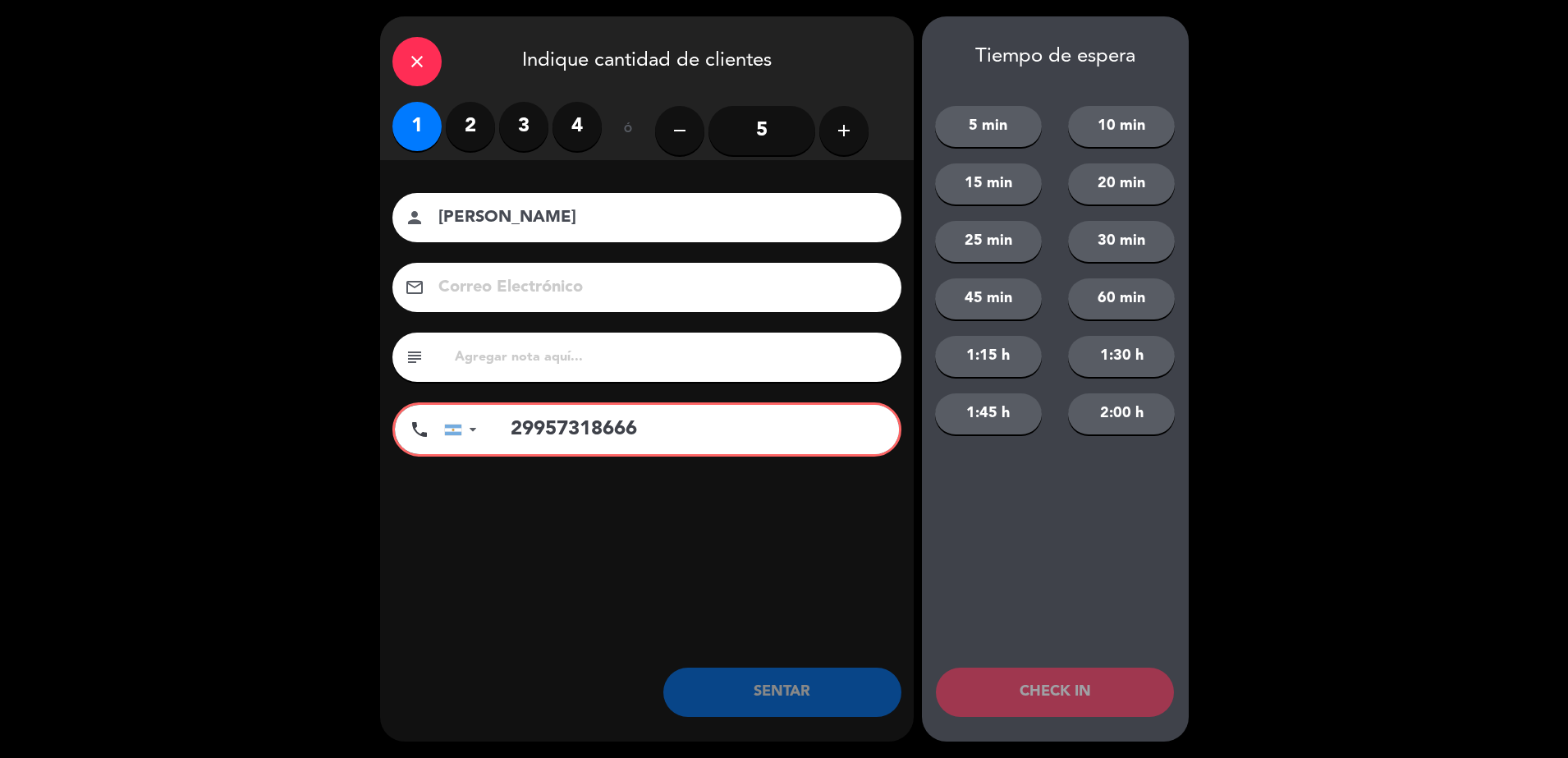
type input "2995731866"
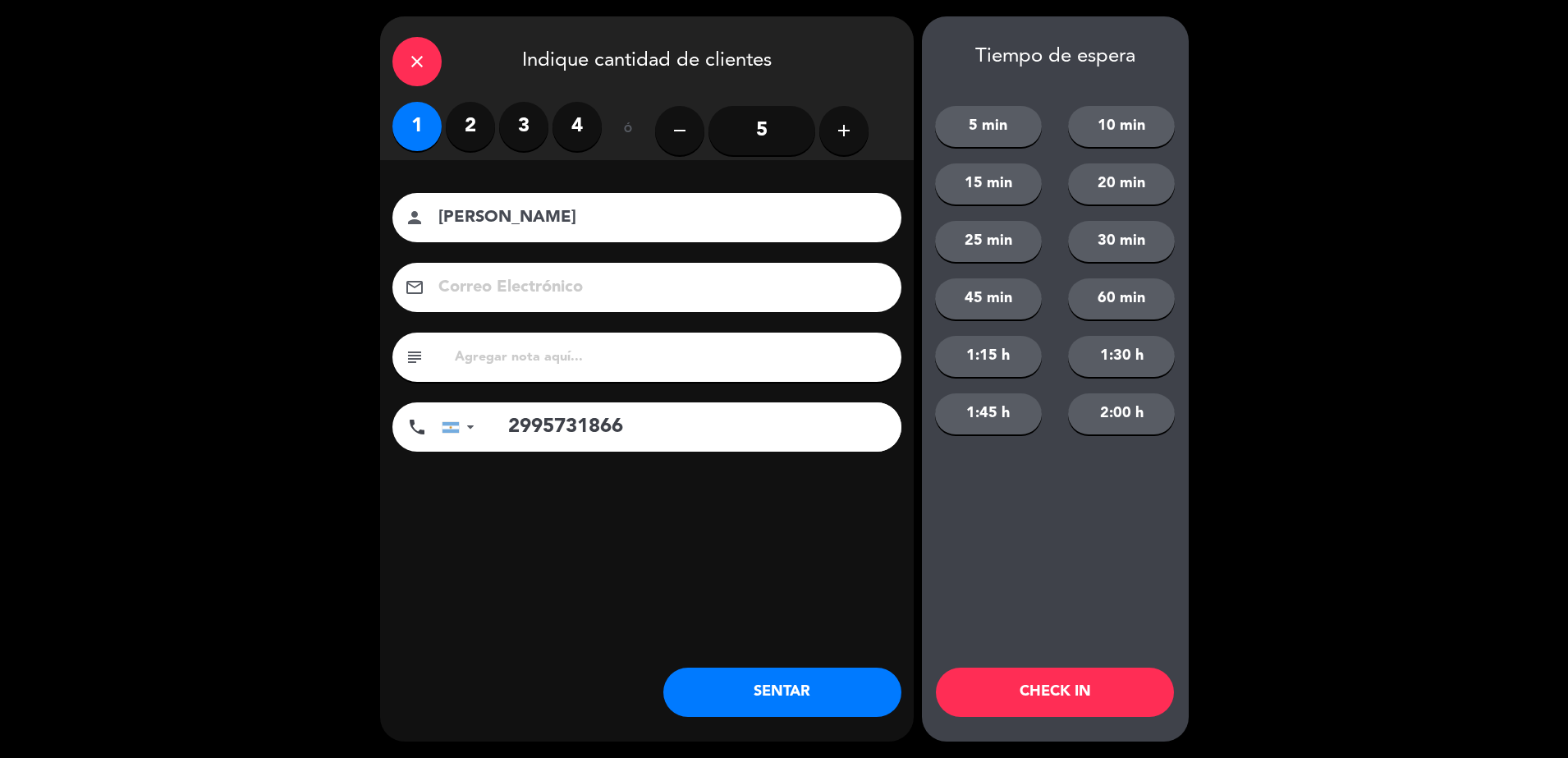
click at [431, 54] on div "close" at bounding box center [417, 61] width 49 height 49
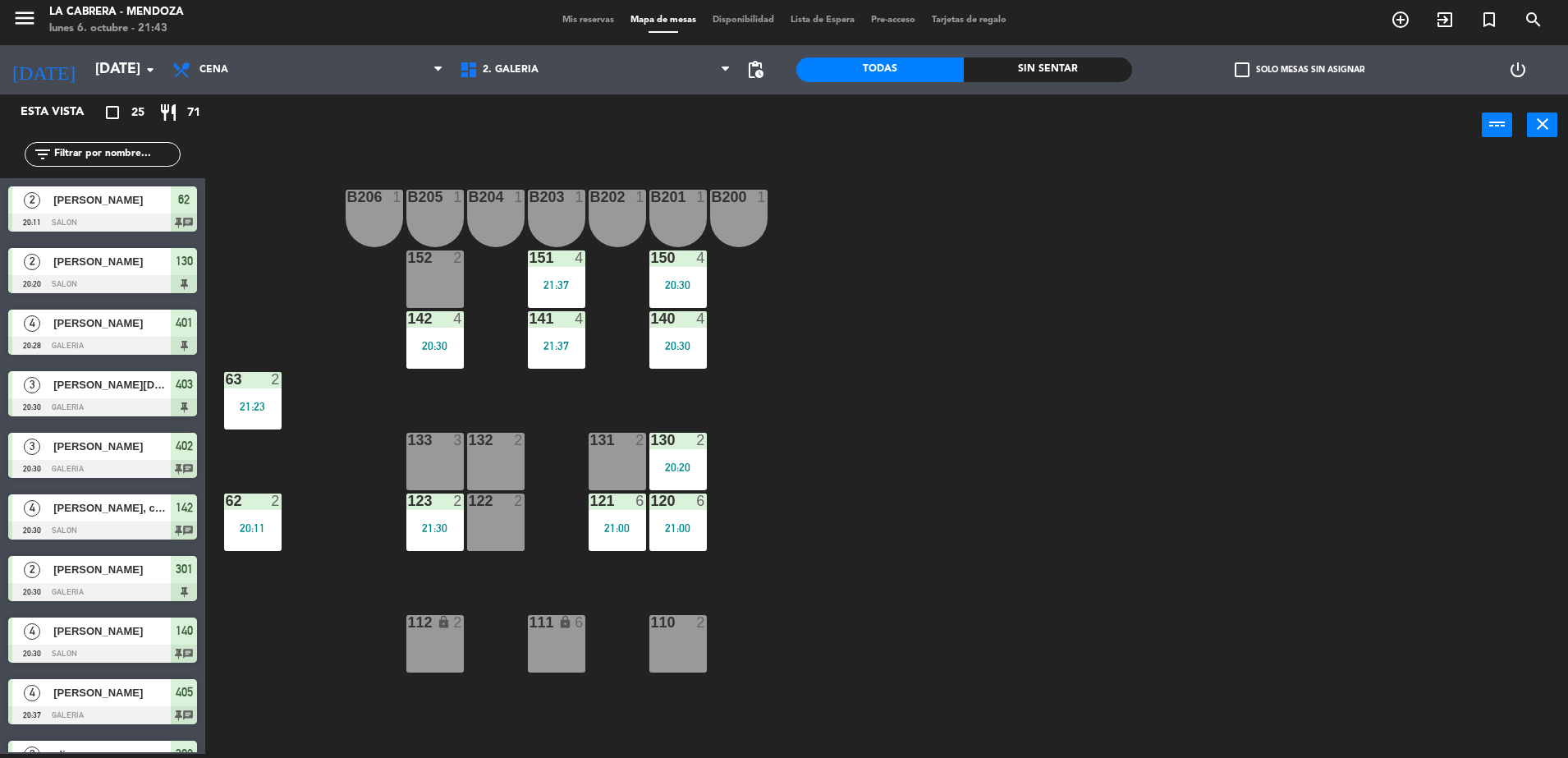
click at [590, 28] on div "menu LA CABRERA - MENDOZA lunes 6. octubre - 21:43 Mis reservas Mapa de mesas D…" at bounding box center [784, 20] width 1568 height 49
click at [590, 13] on div "Mis reservas Mapa de mesas Disponibilidad Lista de Espera Pre-acceso Tarjetas d…" at bounding box center [784, 20] width 460 height 15
click at [592, 16] on span "Mis reservas" at bounding box center [588, 20] width 68 height 9
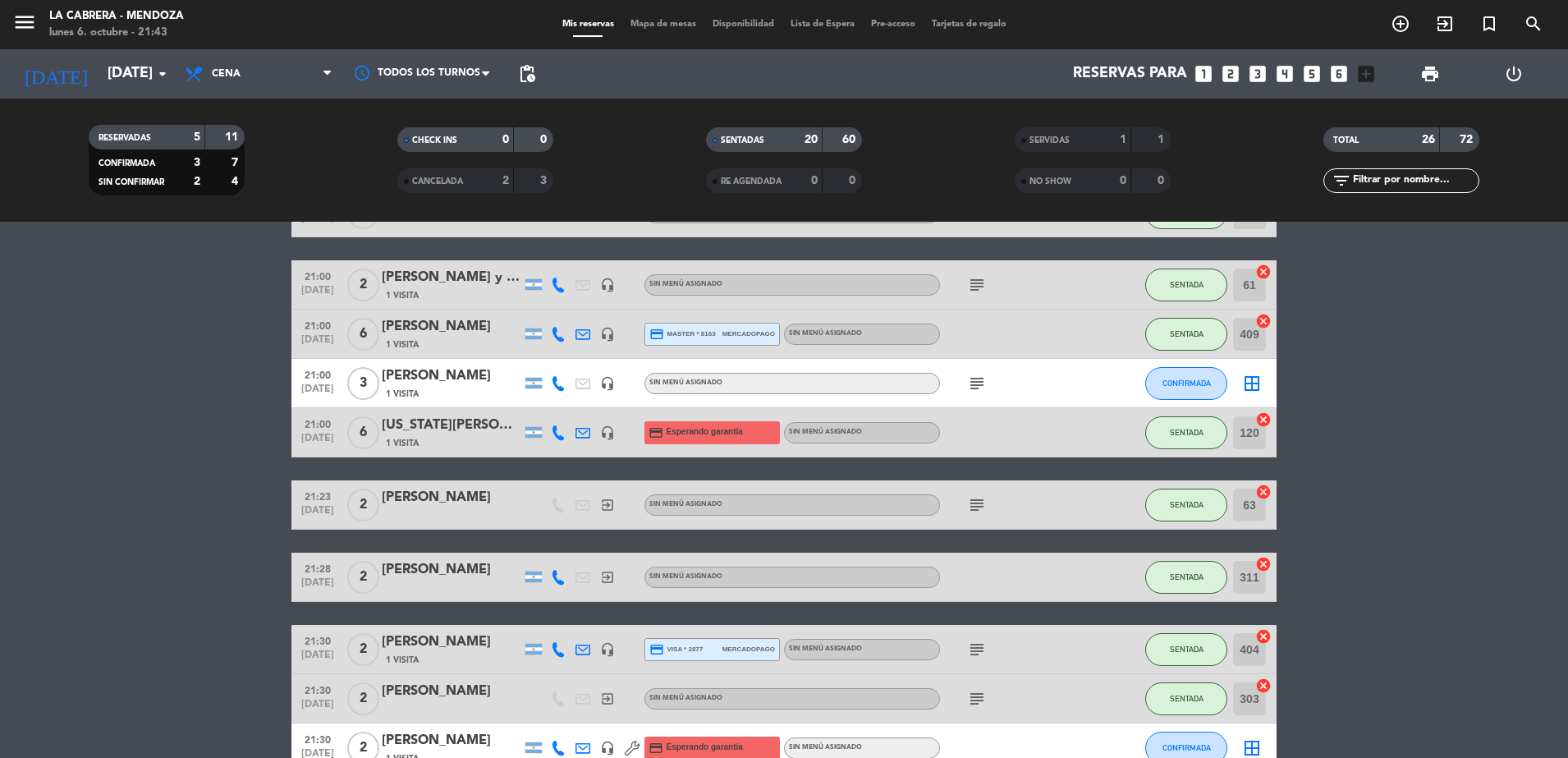
scroll to position [616, 0]
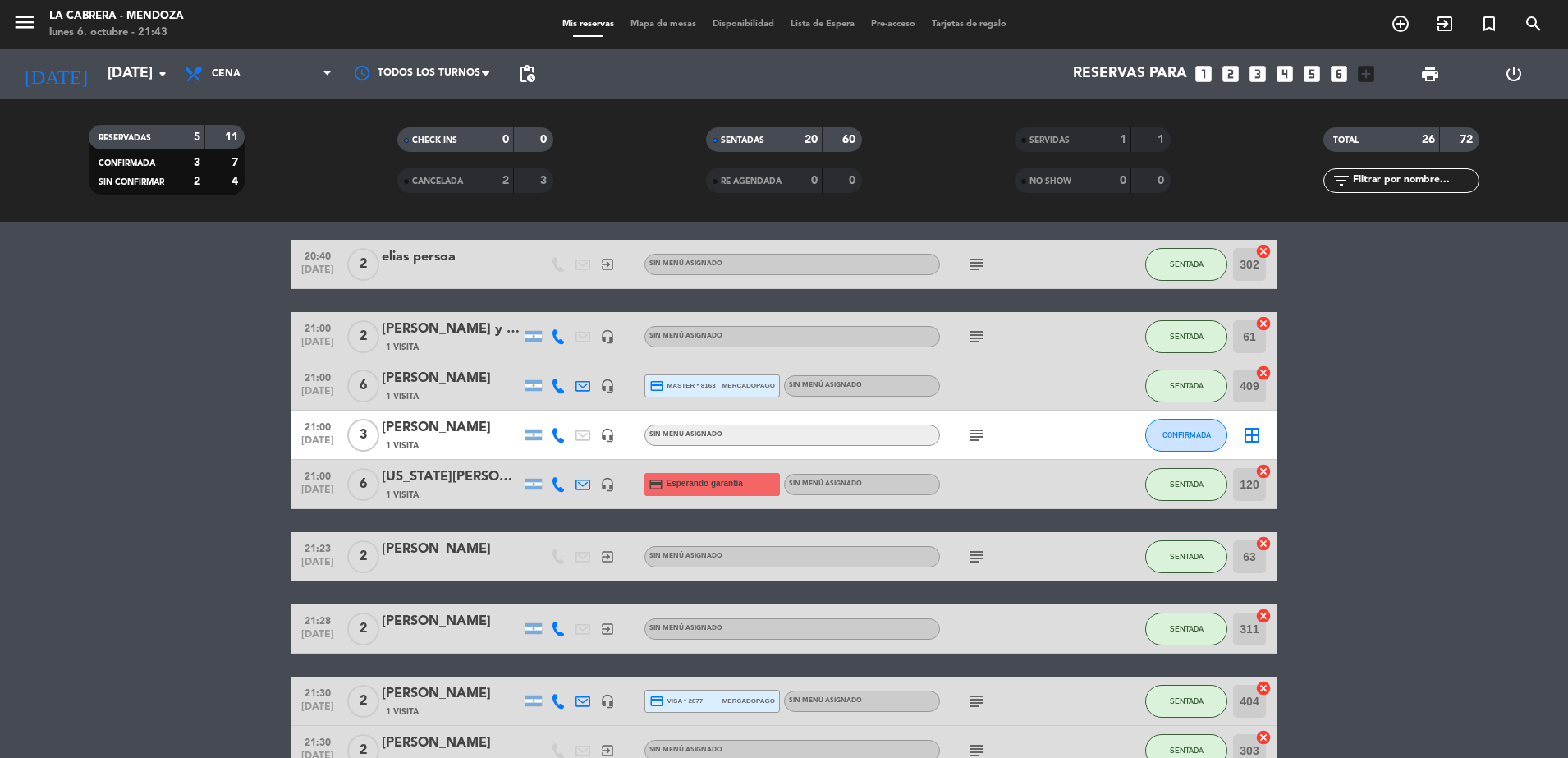
click at [1248, 429] on icon "border_all" at bounding box center [1251, 435] width 19 height 20
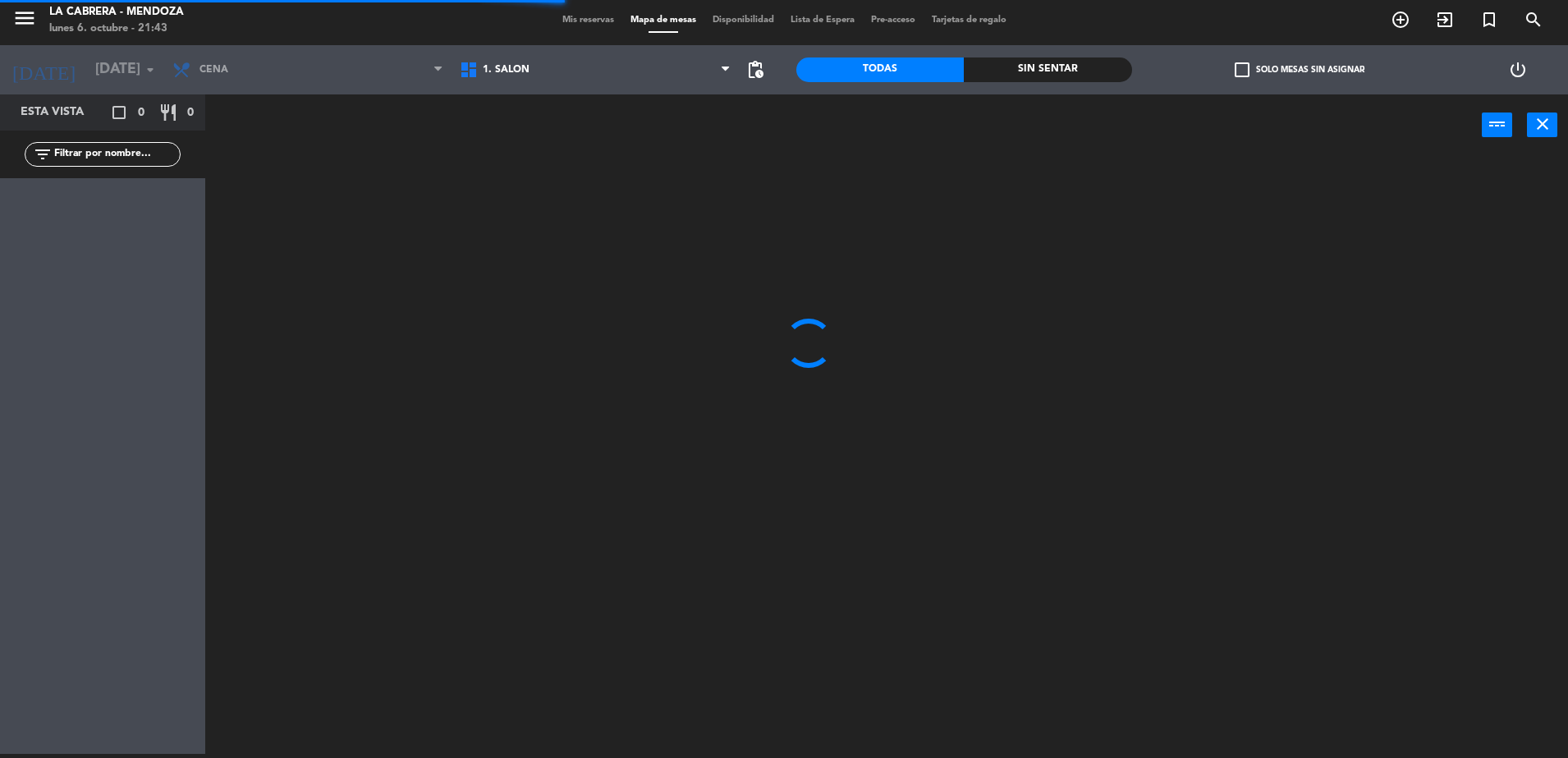
click at [512, 67] on span "1. SALON" at bounding box center [506, 70] width 46 height 11
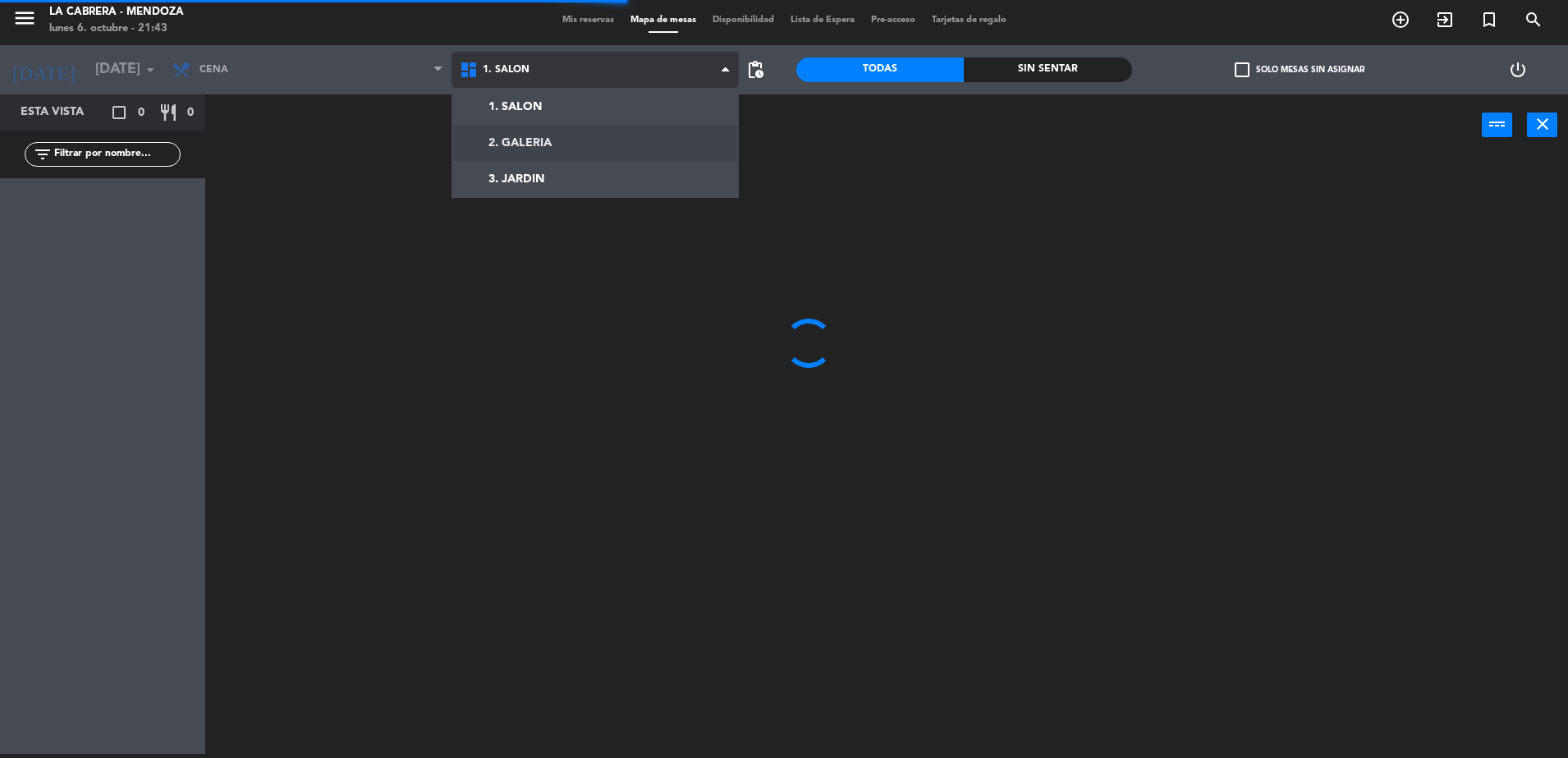
click at [546, 132] on ng-component "menu LA CABRERA - MENDOZA lunes 6. octubre - 21:43 Mis reservas Mapa de mesas D…" at bounding box center [784, 377] width 1568 height 763
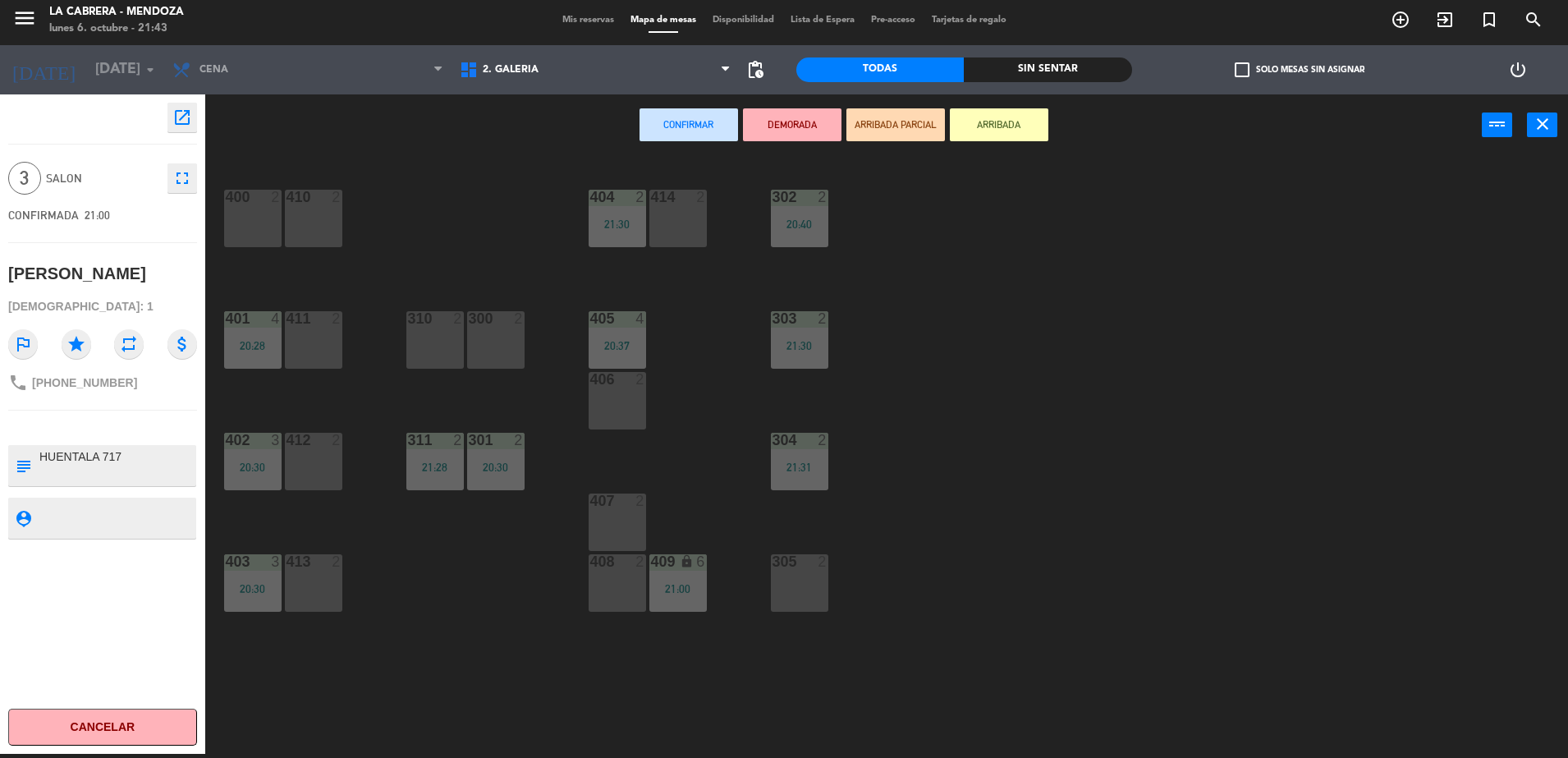
click at [305, 474] on div "412 2" at bounding box center [314, 462] width 58 height 58
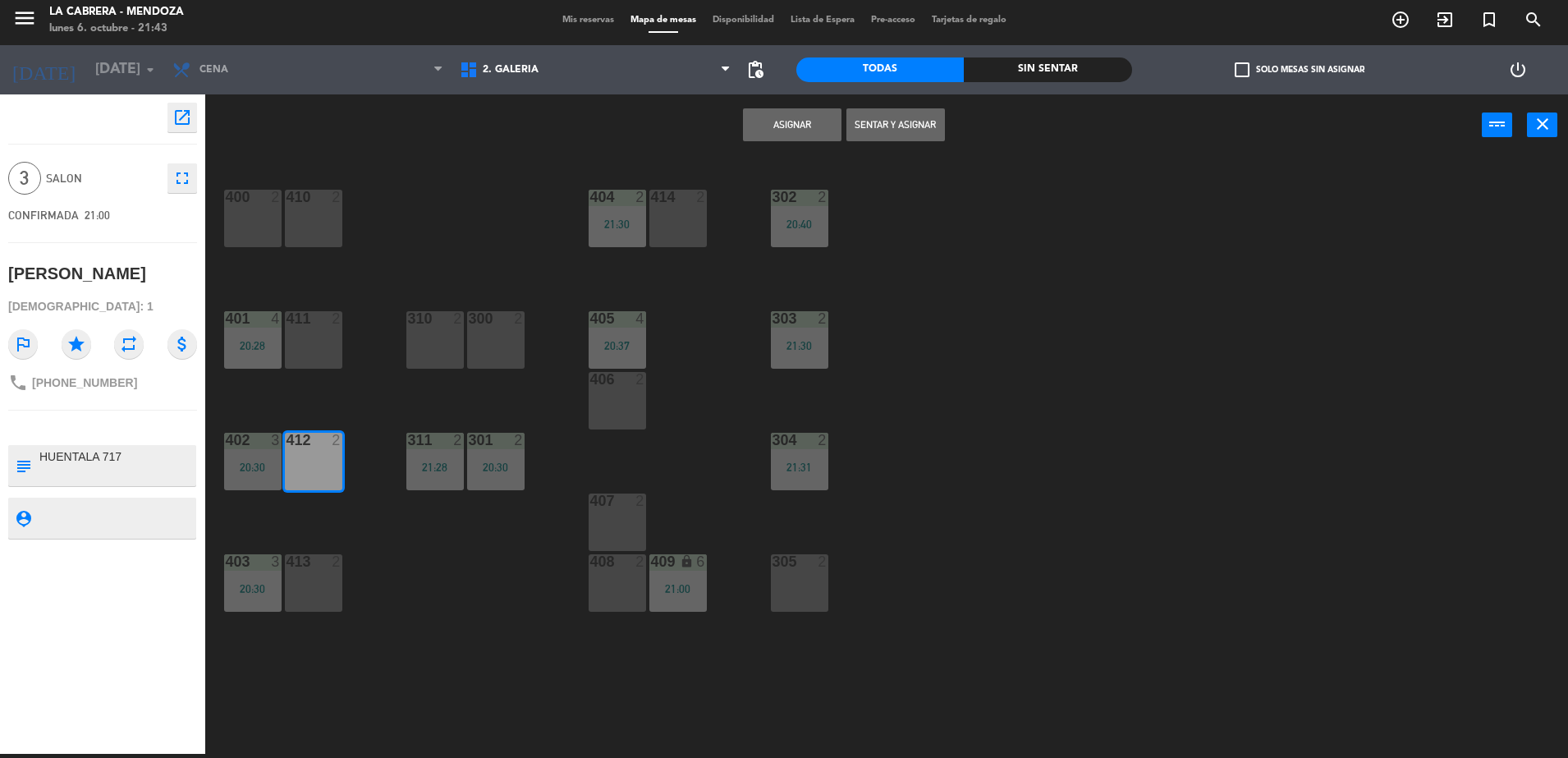
click at [892, 119] on button "Sentar y Asignar" at bounding box center [896, 124] width 98 height 33
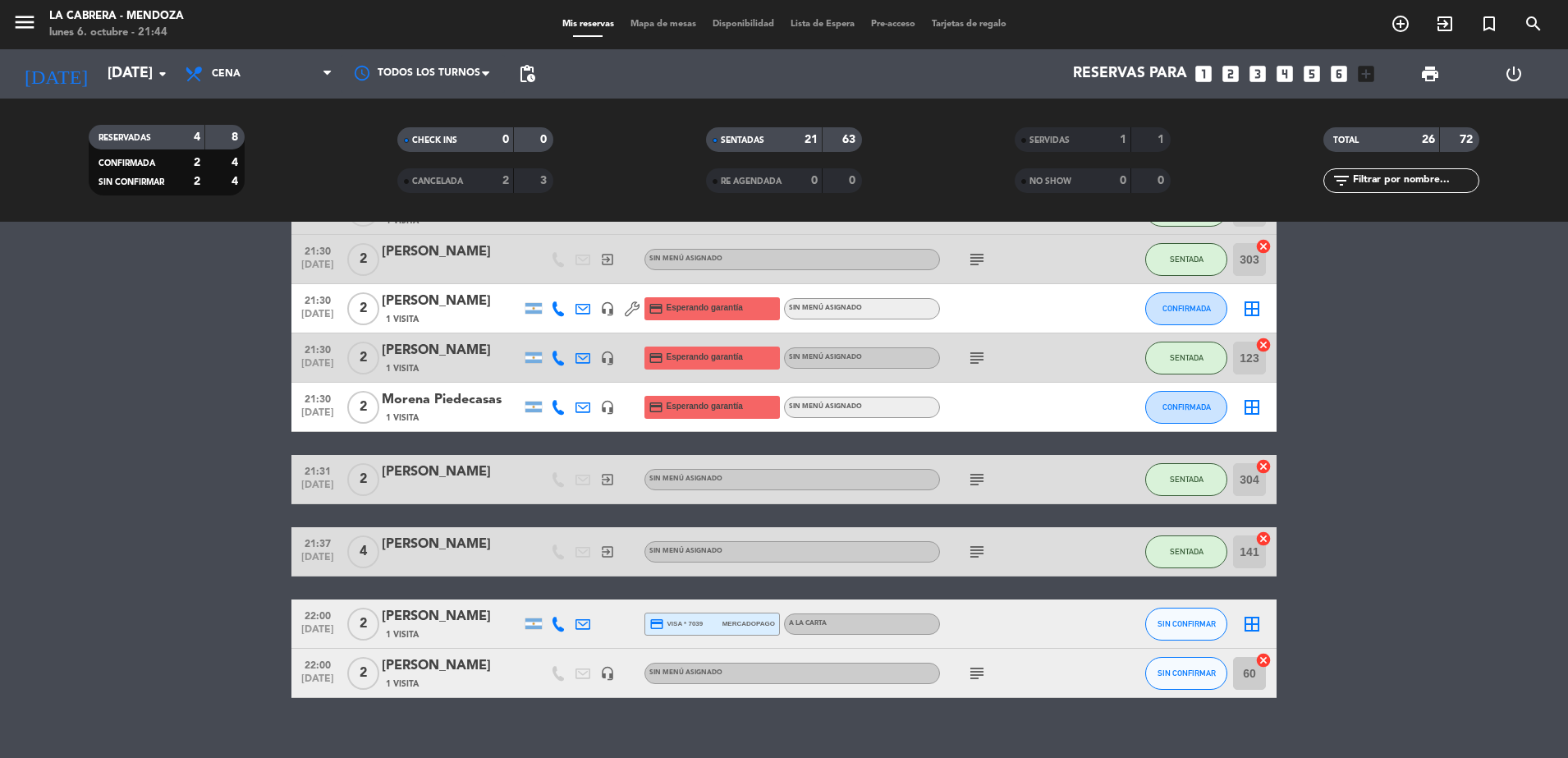
scroll to position [1130, 0]
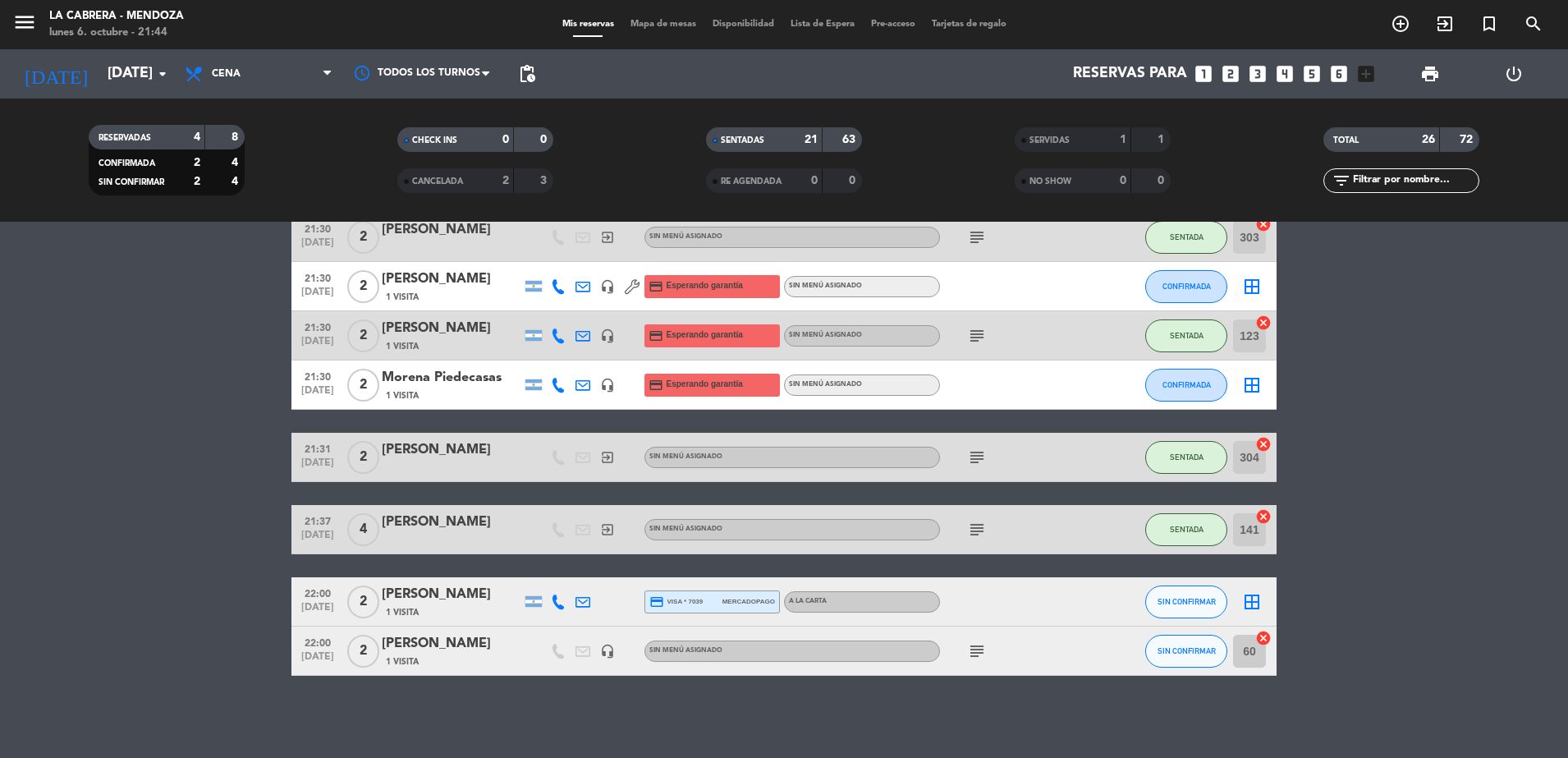
click at [380, 289] on div "2" at bounding box center [362, 286] width 38 height 48
click at [421, 283] on div "[PERSON_NAME]" at bounding box center [451, 279] width 139 height 21
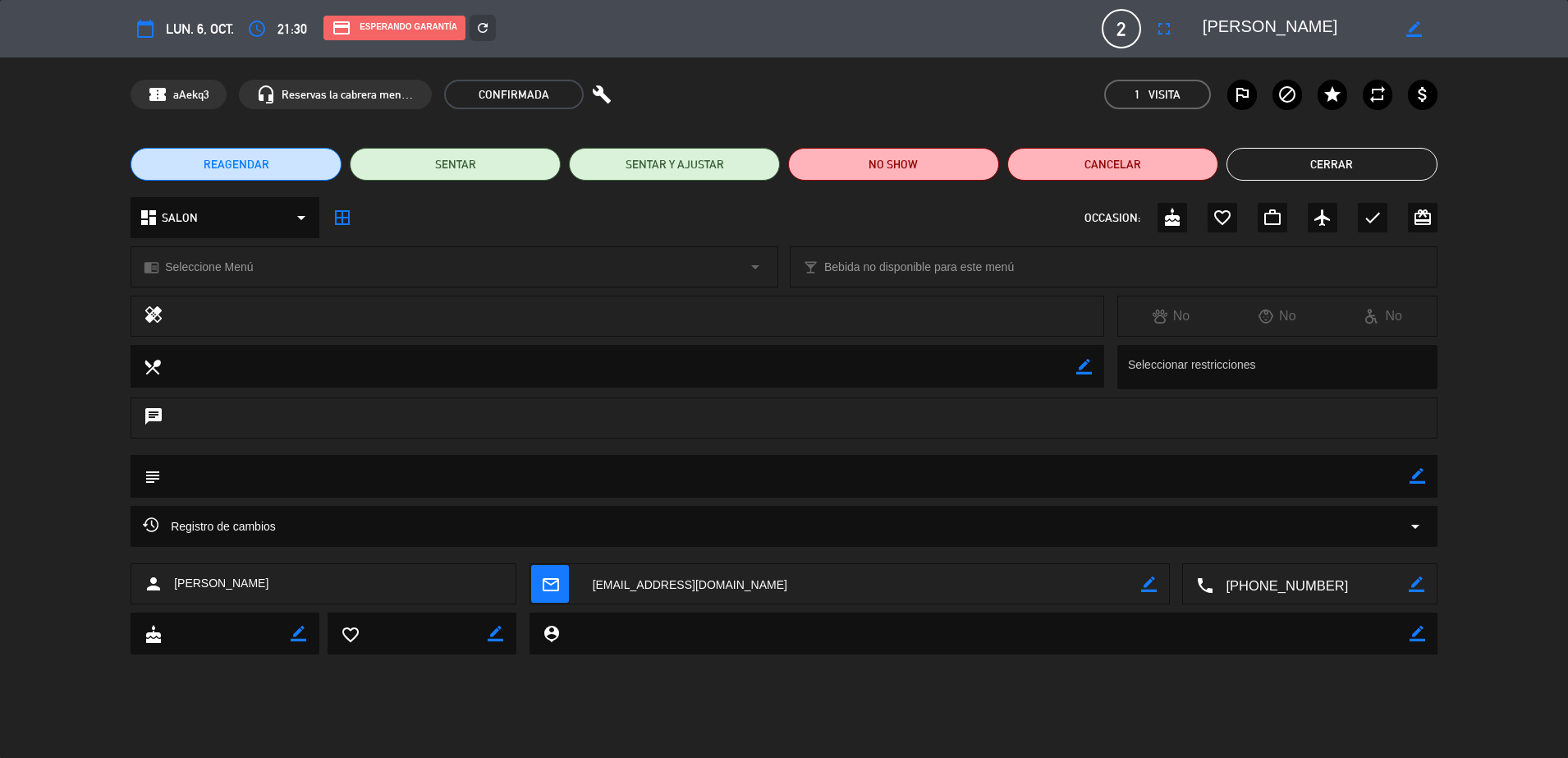
click at [1427, 169] on button "Cerrar" at bounding box center [1331, 163] width 211 height 33
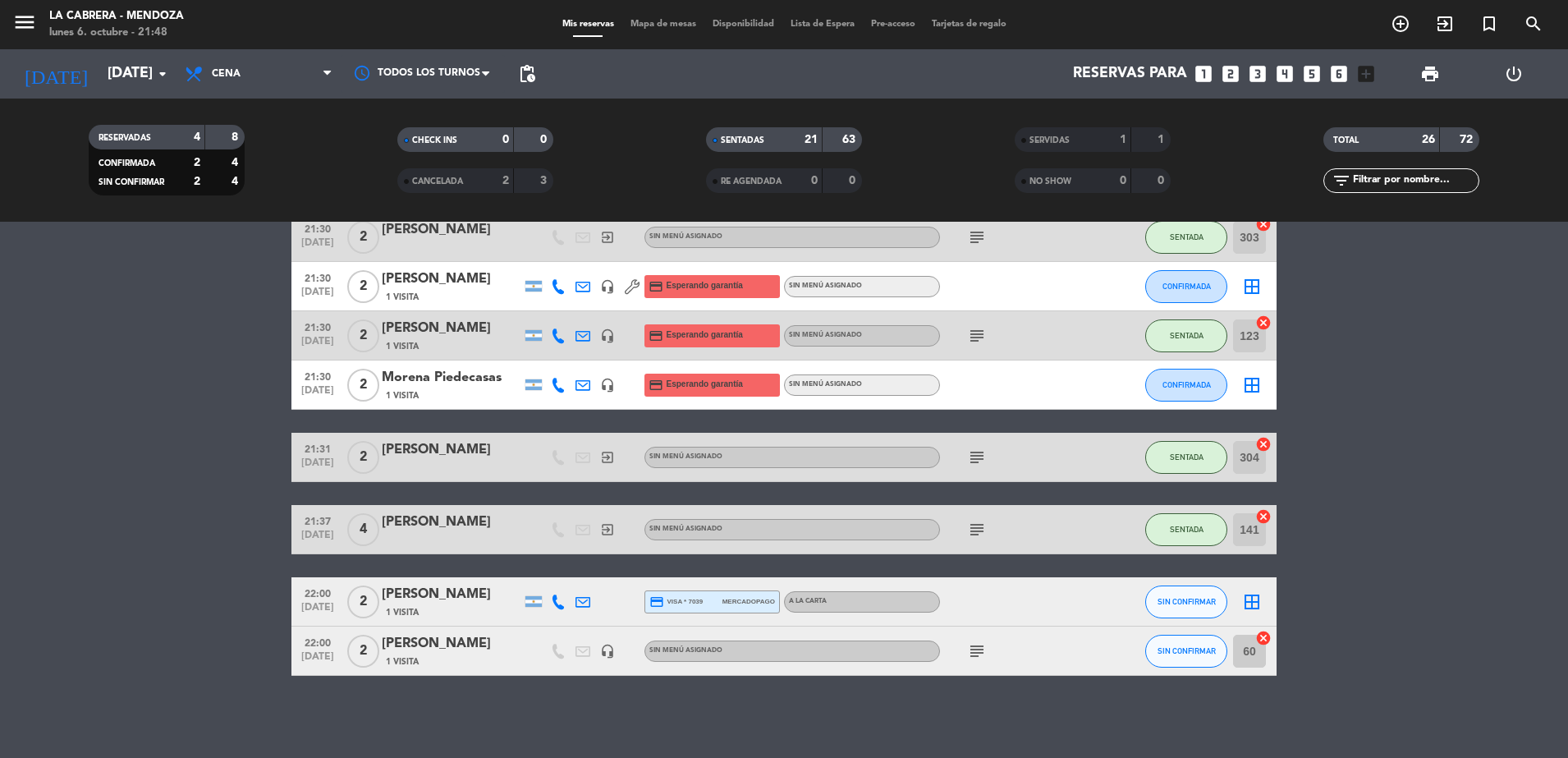
click at [1235, 70] on icon "looks_two" at bounding box center [1230, 73] width 21 height 21
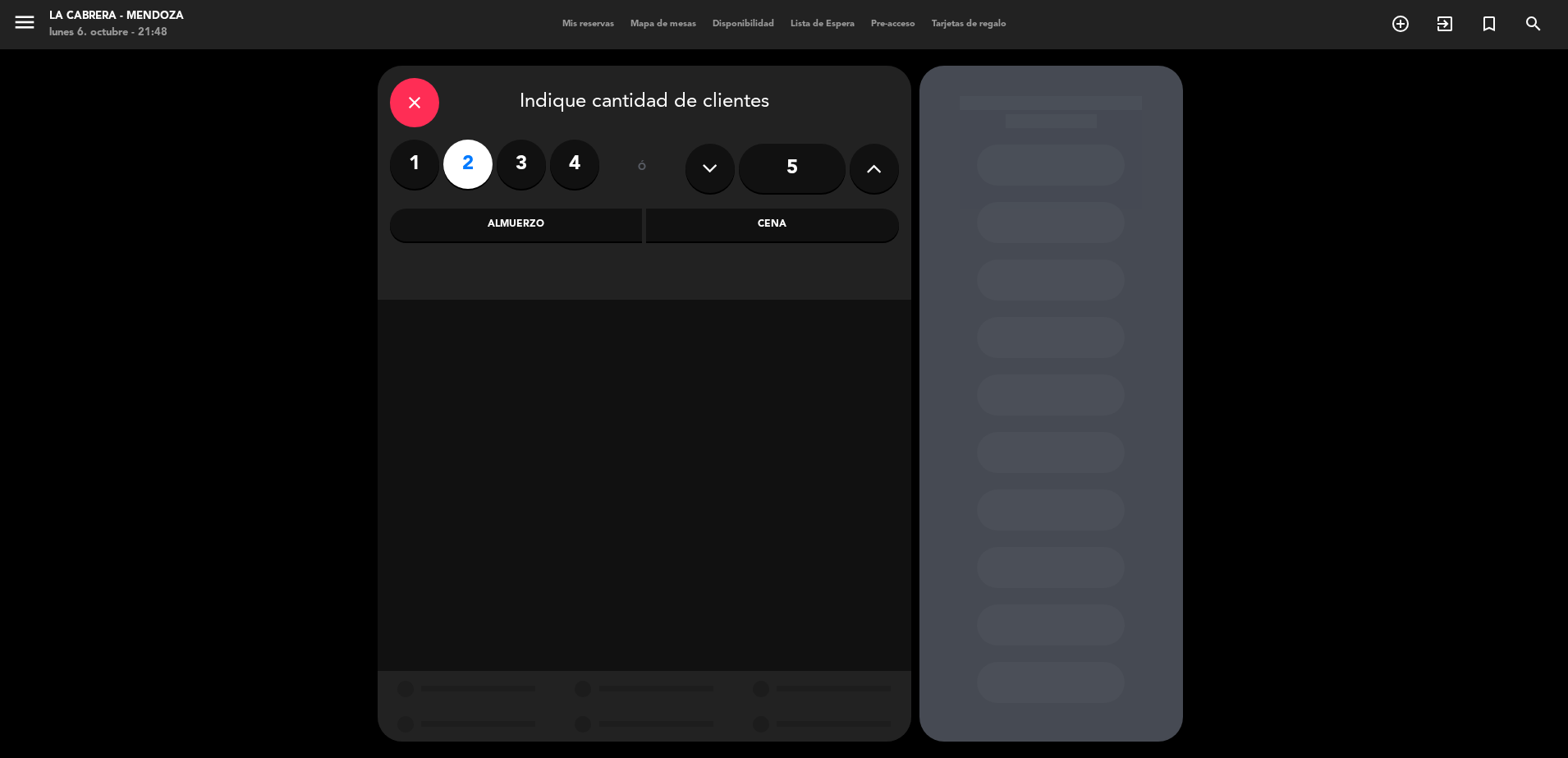
click at [748, 230] on div "Cena" at bounding box center [772, 225] width 253 height 33
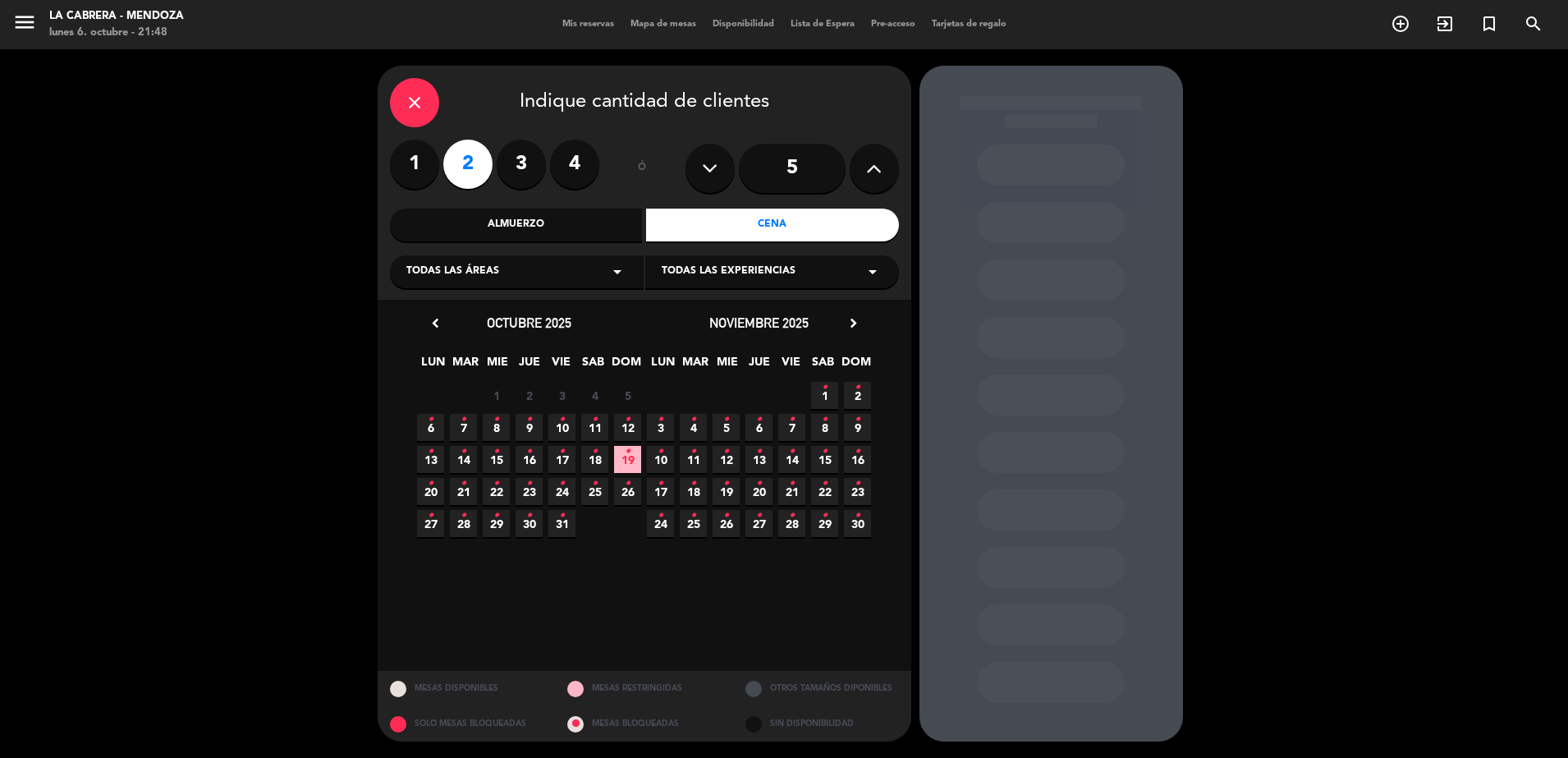
click at [436, 424] on span "6 •" at bounding box center [430, 427] width 27 height 27
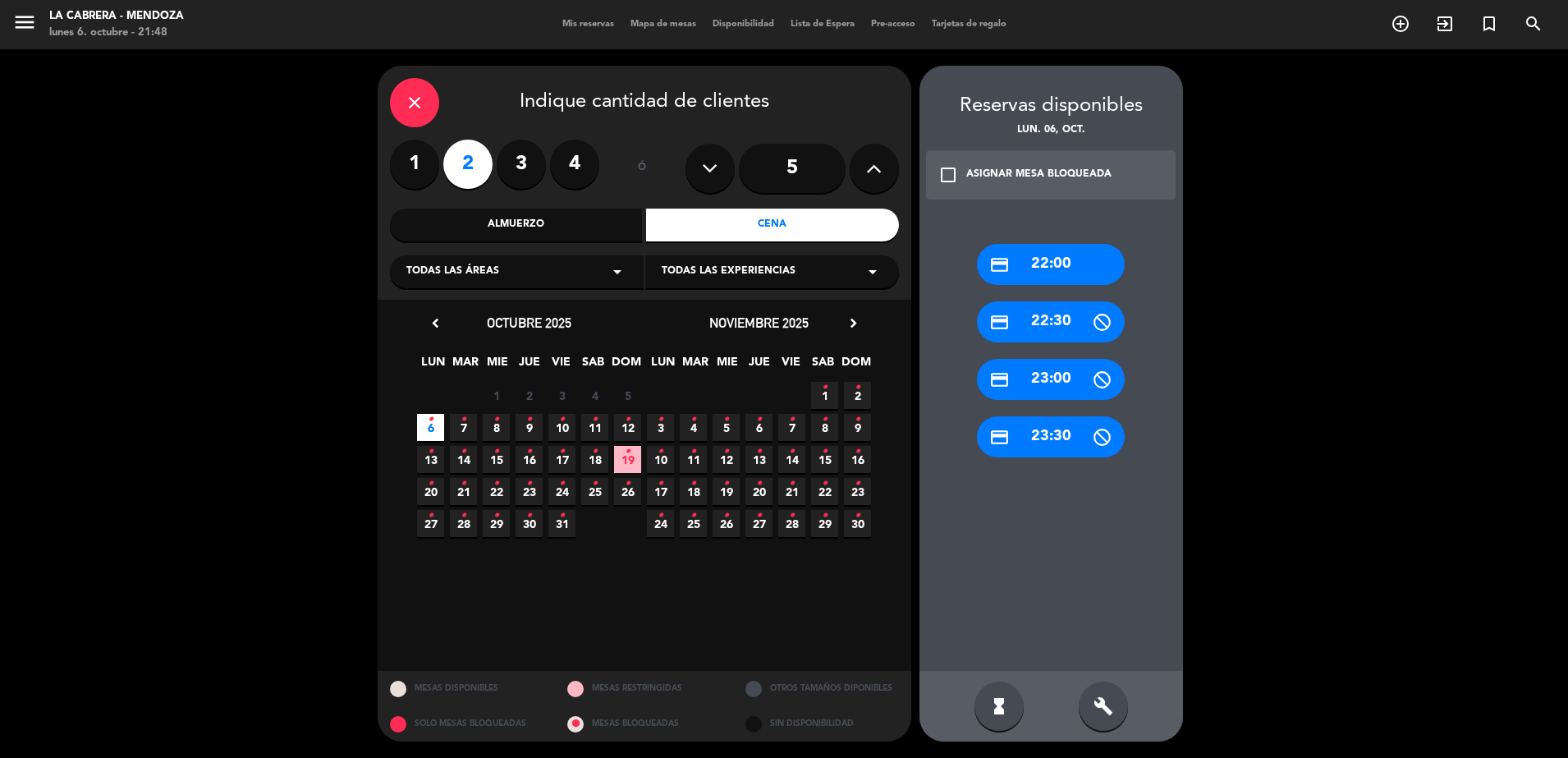
click at [1061, 263] on div "credit_card 22:00" at bounding box center [1050, 265] width 148 height 41
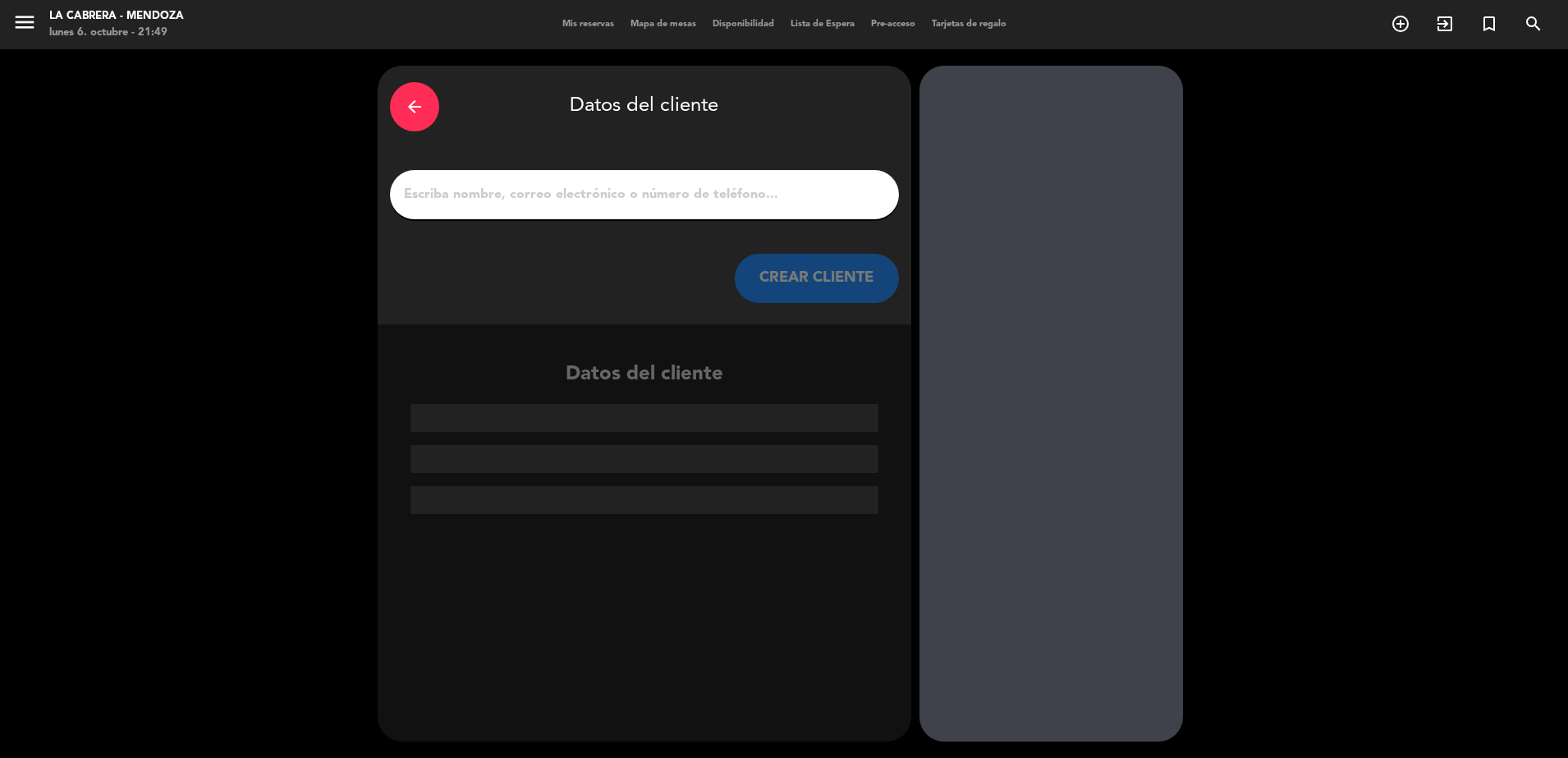
click at [623, 224] on div "arrow_back Datos del cliente CREAR CLIENTE" at bounding box center [644, 195] width 534 height 259
click at [609, 216] on div at bounding box center [644, 194] width 509 height 49
click at [602, 187] on input "1" at bounding box center [644, 194] width 485 height 23
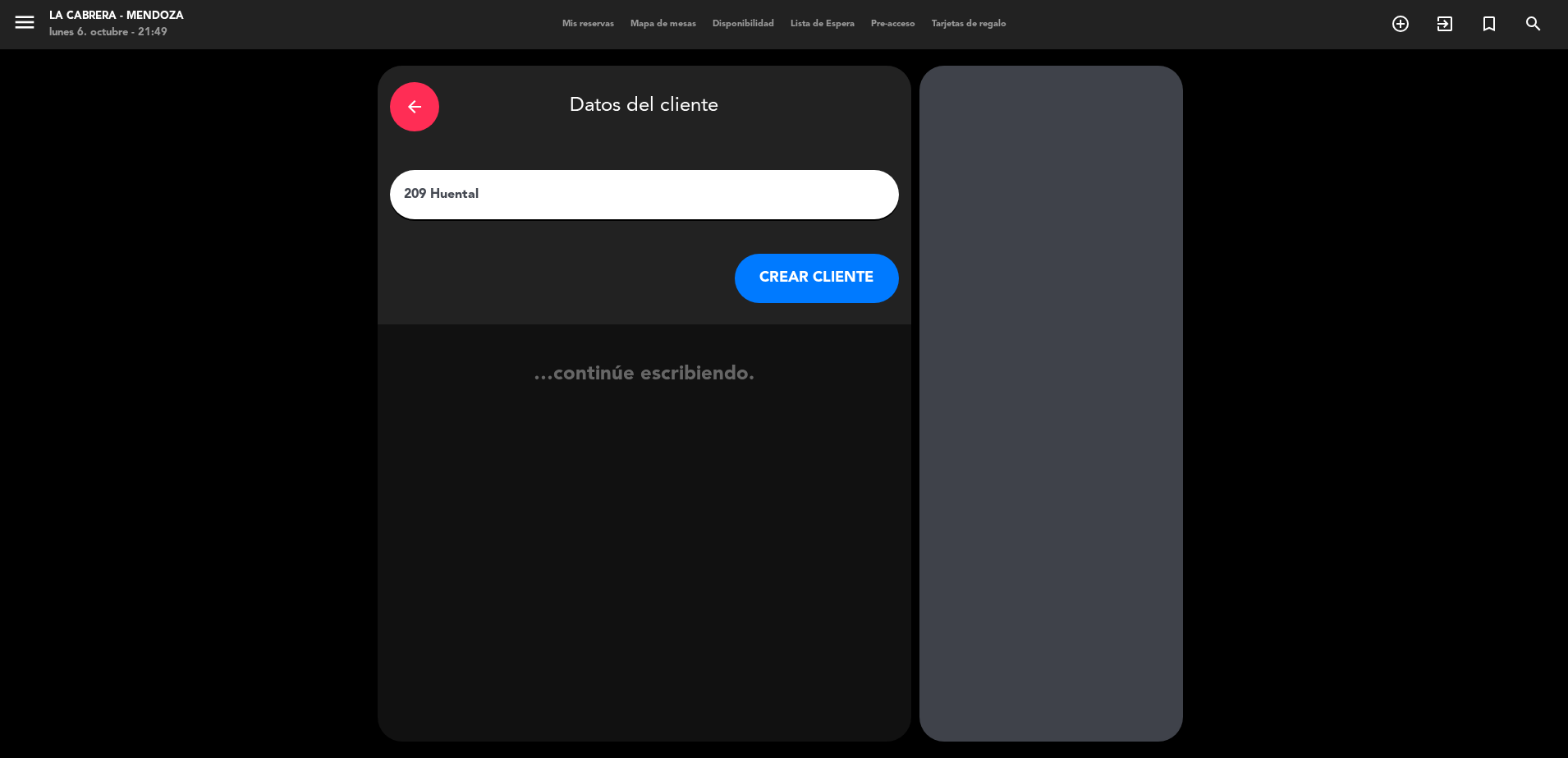
type input "209 Huentala"
click at [814, 270] on button "CREAR CLIENTE" at bounding box center [816, 278] width 164 height 49
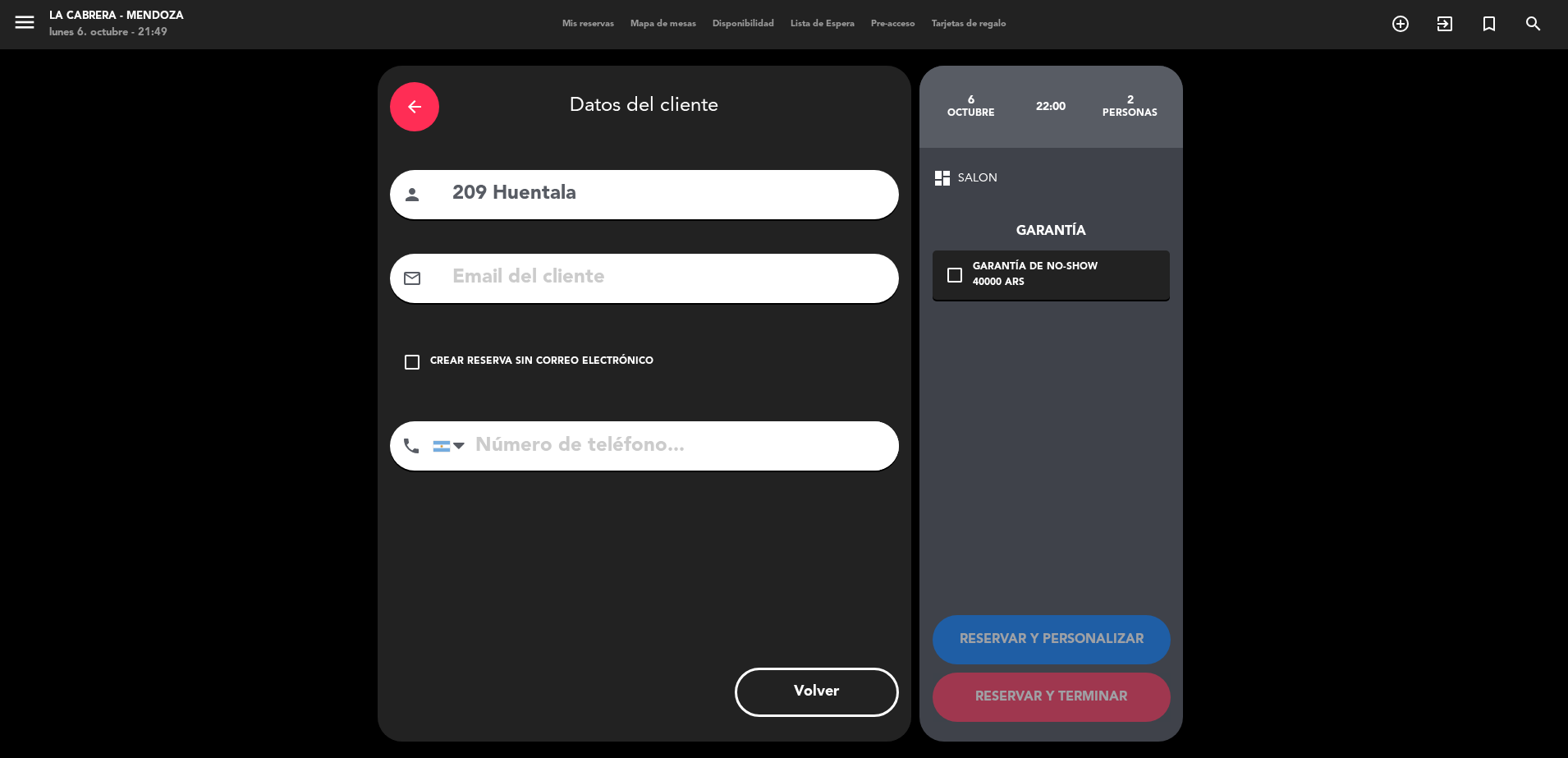
click at [507, 451] on input "tel" at bounding box center [666, 446] width 466 height 49
click at [524, 270] on input "text" at bounding box center [668, 278] width 436 height 33
click at [524, 271] on input "text" at bounding box center [668, 278] width 436 height 33
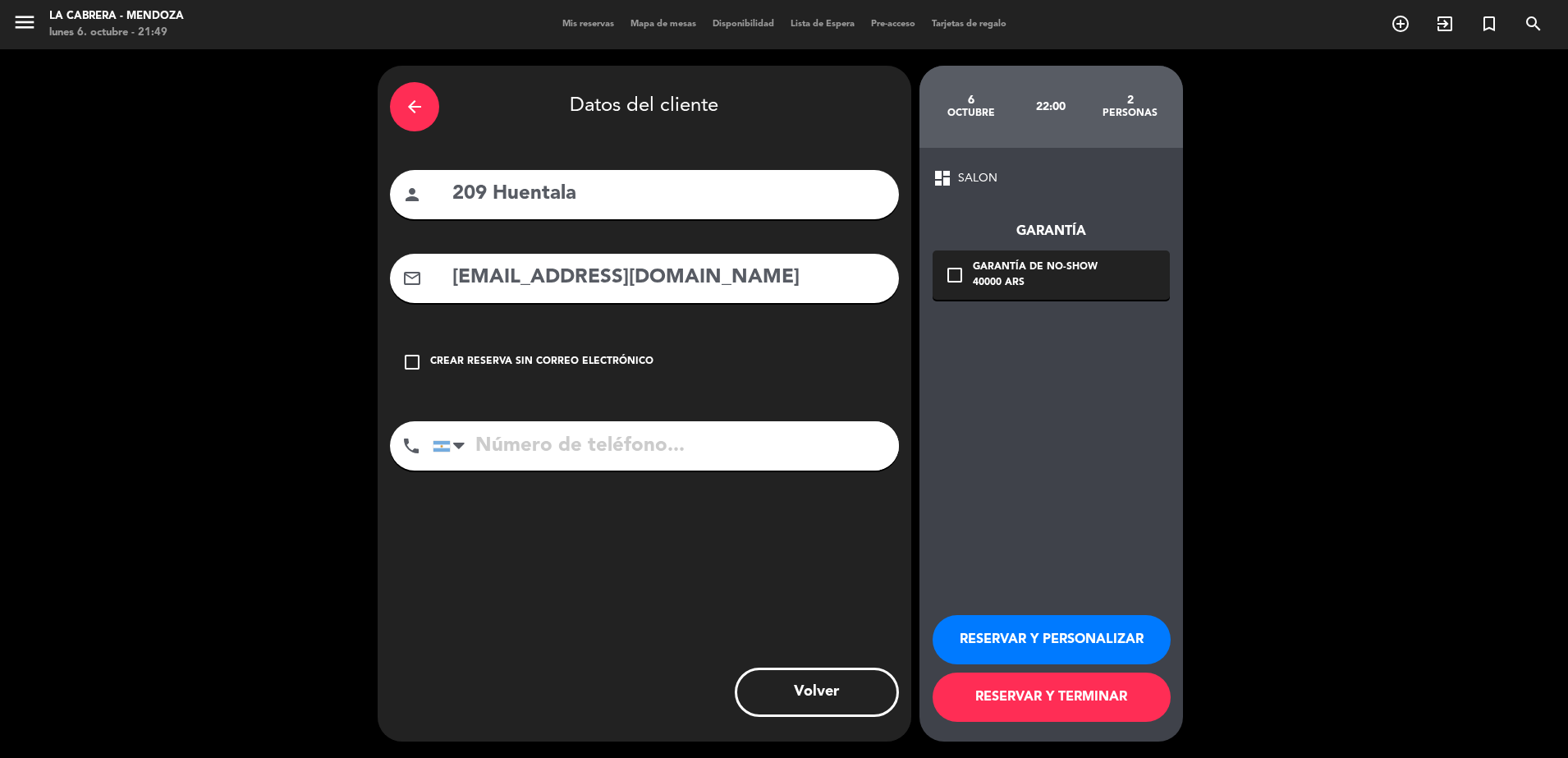
type input "[EMAIL_ADDRESS][DOMAIN_NAME]"
click at [1021, 694] on button "RESERVAR Y TERMINAR" at bounding box center [1051, 697] width 238 height 49
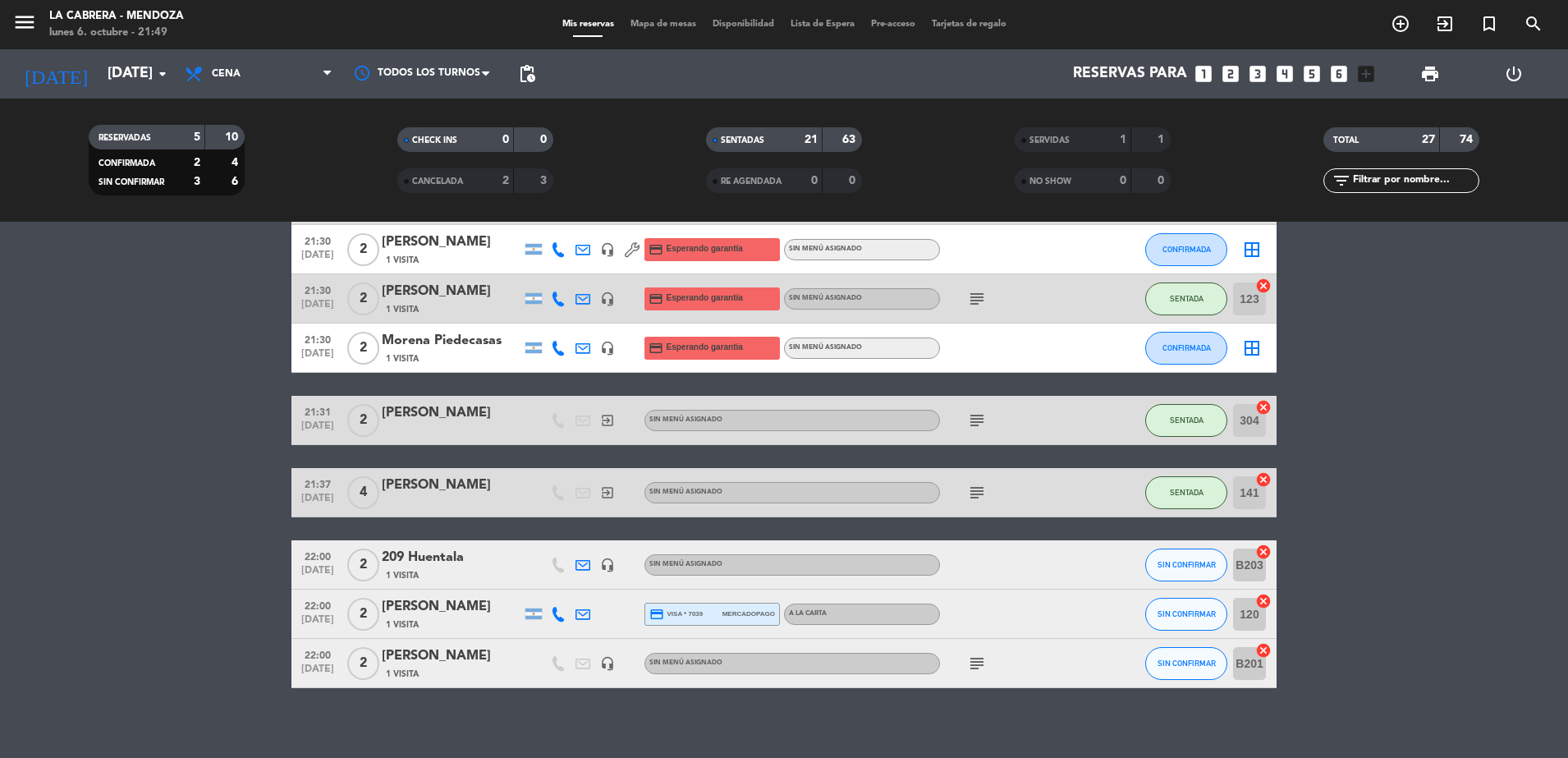
scroll to position [1179, 0]
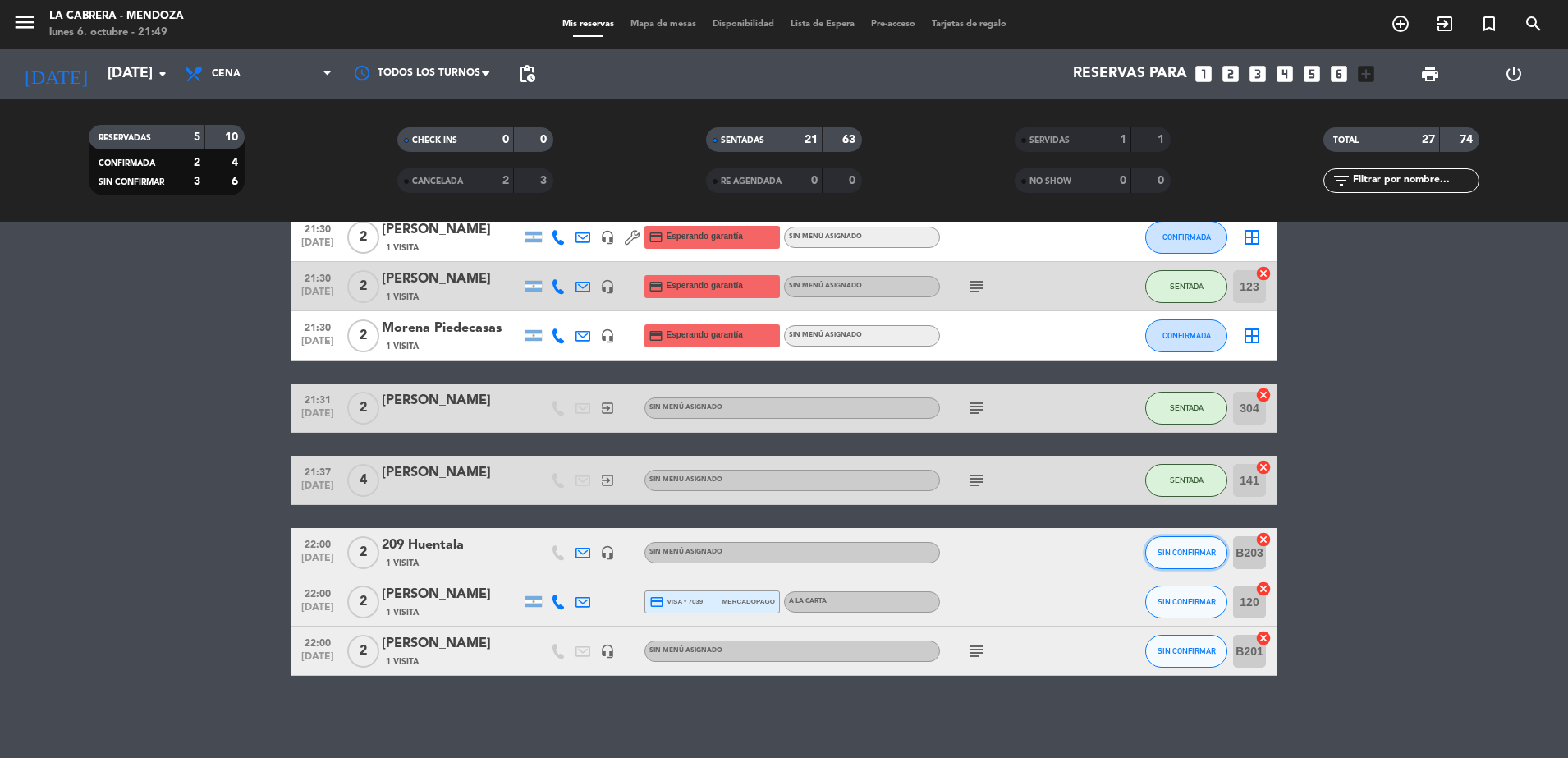
click at [1171, 557] on button "SIN CONFIRMAR" at bounding box center [1186, 552] width 82 height 33
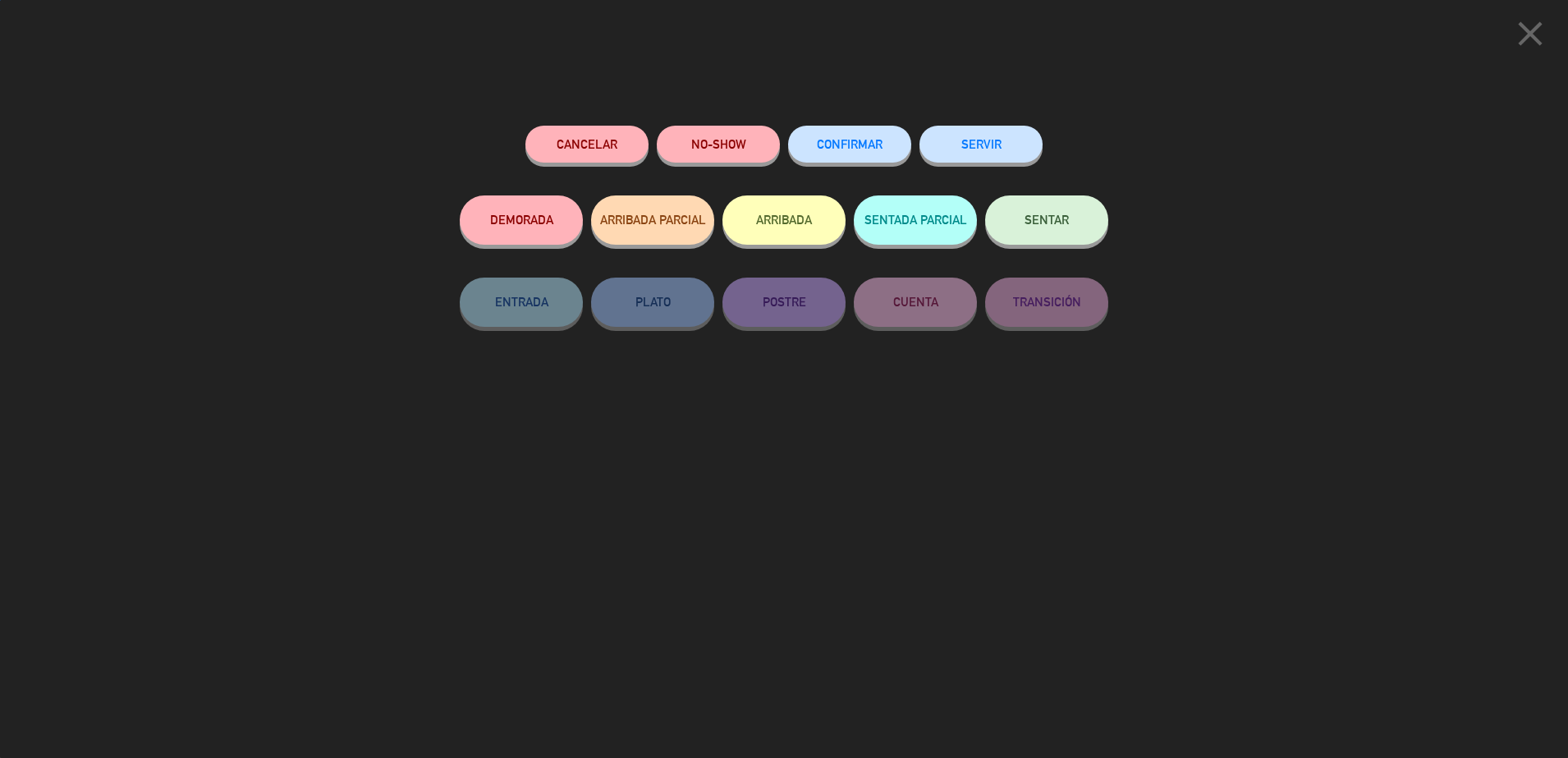
click at [1069, 220] on button "SENTAR" at bounding box center [1046, 219] width 123 height 49
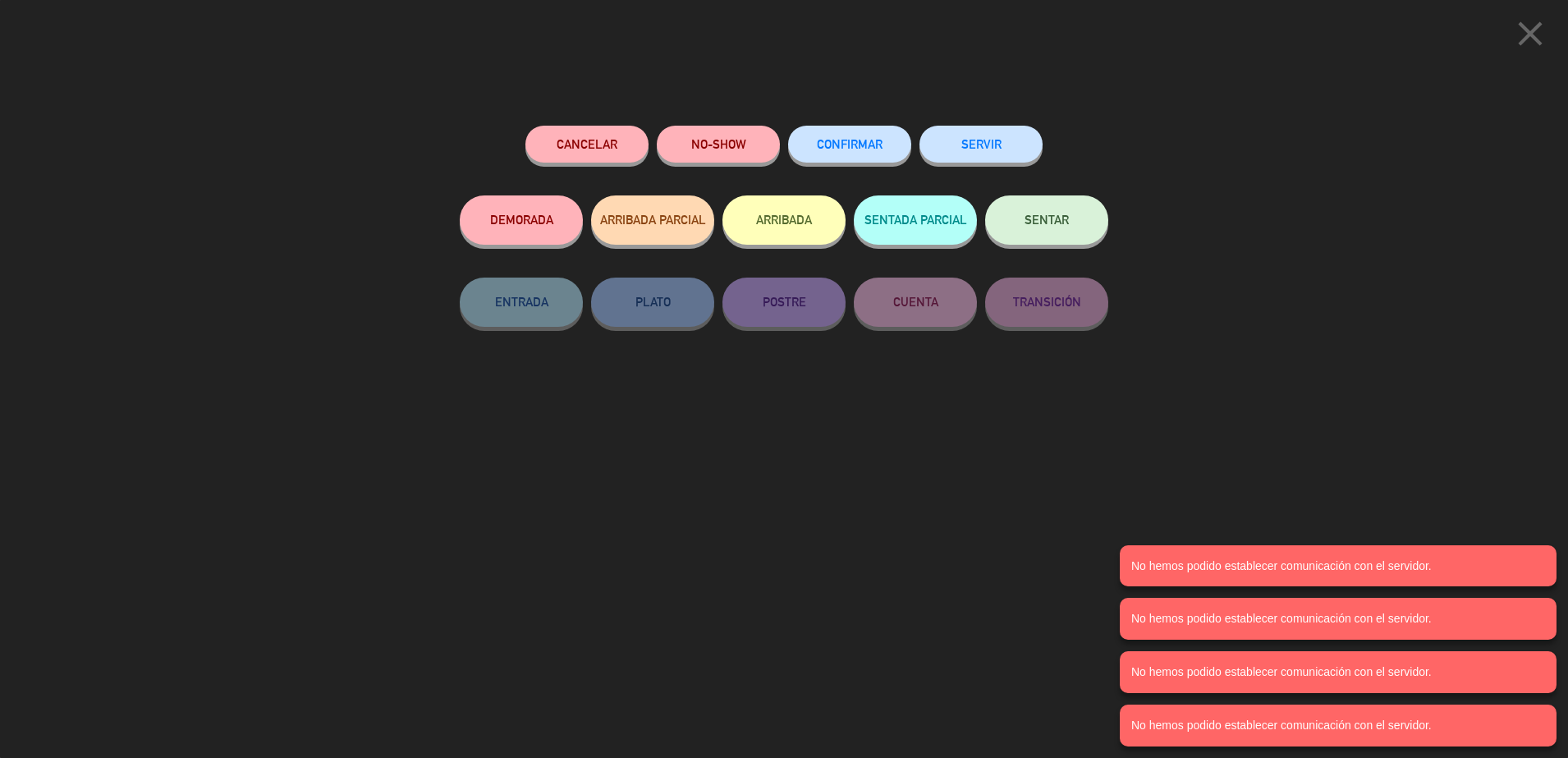
click at [1527, 41] on icon "close" at bounding box center [1530, 33] width 41 height 41
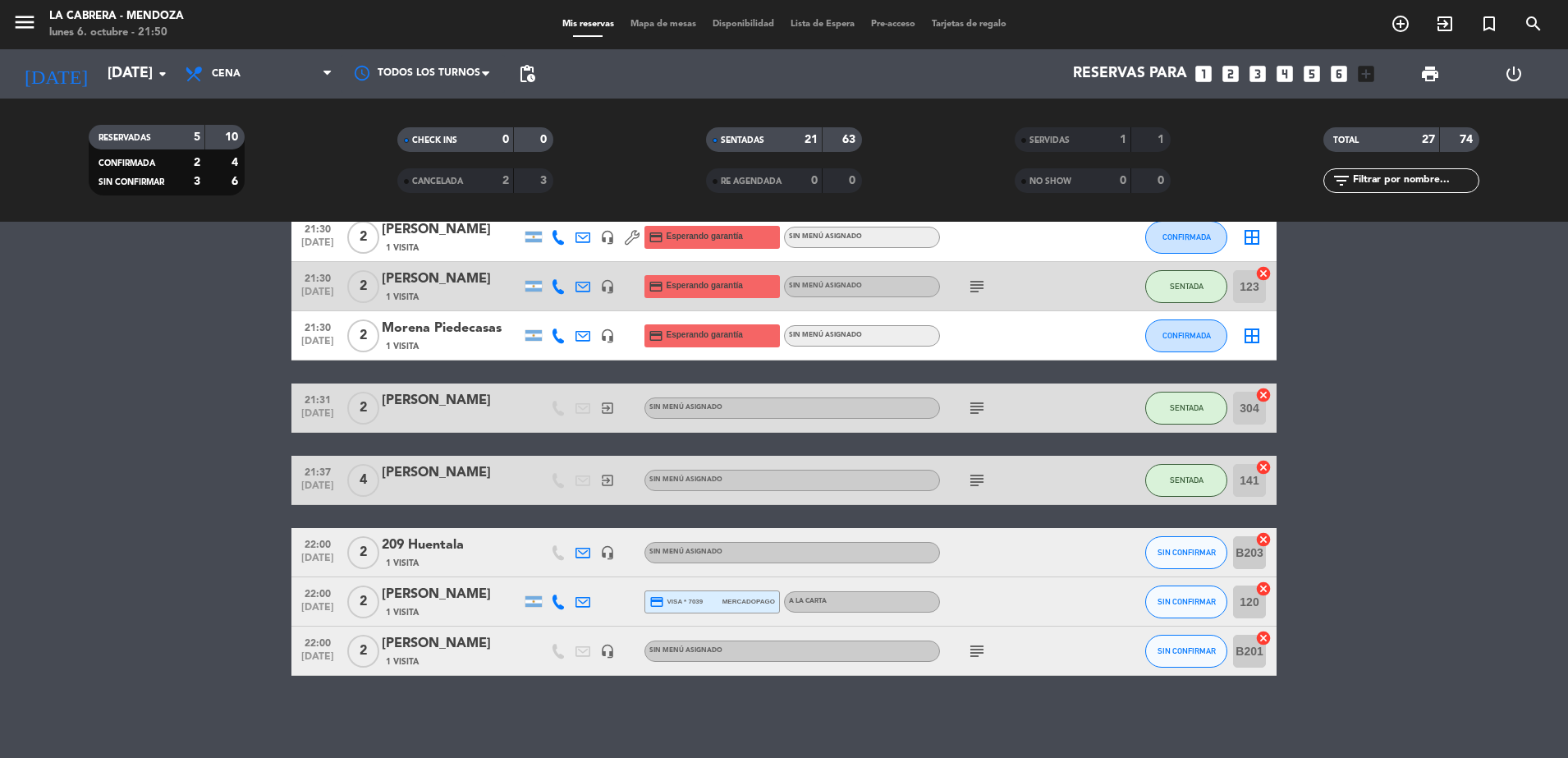
click at [1259, 537] on icon "cancel" at bounding box center [1263, 540] width 17 height 17
click at [1267, 588] on icon "cancel" at bounding box center [1263, 589] width 17 height 17
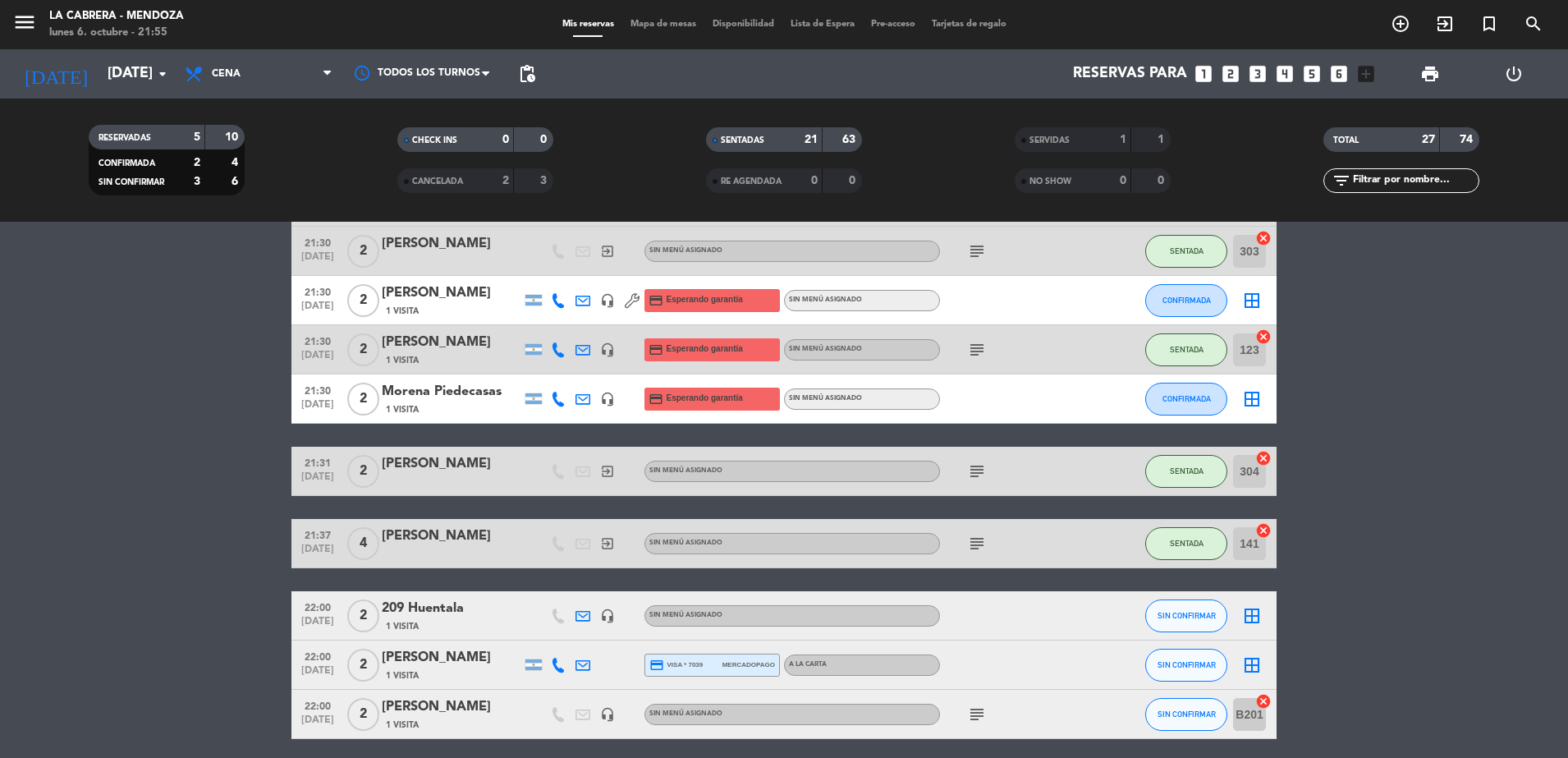
scroll to position [1076, 0]
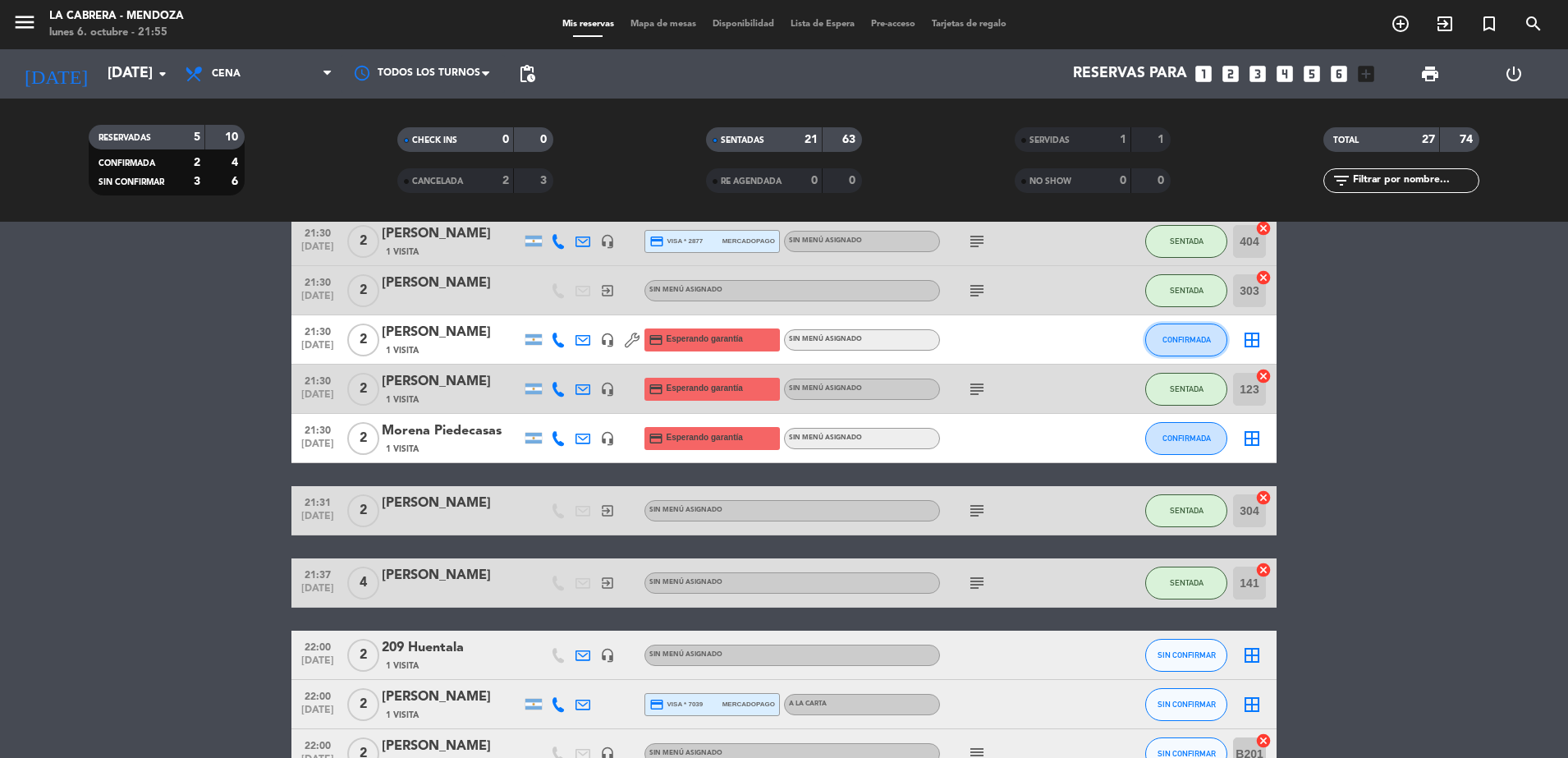
click at [1175, 349] on button "CONFIRMADA" at bounding box center [1186, 339] width 82 height 33
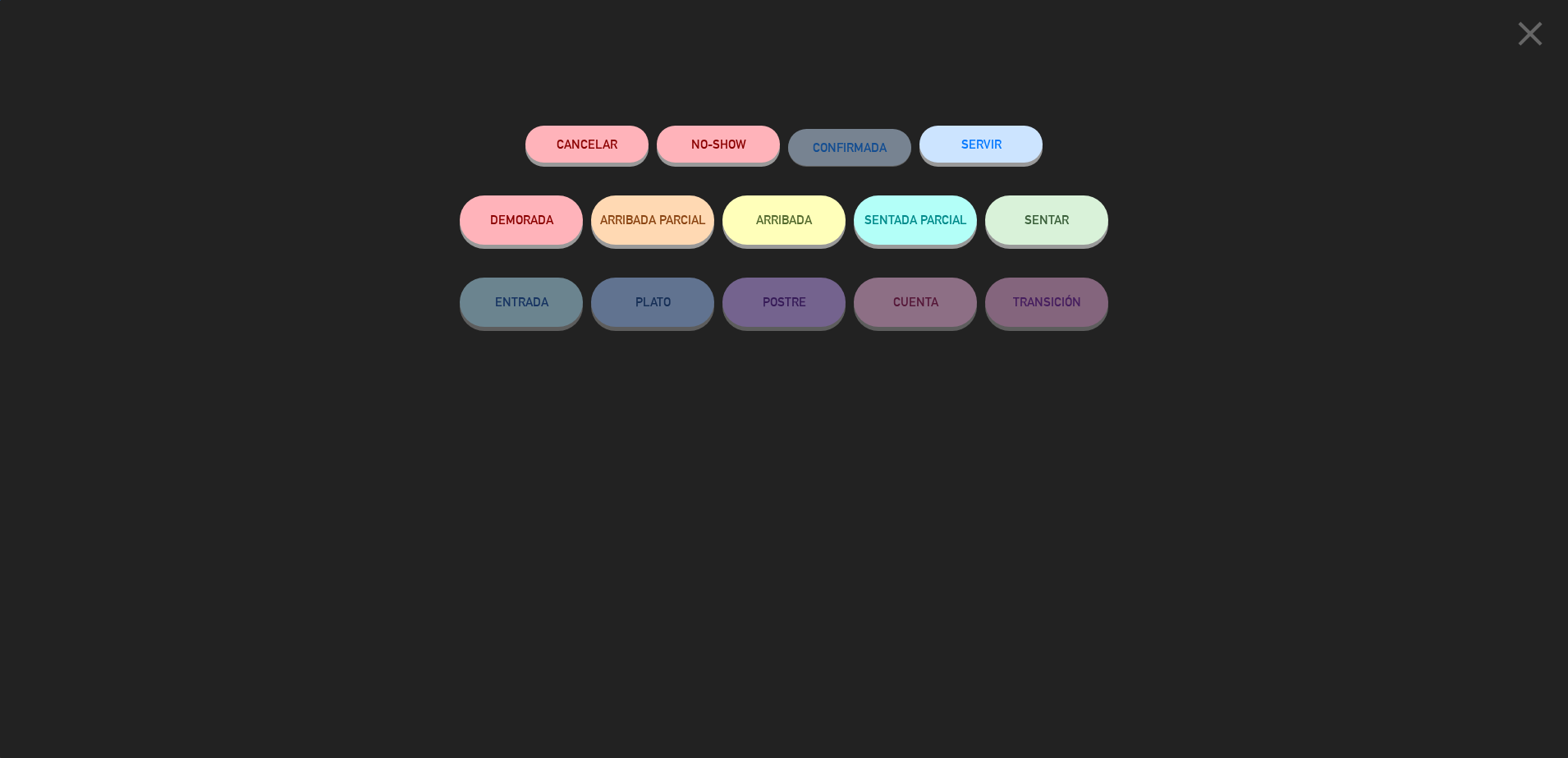
click at [1082, 213] on button "SENTAR" at bounding box center [1046, 219] width 123 height 49
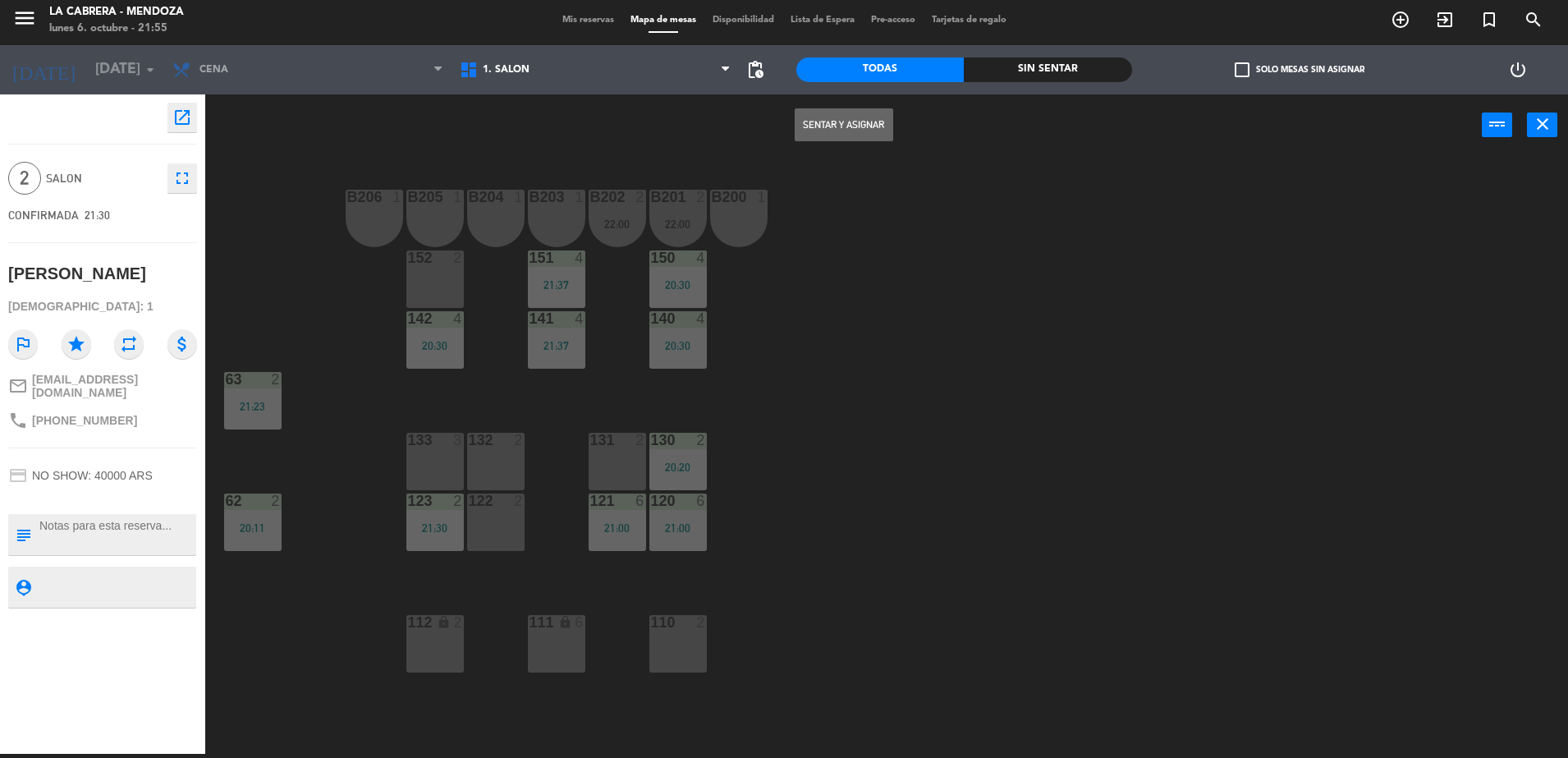
click at [611, 71] on span "1. SALON" at bounding box center [594, 70] width 287 height 36
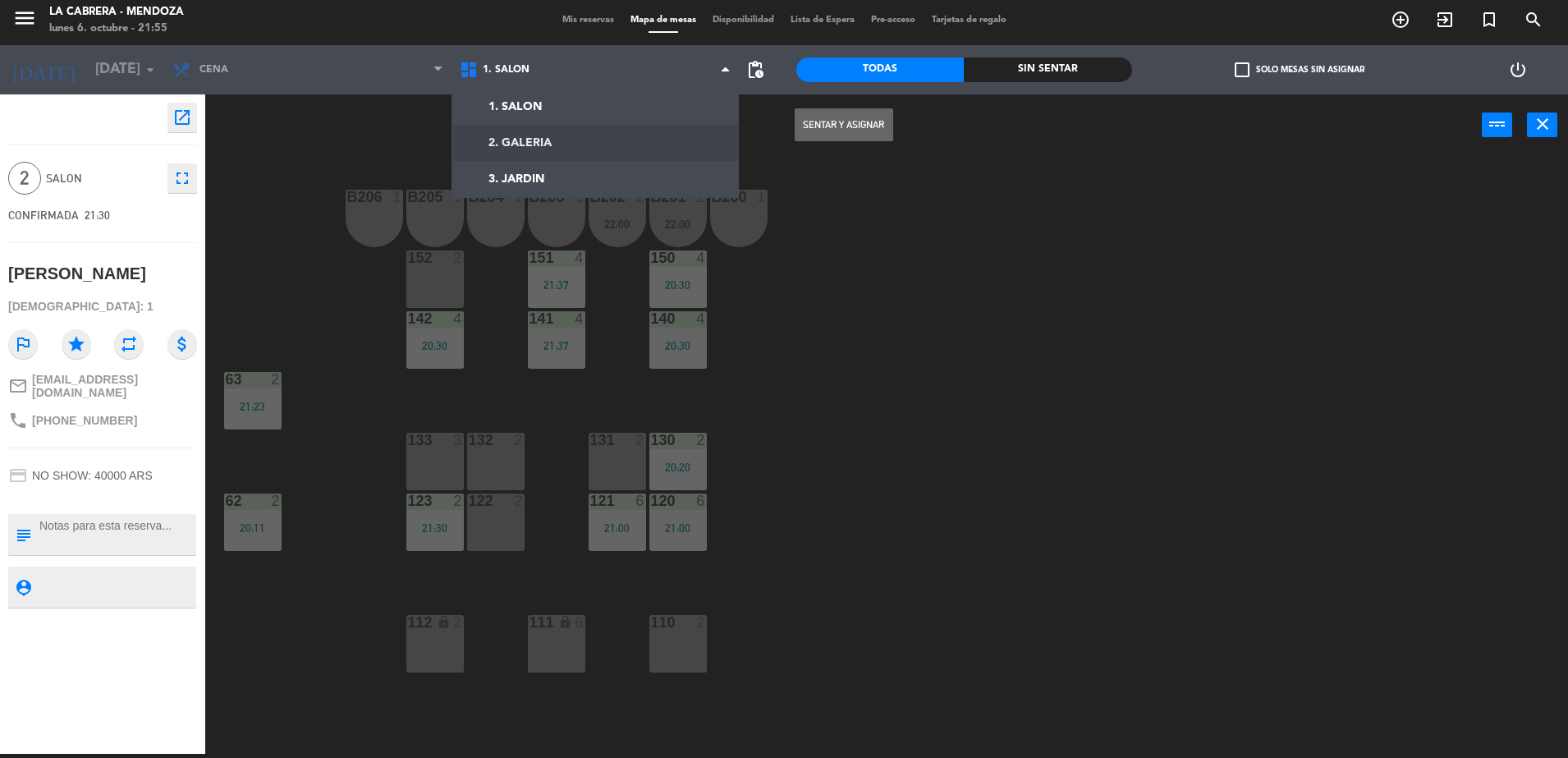
click at [428, 449] on div "133 3" at bounding box center [435, 441] width 58 height 17
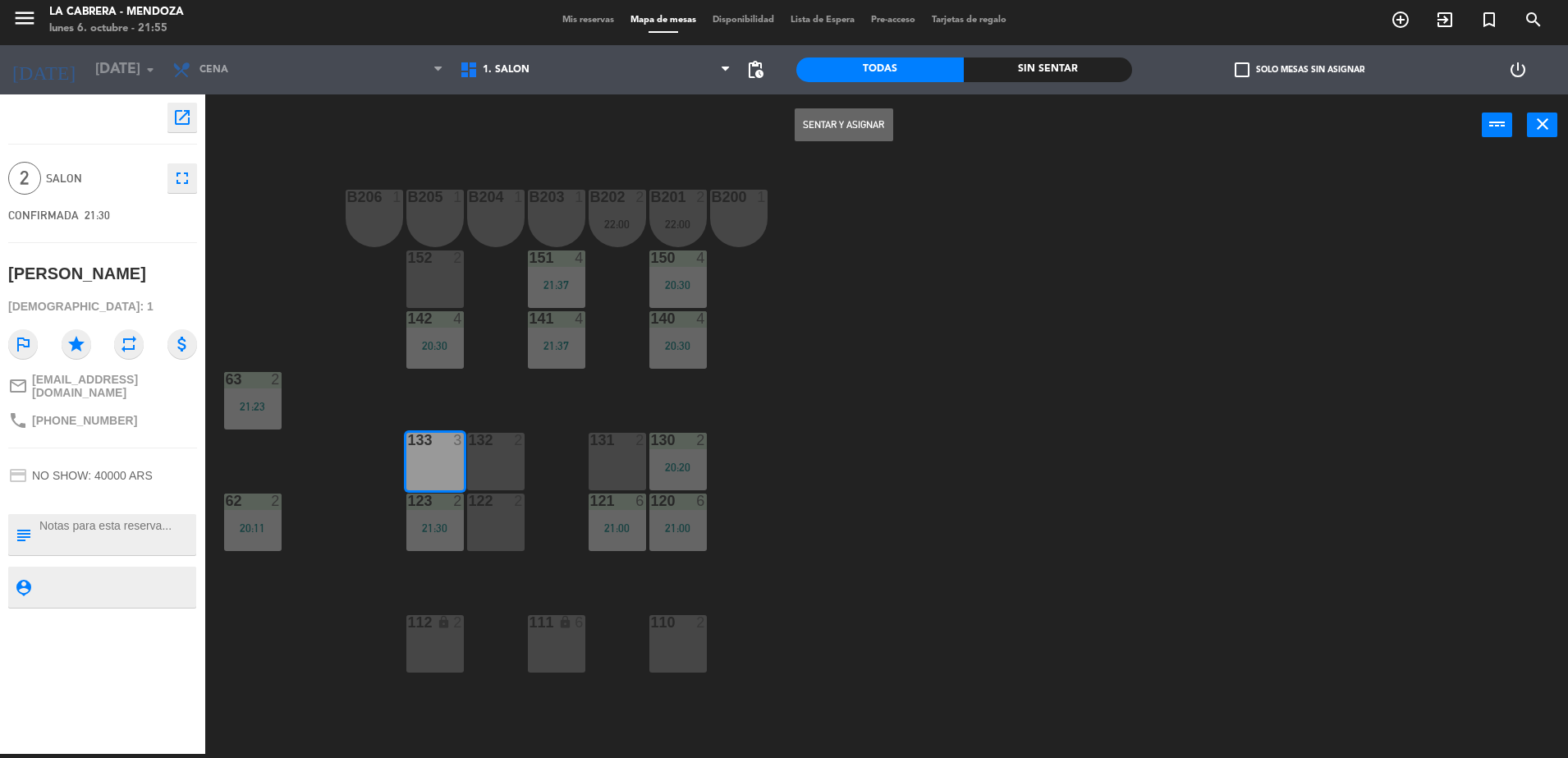
click at [601, 458] on div "131 2" at bounding box center [617, 462] width 58 height 58
click at [436, 464] on div "133 3" at bounding box center [435, 462] width 58 height 58
click at [866, 124] on button "Sentar y Asignar" at bounding box center [844, 124] width 98 height 33
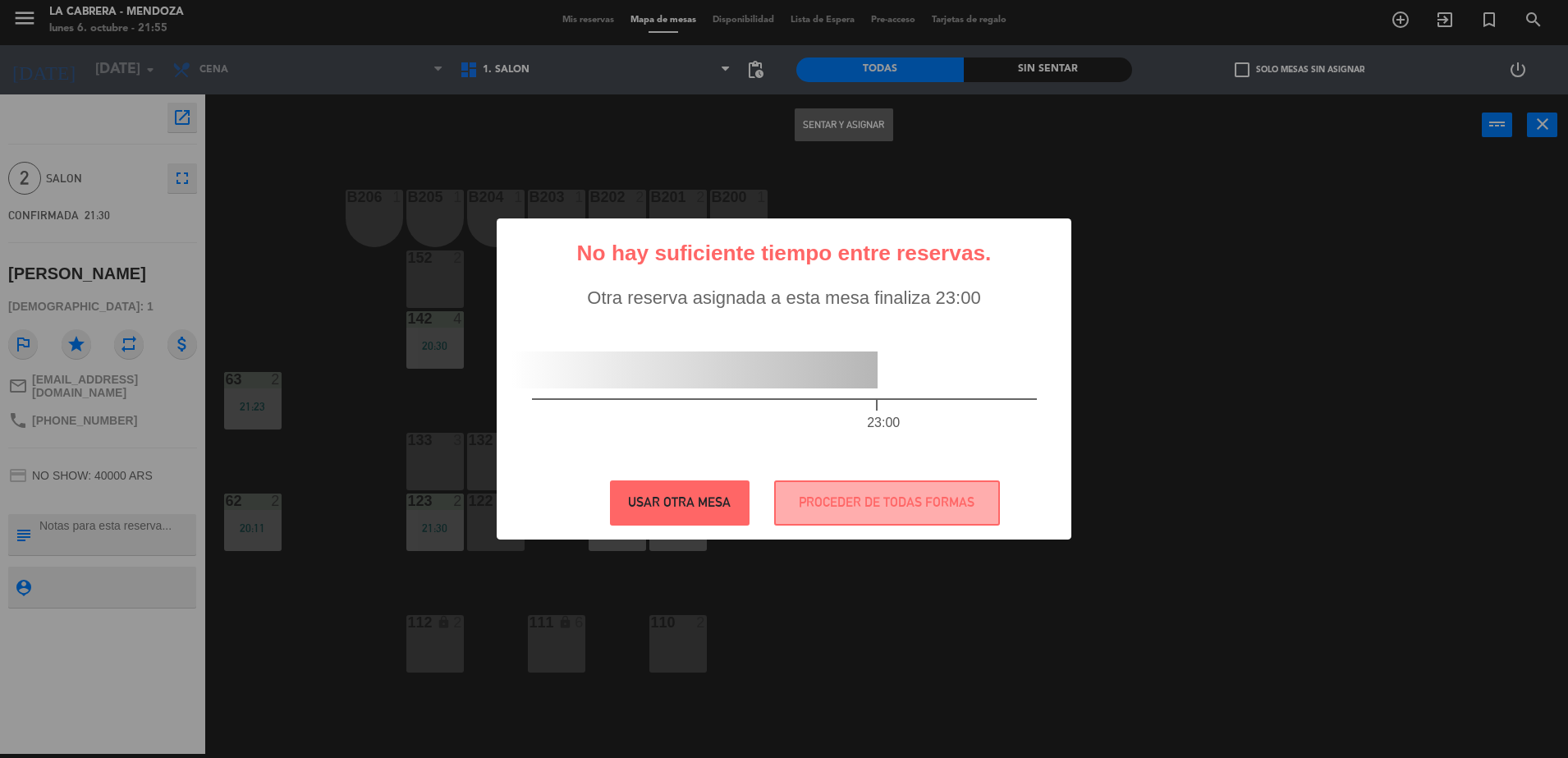
click at [657, 495] on button "USAR OTRA MESA" at bounding box center [680, 503] width 139 height 46
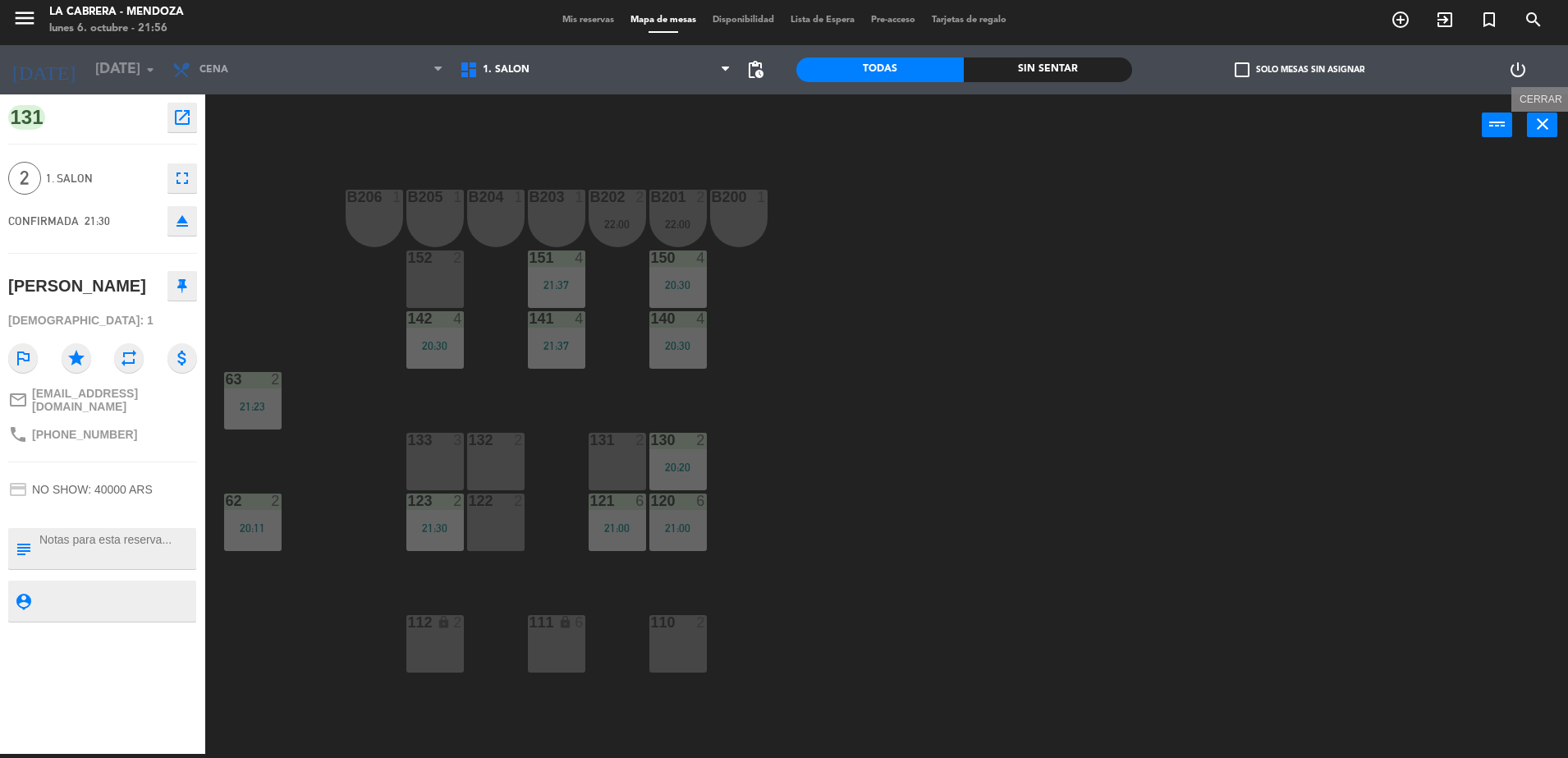
click at [1537, 125] on icon "close" at bounding box center [1542, 124] width 19 height 20
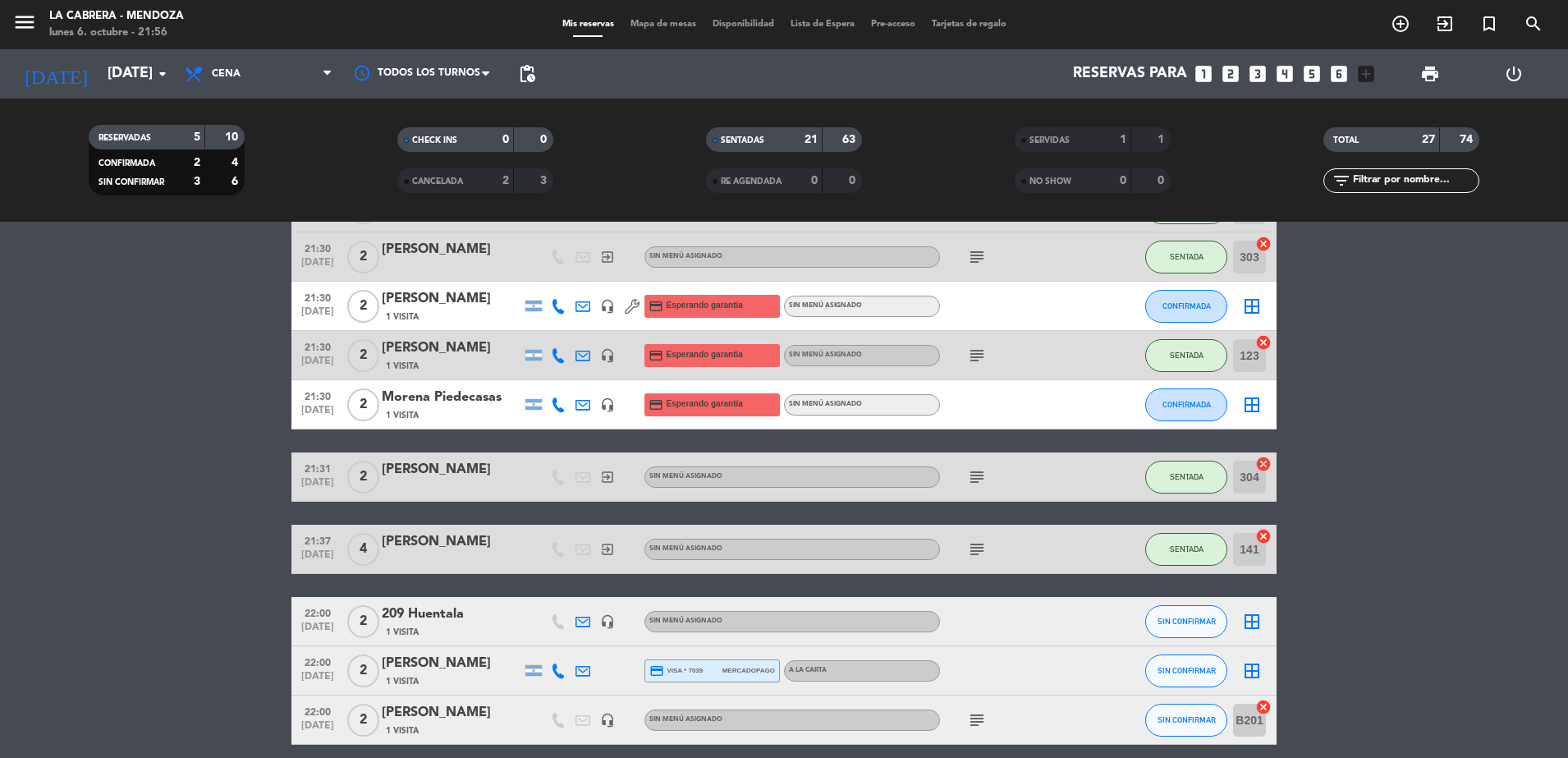
scroll to position [1076, 0]
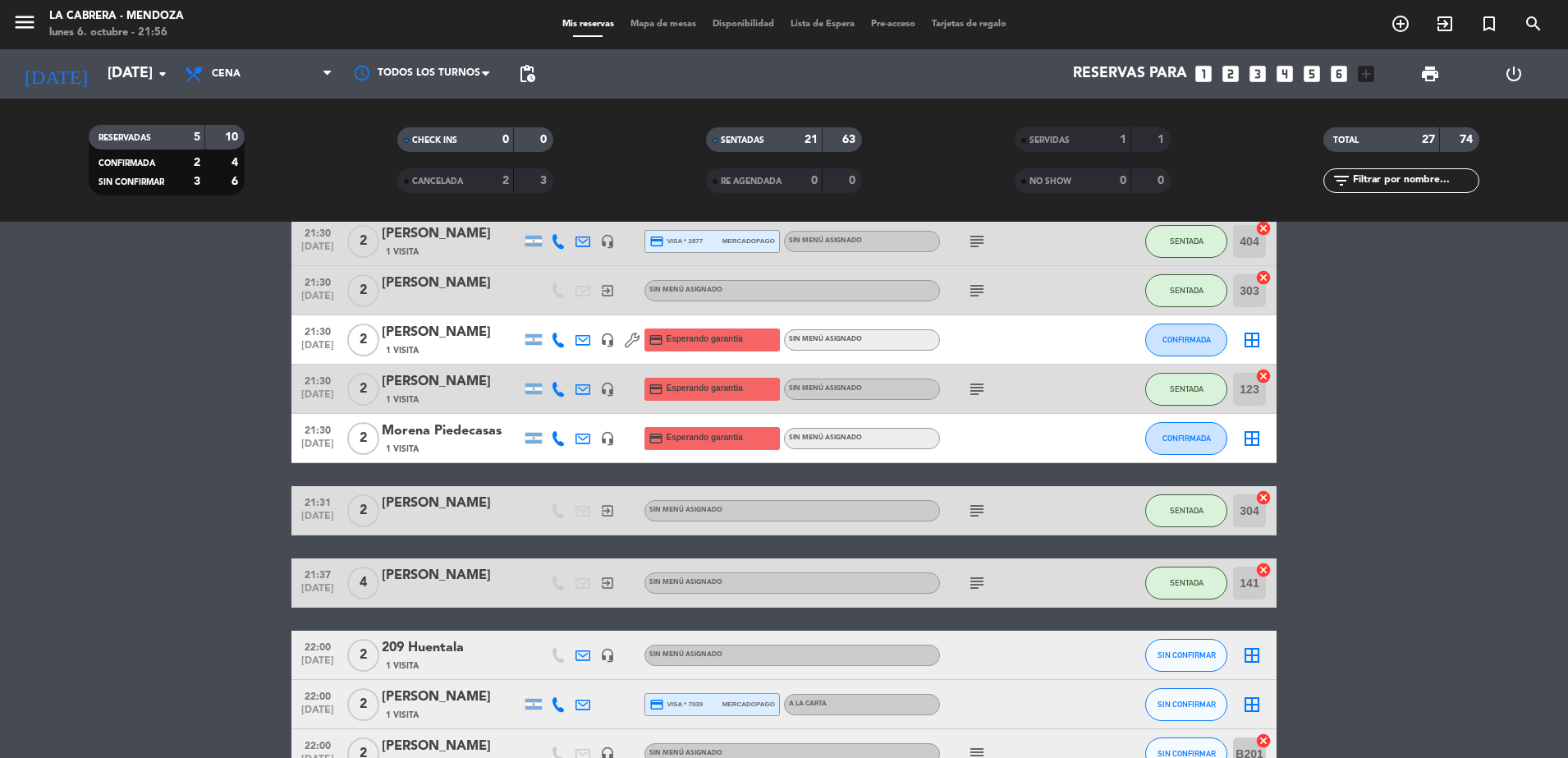
click at [662, 23] on span "Mapa de mesas" at bounding box center [663, 24] width 82 height 9
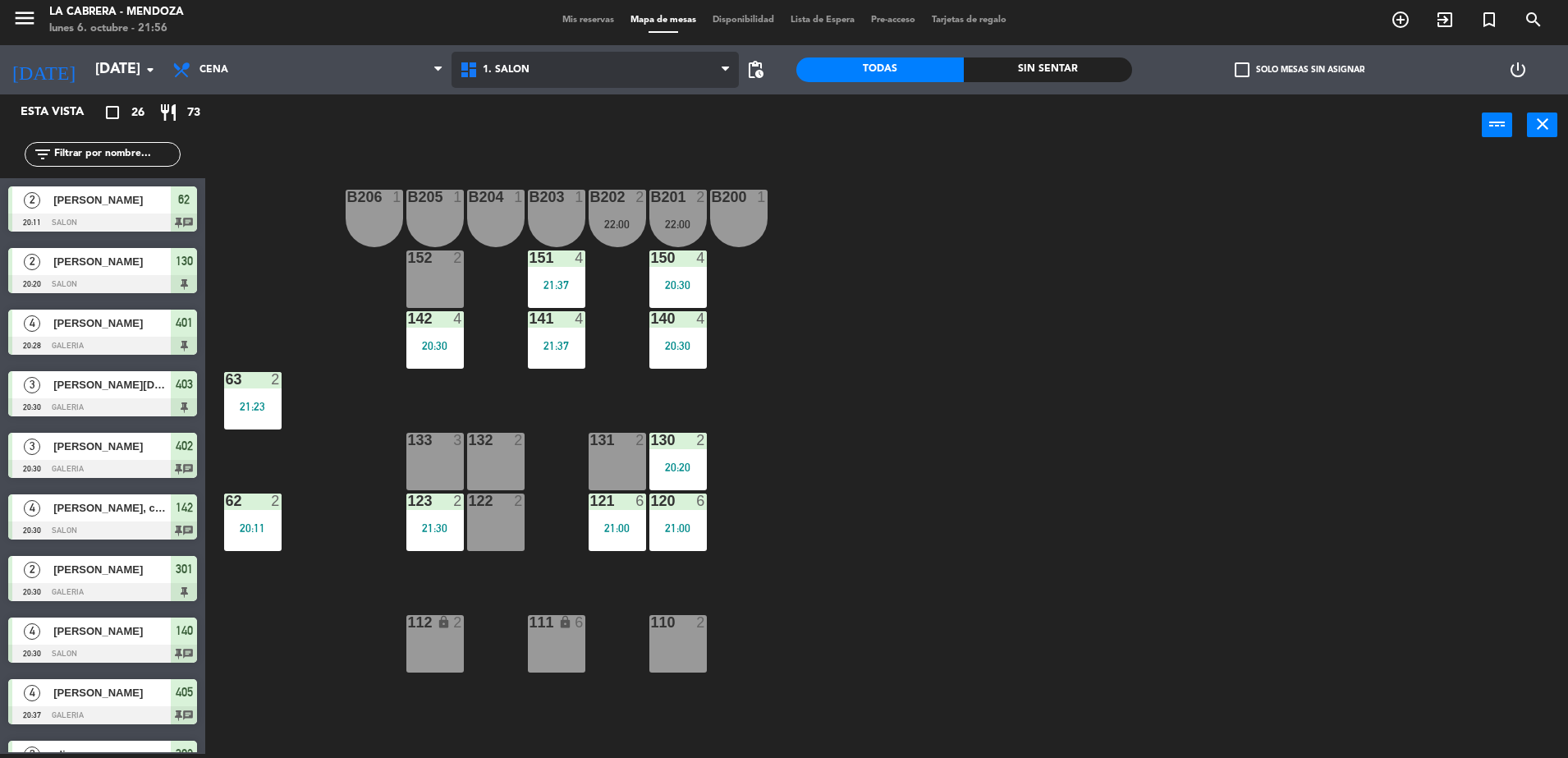
click at [615, 74] on span "1. SALON" at bounding box center [594, 70] width 287 height 36
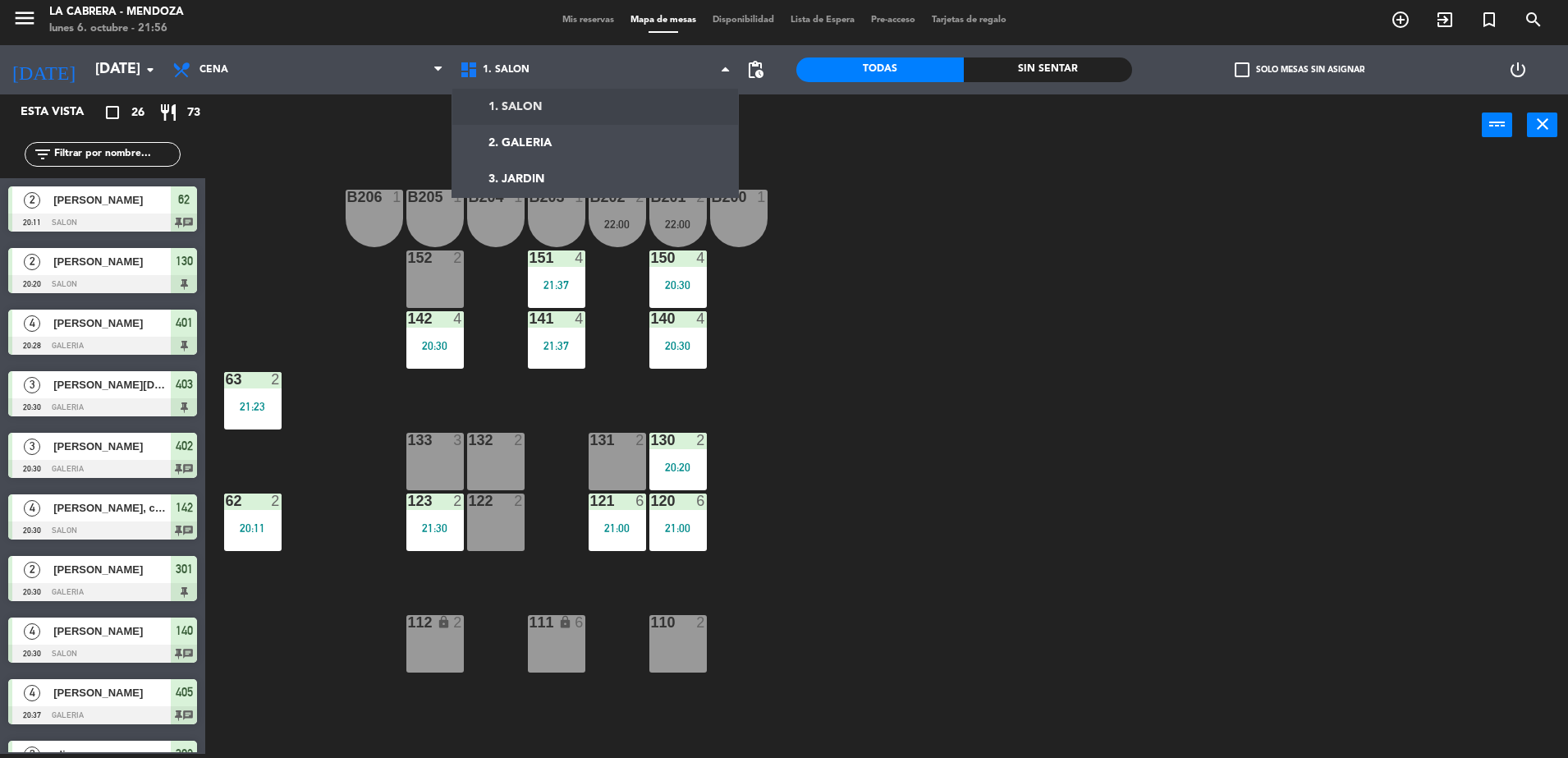
scroll to position [97, 0]
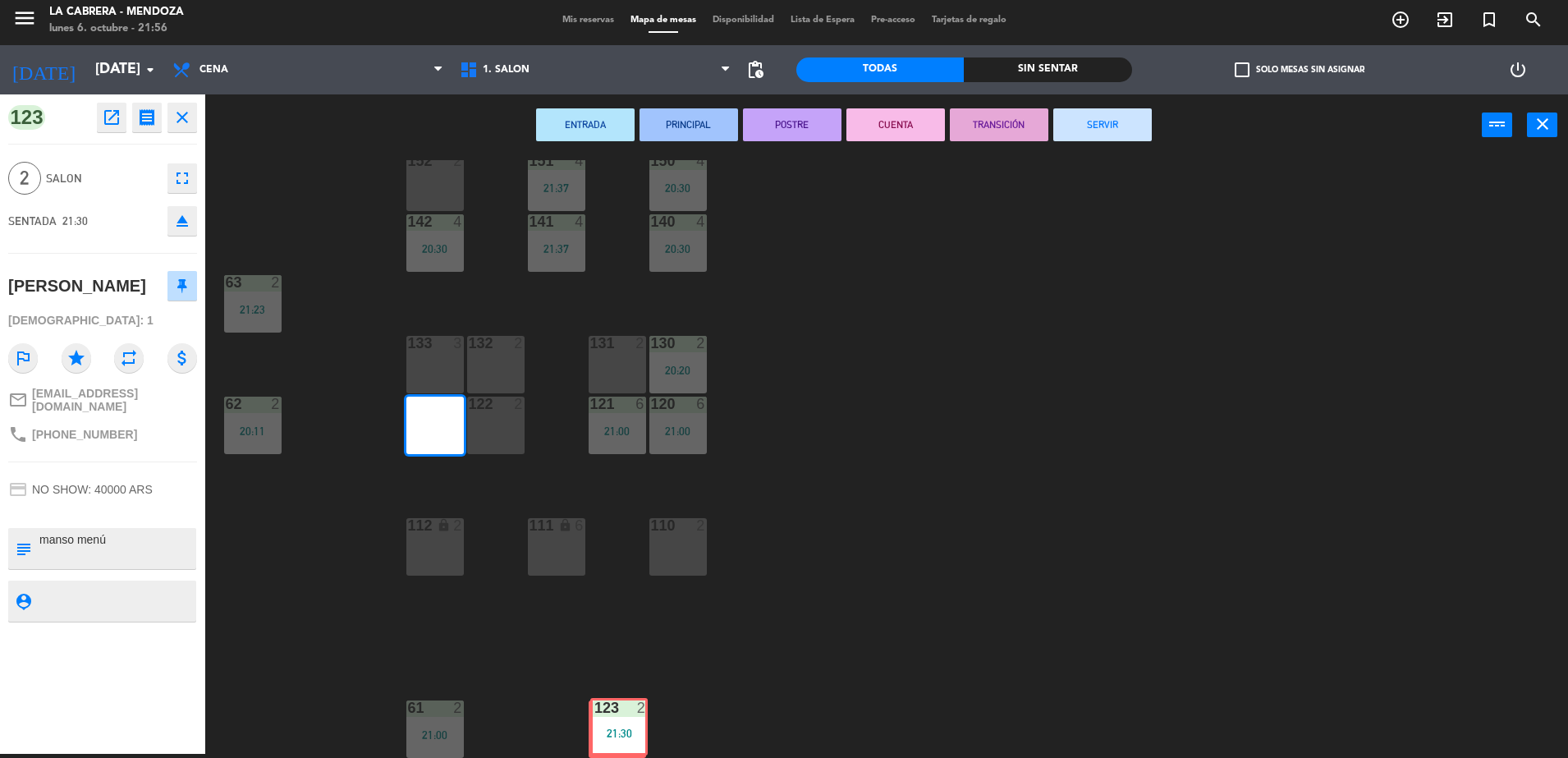
drag, startPoint x: 434, startPoint y: 408, endPoint x: 618, endPoint y: 710, distance: 353.6
click at [618, 710] on div "B206 1 B205 1 B204 1 B203 1 B202 2 22:00 B201 2 22:00 B200 1 150 4 20:30 151 4 …" at bounding box center [894, 459] width 1347 height 598
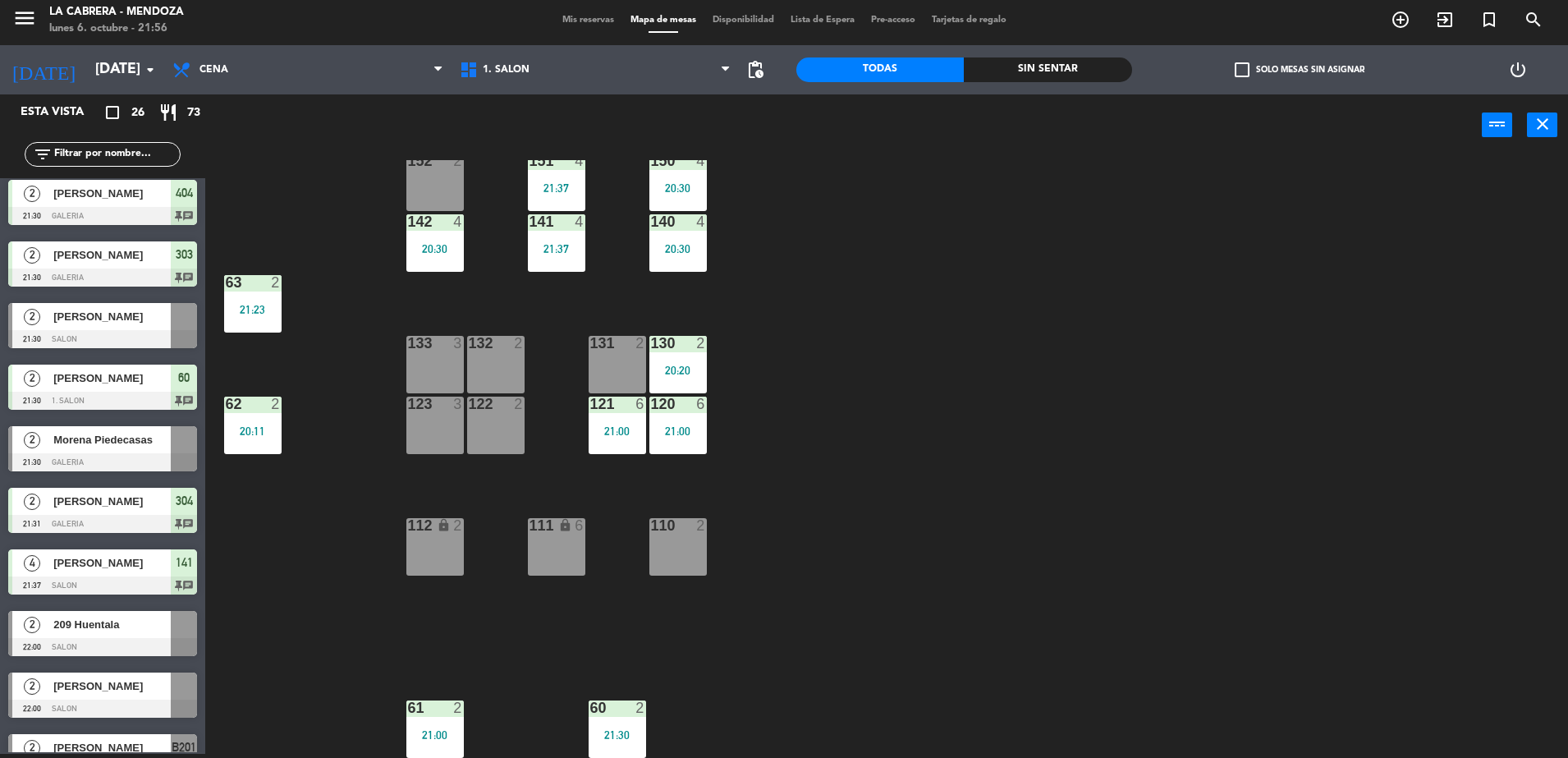
scroll to position [1027, 0]
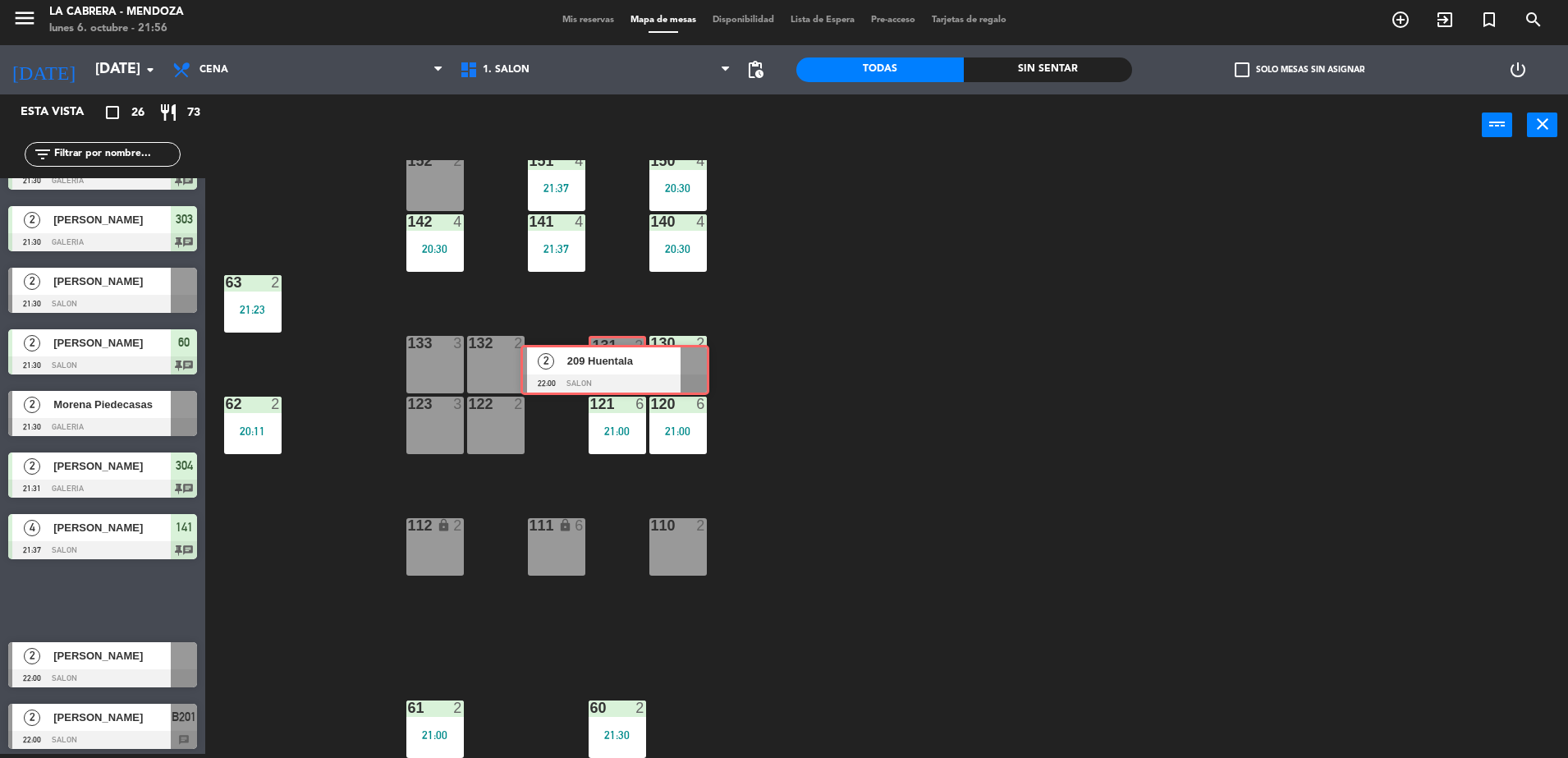
drag, startPoint x: 117, startPoint y: 598, endPoint x: 627, endPoint y: 365, distance: 560.7
click at [627, 365] on div "Esta vista crop_square 26 restaurant 73 filter_list 2 Sydnet amarau 20:11 SALON…" at bounding box center [784, 426] width 1568 height 663
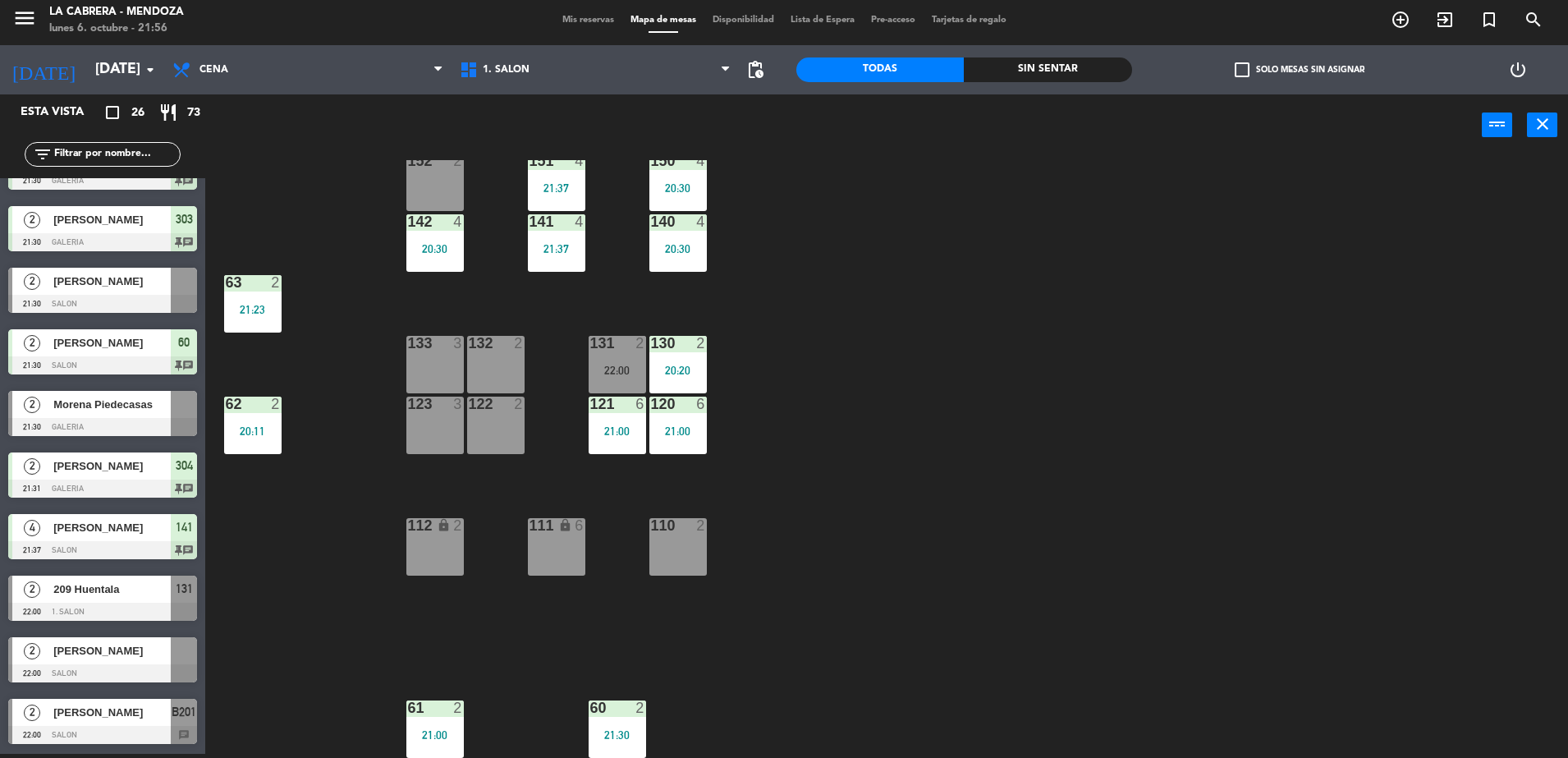
click at [620, 365] on div "22:00" at bounding box center [617, 371] width 58 height 11
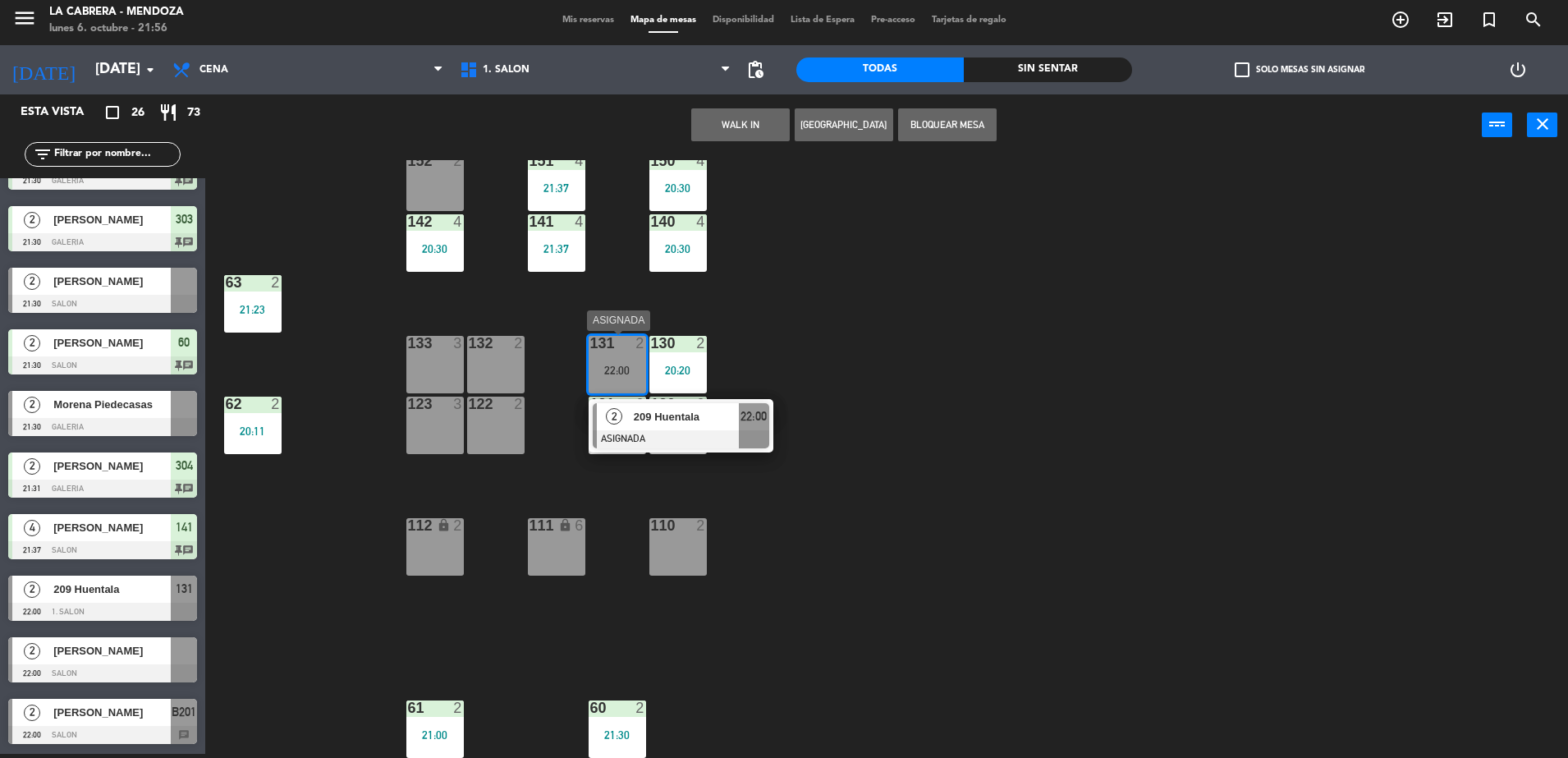
click at [735, 403] on div "209 Huentala" at bounding box center [685, 416] width 107 height 27
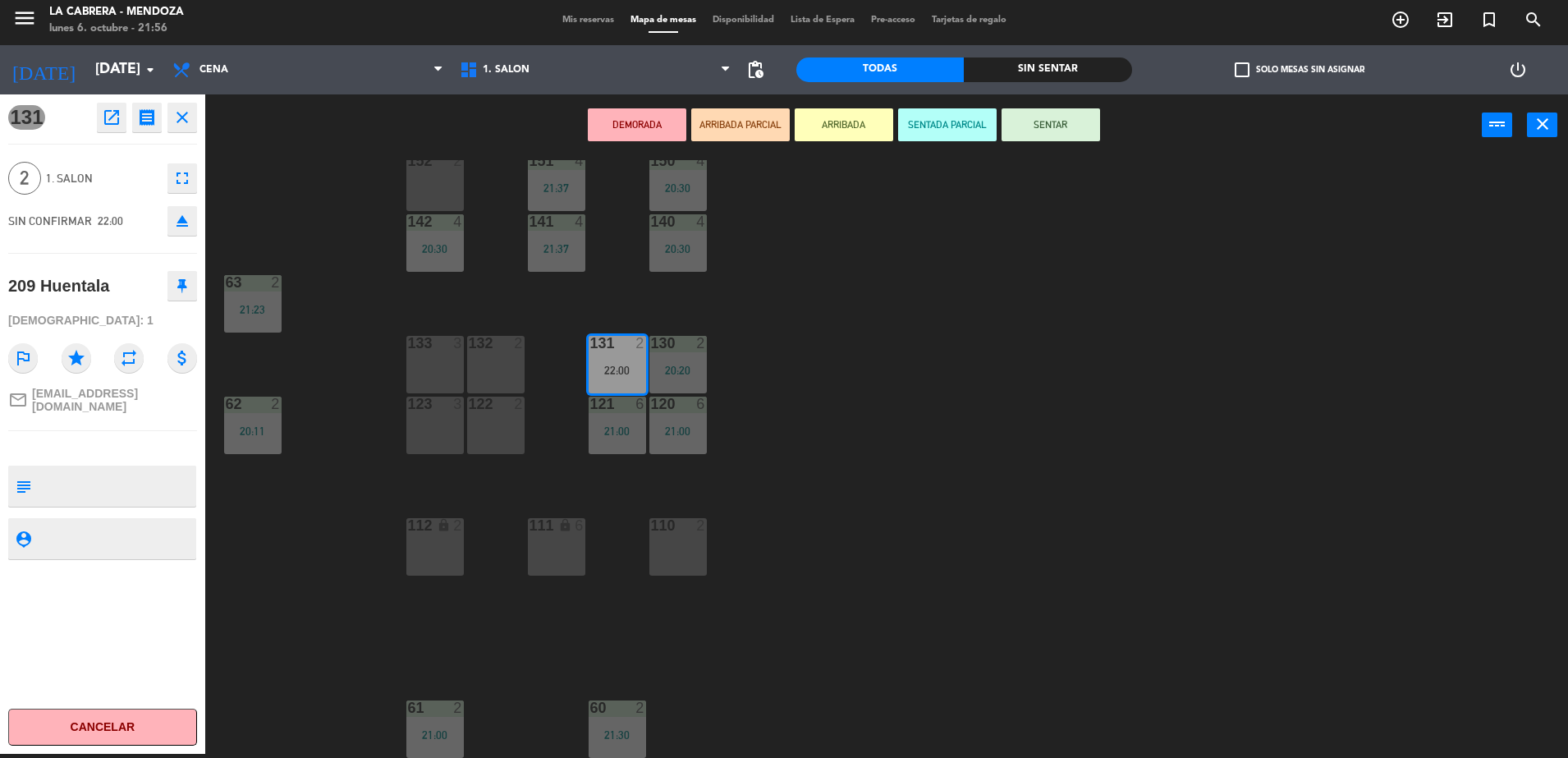
click at [1037, 129] on button "SENTAR" at bounding box center [1051, 124] width 98 height 33
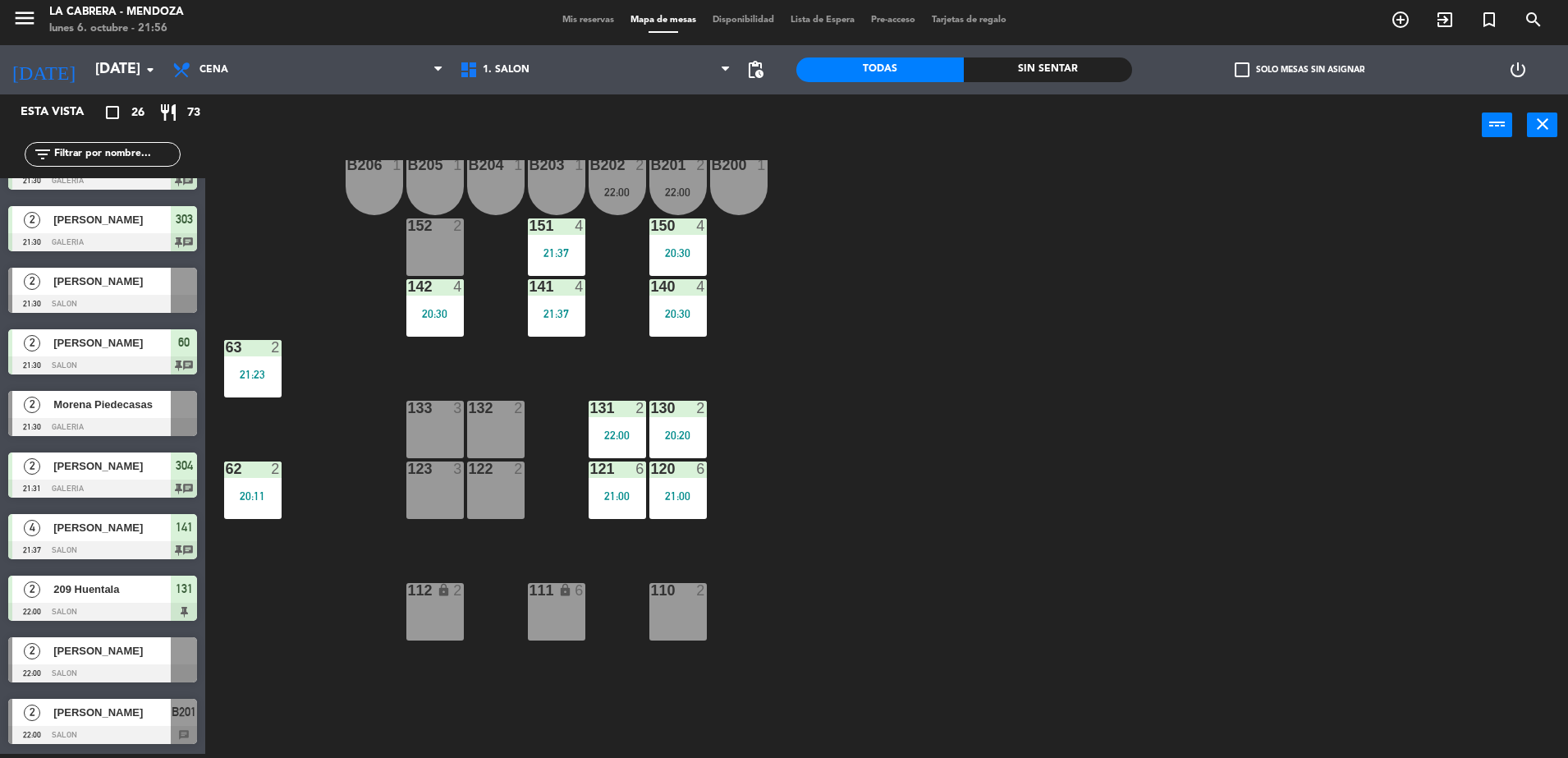
scroll to position [0, 0]
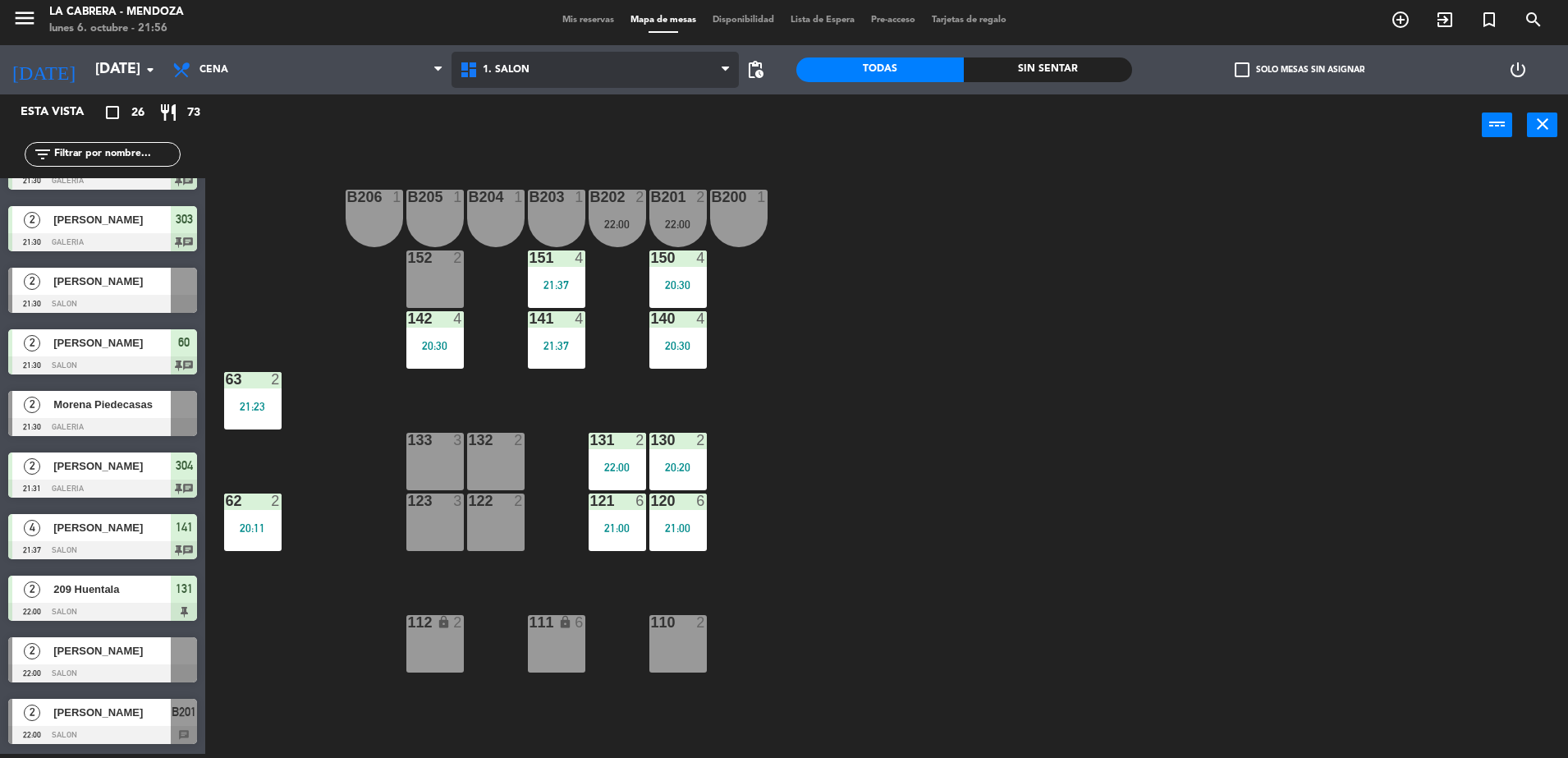
click at [610, 77] on span "1. SALON" at bounding box center [594, 70] width 287 height 36
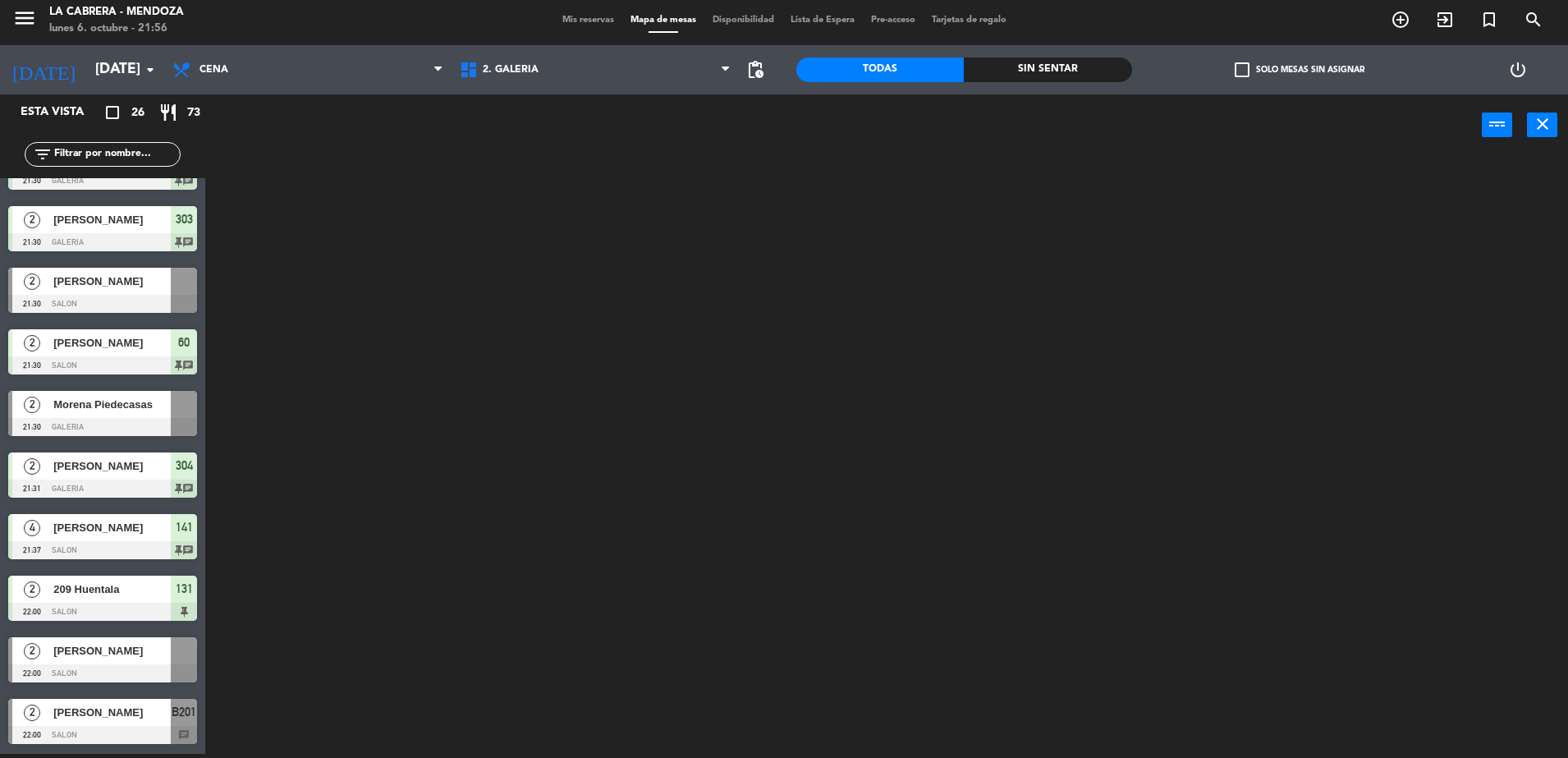
click at [592, 140] on ng-component "menu LA CABRERA - MENDOZA lunes 6. octubre - 21:56 Mis reservas Mapa de mesas D…" at bounding box center [784, 377] width 1568 height 763
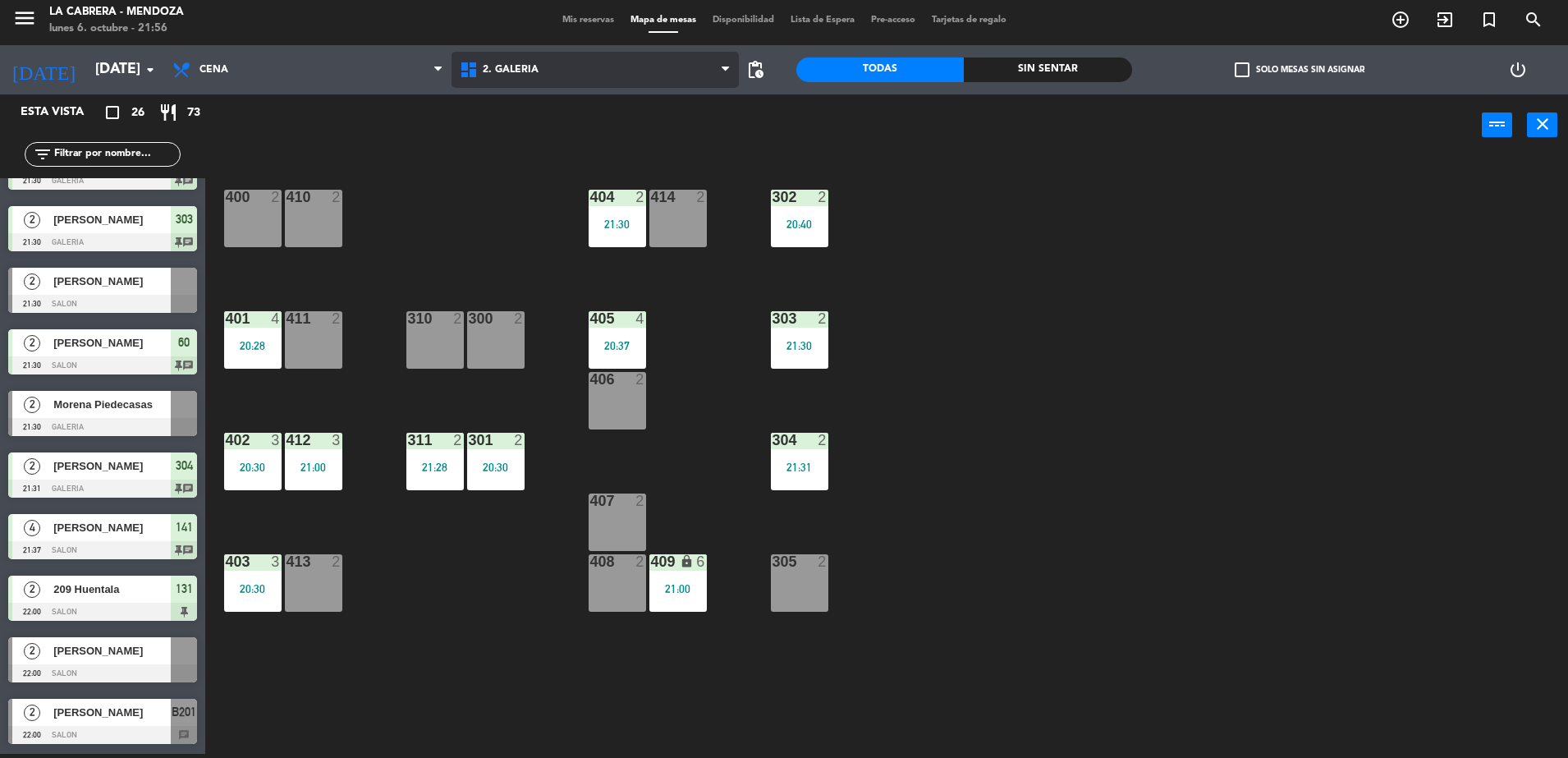
click at [571, 61] on span "2. GALERIA" at bounding box center [594, 70] width 287 height 36
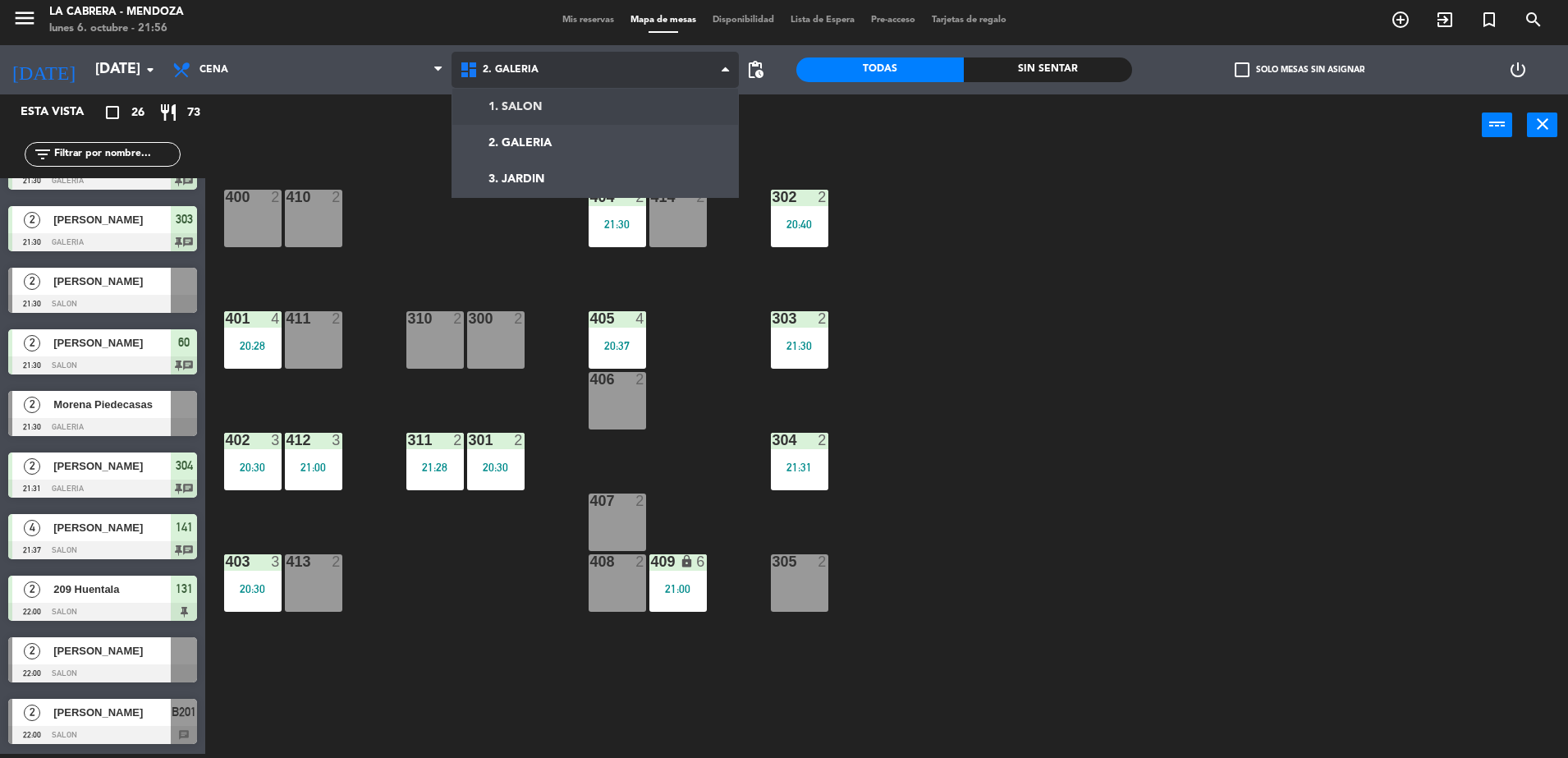
click at [554, 117] on ng-component "menu LA CABRERA - MENDOZA lunes 6. octubre - 21:56 Mis reservas Mapa de mesas D…" at bounding box center [784, 377] width 1568 height 763
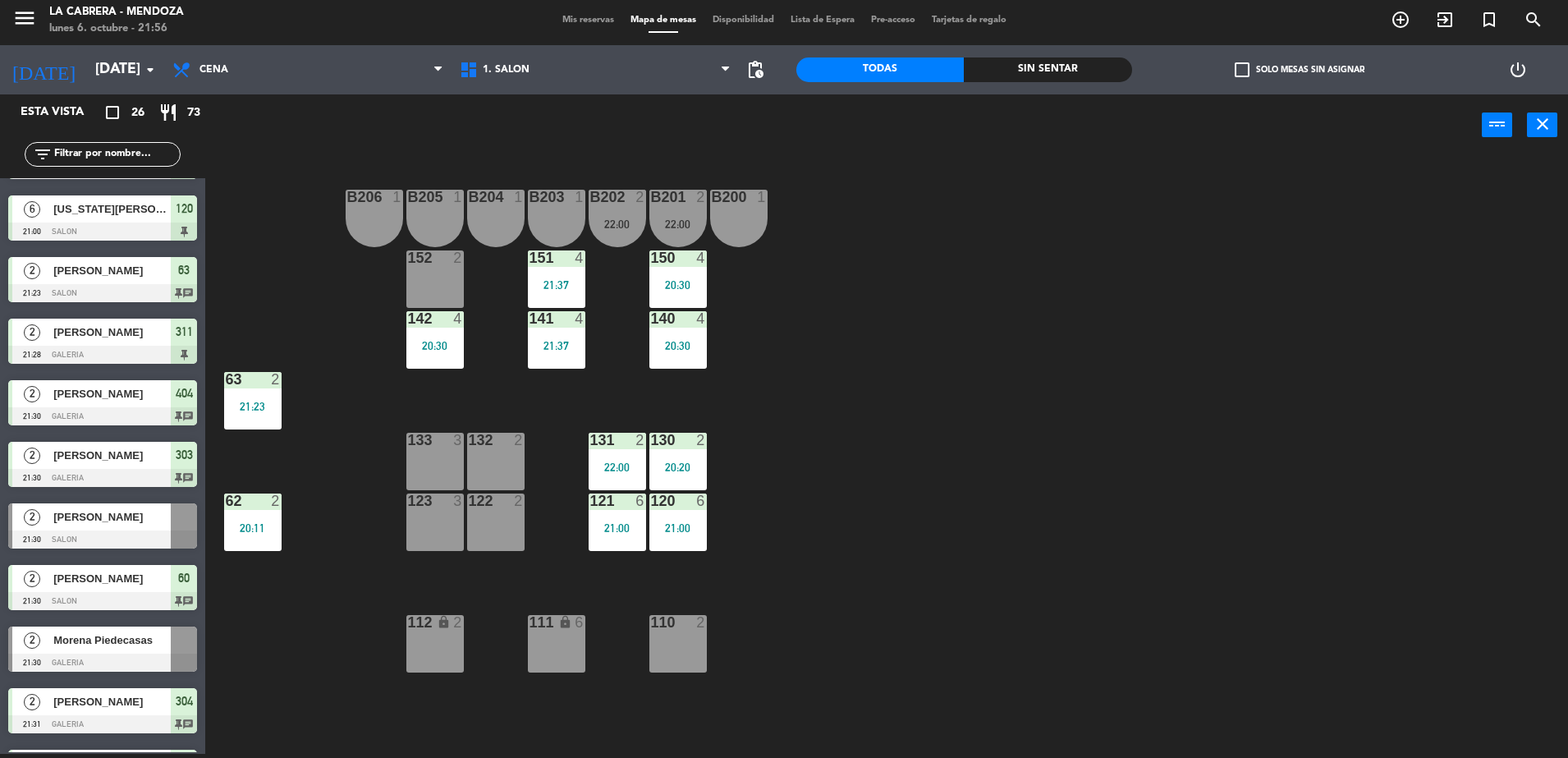
scroll to position [822, 0]
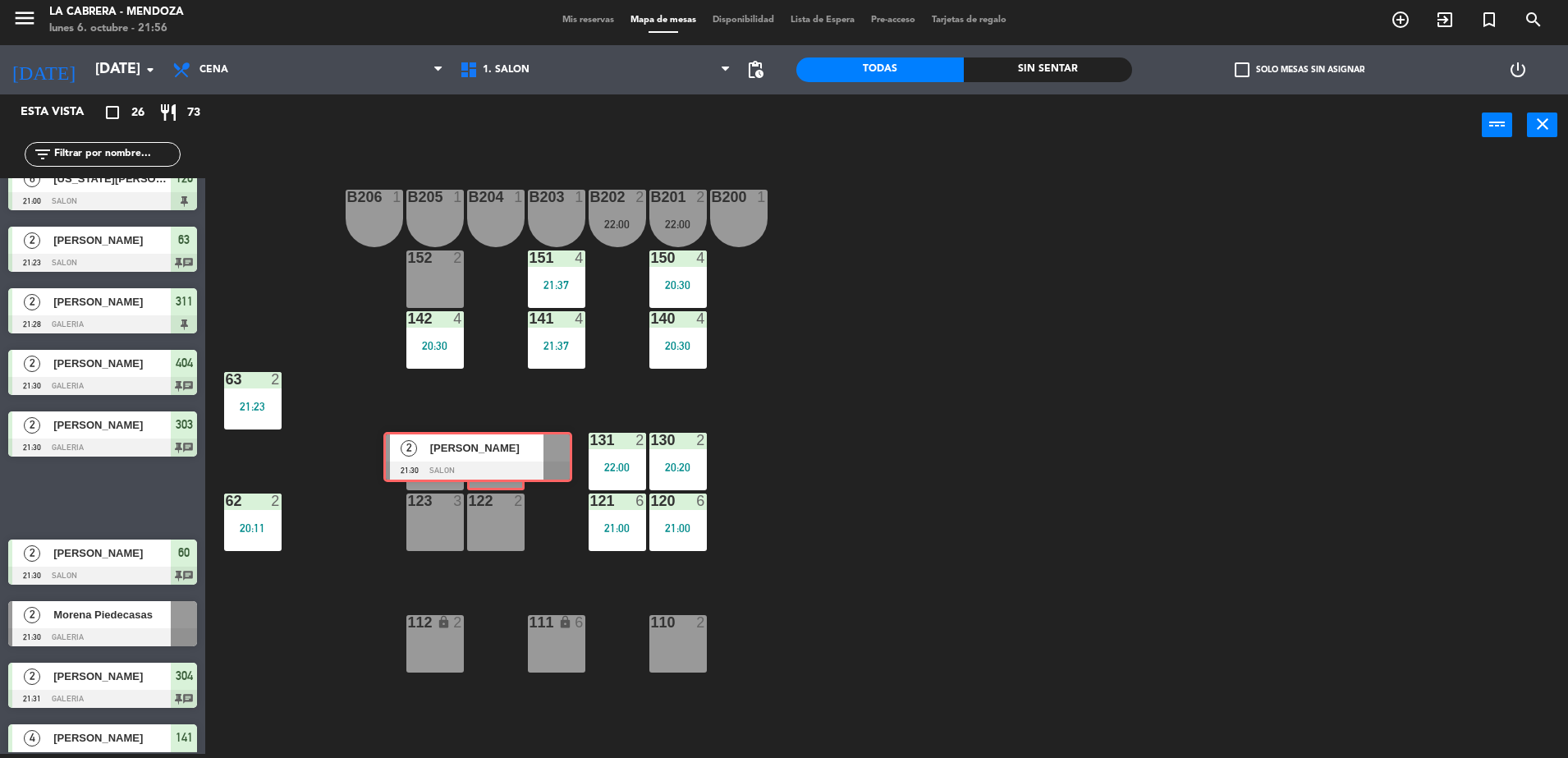
drag, startPoint x: 133, startPoint y: 496, endPoint x: 508, endPoint y: 455, distance: 377.2
click at [508, 455] on div "Esta vista crop_square 26 restaurant 73 filter_list 2 Sydnet amarau 20:11 SALON…" at bounding box center [784, 426] width 1568 height 663
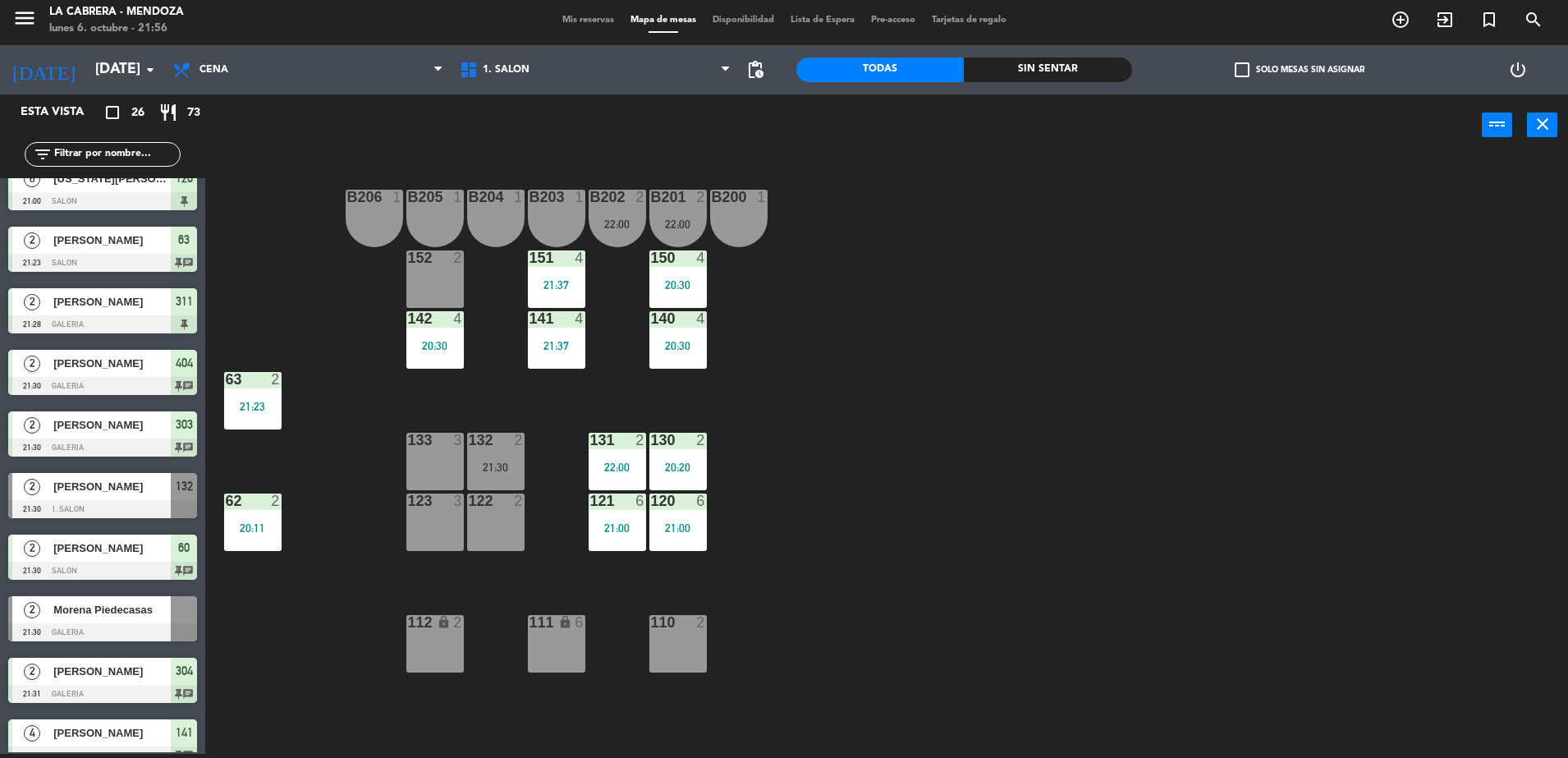
click at [500, 465] on div "21:30" at bounding box center [496, 467] width 58 height 11
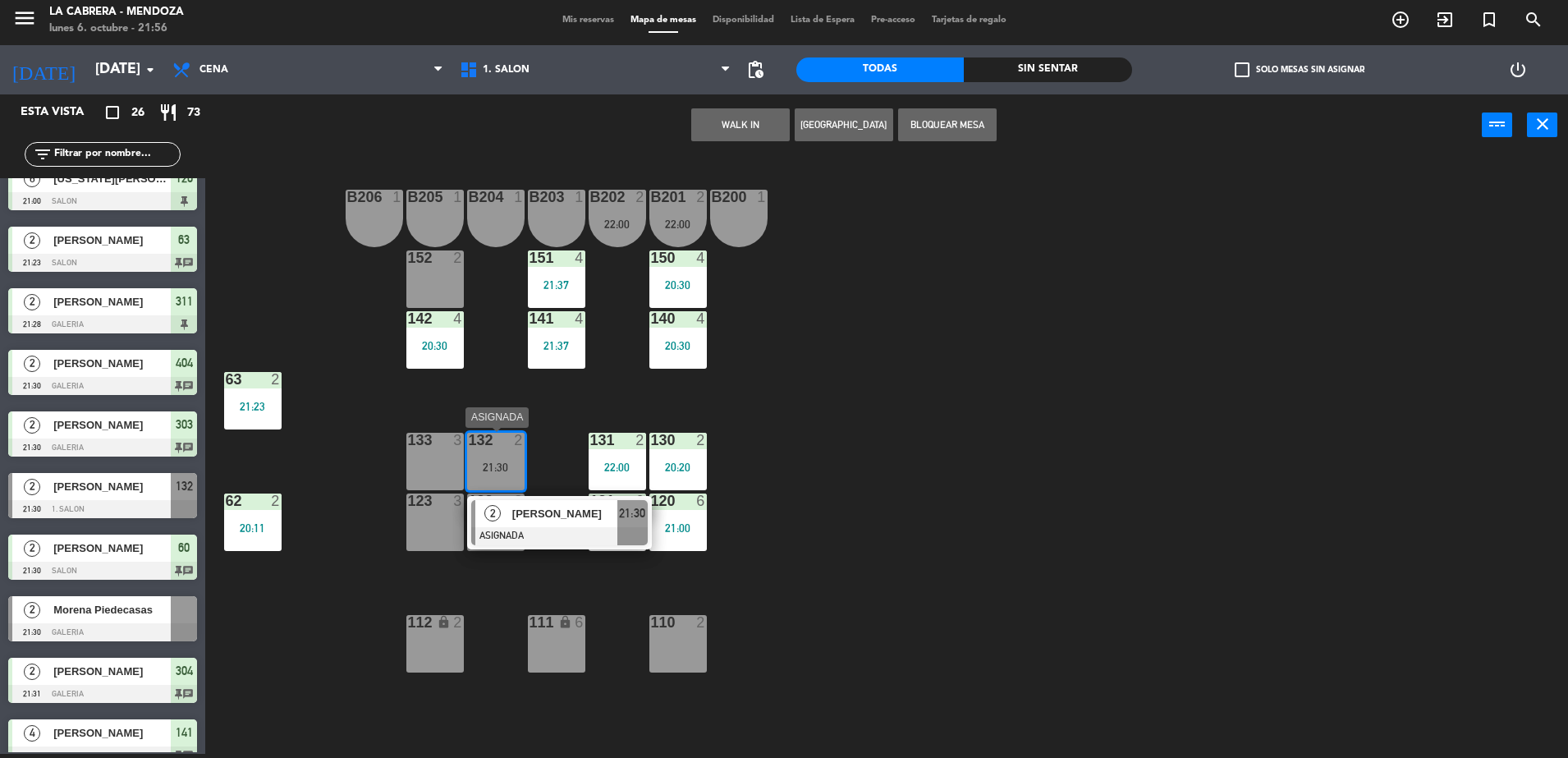
drag, startPoint x: 617, startPoint y: 523, endPoint x: 625, endPoint y: 510, distance: 15.3
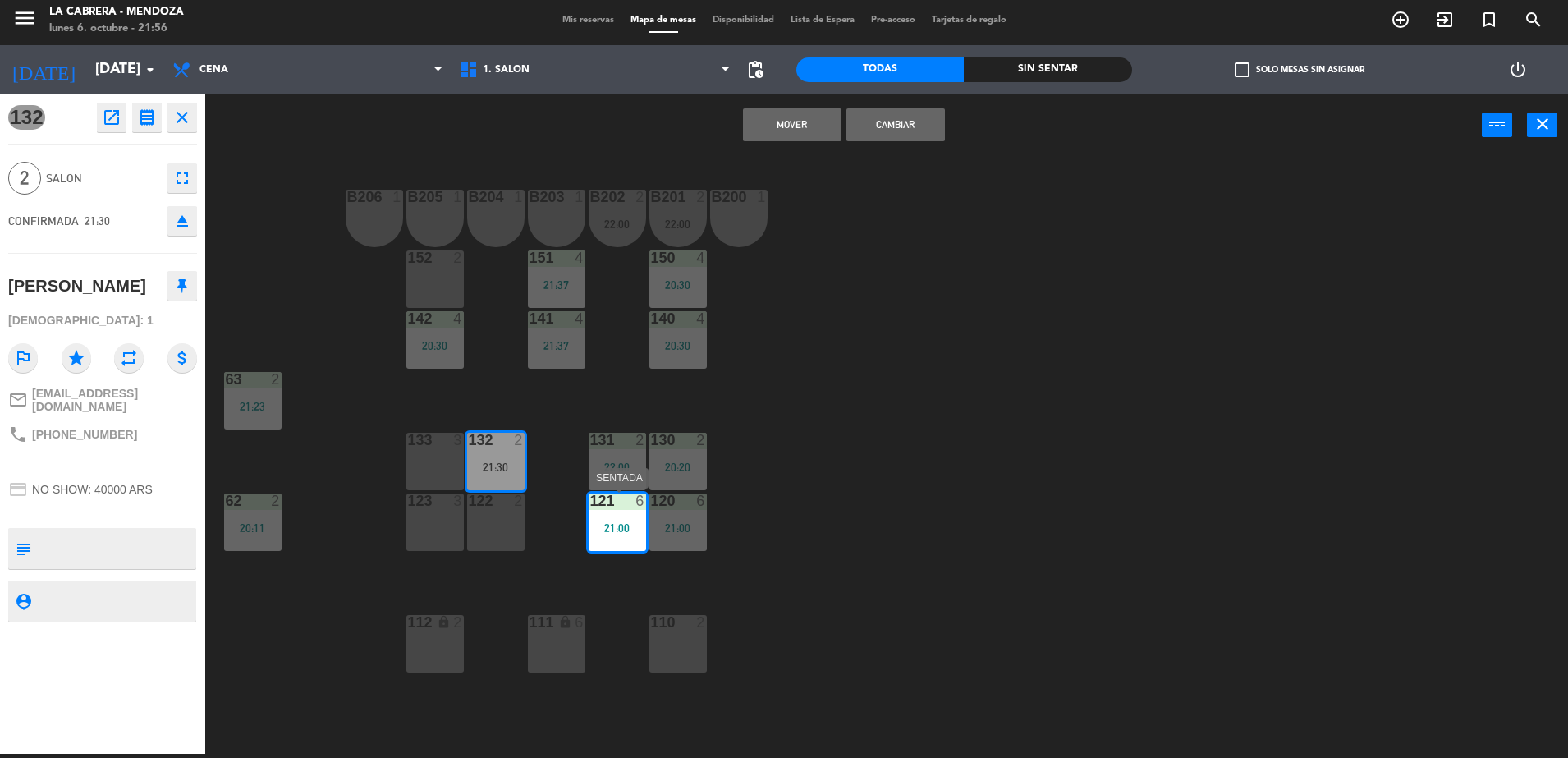
click at [631, 510] on div "121 6 21:00" at bounding box center [617, 522] width 58 height 58
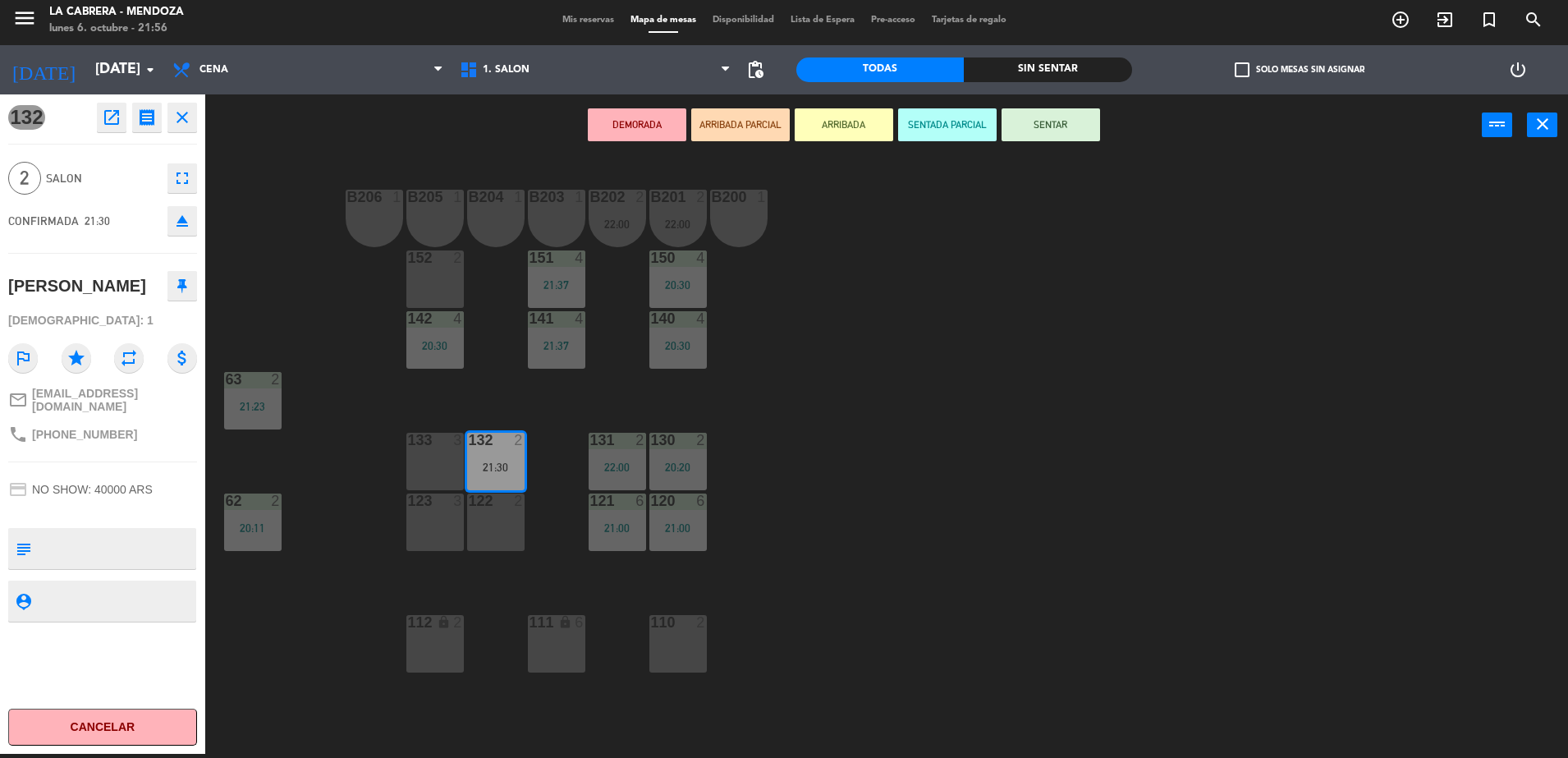
click at [1026, 130] on button "SENTAR" at bounding box center [1051, 124] width 98 height 33
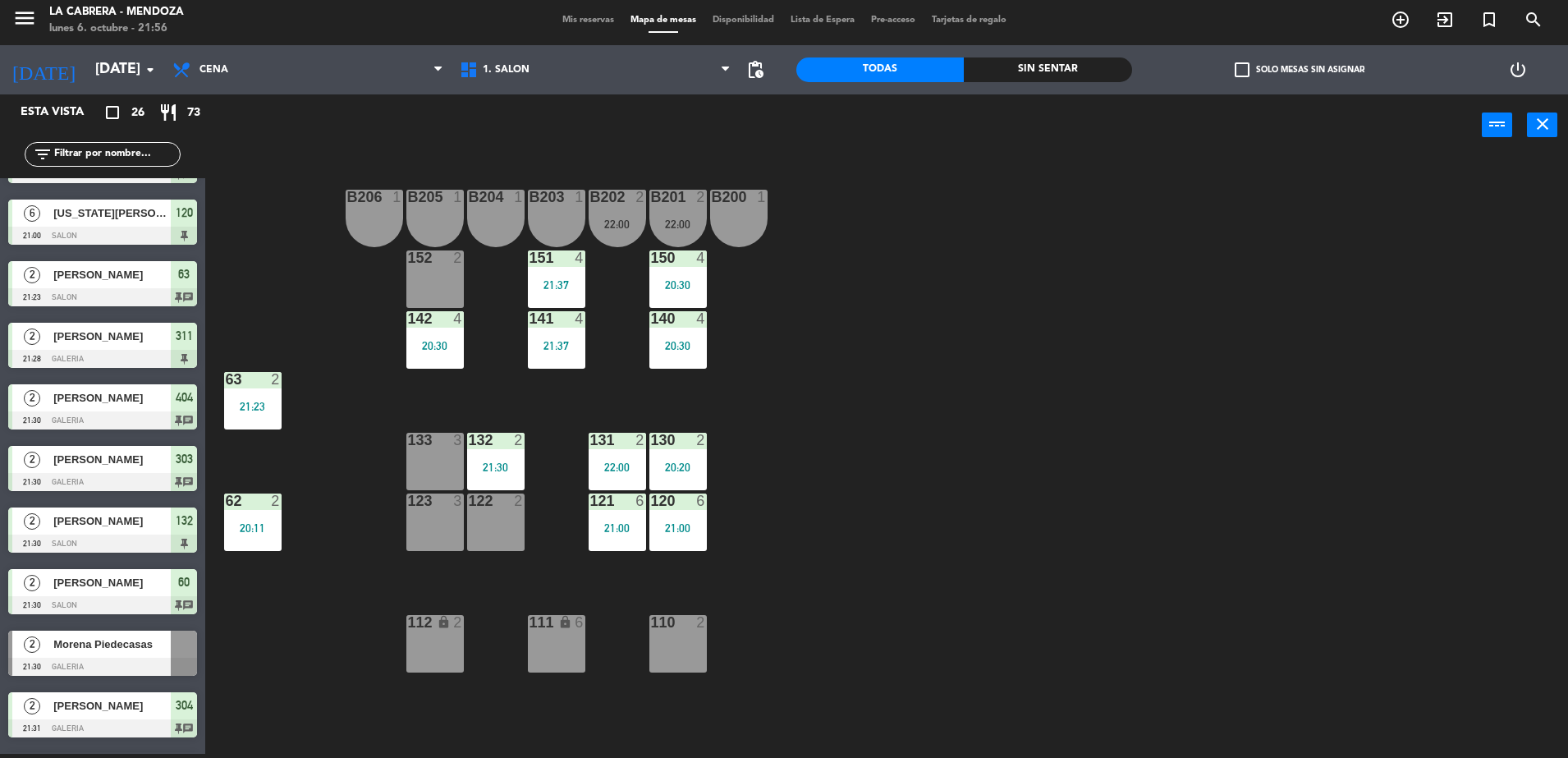
scroll to position [1027, 0]
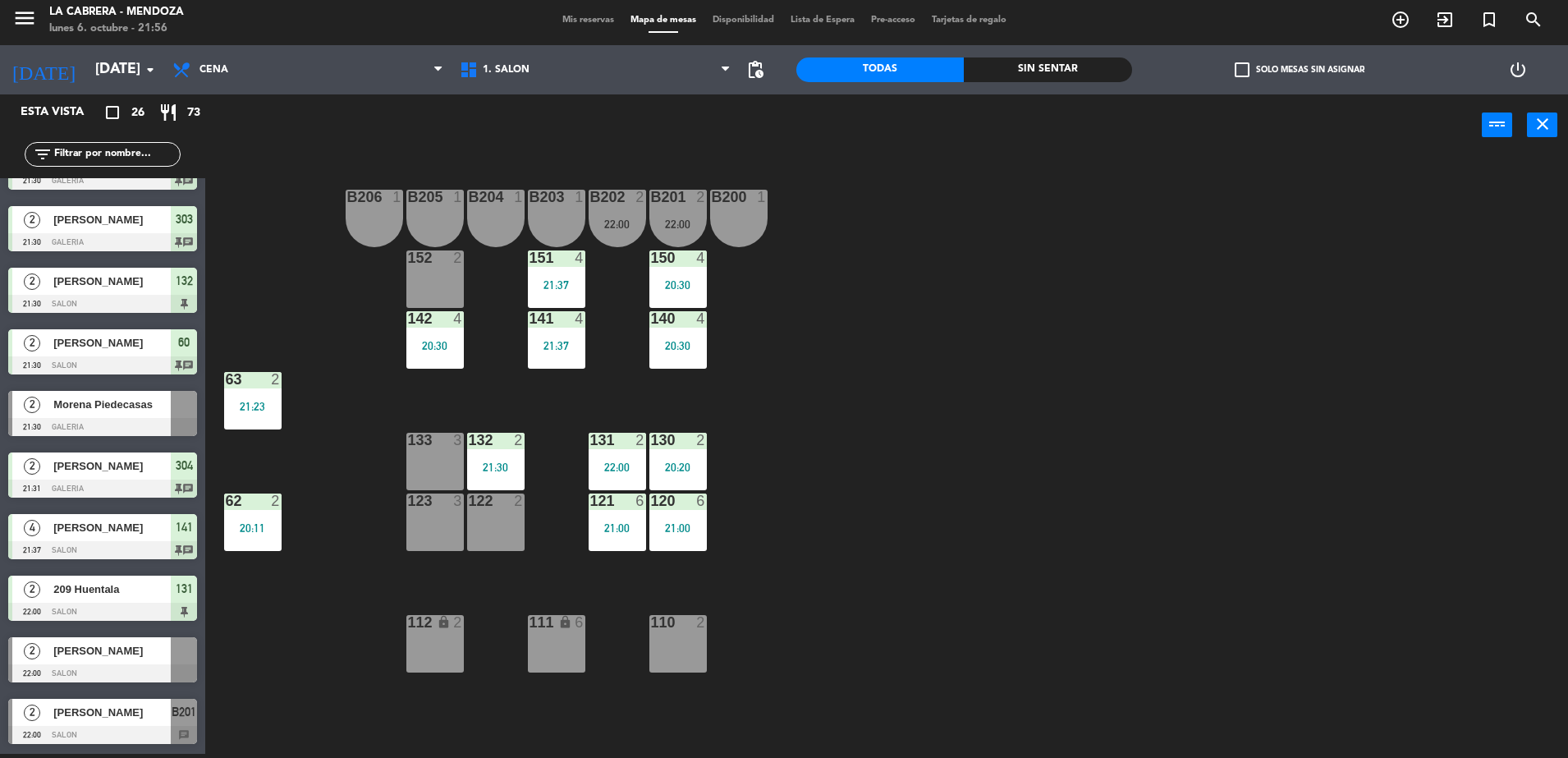
click at [132, 659] on span "[PERSON_NAME]" at bounding box center [111, 650] width 117 height 18
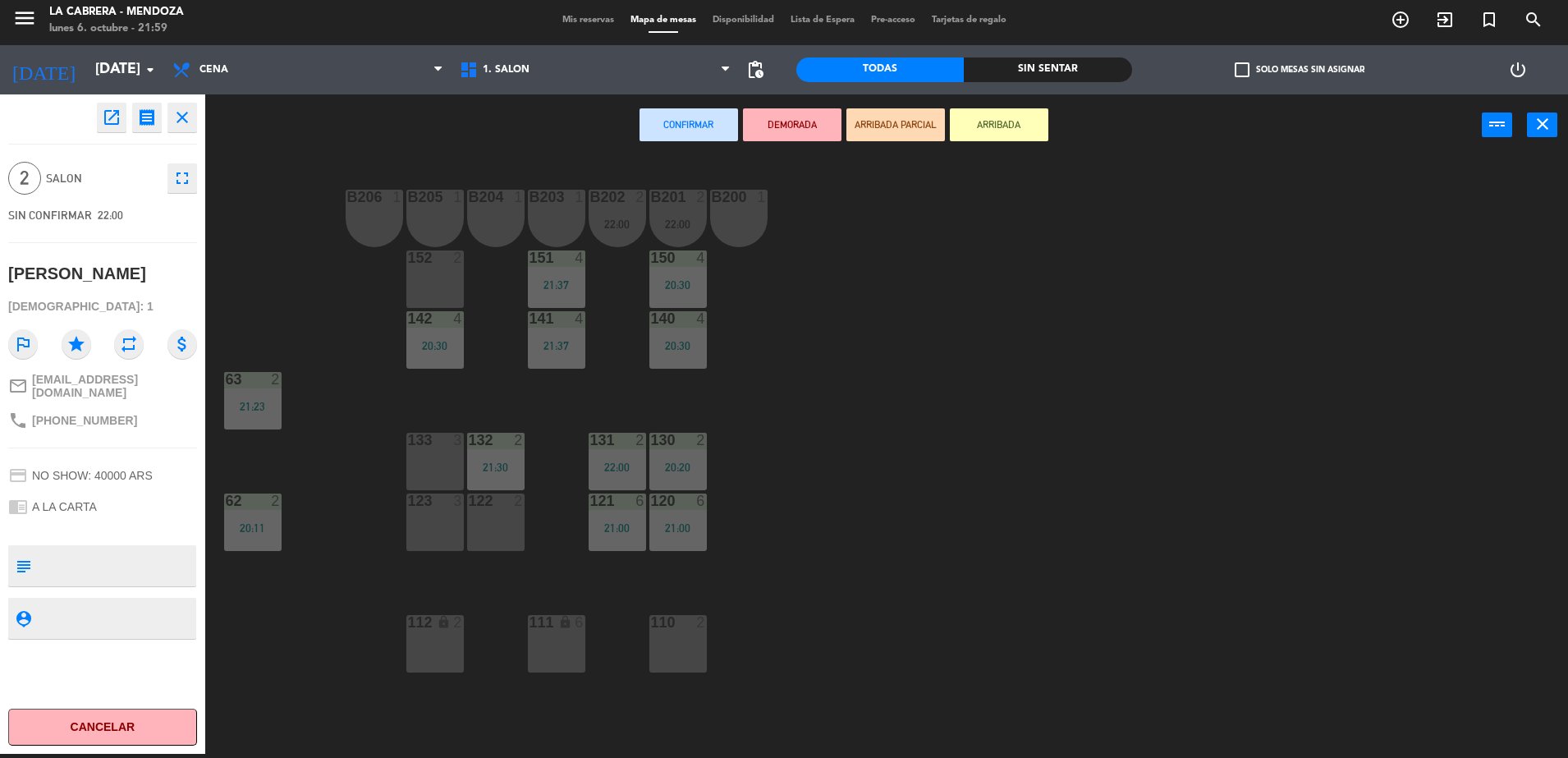
click at [432, 529] on div "123 3" at bounding box center [435, 522] width 58 height 58
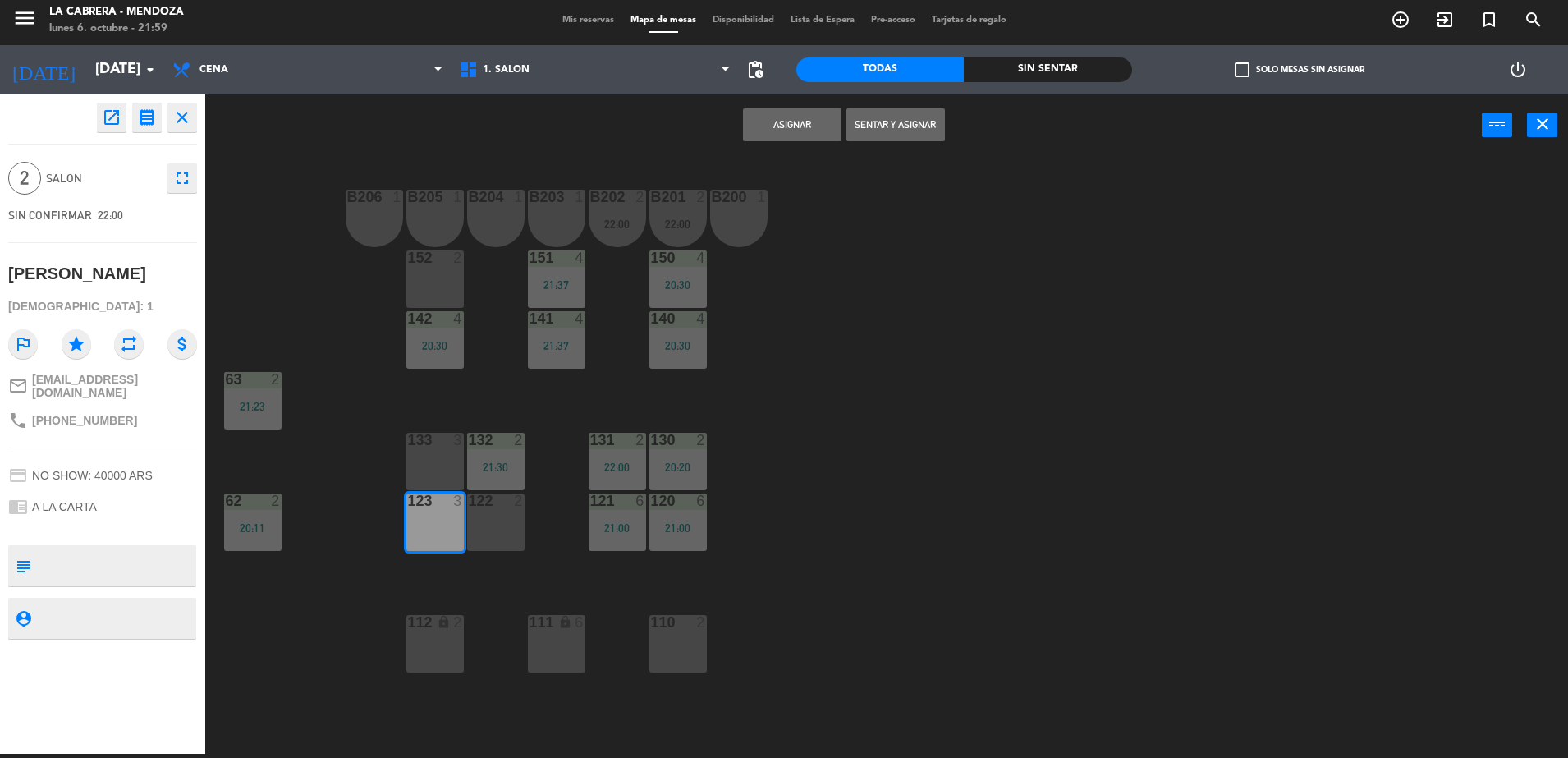
click at [905, 126] on button "Sentar y Asignar" at bounding box center [896, 124] width 98 height 33
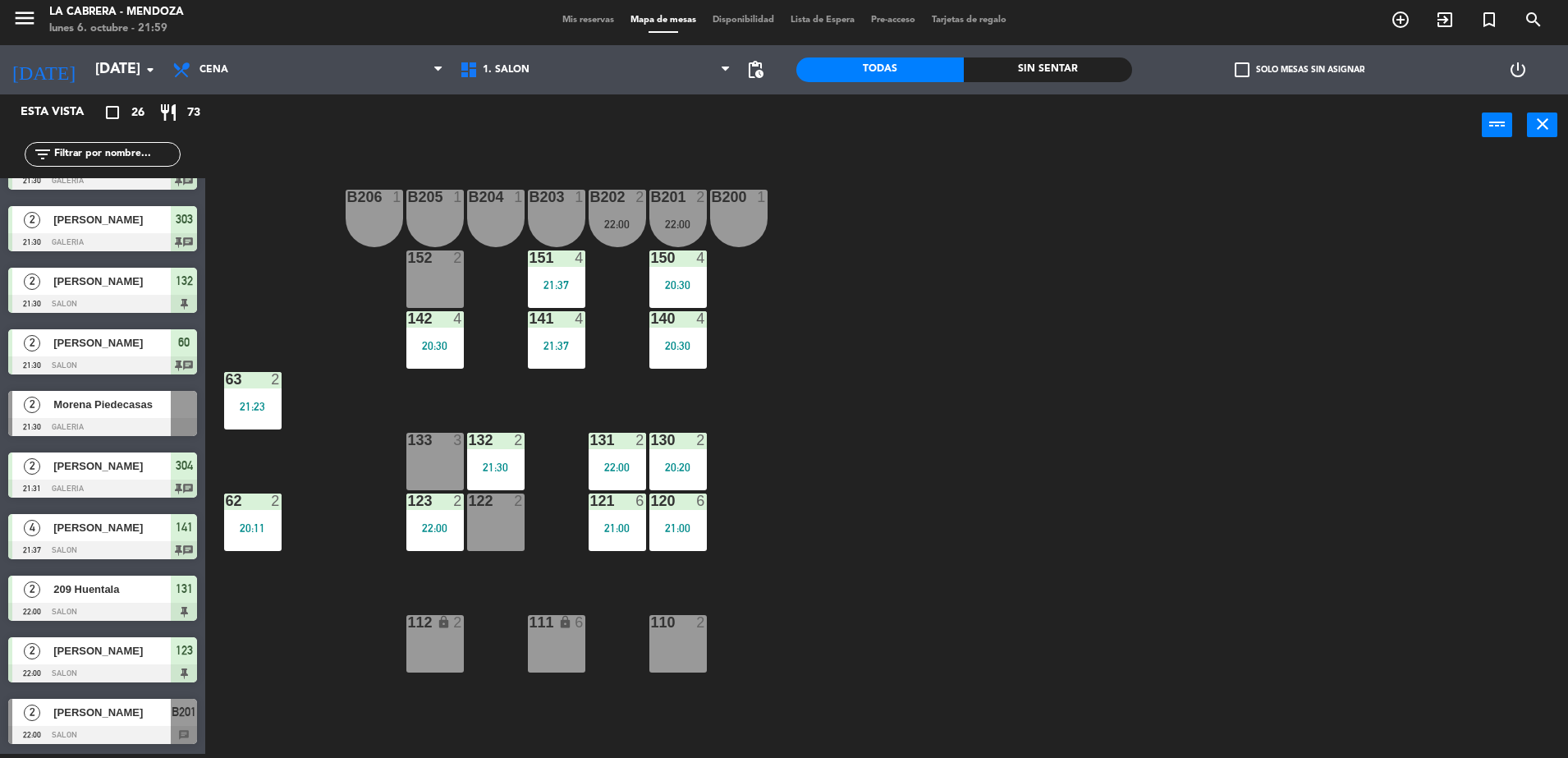
click at [149, 702] on div "[PERSON_NAME]" at bounding box center [111, 712] width 119 height 27
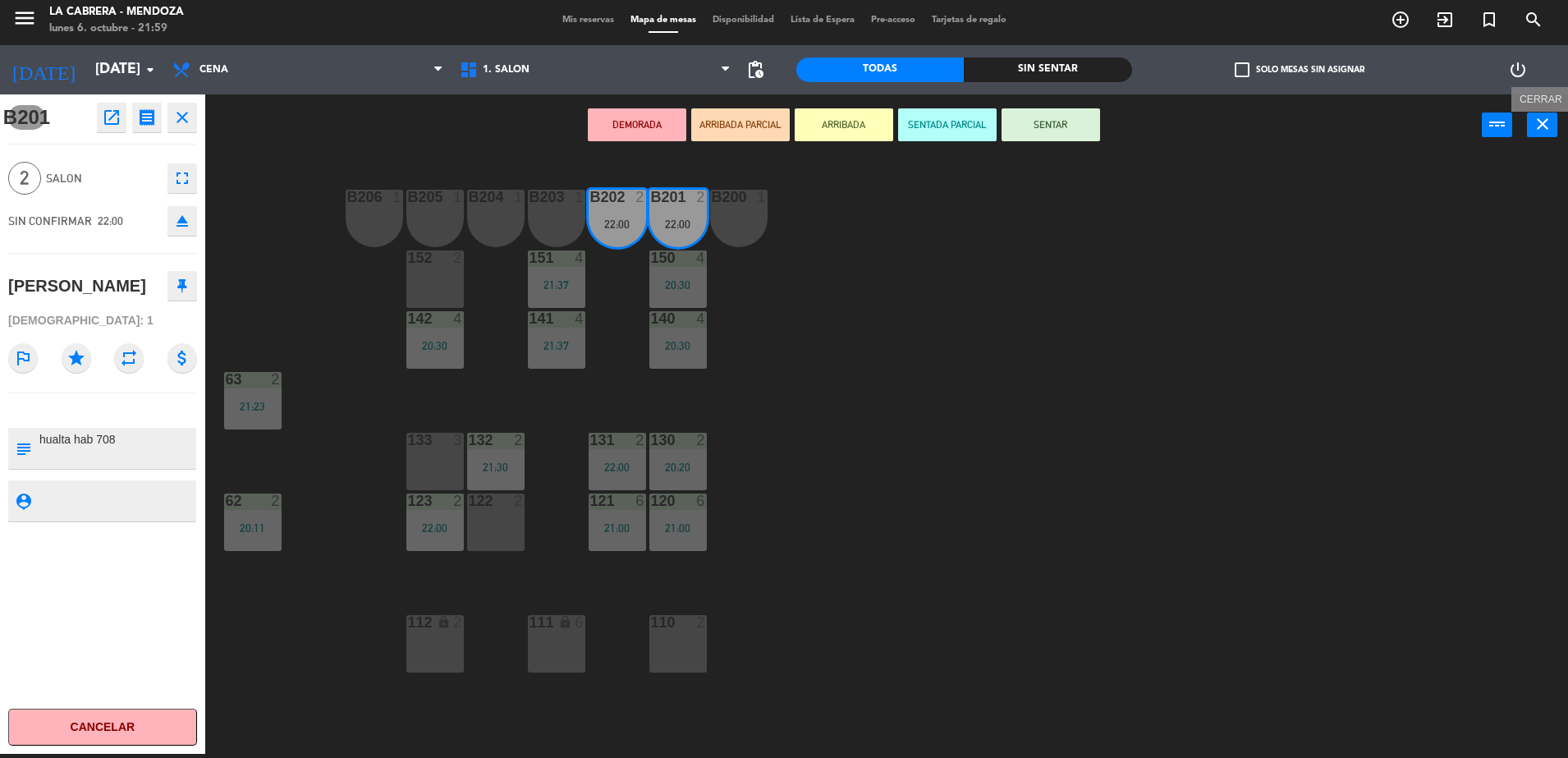
click at [1549, 128] on icon "close" at bounding box center [1542, 124] width 19 height 20
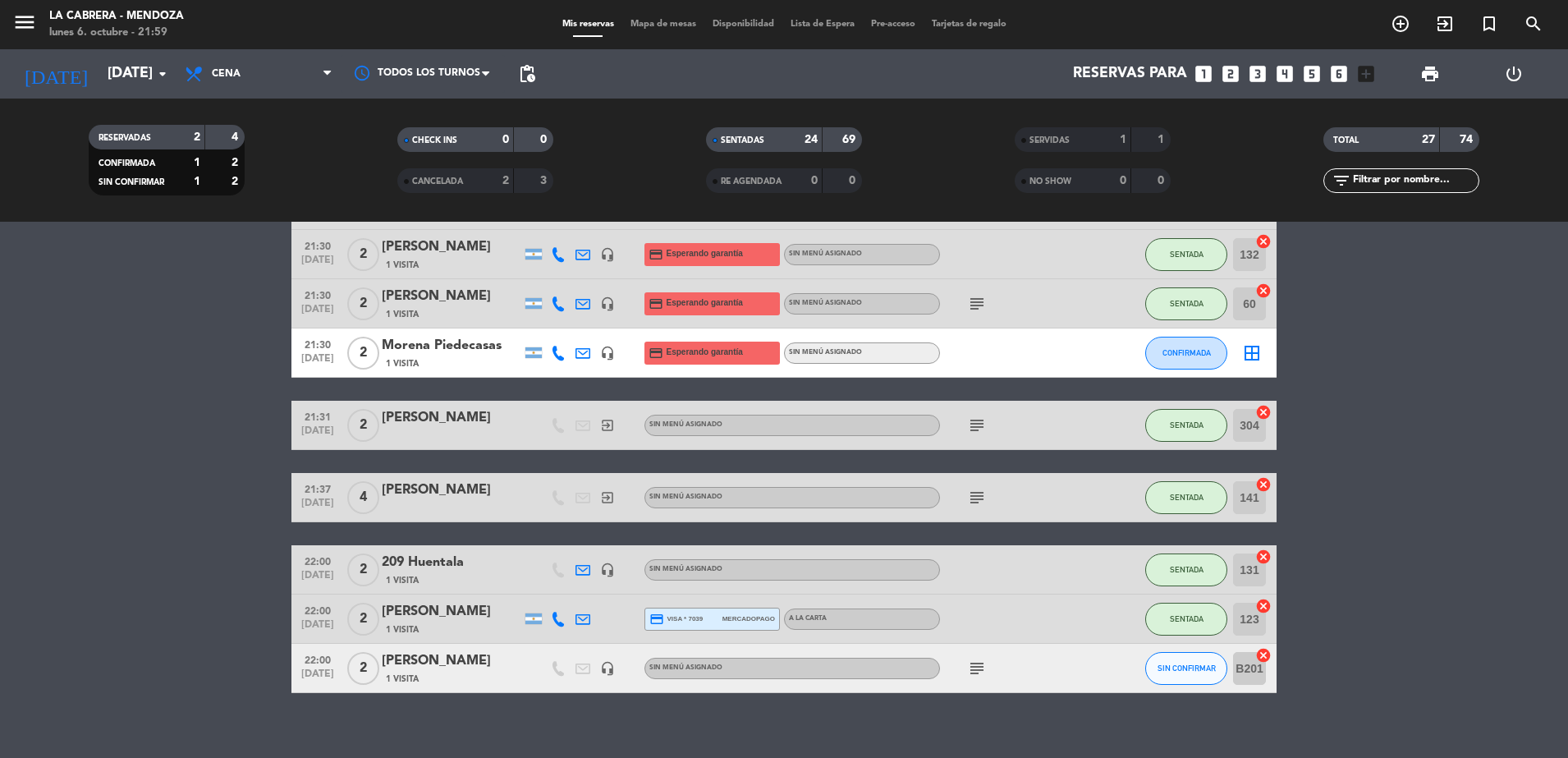
scroll to position [1179, 0]
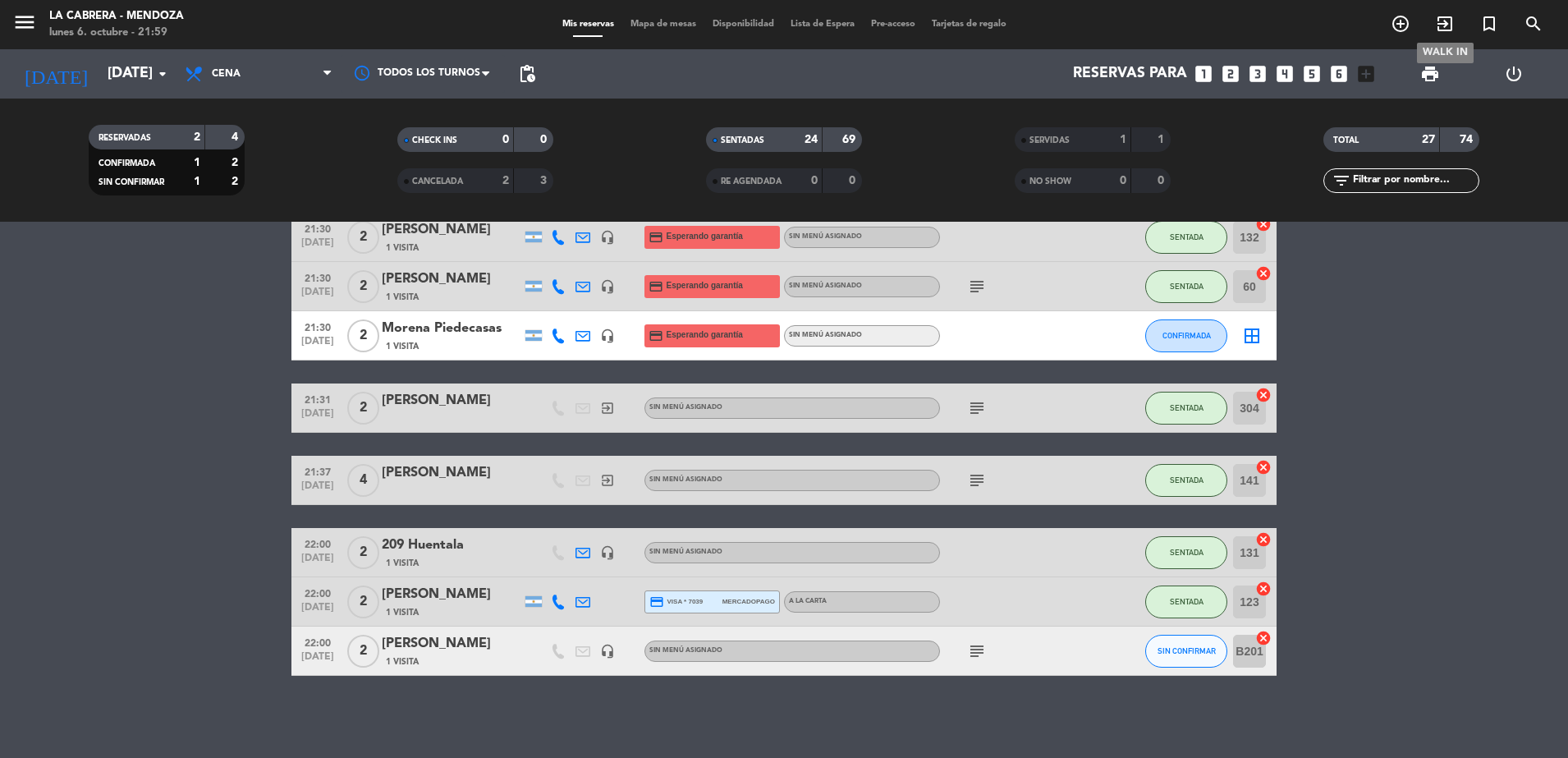
click at [1446, 16] on icon "exit_to_app" at bounding box center [1445, 23] width 19 height 20
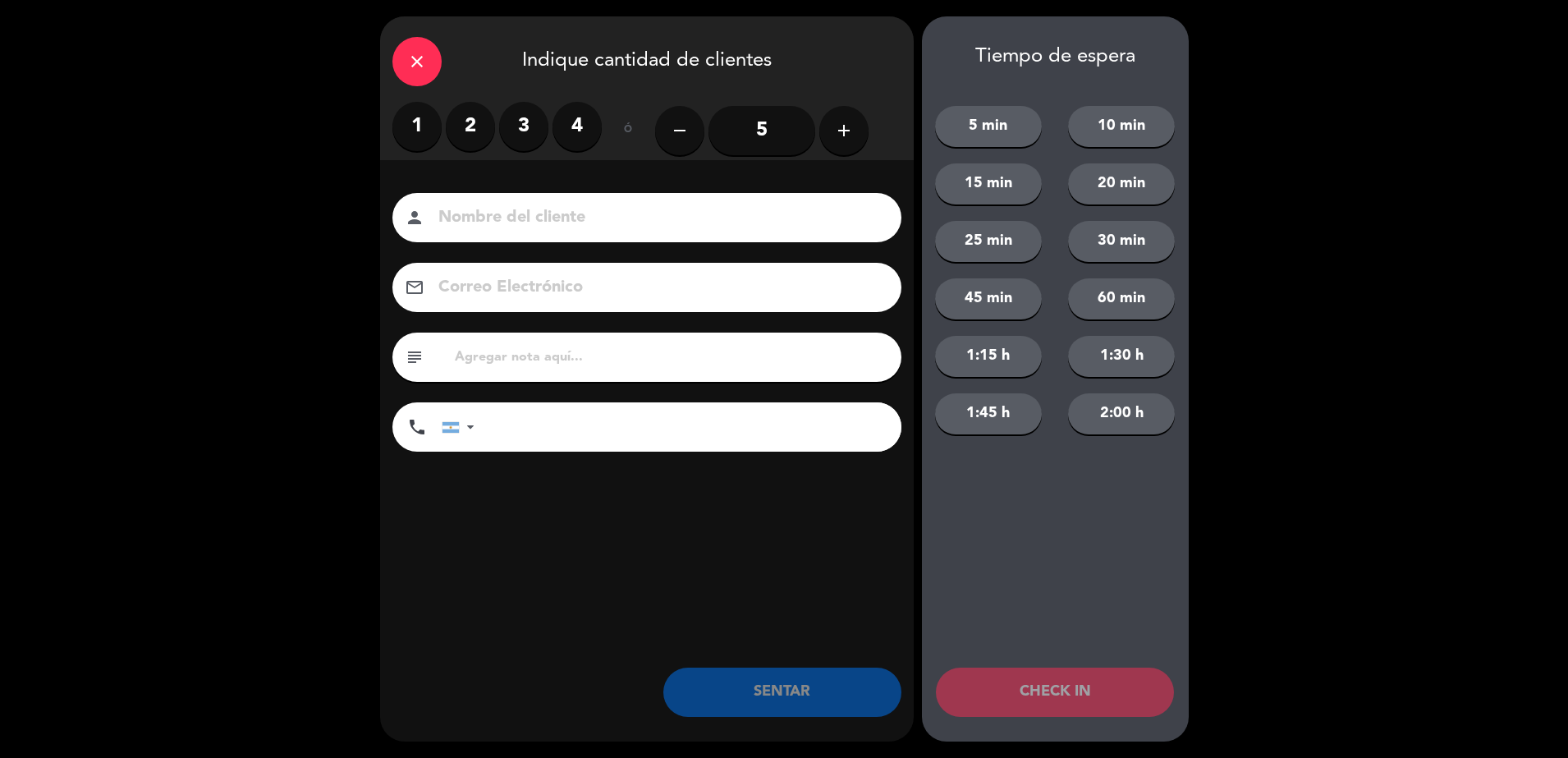
click at [472, 125] on label "2" at bounding box center [470, 126] width 49 height 49
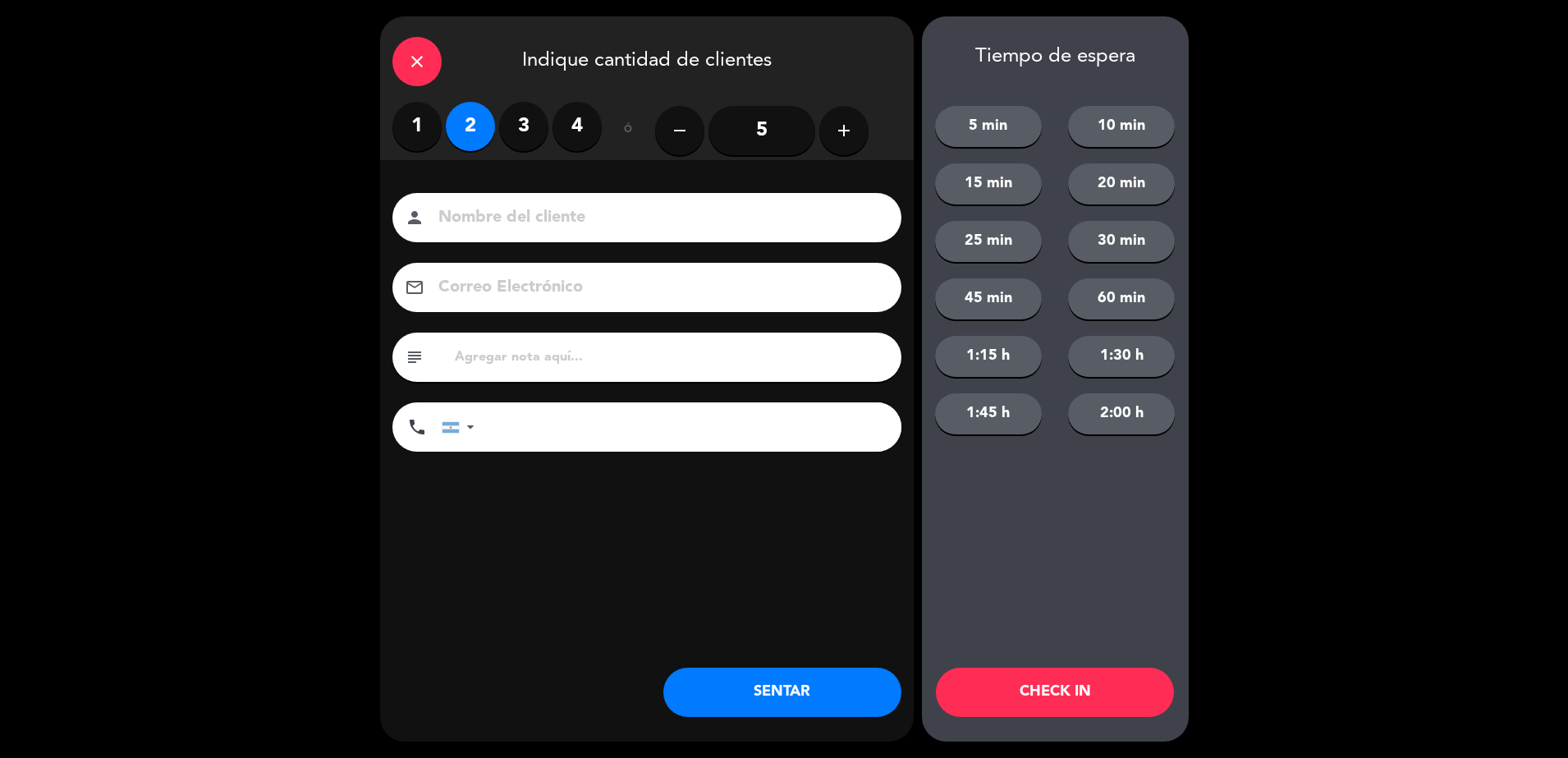
click at [509, 212] on input at bounding box center [657, 217] width 443 height 29
paste input "[PERSON_NAME]"
type input "[PERSON_NAME]"
click at [634, 430] on input "tel" at bounding box center [696, 426] width 410 height 49
paste input "2485595889"
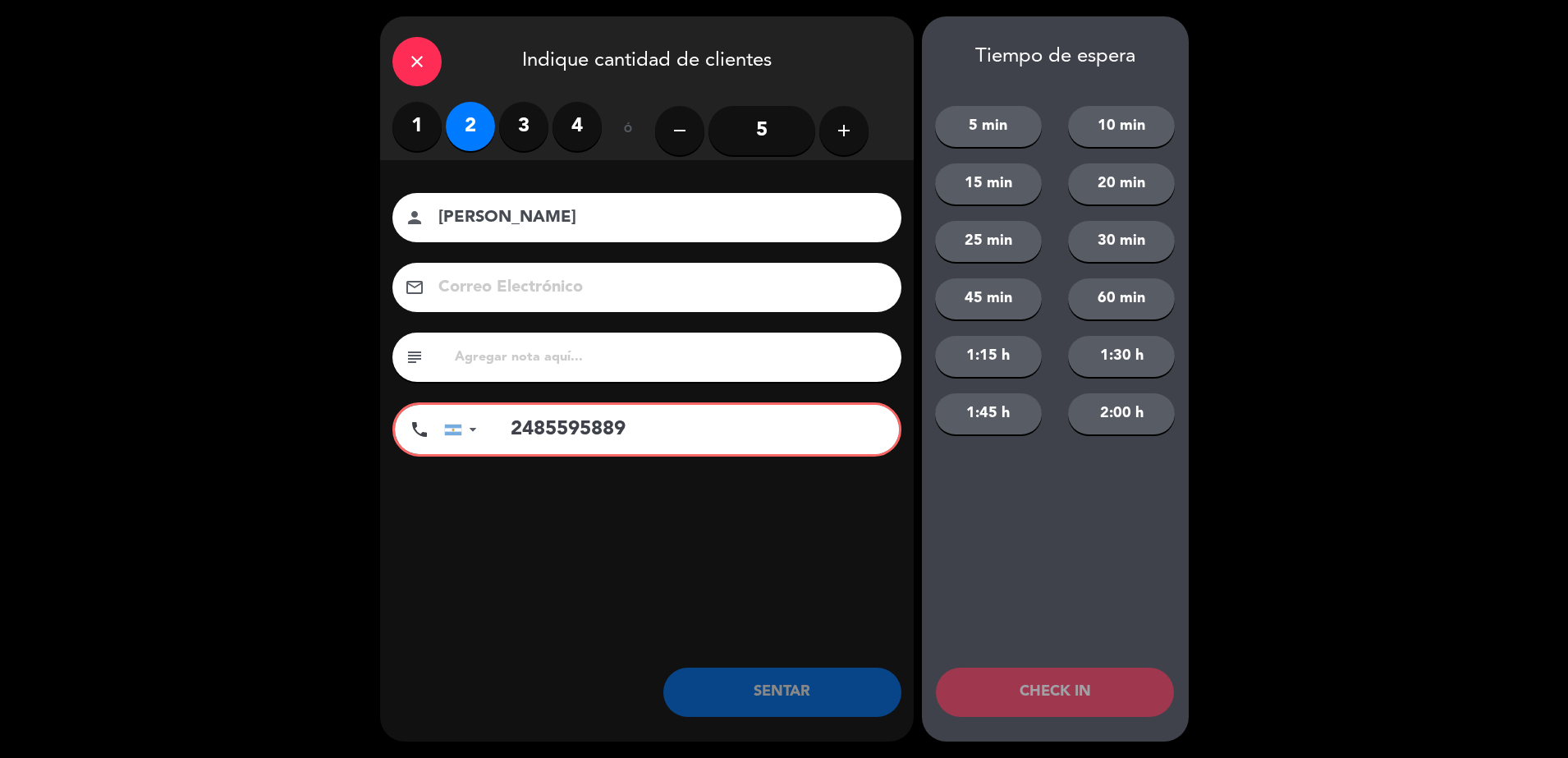
type input "2485595889"
click at [702, 429] on input "2485595889" at bounding box center [695, 429] width 406 height 49
click at [701, 429] on input "2485595889" at bounding box center [695, 429] width 406 height 49
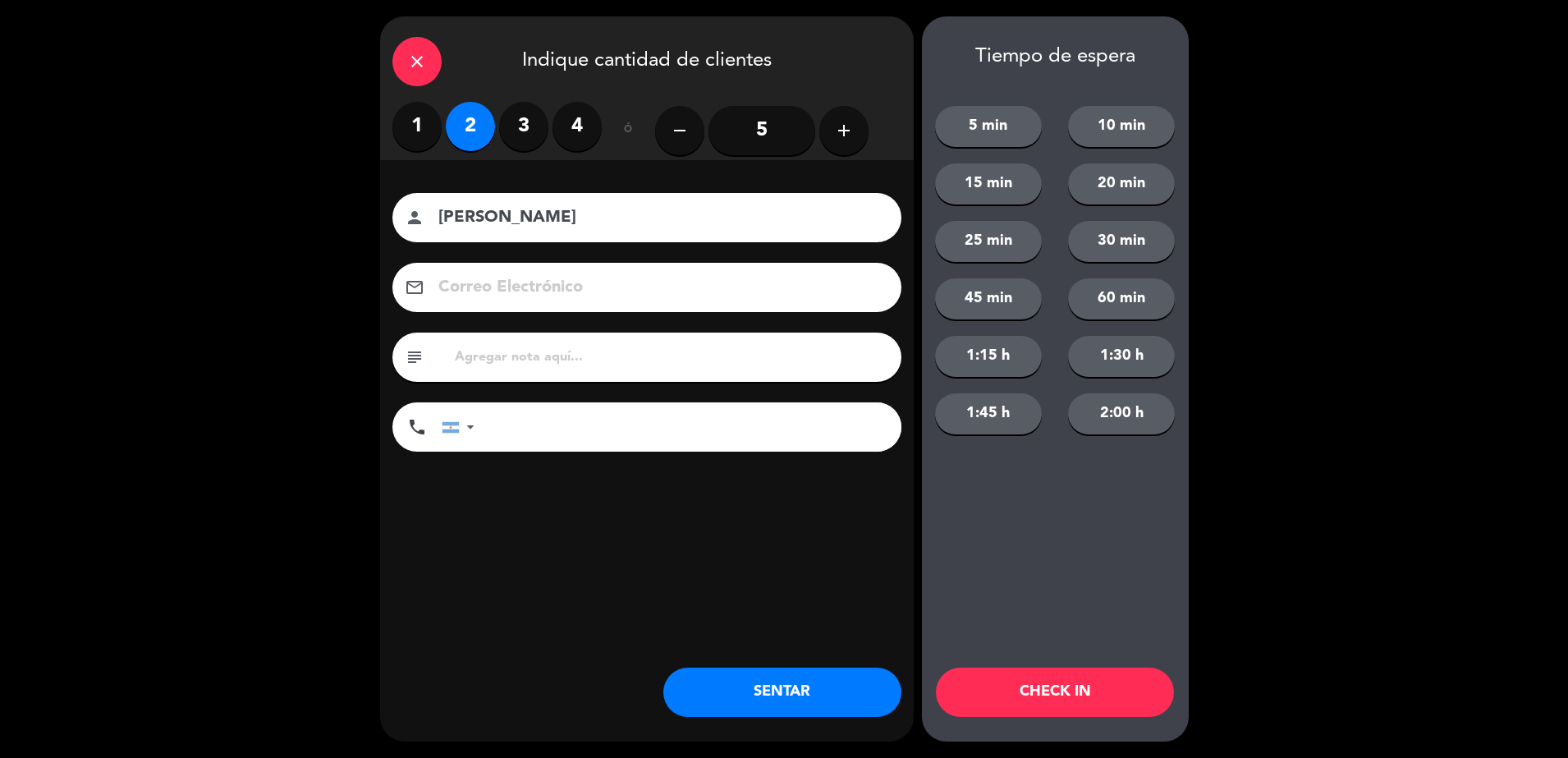
click at [688, 368] on input "text" at bounding box center [671, 357] width 436 height 23
type input "hualta hab 101"
click at [784, 698] on button "SENTAR" at bounding box center [782, 692] width 238 height 49
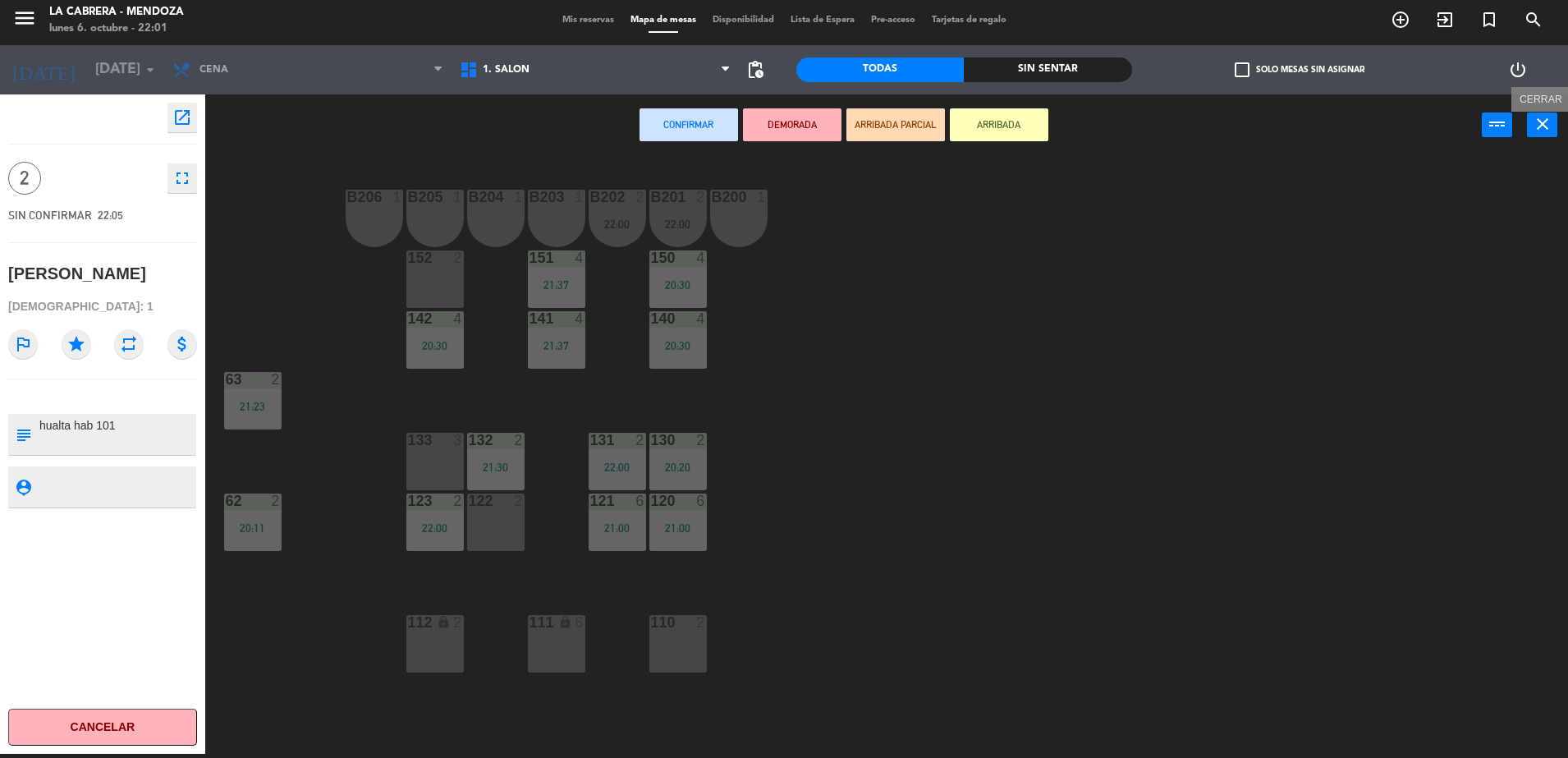
click at [1543, 129] on icon "close" at bounding box center [1542, 124] width 19 height 20
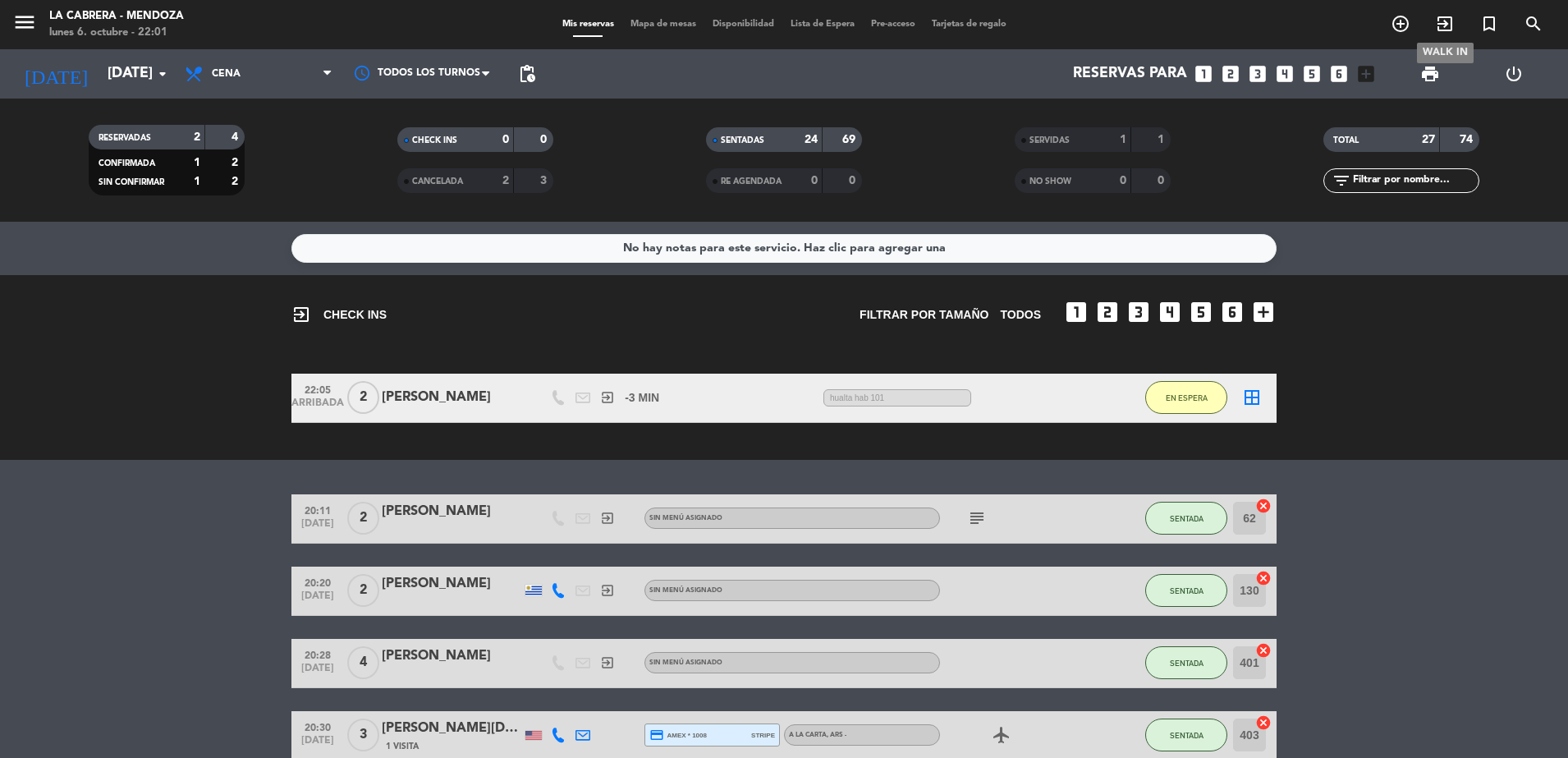
click at [1450, 23] on icon "exit_to_app" at bounding box center [1445, 23] width 19 height 20
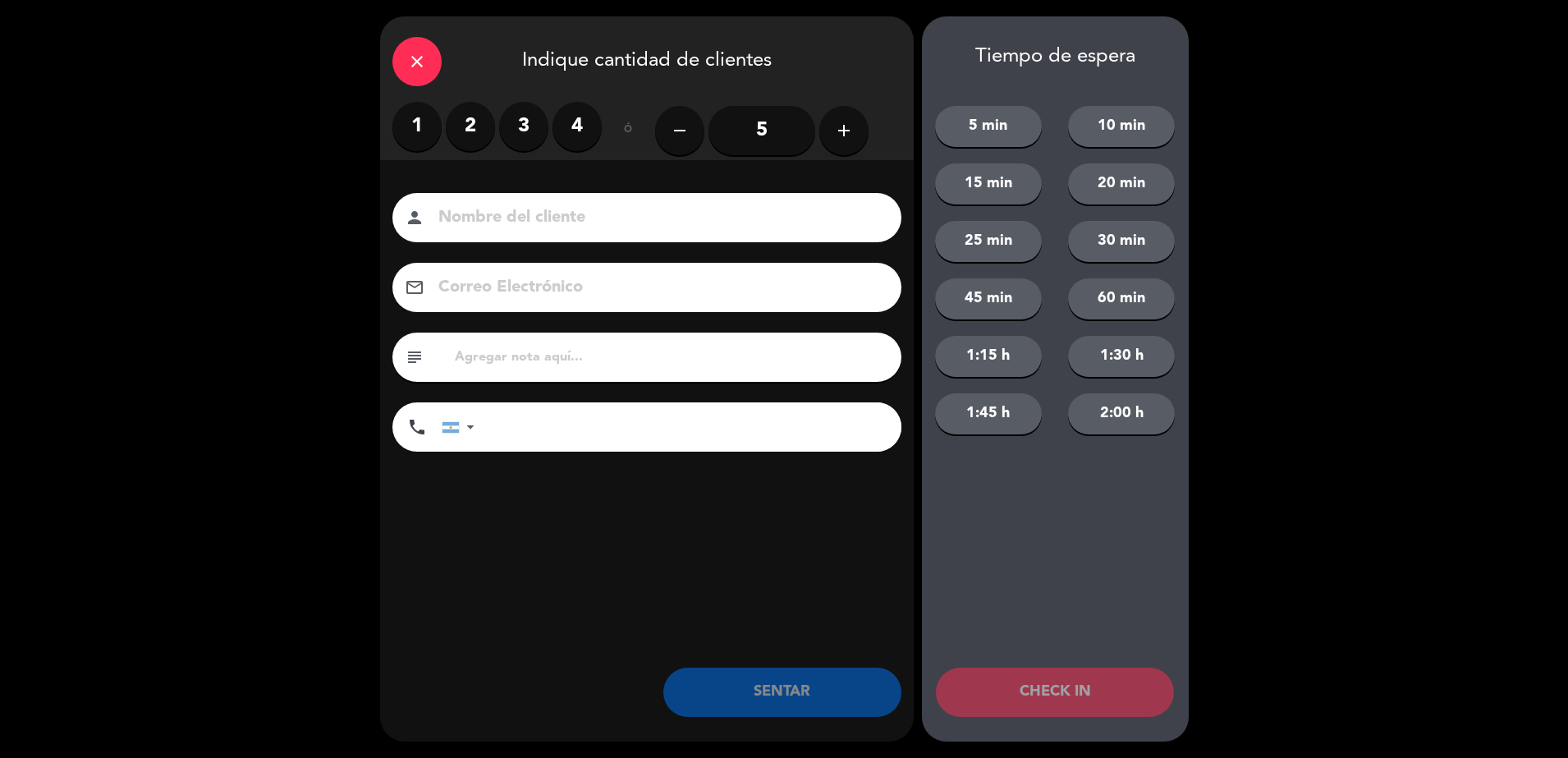
click at [481, 111] on label "2" at bounding box center [470, 126] width 49 height 49
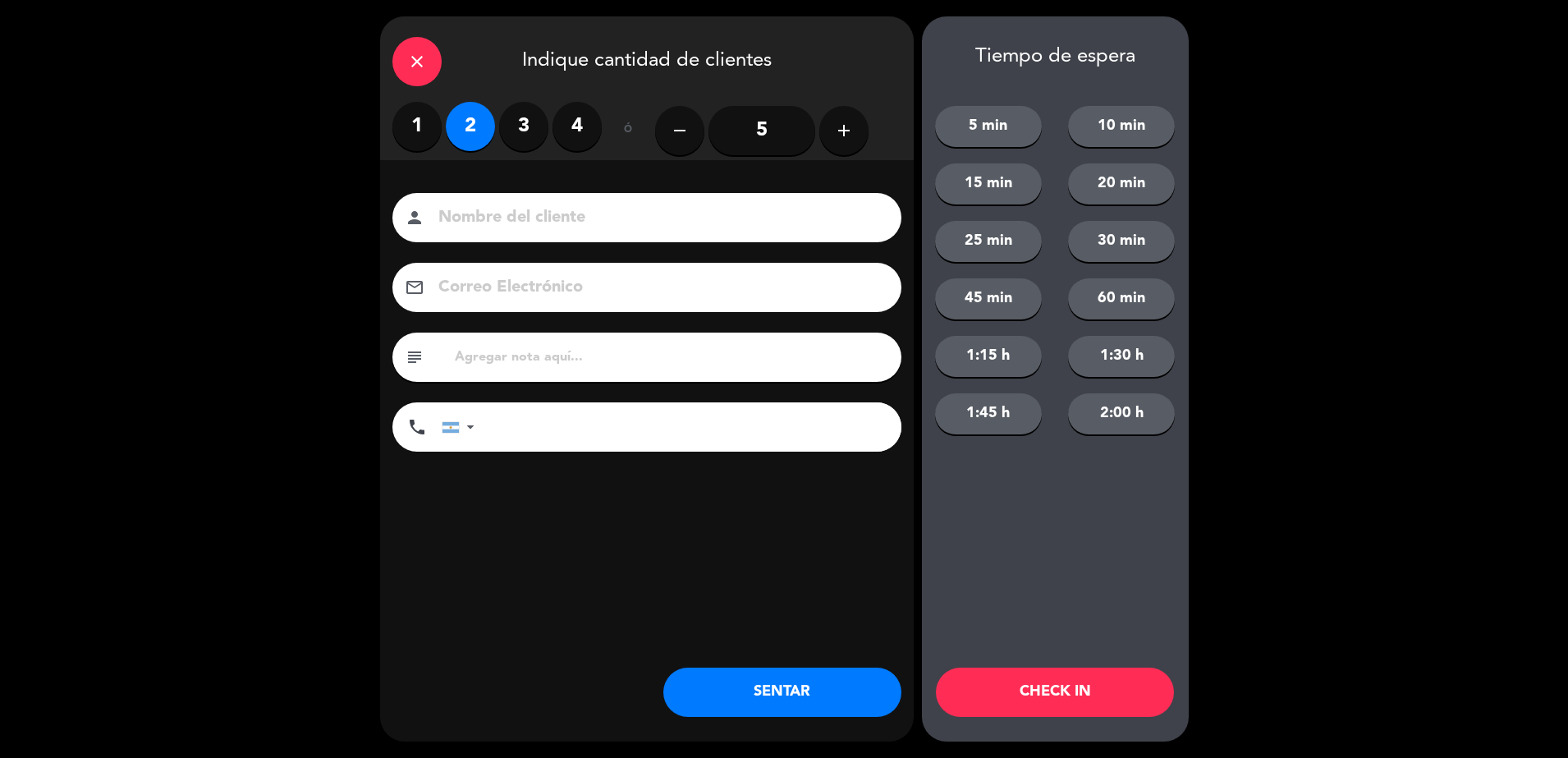
click at [498, 203] on input at bounding box center [657, 217] width 443 height 29
type input "[PERSON_NAME]"
click at [829, 685] on button "SENTAR" at bounding box center [782, 692] width 238 height 49
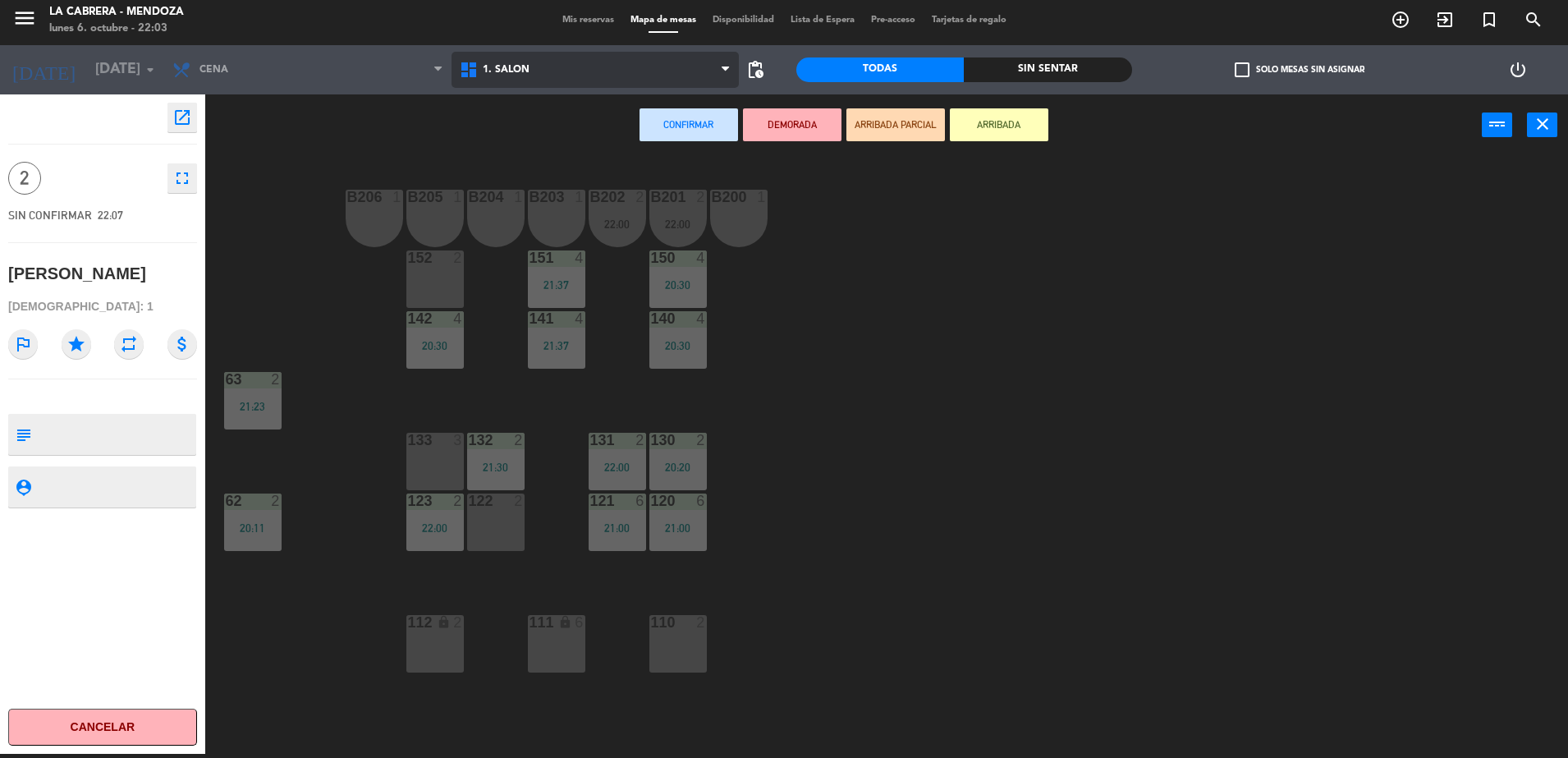
click at [545, 85] on span "1. SALON" at bounding box center [594, 70] width 287 height 36
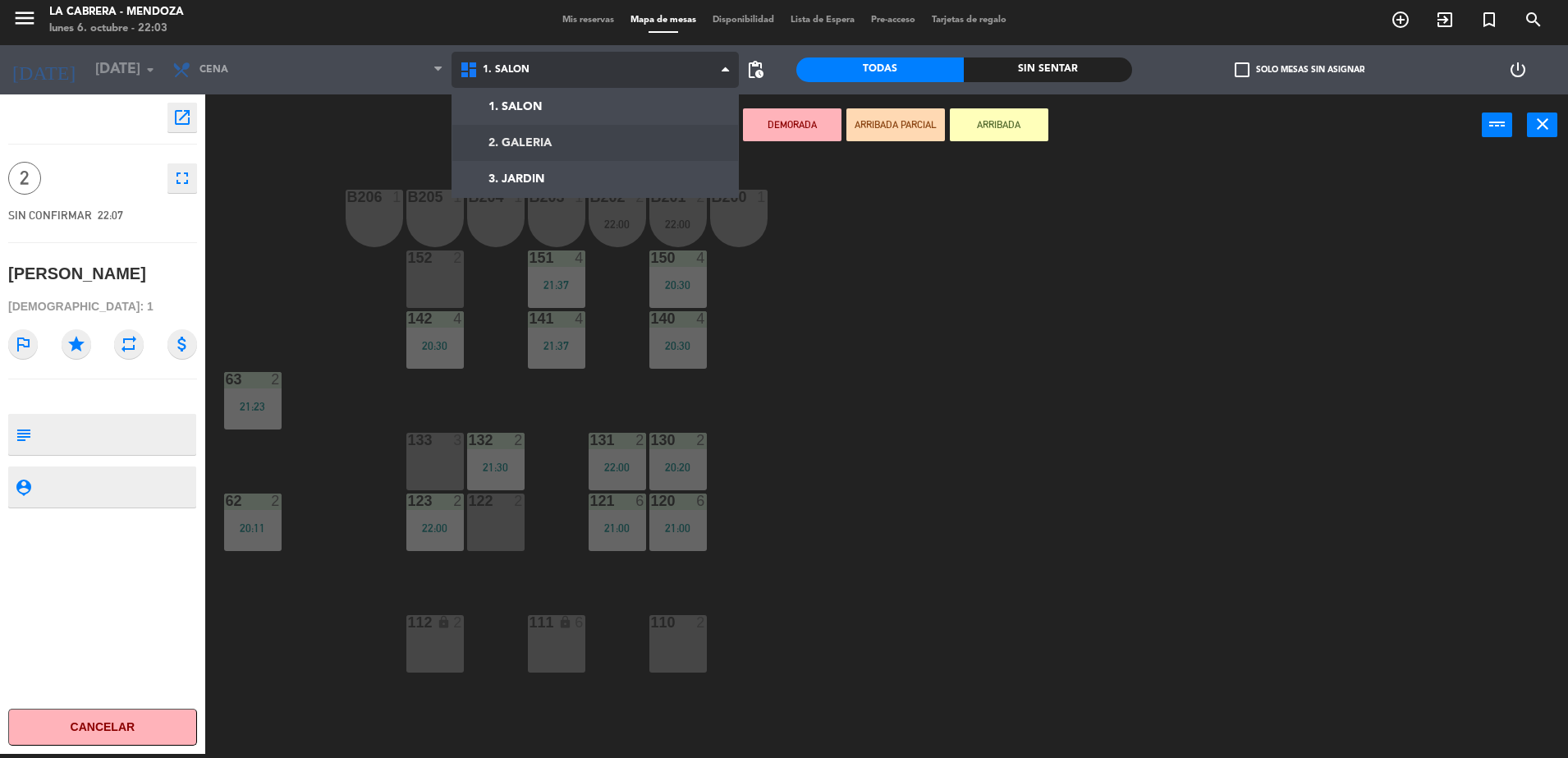
click at [548, 138] on ng-component "menu LA CABRERA - MENDOZA lunes 6. octubre - 22:03 Mis reservas Mapa de mesas D…" at bounding box center [784, 377] width 1568 height 763
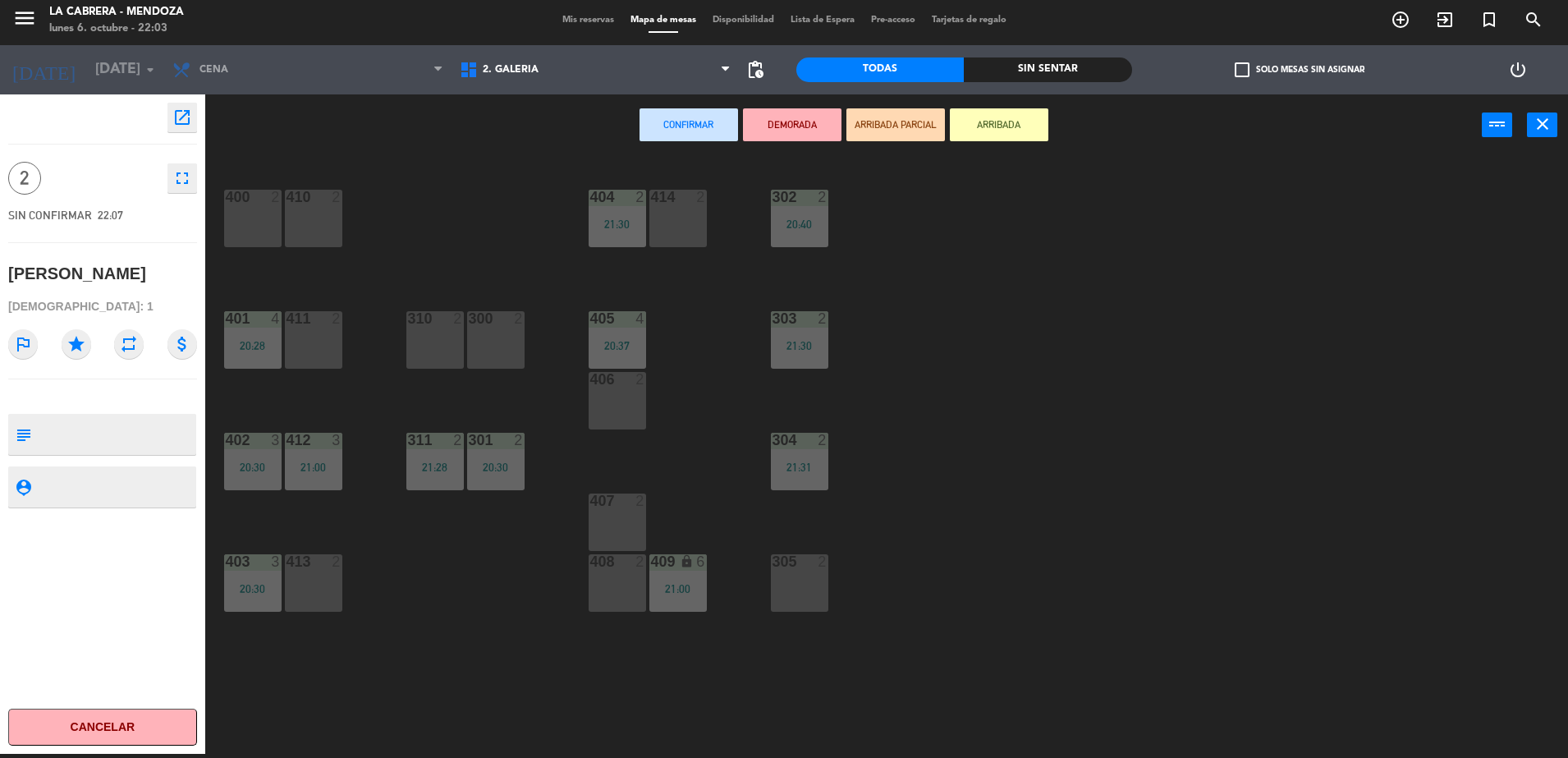
click at [789, 584] on div "305 2" at bounding box center [799, 583] width 58 height 58
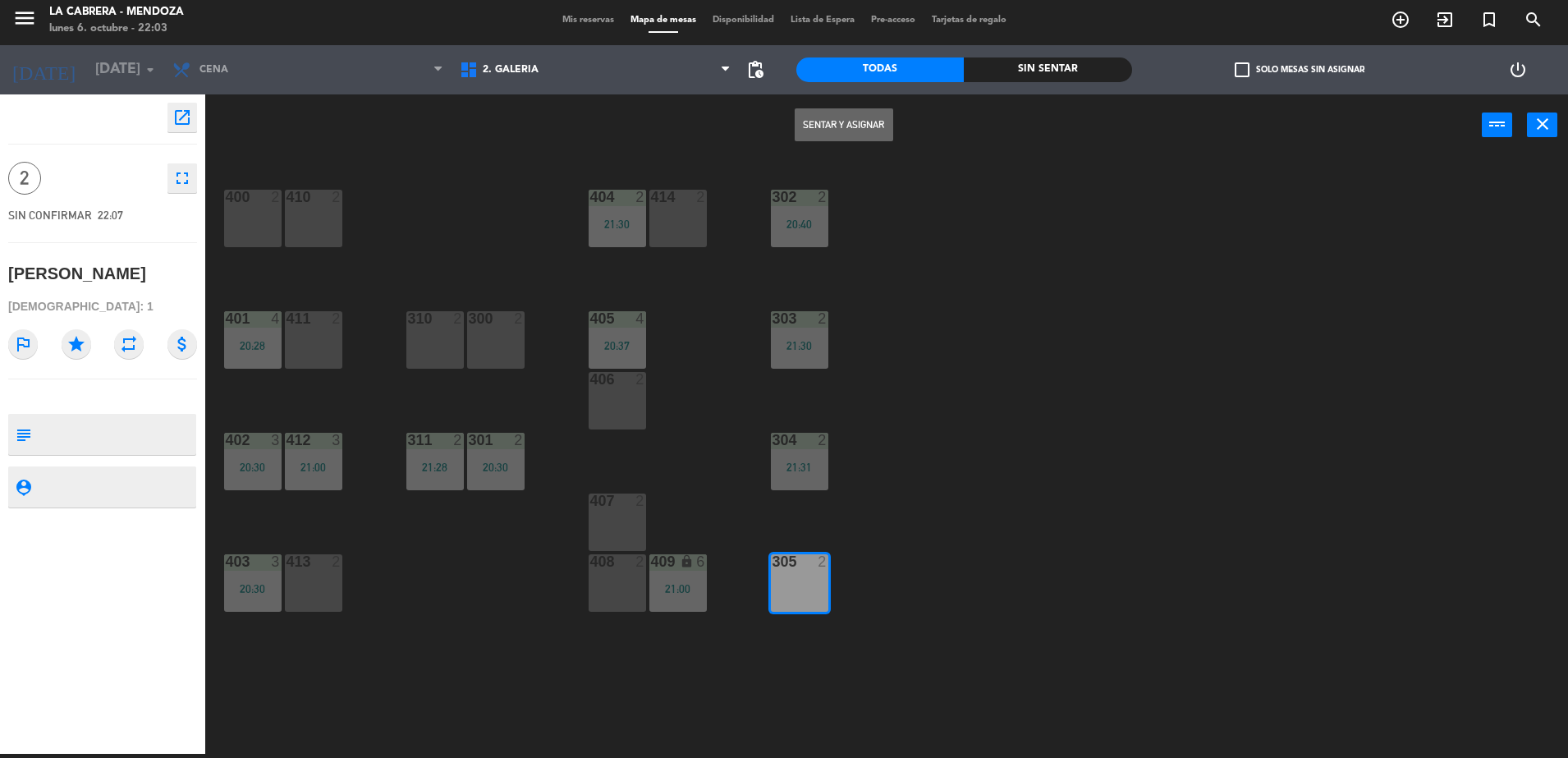
click at [859, 120] on button "Sentar y Asignar" at bounding box center [844, 124] width 98 height 33
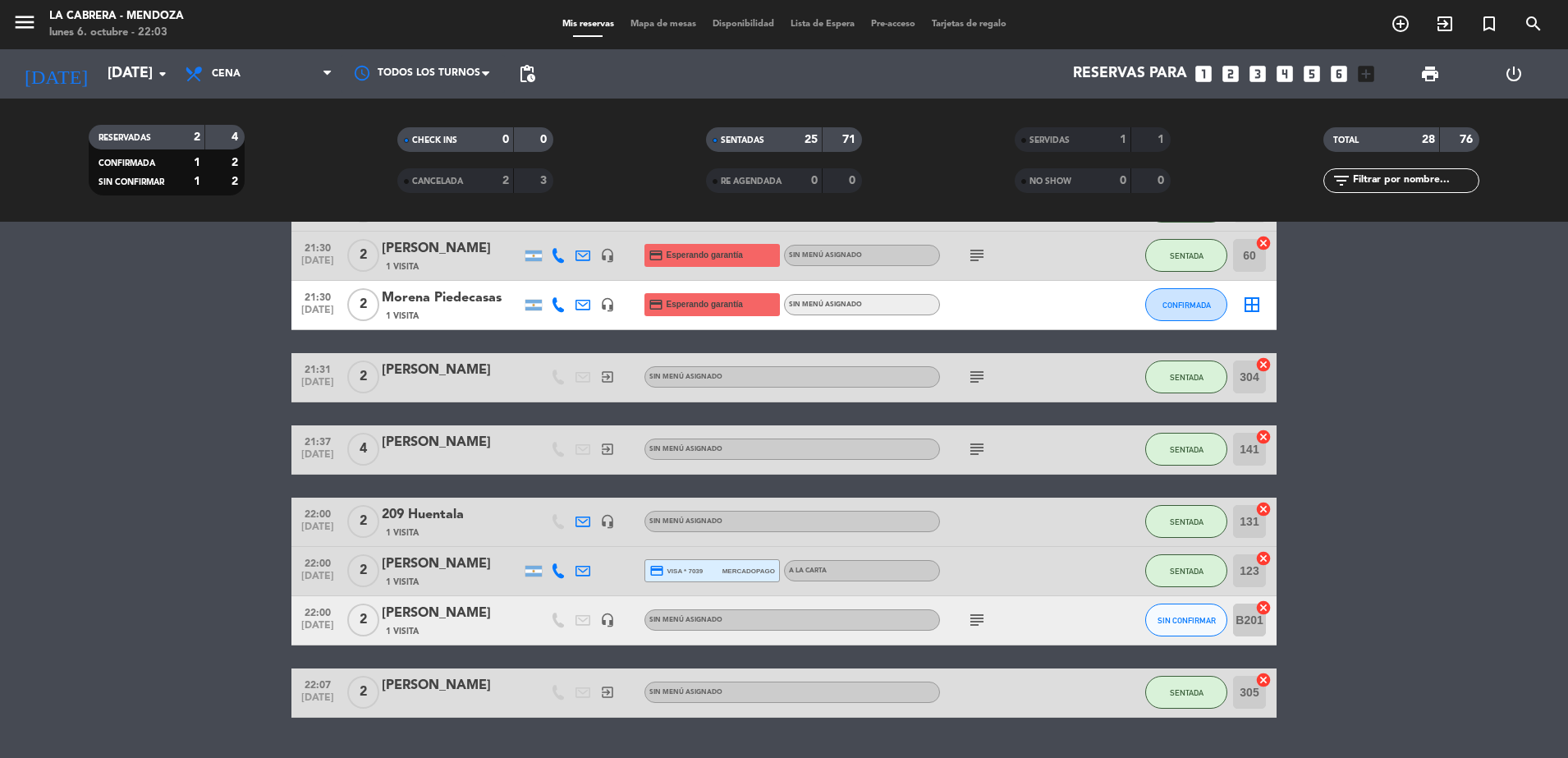
scroll to position [1448, 0]
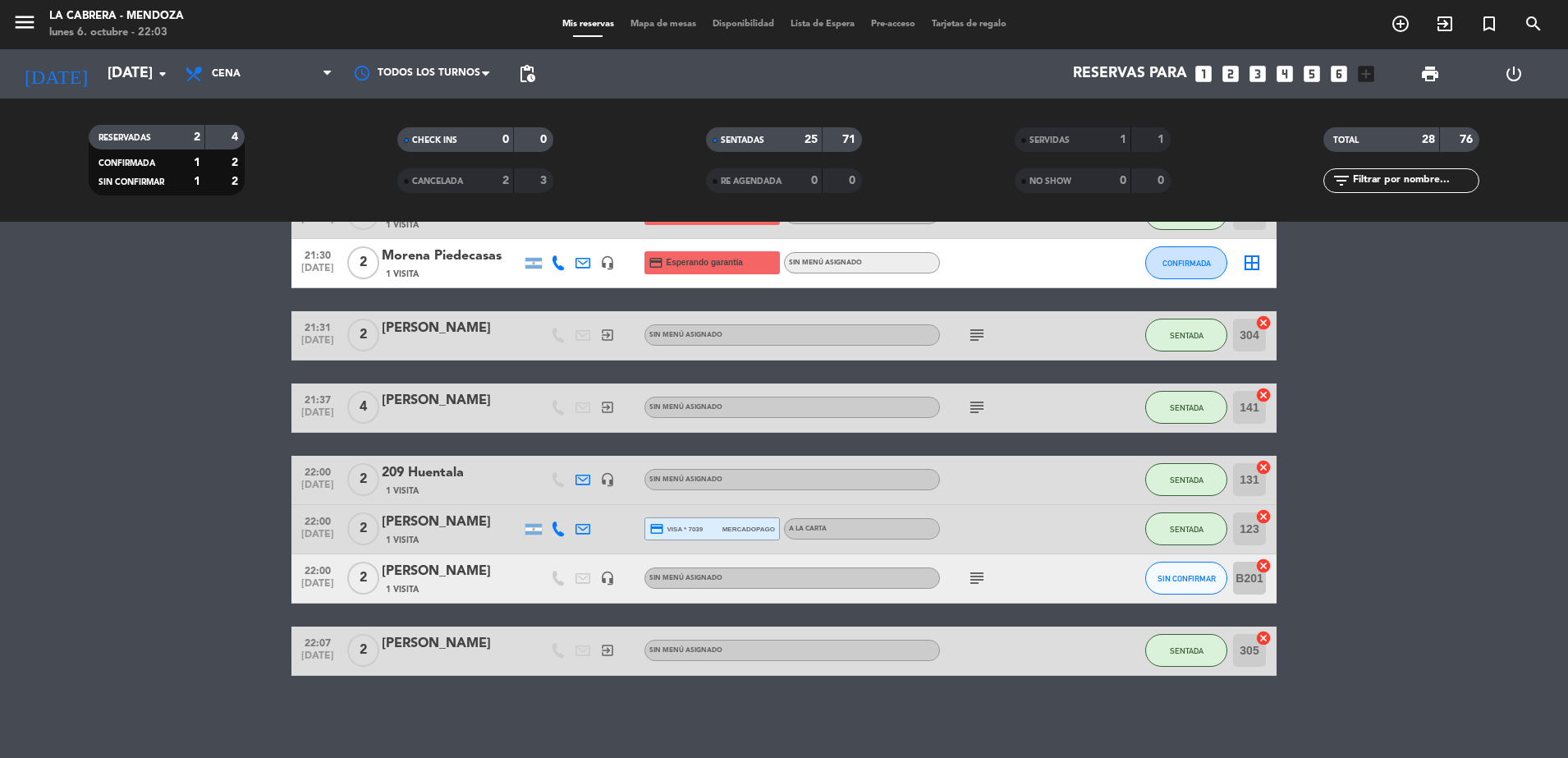
click at [1265, 566] on icon "cancel" at bounding box center [1263, 566] width 17 height 17
click at [450, 572] on div "[PERSON_NAME]" at bounding box center [451, 571] width 139 height 21
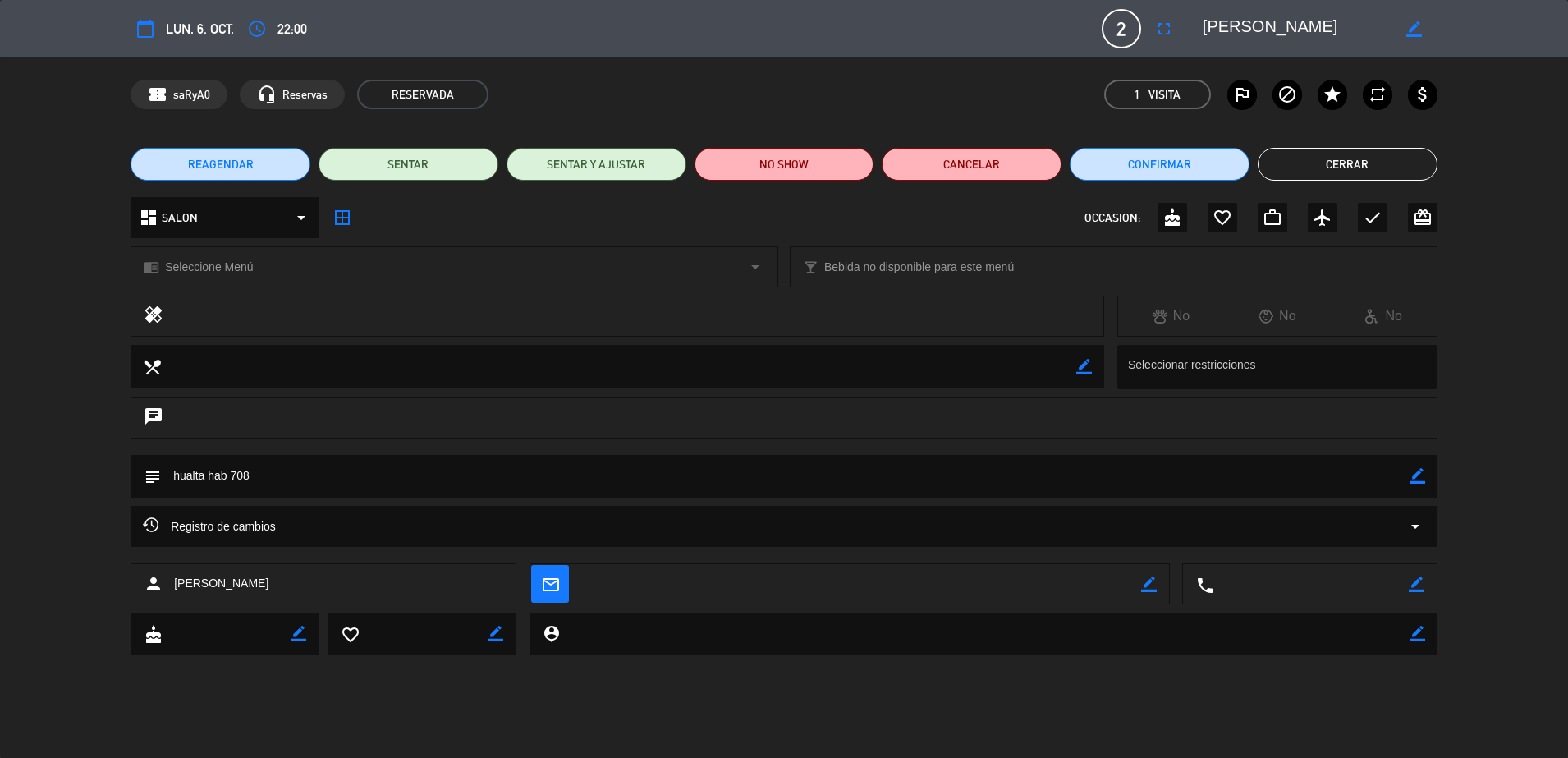
click at [1384, 154] on button "Cerrar" at bounding box center [1348, 163] width 180 height 33
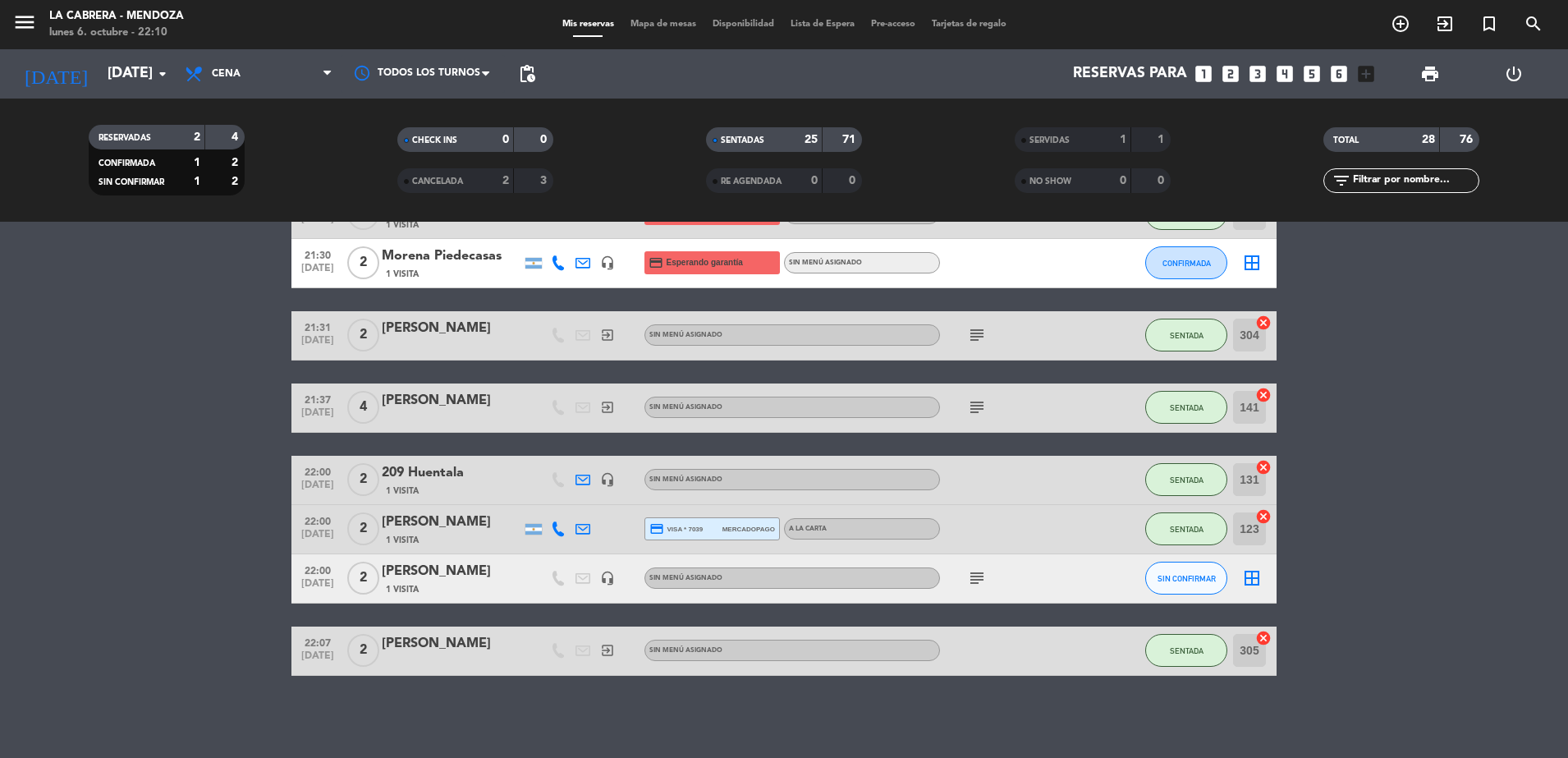
scroll to position [1345, 0]
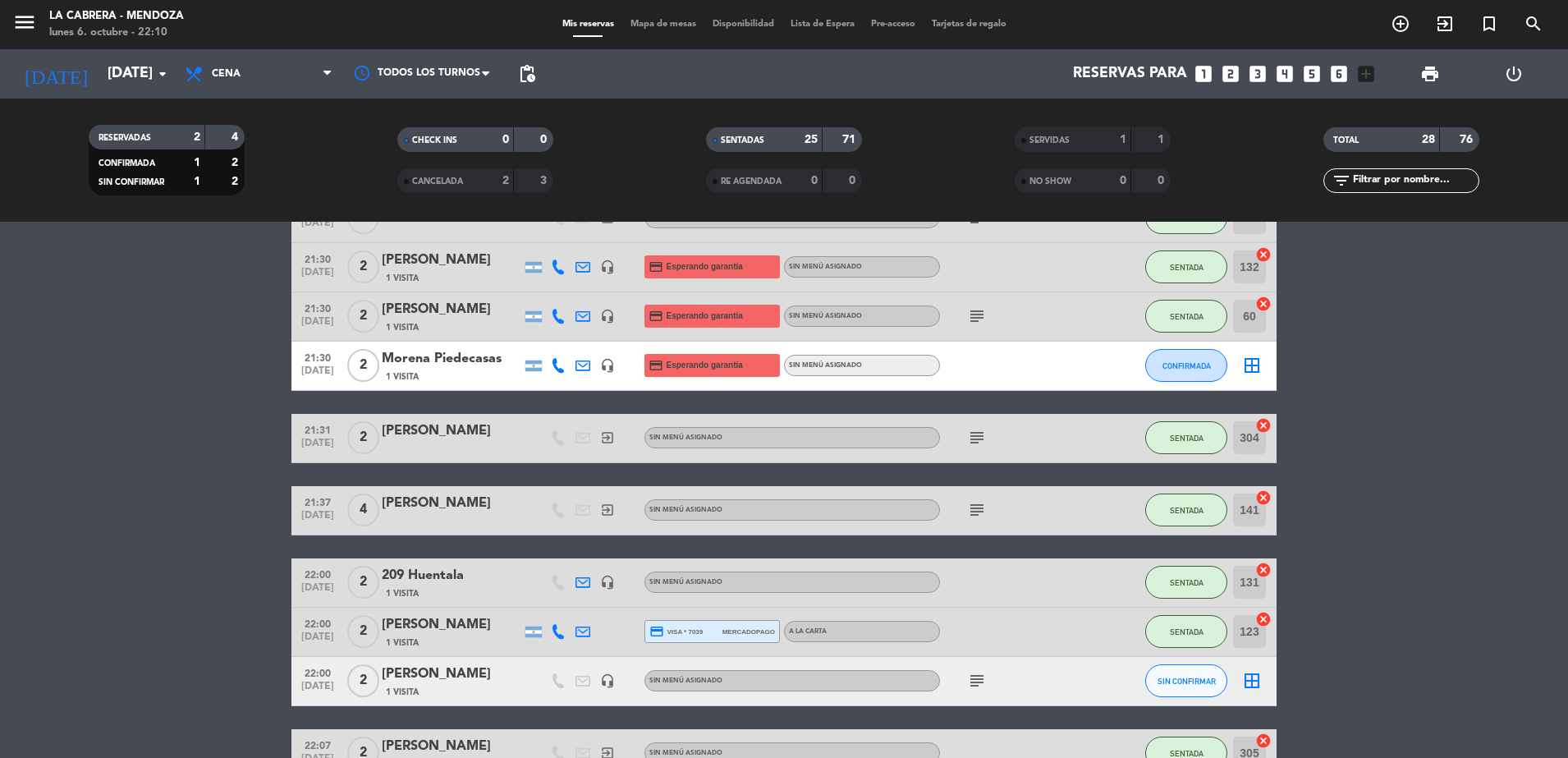
click at [656, 20] on span "Mapa de mesas" at bounding box center [663, 24] width 82 height 9
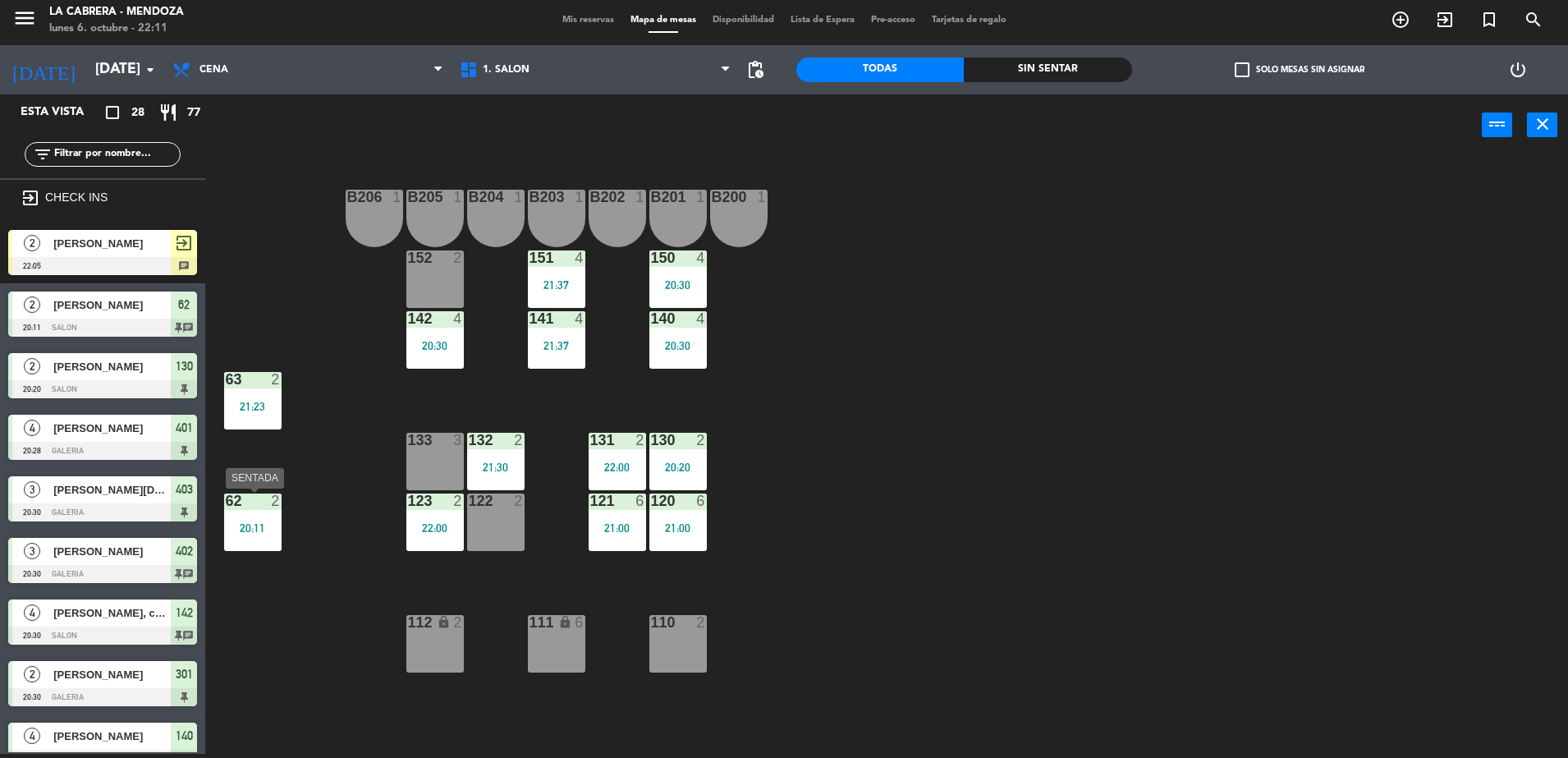
click at [224, 529] on div "20:11" at bounding box center [253, 528] width 58 height 11
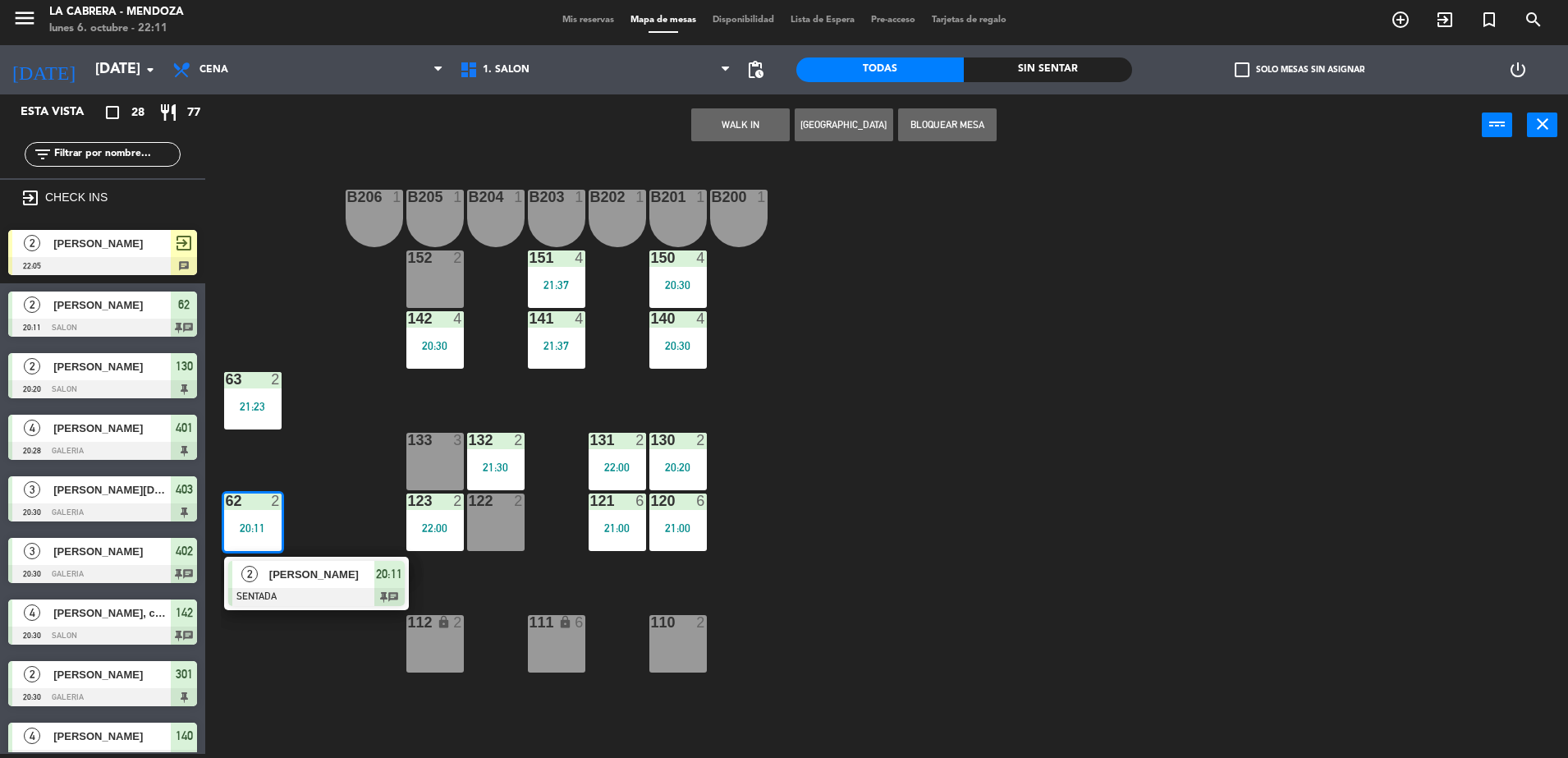
click at [250, 528] on div "20:11" at bounding box center [253, 528] width 58 height 11
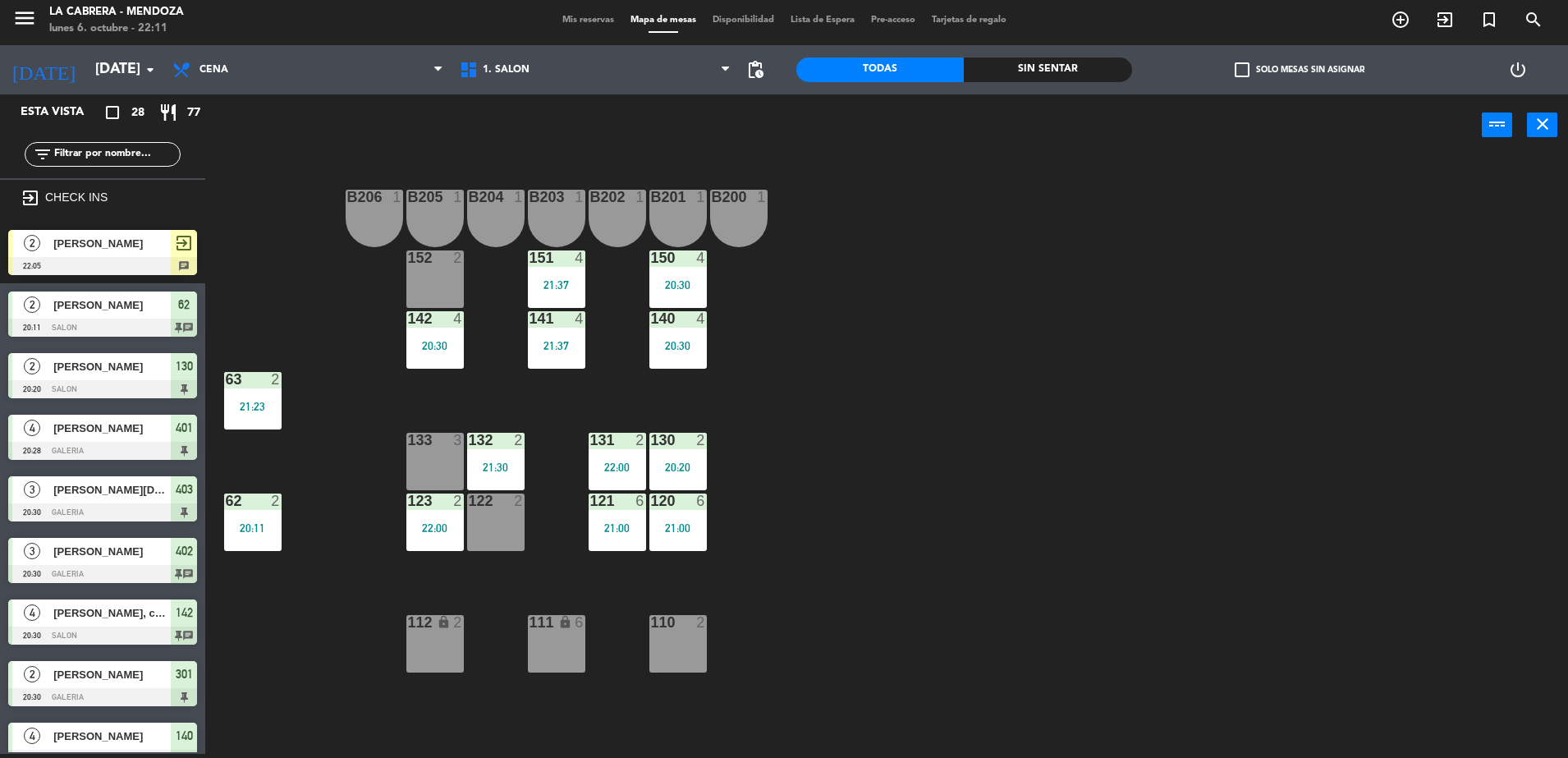
click at [266, 523] on div "20:11" at bounding box center [253, 528] width 58 height 11
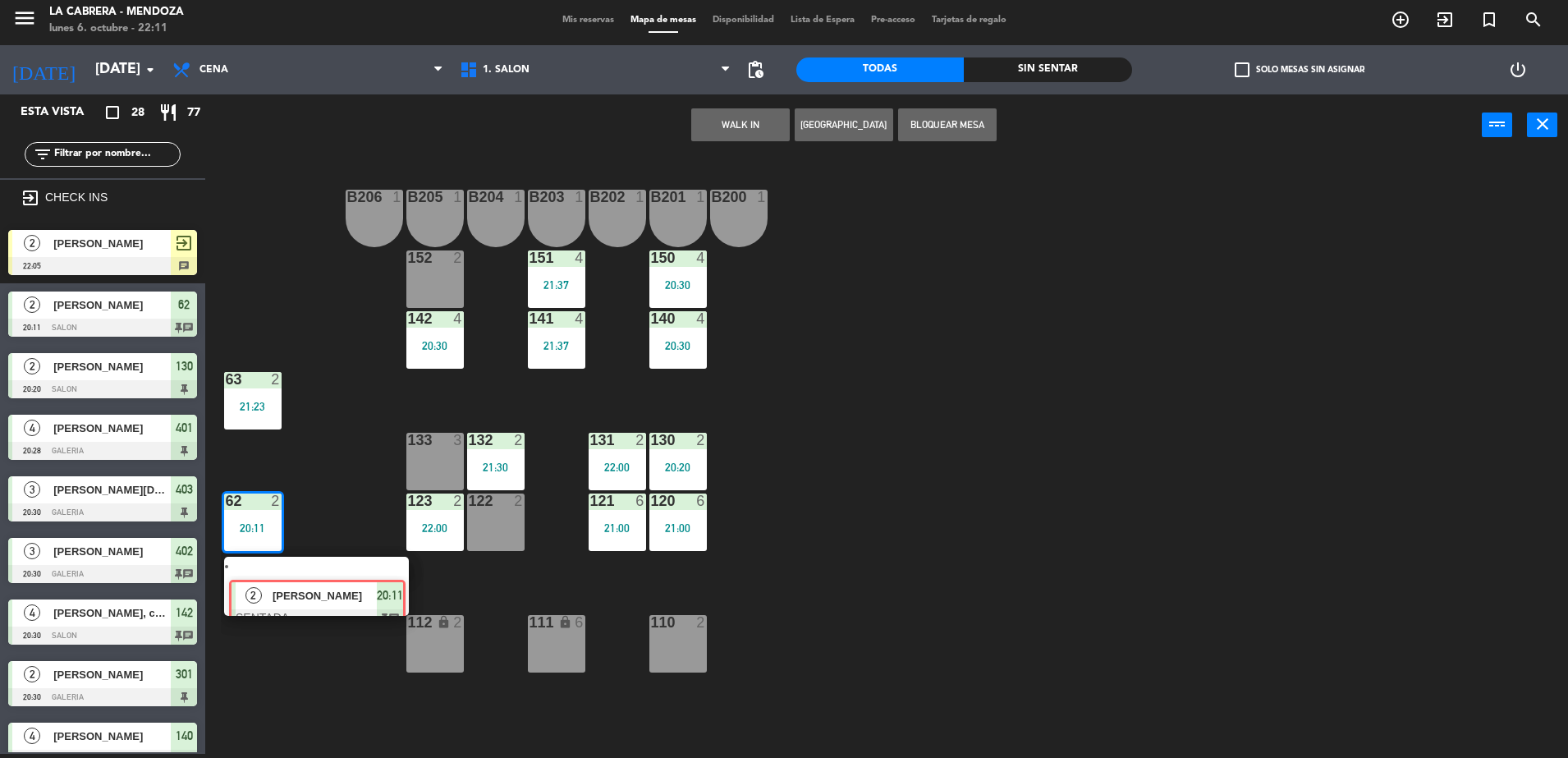
click at [358, 585] on div "2 [PERSON_NAME] SENTADA 20:11 chat" at bounding box center [316, 587] width 209 height 59
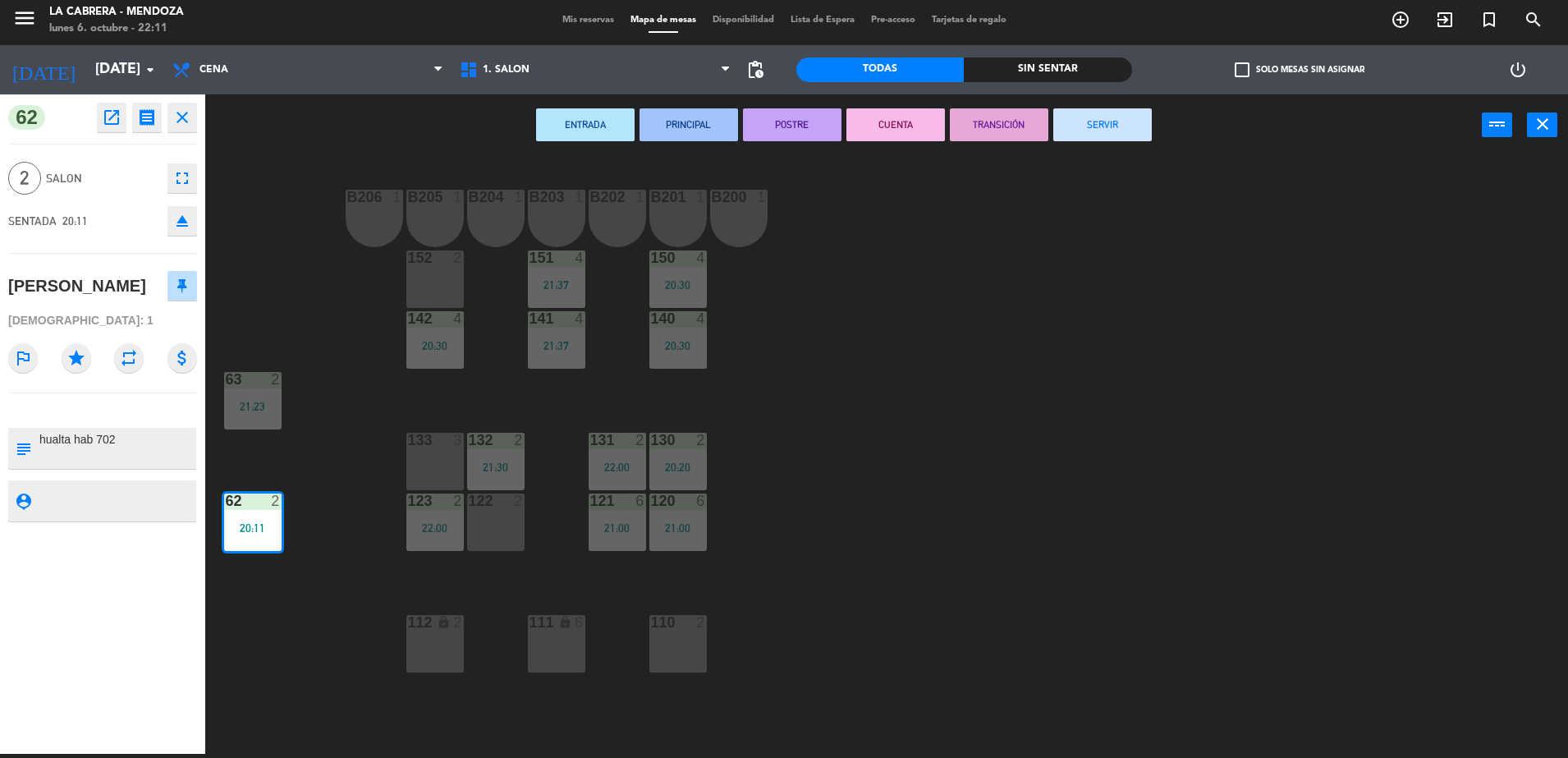
click at [1124, 118] on button "SERVIR" at bounding box center [1102, 124] width 98 height 33
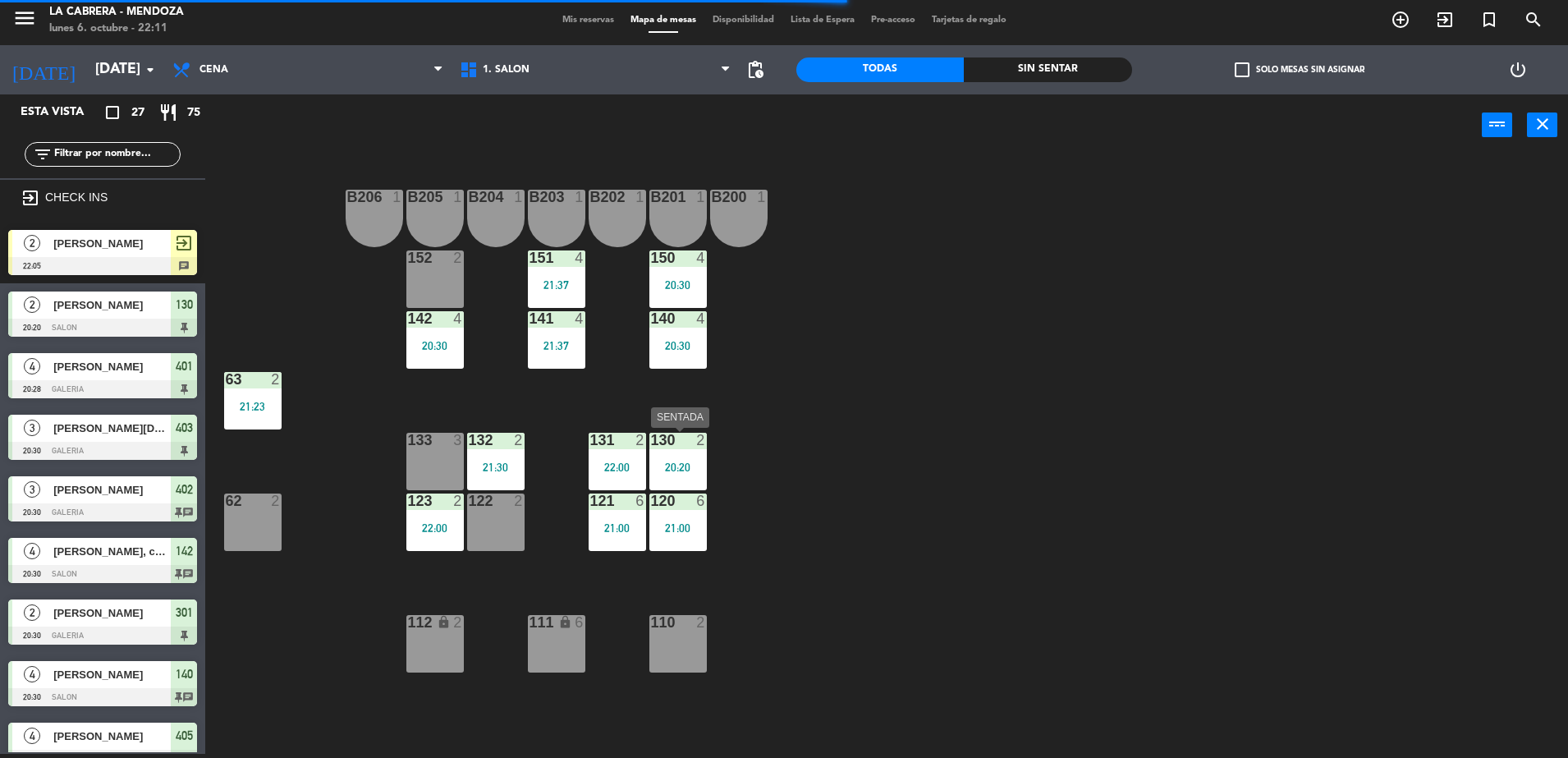
click at [711, 447] on div "2" at bounding box center [705, 440] width 27 height 15
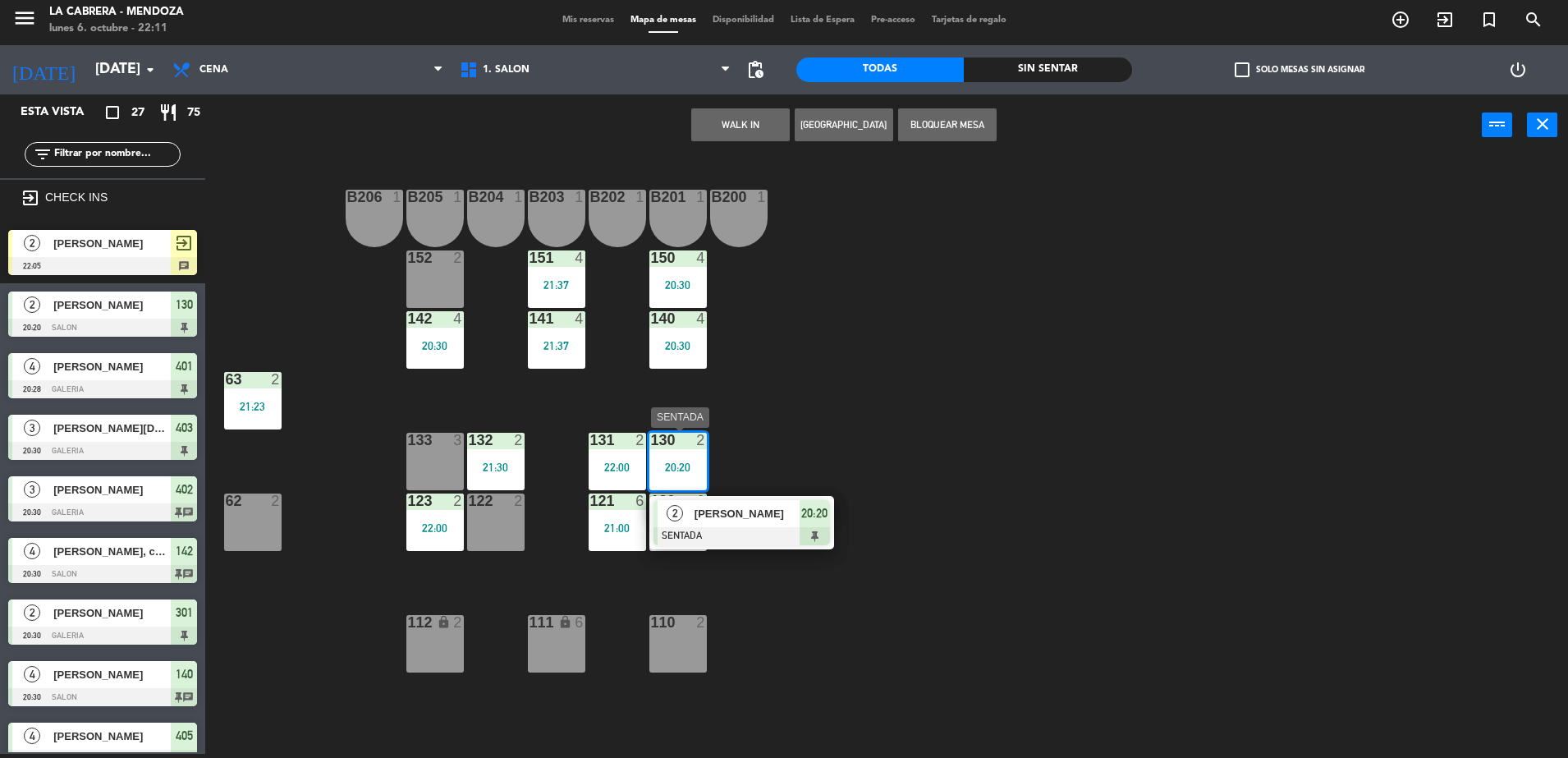
click at [727, 517] on div "2 [PERSON_NAME] SENTADA 20:20" at bounding box center [741, 522] width 209 height 53
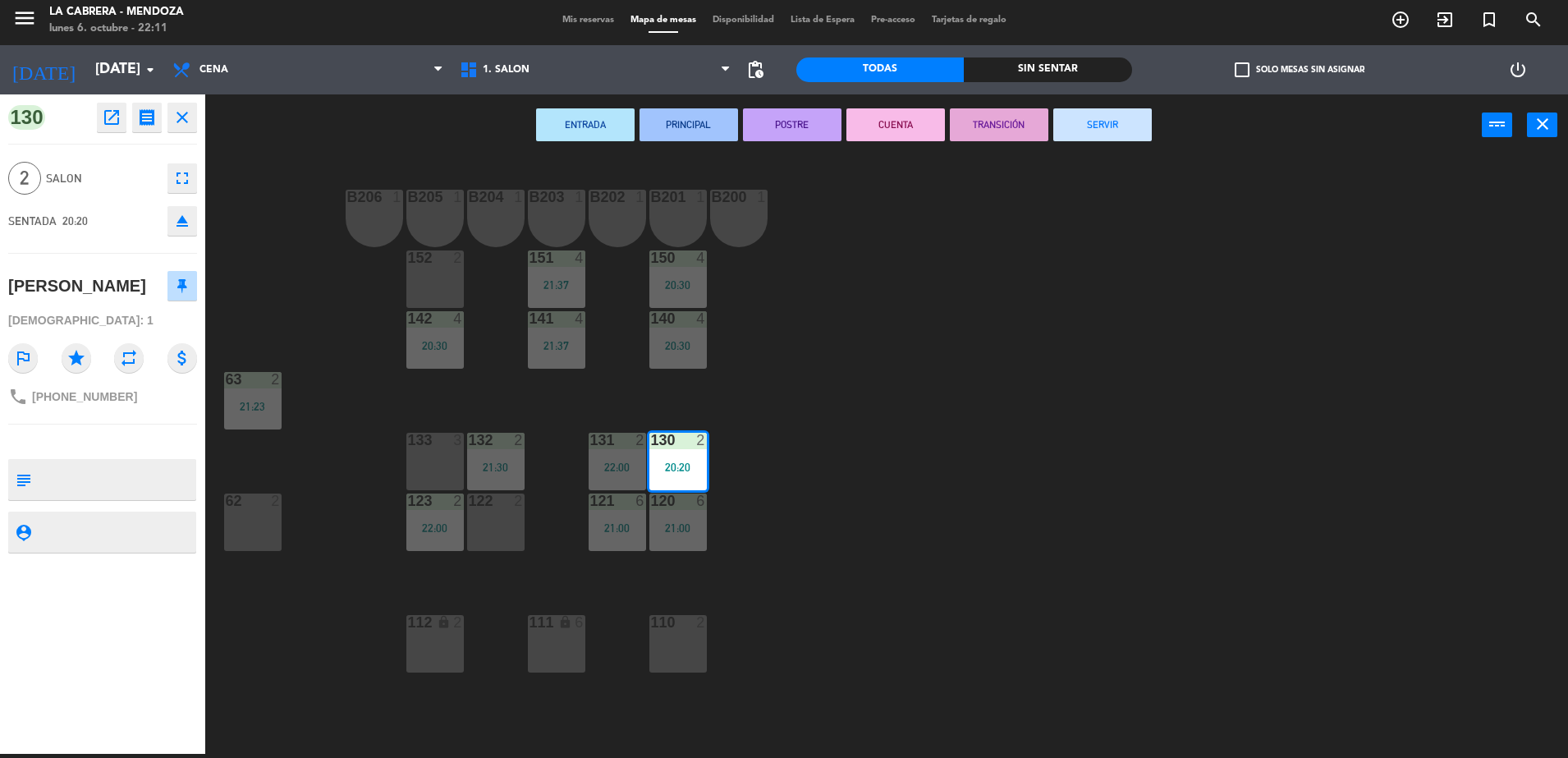
click at [1111, 124] on button "SERVIR" at bounding box center [1102, 124] width 98 height 33
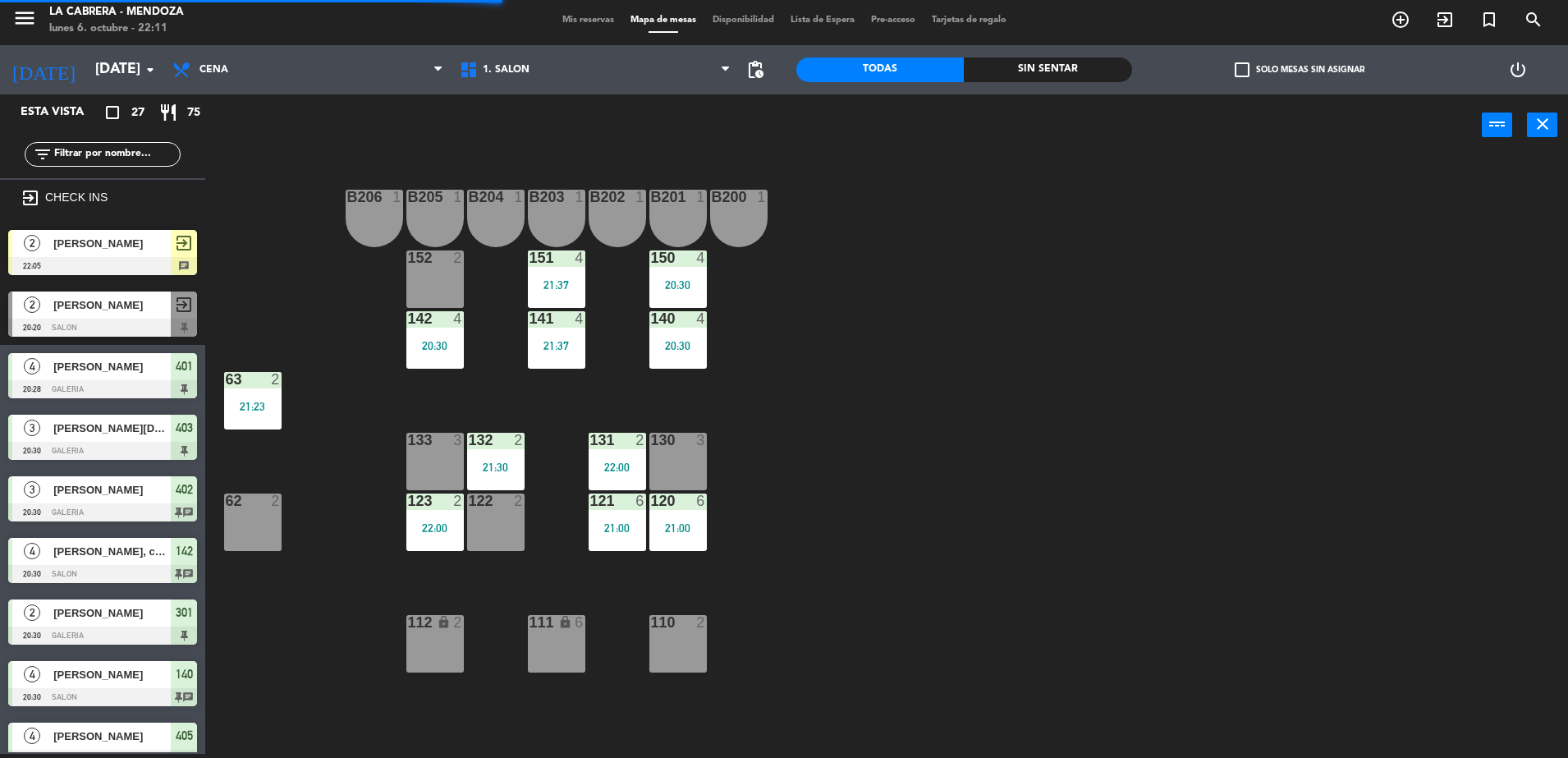
click at [150, 240] on span "[PERSON_NAME]" at bounding box center [111, 243] width 117 height 18
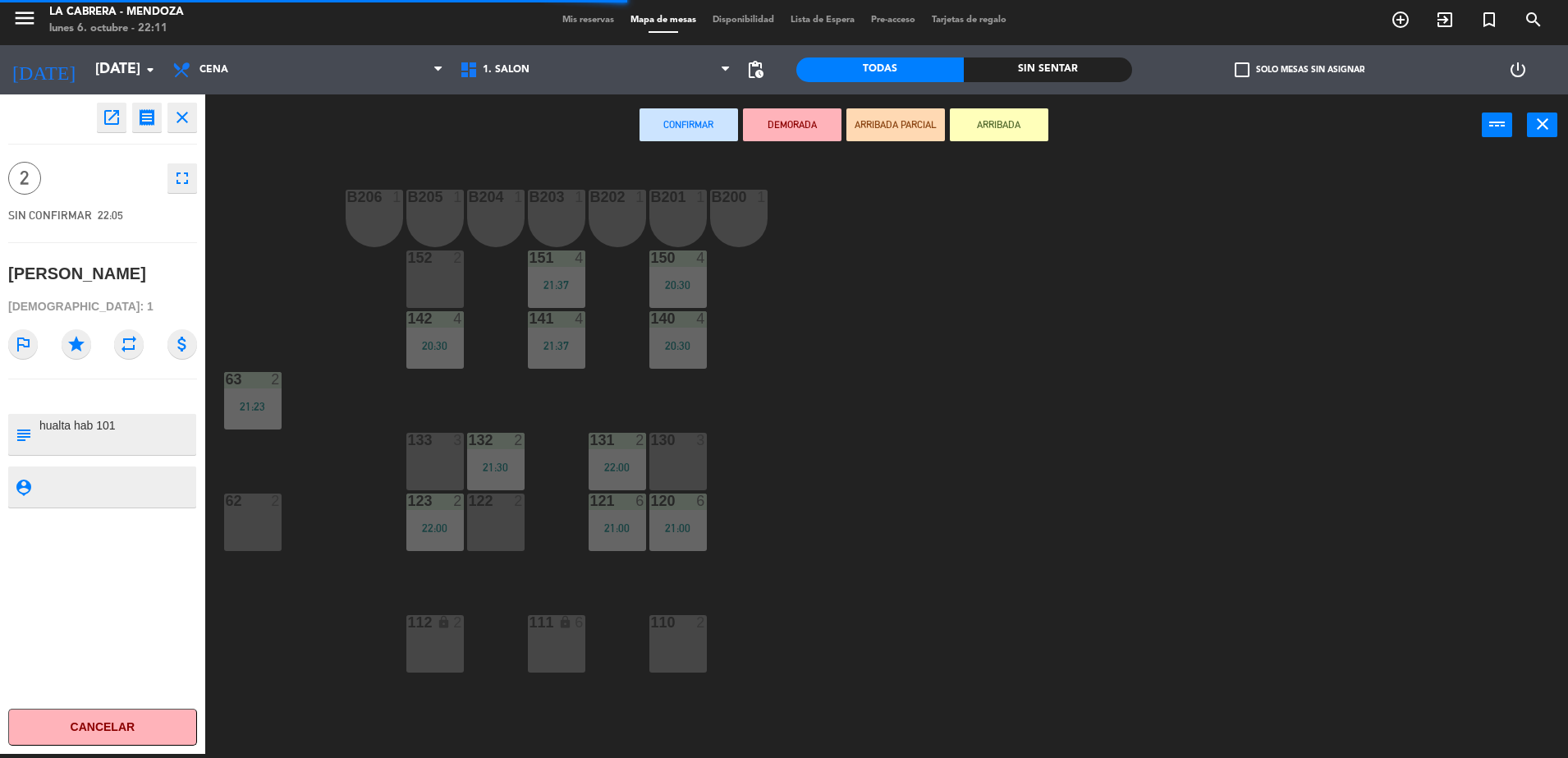
click at [684, 449] on div "130 3" at bounding box center [678, 441] width 58 height 17
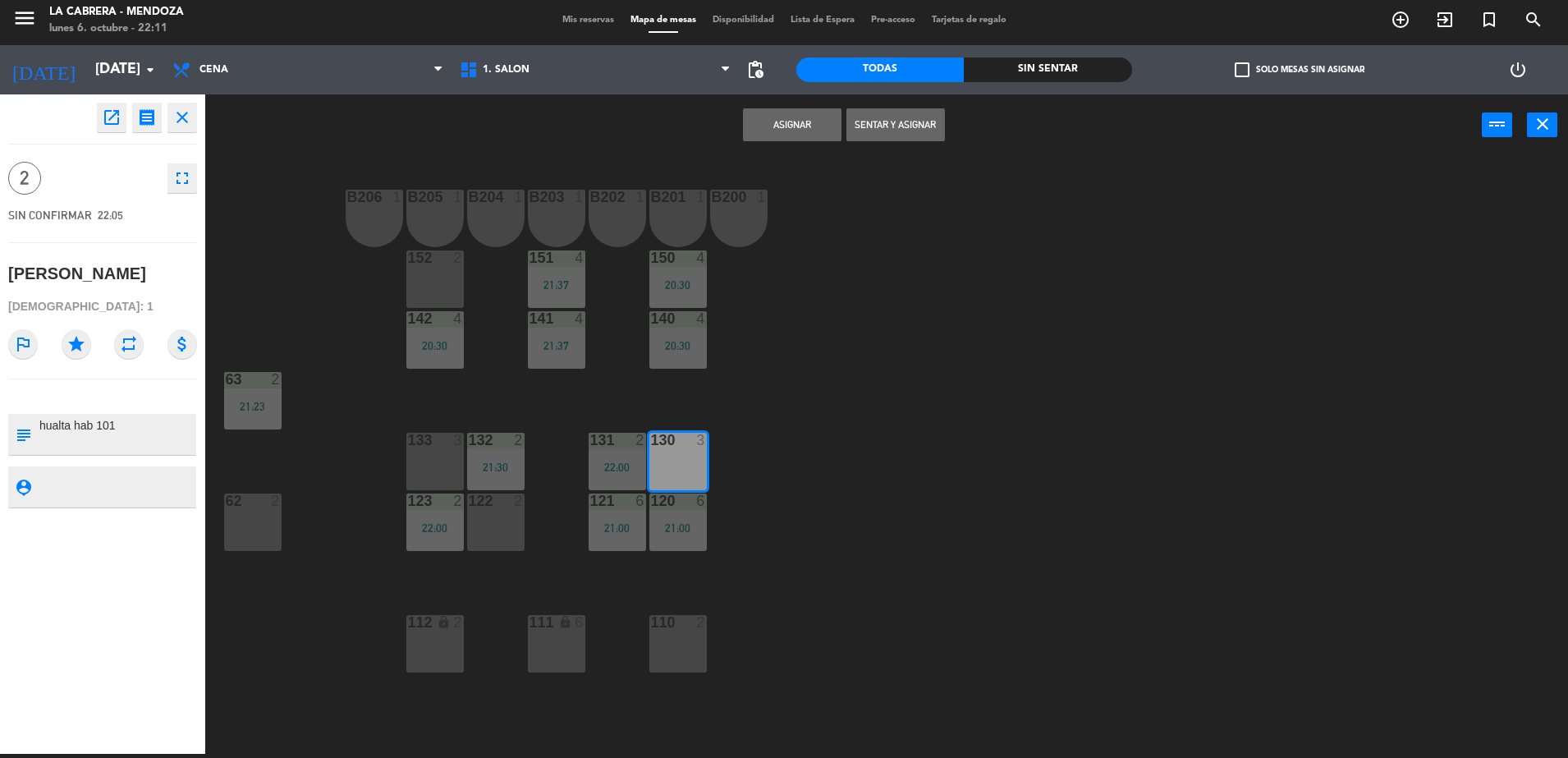
click at [855, 131] on button "Sentar y Asignar" at bounding box center [896, 124] width 98 height 33
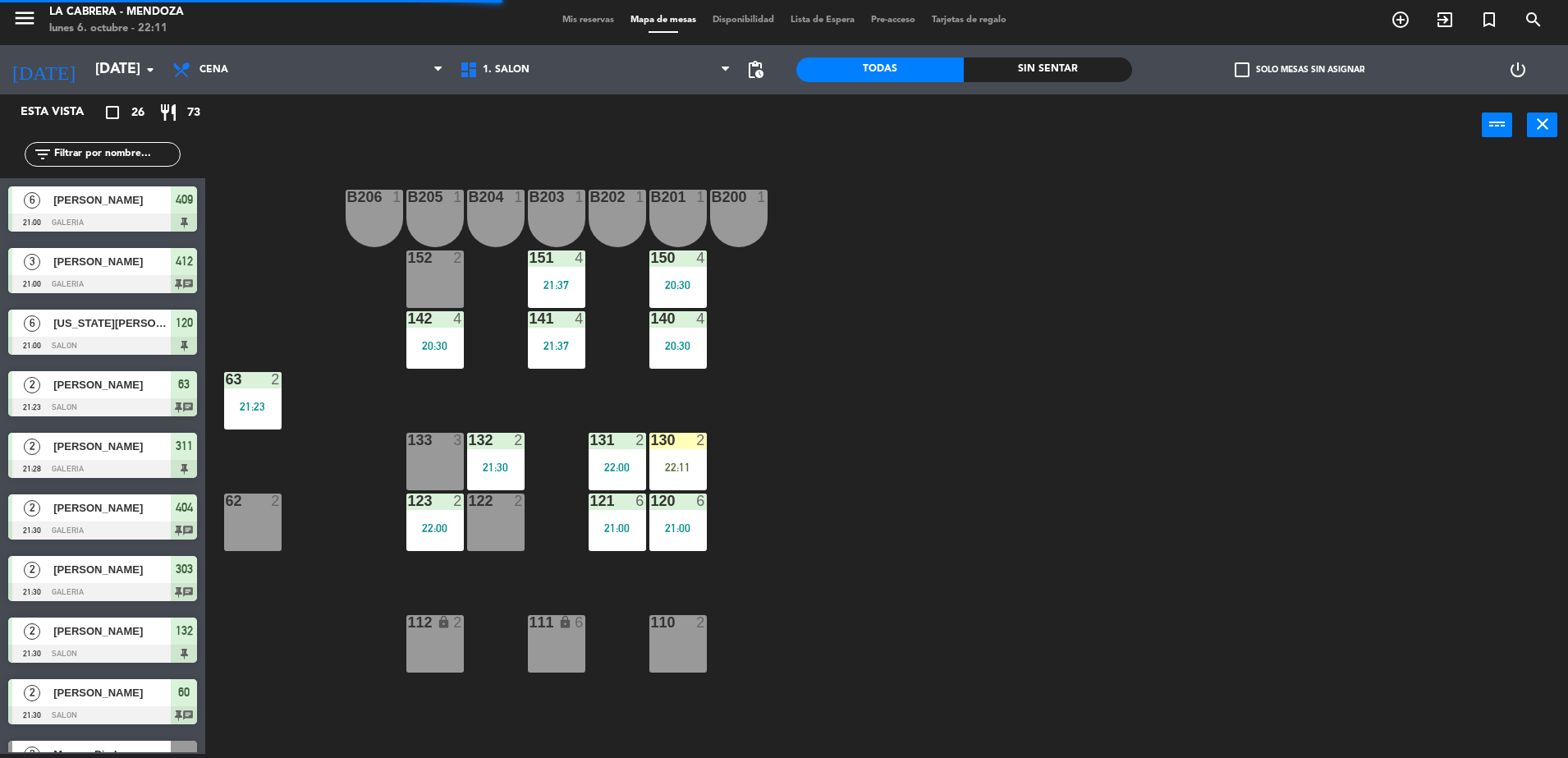
scroll to position [1027, 0]
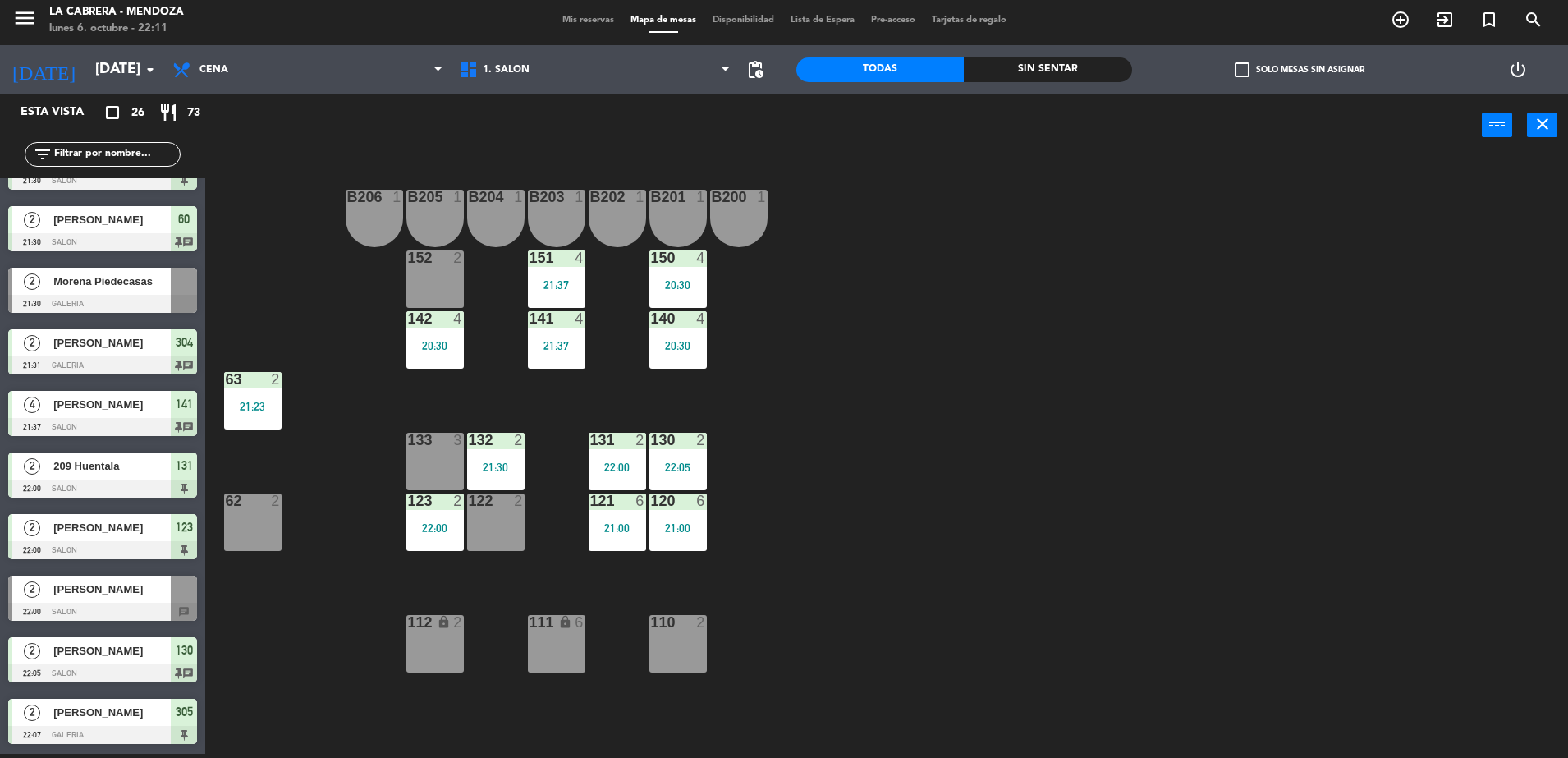
click at [111, 594] on span "[PERSON_NAME]" at bounding box center [111, 589] width 117 height 18
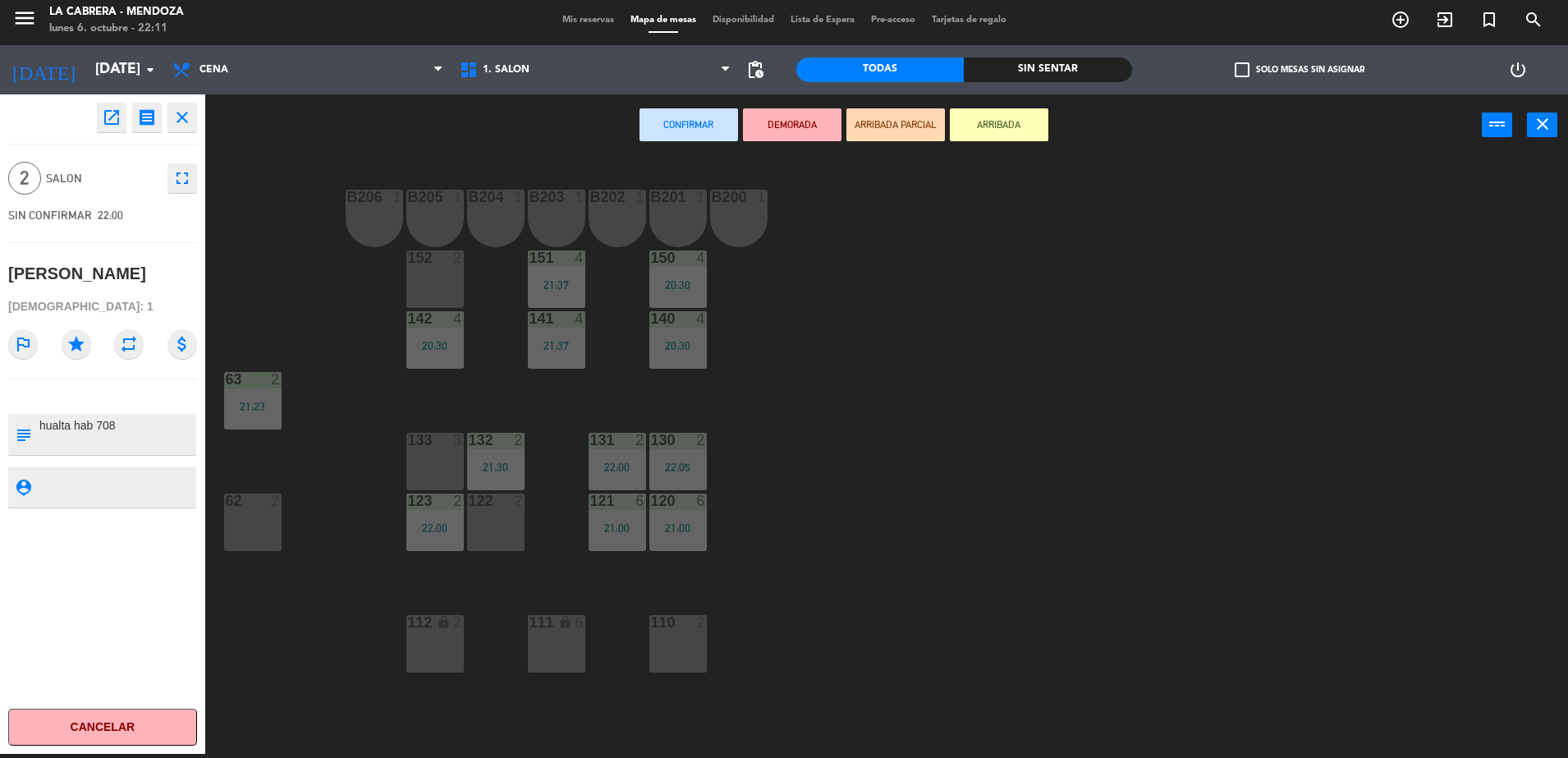
click at [263, 502] on div at bounding box center [252, 501] width 27 height 15
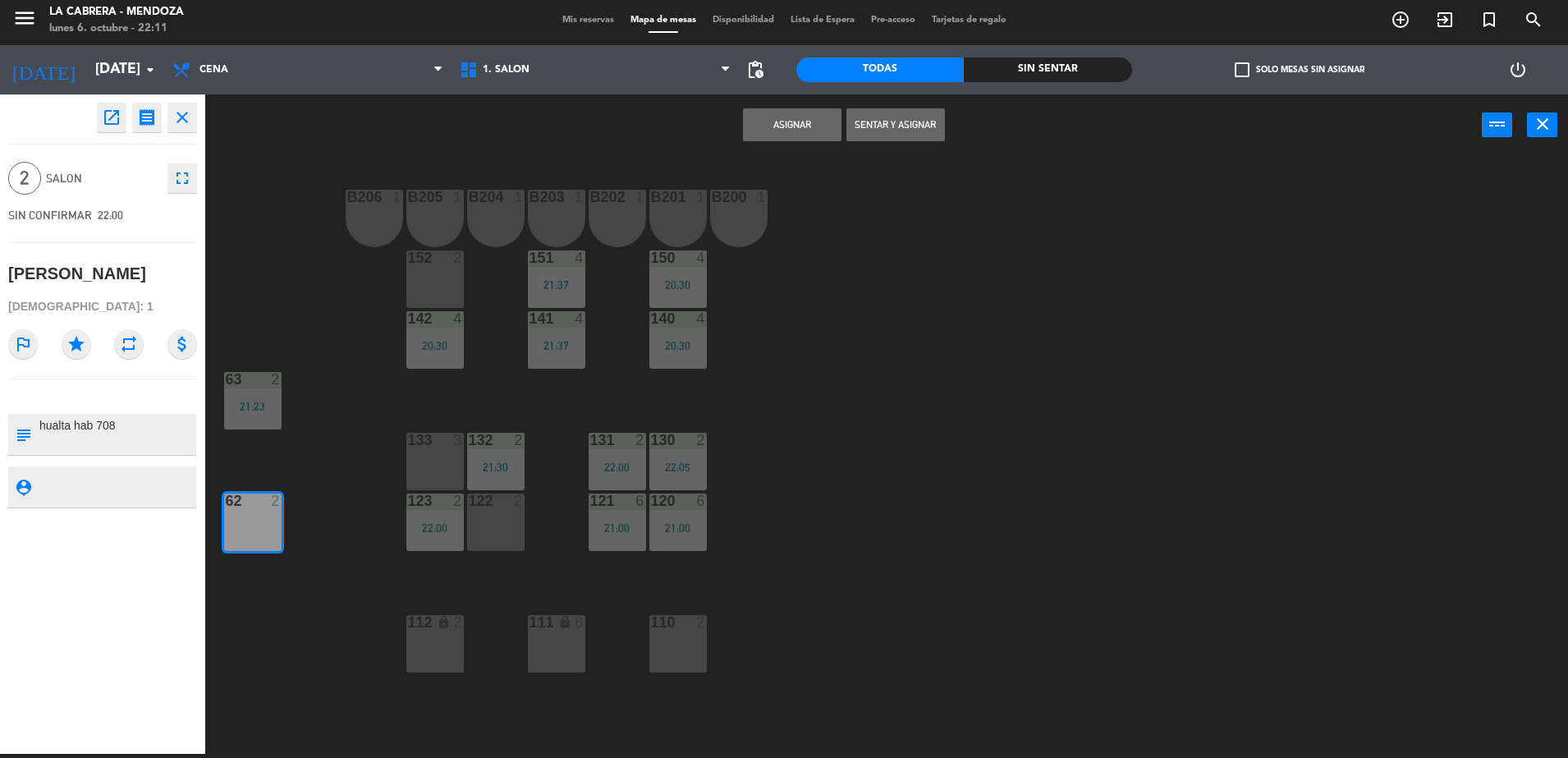
click at [875, 126] on button "Sentar y Asignar" at bounding box center [896, 124] width 98 height 33
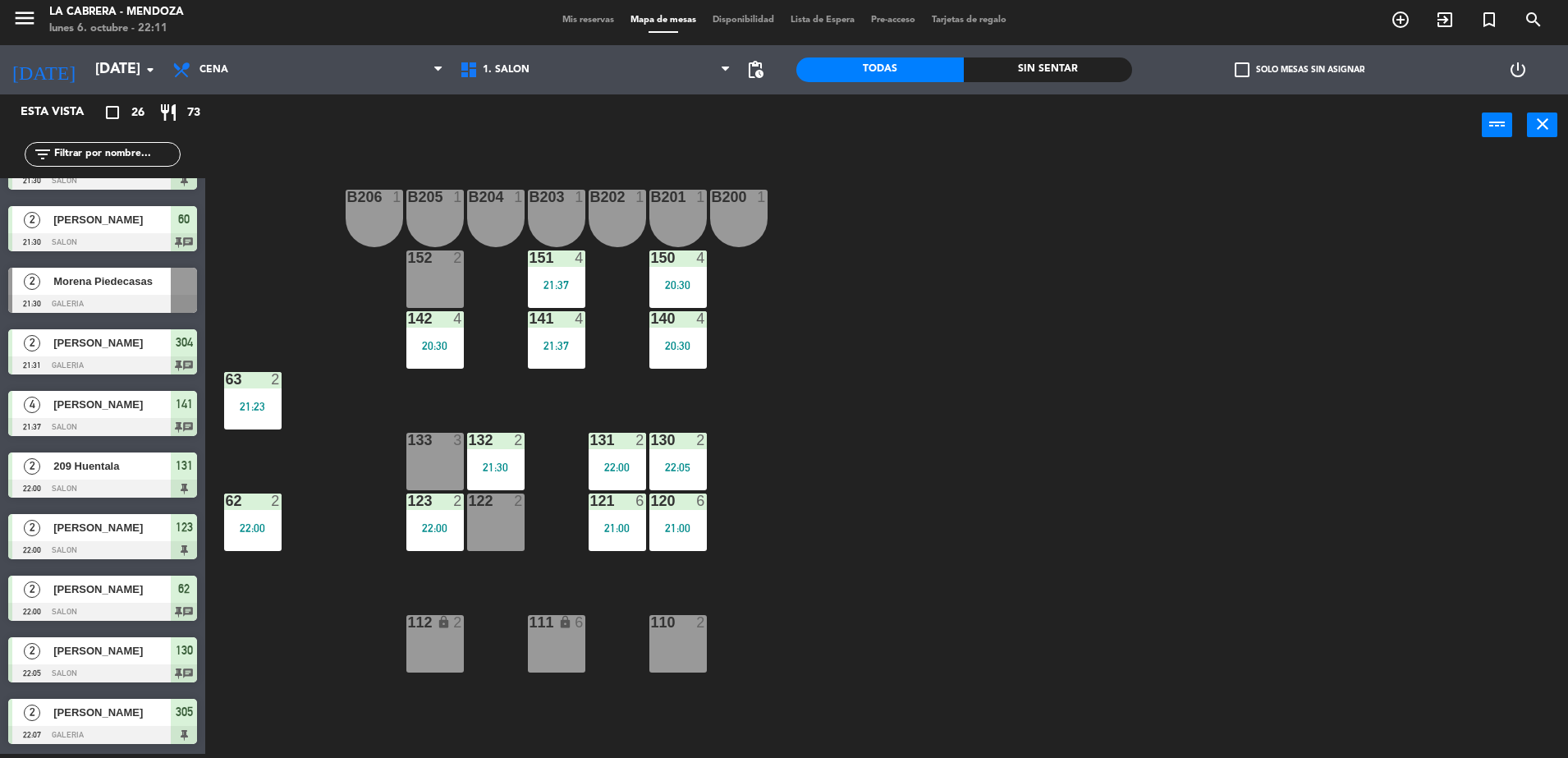
click at [428, 620] on div "lock" at bounding box center [434, 622] width 27 height 16
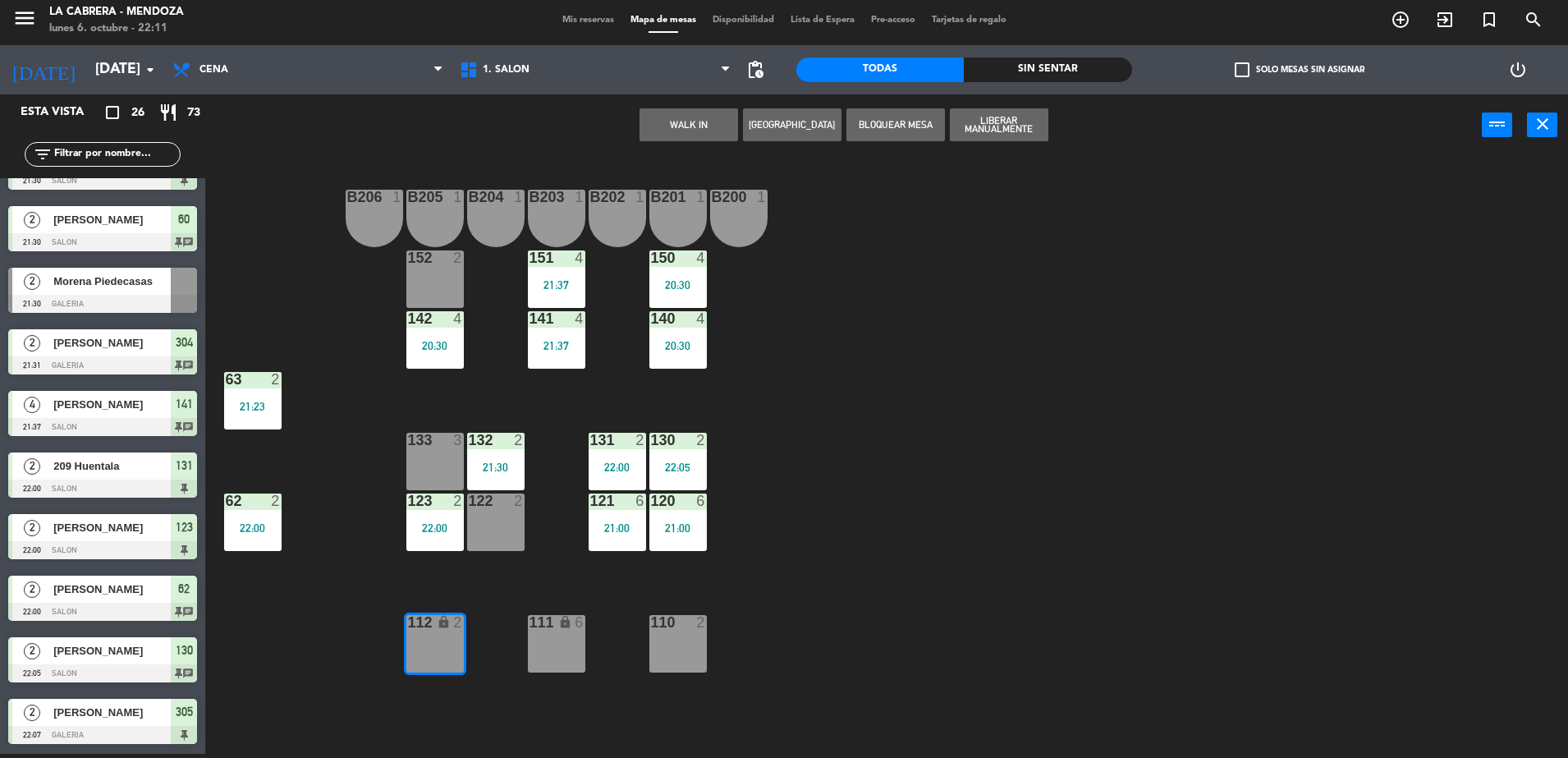
click at [652, 125] on button "WALK IN" at bounding box center [689, 124] width 98 height 33
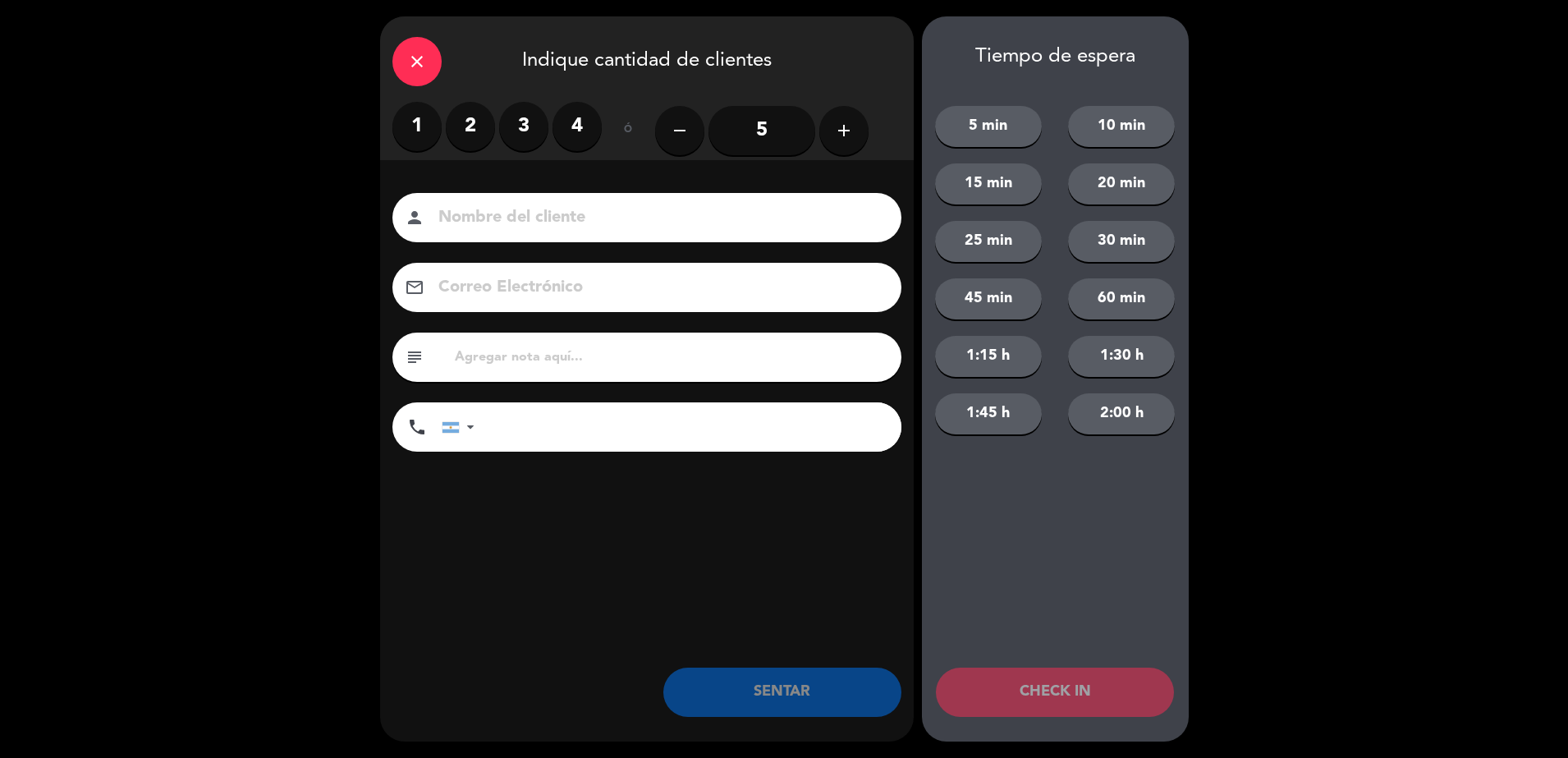
click at [431, 128] on label "1" at bounding box center [417, 126] width 49 height 49
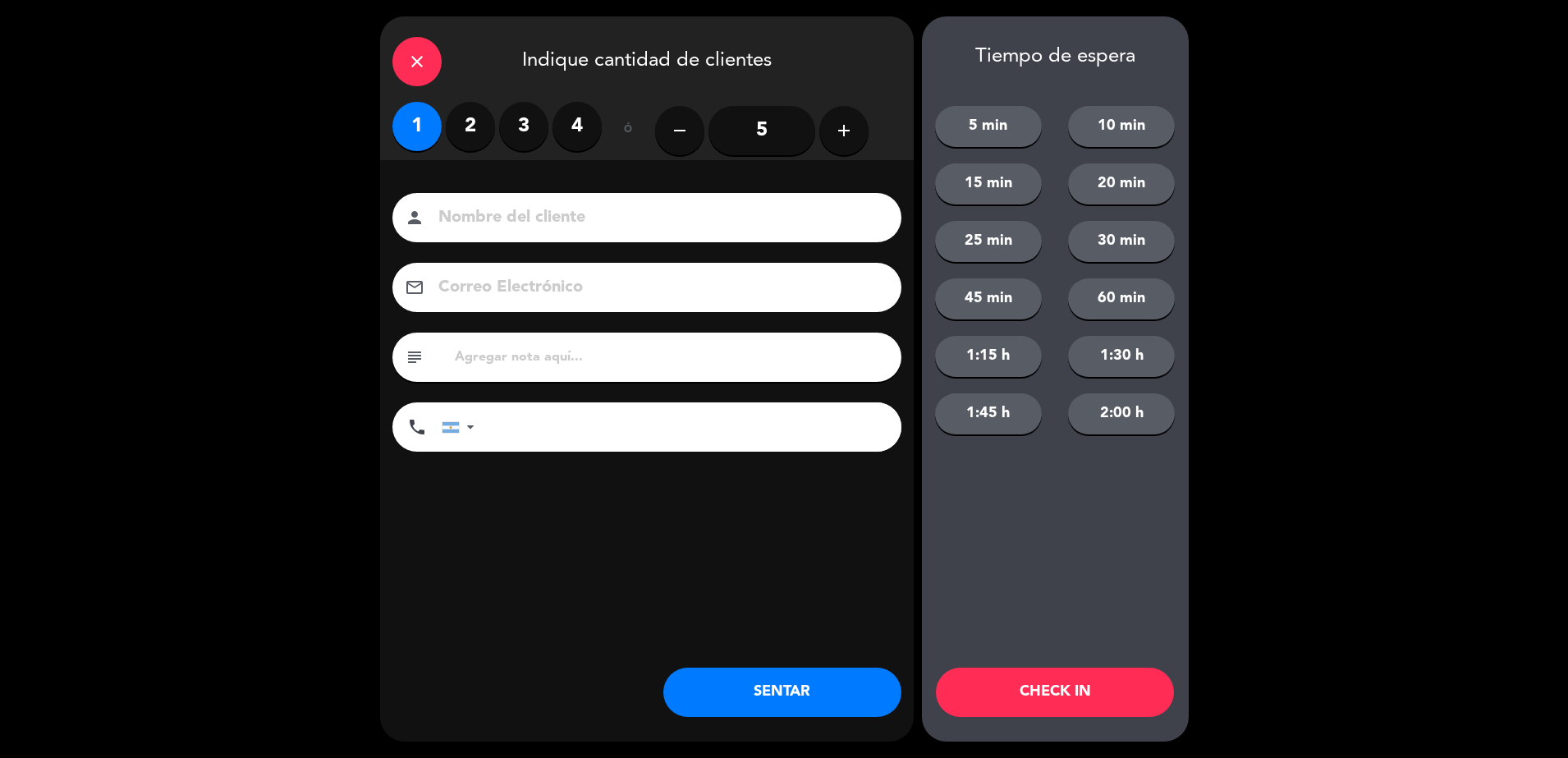
click at [861, 692] on button "SENTAR" at bounding box center [782, 692] width 238 height 49
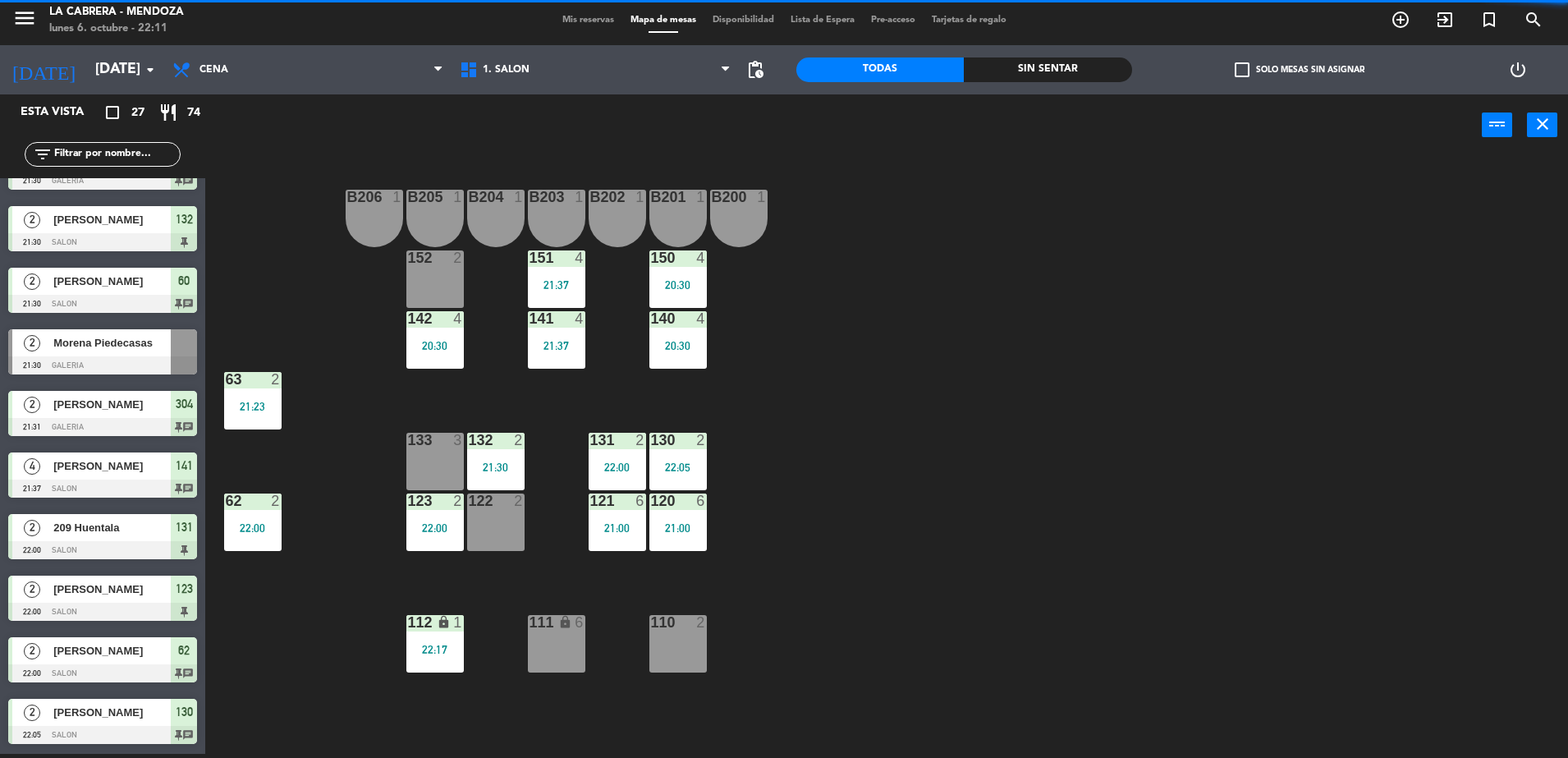
scroll to position [0, 0]
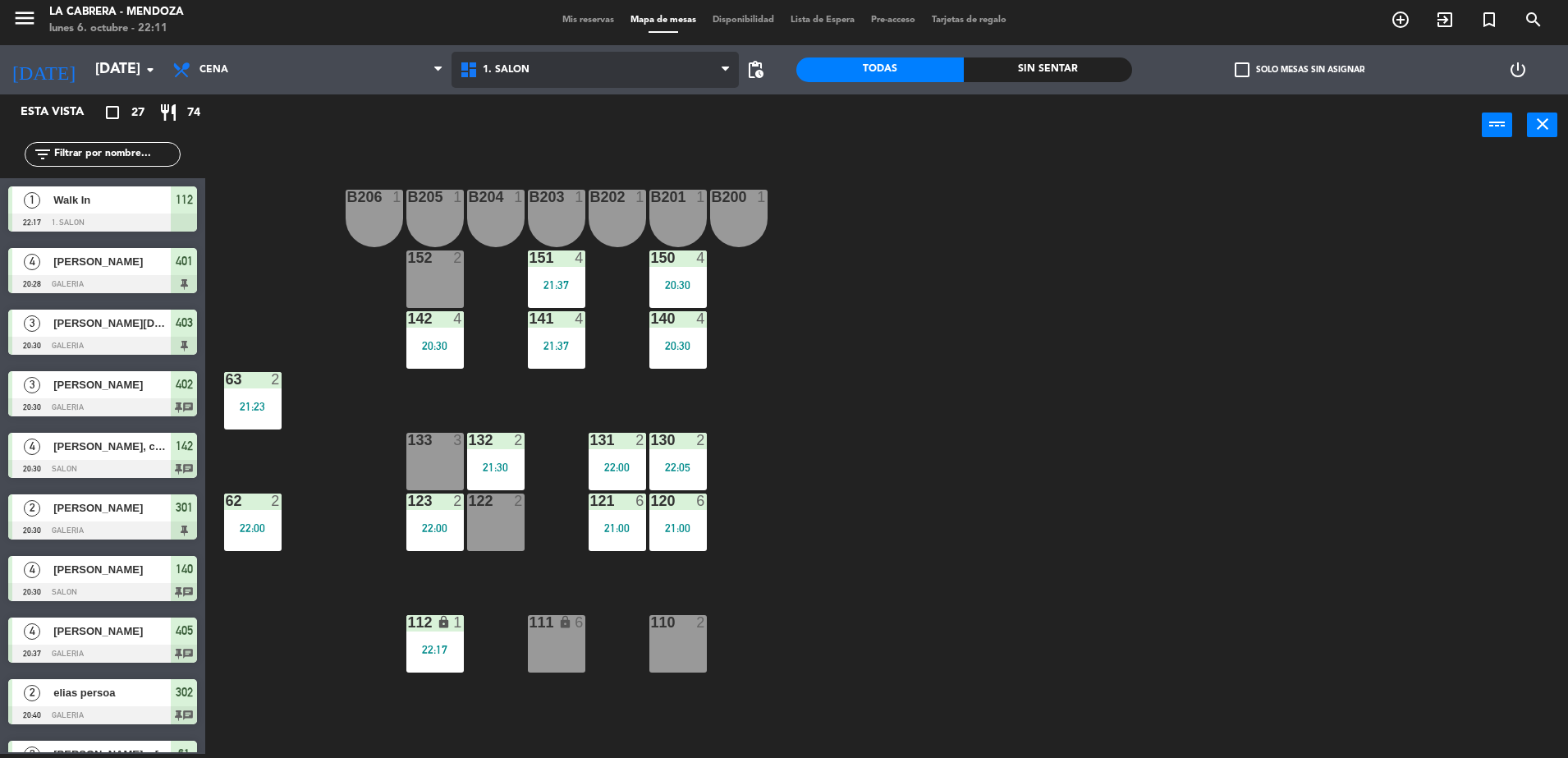
click at [534, 60] on span "1. SALON" at bounding box center [594, 70] width 287 height 36
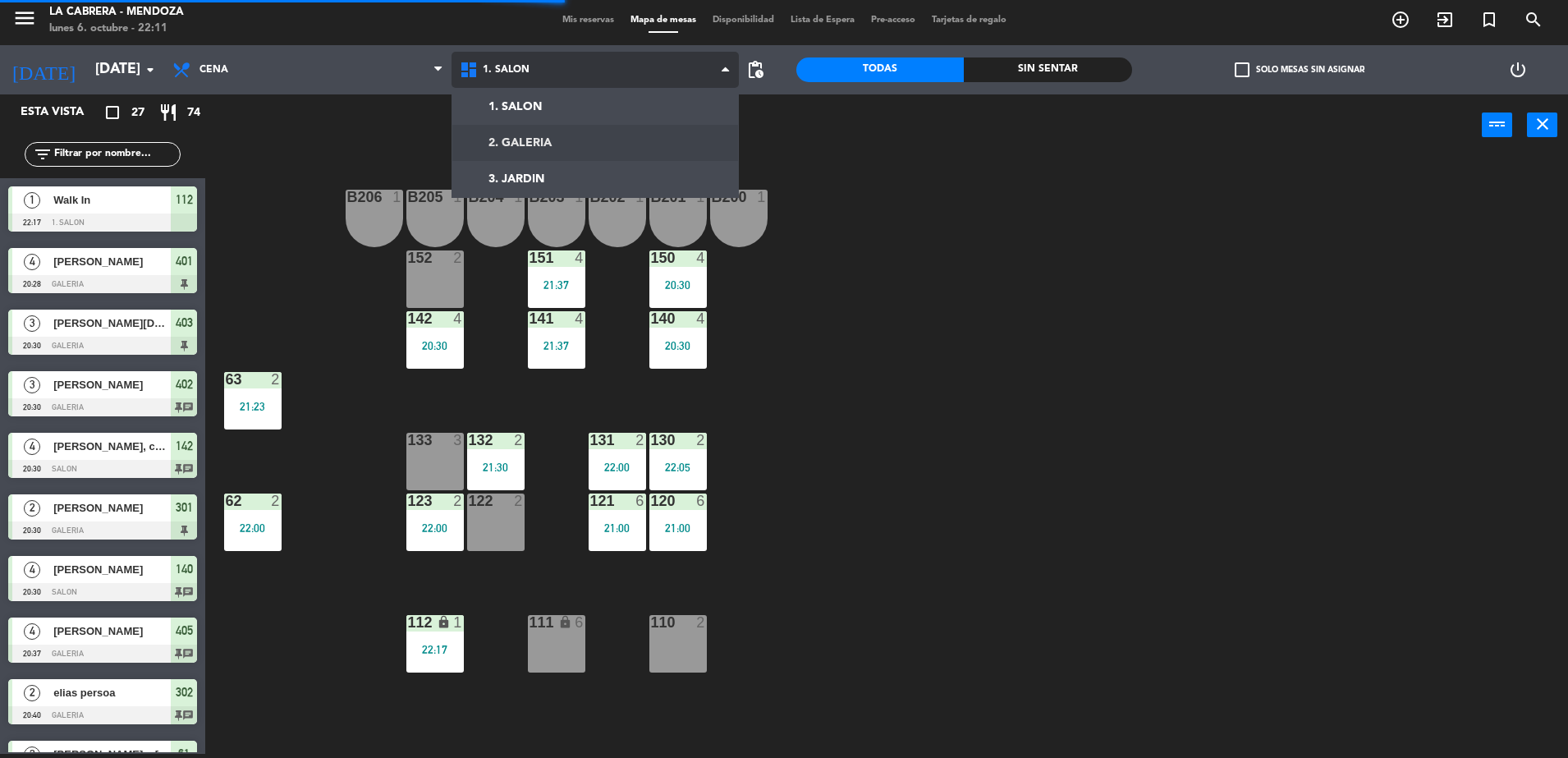
click at [552, 149] on ng-component "menu LA CABRERA - MENDOZA lunes 6. octubre - 22:11 Mis reservas Mapa de mesas D…" at bounding box center [784, 377] width 1568 height 763
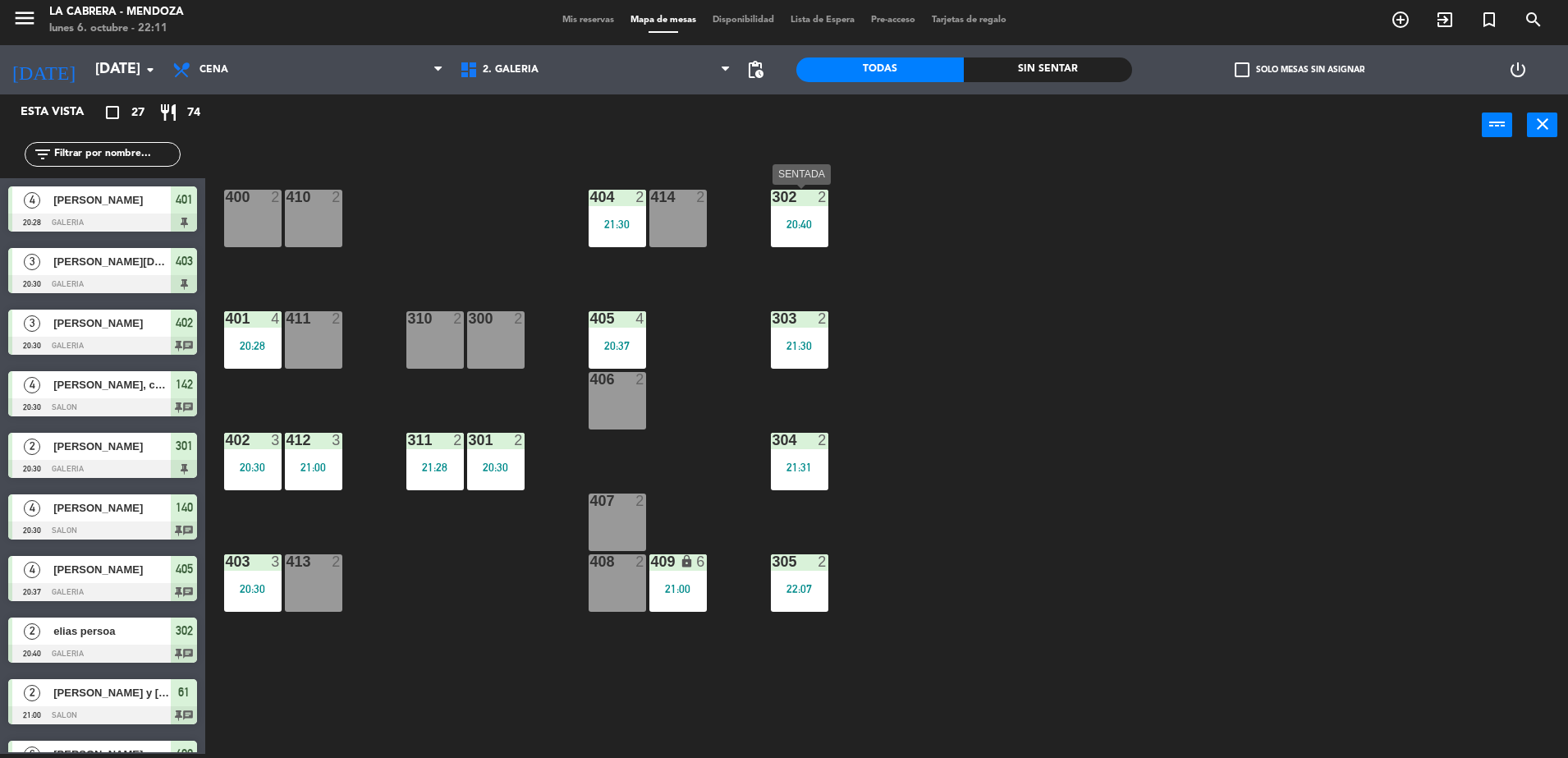
click at [804, 208] on div "302 2 20:40" at bounding box center [799, 218] width 58 height 58
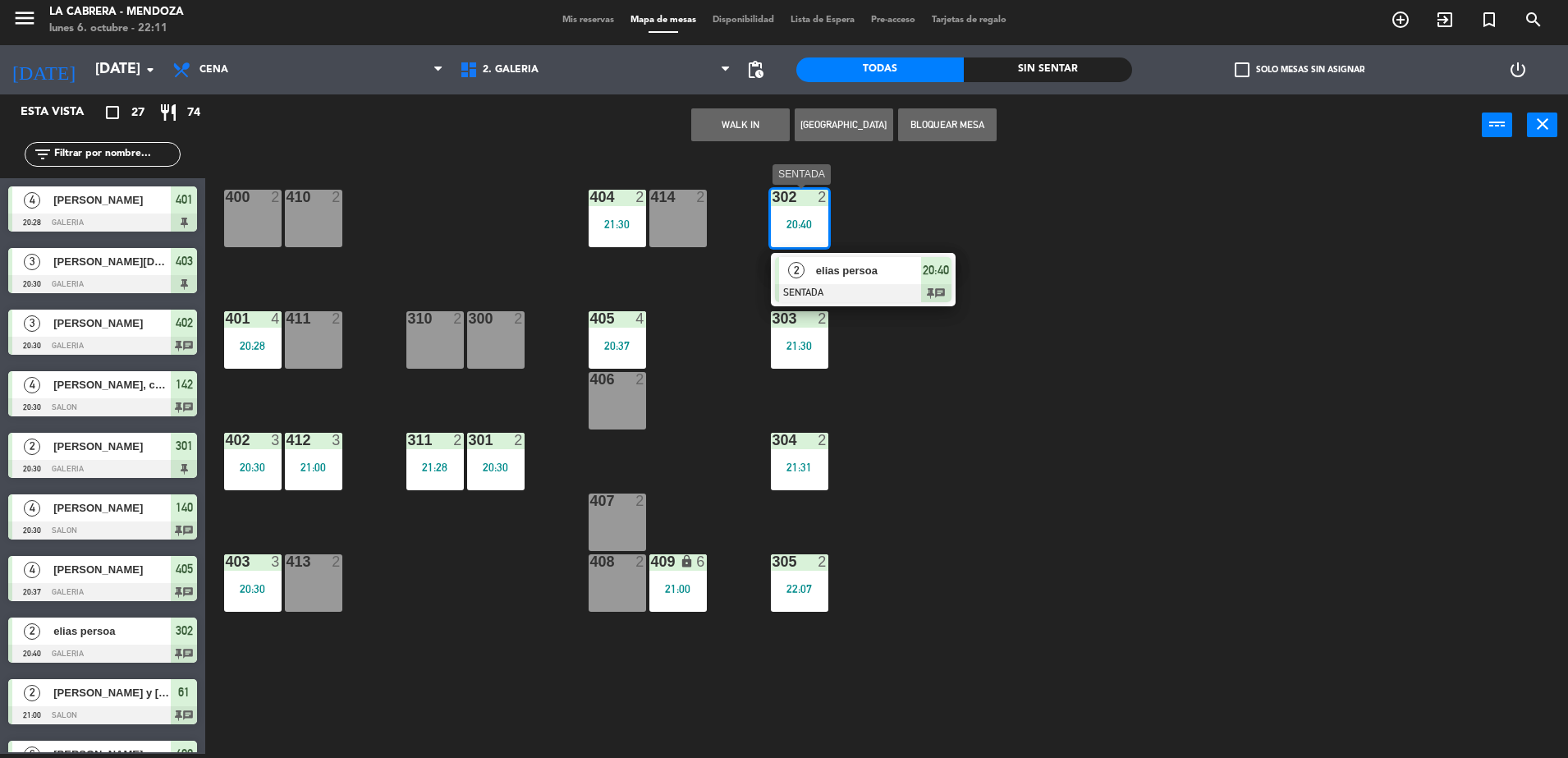
click at [791, 280] on div "2" at bounding box center [797, 270] width 35 height 27
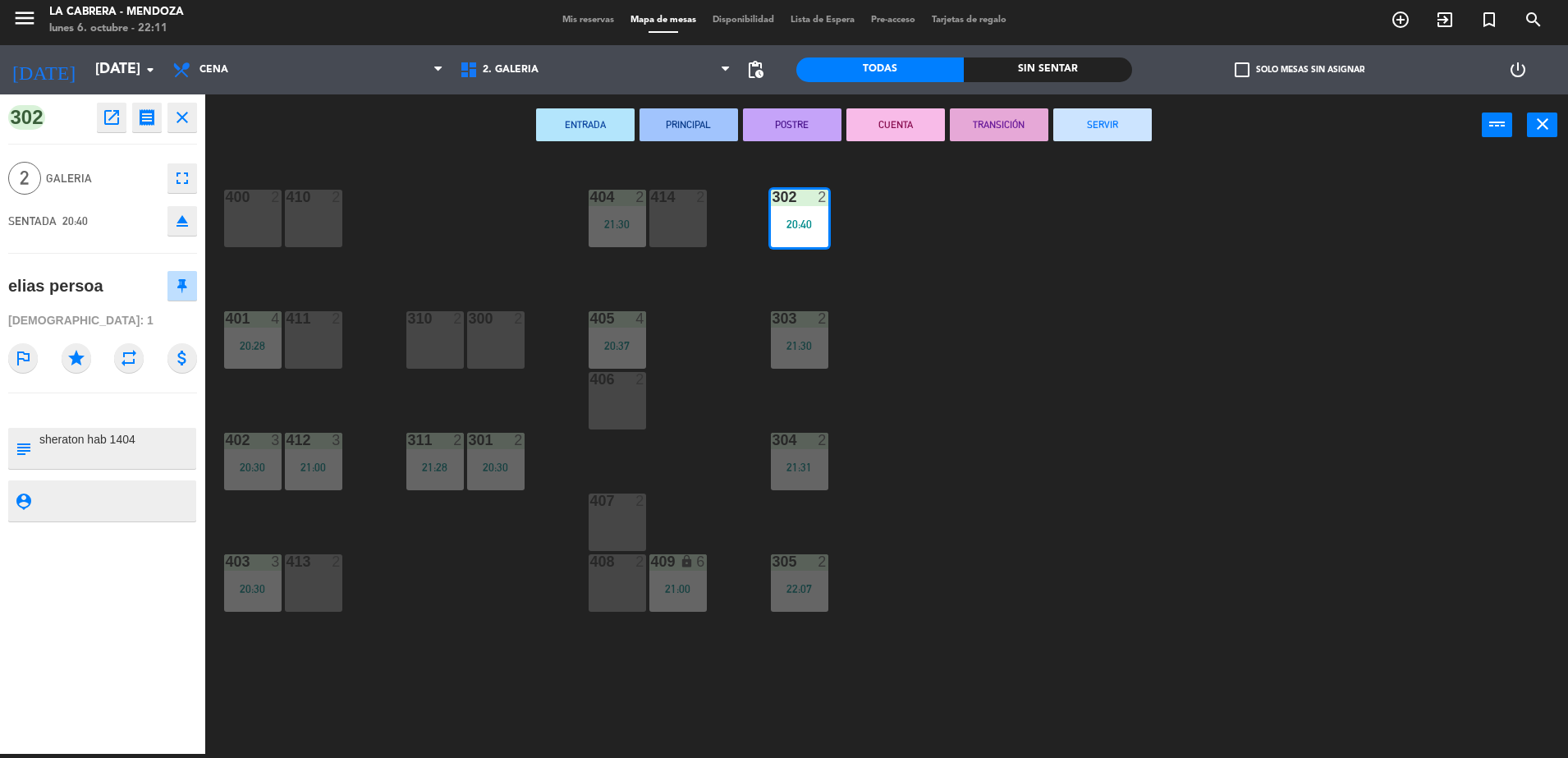
click at [1103, 110] on button "SERVIR" at bounding box center [1102, 124] width 98 height 33
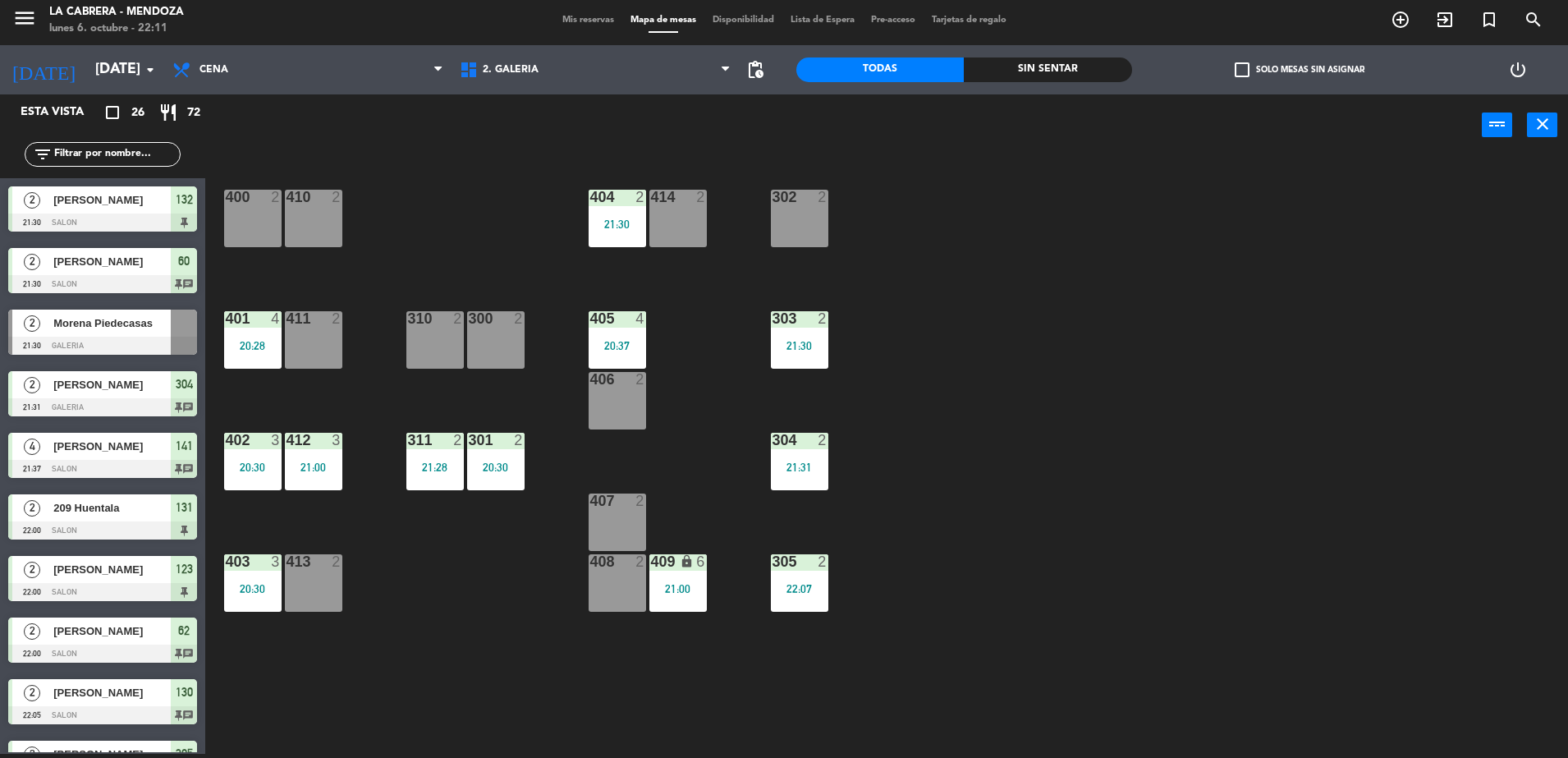
scroll to position [1027, 0]
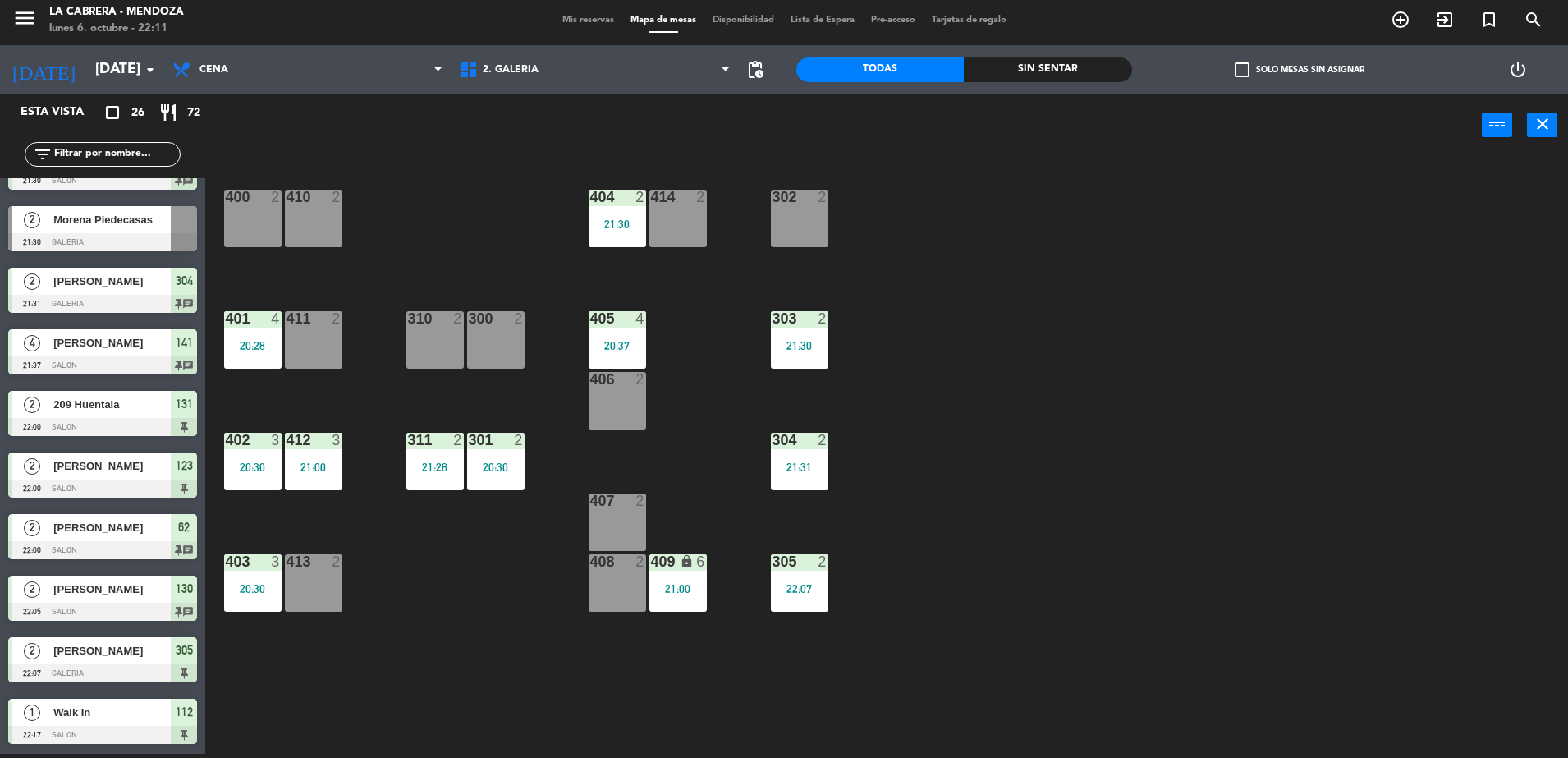
click at [113, 231] on div "Morena Piedecasas" at bounding box center [111, 219] width 119 height 27
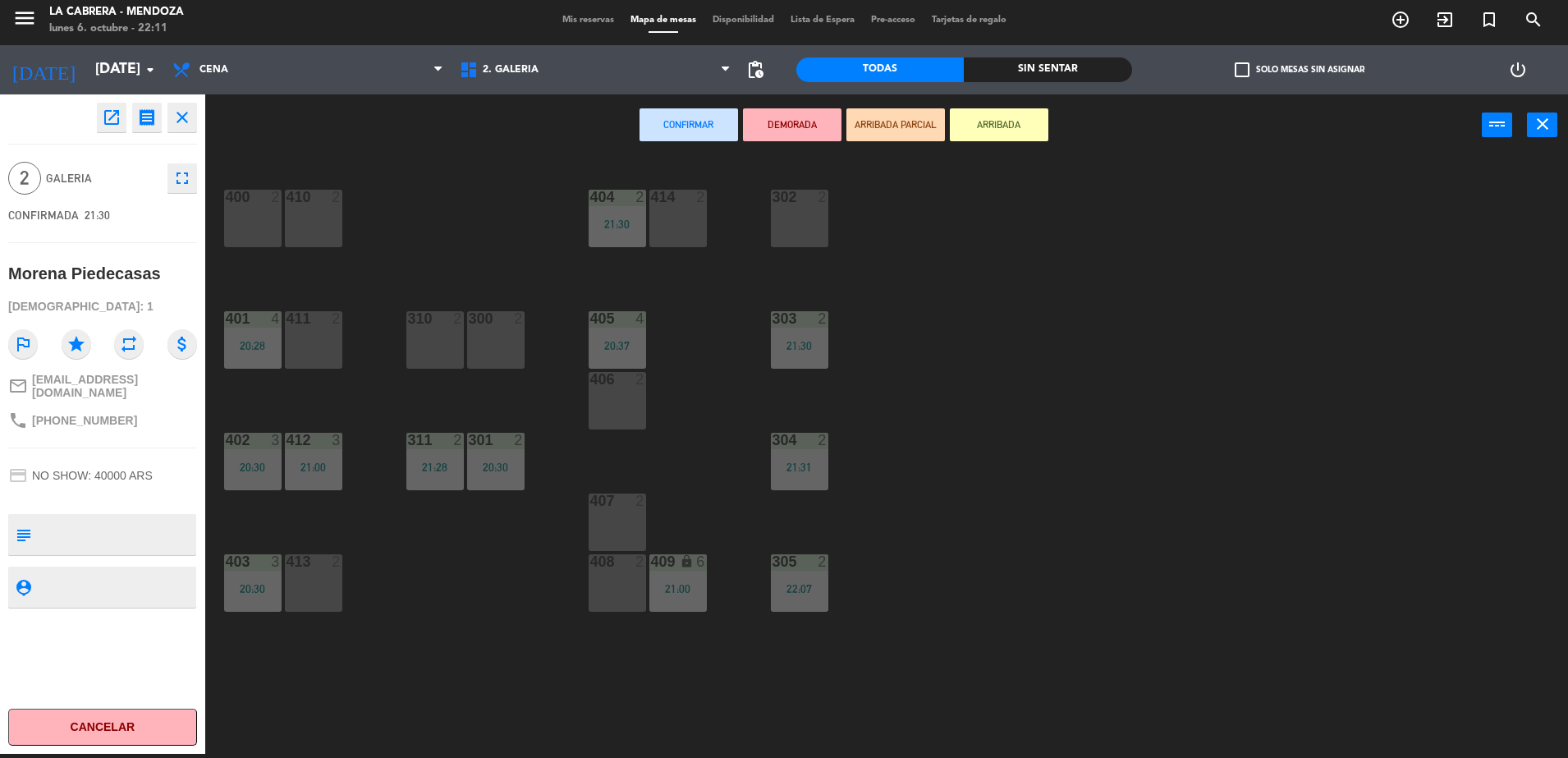
click at [513, 334] on div "300 2" at bounding box center [496, 340] width 58 height 58
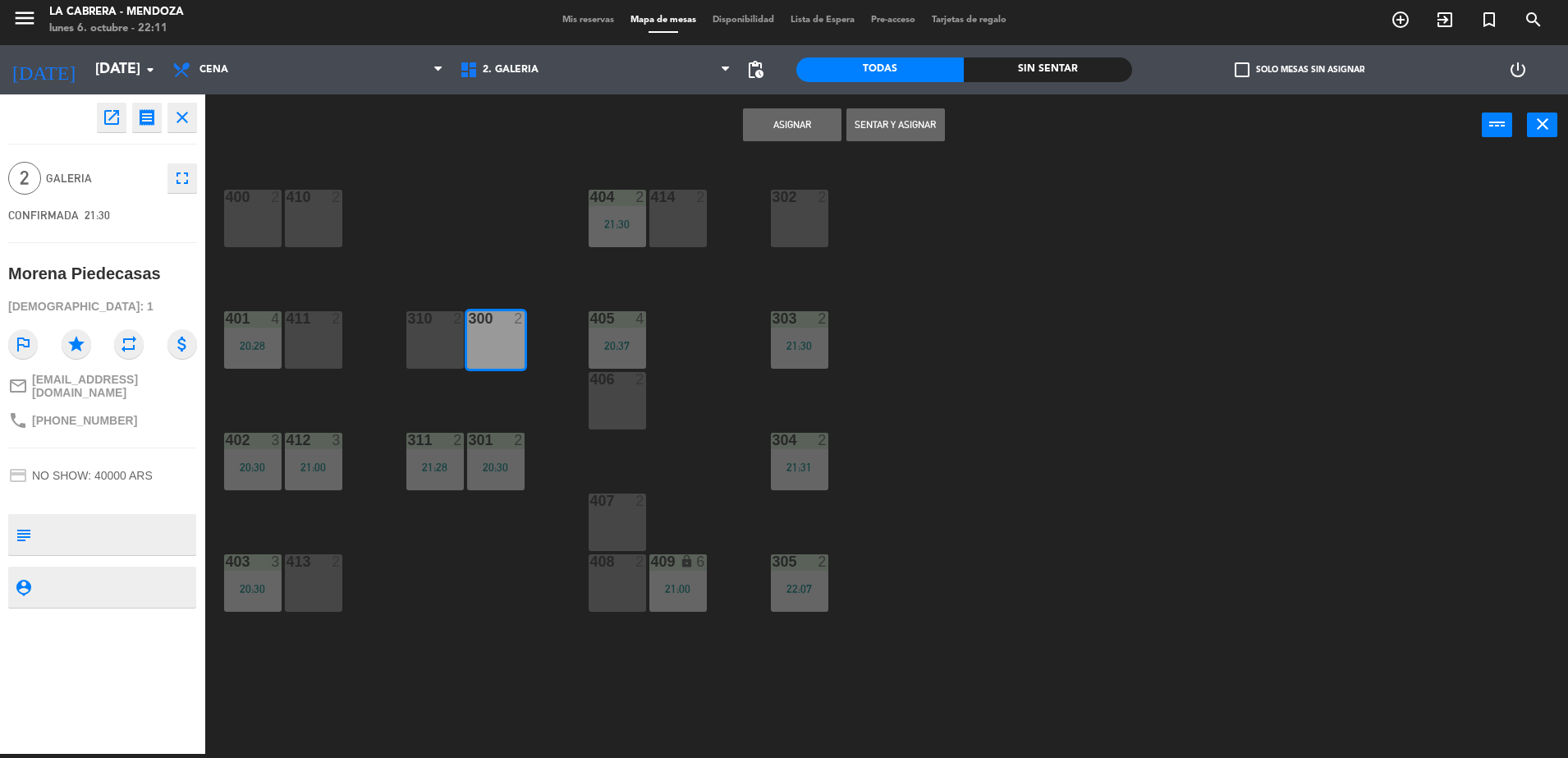
click at [895, 134] on button "Sentar y Asignar" at bounding box center [896, 124] width 98 height 33
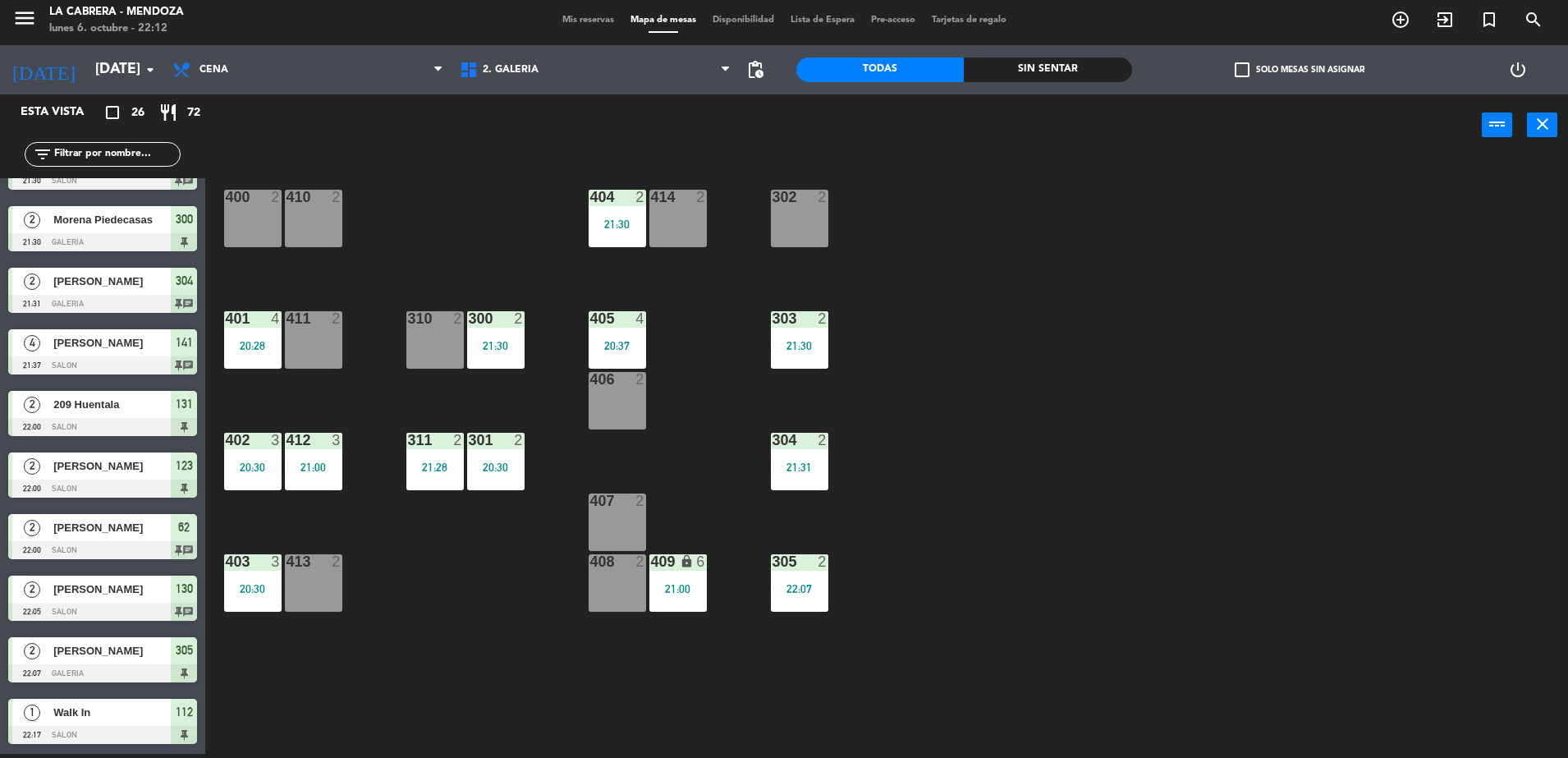
click at [135, 150] on input "text" at bounding box center [116, 154] width 127 height 18
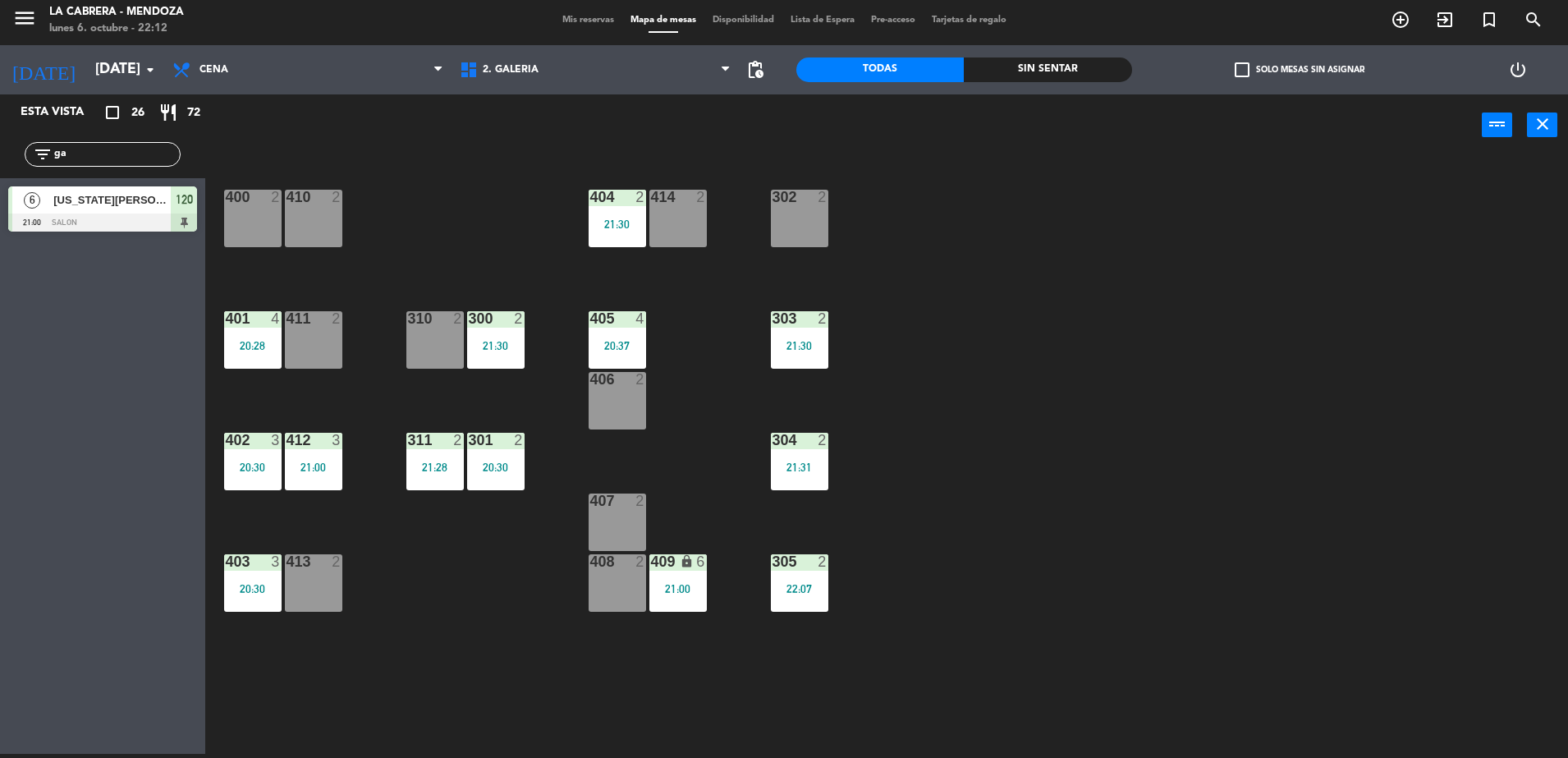
type input "g"
type input "mati"
click at [95, 151] on input "mati" at bounding box center [116, 154] width 127 height 18
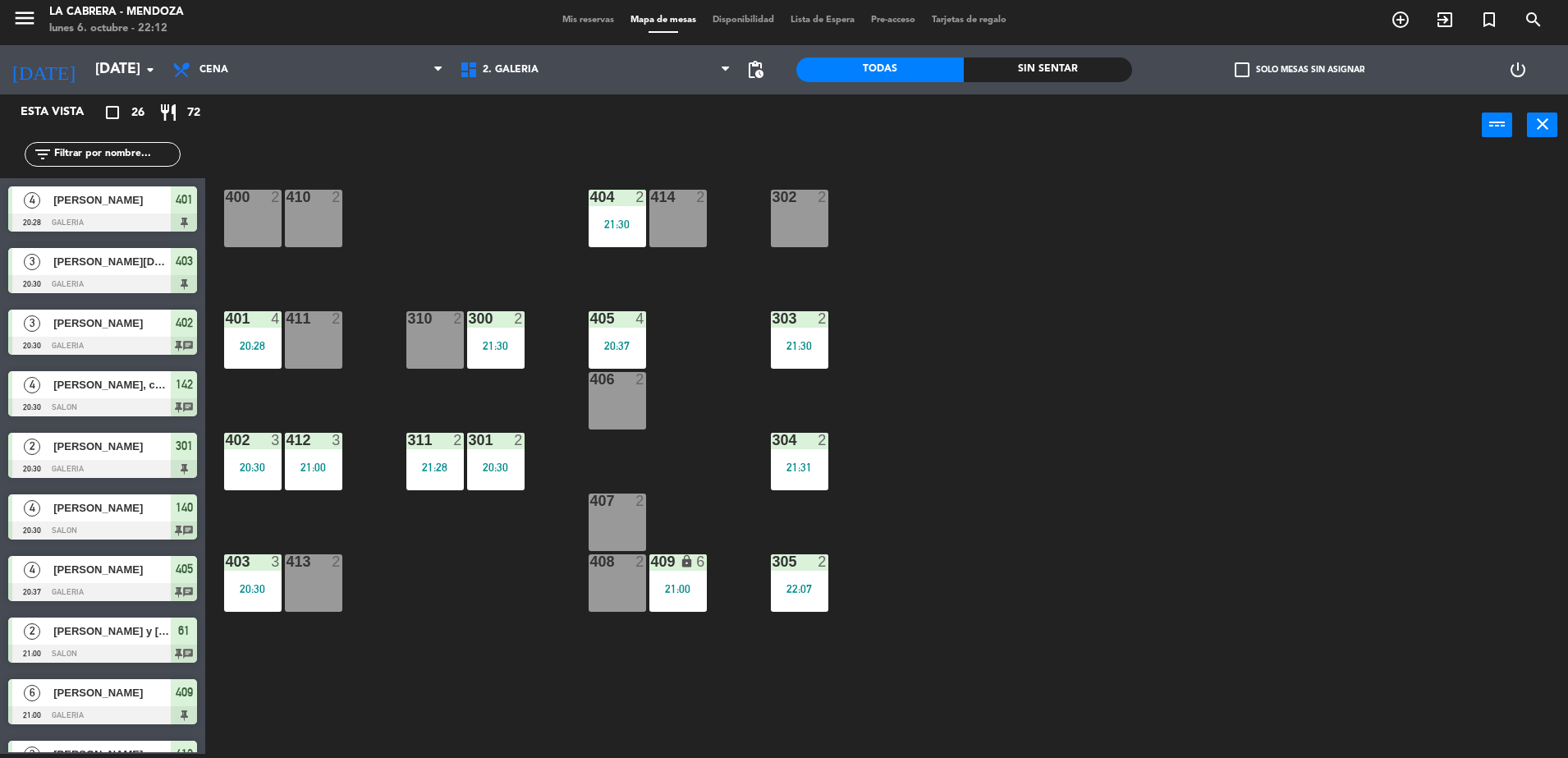
click at [97, 150] on input "text" at bounding box center [116, 154] width 127 height 18
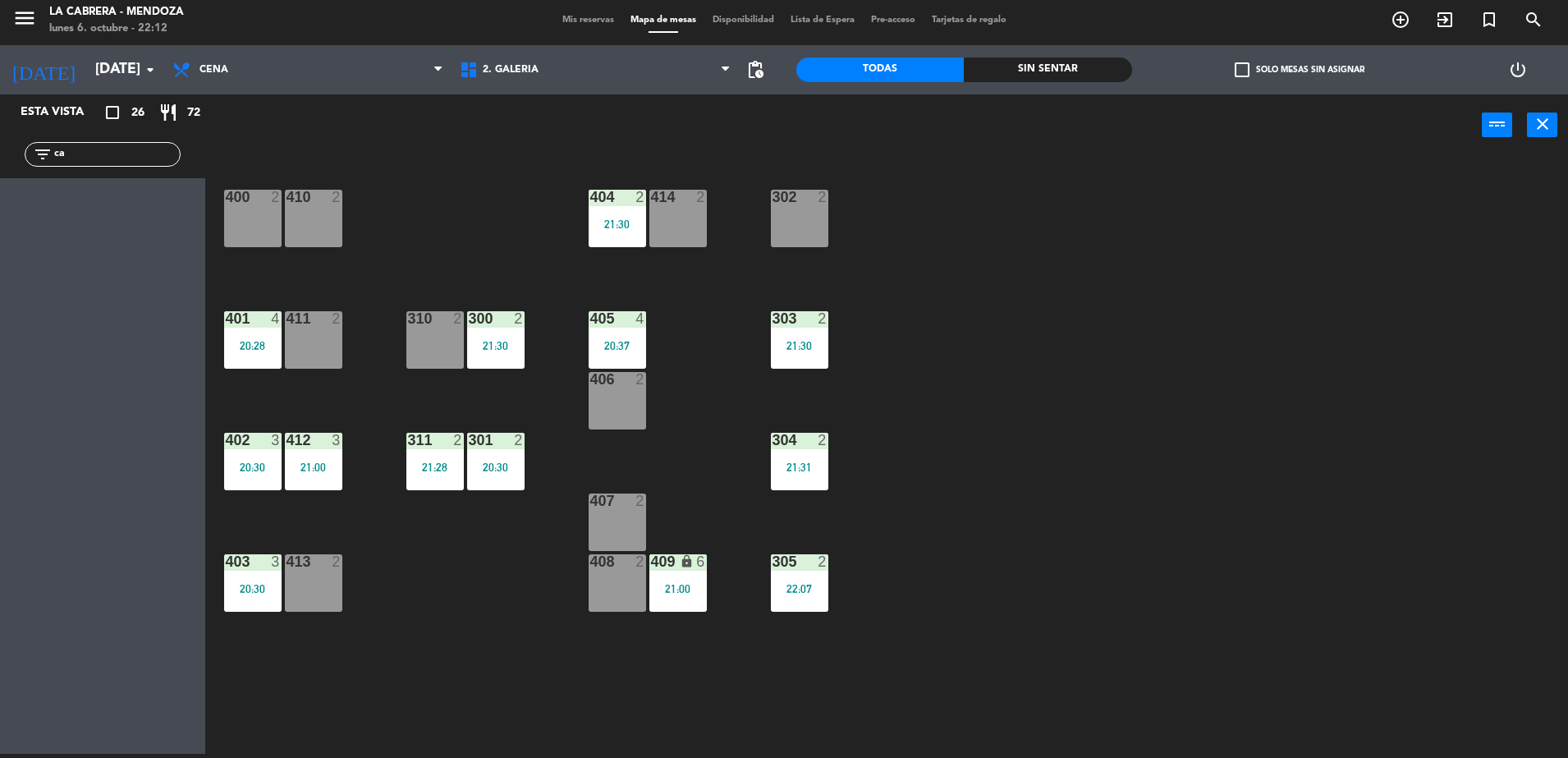
type input "c"
type input "nicol"
click at [1548, 121] on icon "close" at bounding box center [1542, 124] width 19 height 20
